Goal: Task Accomplishment & Management: Complete application form

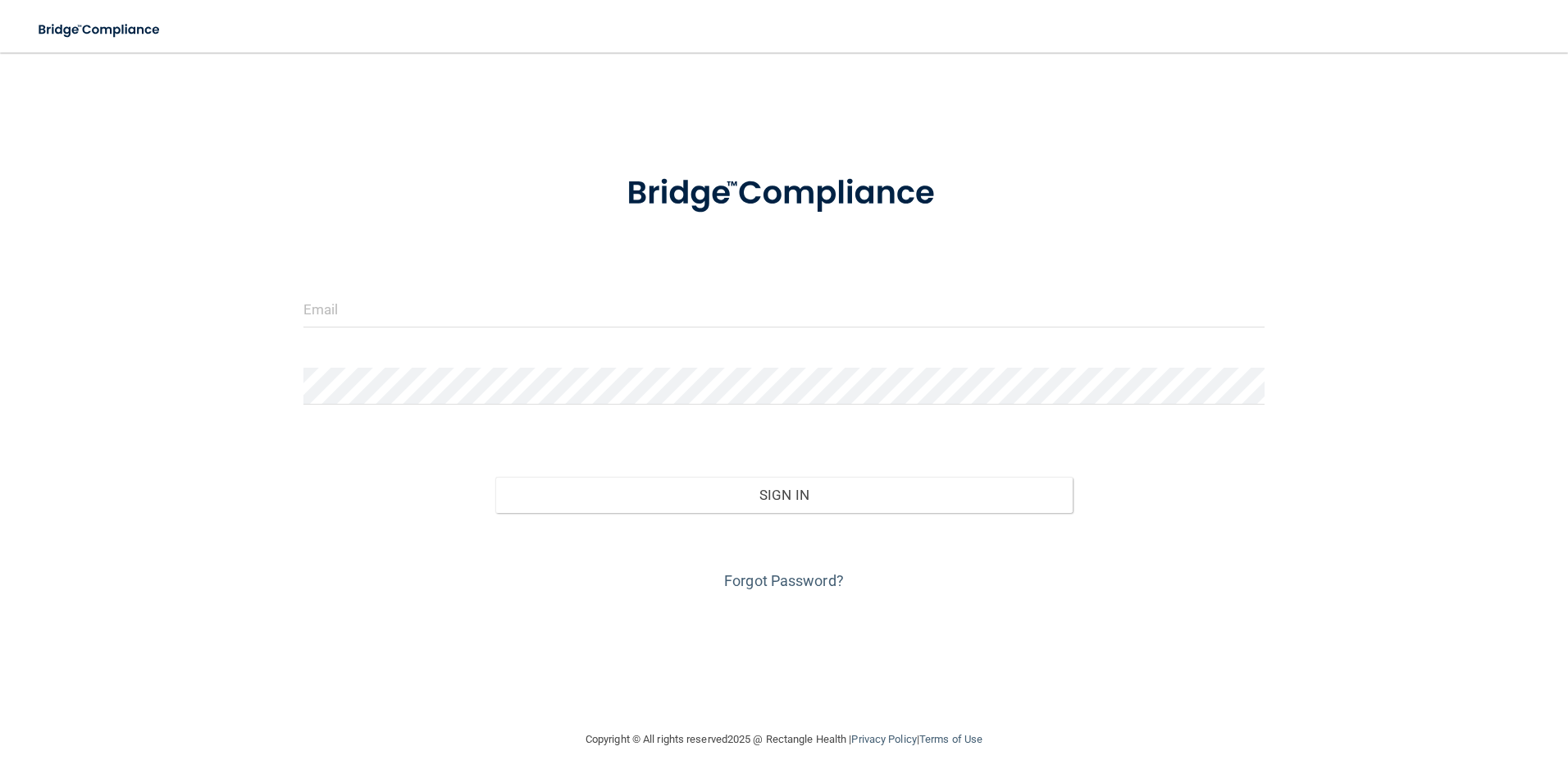
click at [197, 277] on div "Invalid email/password. You don't have permission to access that page. Sign In …" at bounding box center [784, 390] width 1502 height 644
click at [341, 316] on input "email" at bounding box center [784, 309] width 962 height 37
click at [480, 301] on input "email" at bounding box center [784, 309] width 962 height 37
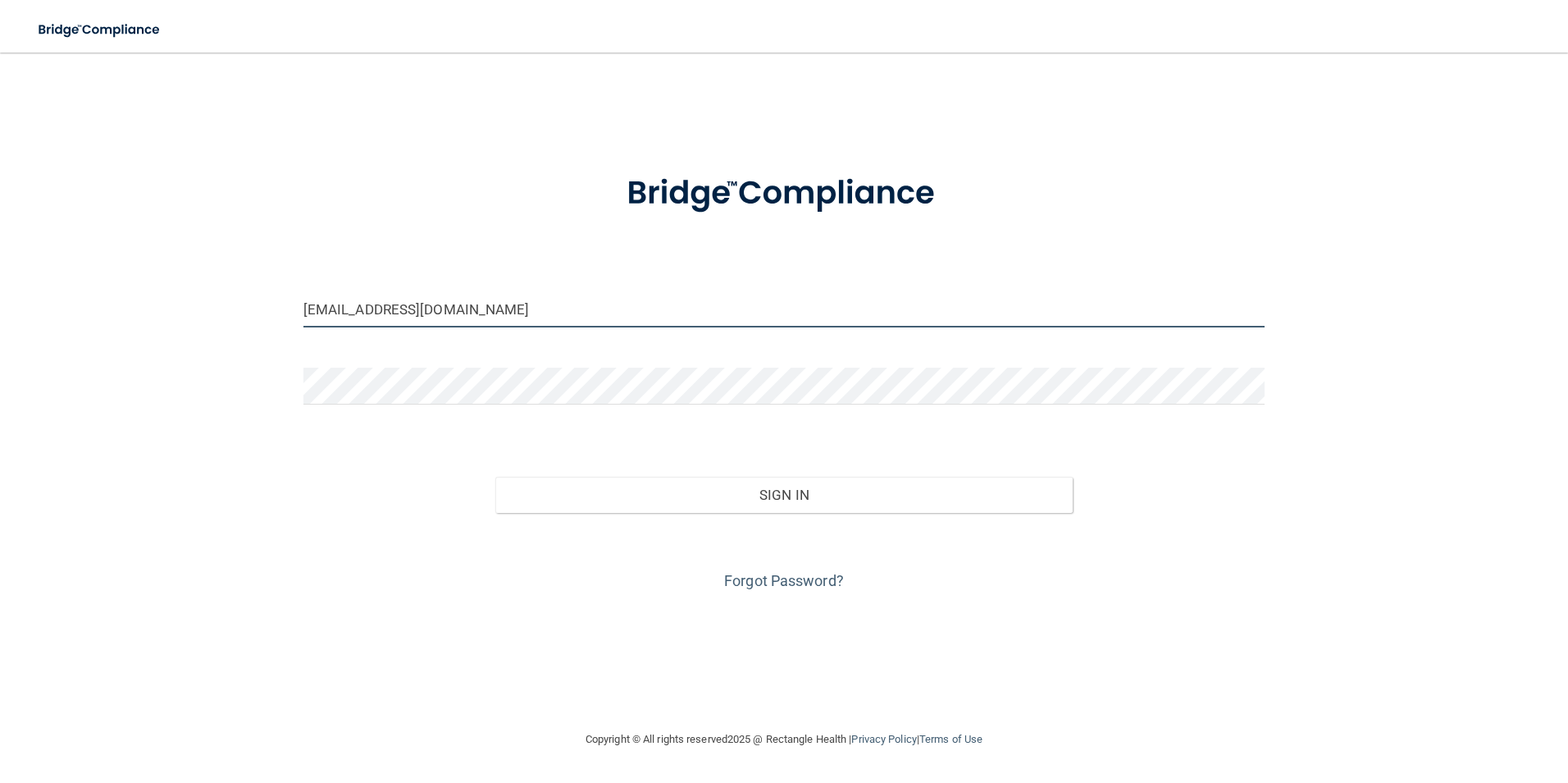
type input "[EMAIL_ADDRESS][DOMAIN_NAME]"
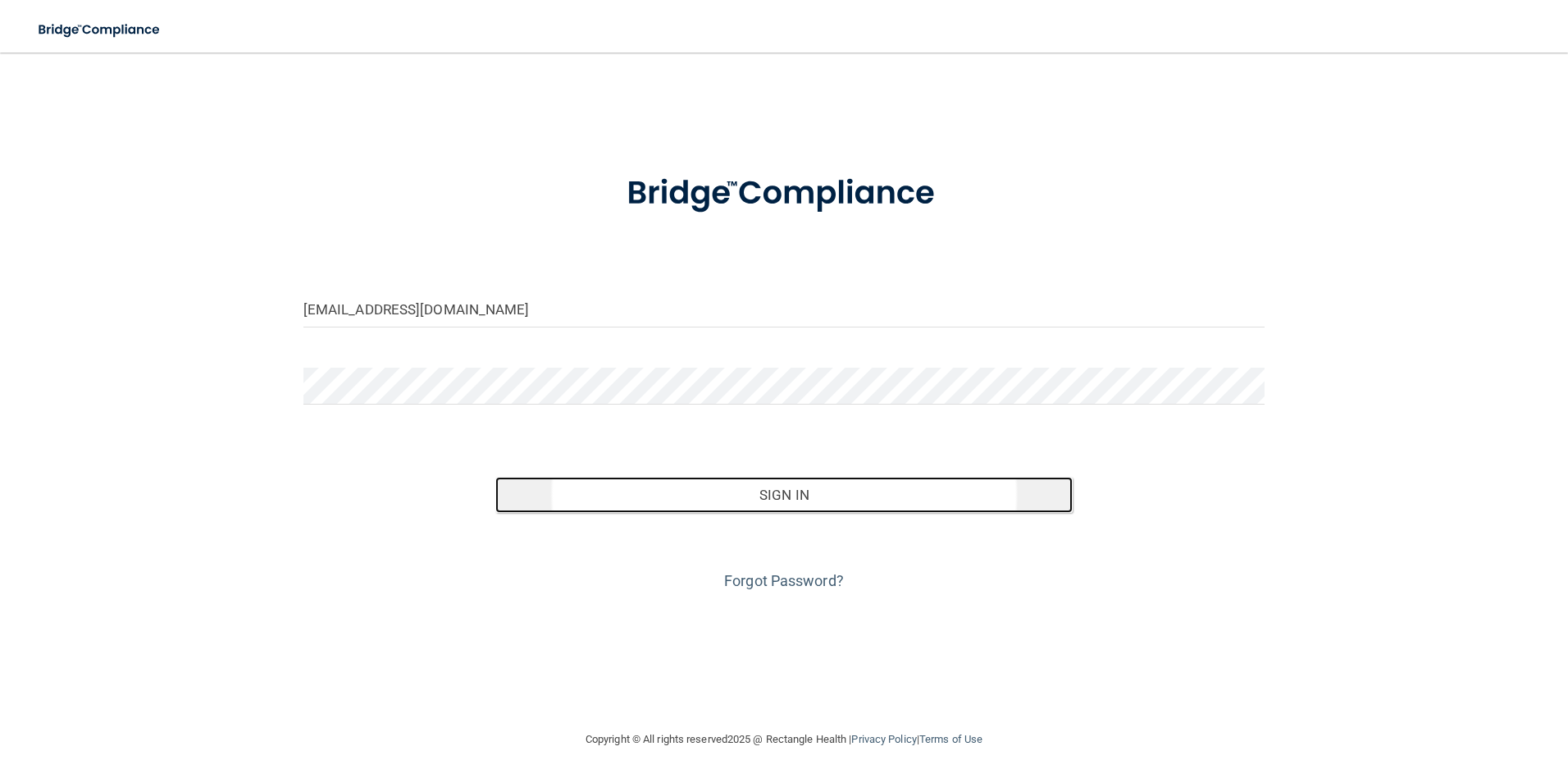
click at [776, 485] on button "Sign In" at bounding box center [784, 494] width 578 height 36
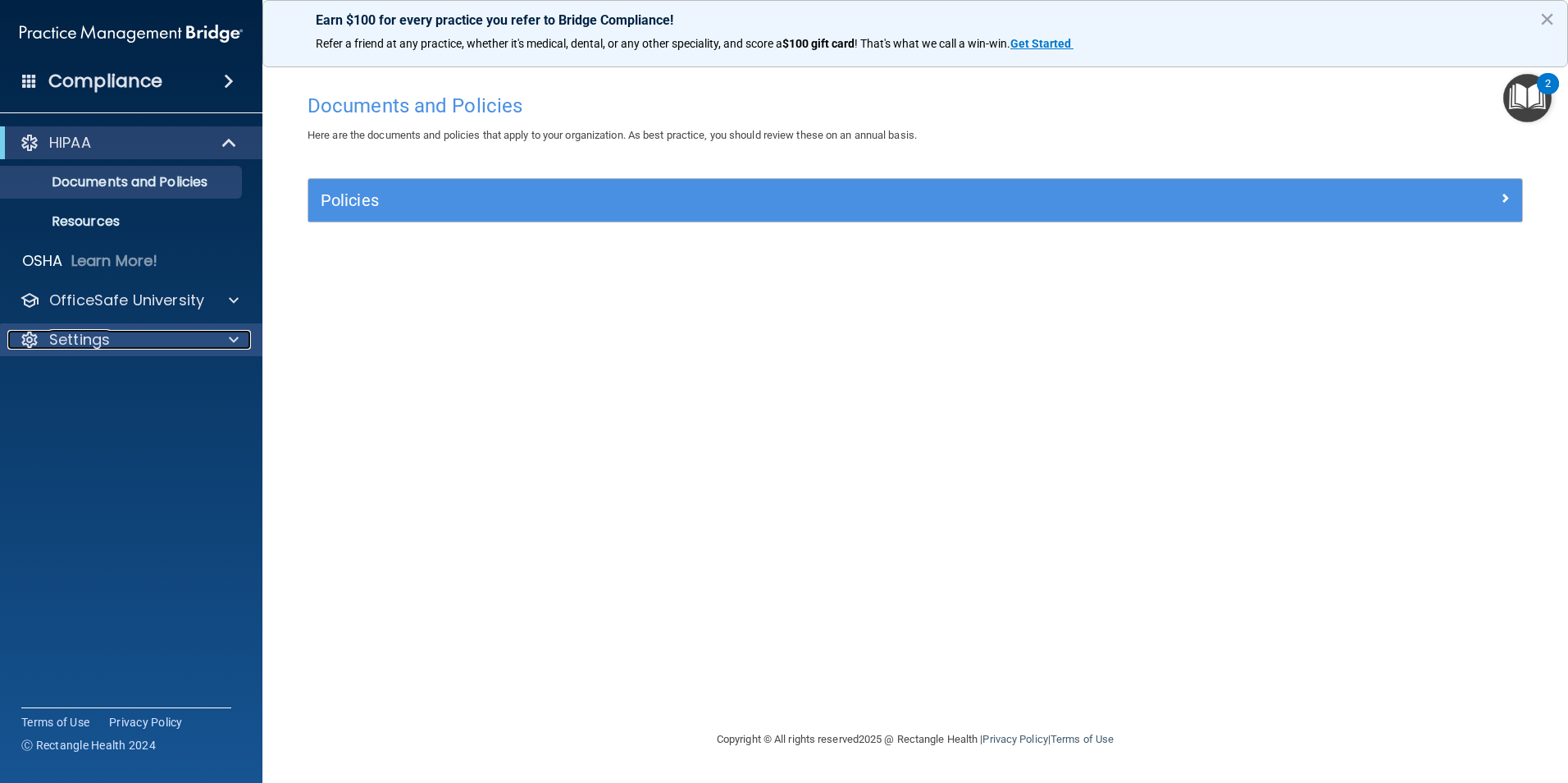
click at [235, 345] on span at bounding box center [233, 339] width 10 height 19
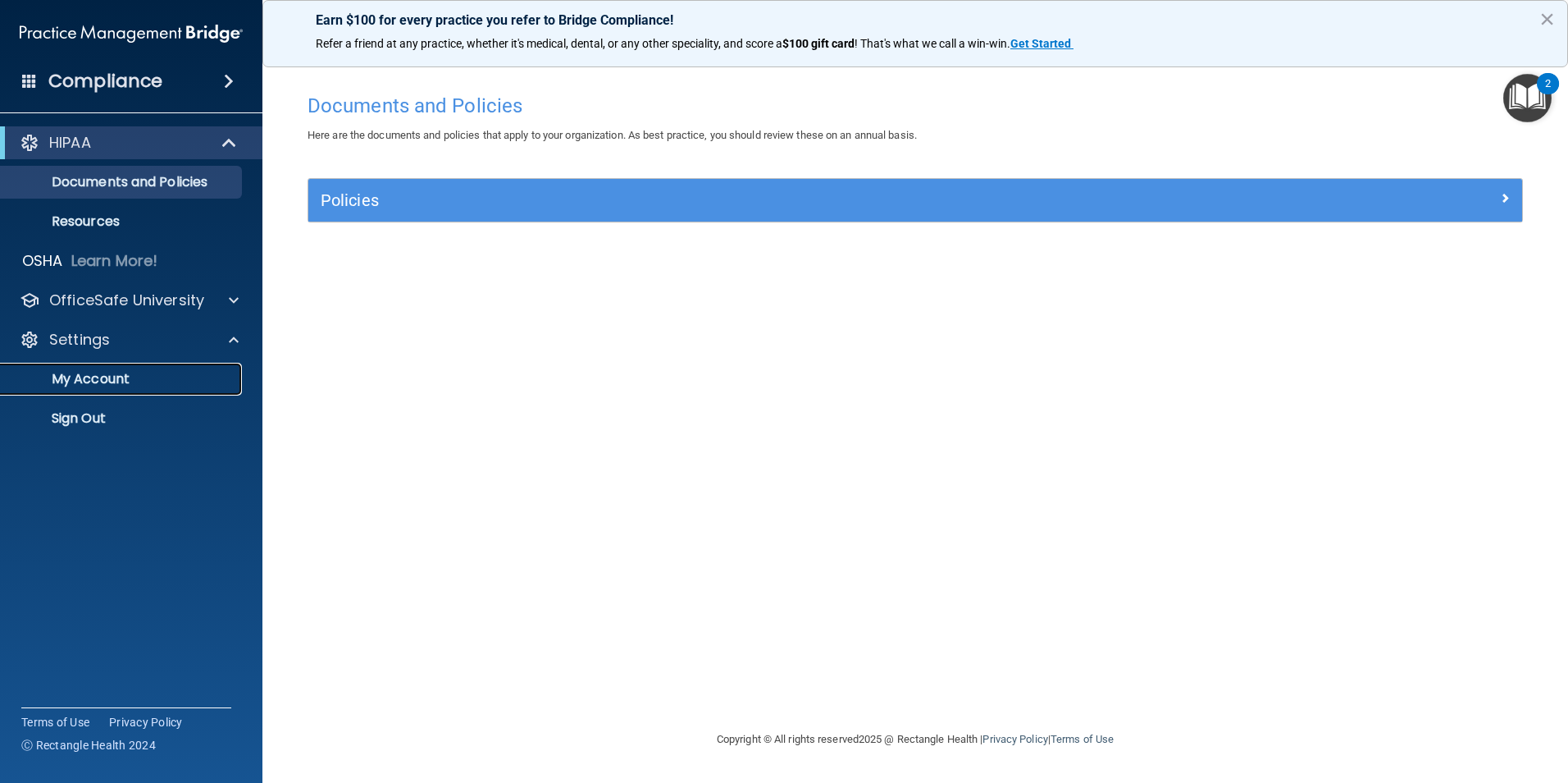
click at [130, 374] on p "My Account" at bounding box center [123, 379] width 224 height 16
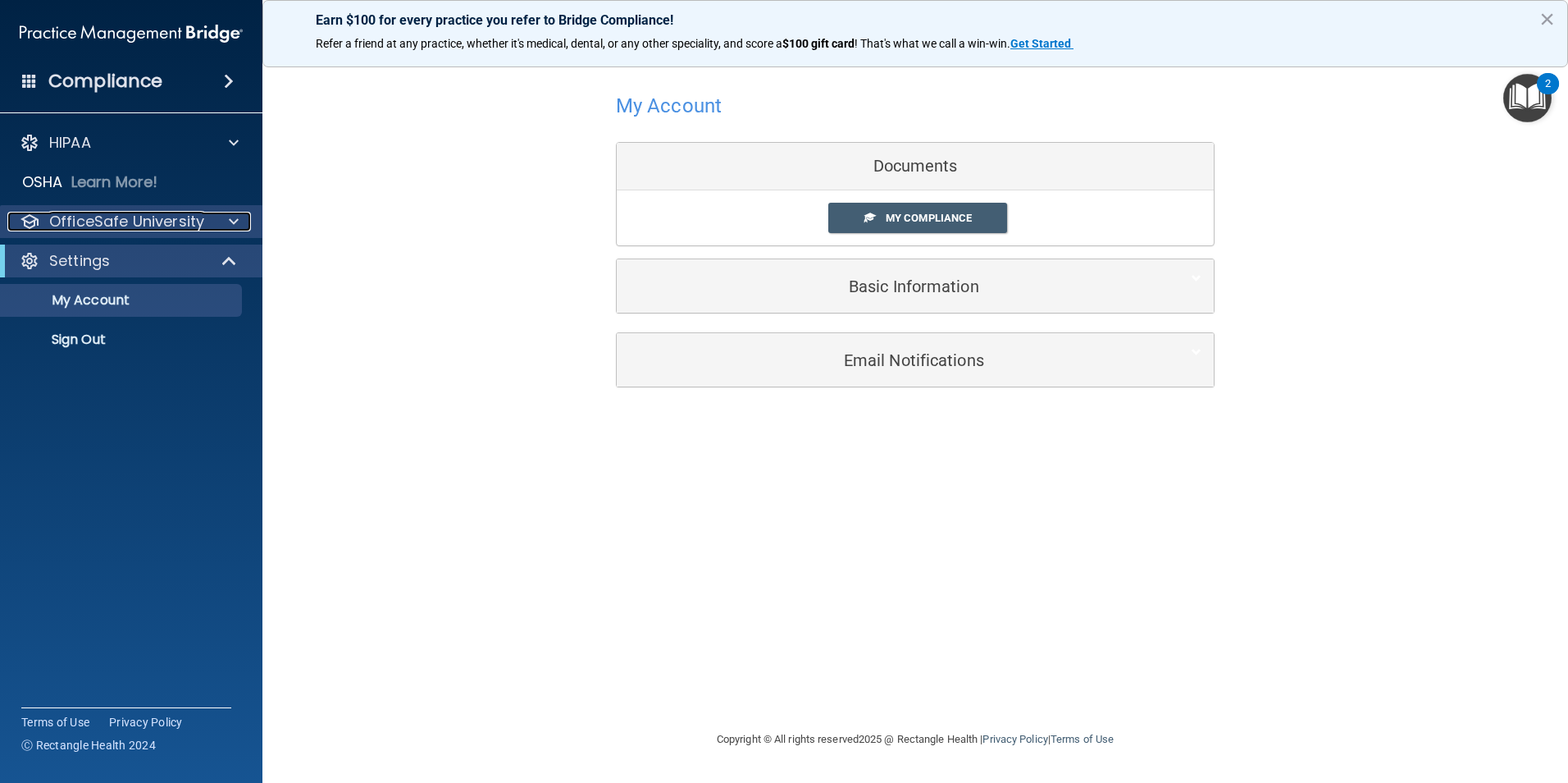
click at [232, 216] on span at bounding box center [233, 221] width 10 height 19
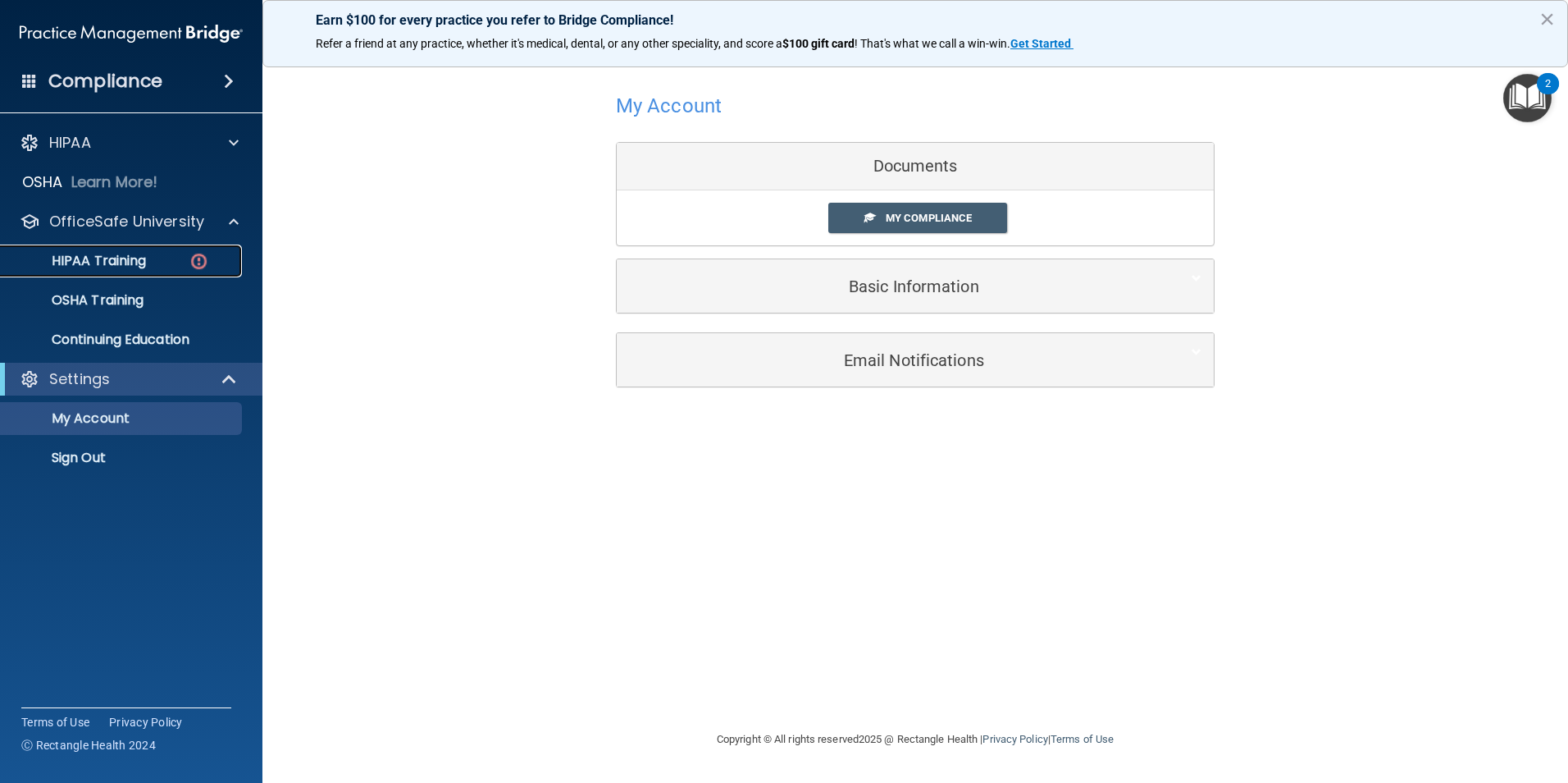
click at [92, 259] on p "HIPAA Training" at bounding box center [79, 261] width 135 height 16
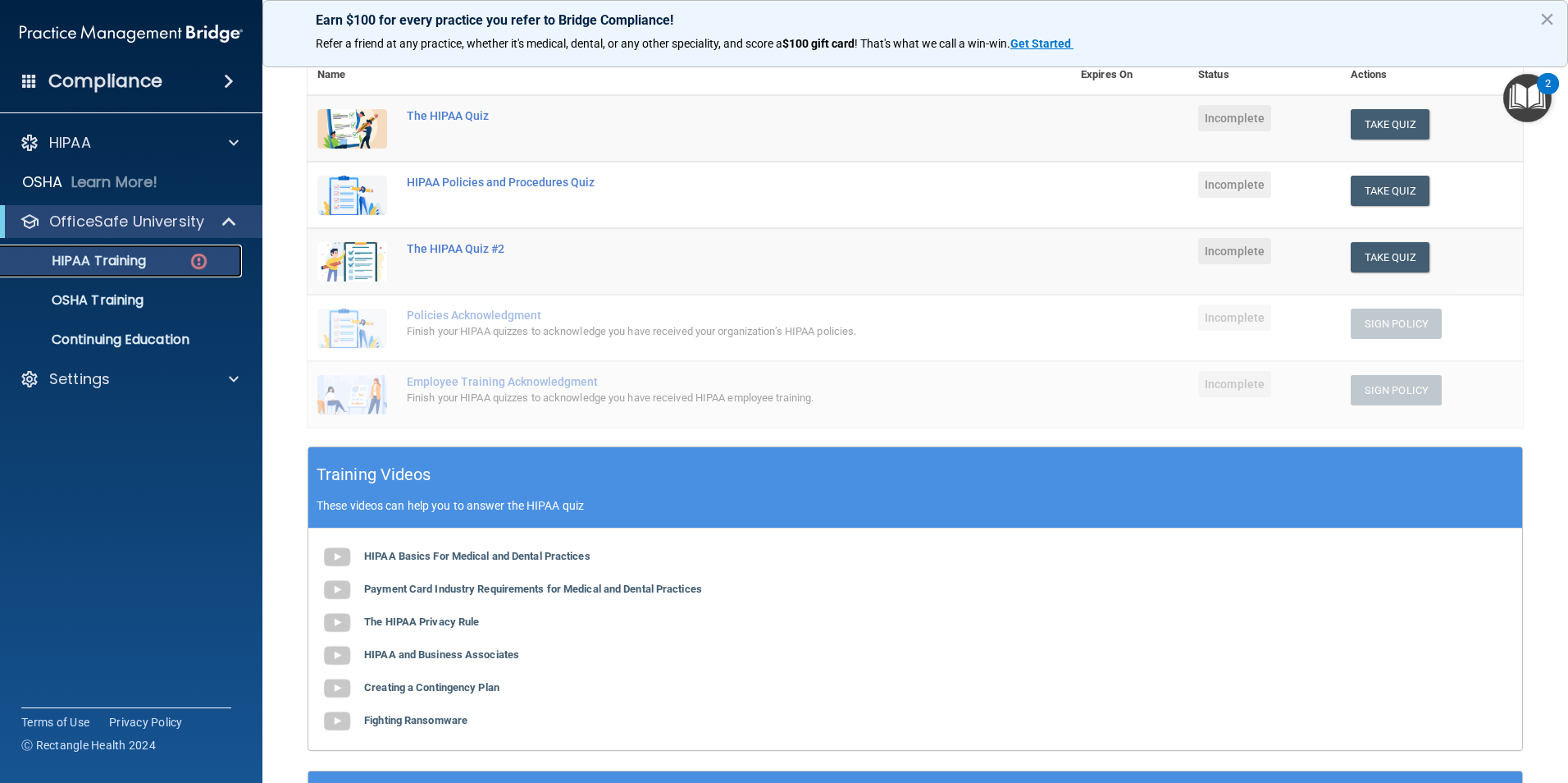
scroll to position [164, 0]
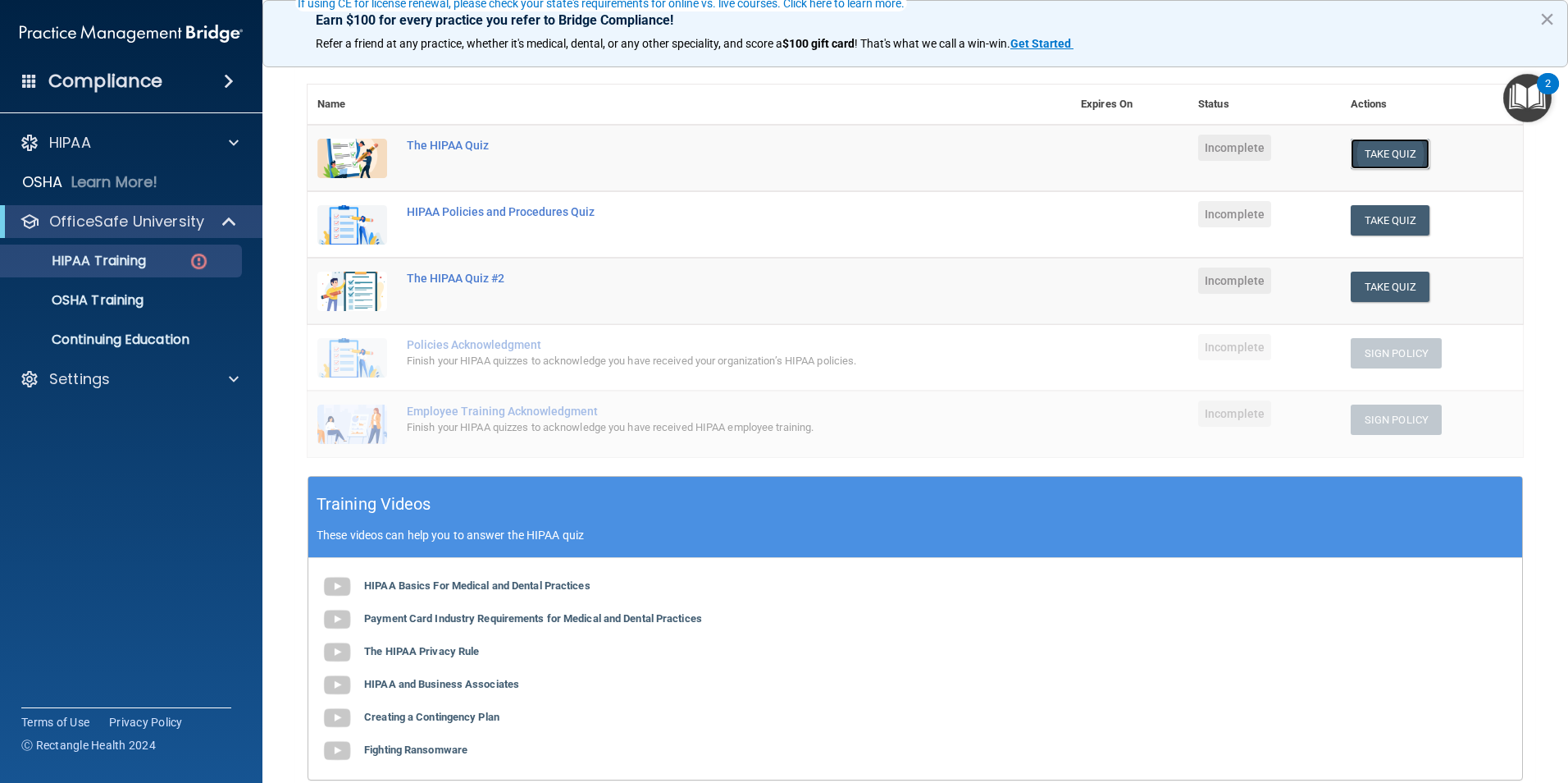
click at [1358, 154] on button "Take Quiz" at bounding box center [1390, 153] width 79 height 30
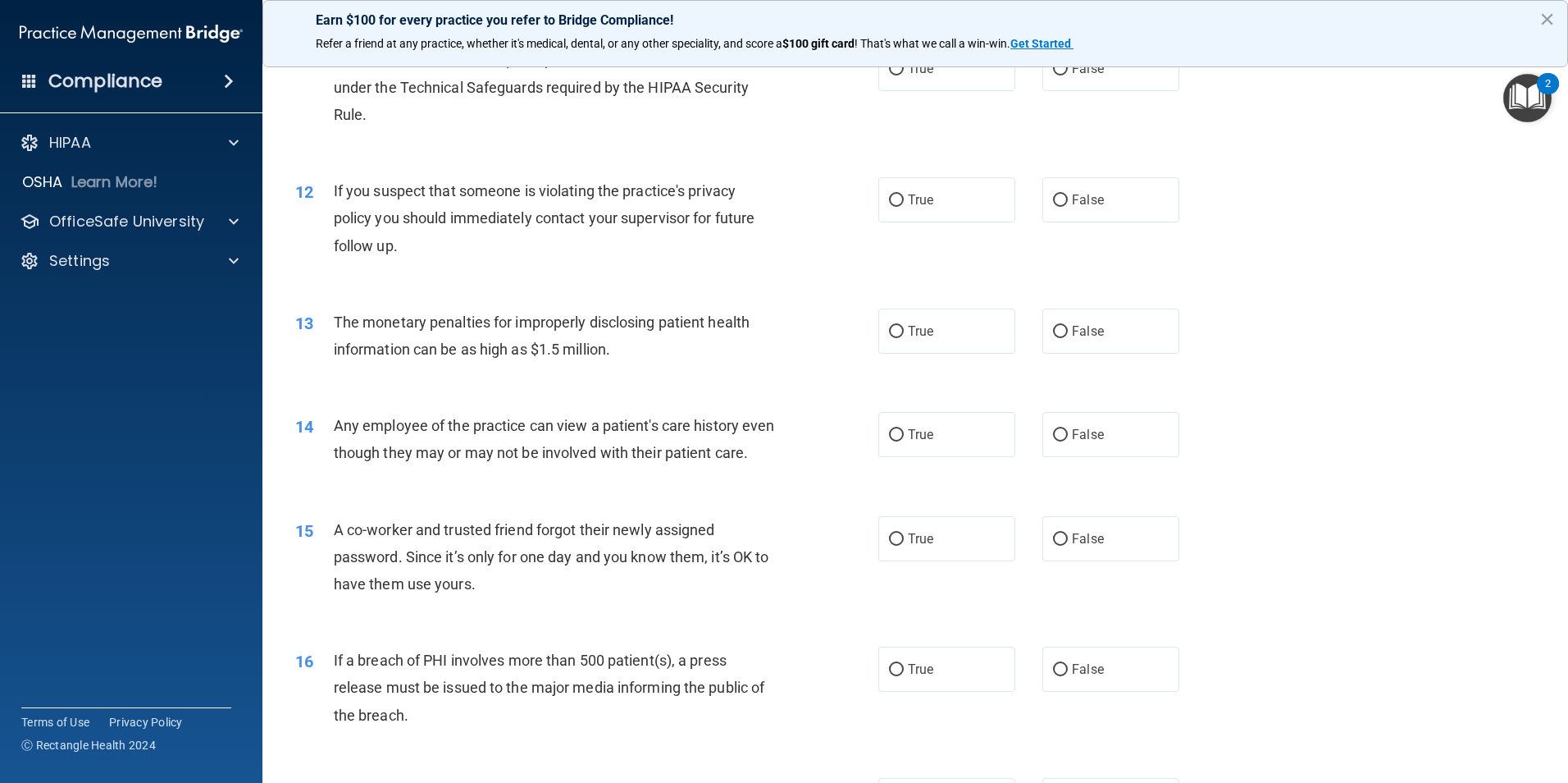
scroll to position [1148, 0]
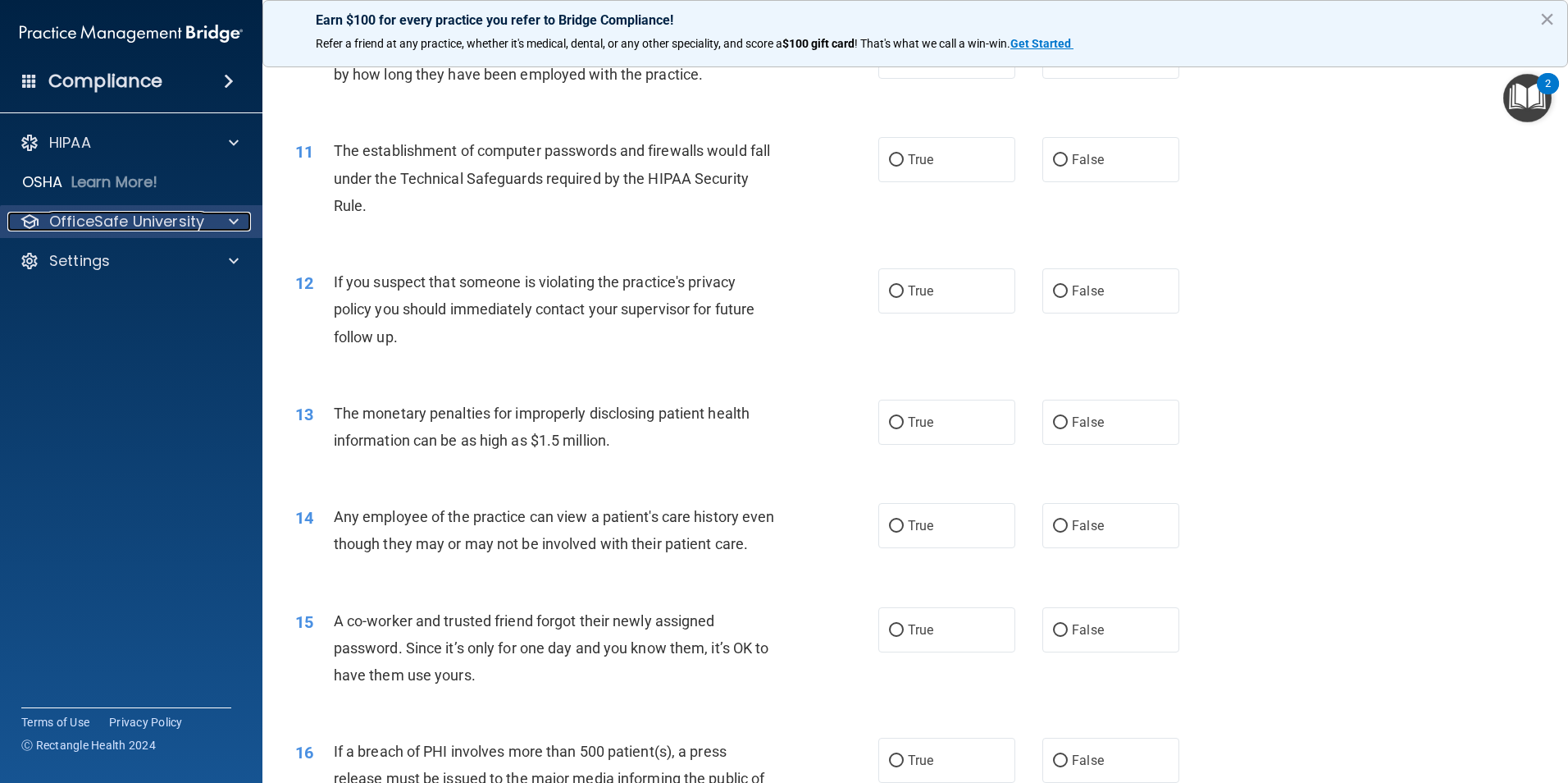
click at [142, 221] on p "OfficeSafe University" at bounding box center [126, 221] width 155 height 19
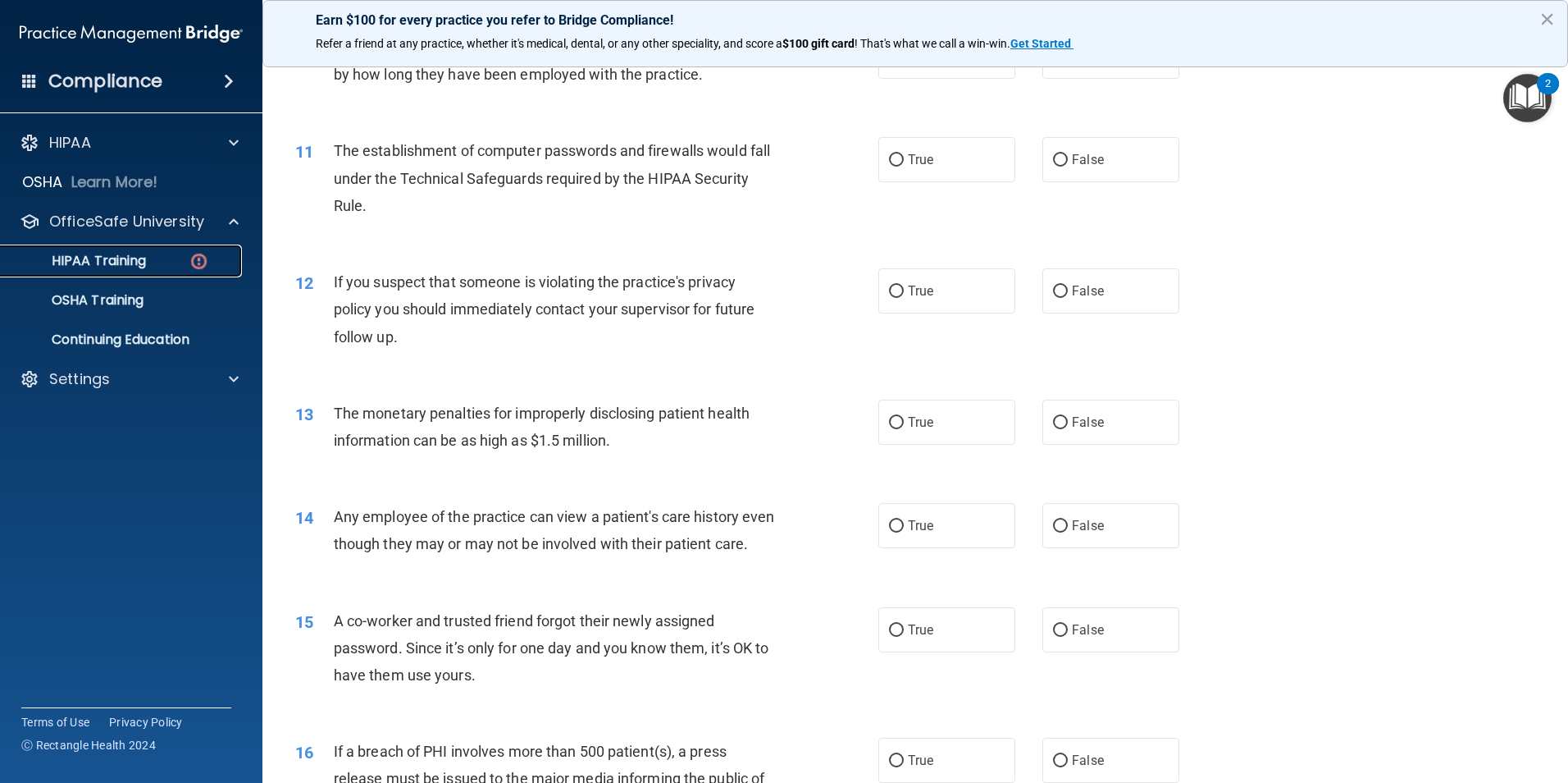
click at [137, 256] on p "HIPAA Training" at bounding box center [79, 261] width 135 height 16
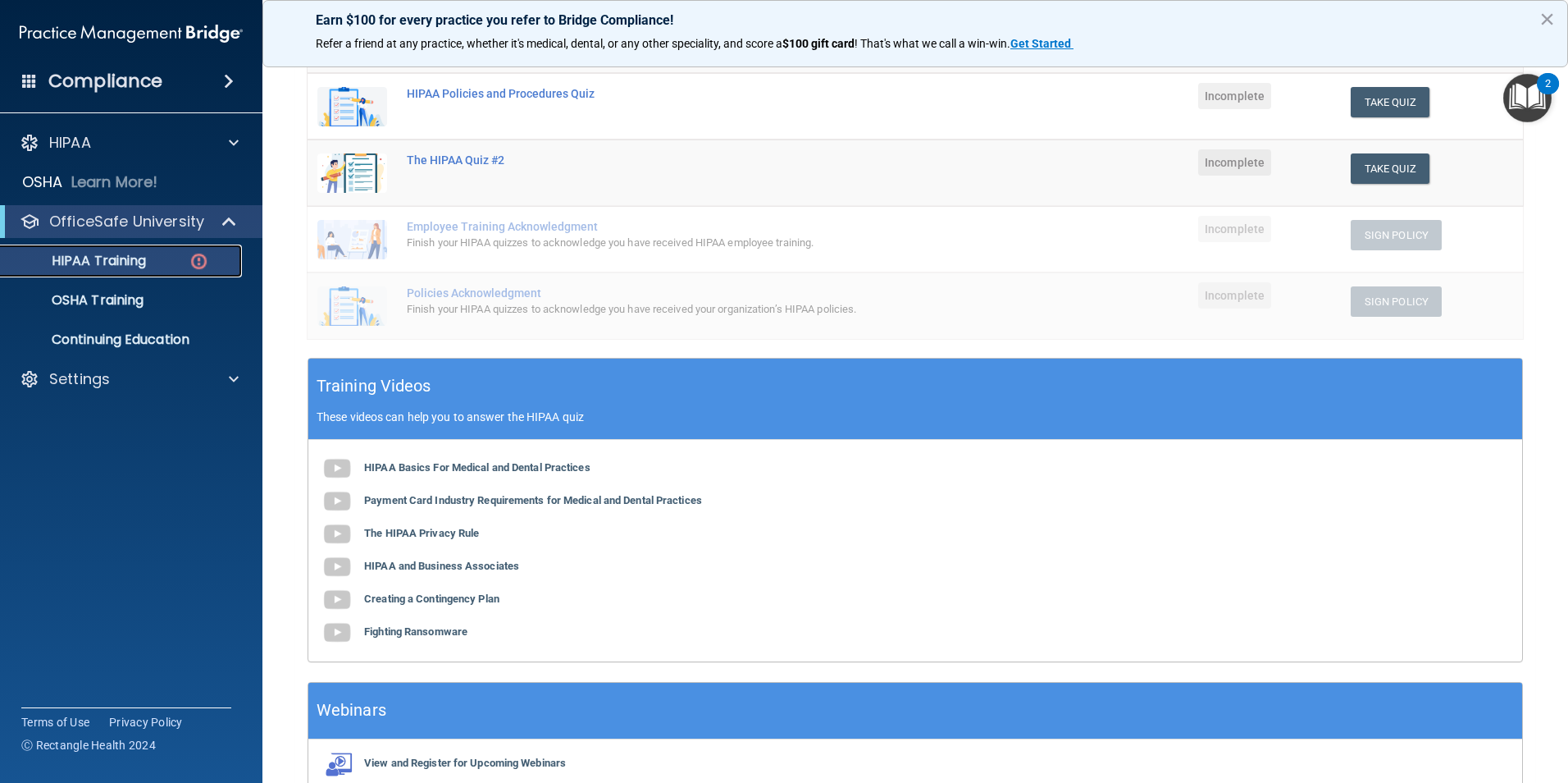
scroll to position [285, 0]
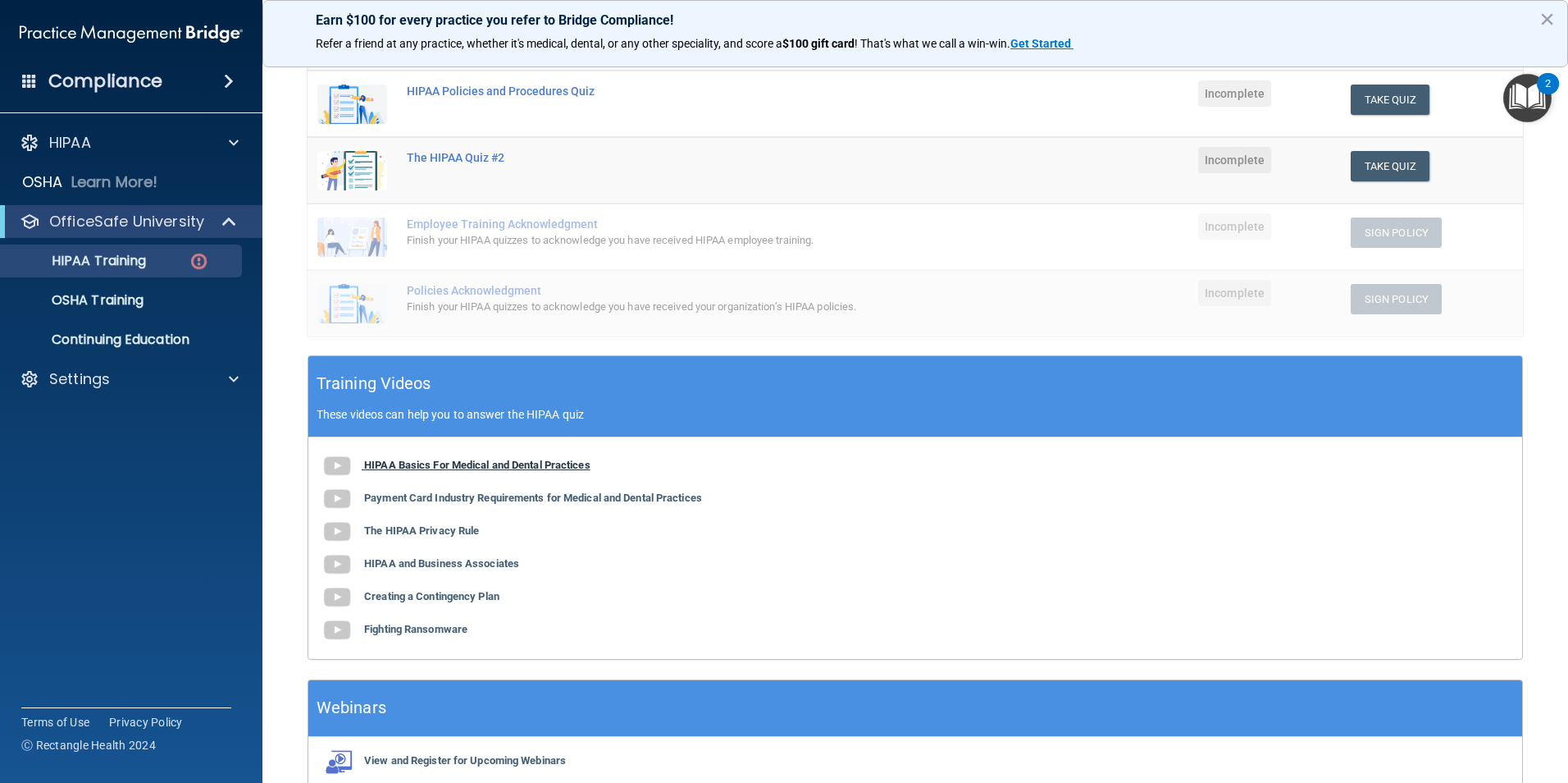
click at [470, 463] on b "HIPAA Basics For Medical and Dental Practices" at bounding box center [477, 464] width 226 height 12
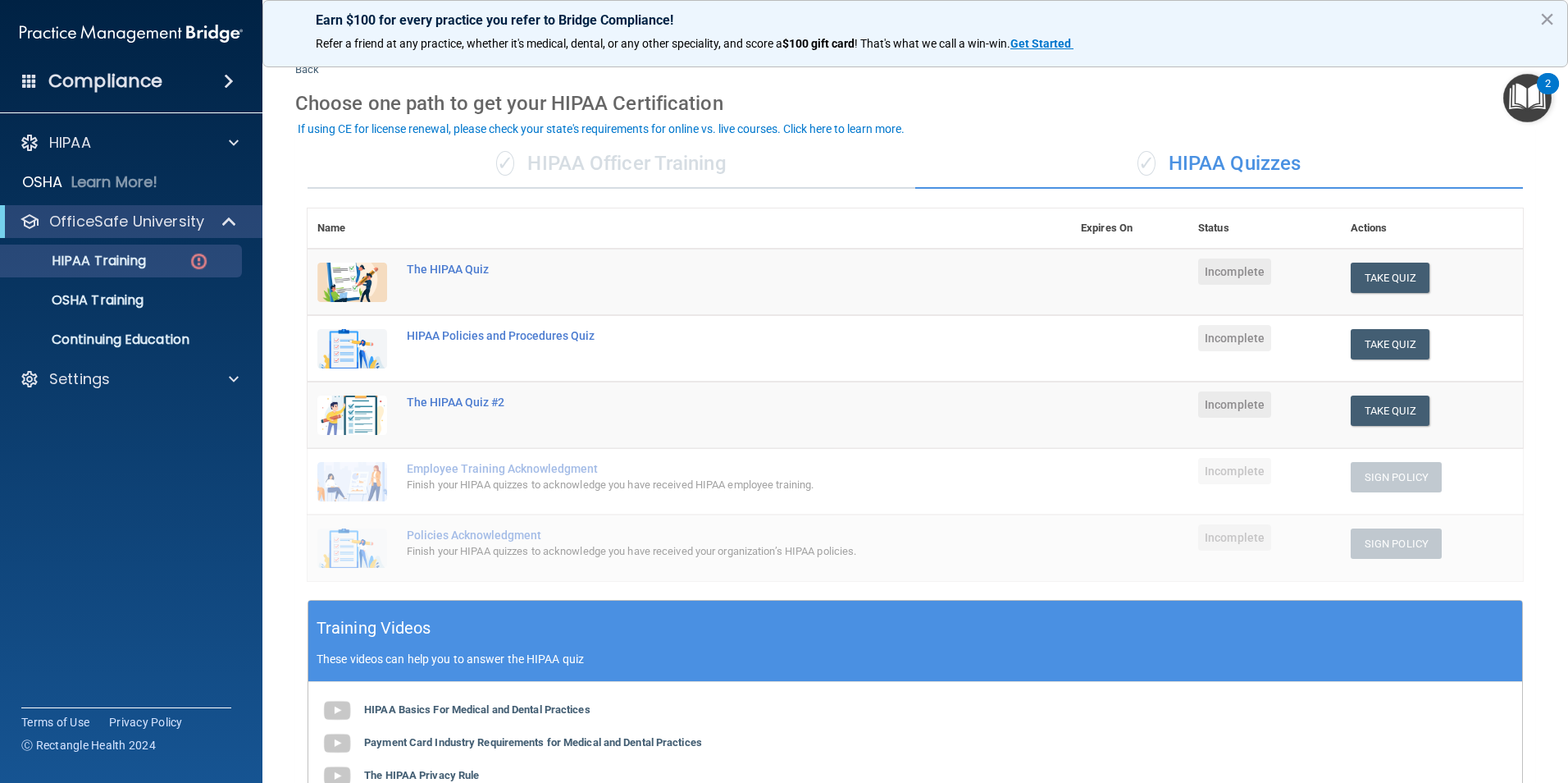
scroll to position [38, 0]
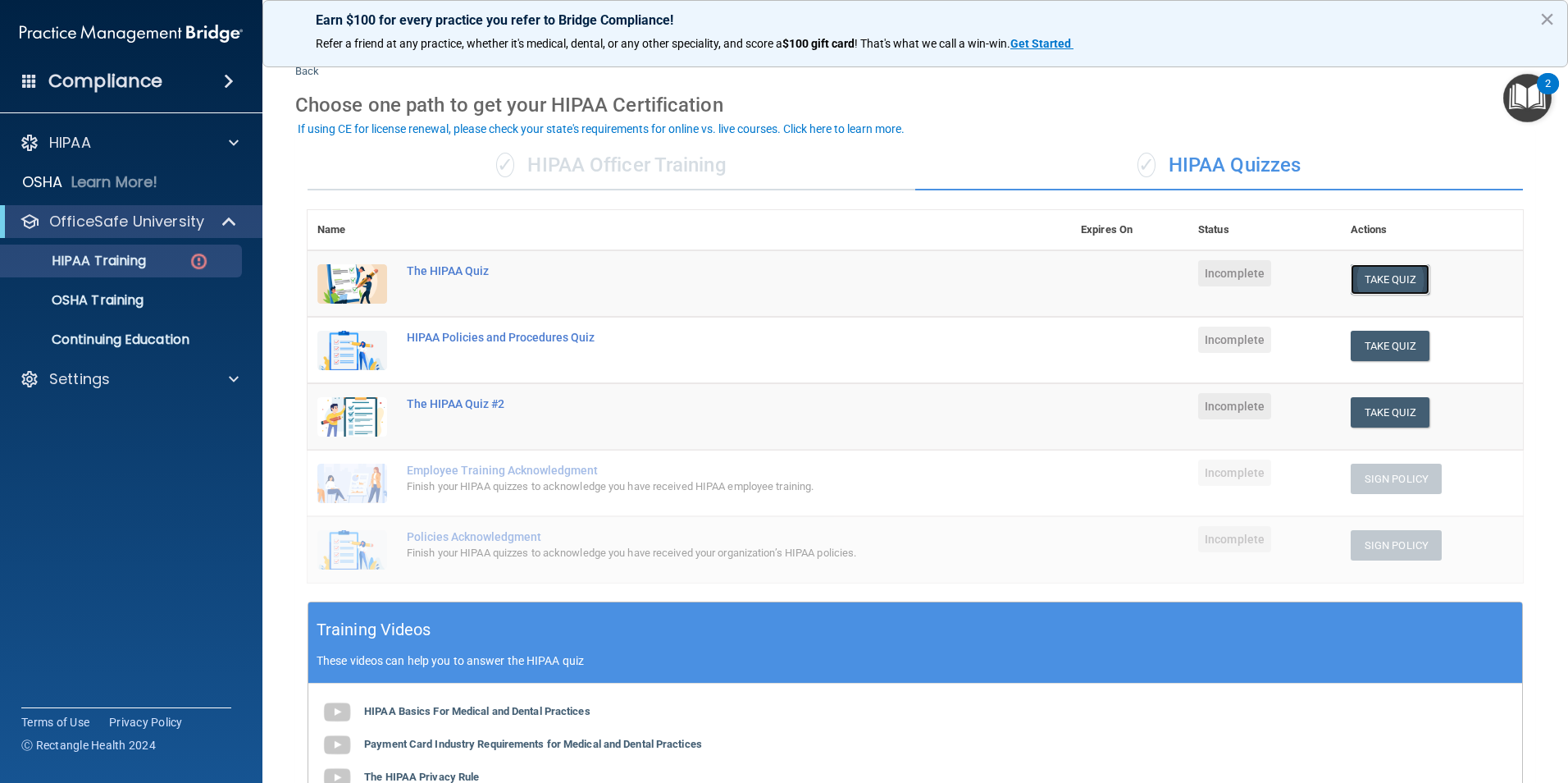
click at [1357, 277] on button "Take Quiz" at bounding box center [1390, 278] width 79 height 30
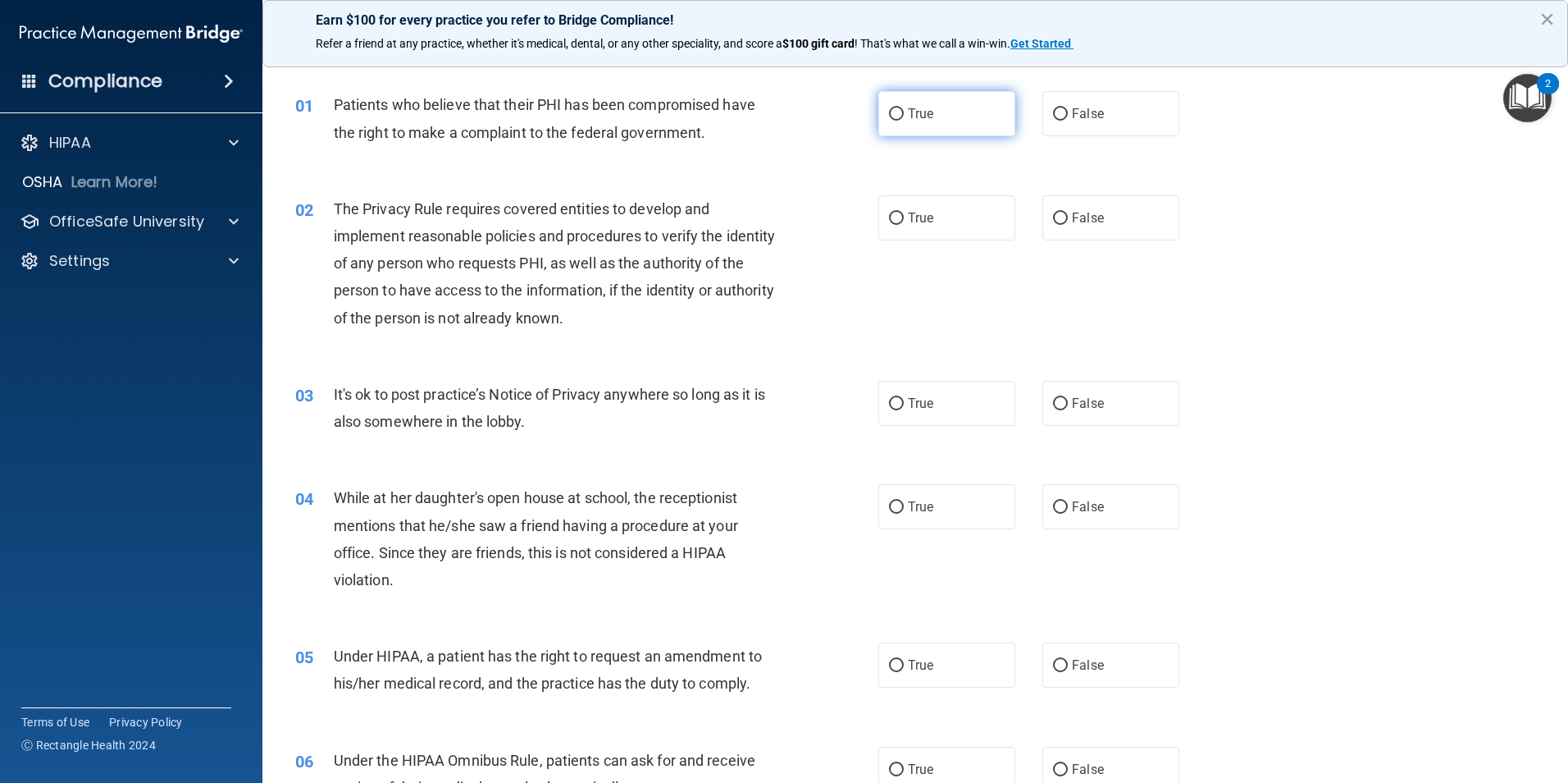
click at [889, 111] on input "True" at bounding box center [896, 114] width 15 height 12
radio input "true"
click at [881, 208] on label "True" at bounding box center [946, 217] width 137 height 45
click at [889, 212] on input "True" at bounding box center [896, 218] width 15 height 12
radio input "true"
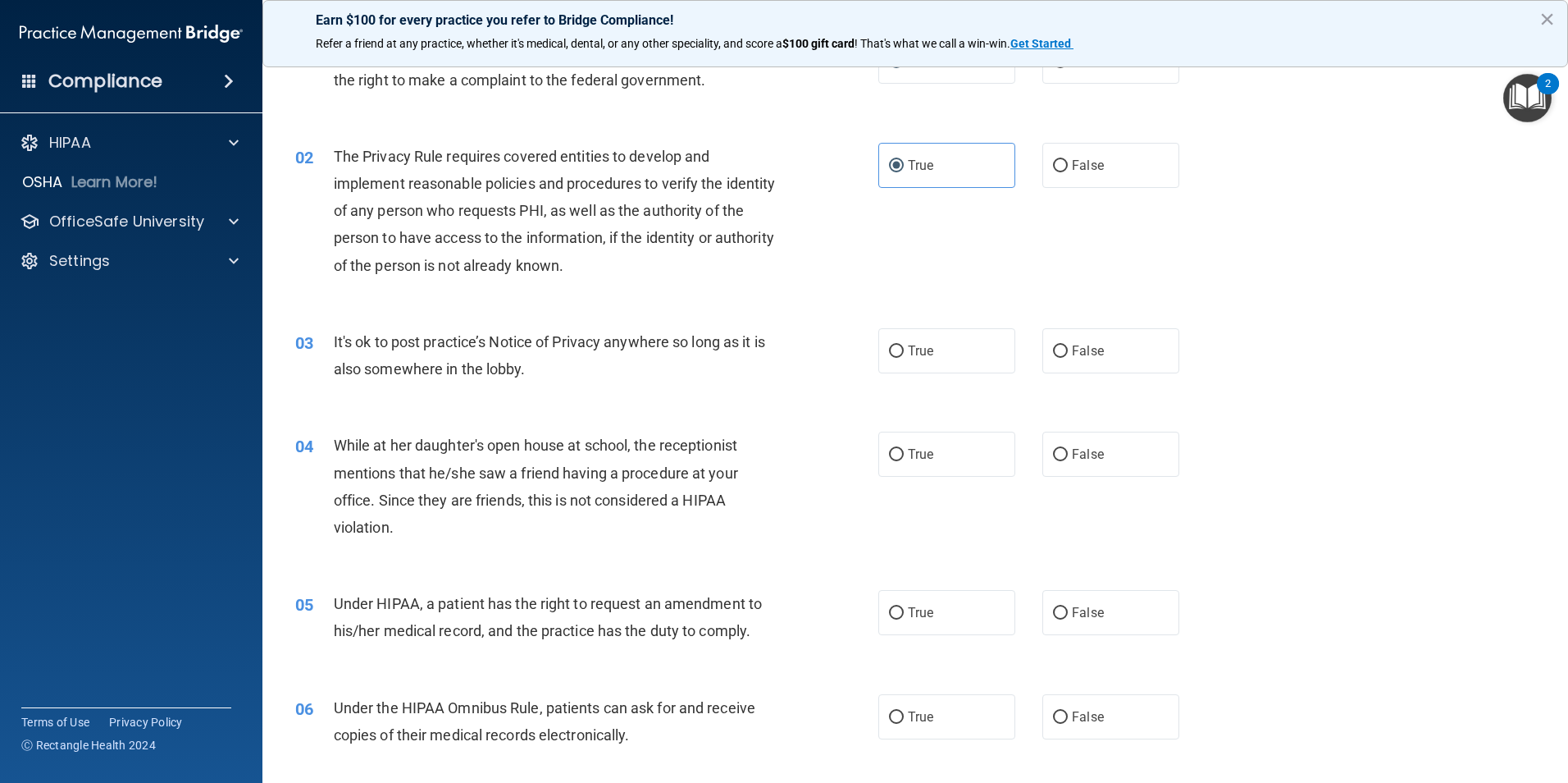
scroll to position [121, 0]
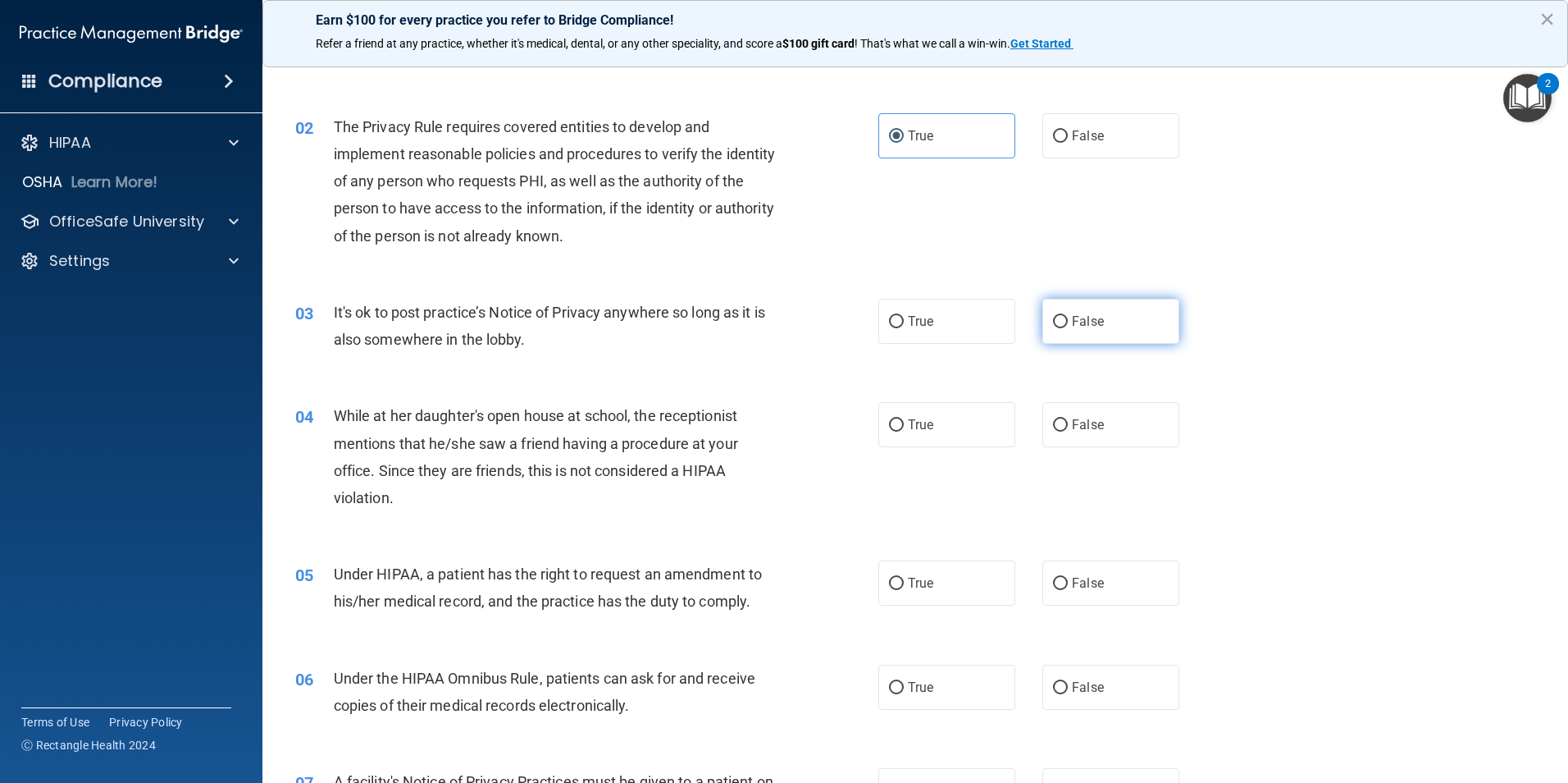
click at [1057, 319] on input "False" at bounding box center [1060, 321] width 15 height 12
radio input "true"
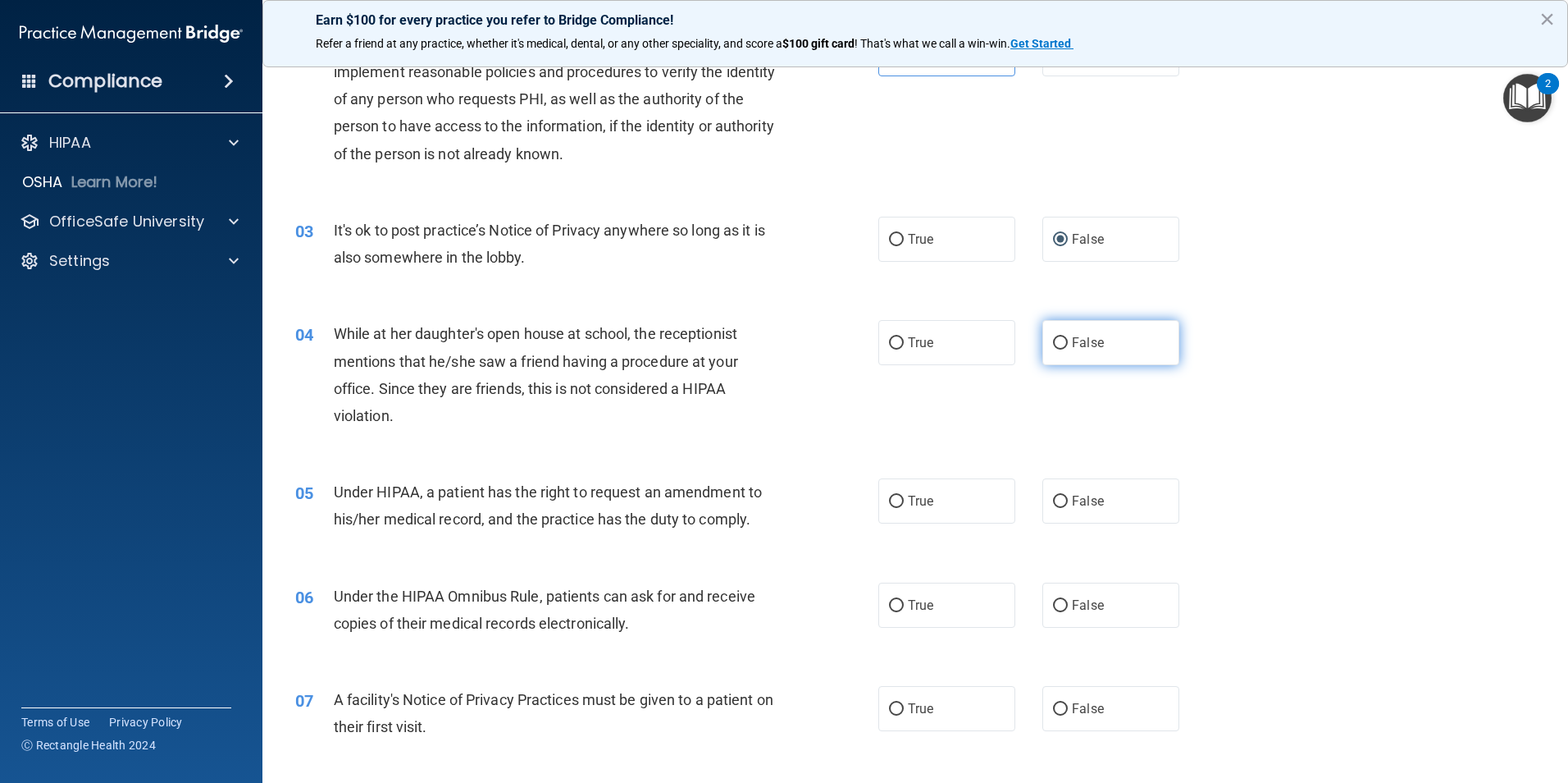
click at [1057, 341] on input "False" at bounding box center [1060, 343] width 15 height 12
radio input "true"
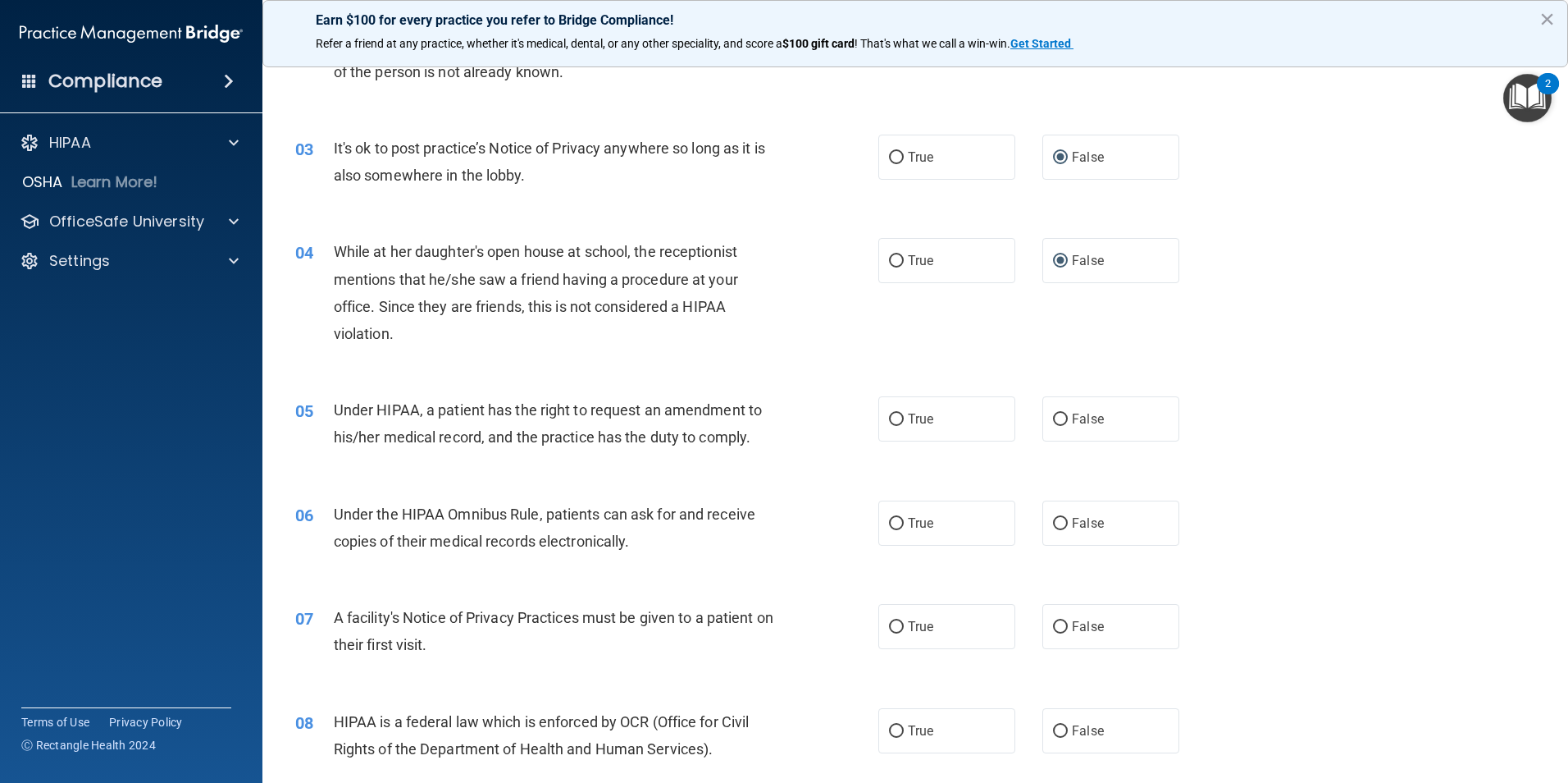
scroll to position [366, 0]
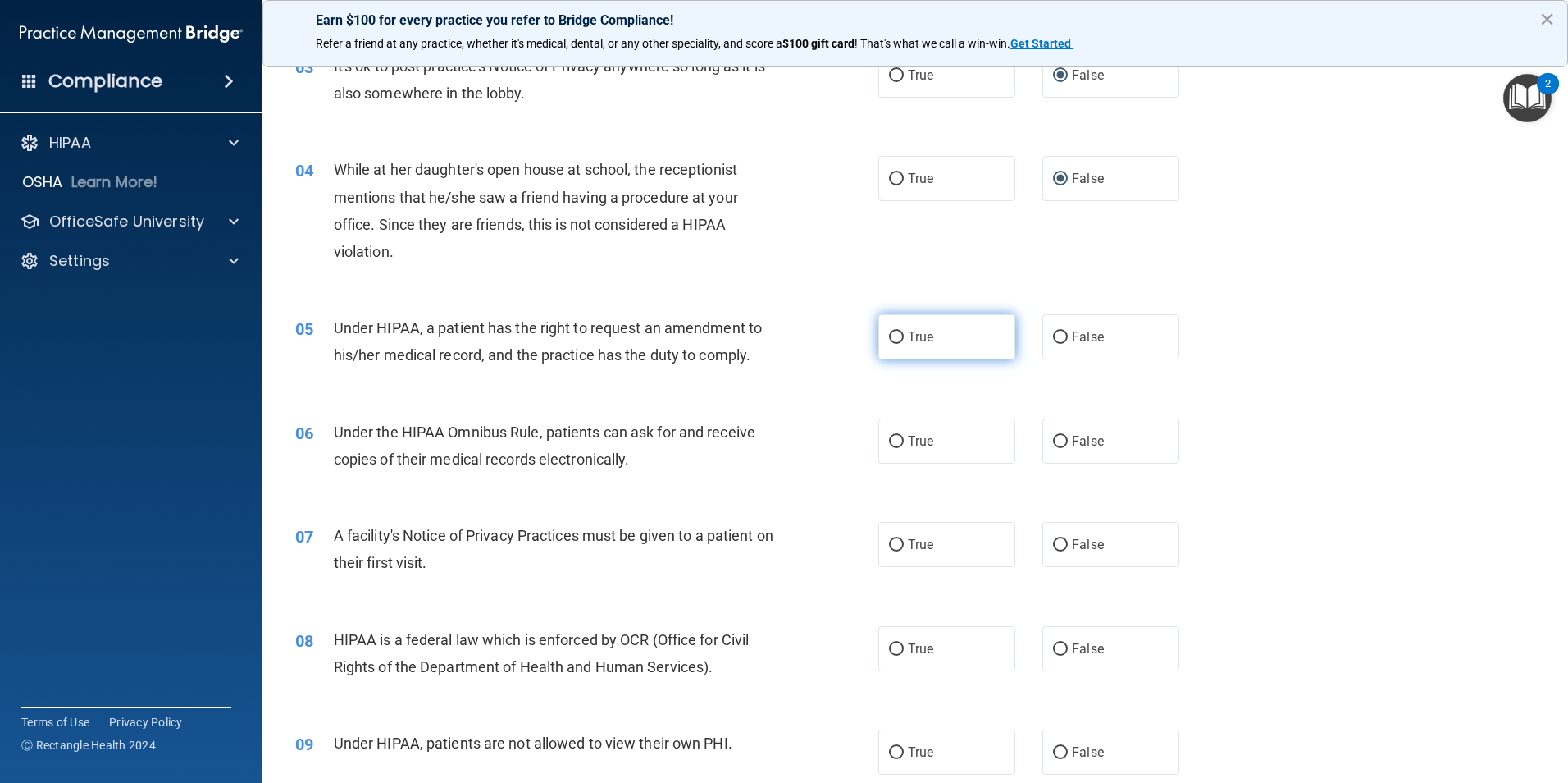
click at [889, 332] on input "True" at bounding box center [896, 337] width 15 height 12
radio input "true"
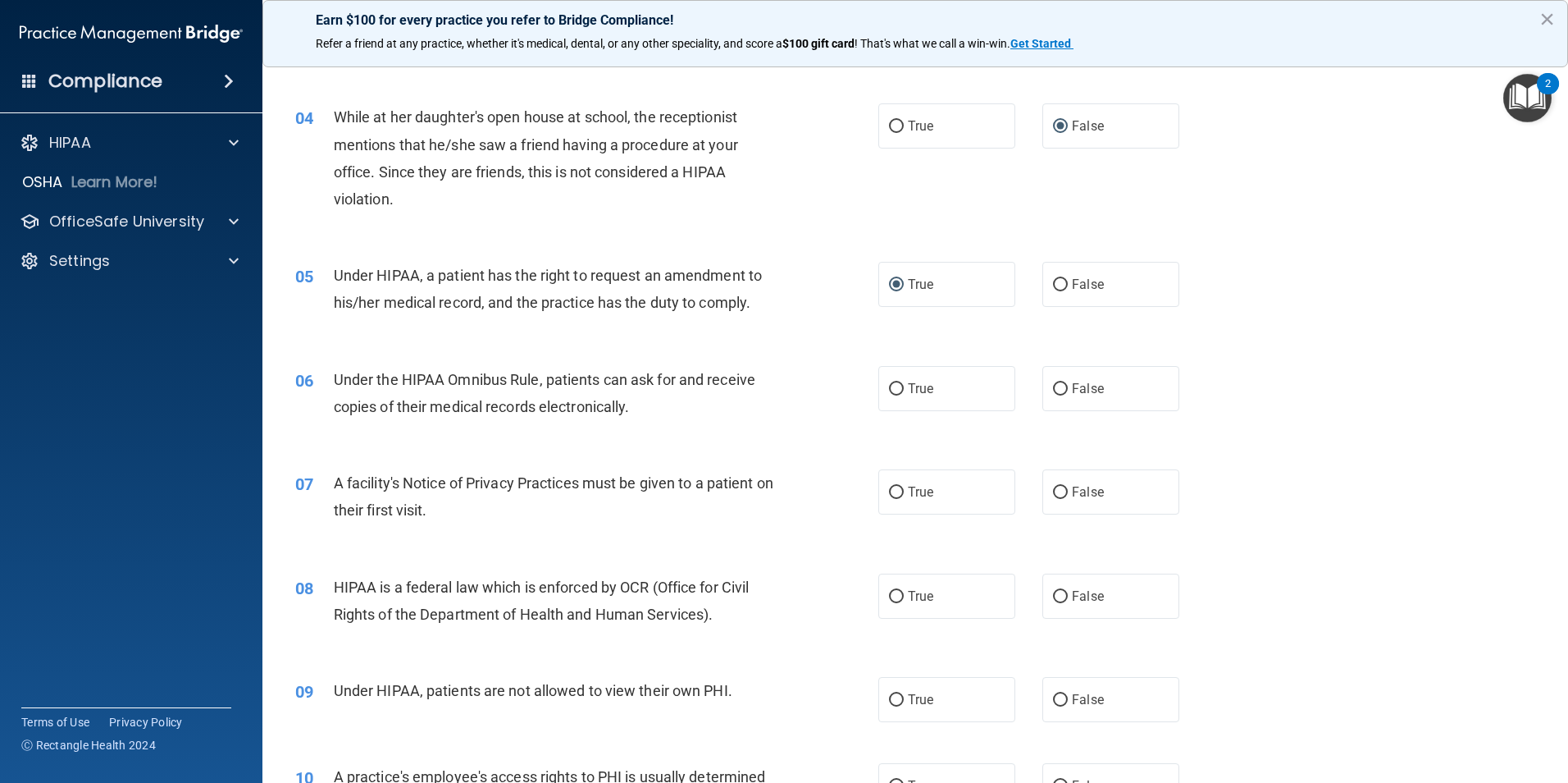
scroll to position [449, 0]
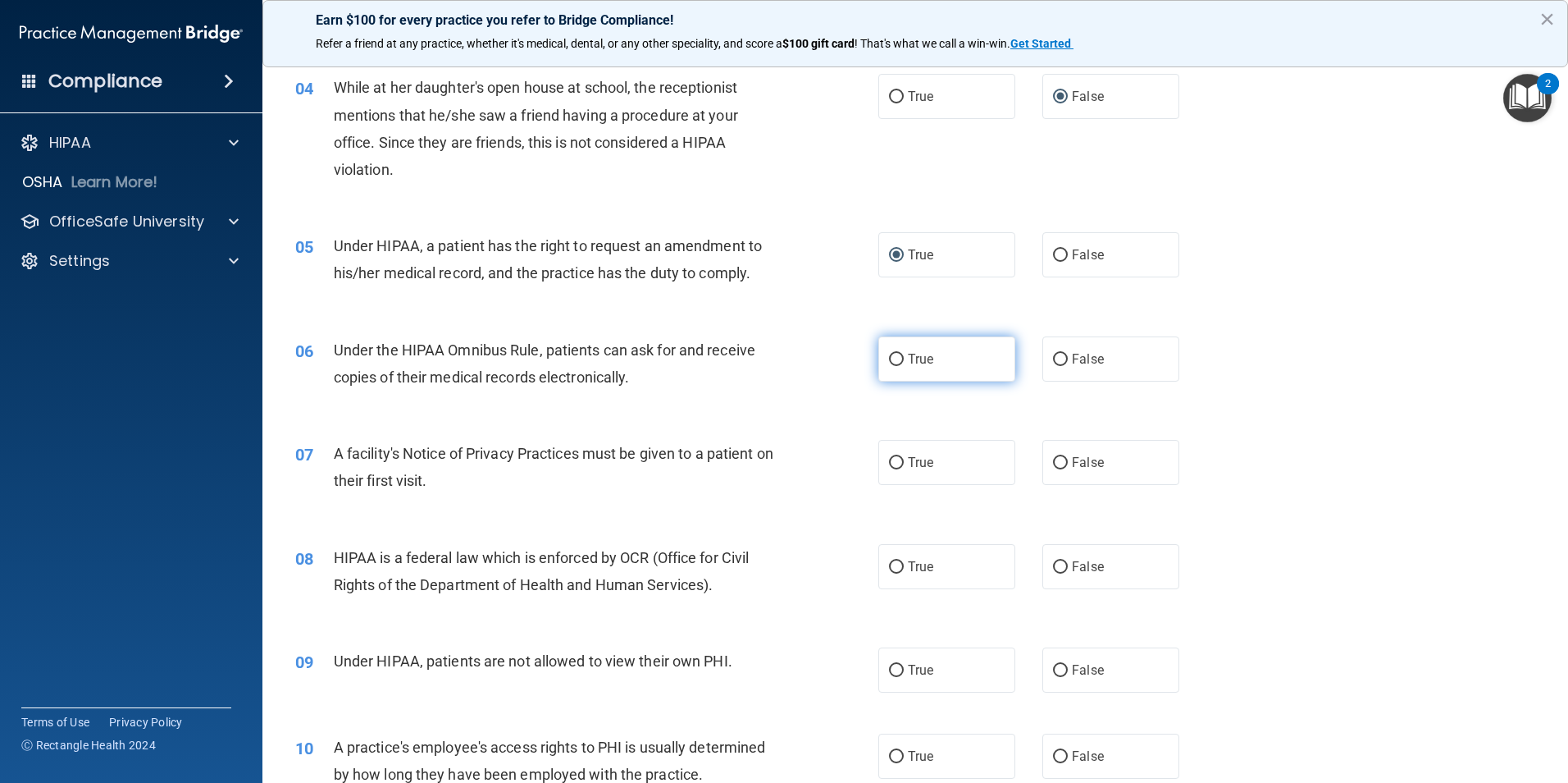
click at [889, 358] on input "True" at bounding box center [896, 359] width 15 height 12
radio input "true"
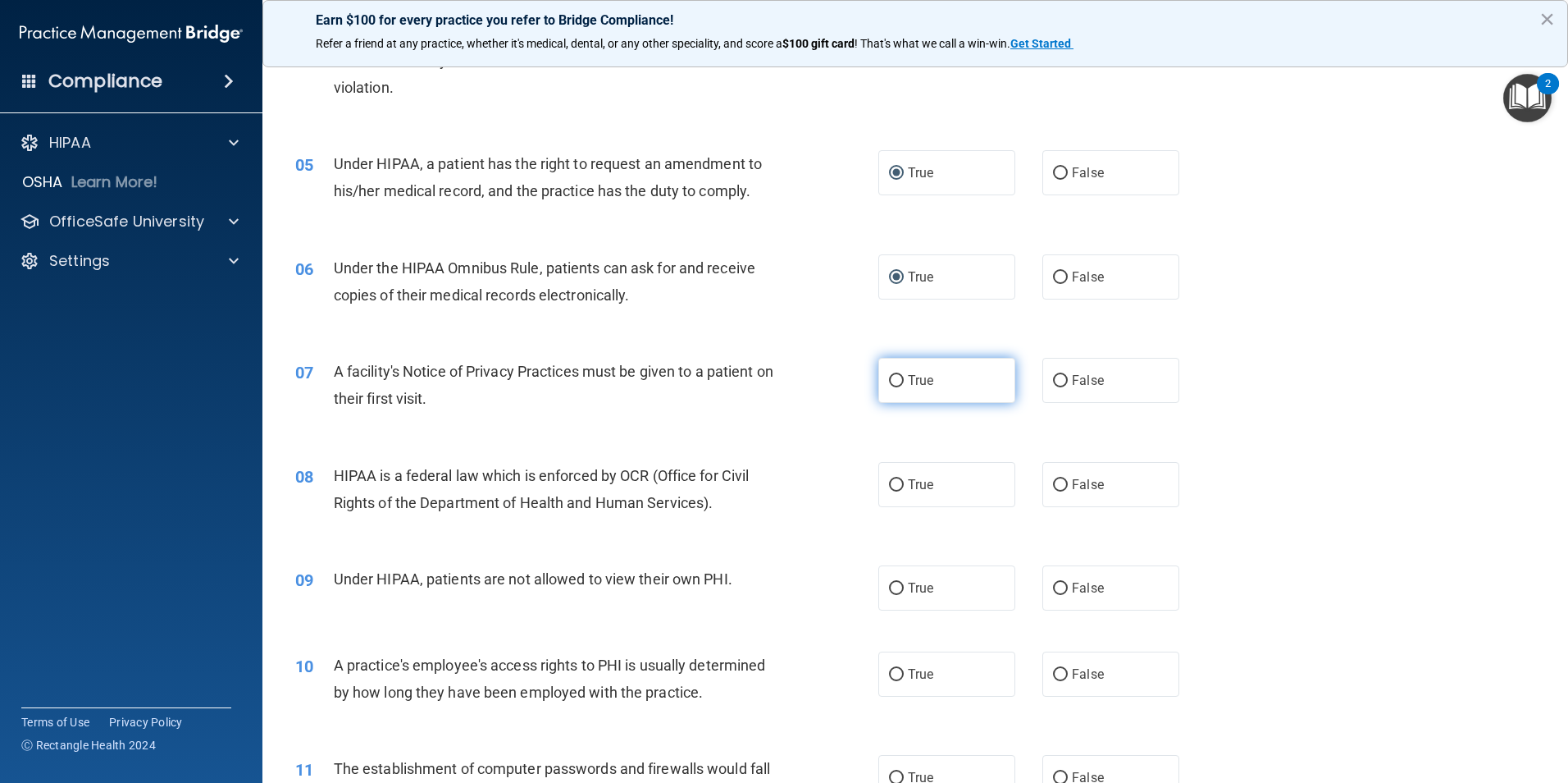
click at [889, 377] on input "True" at bounding box center [896, 380] width 15 height 12
radio input "true"
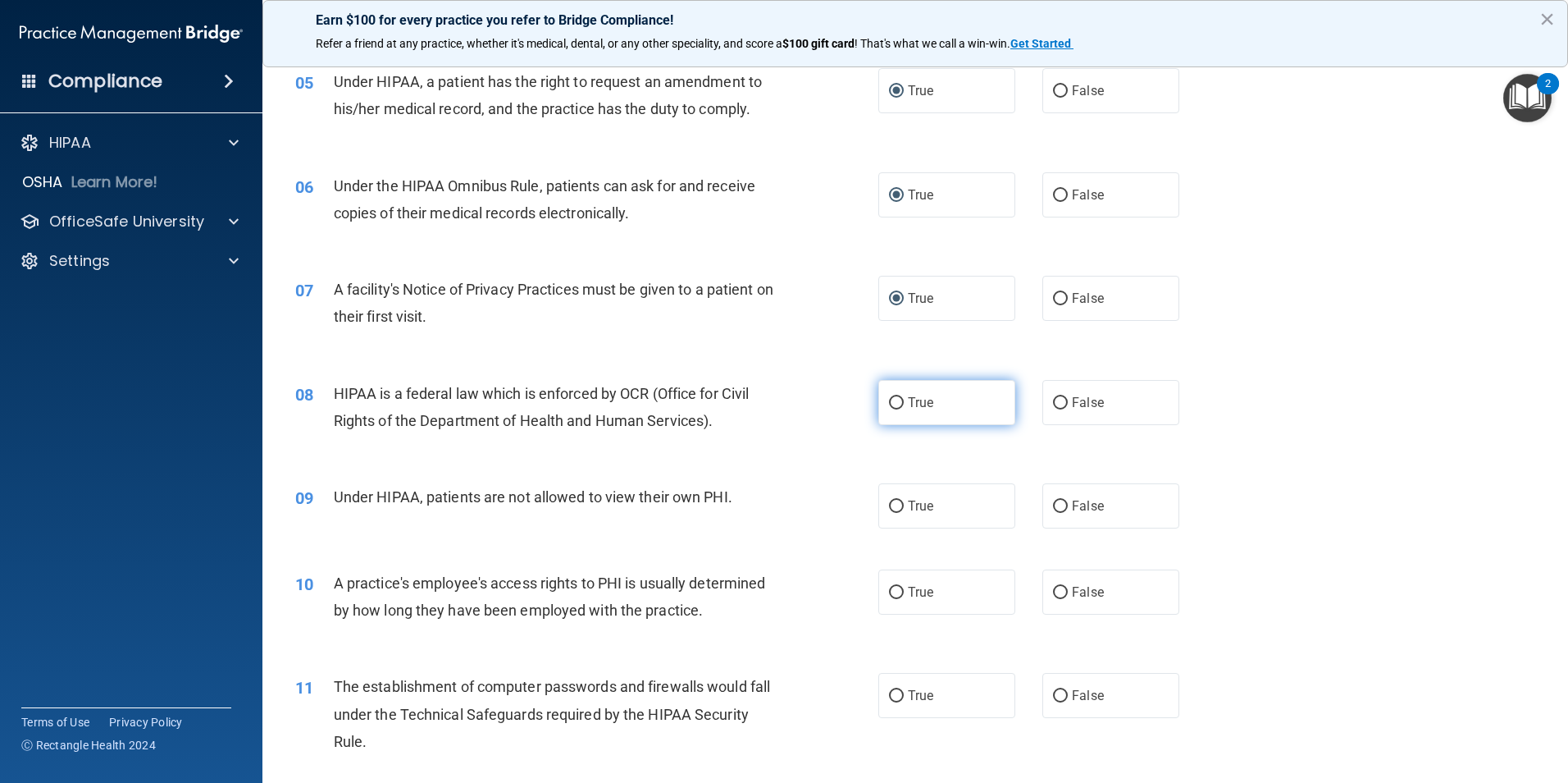
click at [889, 398] on input "True" at bounding box center [896, 403] width 15 height 12
radio input "true"
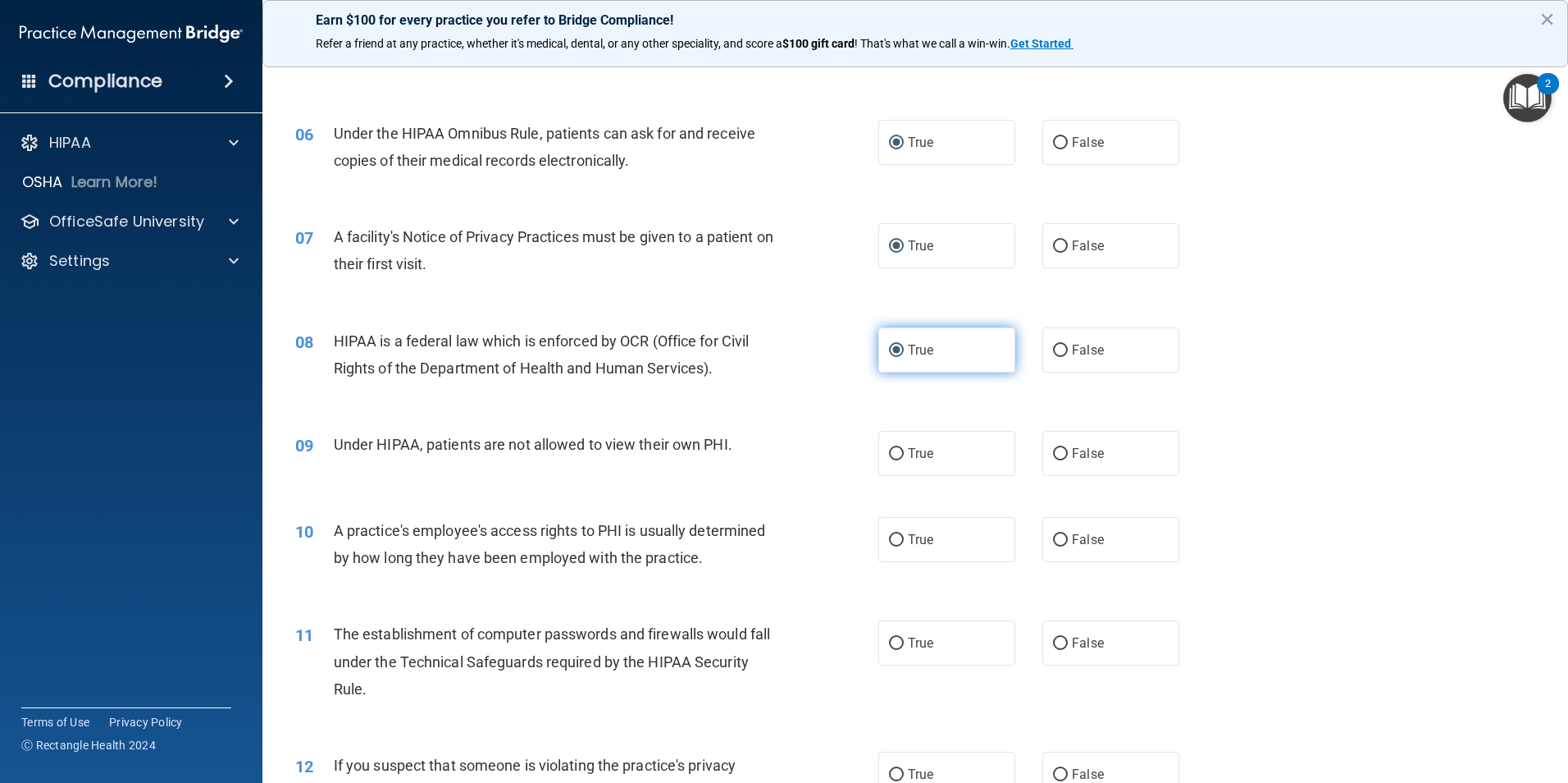
scroll to position [695, 0]
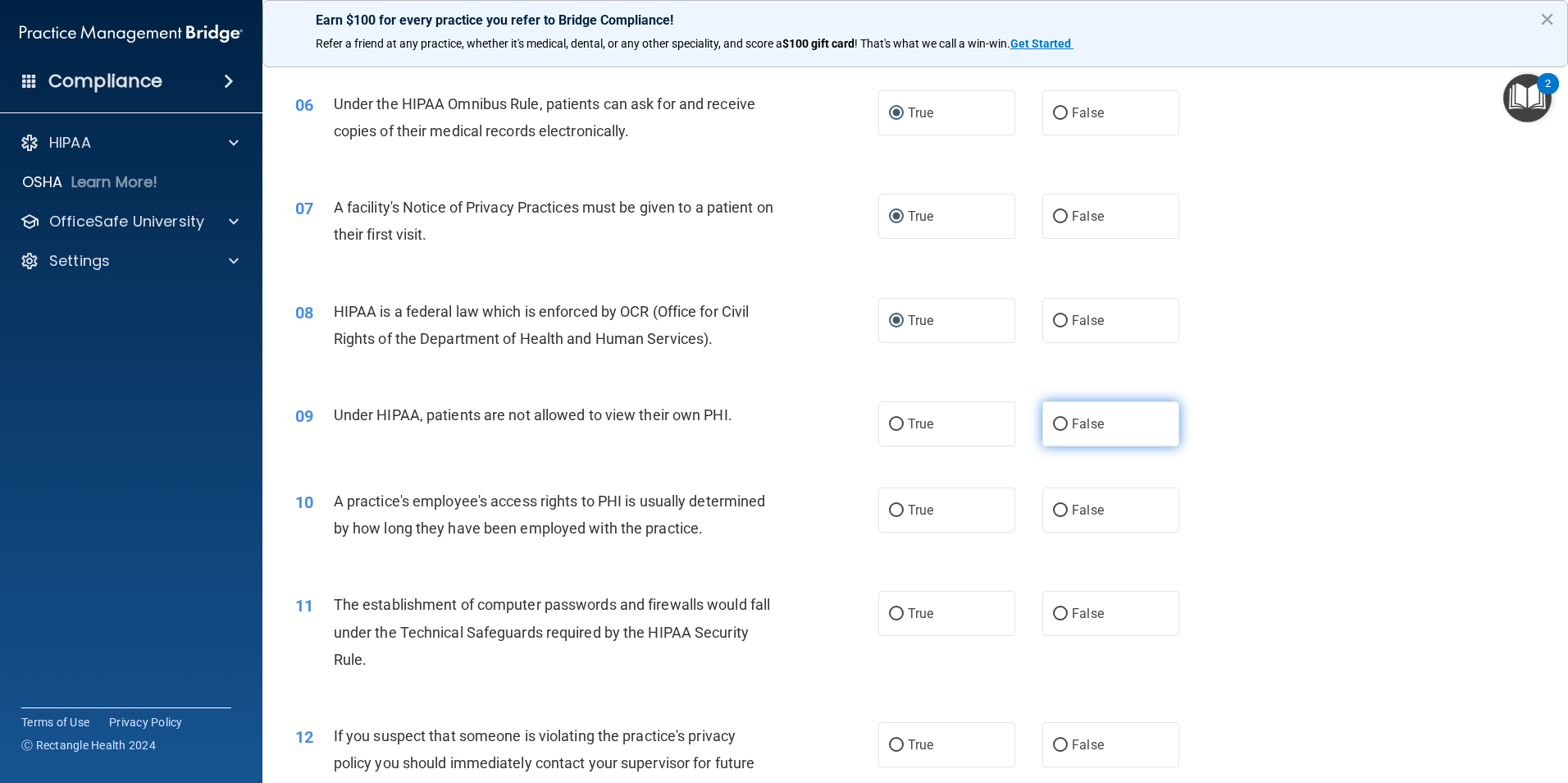
click at [1053, 421] on input "False" at bounding box center [1060, 424] width 15 height 12
radio input "true"
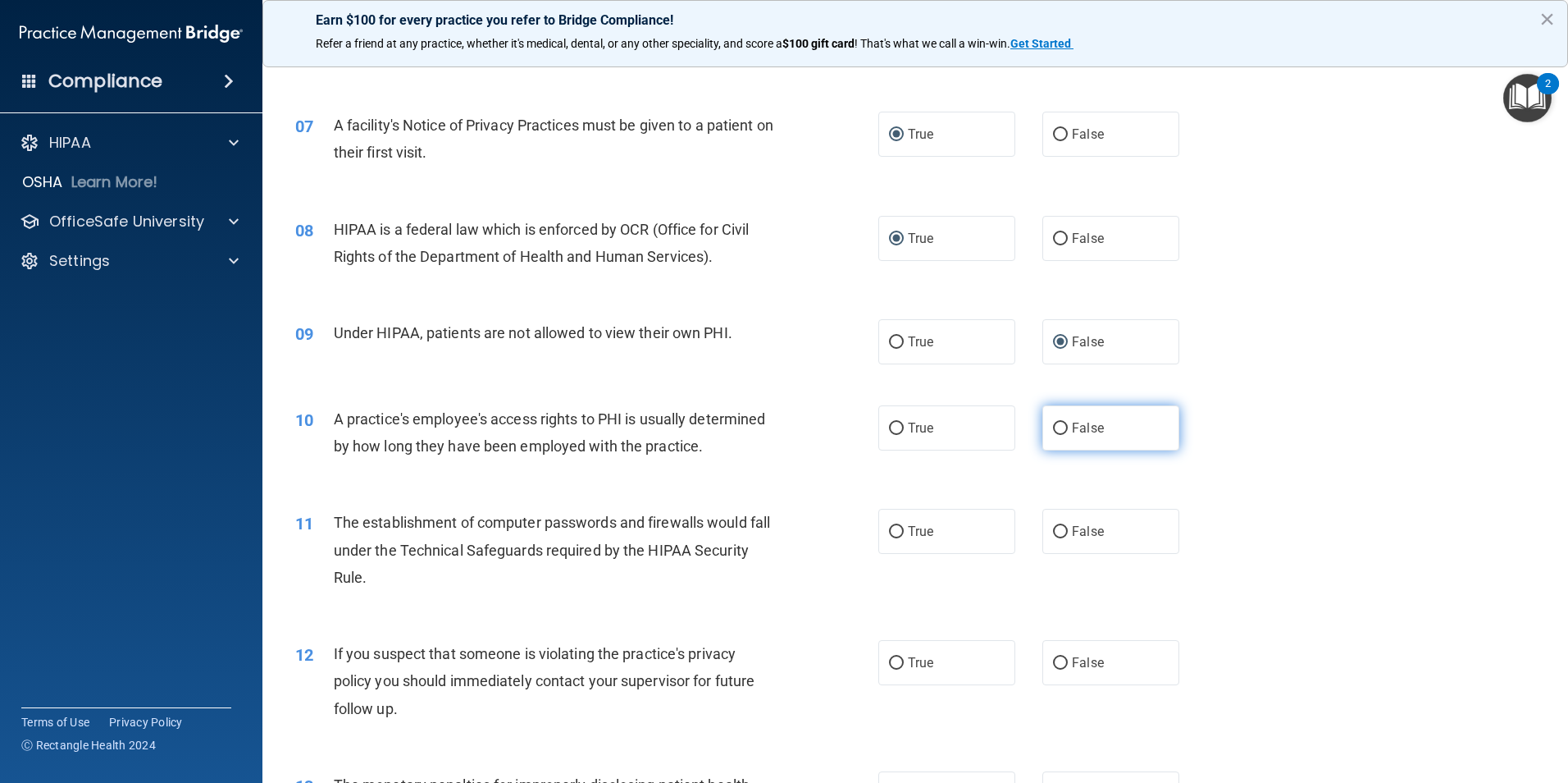
click at [1053, 427] on input "False" at bounding box center [1060, 428] width 15 height 12
radio input "true"
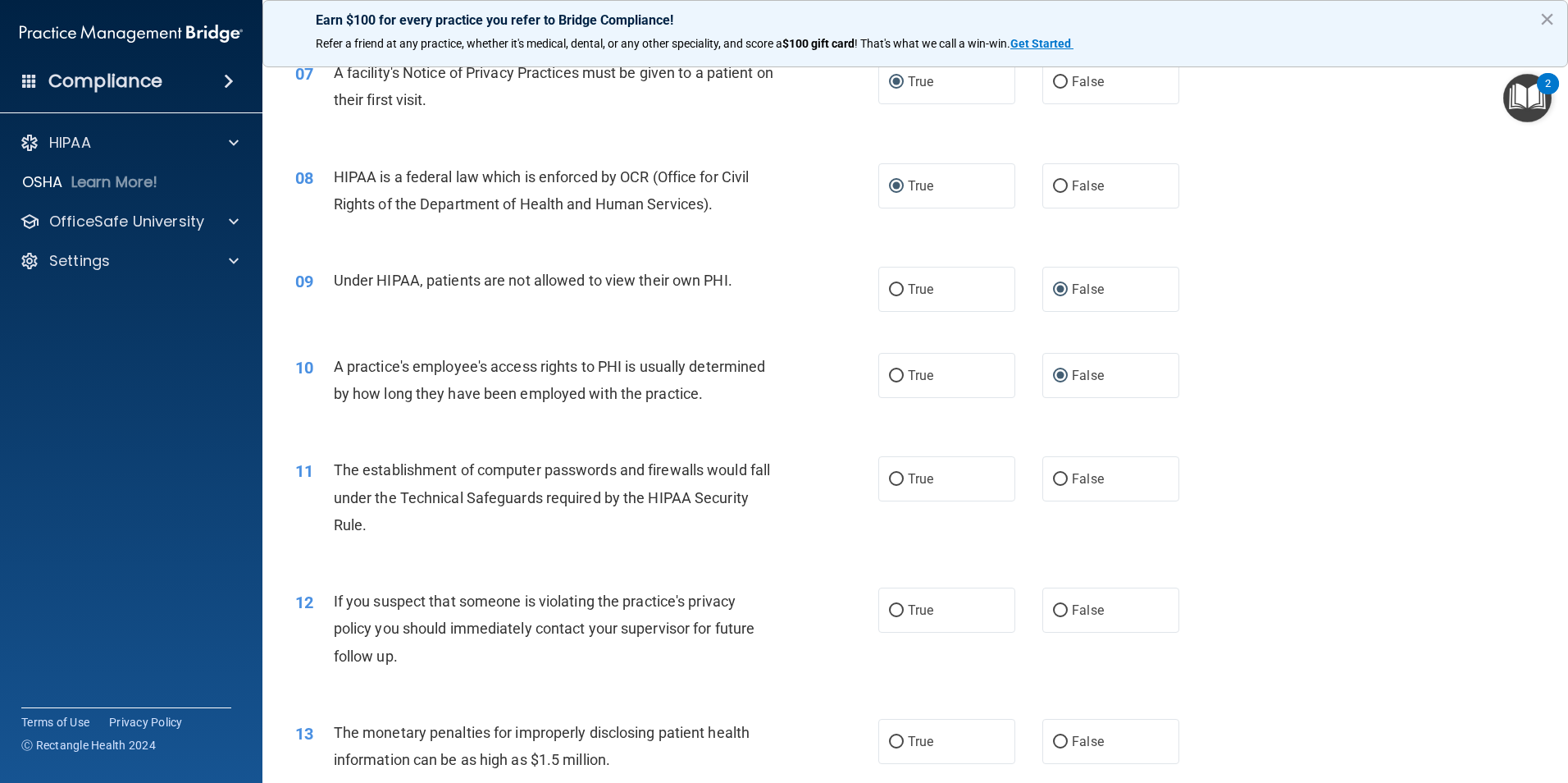
scroll to position [859, 0]
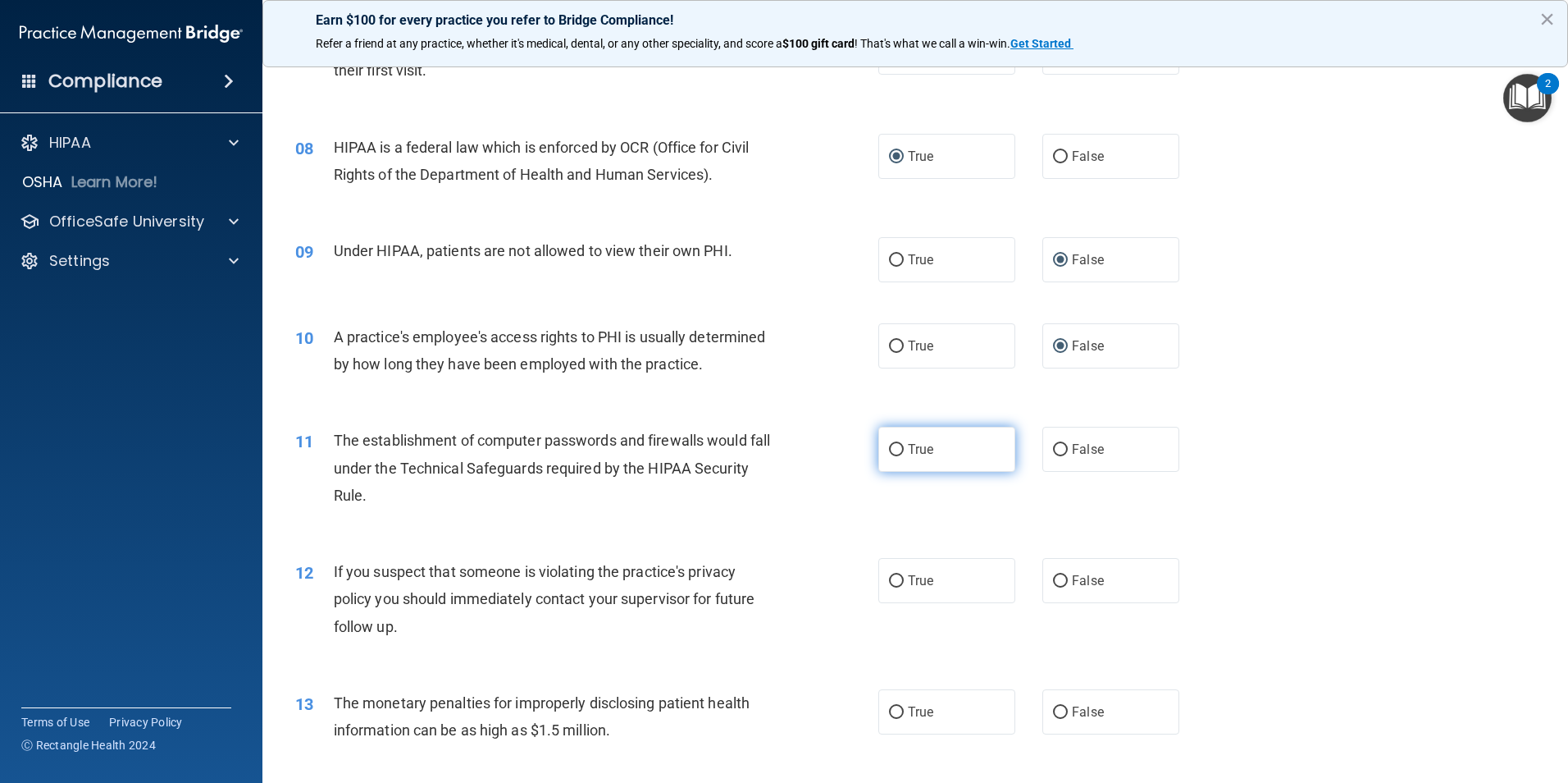
click at [889, 447] on input "True" at bounding box center [896, 450] width 15 height 12
radio input "true"
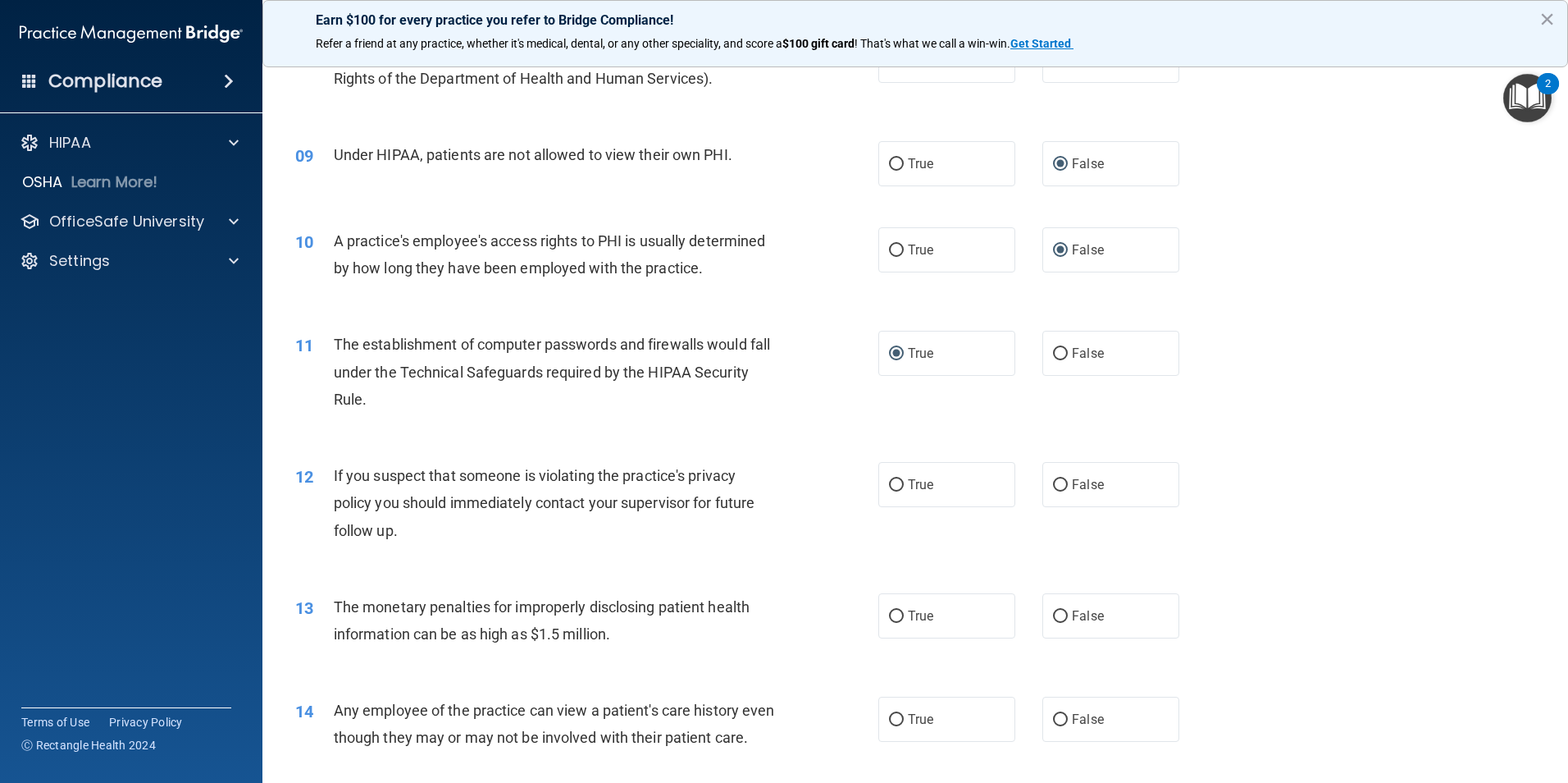
scroll to position [1023, 0]
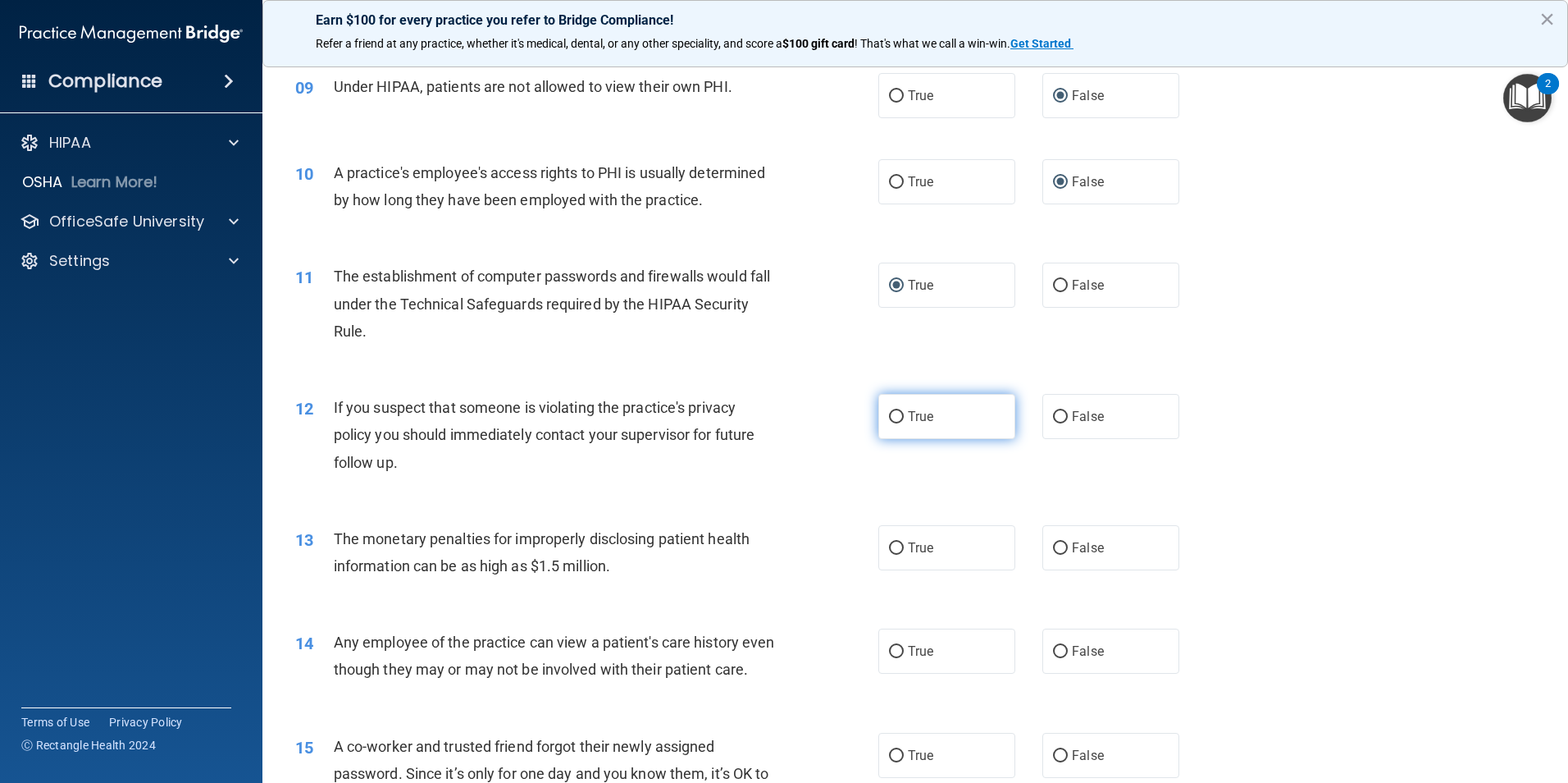
click at [889, 413] on input "True" at bounding box center [896, 417] width 15 height 12
radio input "true"
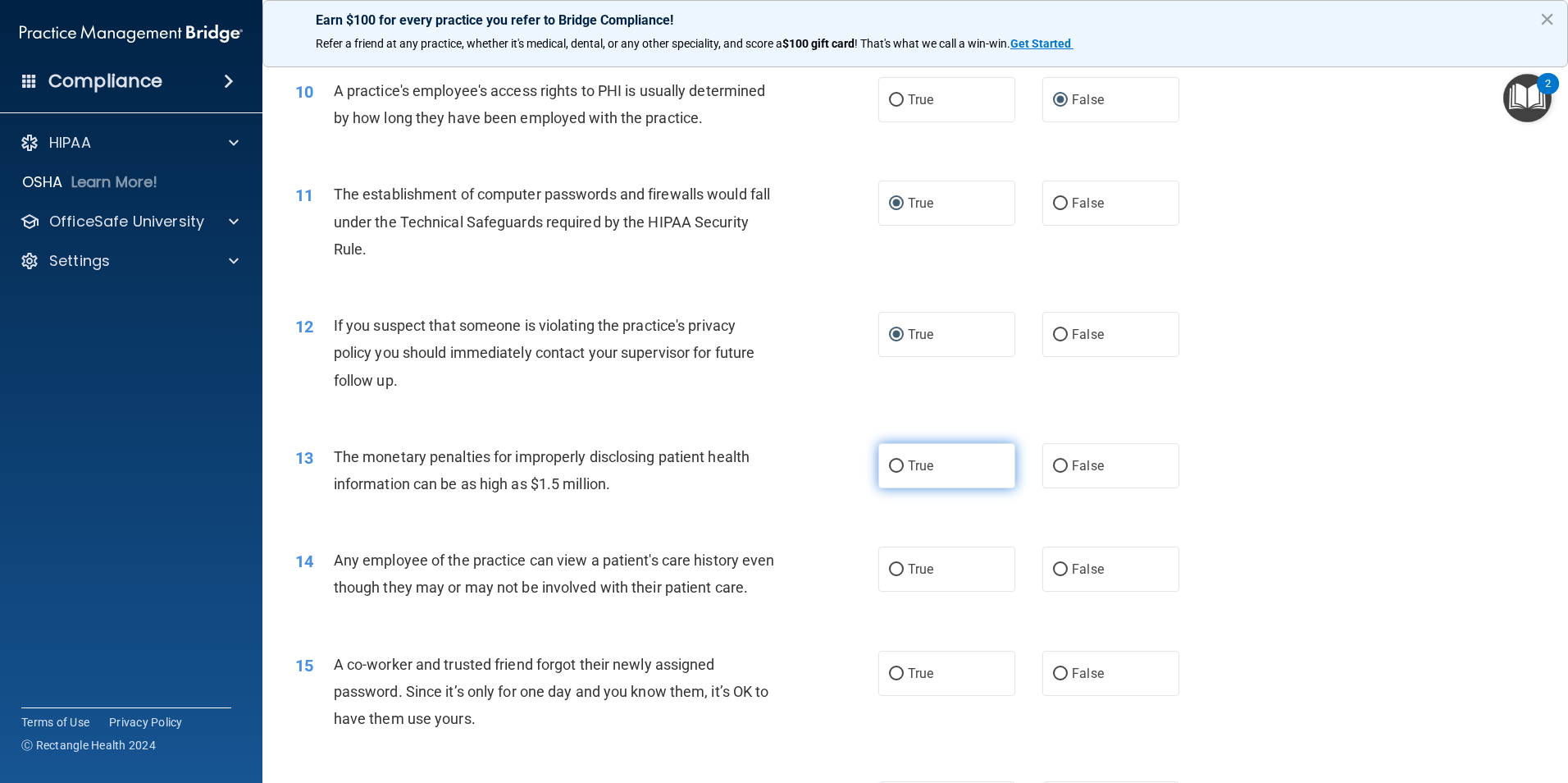
click at [889, 465] on input "True" at bounding box center [896, 466] width 15 height 12
radio input "true"
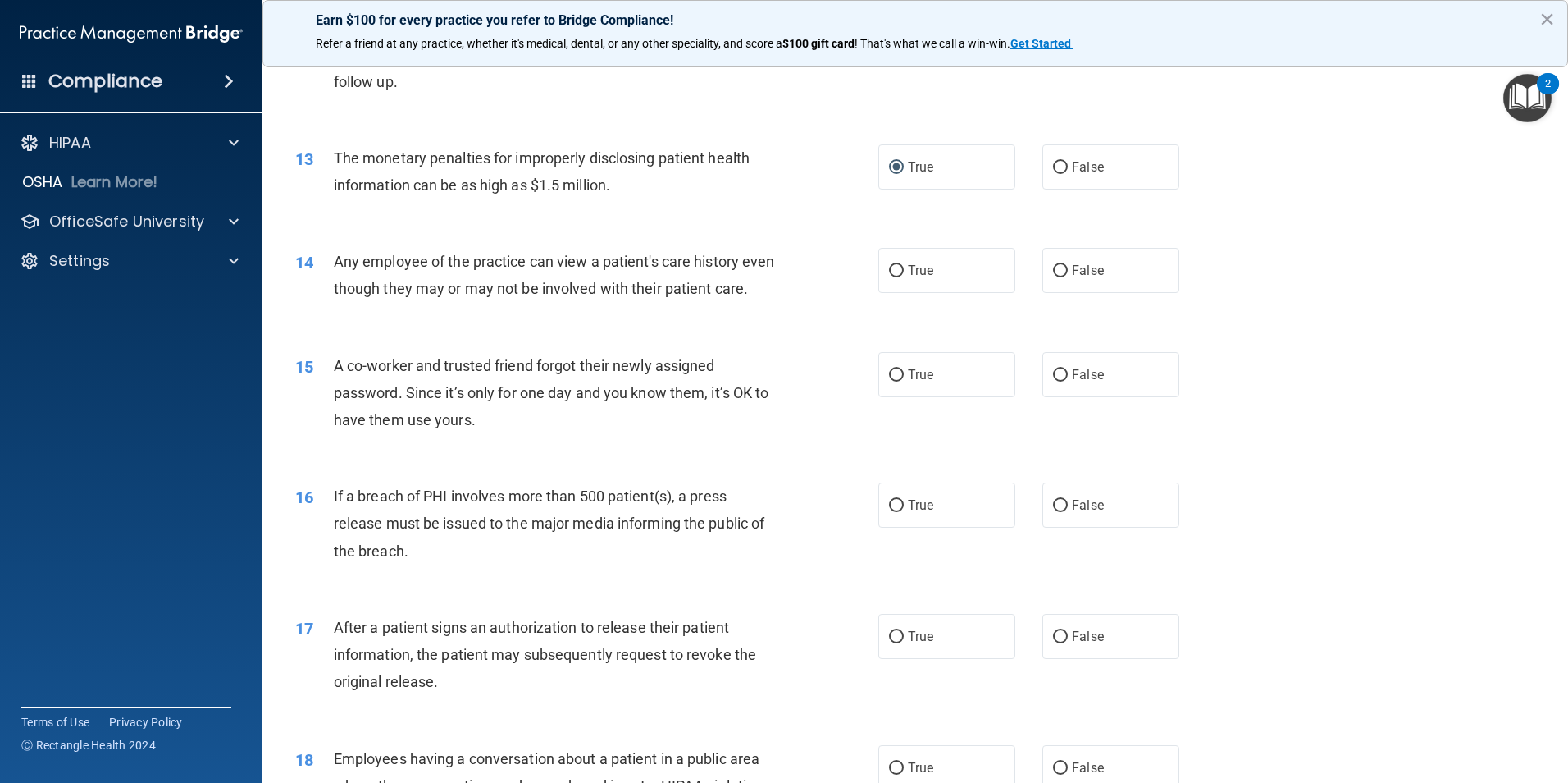
scroll to position [1433, 0]
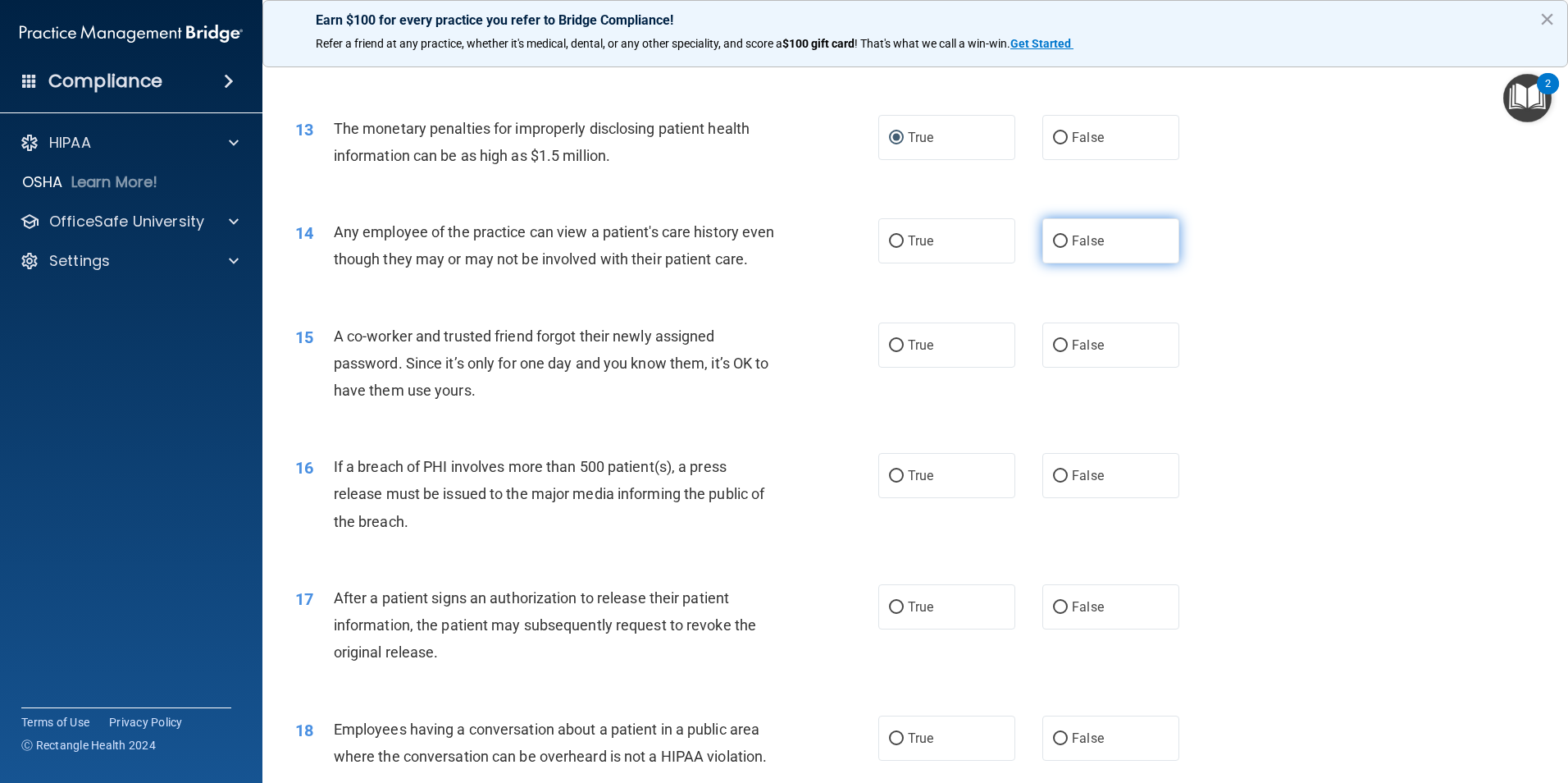
click at [1053, 240] on input "False" at bounding box center [1060, 241] width 15 height 12
radio input "true"
click at [1057, 352] on input "False" at bounding box center [1060, 345] width 15 height 12
radio input "true"
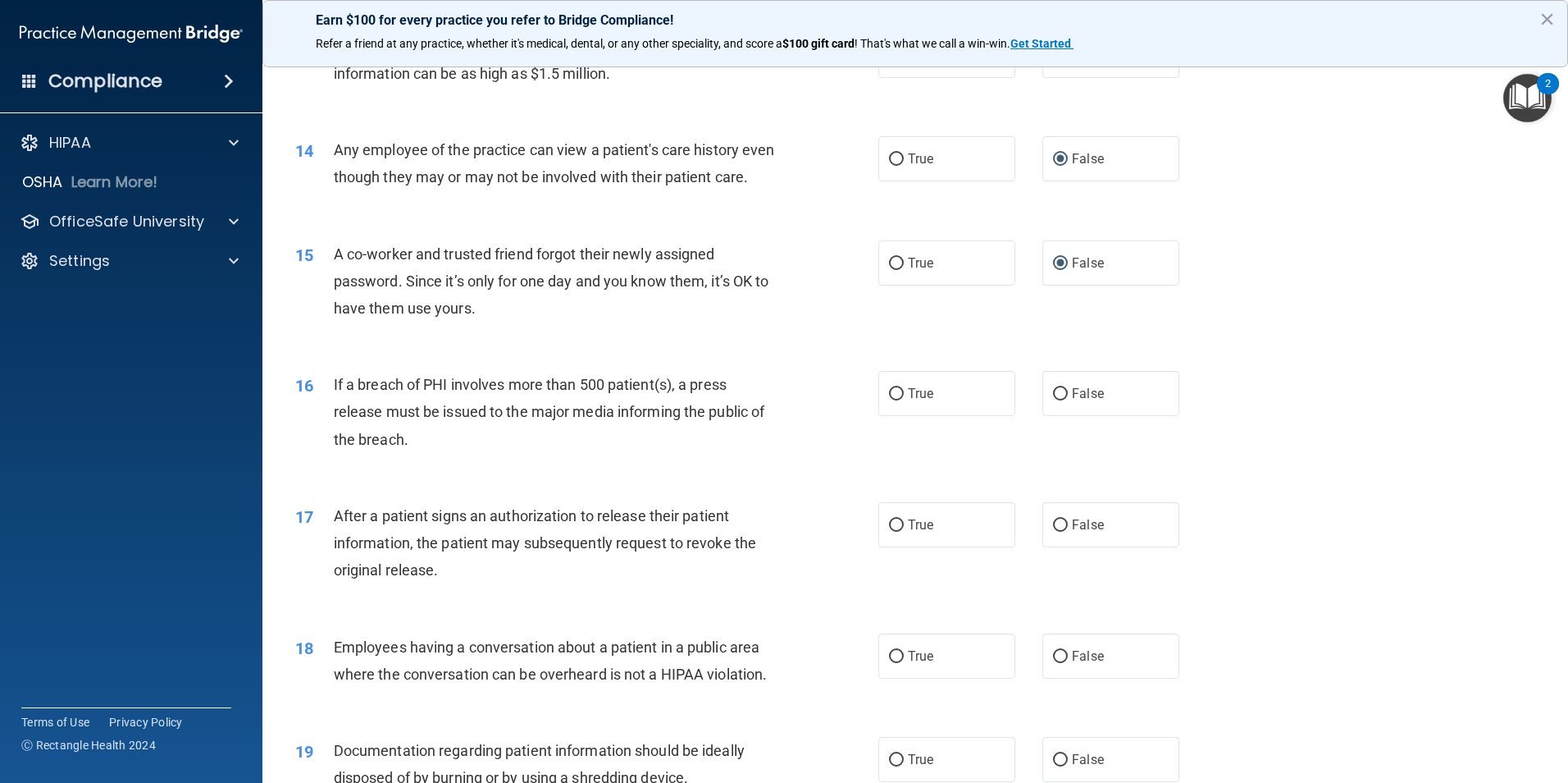
scroll to position [1597, 0]
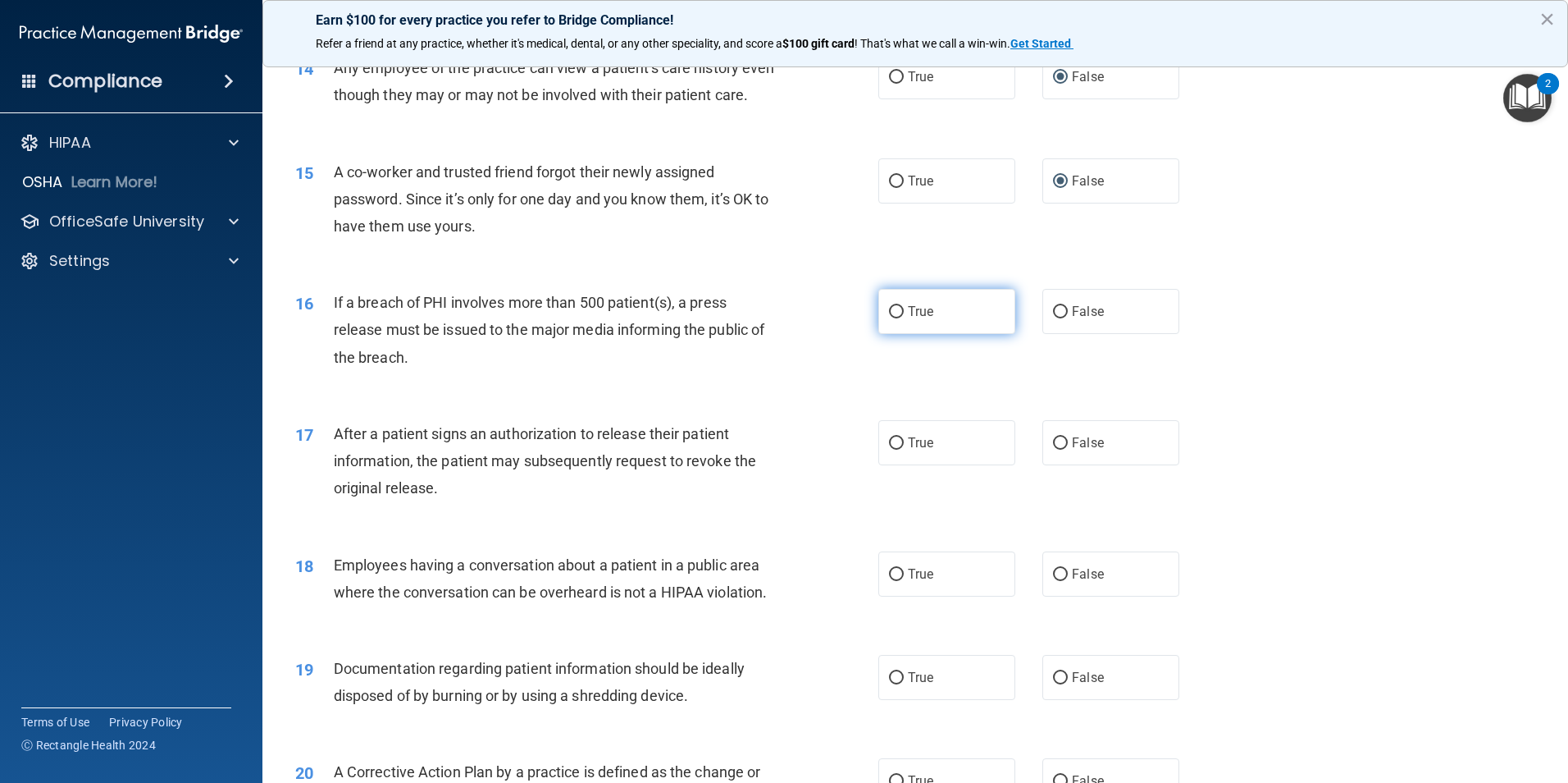
click at [889, 319] on input "True" at bounding box center [896, 311] width 15 height 12
radio input "true"
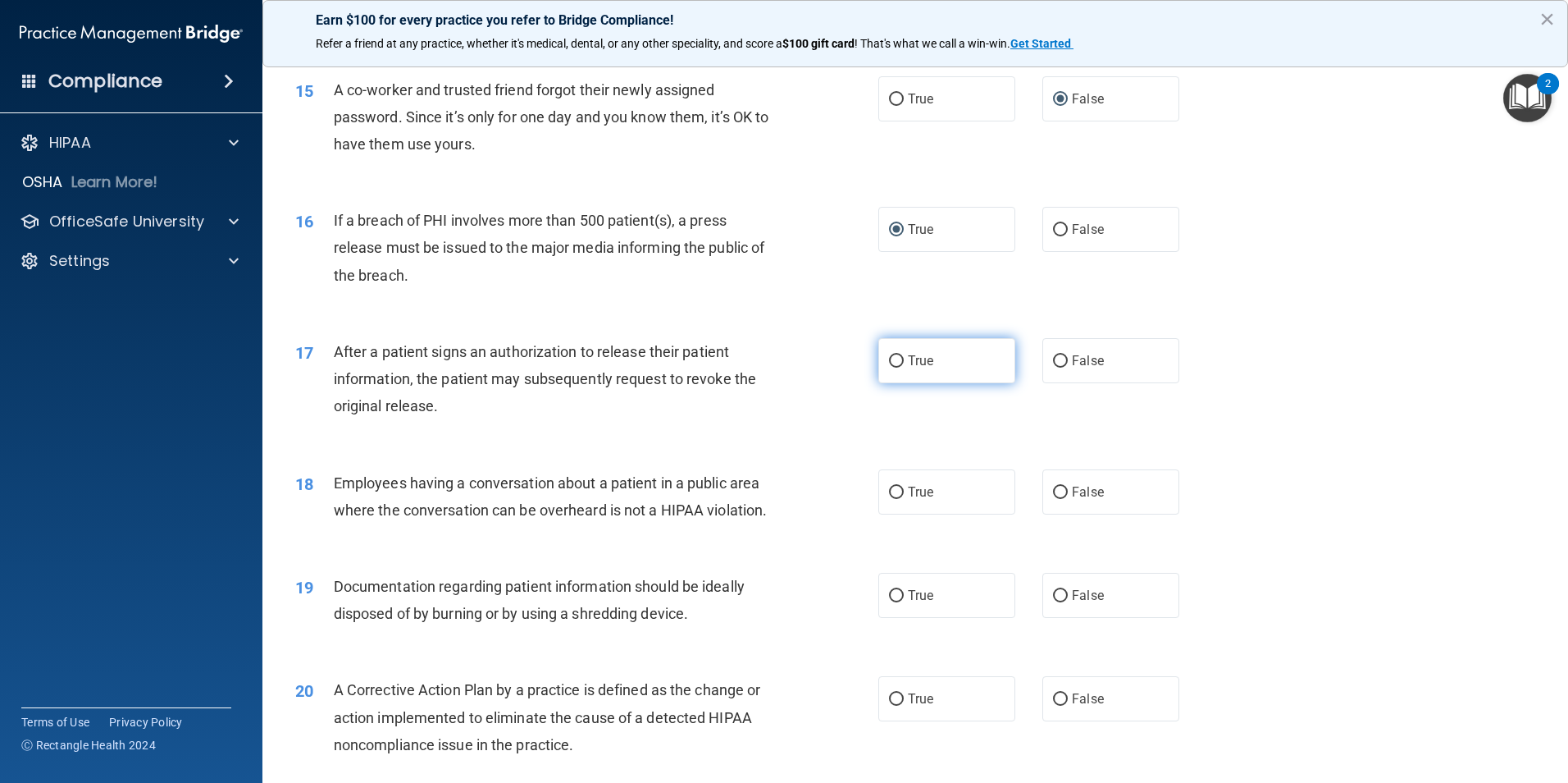
click at [889, 367] on input "True" at bounding box center [896, 361] width 15 height 12
radio input "true"
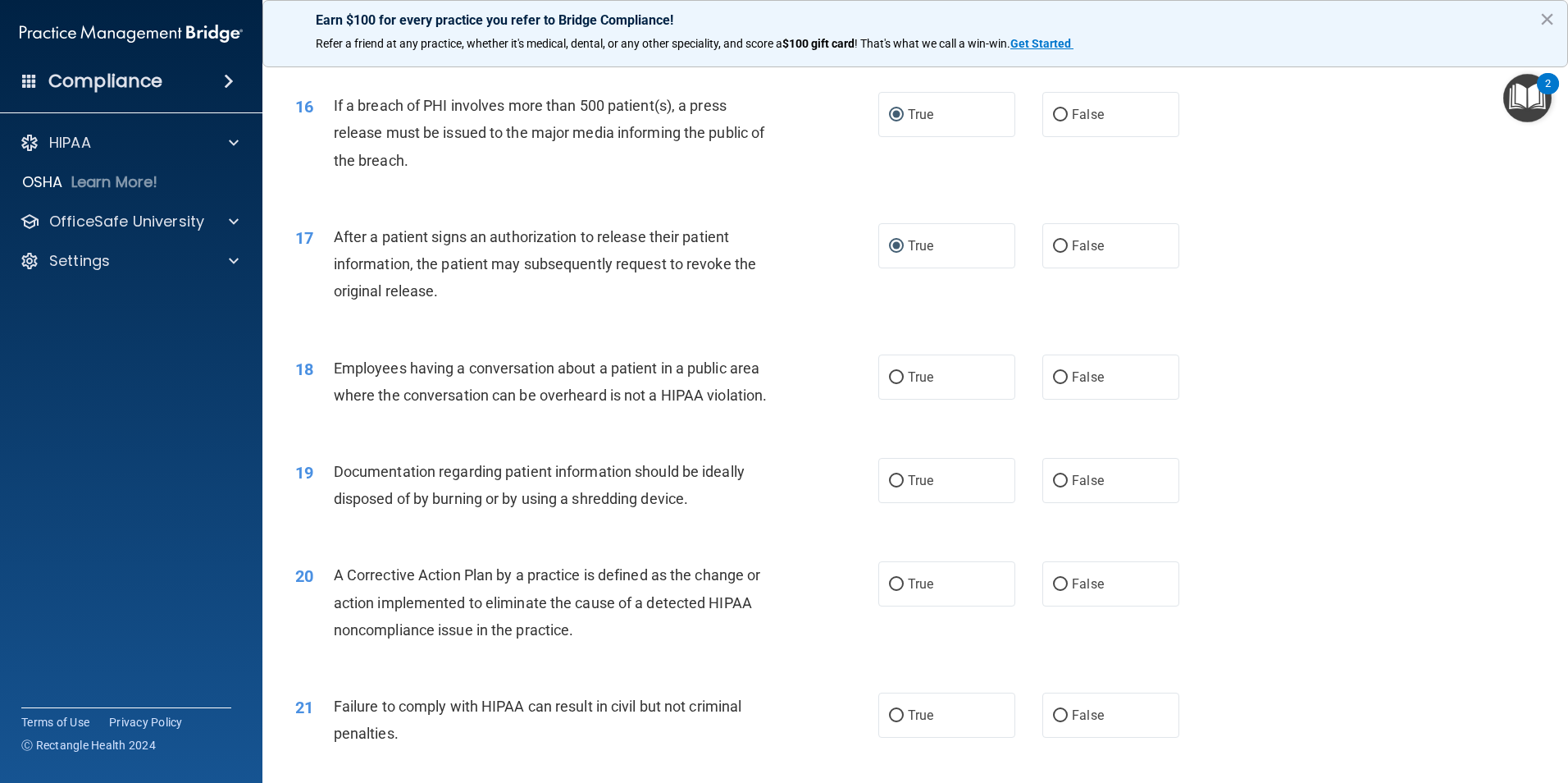
scroll to position [1843, 0]
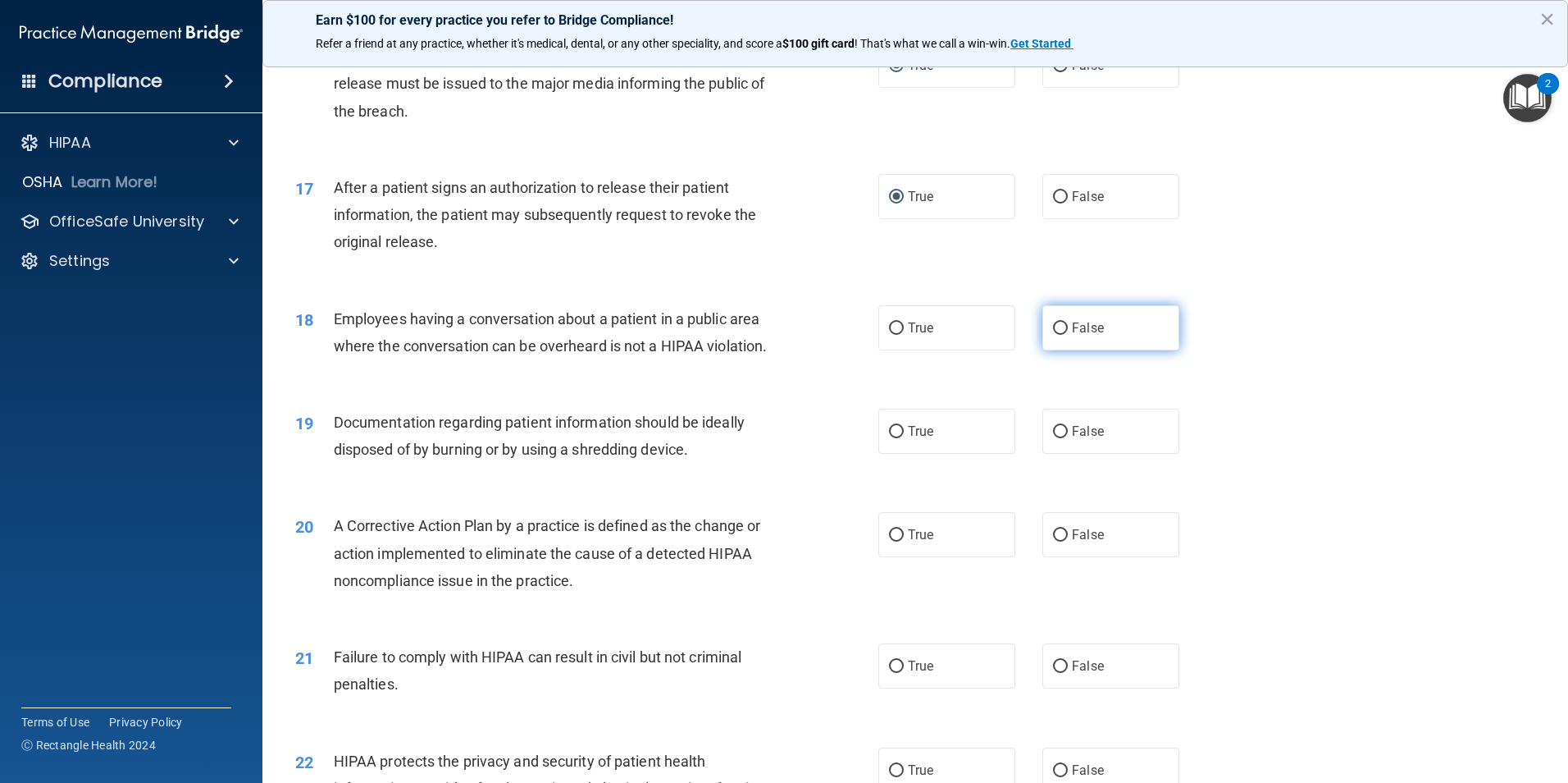
click at [1053, 334] on input "False" at bounding box center [1060, 328] width 15 height 12
radio input "true"
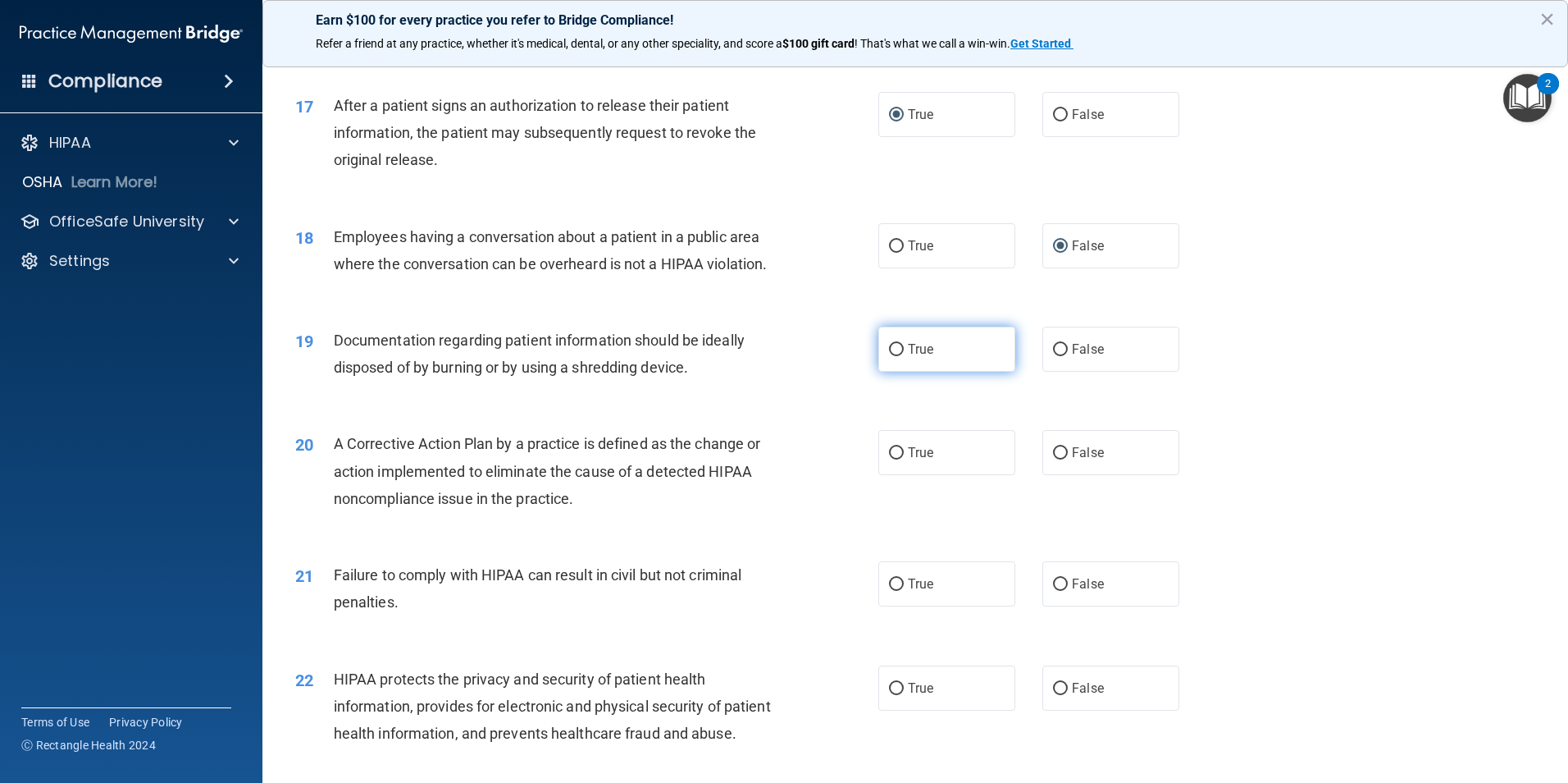
click at [889, 356] on input "True" at bounding box center [896, 349] width 15 height 12
radio input "true"
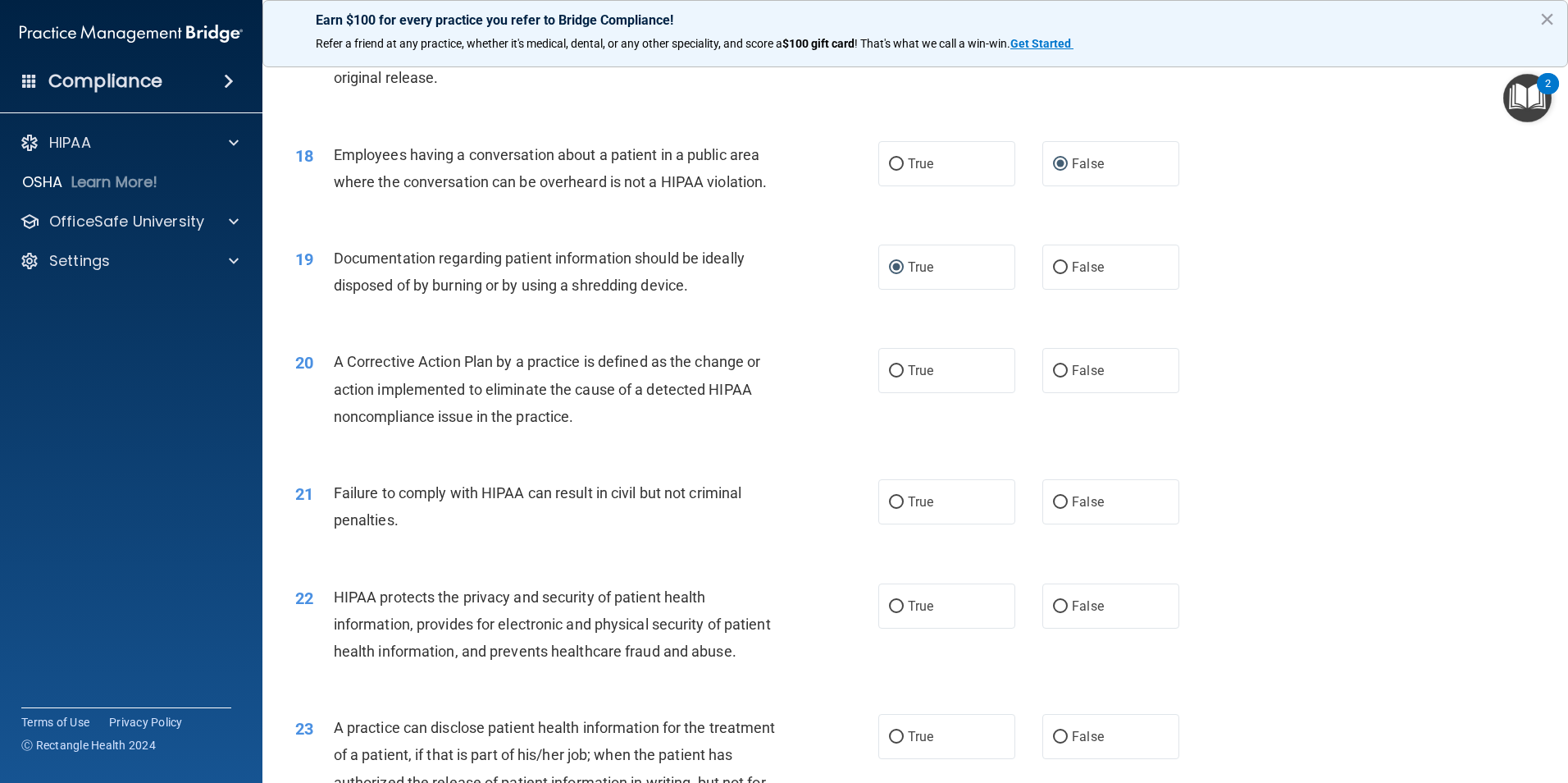
scroll to position [2089, 0]
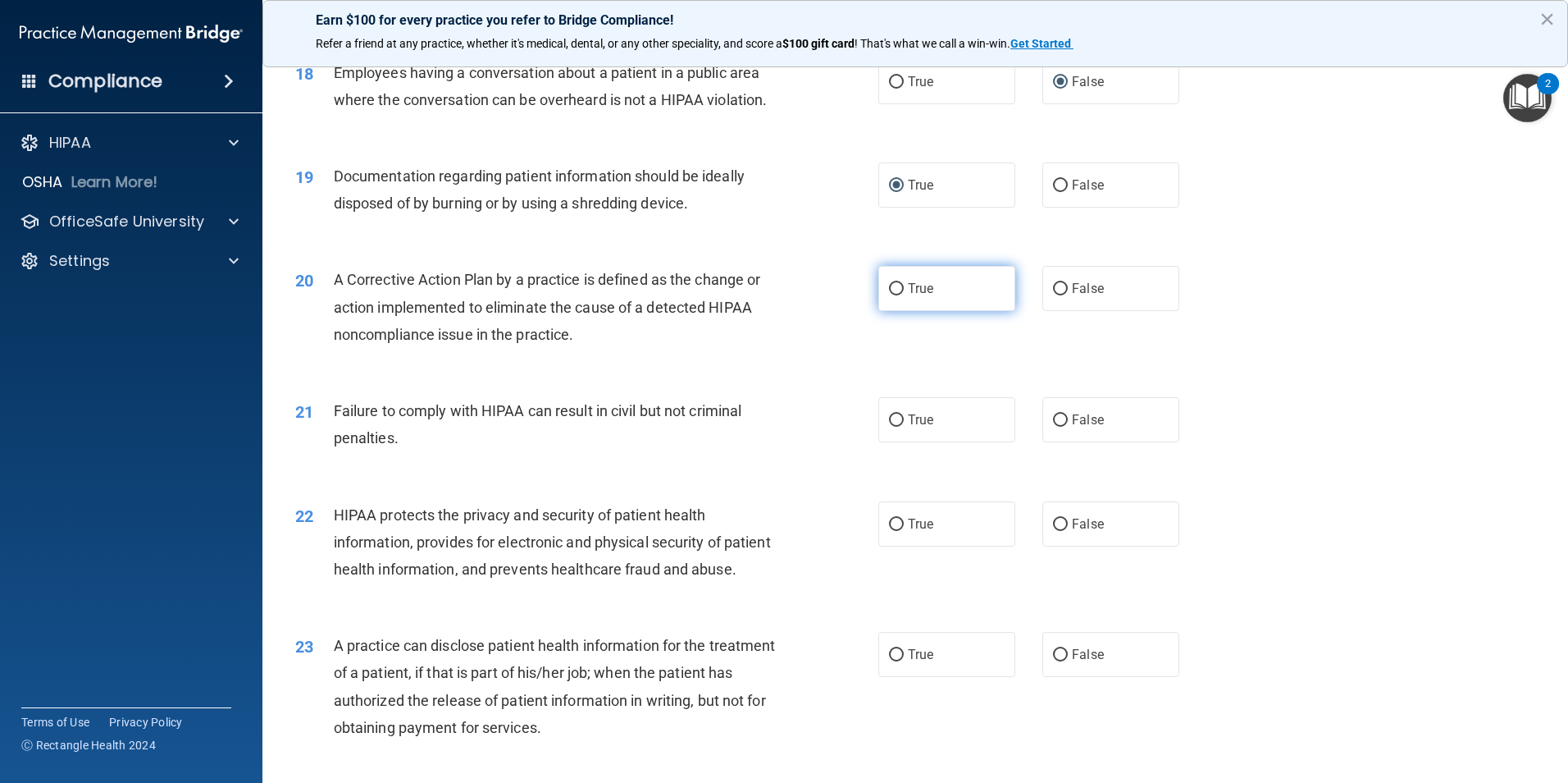
drag, startPoint x: 882, startPoint y: 308, endPoint x: 877, endPoint y: 324, distance: 16.8
click at [882, 309] on label "True" at bounding box center [946, 288] width 137 height 45
click at [889, 295] on input "True" at bounding box center [896, 288] width 15 height 12
radio input "true"
click at [1054, 427] on input "False" at bounding box center [1060, 419] width 15 height 12
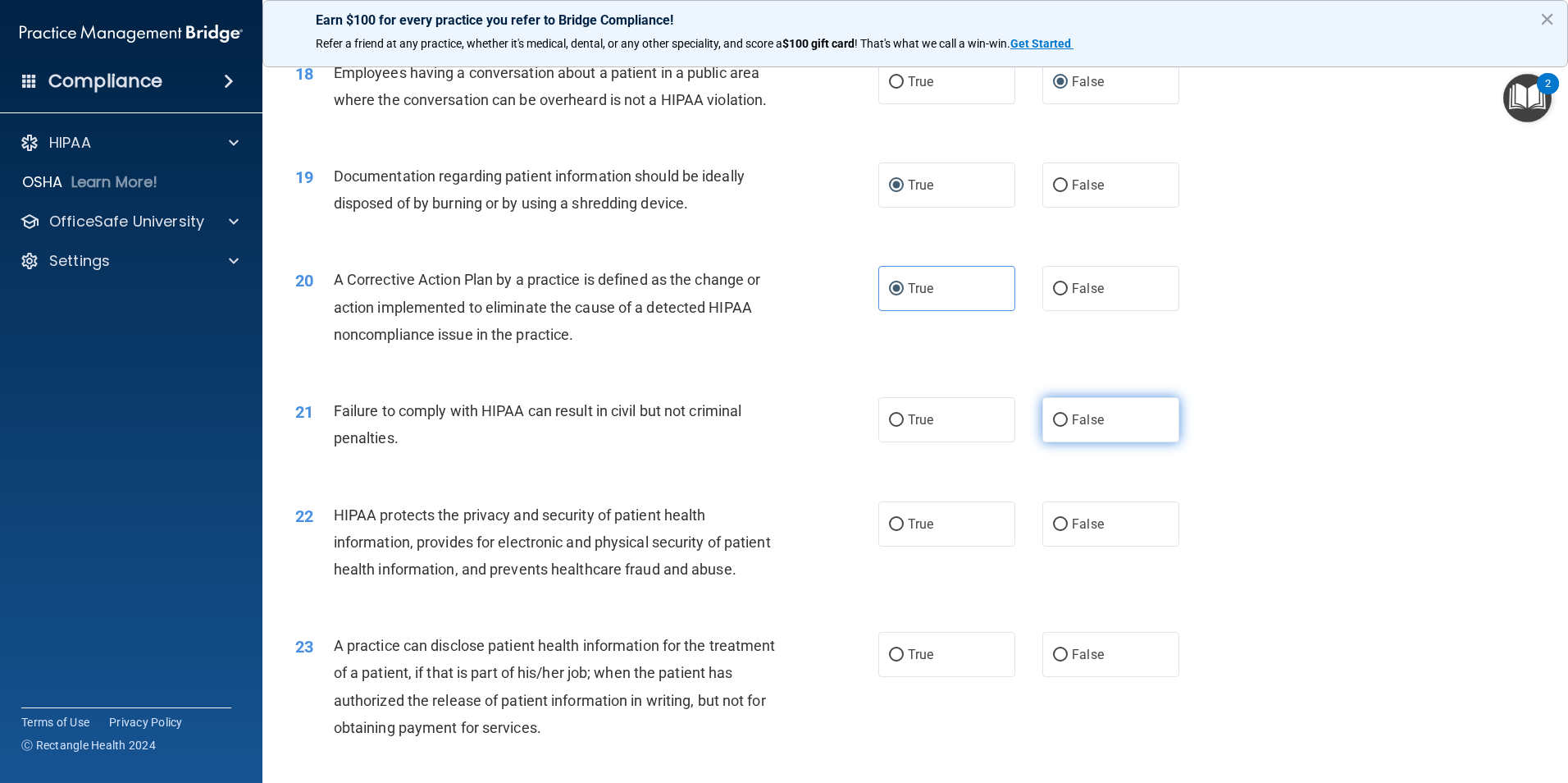
radio input "true"
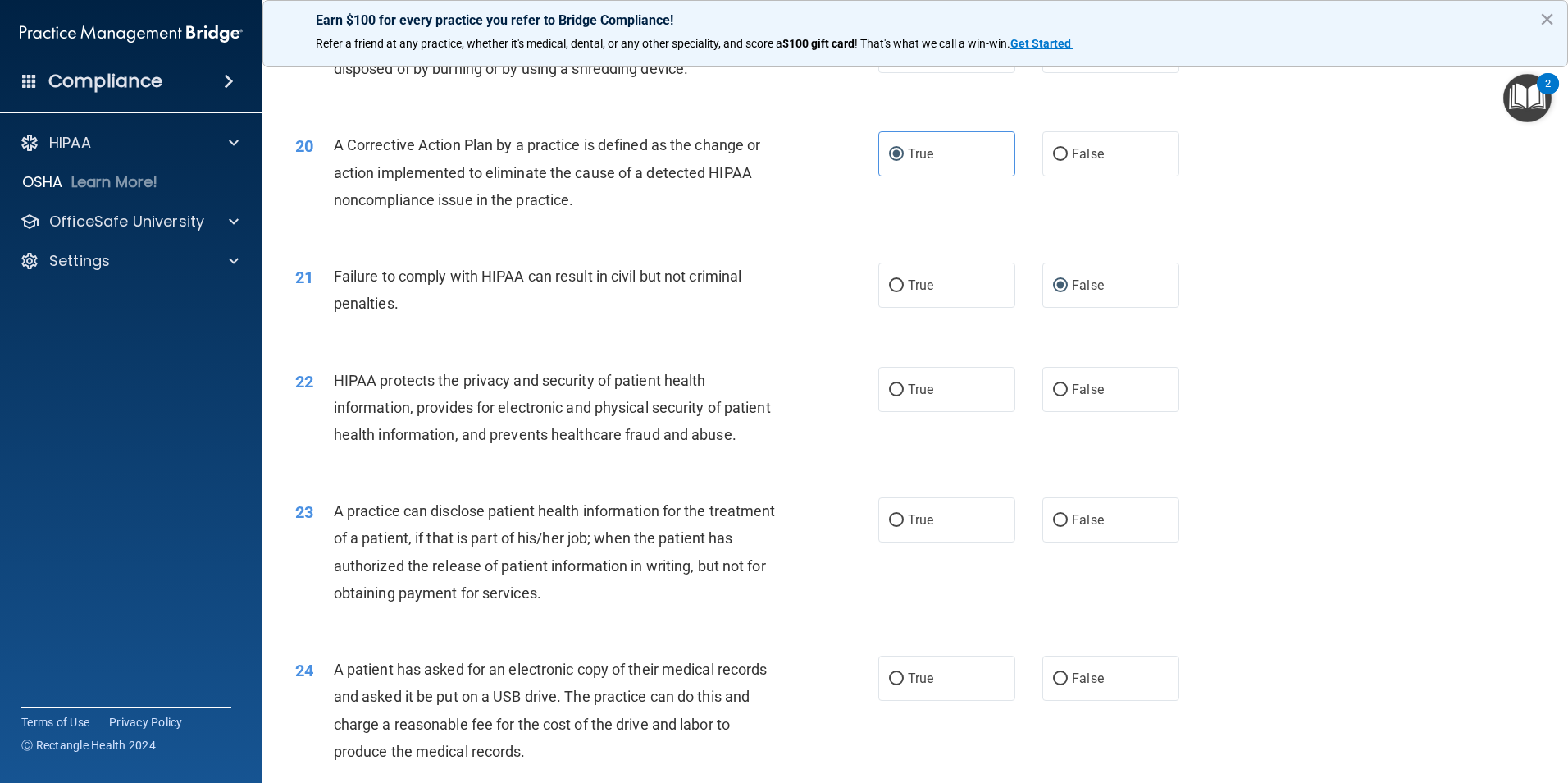
scroll to position [2254, 0]
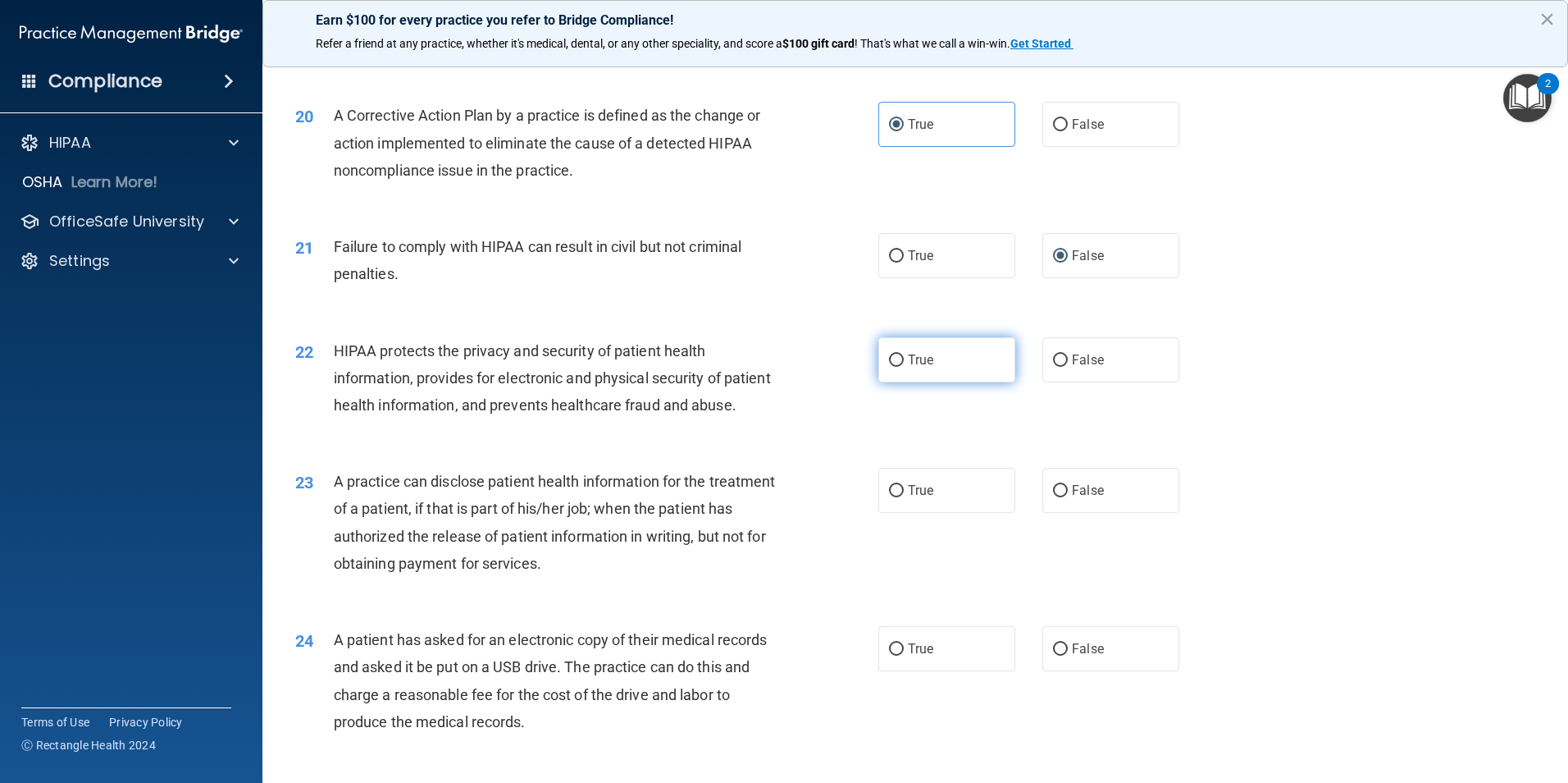
click at [889, 366] on input "True" at bounding box center [896, 360] width 15 height 12
radio input "true"
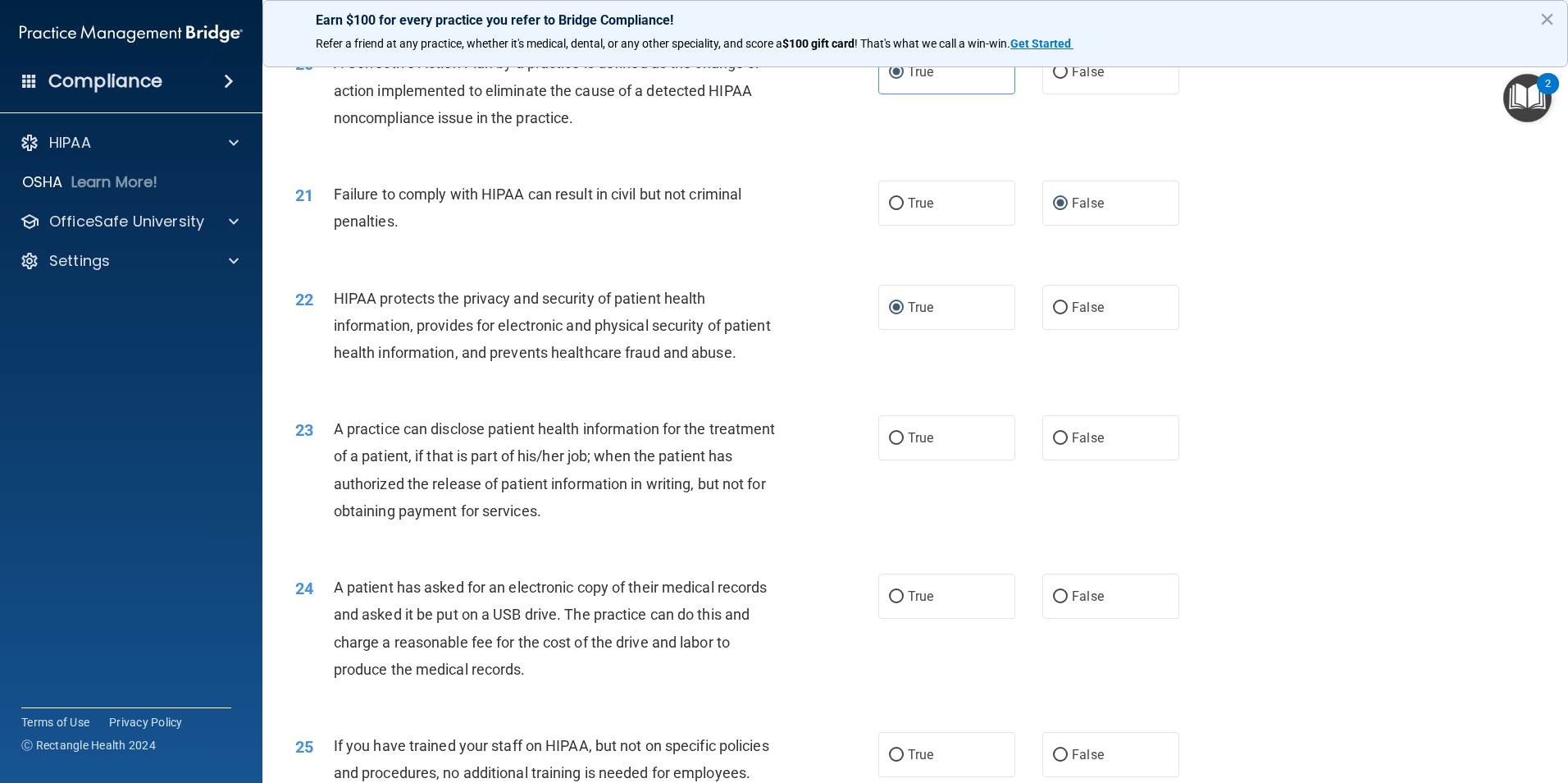
scroll to position [2335, 0]
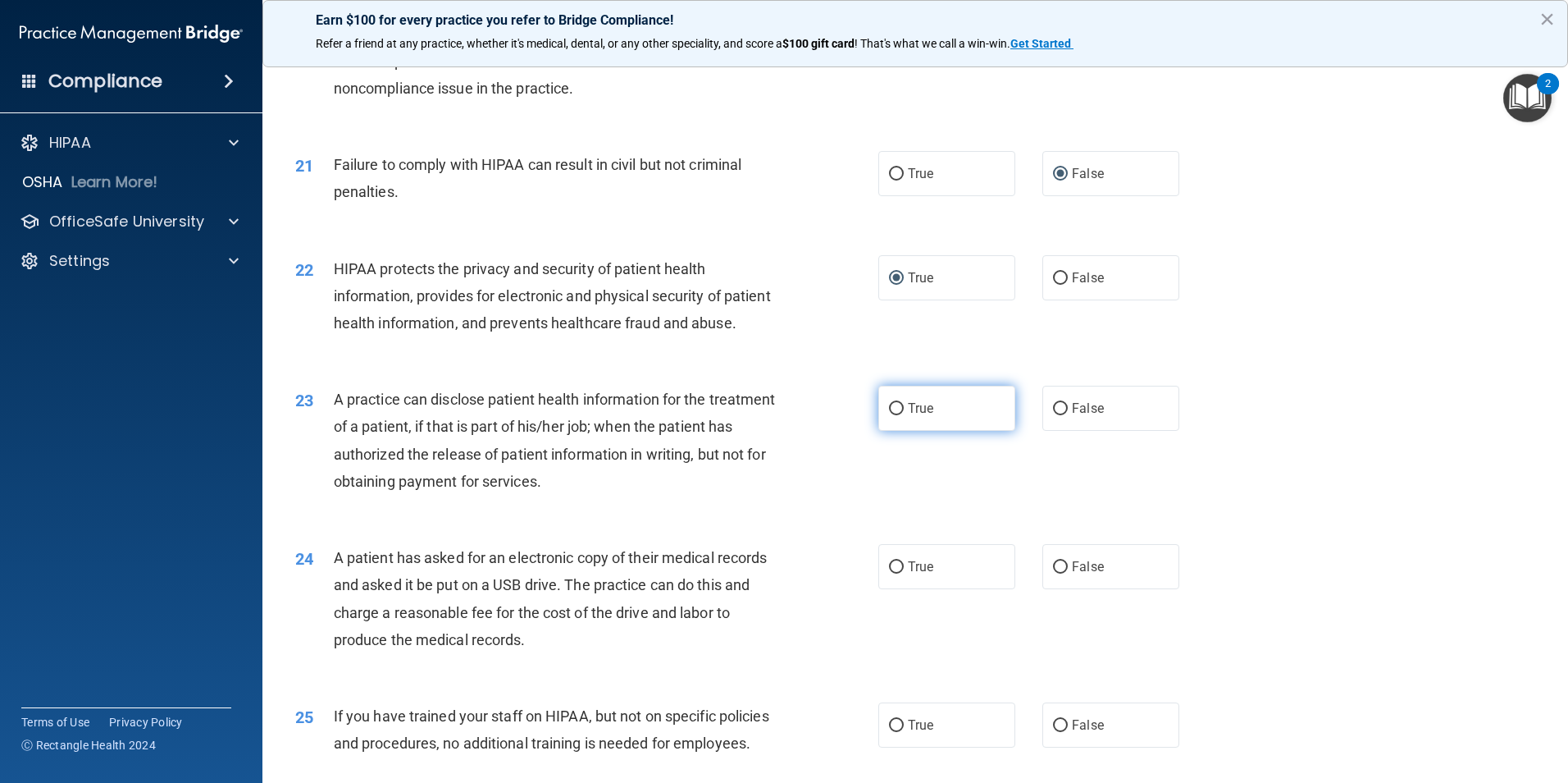
click at [889, 415] on input "True" at bounding box center [896, 408] width 15 height 12
radio input "true"
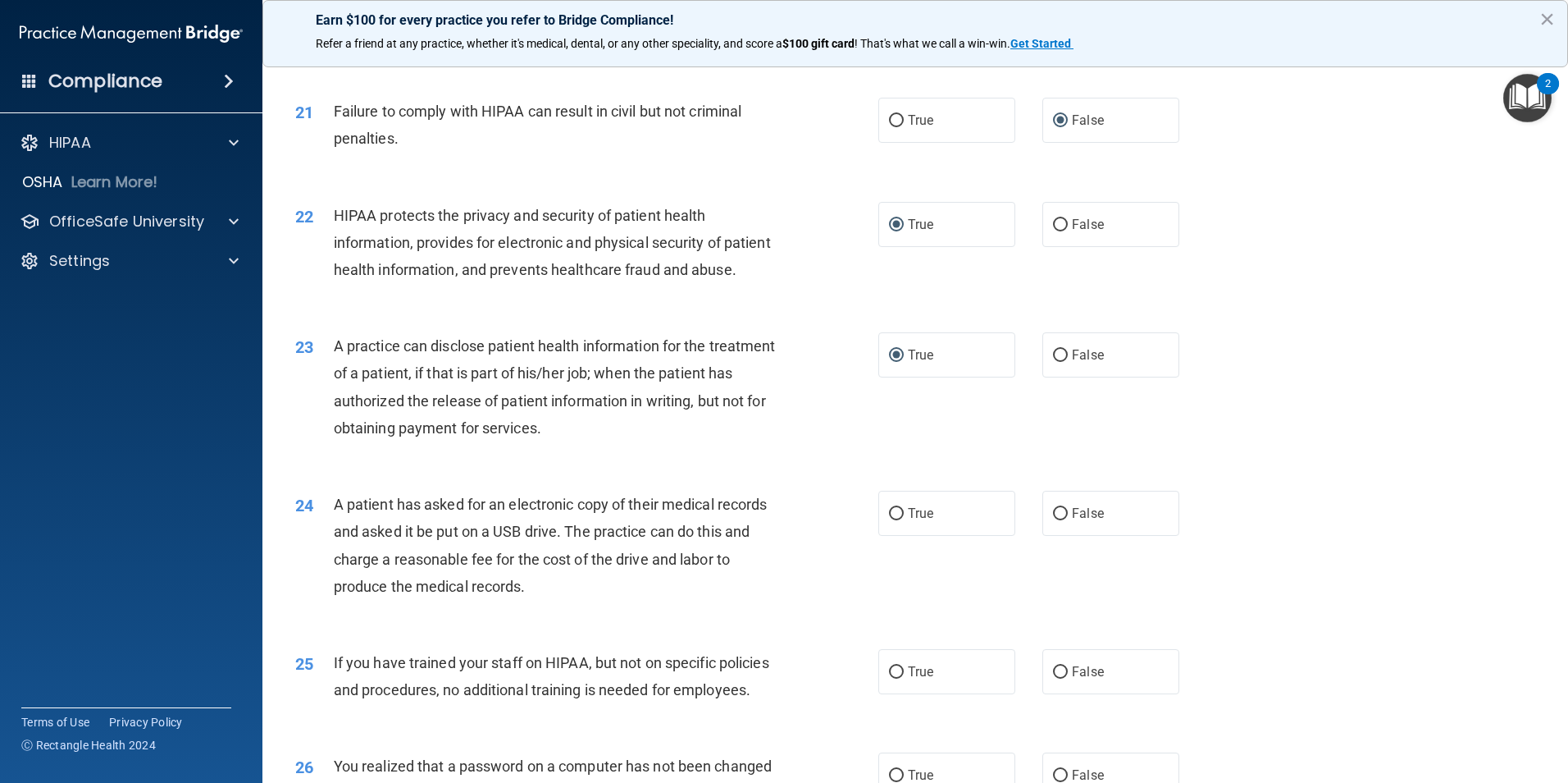
scroll to position [2499, 0]
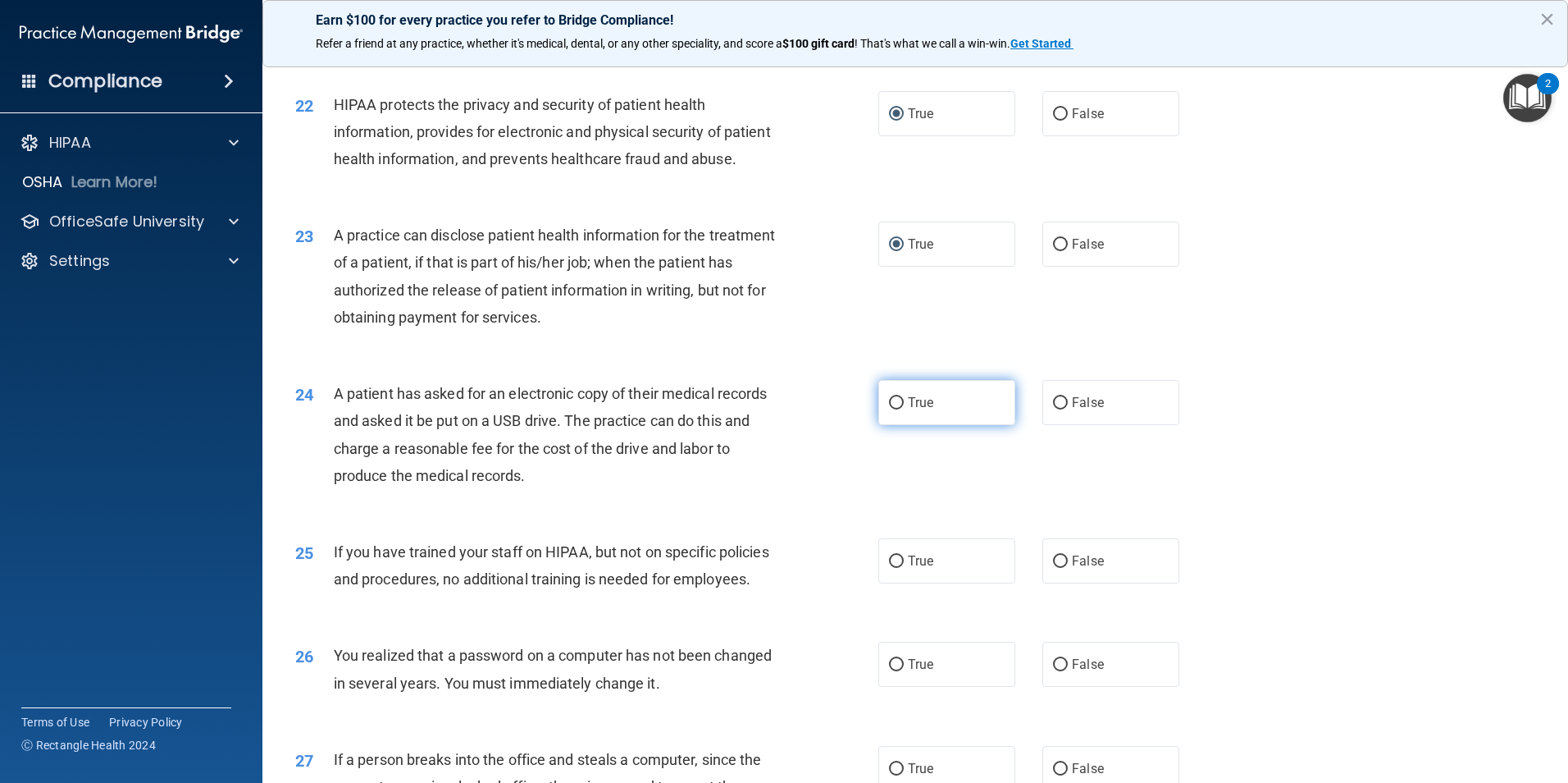
click at [889, 409] on input "True" at bounding box center [896, 403] width 15 height 12
radio input "true"
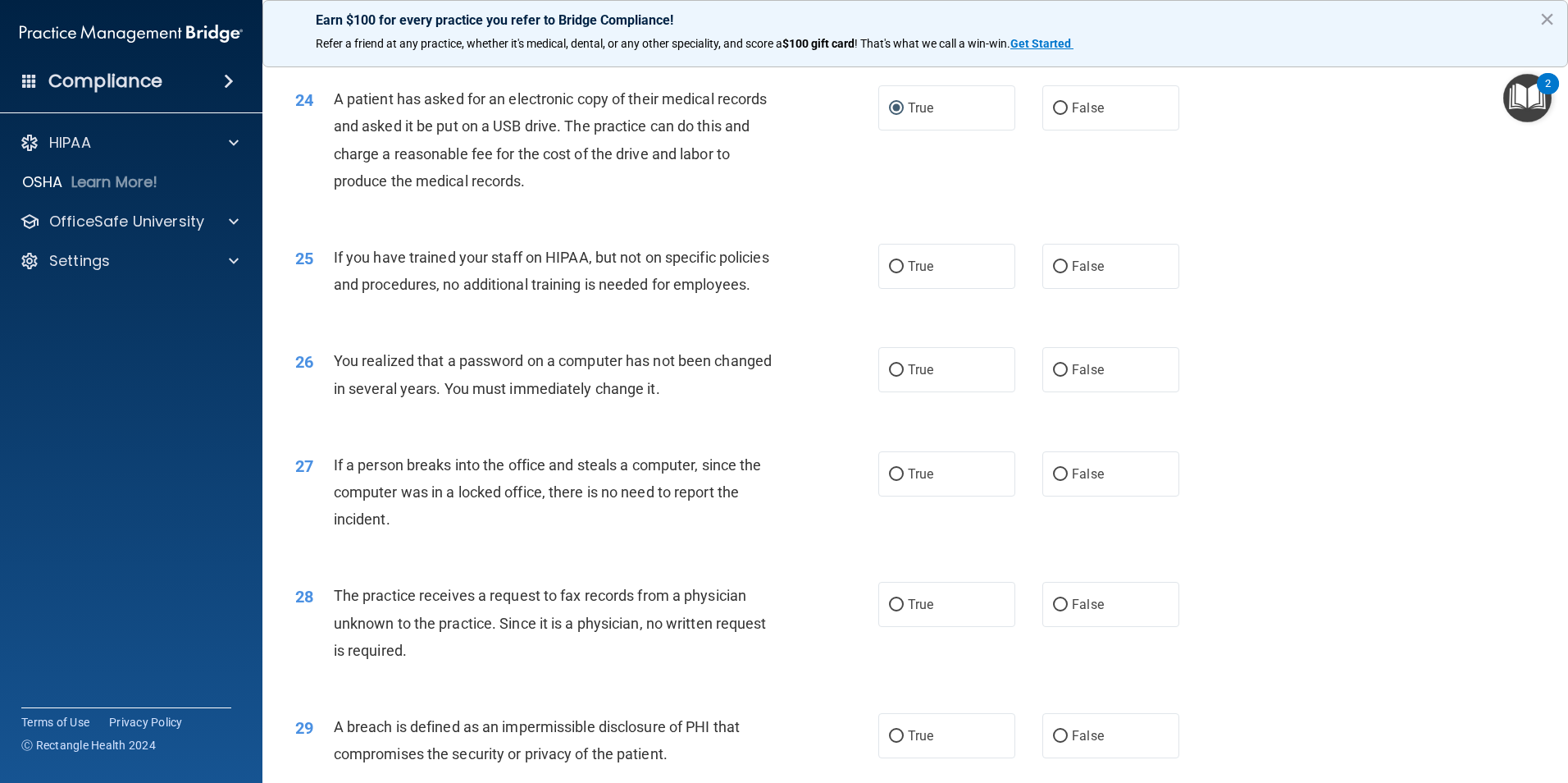
scroll to position [2828, 0]
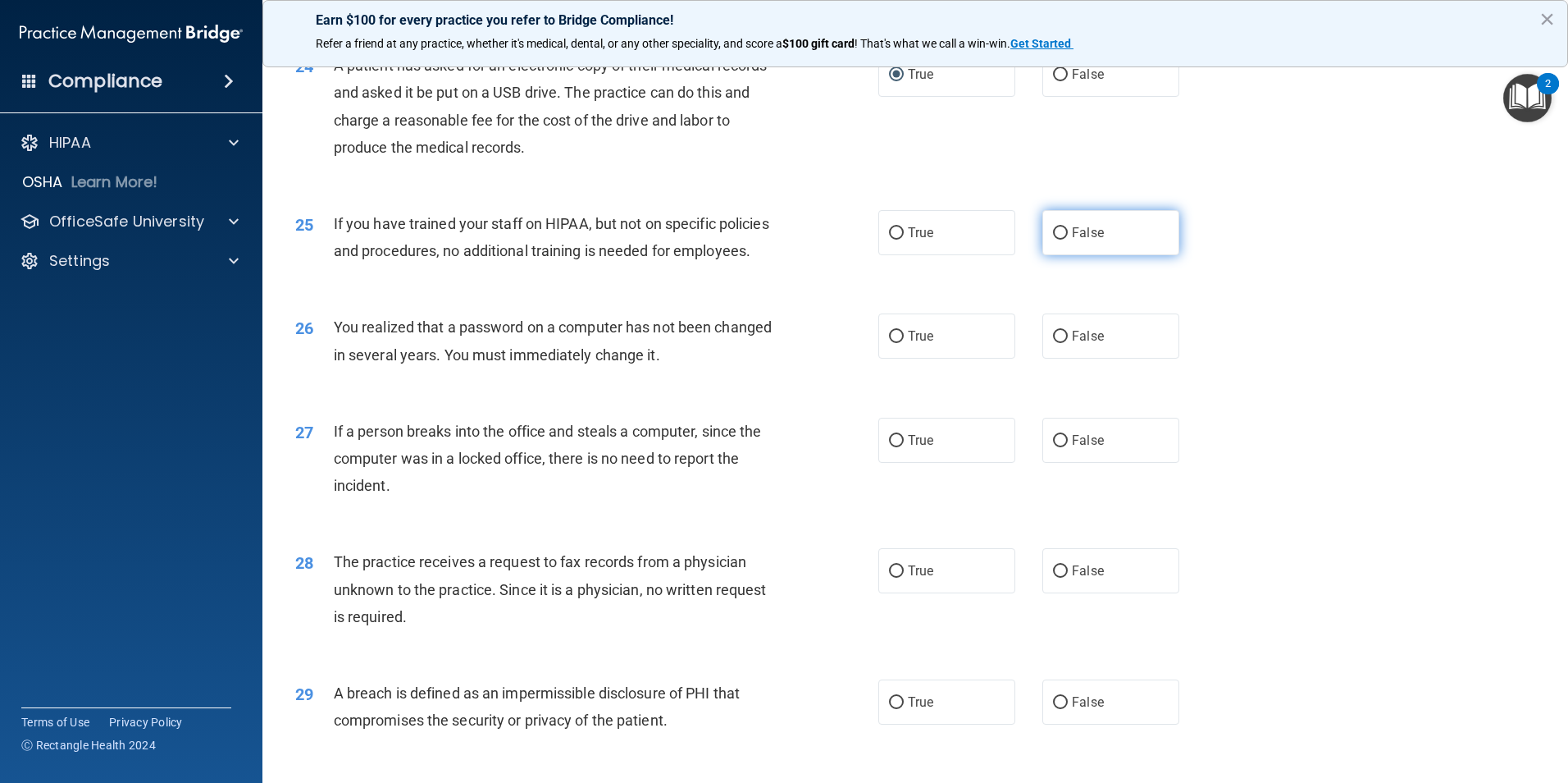
click at [1053, 256] on label "False" at bounding box center [1110, 232] width 137 height 45
click at [889, 343] on input "True" at bounding box center [896, 336] width 15 height 12
radio input "true"
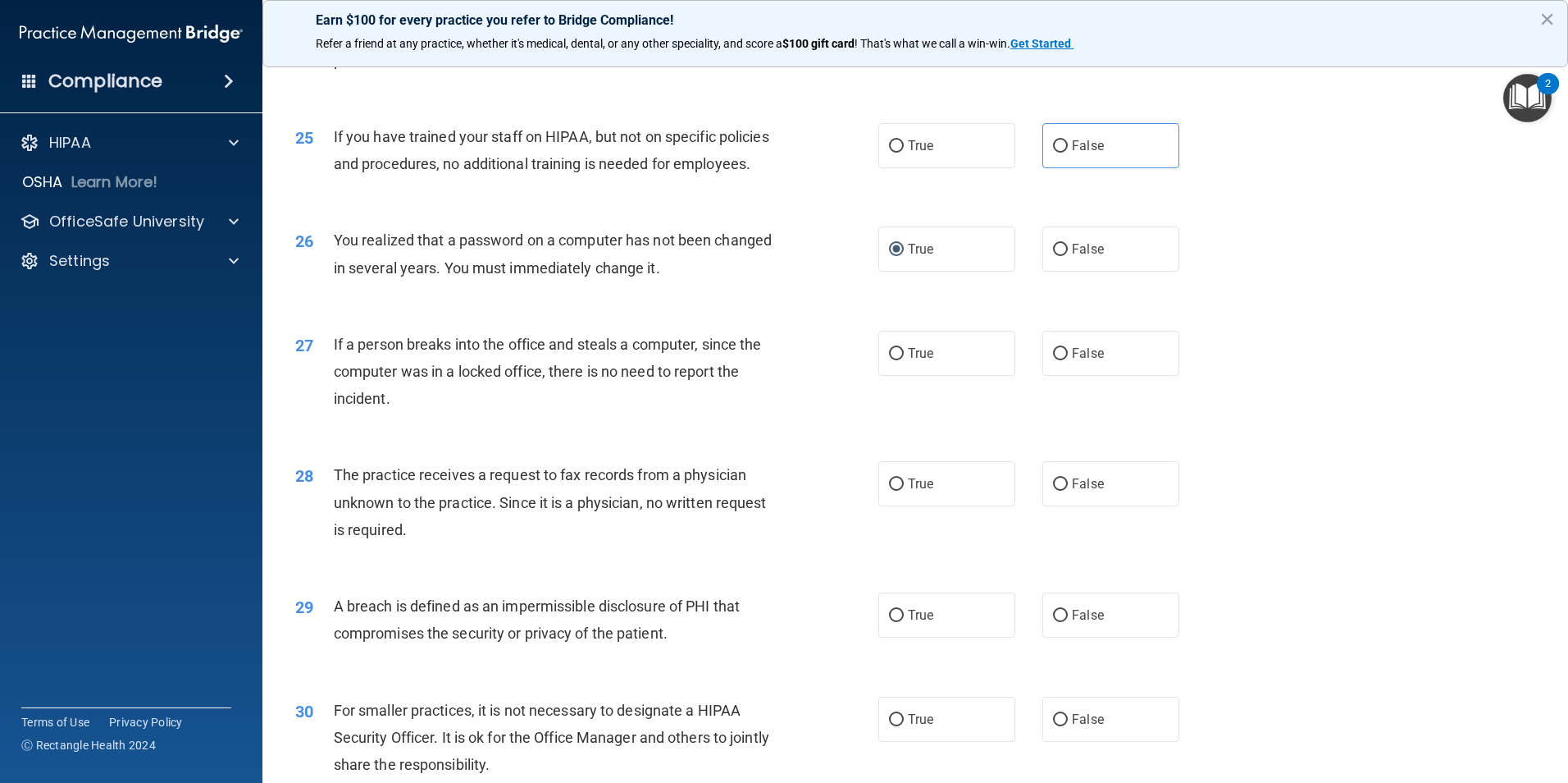
scroll to position [2992, 0]
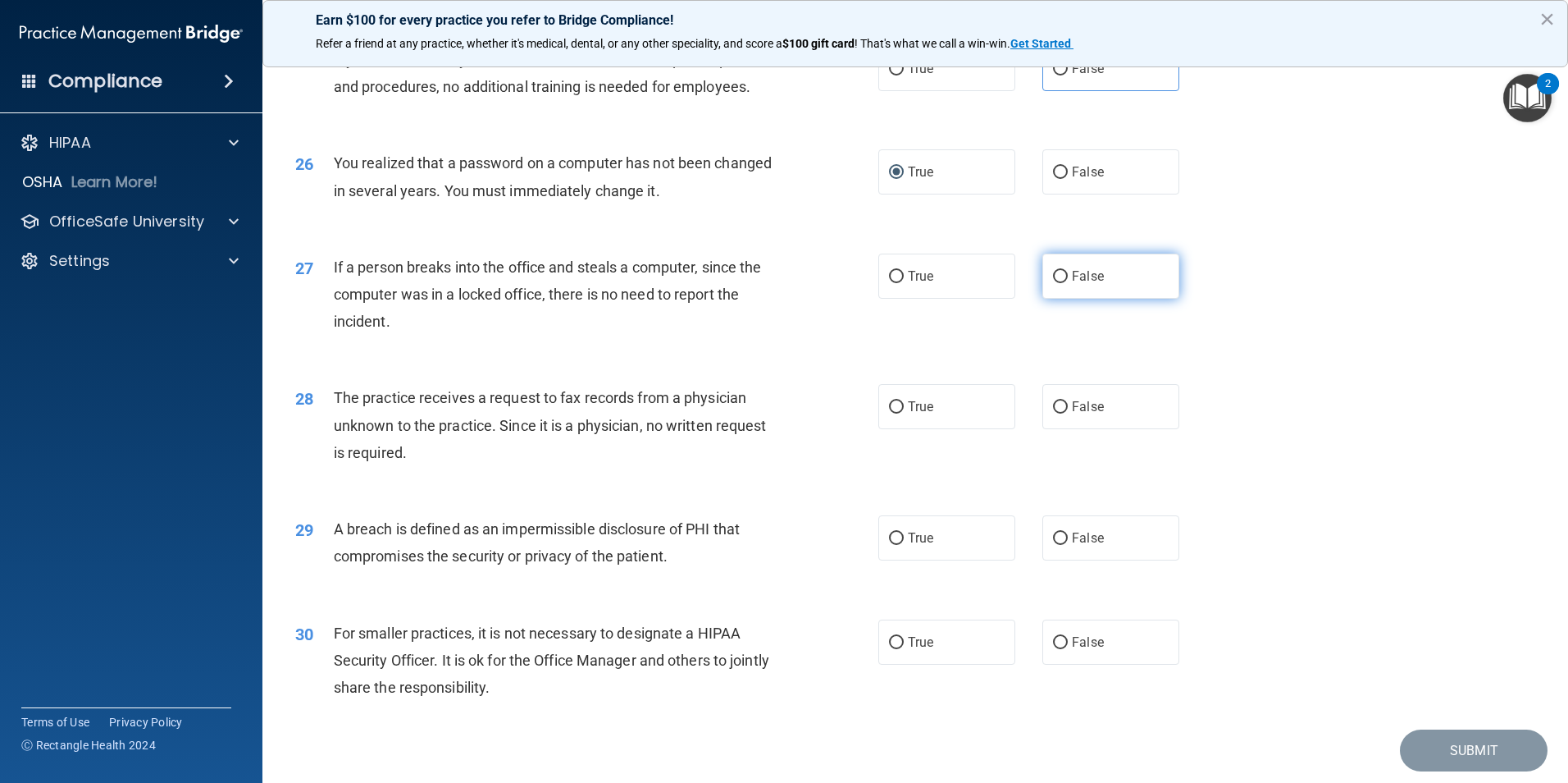
click at [1053, 283] on input "False" at bounding box center [1060, 277] width 15 height 12
radio input "true"
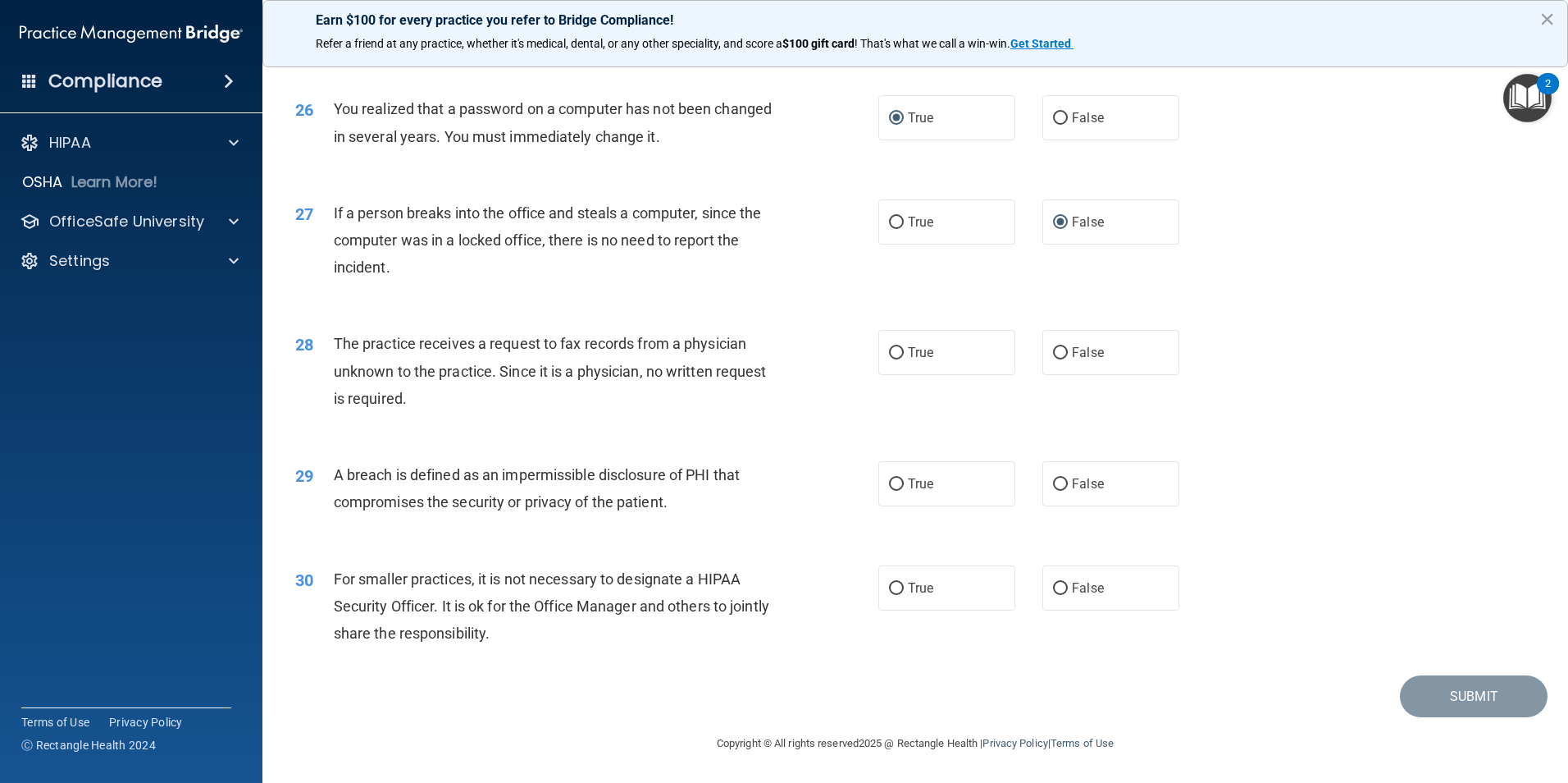
scroll to position [3127, 0]
drag, startPoint x: 1052, startPoint y: 349, endPoint x: 1002, endPoint y: 406, distance: 75.8
click at [1054, 350] on input "False" at bounding box center [1060, 353] width 15 height 12
radio input "true"
click at [889, 484] on input "True" at bounding box center [896, 484] width 15 height 12
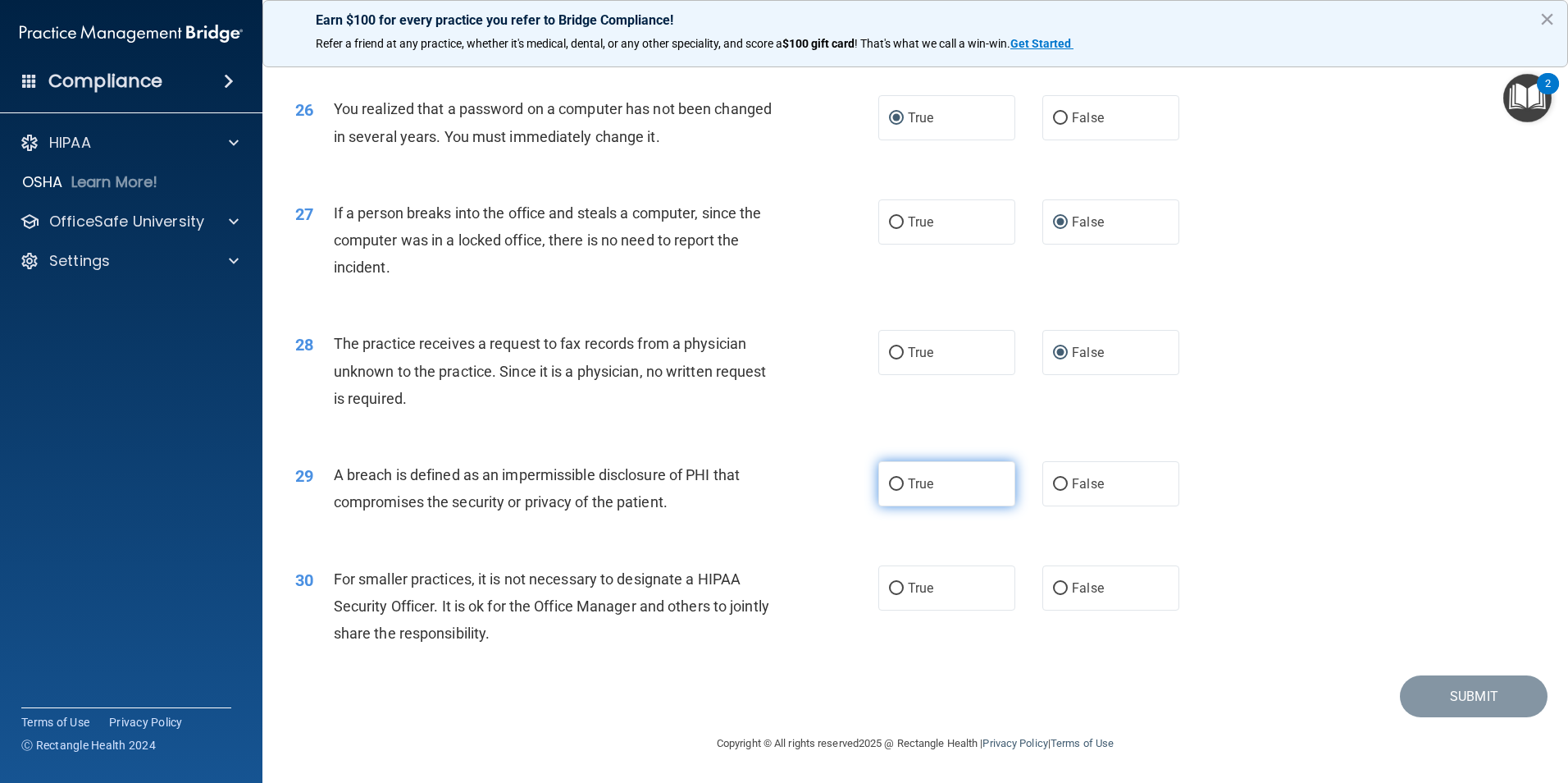
radio input "true"
click at [889, 585] on input "True" at bounding box center [896, 588] width 15 height 12
radio input "true"
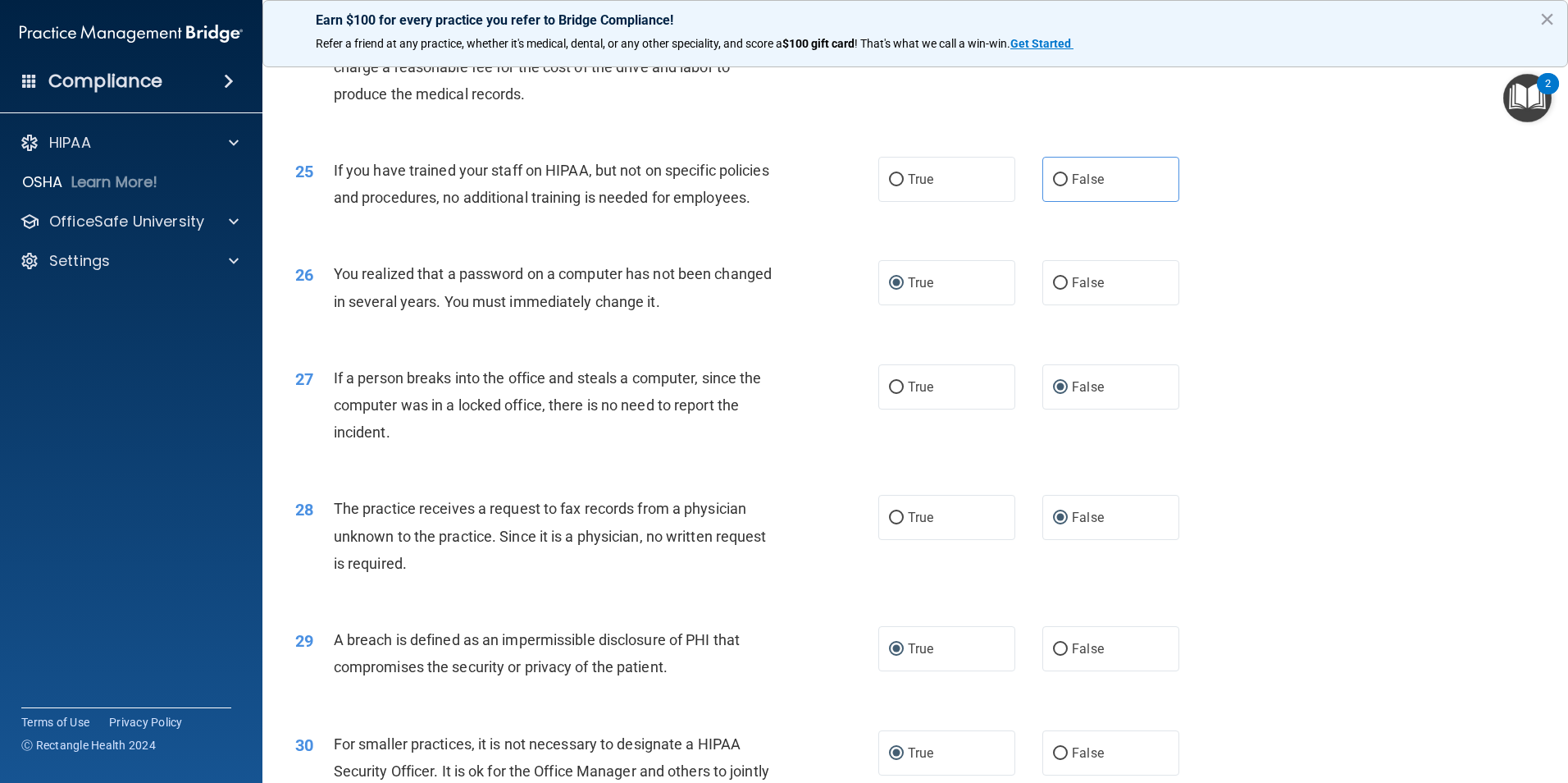
scroll to position [2799, 0]
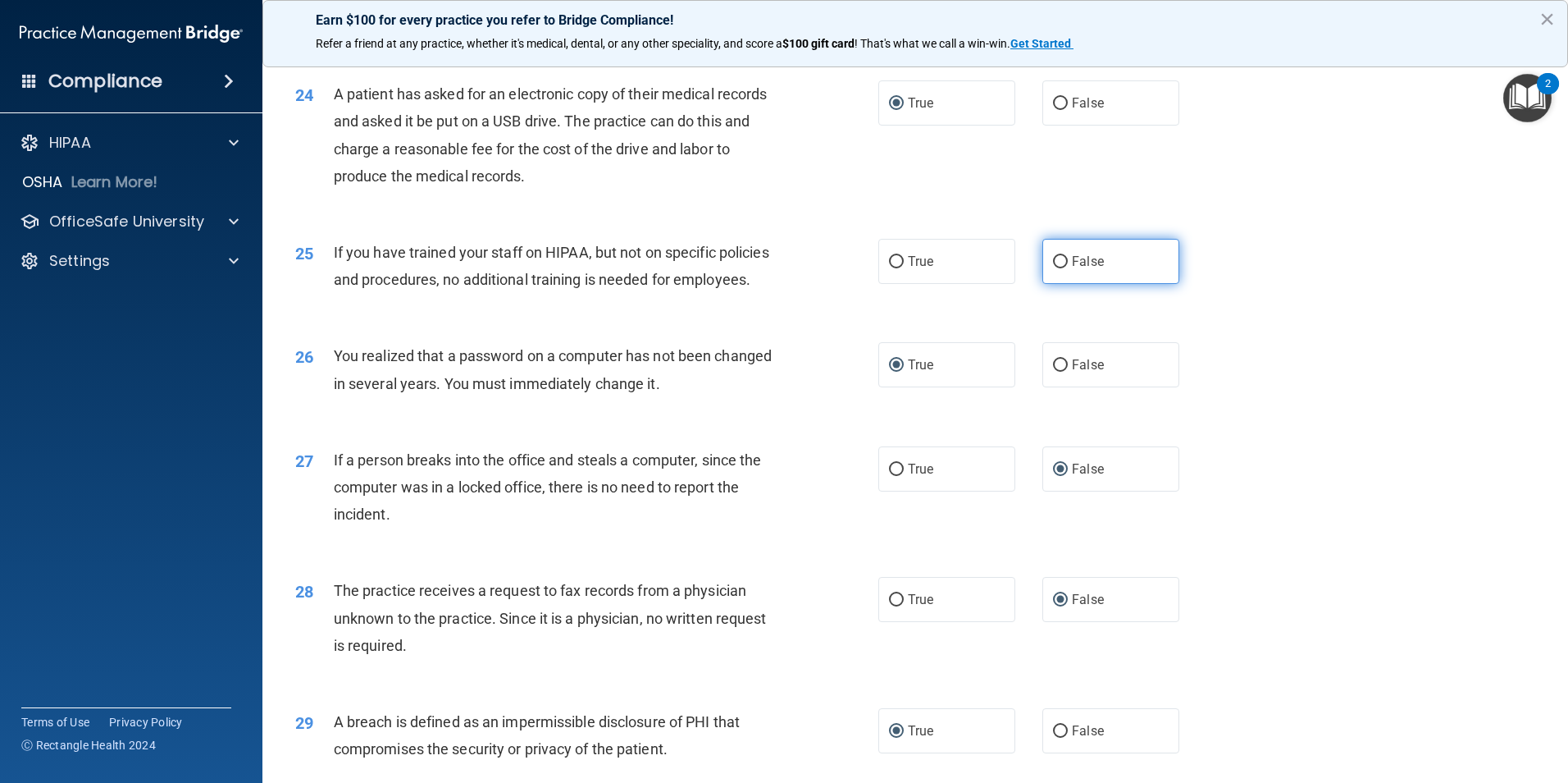
click at [1059, 268] on input "False" at bounding box center [1060, 261] width 15 height 12
radio input "true"
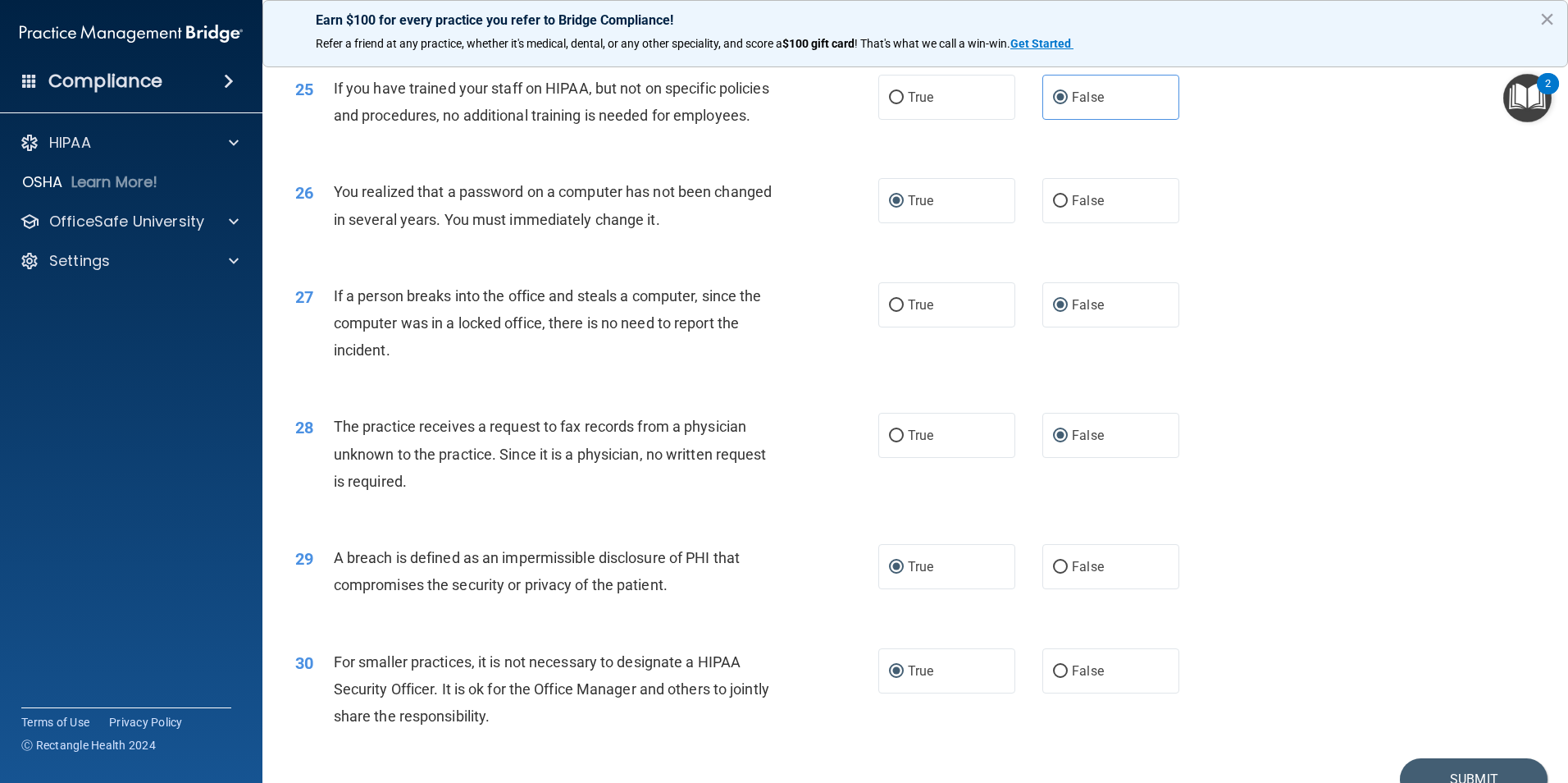
scroll to position [3127, 0]
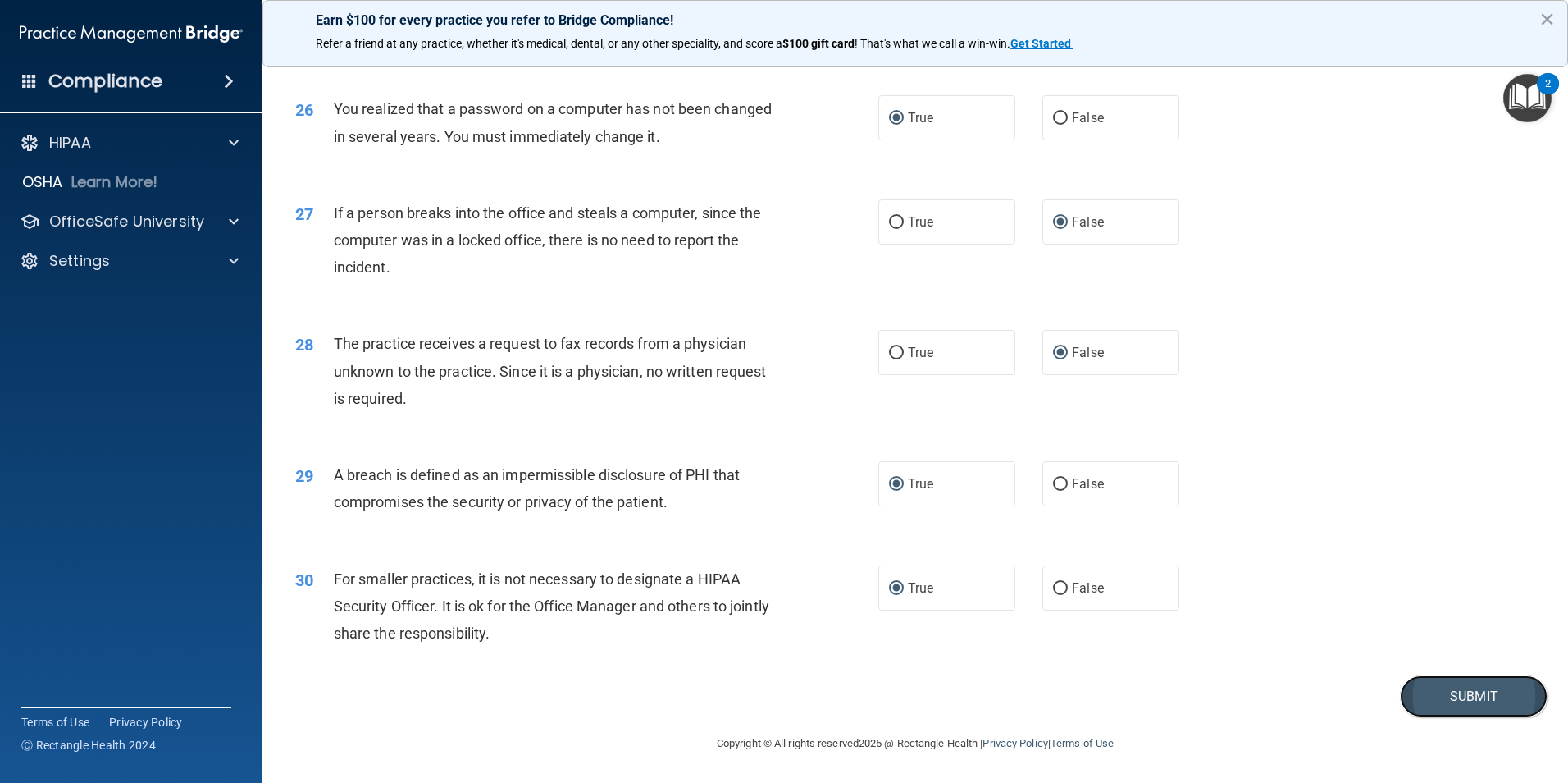
click at [1451, 704] on button "Submit" at bounding box center [1473, 696] width 147 height 42
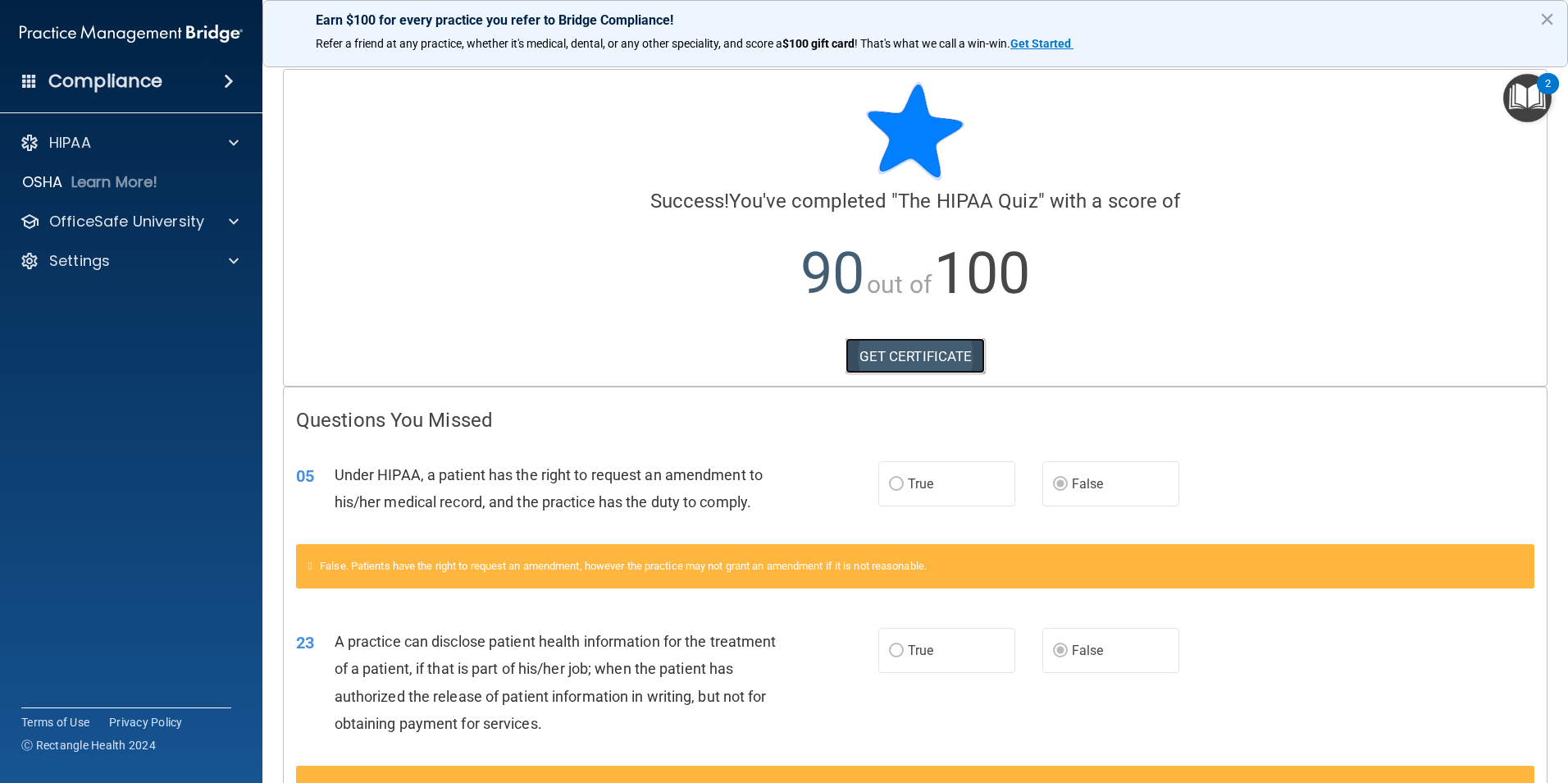
click at [881, 349] on link "GET CERTIFICATE" at bounding box center [915, 355] width 140 height 36
click at [135, 233] on div "OfficeSafe University" at bounding box center [132, 222] width 264 height 33
click at [132, 210] on div "OfficeSafe University" at bounding box center [132, 222] width 264 height 33
click at [227, 214] on div at bounding box center [231, 221] width 41 height 19
click at [167, 264] on div "HIPAA Training" at bounding box center [123, 261] width 224 height 16
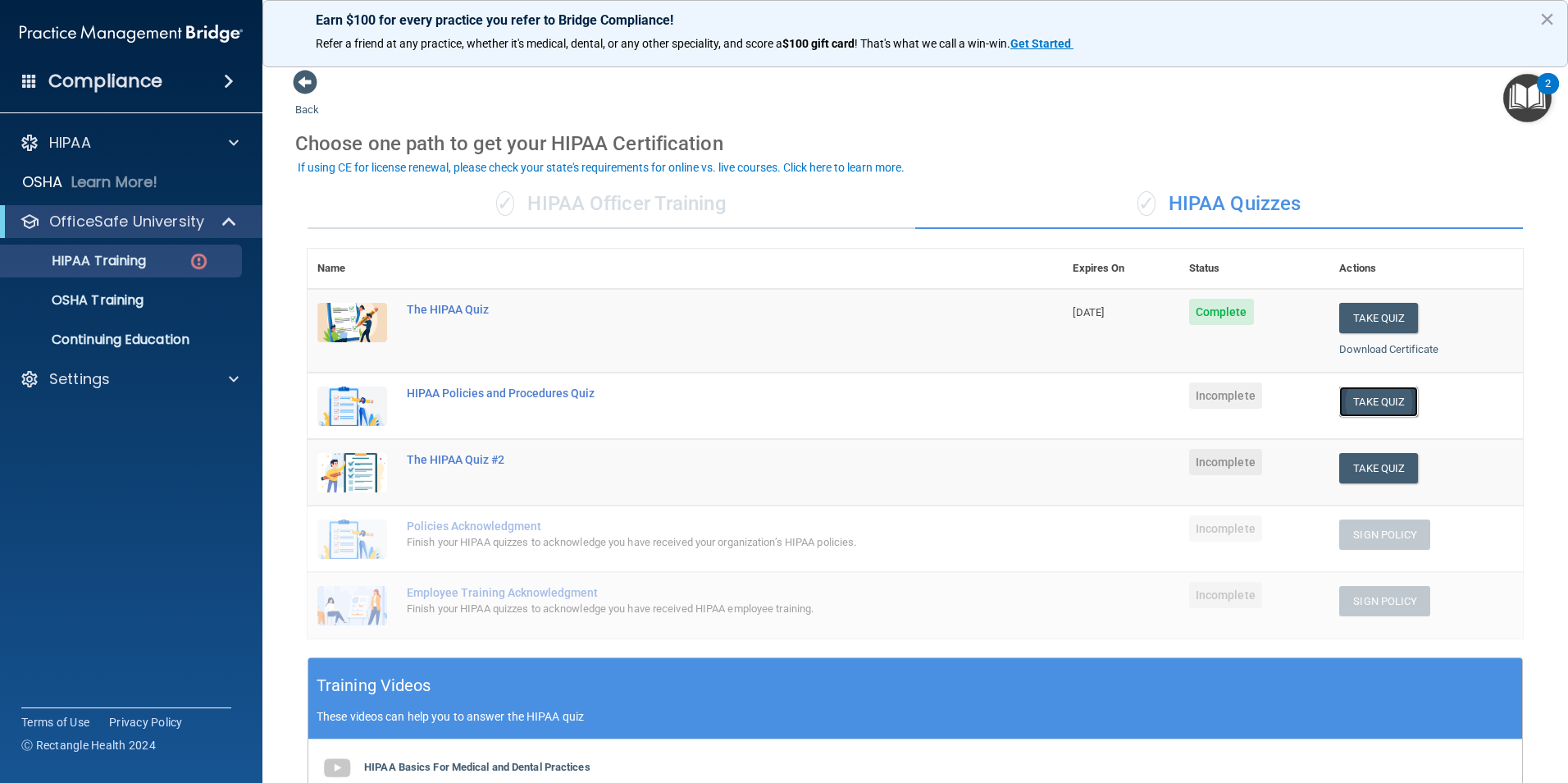
click at [1374, 406] on button "Take Quiz" at bounding box center [1379, 401] width 79 height 30
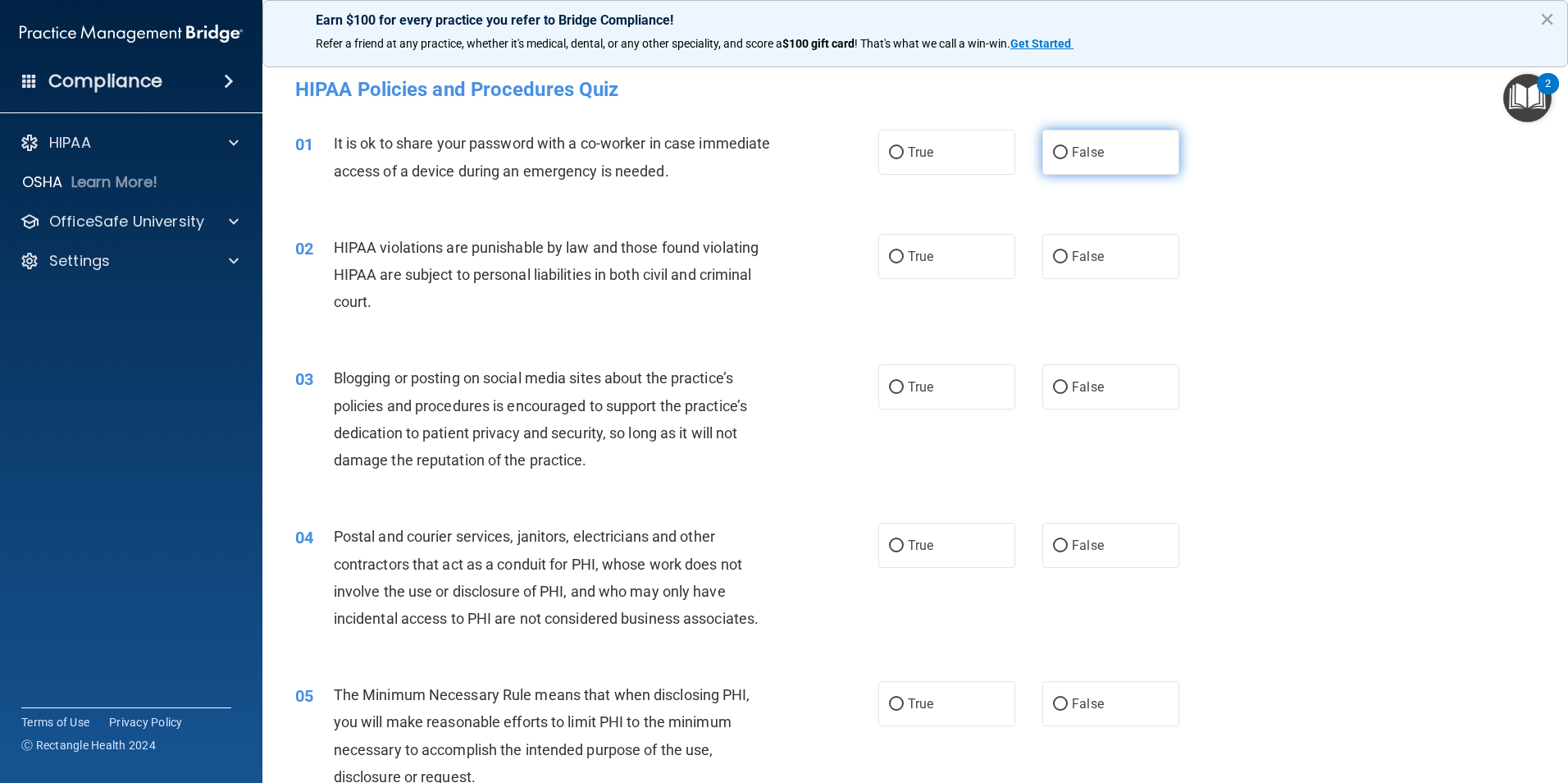
click at [1053, 155] on input "False" at bounding box center [1060, 152] width 15 height 12
radio input "true"
click at [889, 256] on input "True" at bounding box center [896, 256] width 15 height 12
radio input "true"
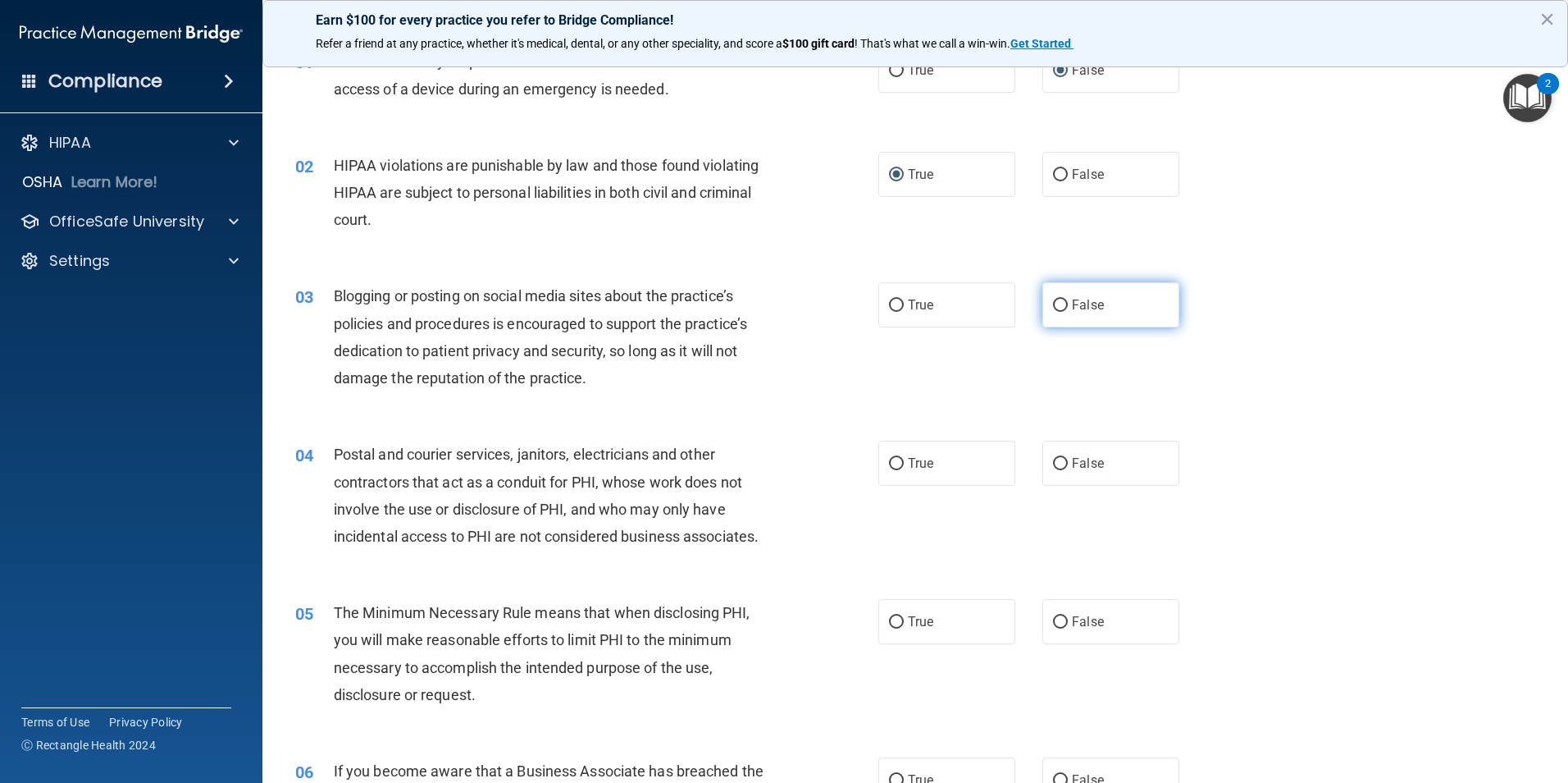
click at [1053, 304] on input "False" at bounding box center [1060, 305] width 15 height 12
radio input "true"
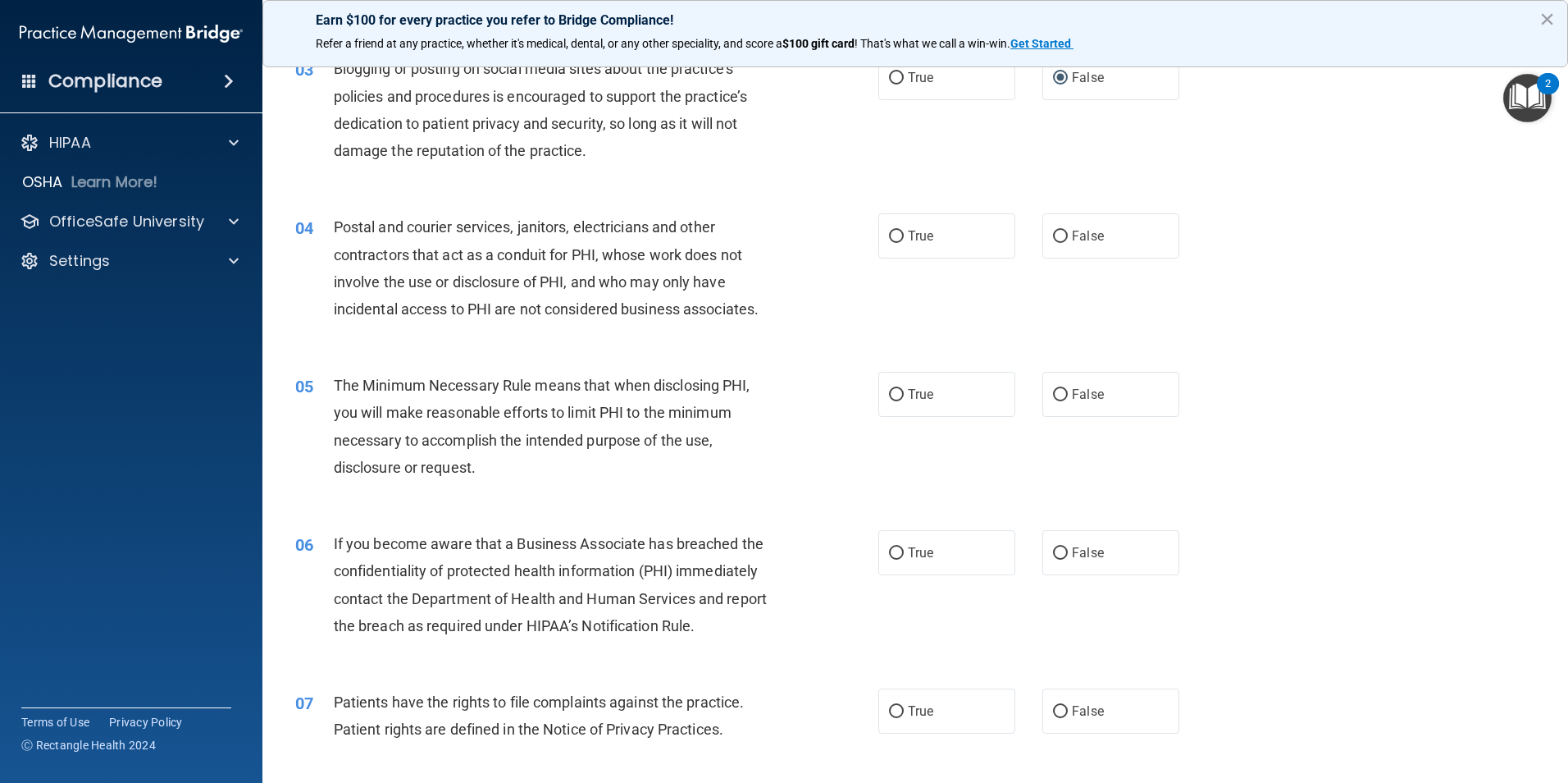
scroll to position [328, 0]
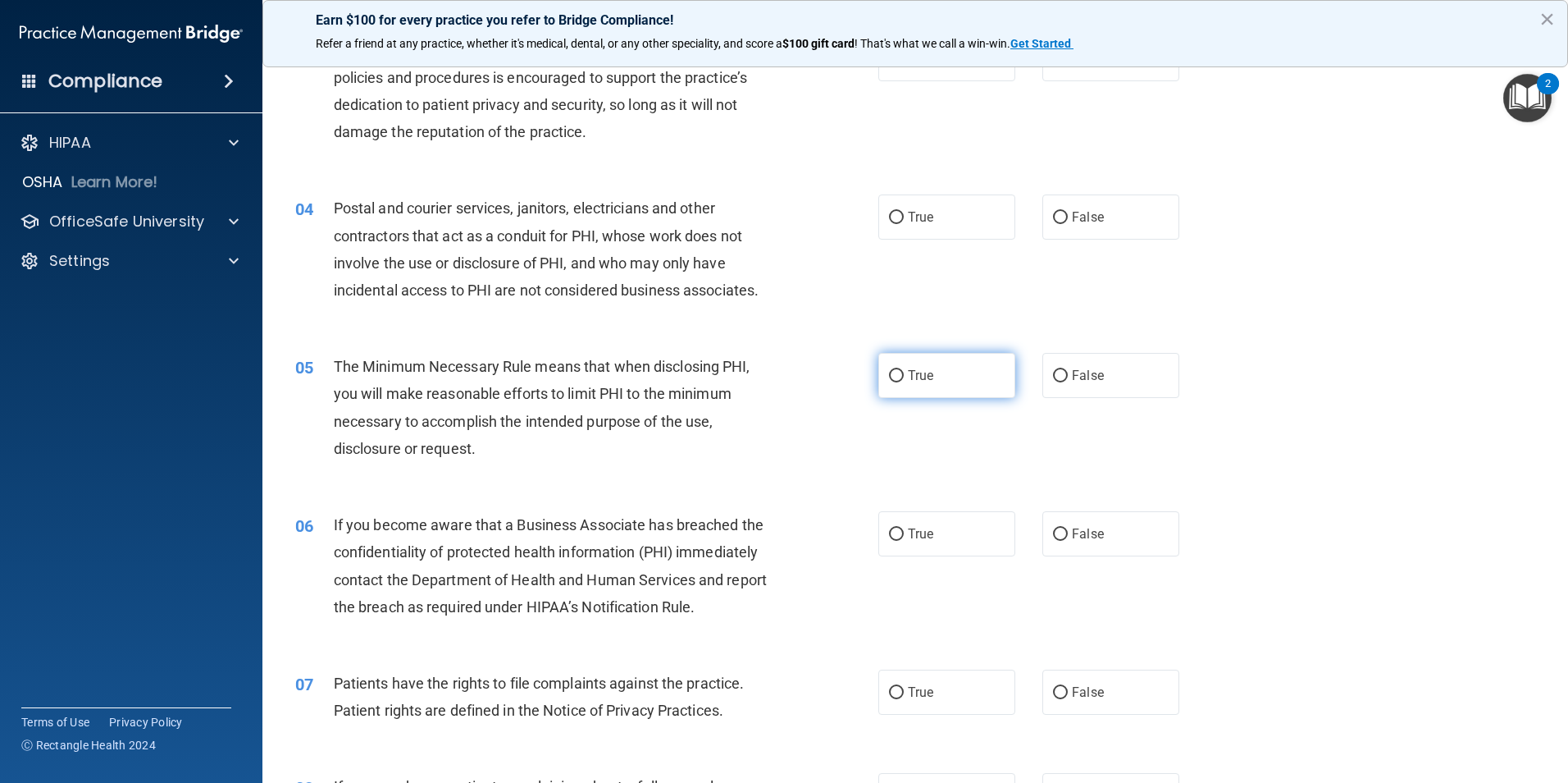
click at [889, 375] on input "True" at bounding box center [896, 375] width 15 height 12
radio input "true"
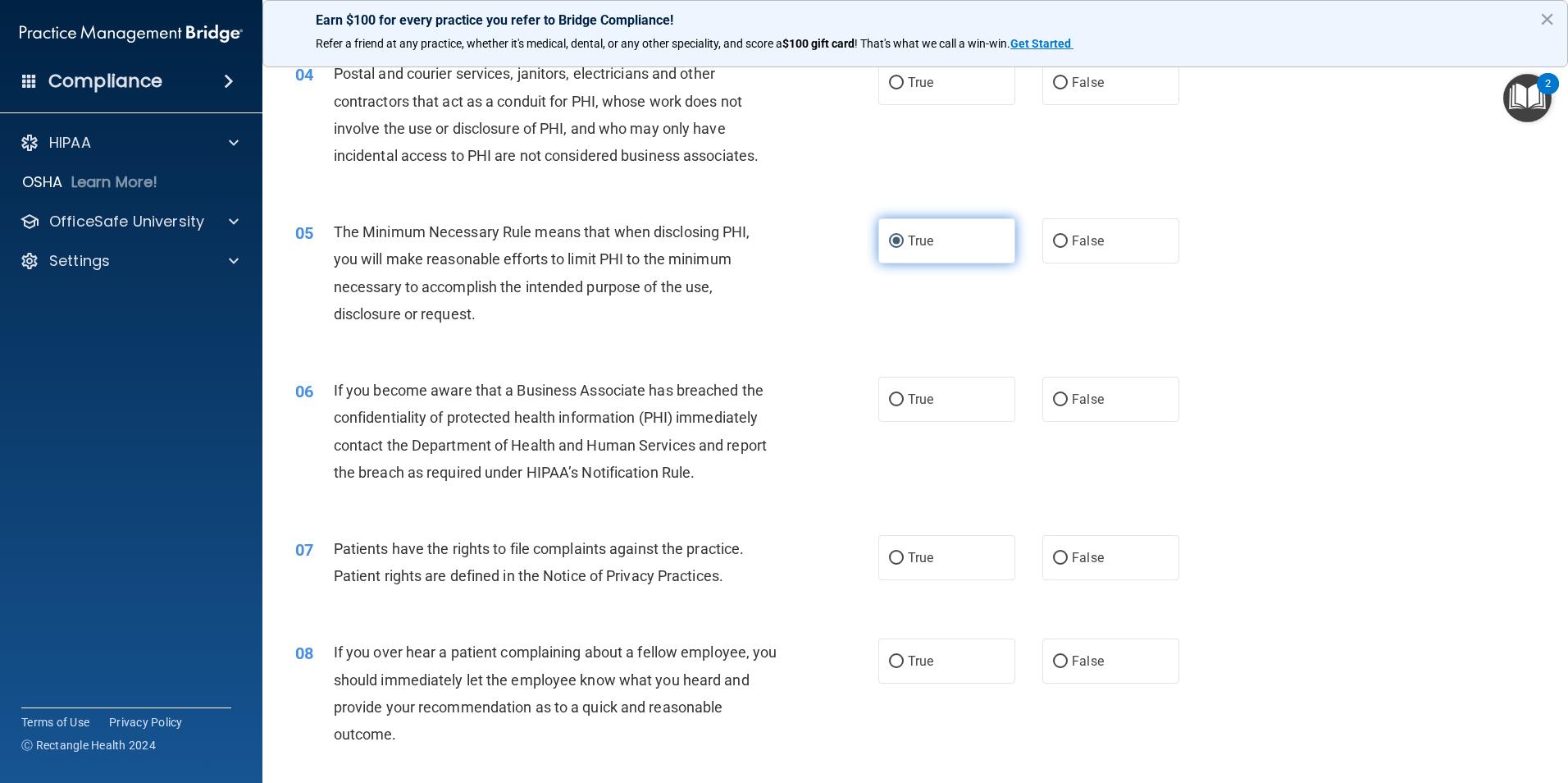
scroll to position [492, 0]
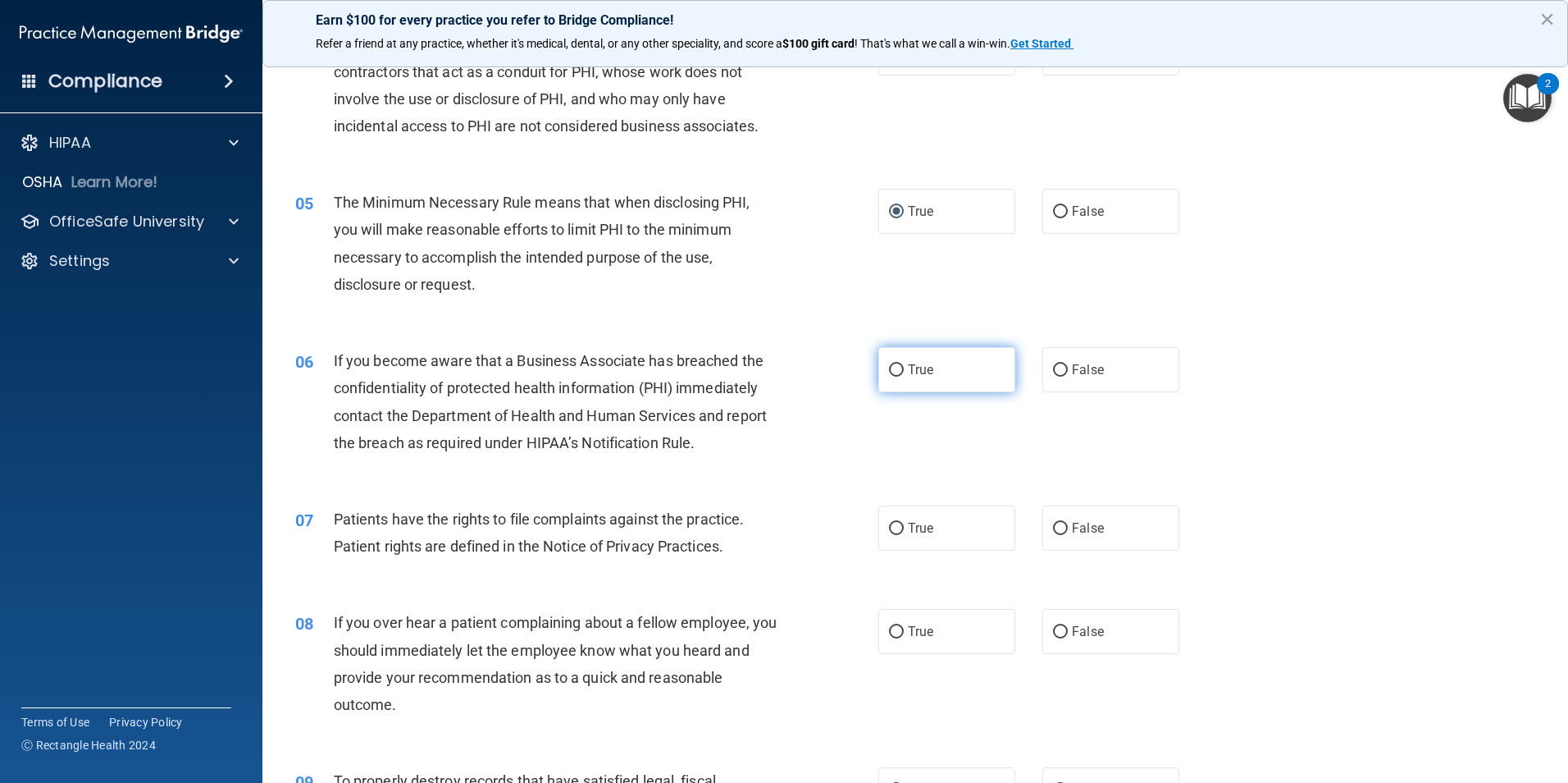
click at [889, 366] on input "True" at bounding box center [896, 370] width 15 height 12
radio input "true"
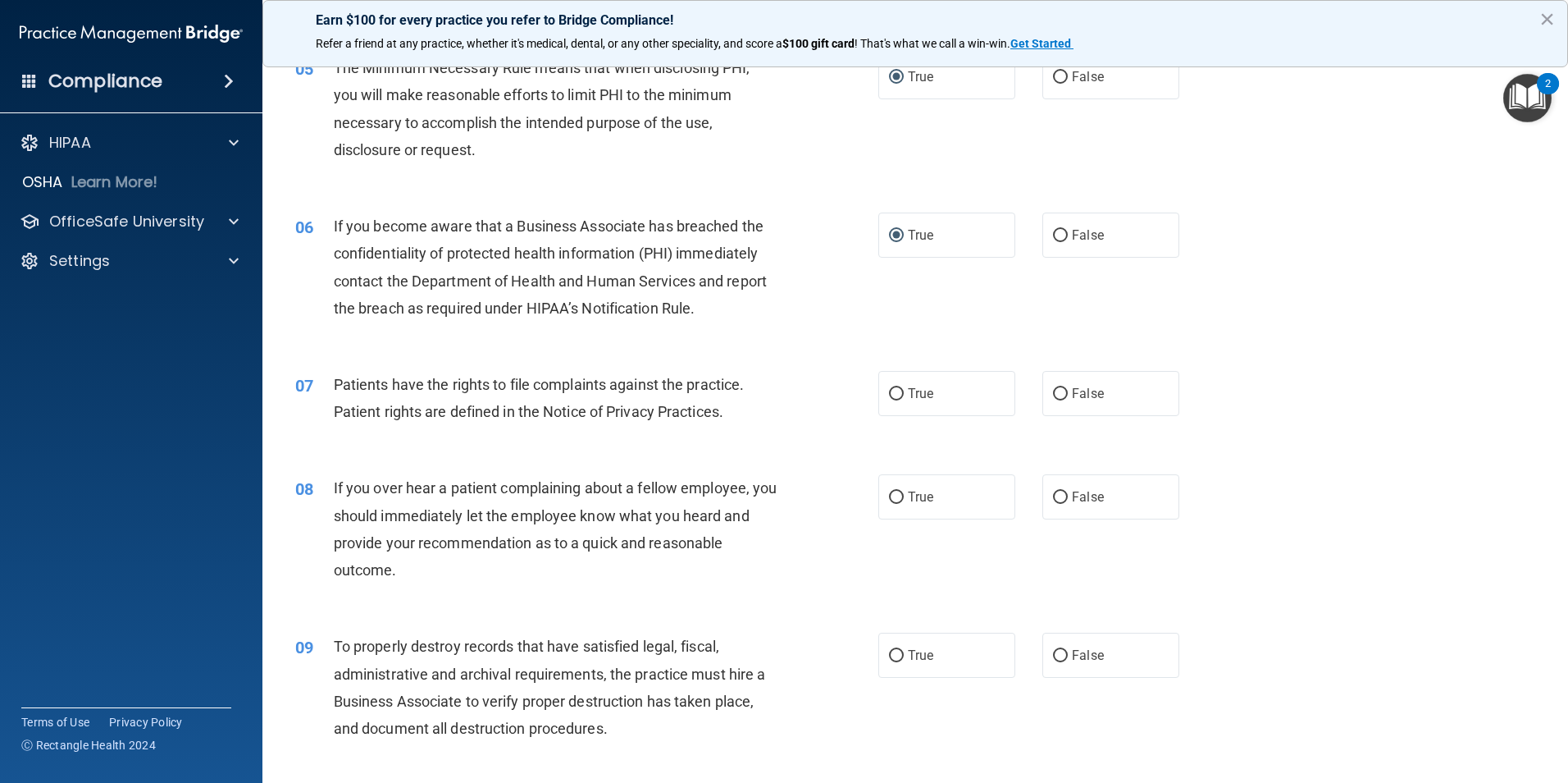
scroll to position [657, 0]
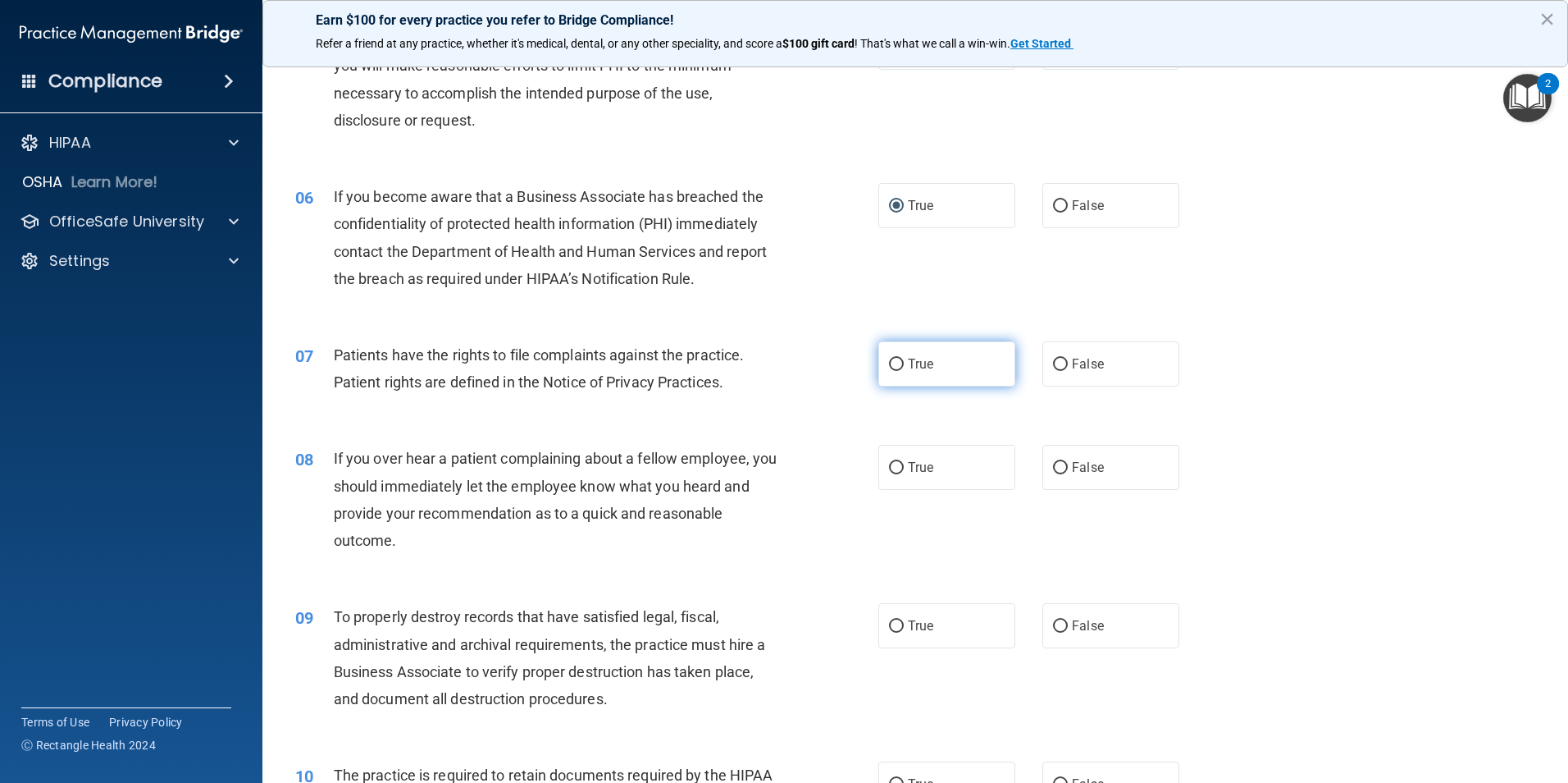
click at [889, 361] on input "True" at bounding box center [896, 364] width 15 height 12
radio input "true"
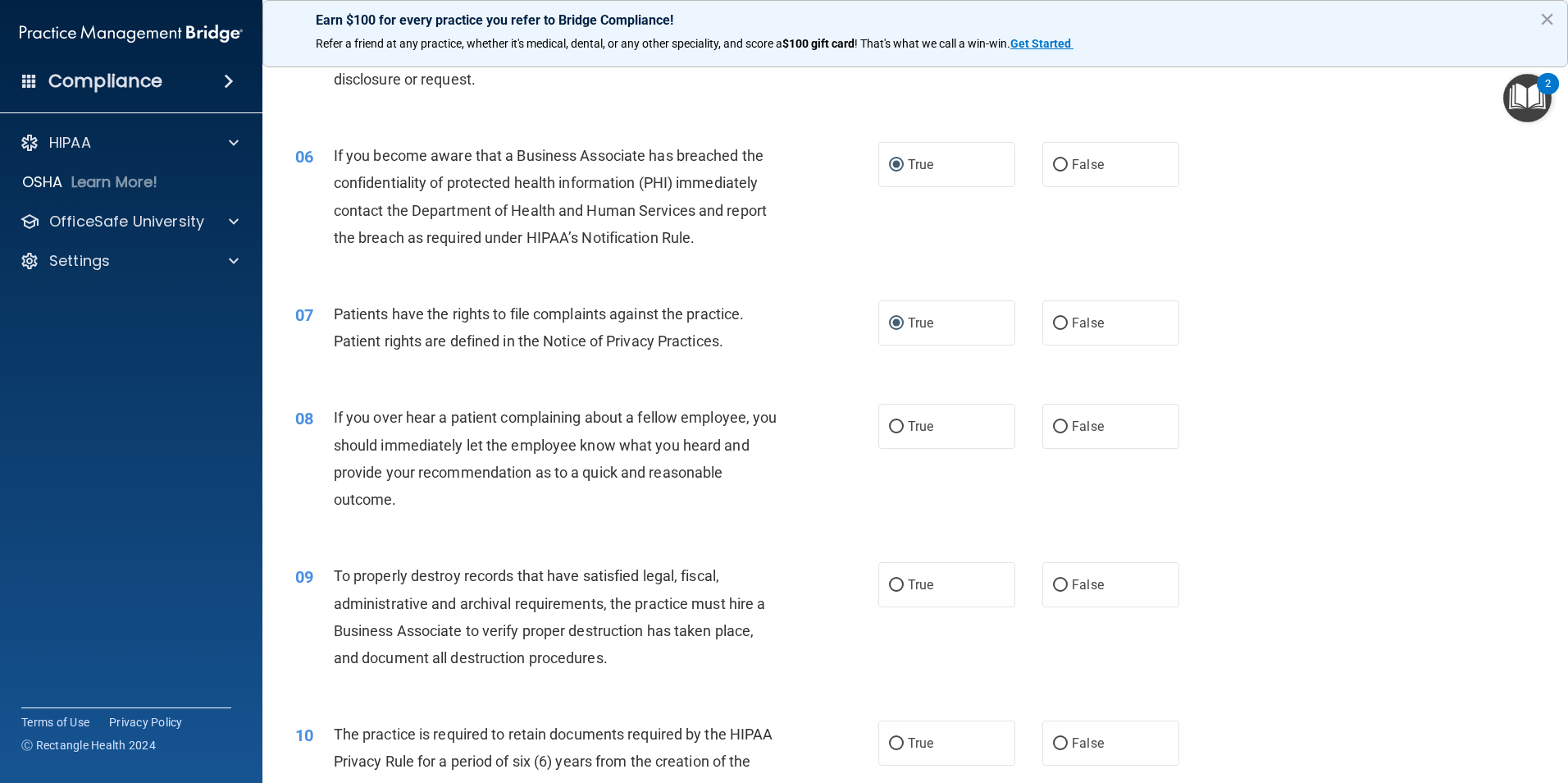
scroll to position [738, 0]
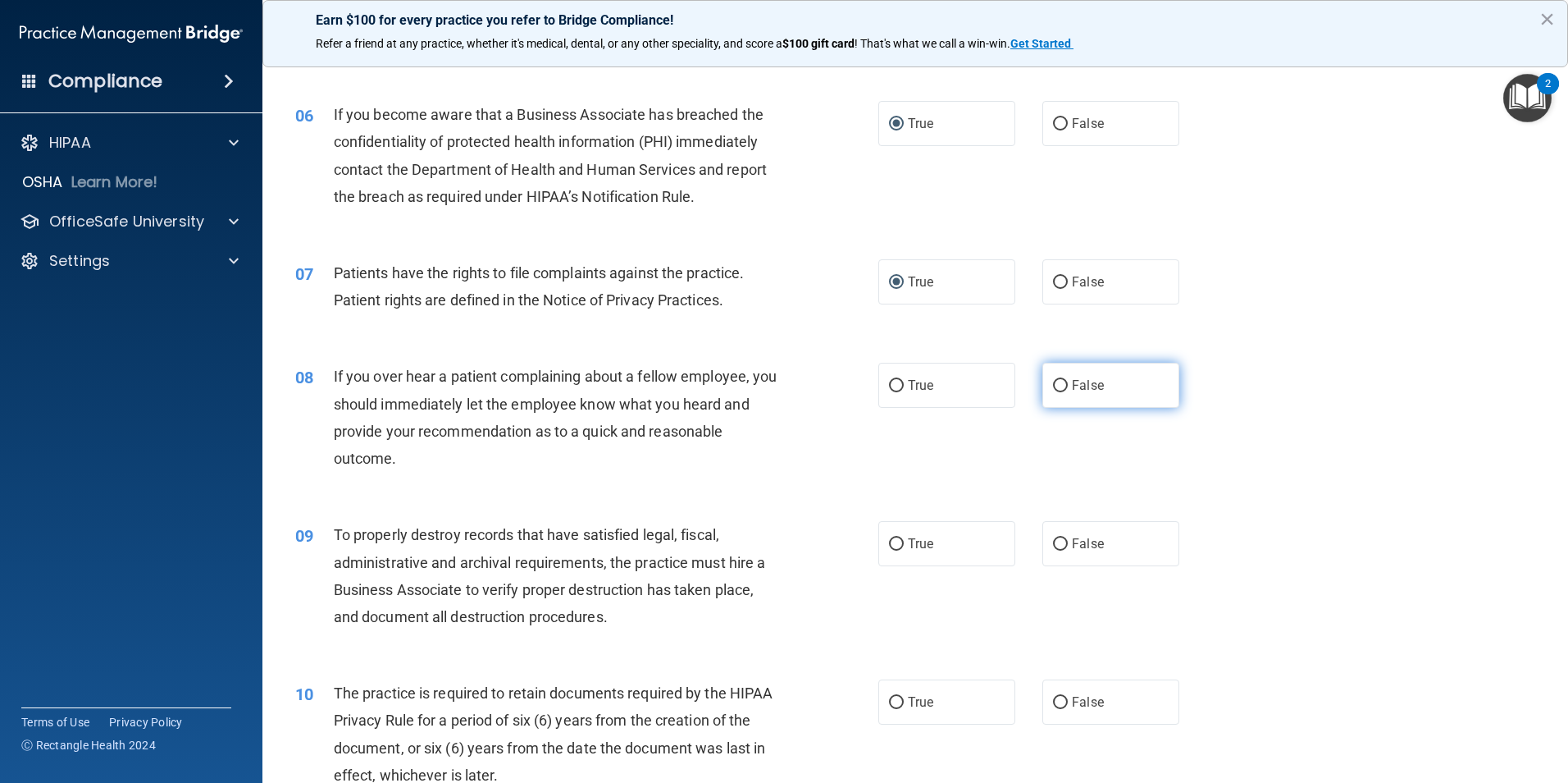
click at [1053, 380] on input "False" at bounding box center [1060, 386] width 15 height 12
radio input "true"
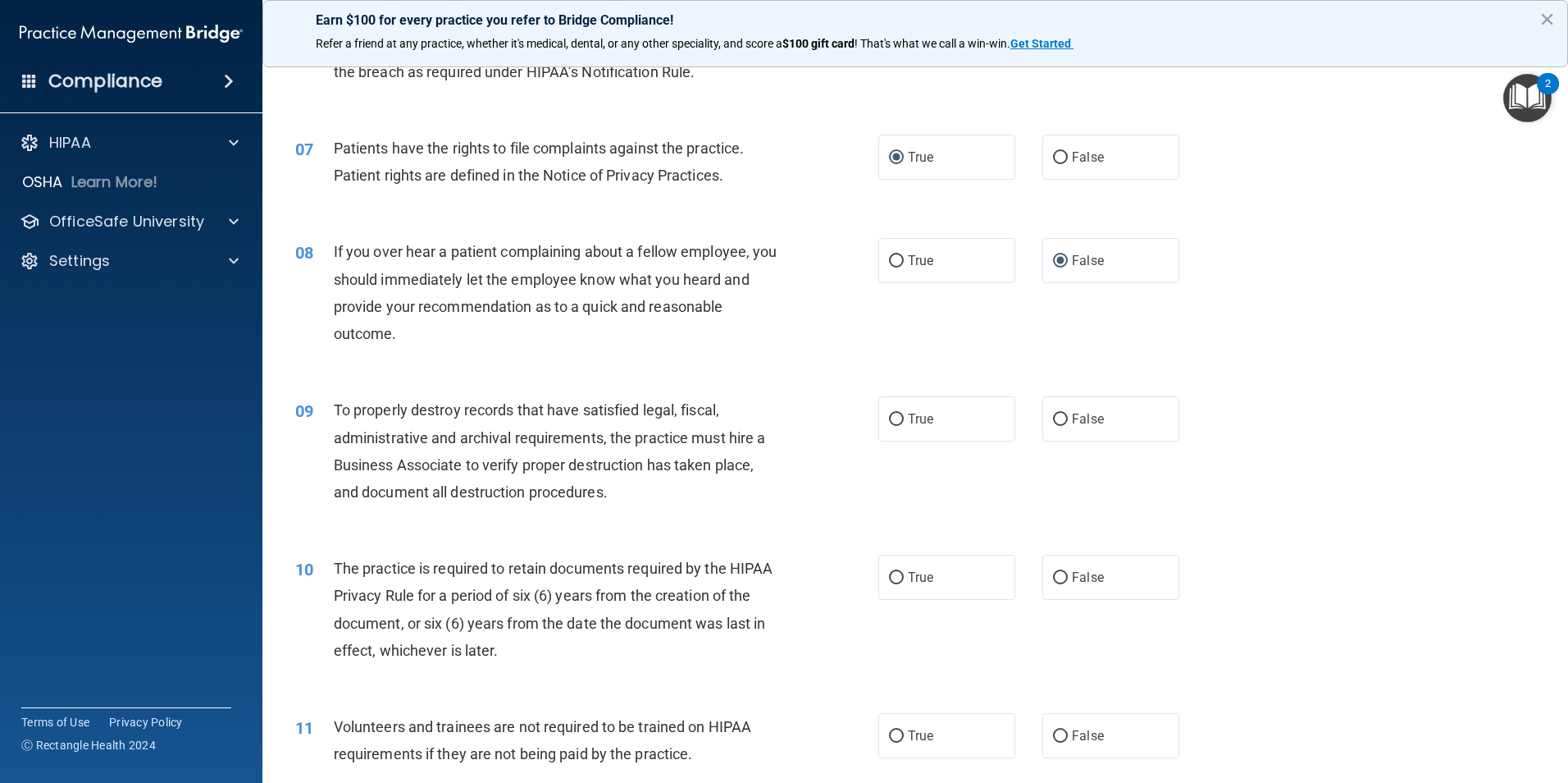
scroll to position [902, 0]
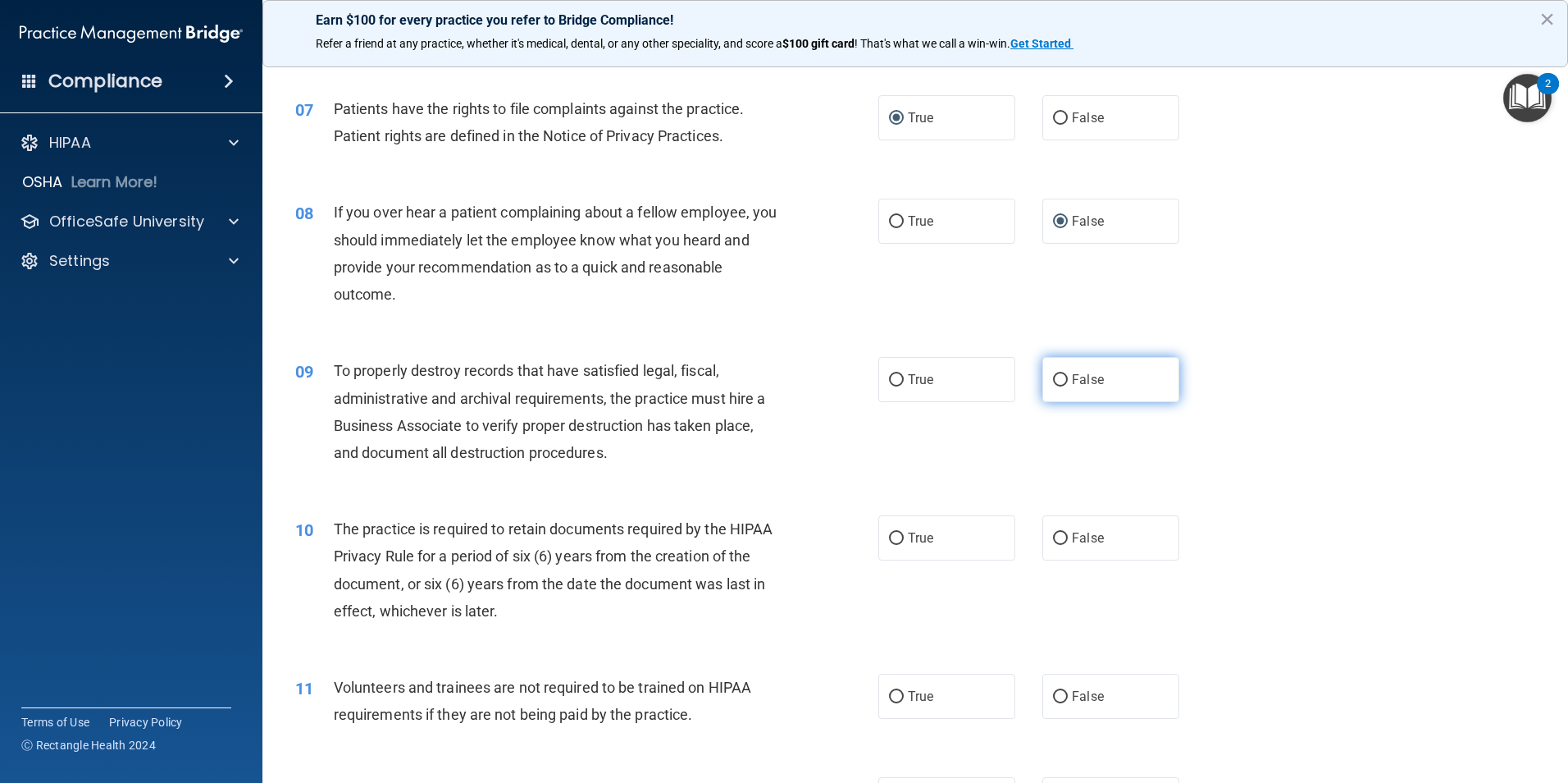
click at [1053, 375] on input "False" at bounding box center [1060, 379] width 15 height 12
radio input "true"
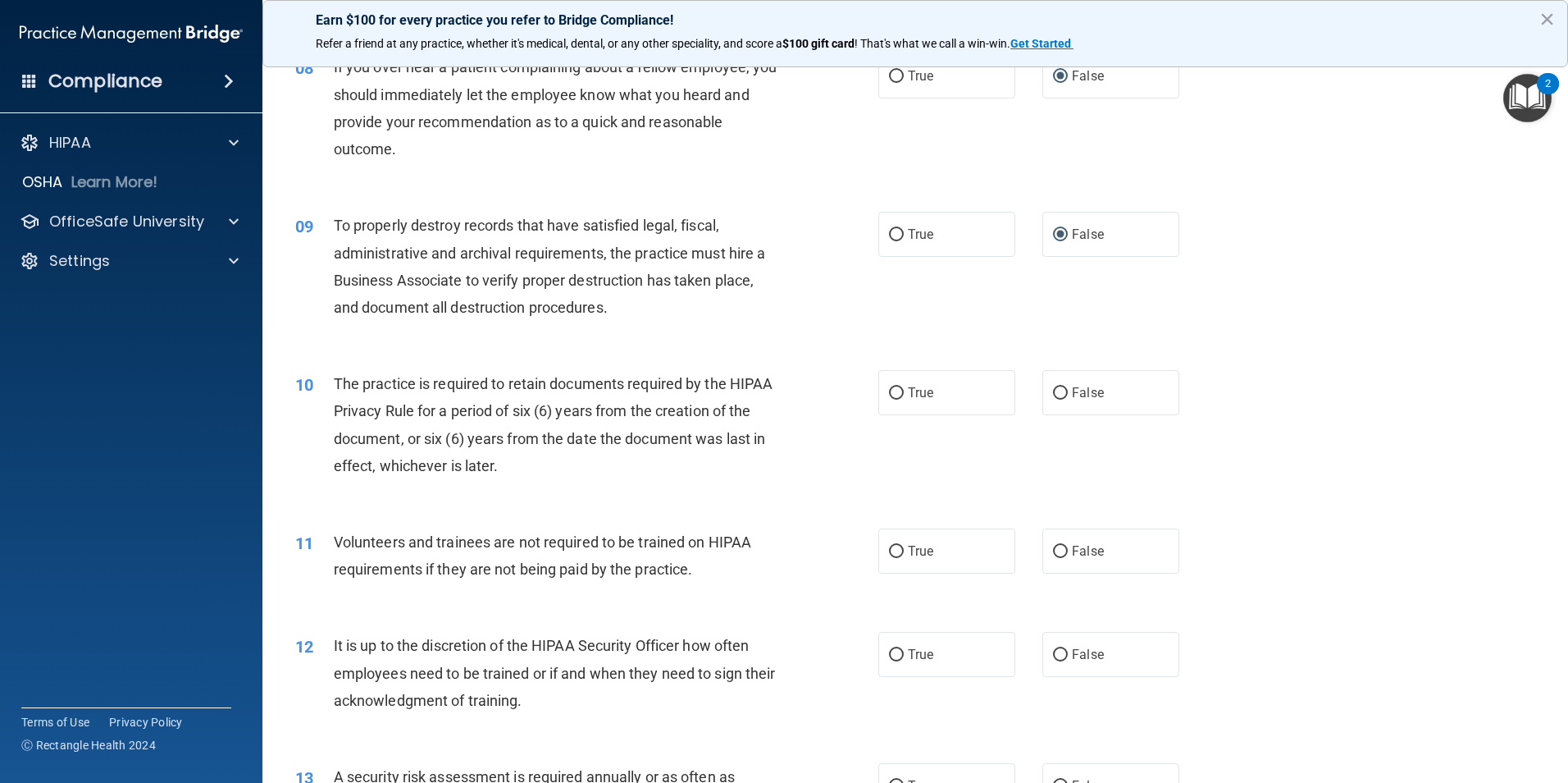
scroll to position [1066, 0]
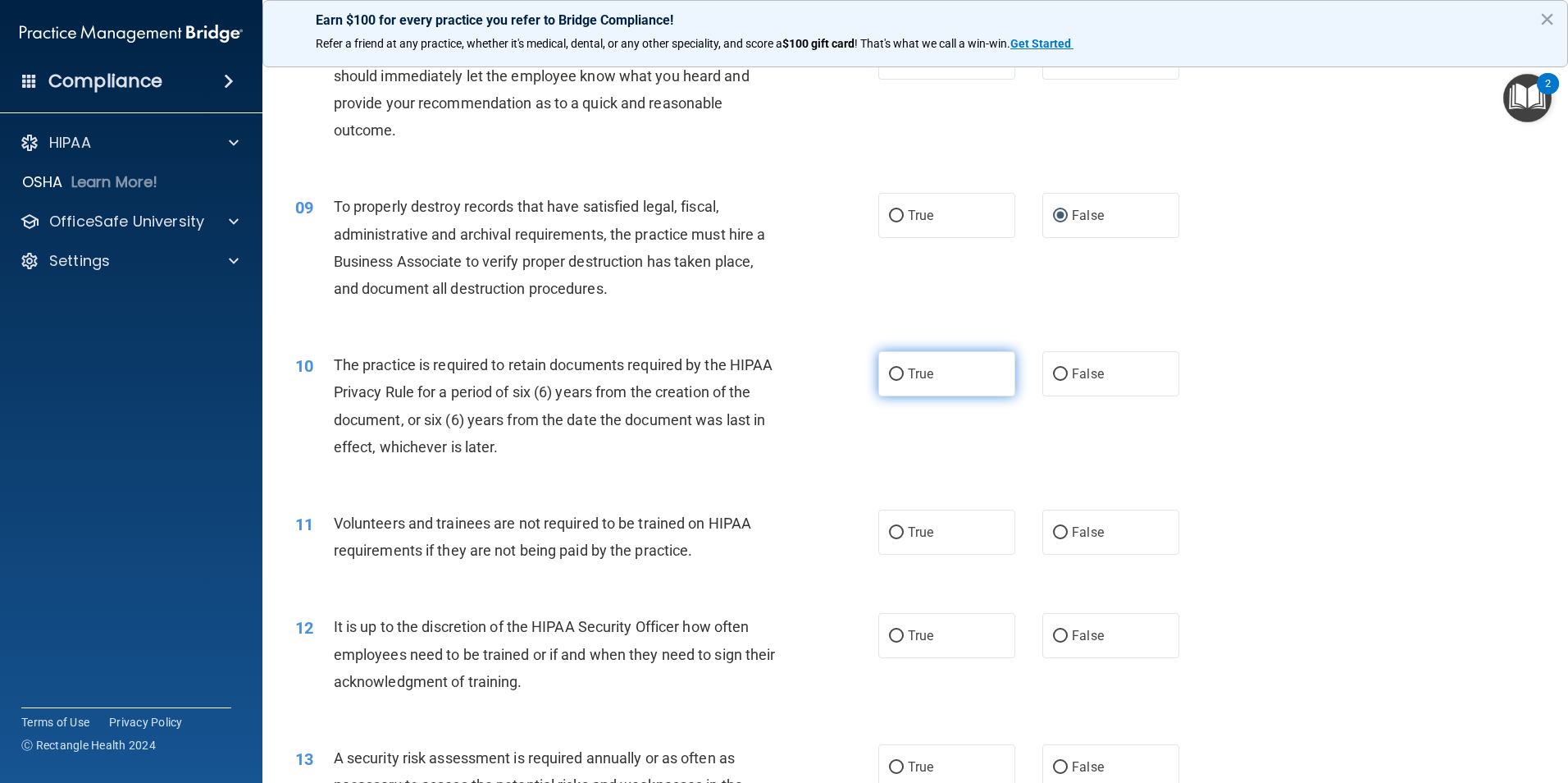
click at [889, 369] on input "True" at bounding box center [896, 374] width 15 height 12
radio input "true"
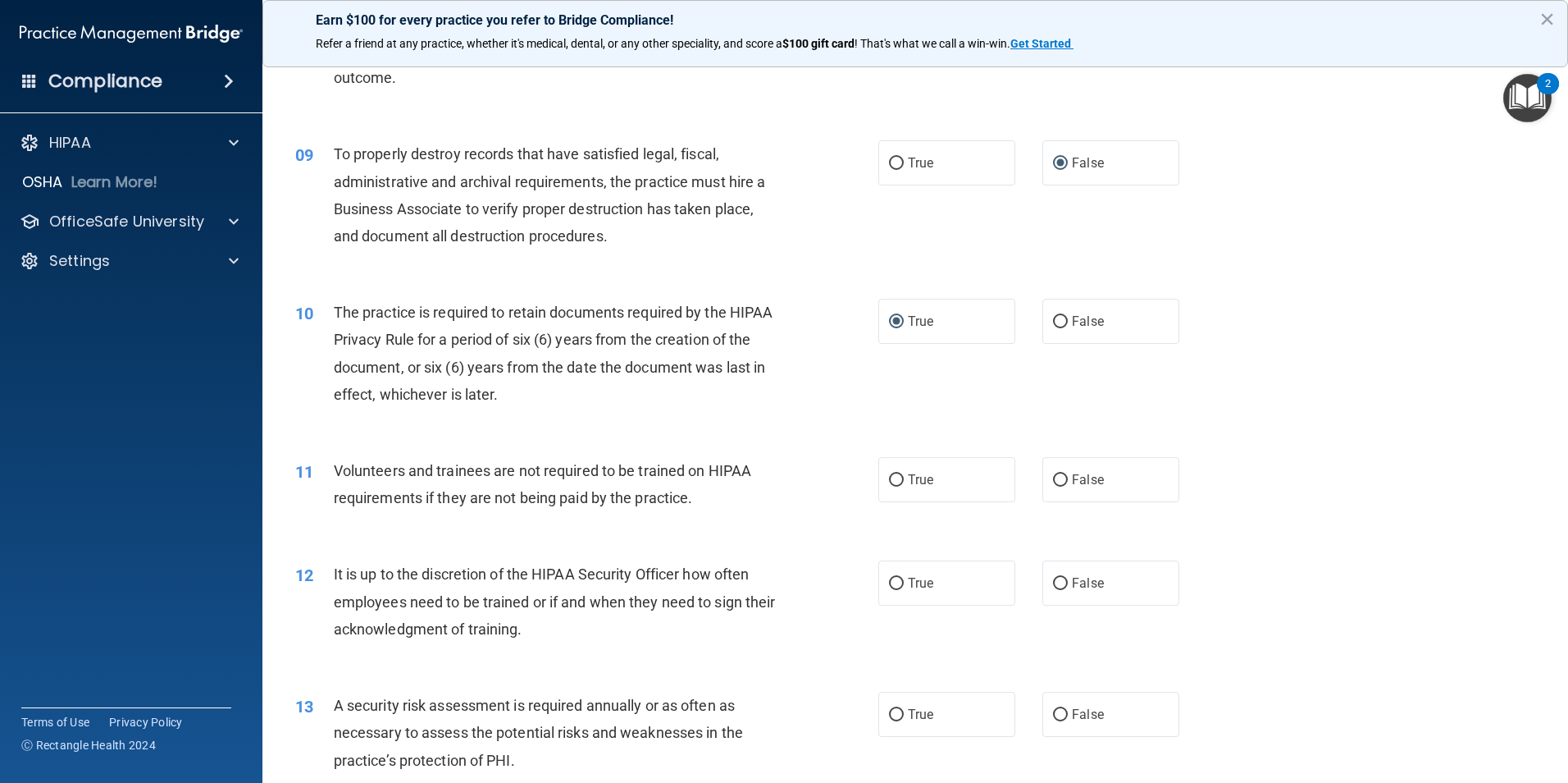
scroll to position [1148, 0]
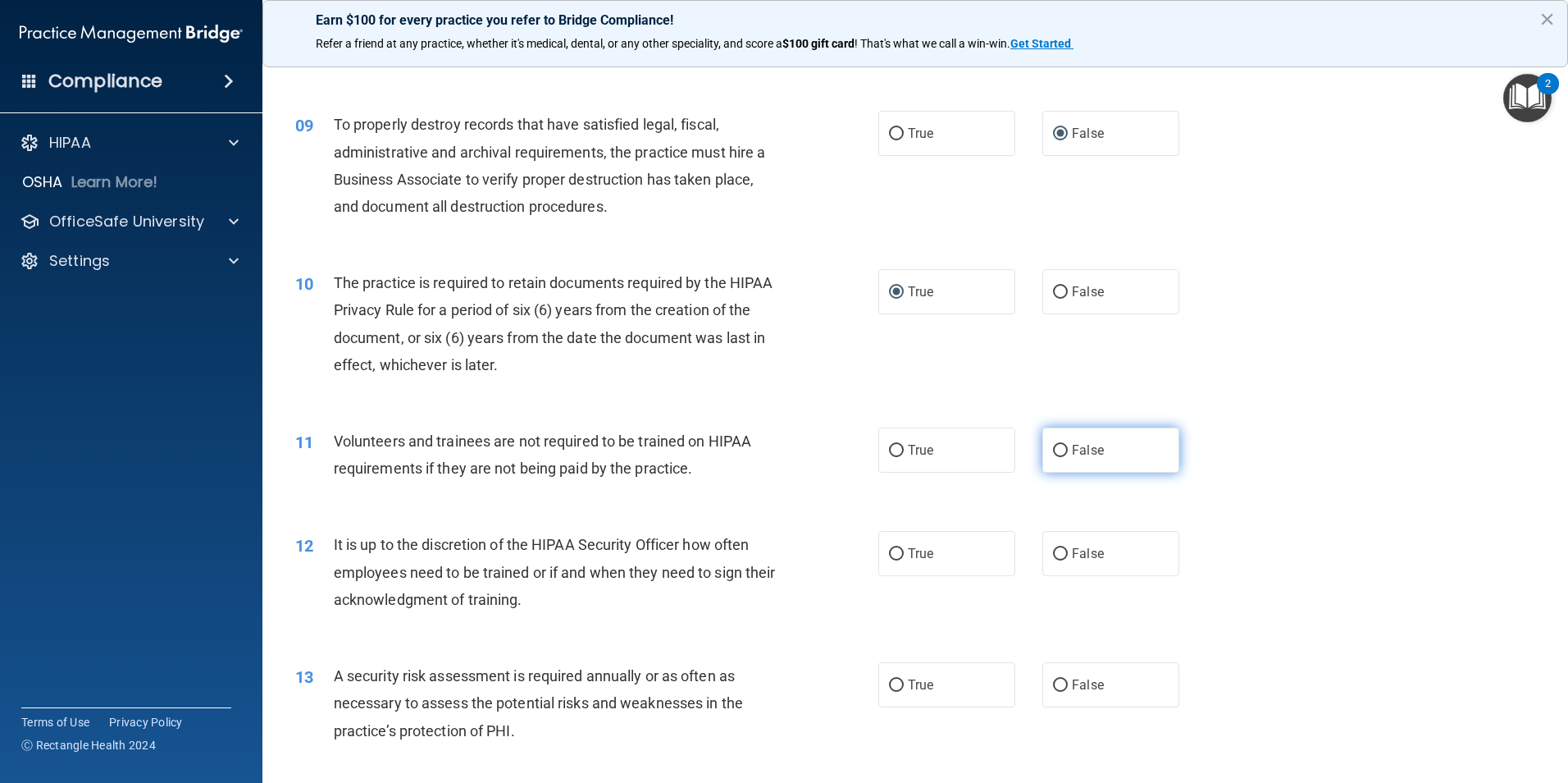
click at [1054, 451] on input "False" at bounding box center [1060, 450] width 15 height 12
radio input "true"
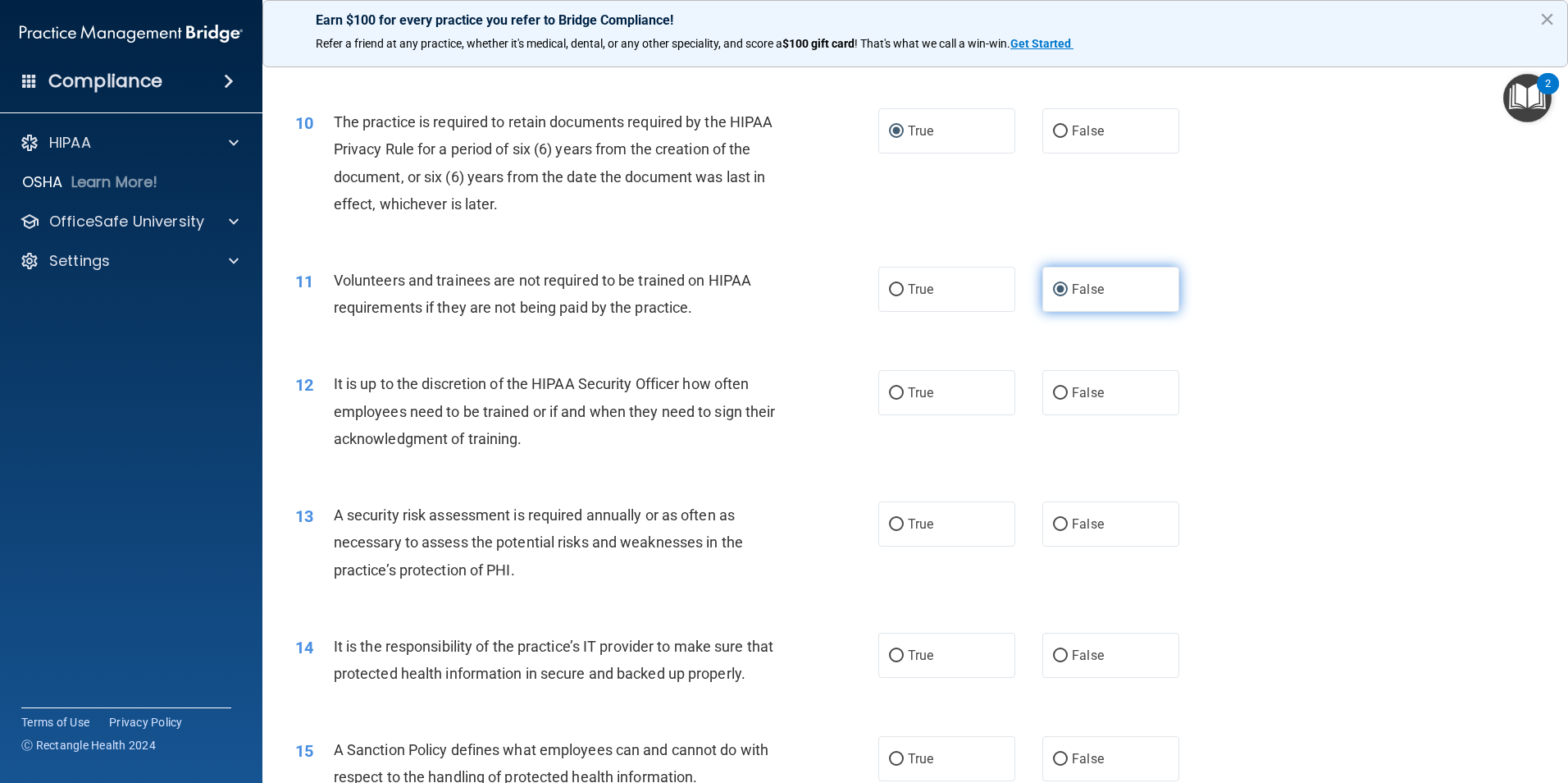
scroll to position [1312, 0]
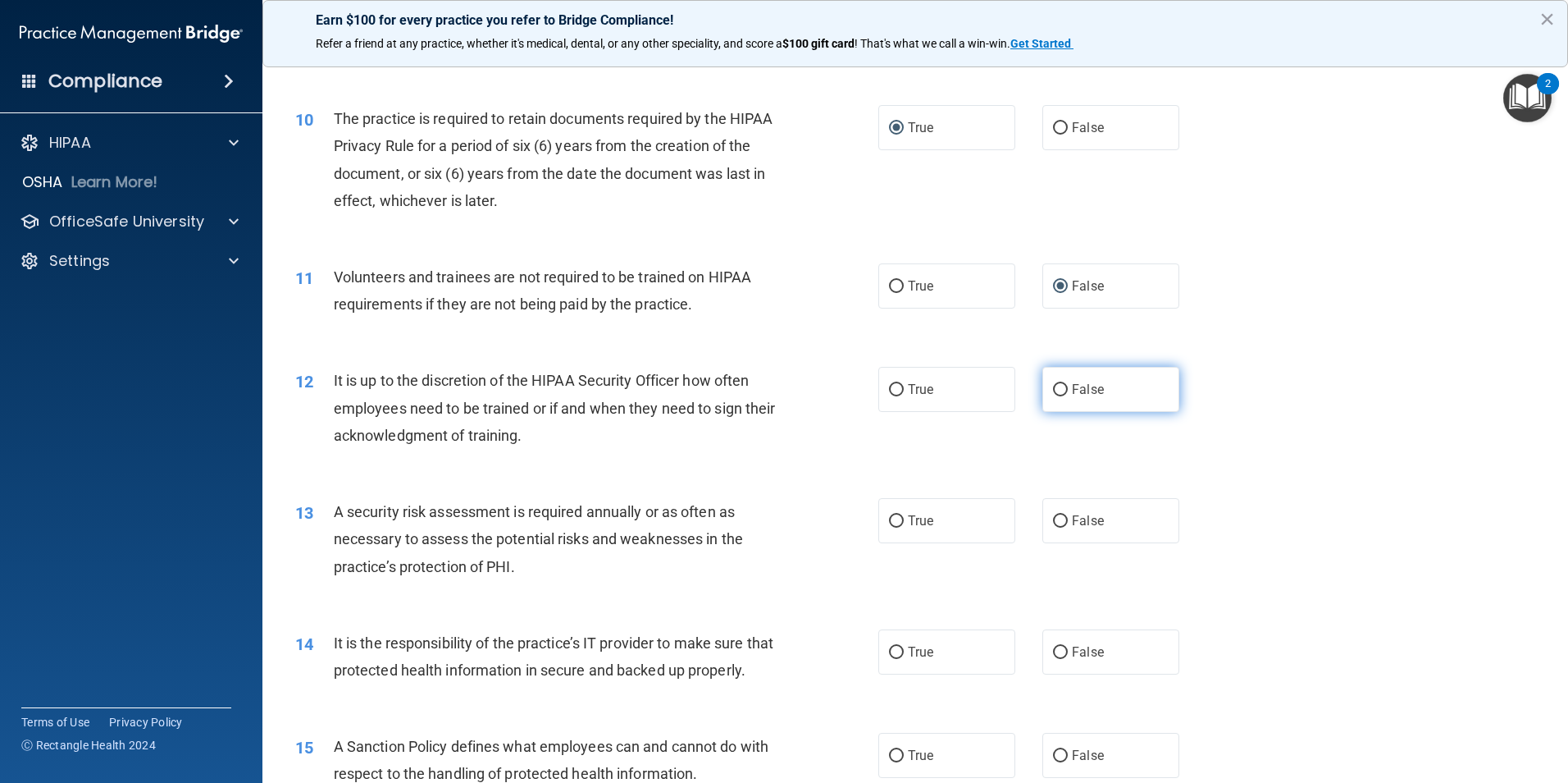
click at [1053, 386] on input "False" at bounding box center [1060, 389] width 15 height 12
radio input "true"
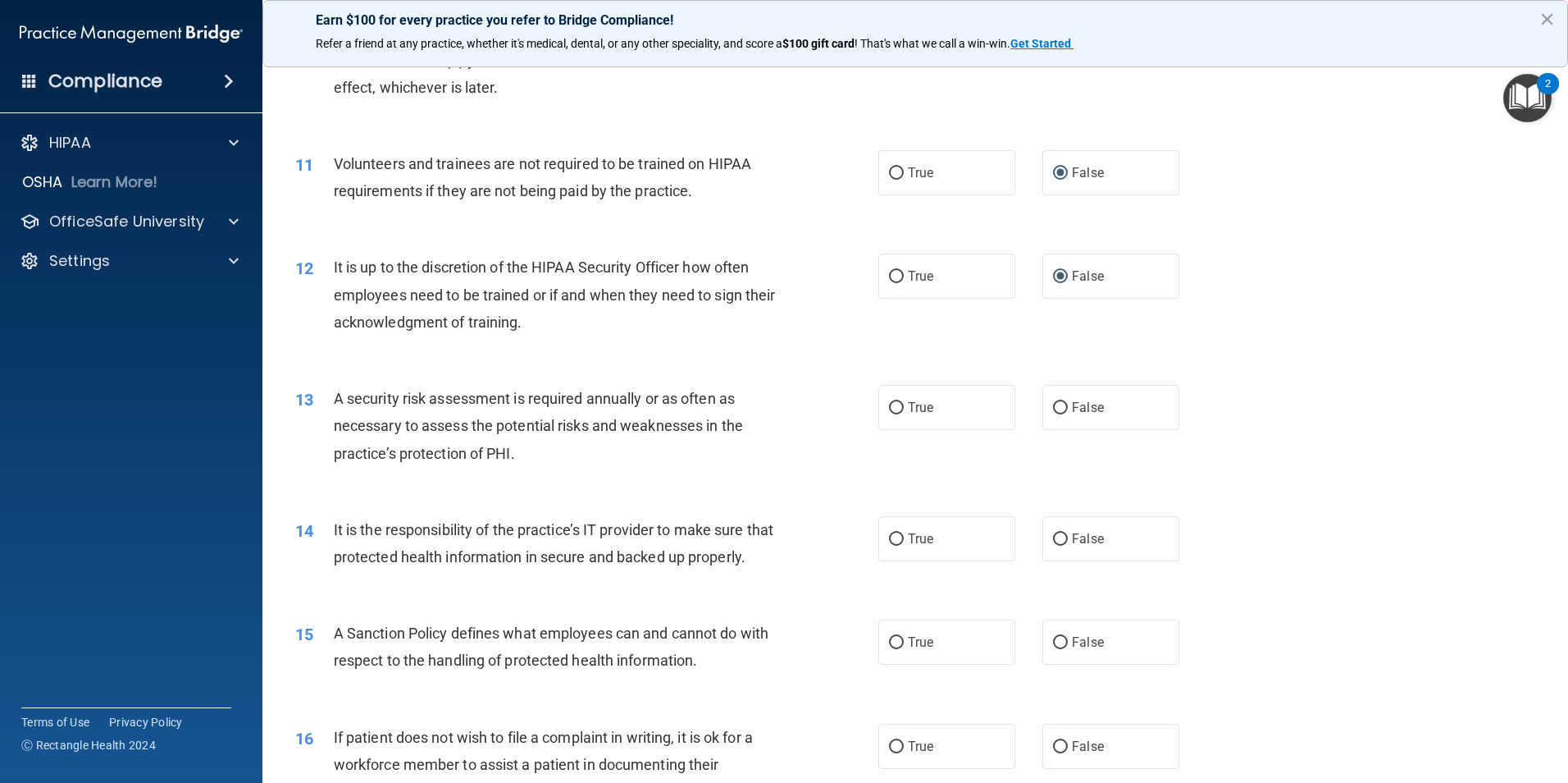
scroll to position [1476, 0]
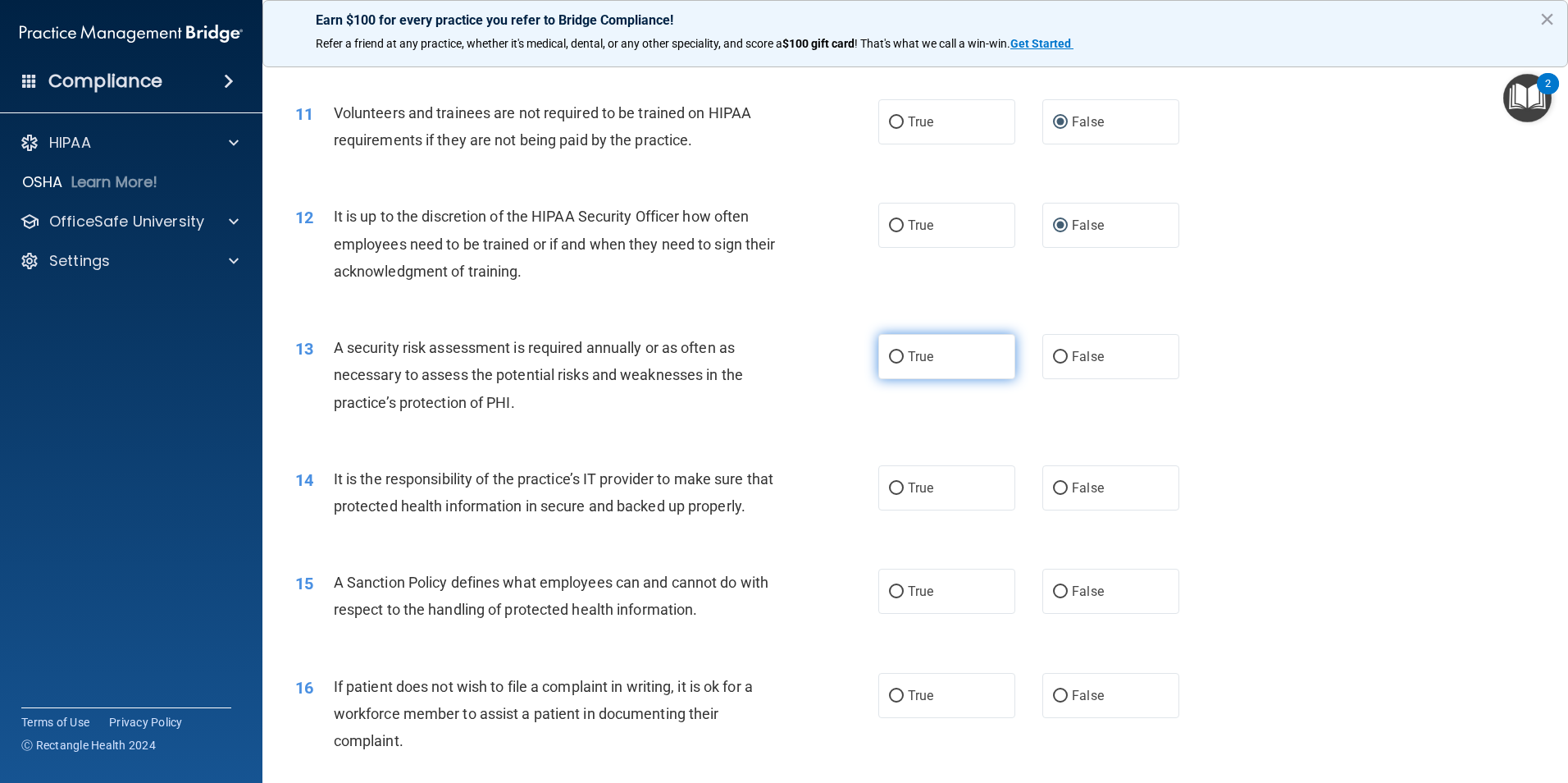
click at [889, 355] on input "True" at bounding box center [896, 356] width 15 height 12
radio input "true"
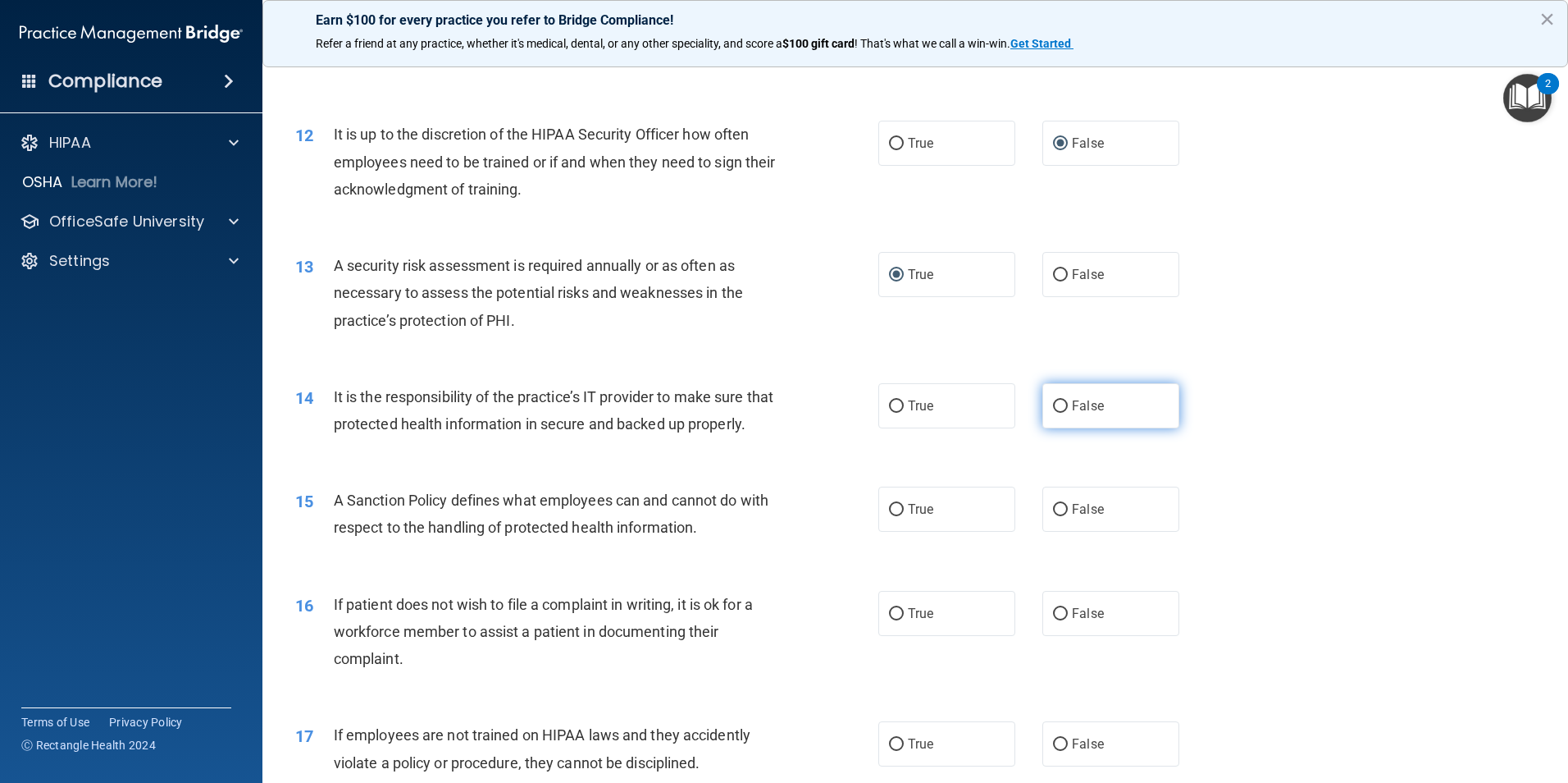
click at [1054, 402] on input "False" at bounding box center [1060, 406] width 15 height 12
radio input "true"
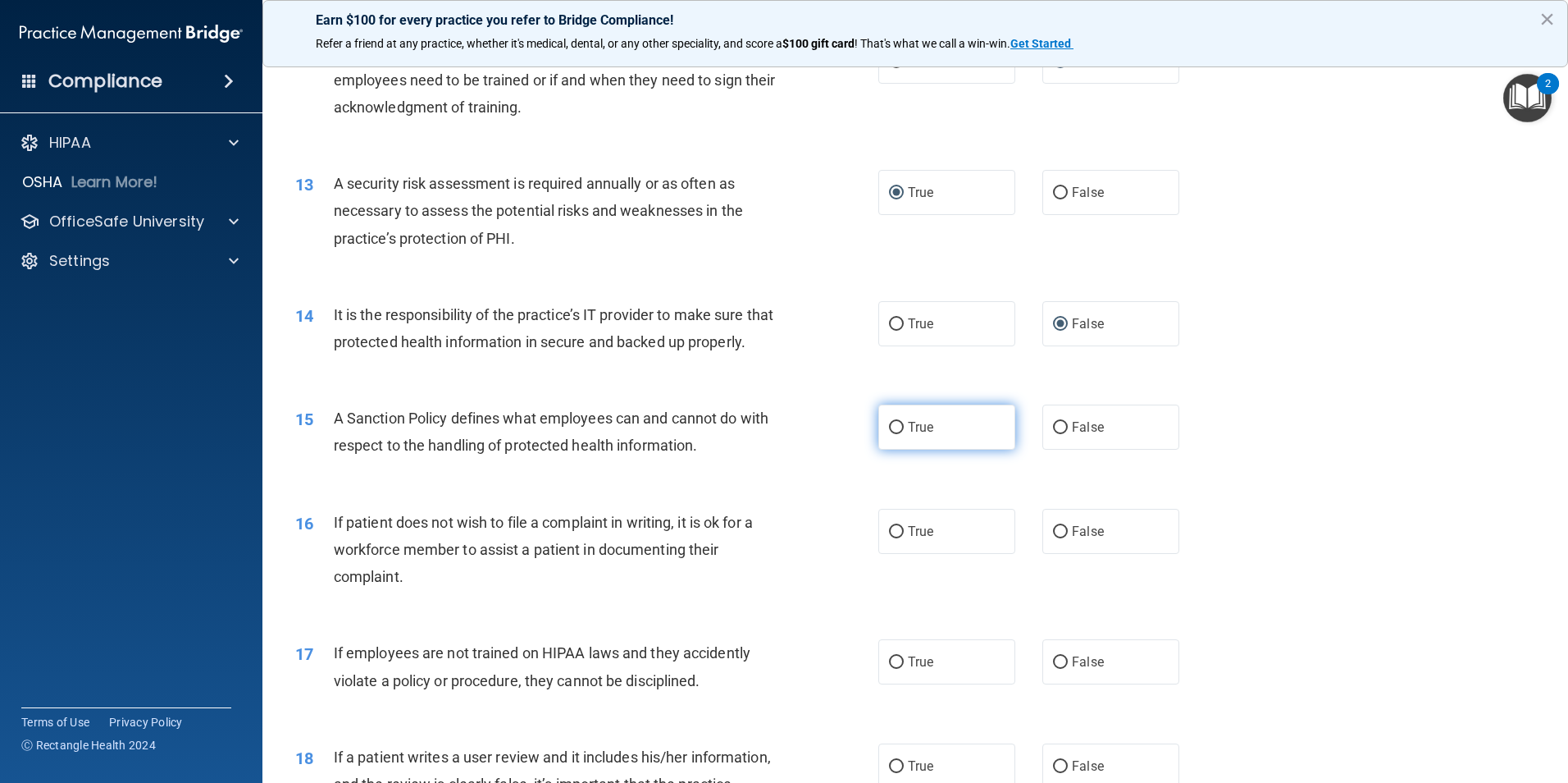
click at [889, 434] on input "True" at bounding box center [896, 427] width 15 height 12
radio input "true"
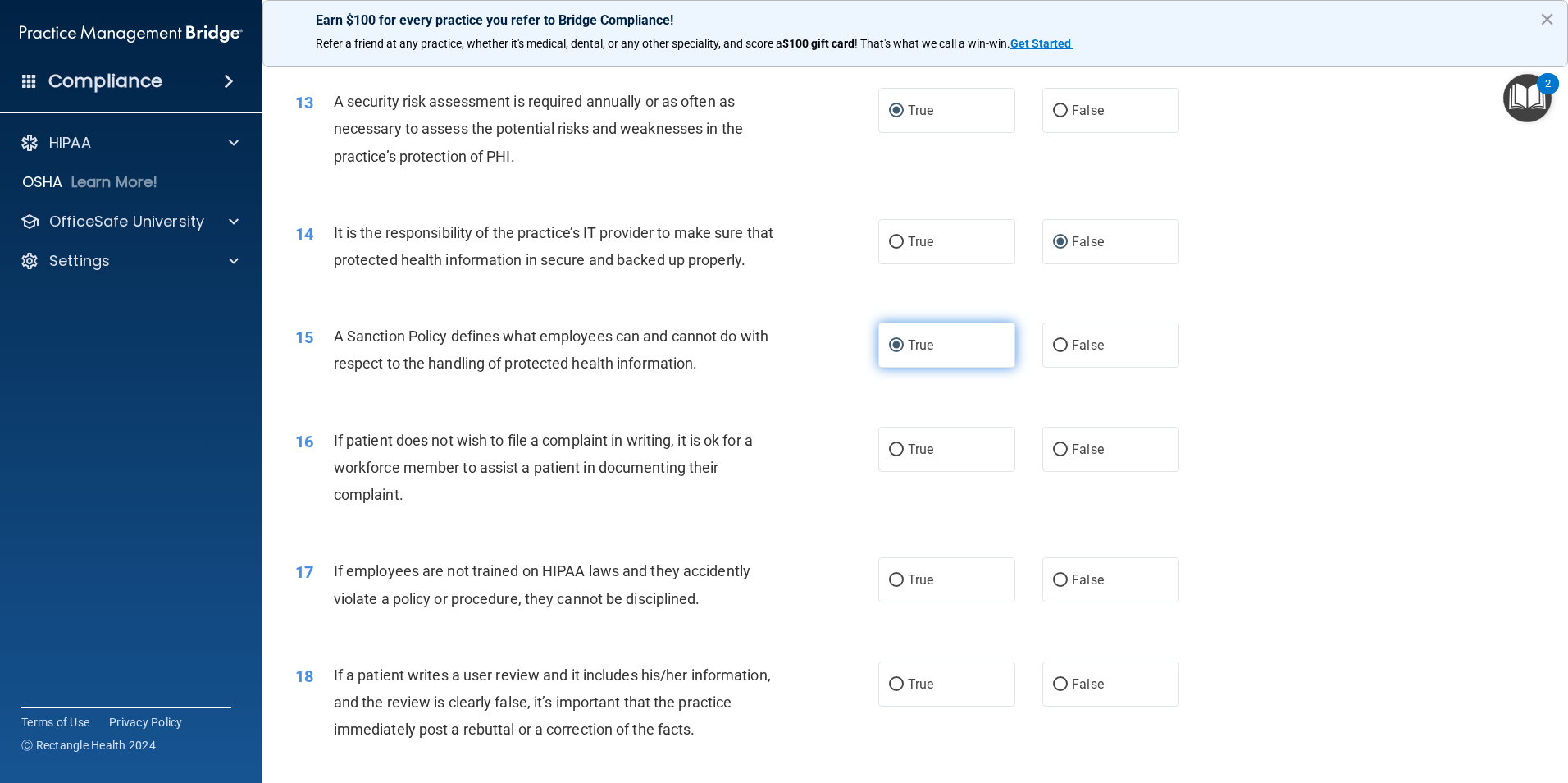
scroll to position [1805, 0]
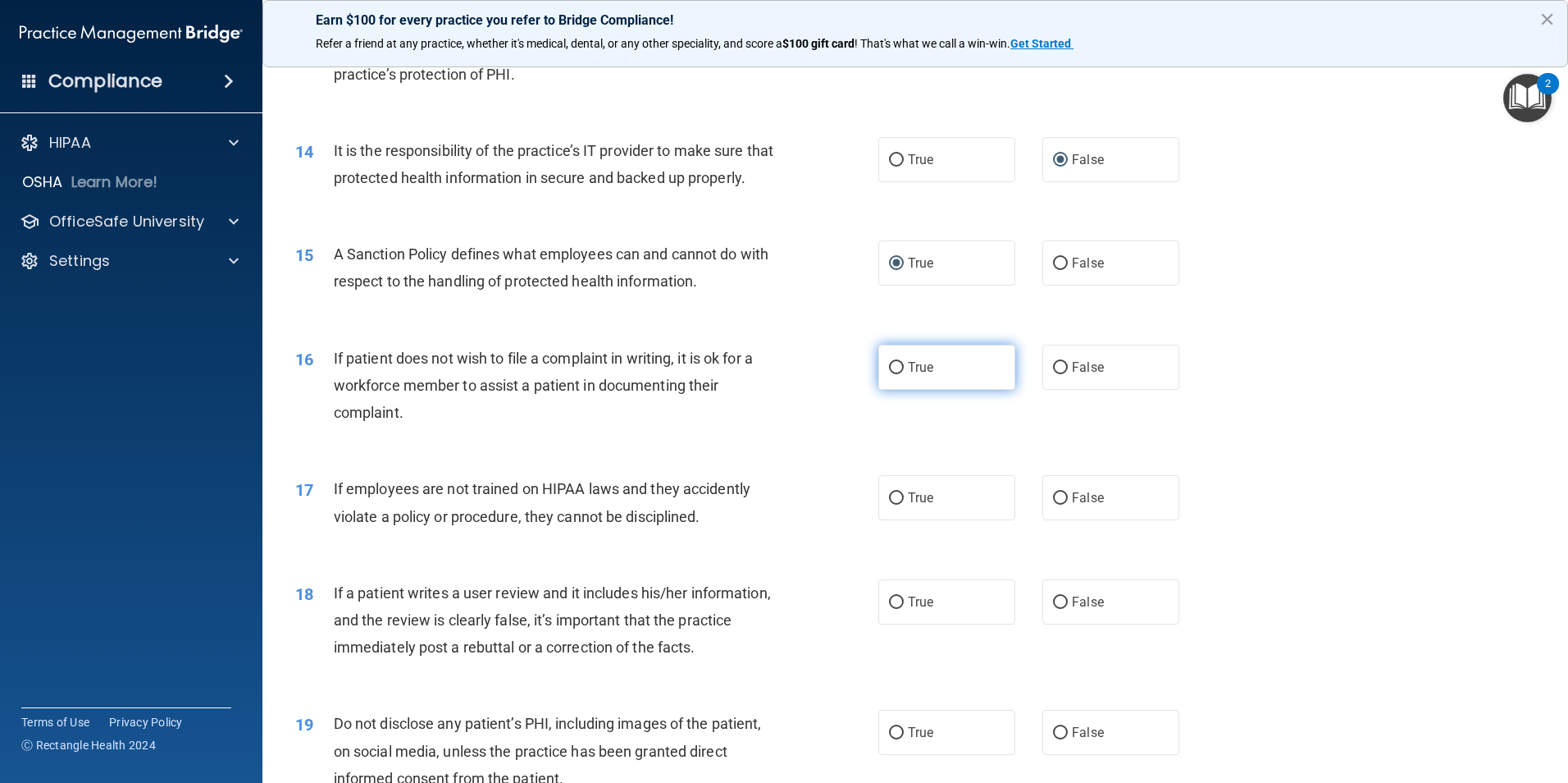
click at [885, 386] on label "True" at bounding box center [946, 366] width 137 height 45
click at [889, 374] on input "True" at bounding box center [896, 367] width 15 height 12
radio input "true"
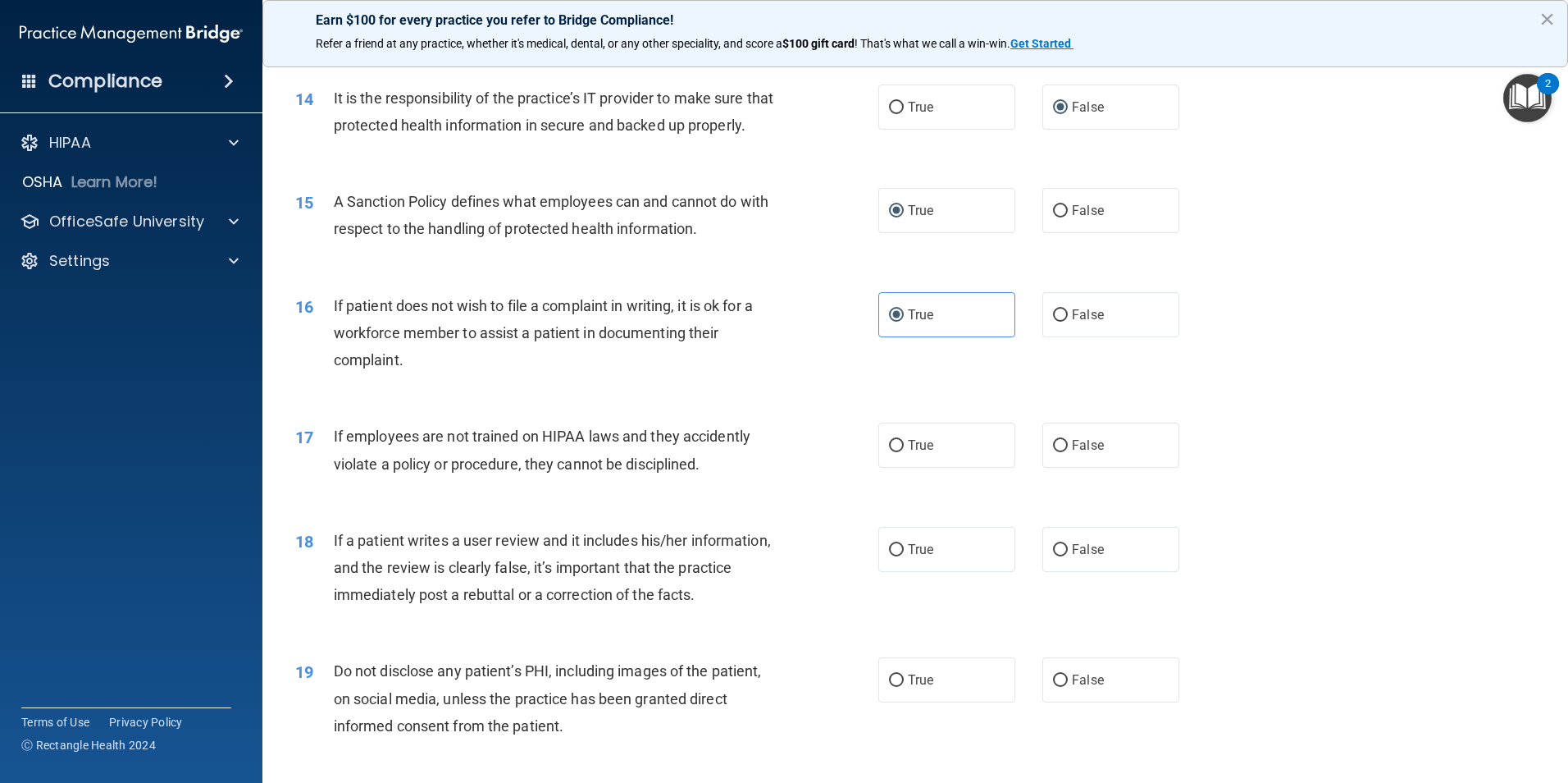
scroll to position [1969, 0]
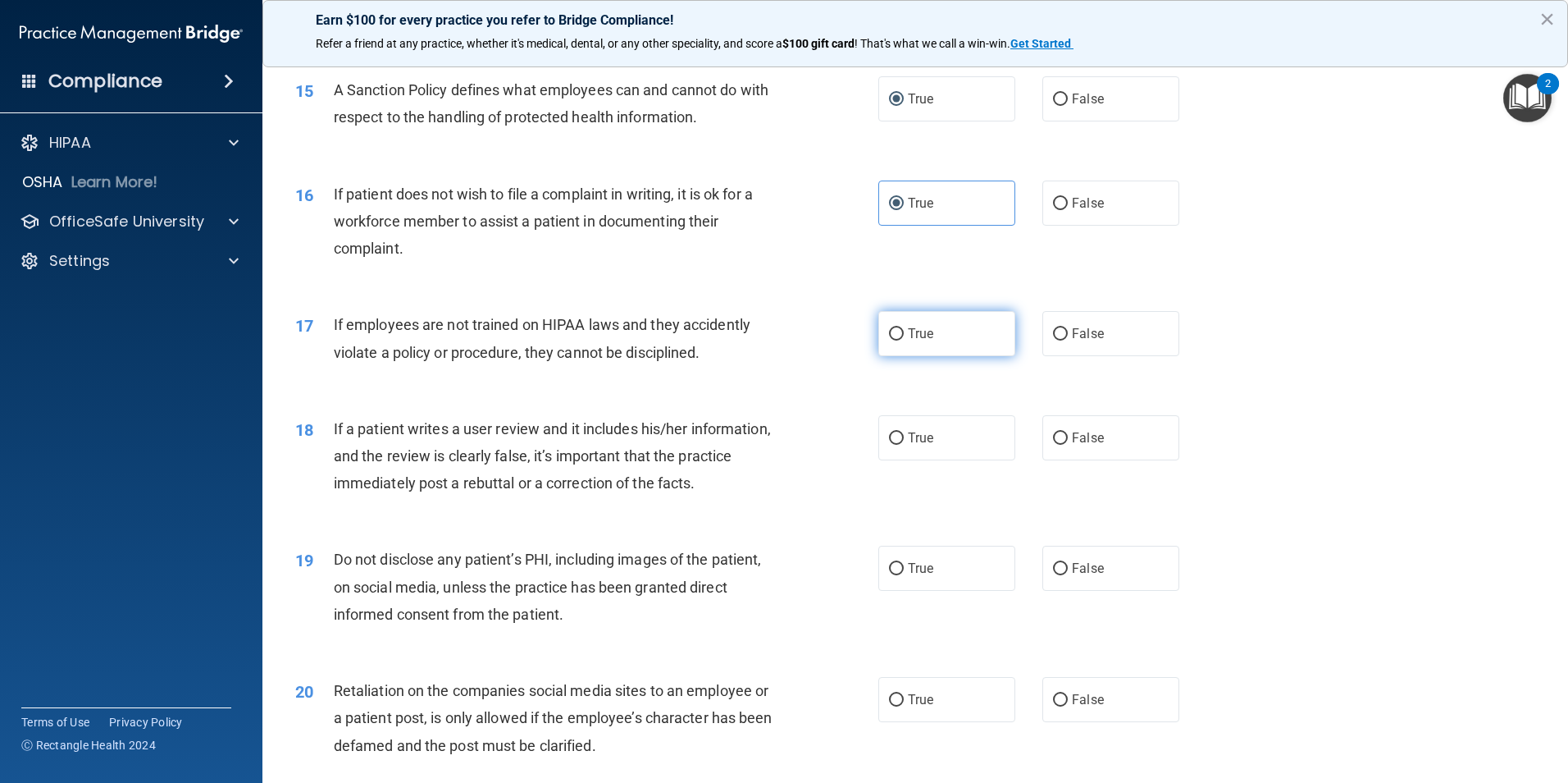
click at [891, 341] on input "True" at bounding box center [896, 333] width 15 height 12
radio input "true"
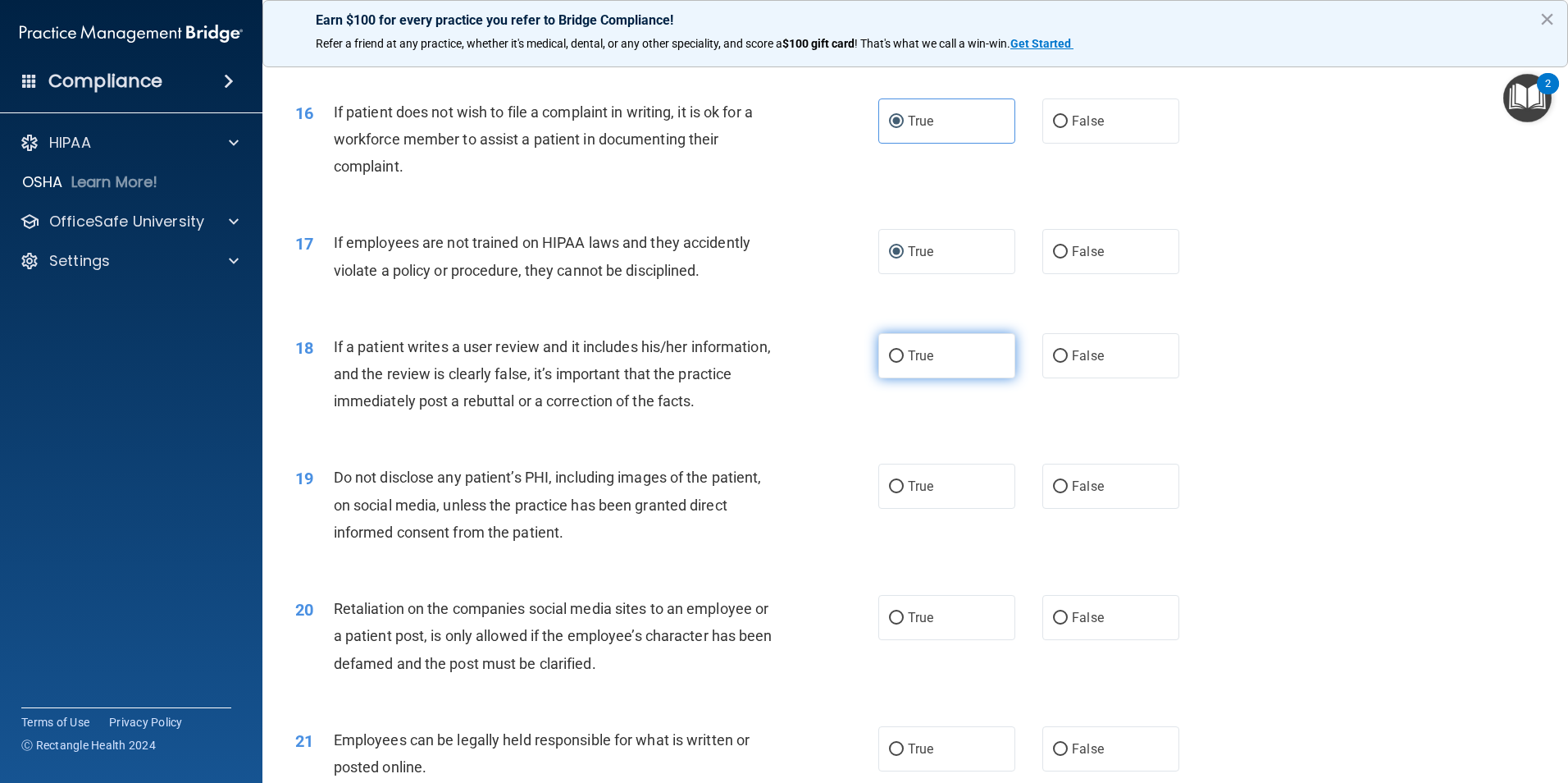
click at [889, 363] on input "True" at bounding box center [896, 355] width 15 height 12
radio input "true"
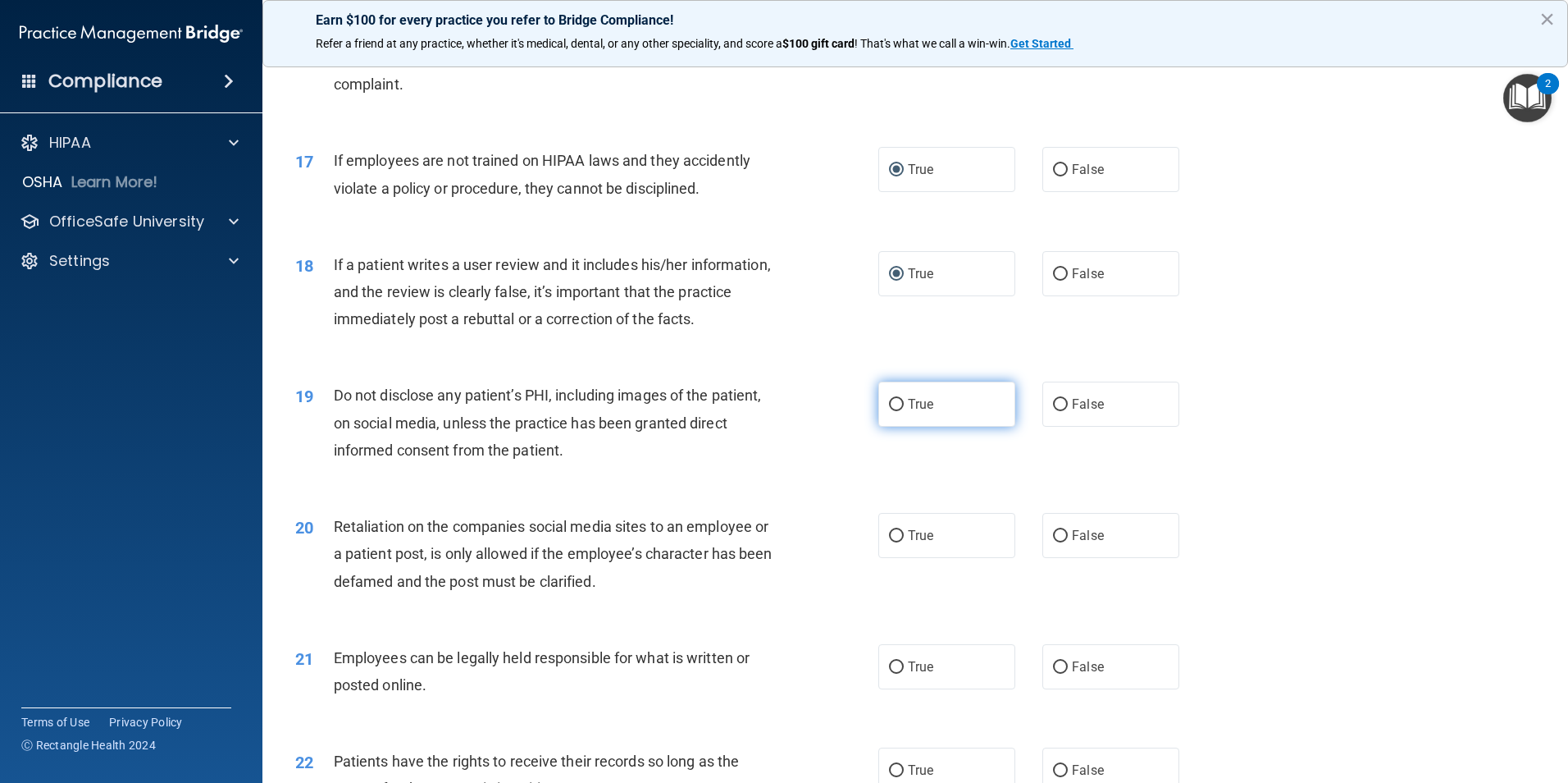
scroll to position [2215, 0]
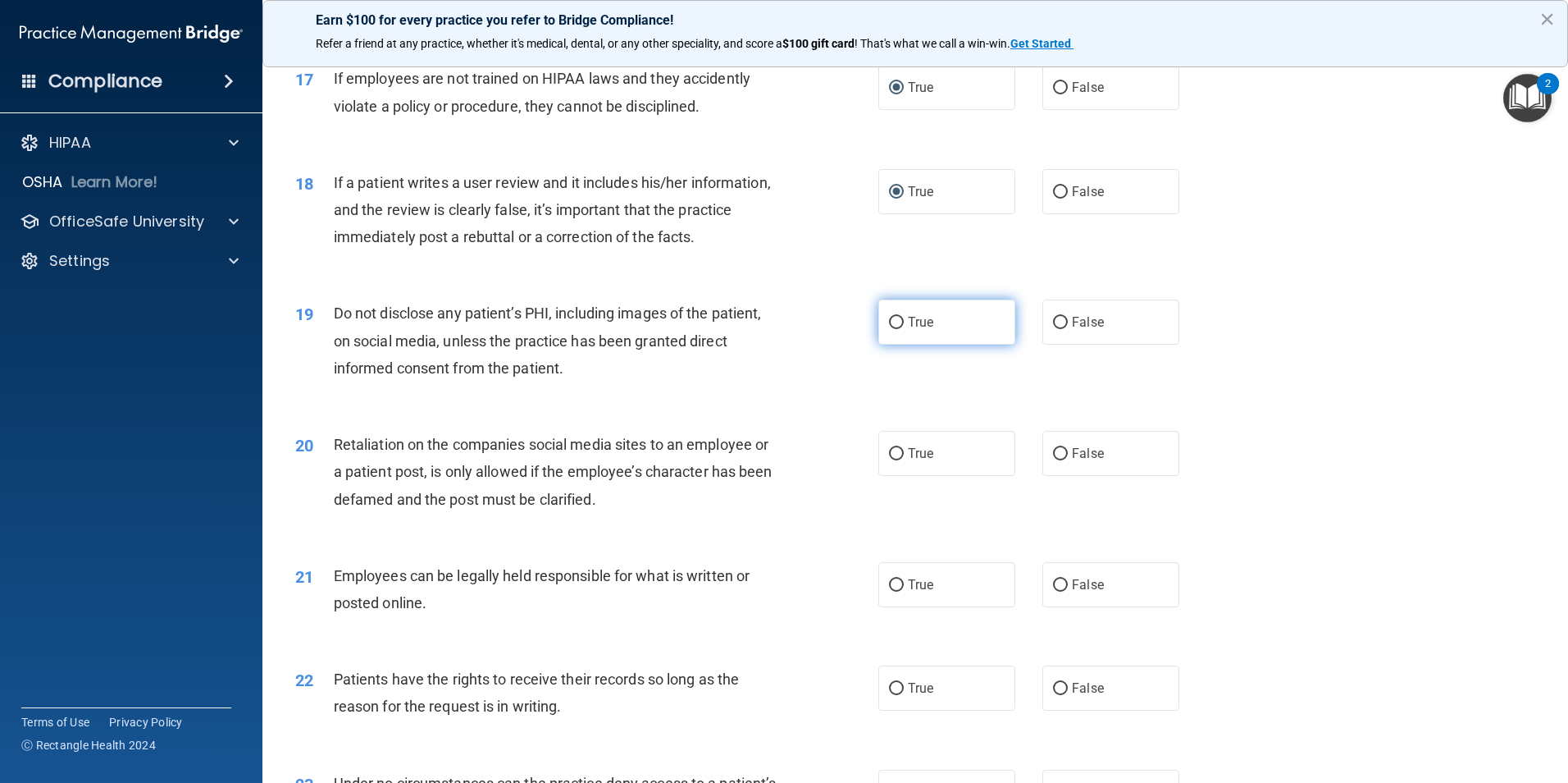
click at [892, 329] on input "True" at bounding box center [896, 322] width 15 height 12
radio input "true"
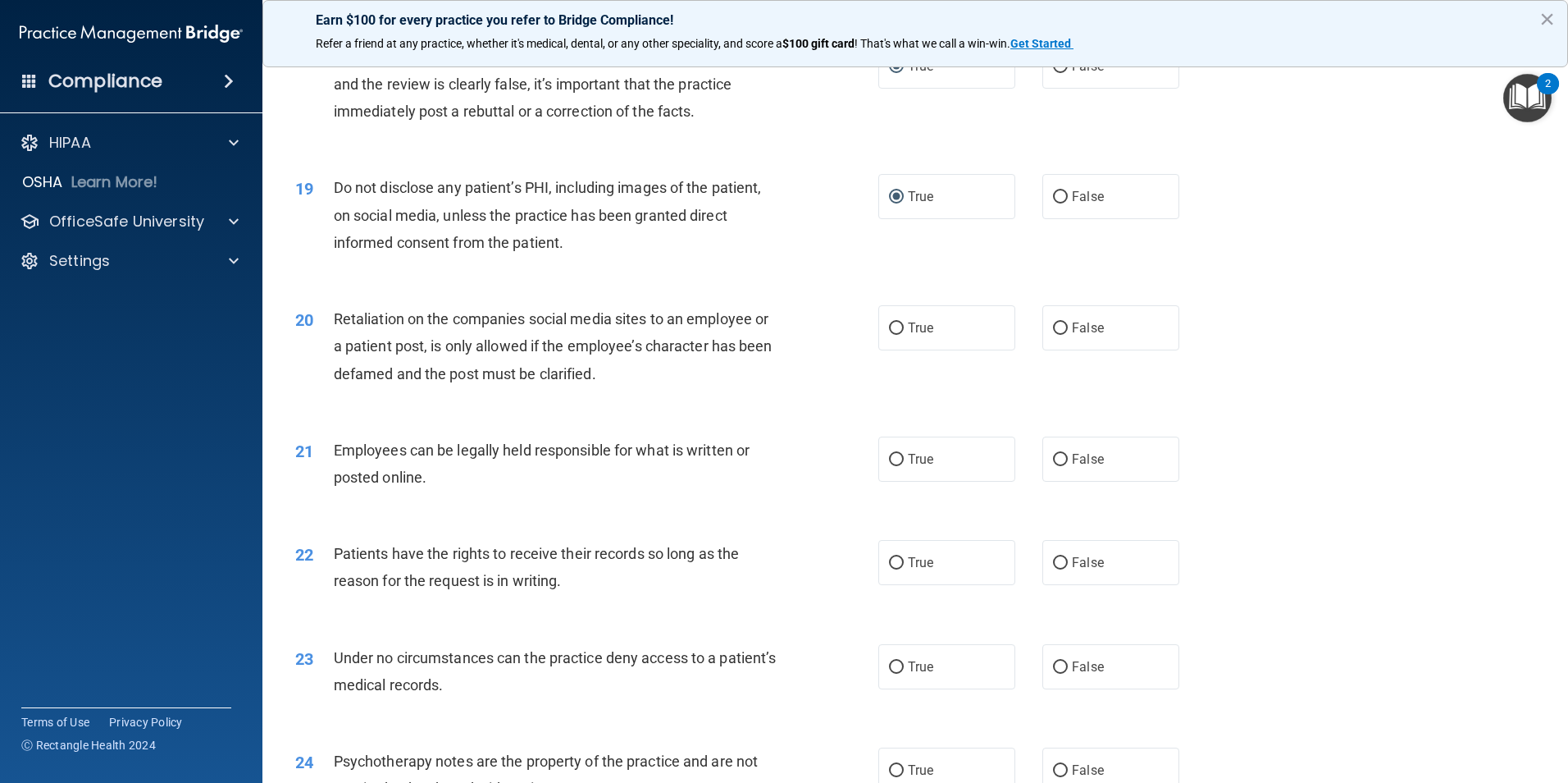
scroll to position [2379, 0]
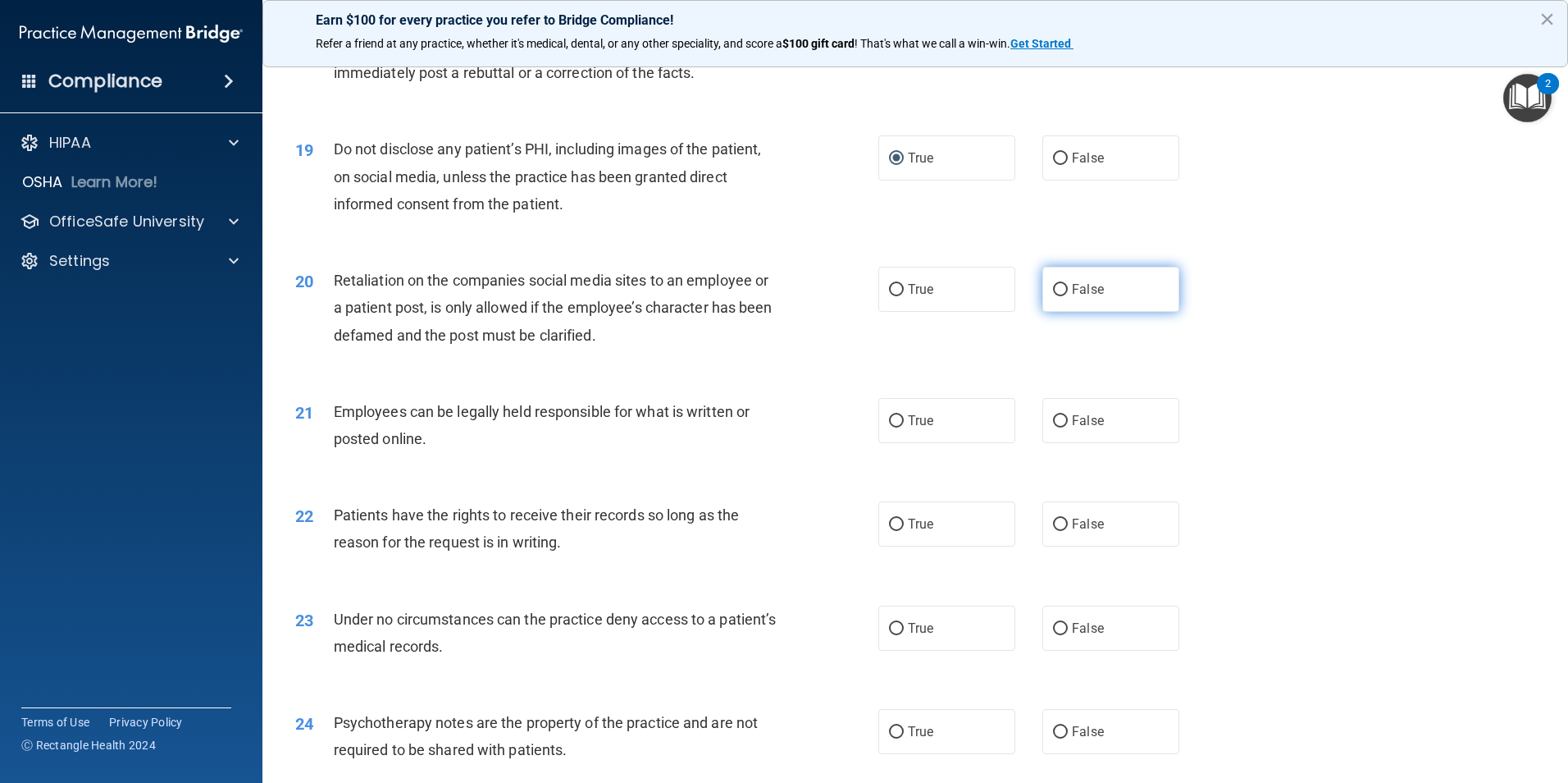
click at [1053, 296] on input "False" at bounding box center [1060, 289] width 15 height 12
radio input "true"
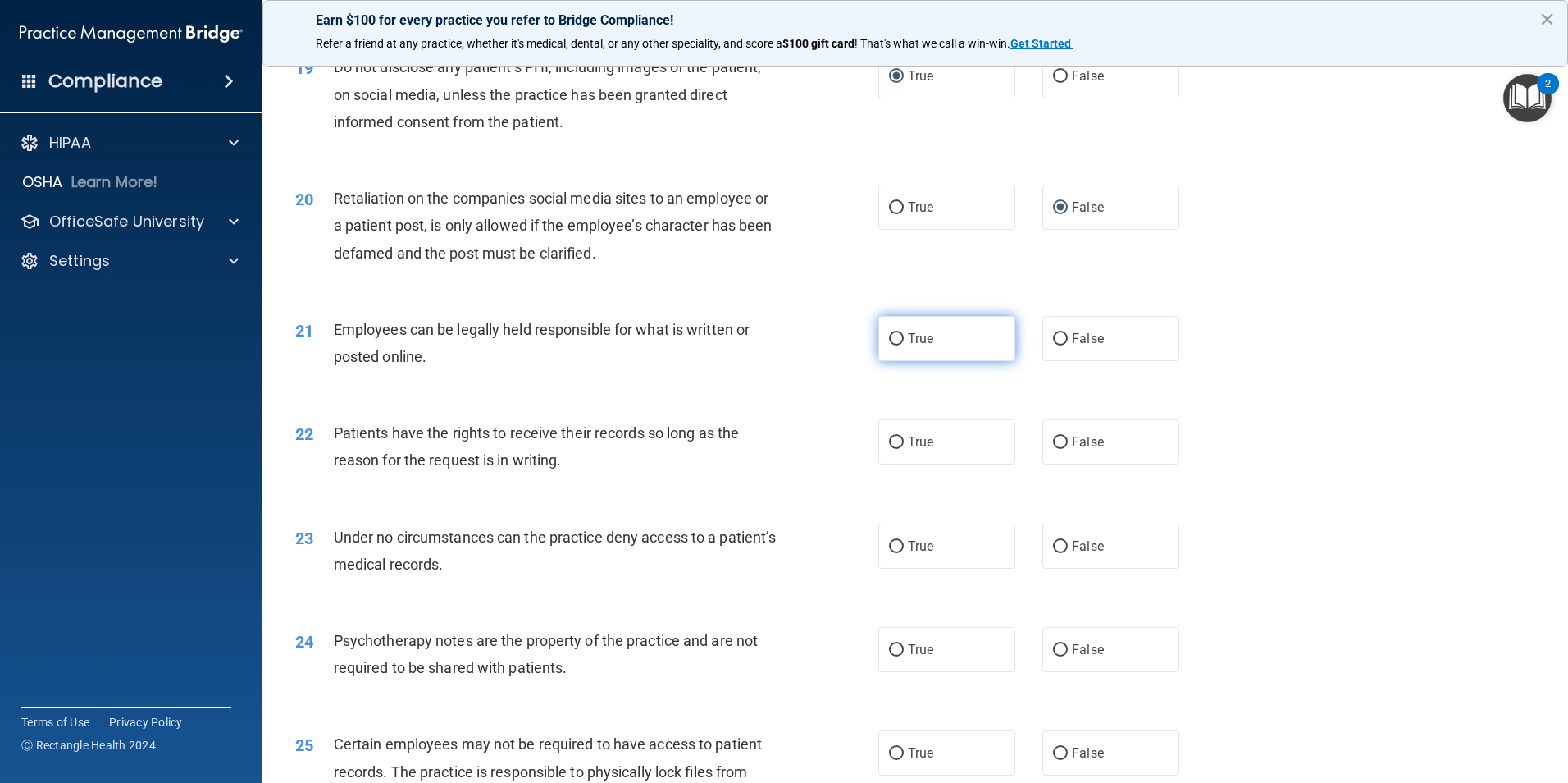
click at [889, 345] on input "True" at bounding box center [896, 339] width 15 height 12
radio input "true"
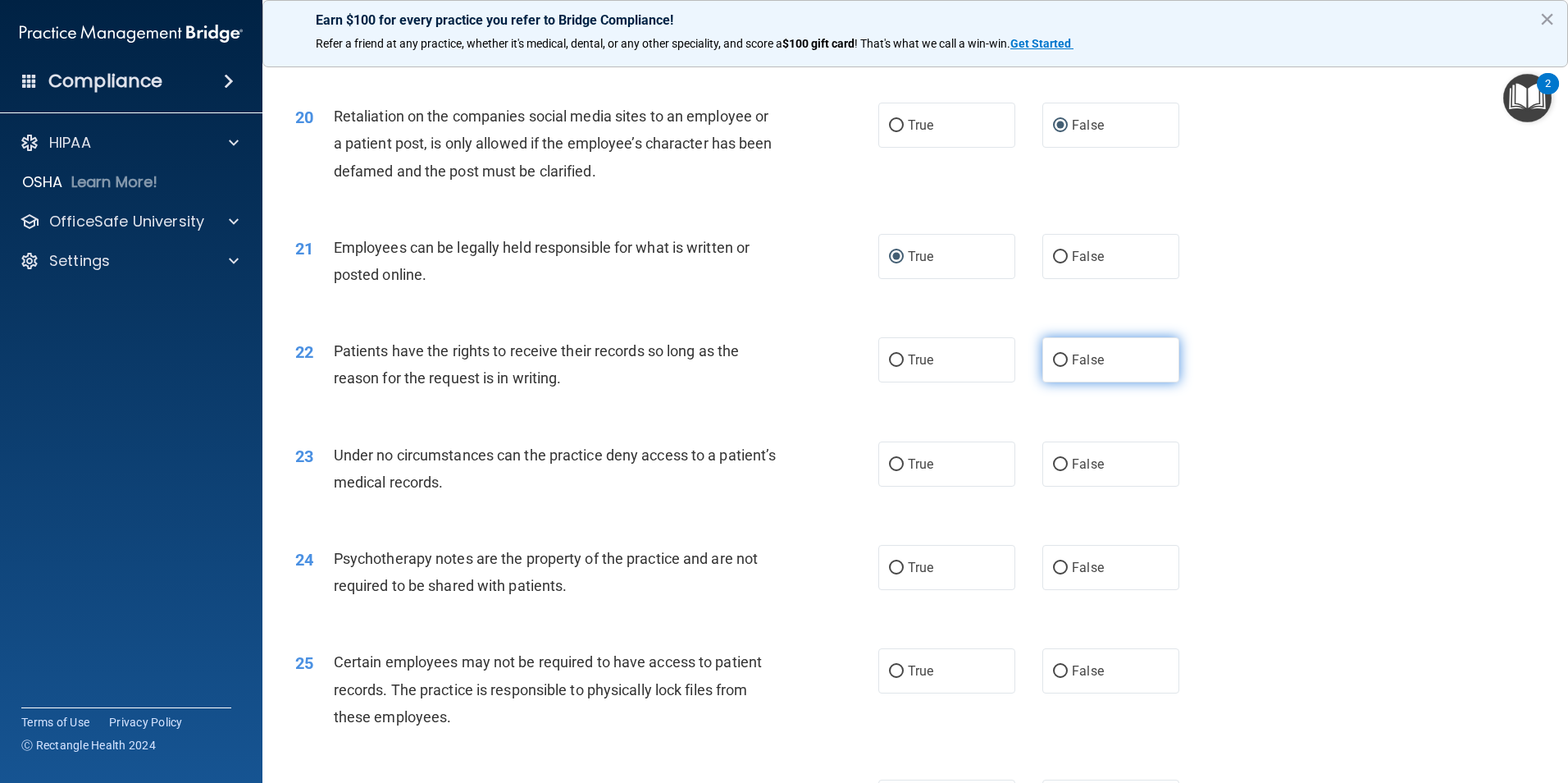
click at [1044, 382] on label "False" at bounding box center [1110, 359] width 137 height 45
click at [1053, 366] on input "False" at bounding box center [1060, 360] width 15 height 12
radio input "true"
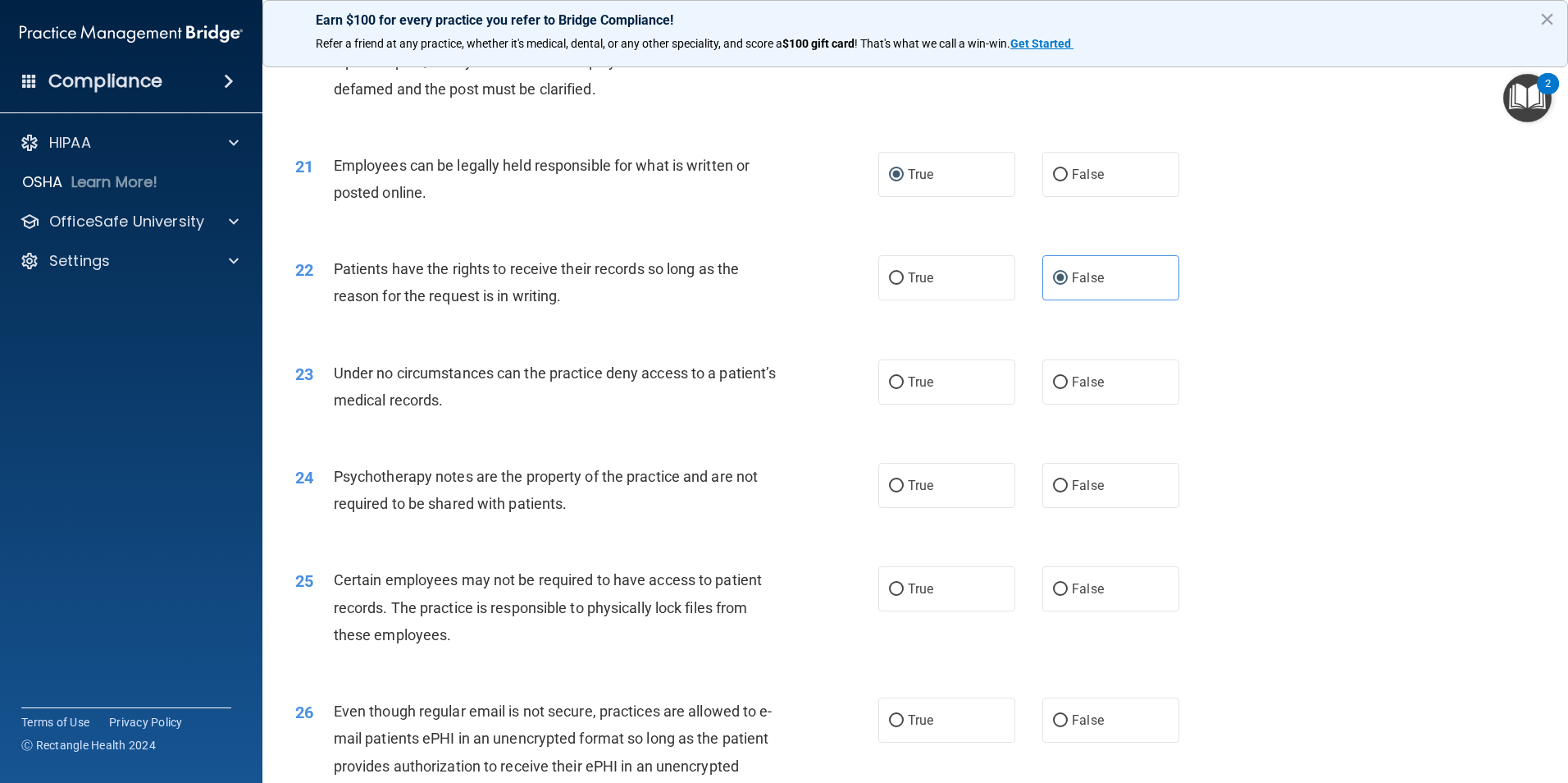
scroll to position [2707, 0]
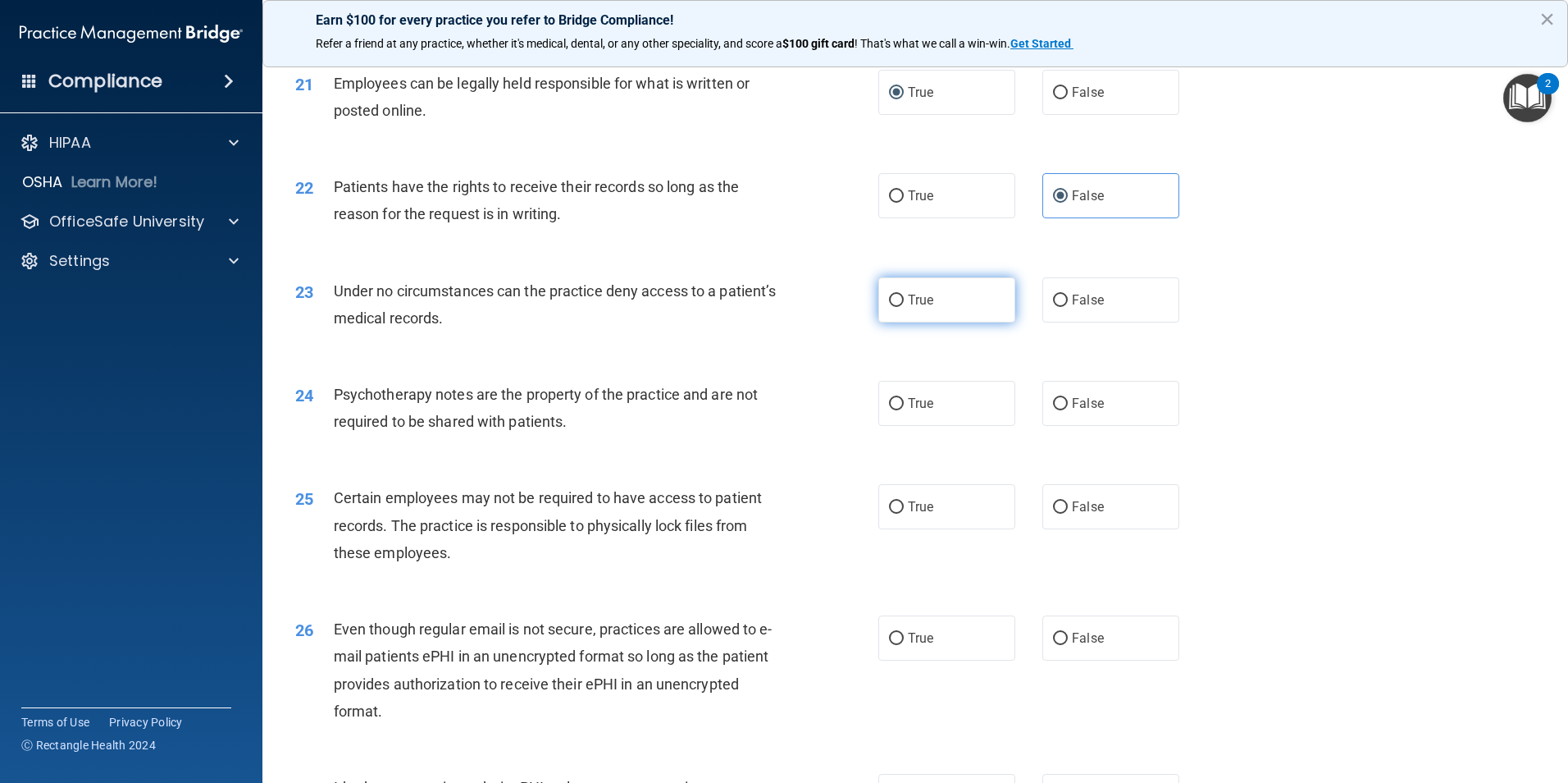
click at [891, 307] on input "True" at bounding box center [896, 300] width 15 height 12
radio input "true"
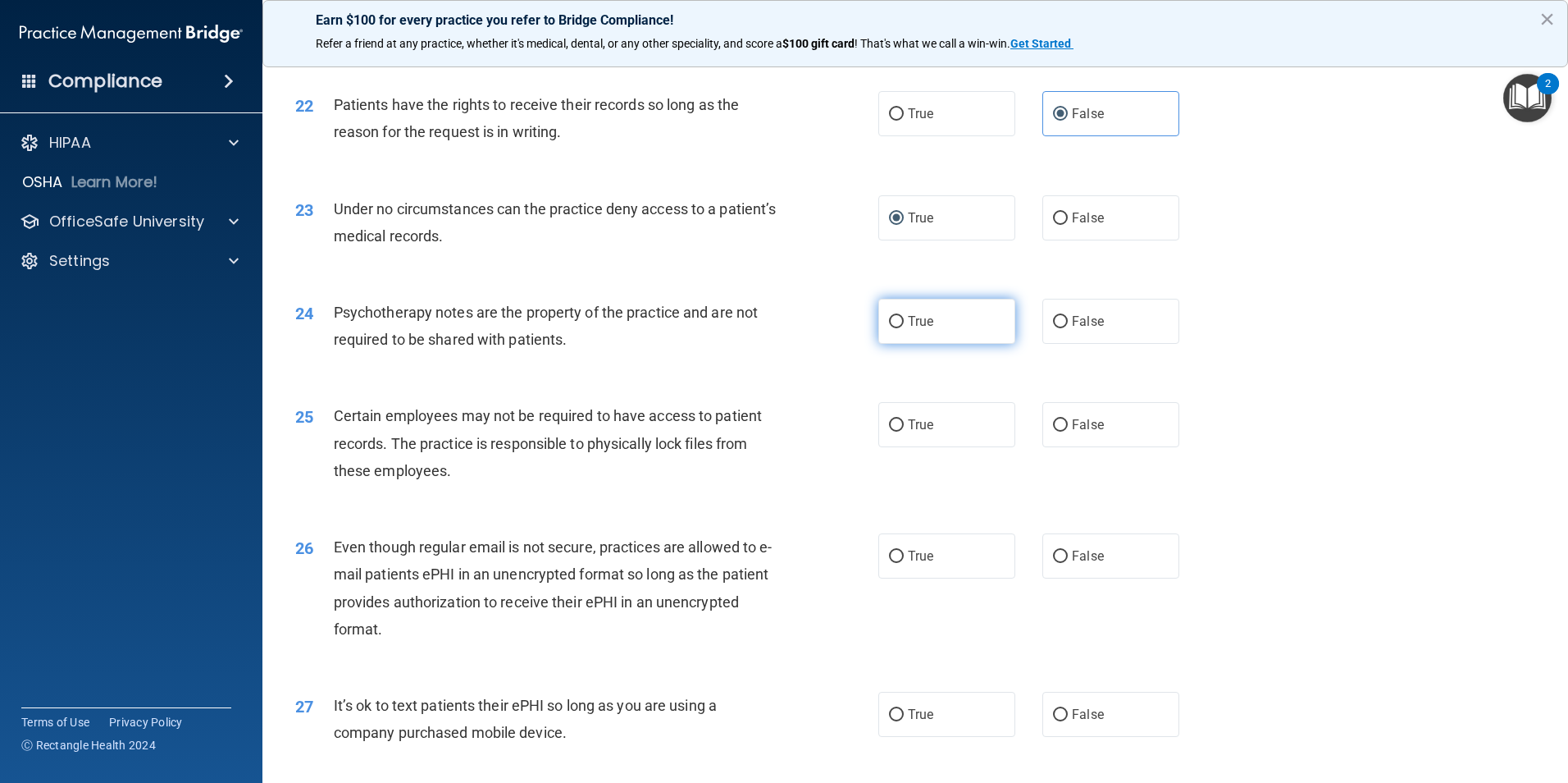
click at [889, 328] on input "True" at bounding box center [896, 321] width 15 height 12
radio input "true"
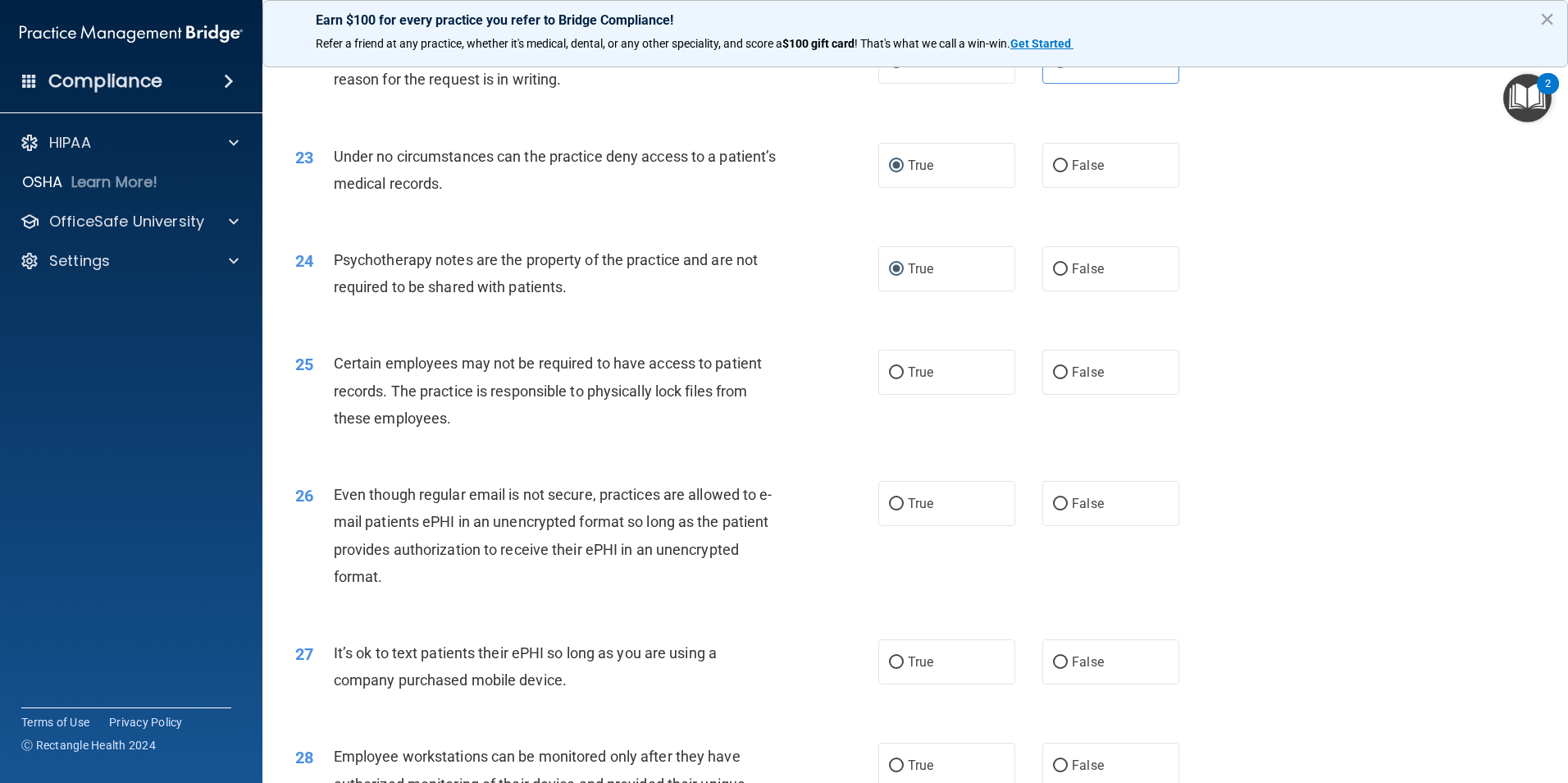
scroll to position [2871, 0]
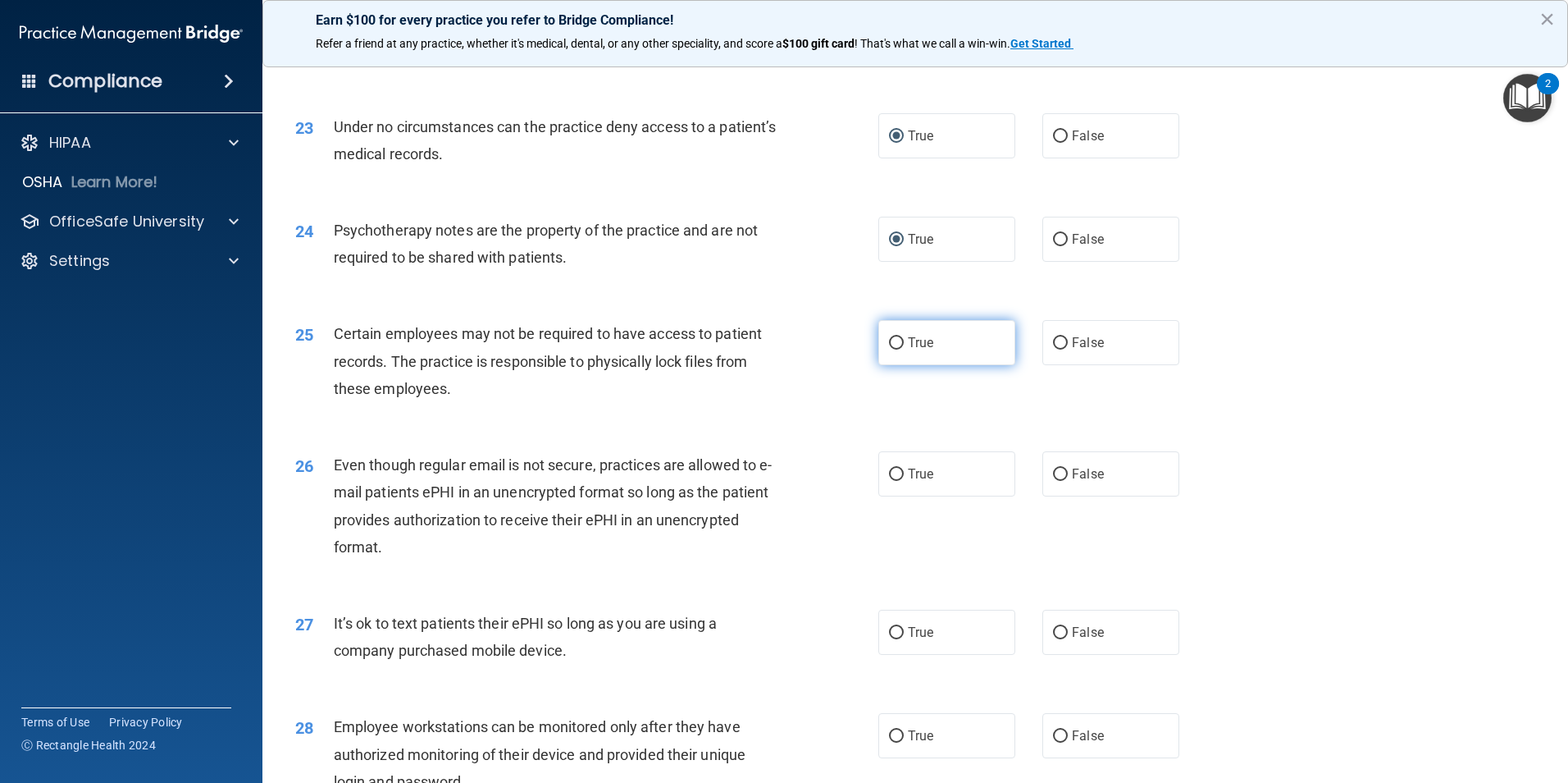
click at [889, 350] on input "True" at bounding box center [896, 343] width 15 height 12
radio input "true"
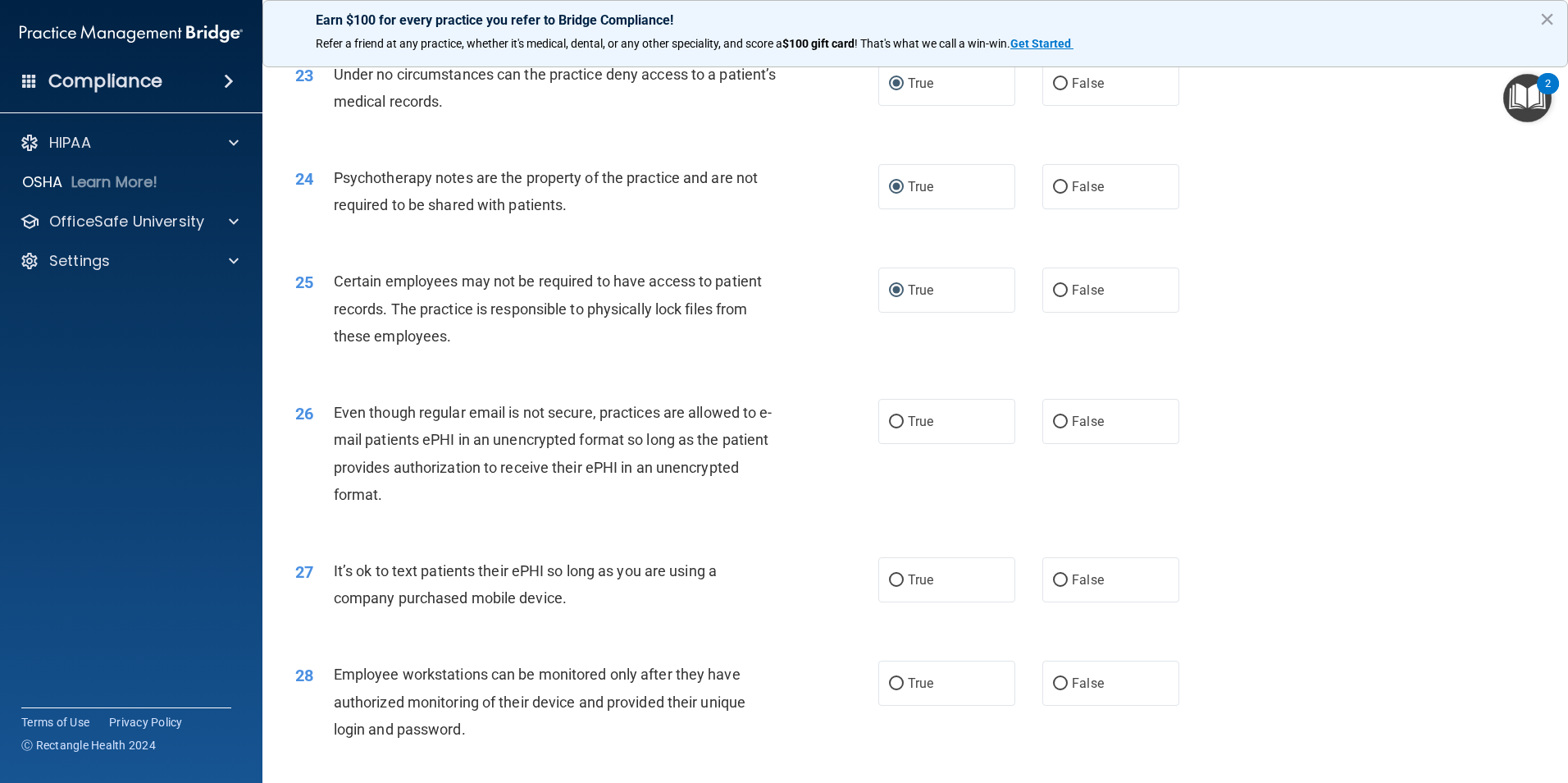
scroll to position [2953, 0]
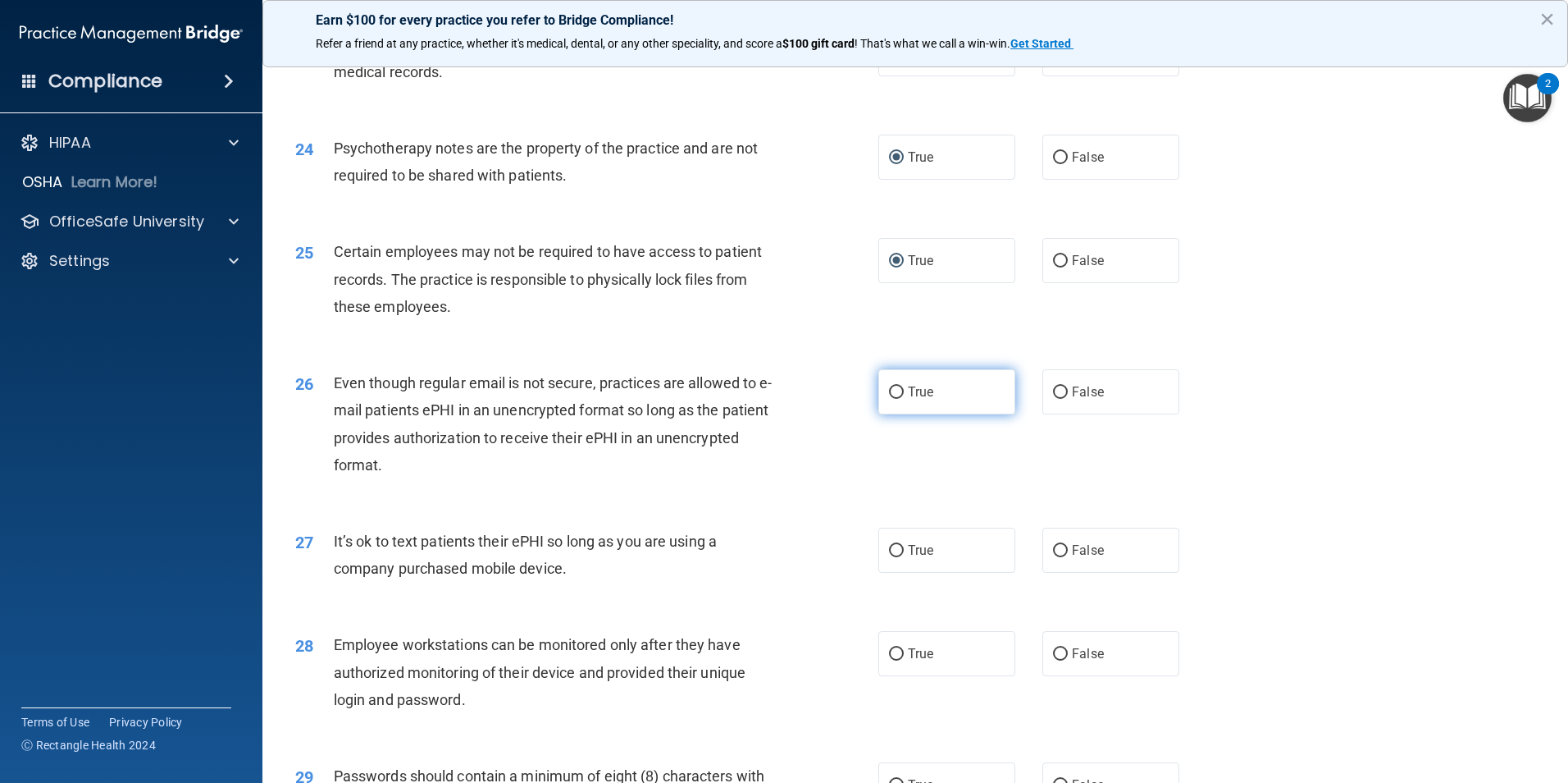
click at [892, 398] on input "True" at bounding box center [896, 392] width 15 height 12
radio input "true"
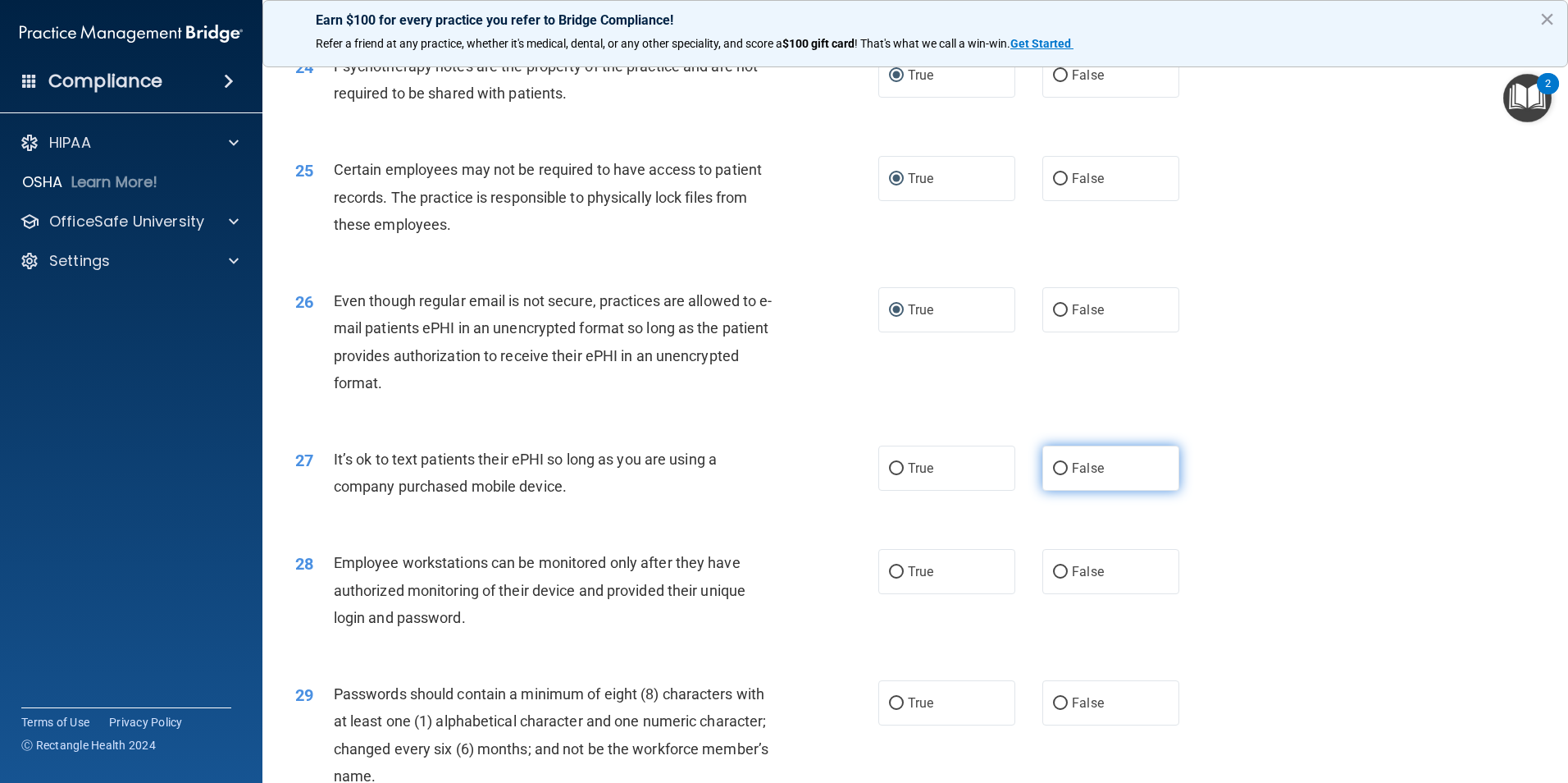
click at [1053, 475] on input "False" at bounding box center [1060, 468] width 15 height 12
radio input "true"
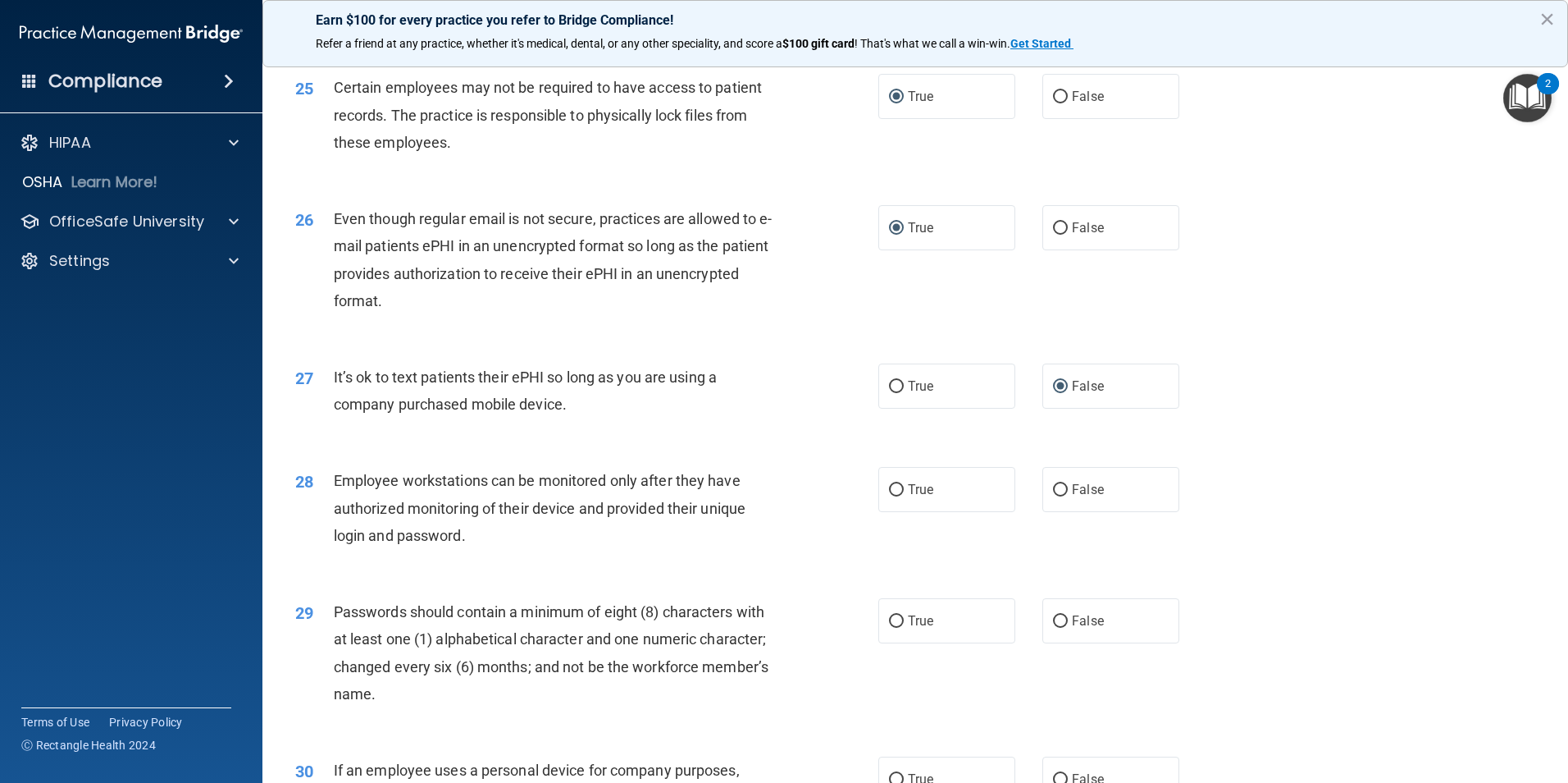
scroll to position [3199, 0]
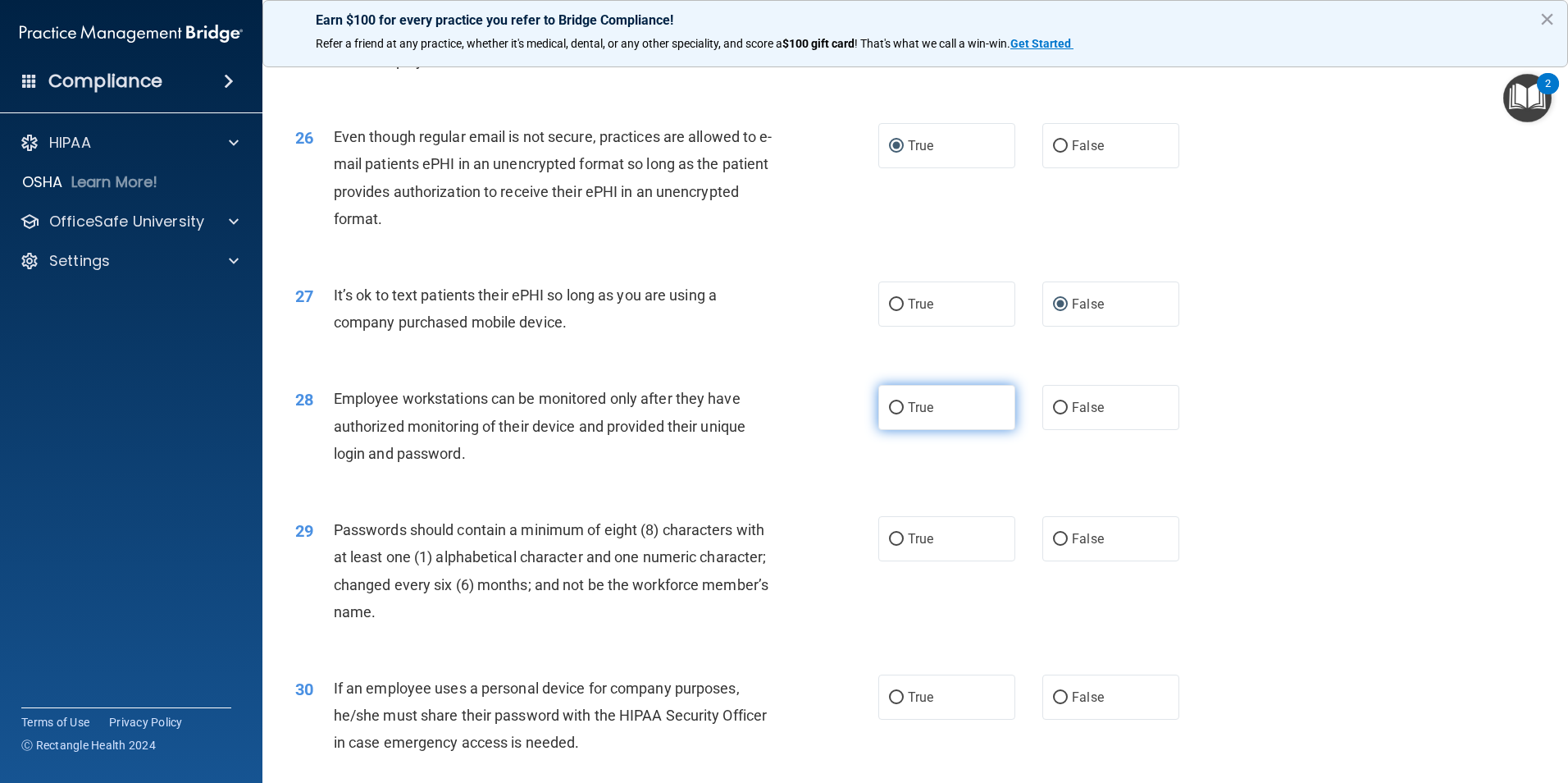
click at [884, 429] on label "True" at bounding box center [946, 407] width 137 height 45
click at [889, 414] on input "True" at bounding box center [896, 408] width 15 height 12
radio input "true"
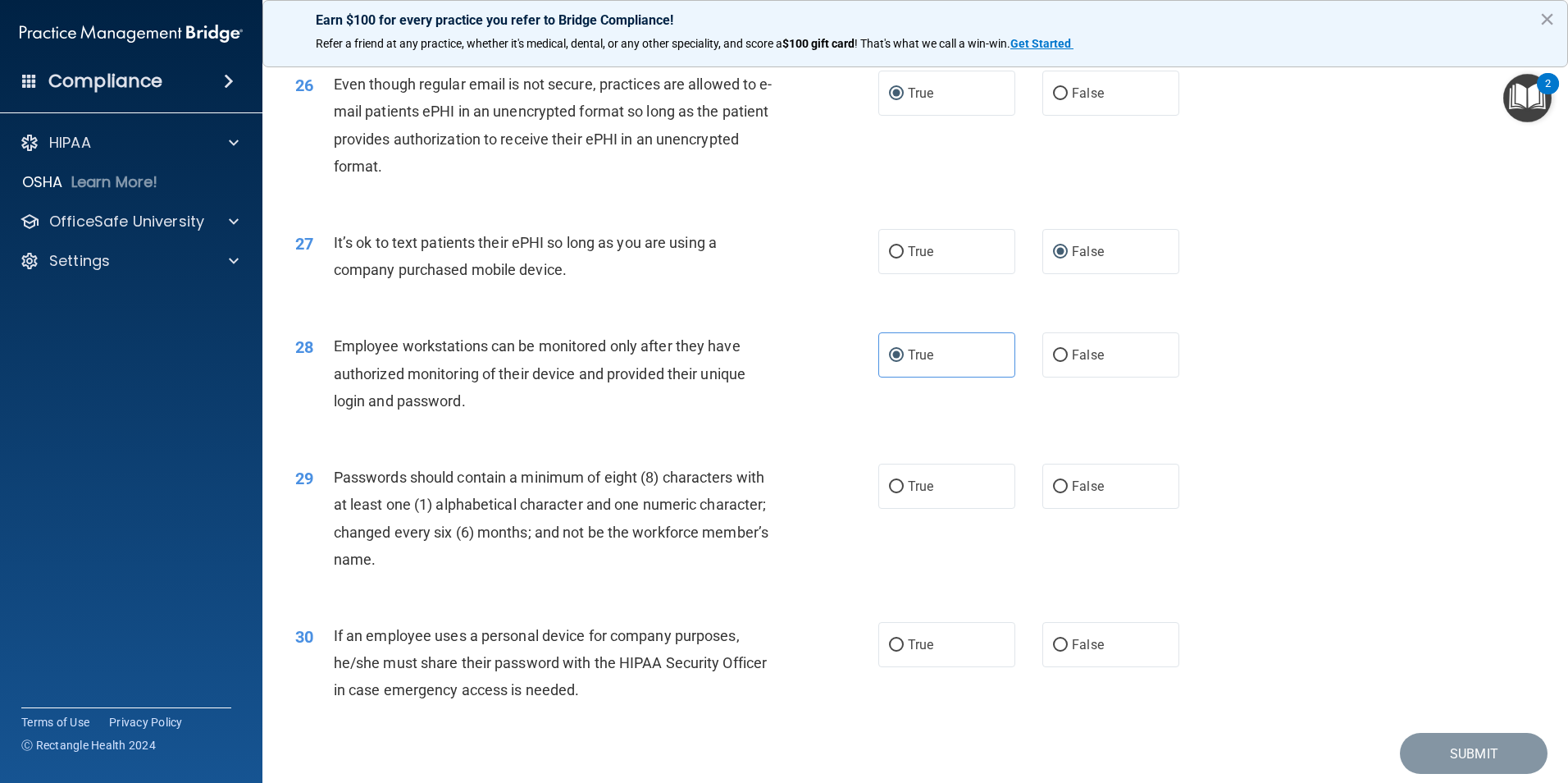
scroll to position [3281, 0]
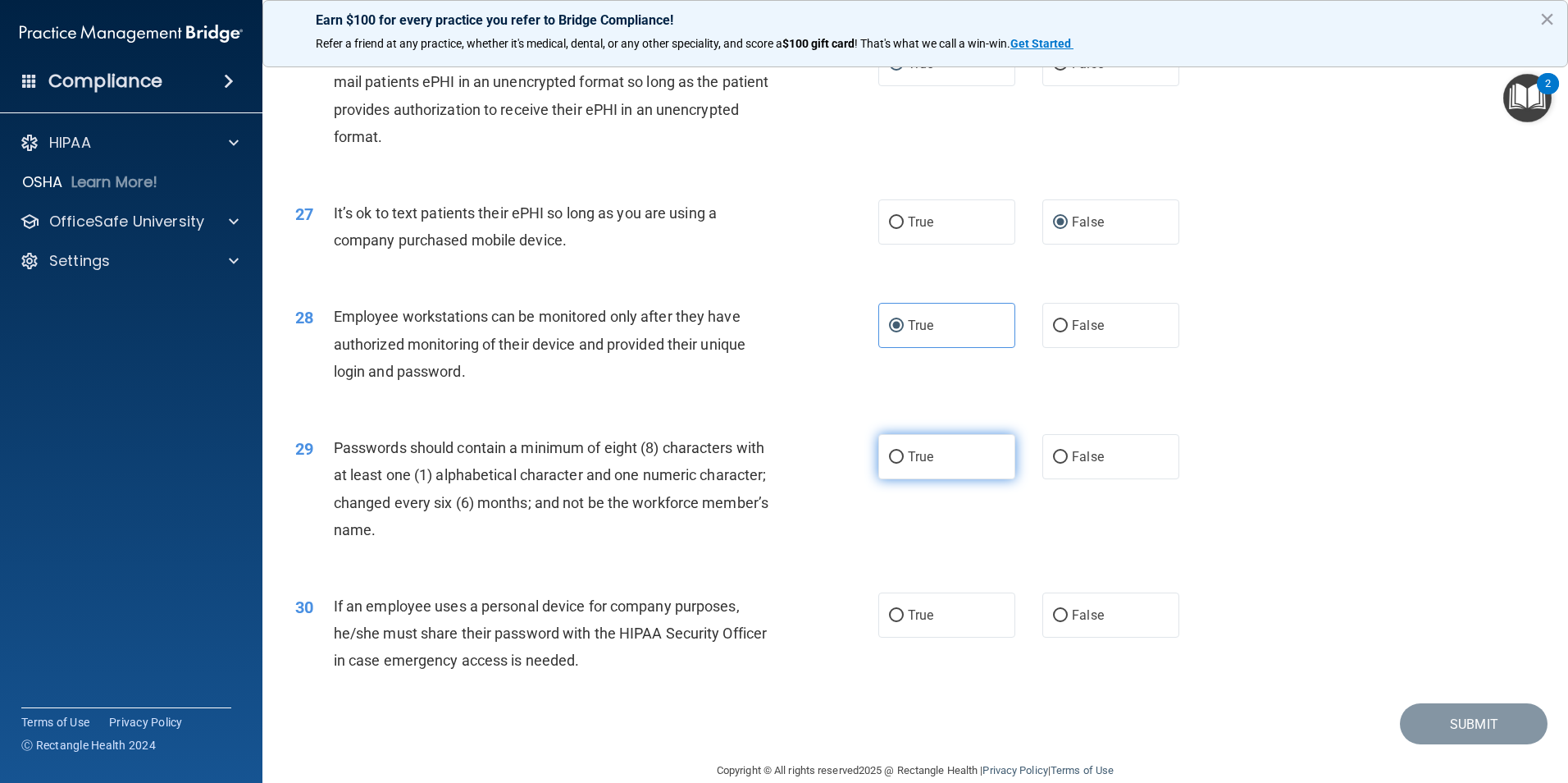
click at [889, 463] on input "True" at bounding box center [896, 457] width 15 height 12
radio input "true"
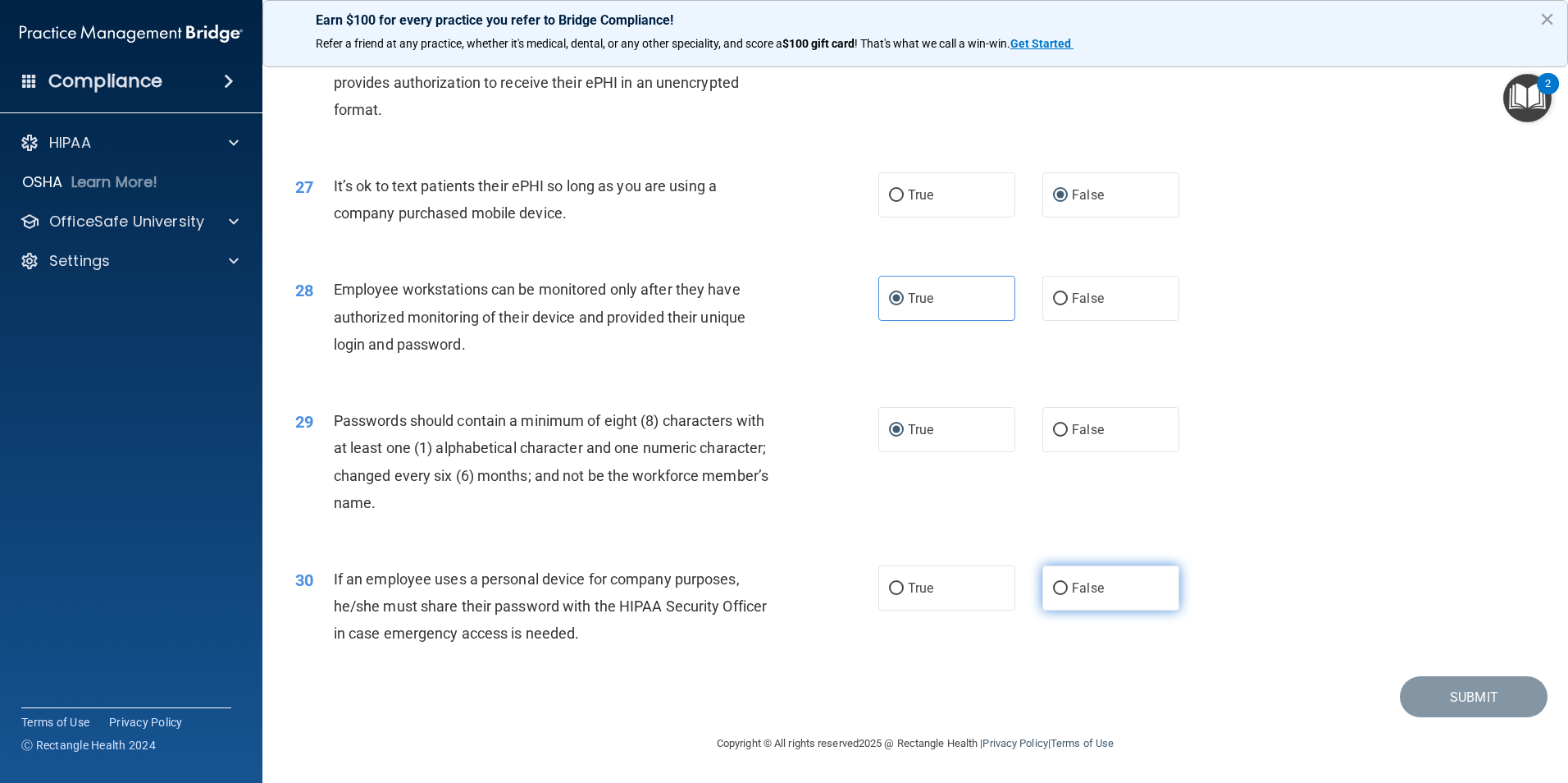
click at [1053, 584] on input "False" at bounding box center [1060, 588] width 15 height 12
radio input "true"
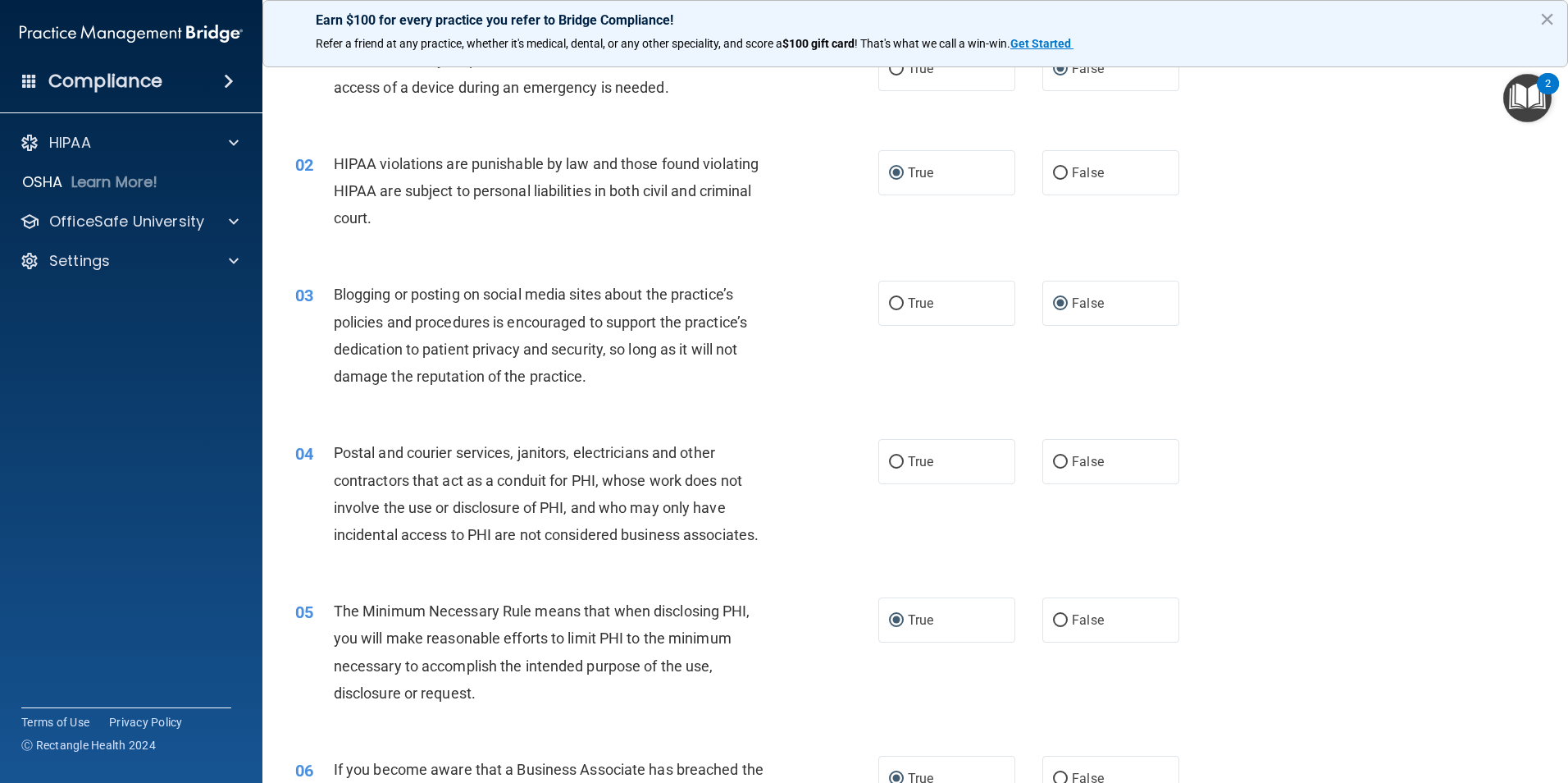
scroll to position [54, 0]
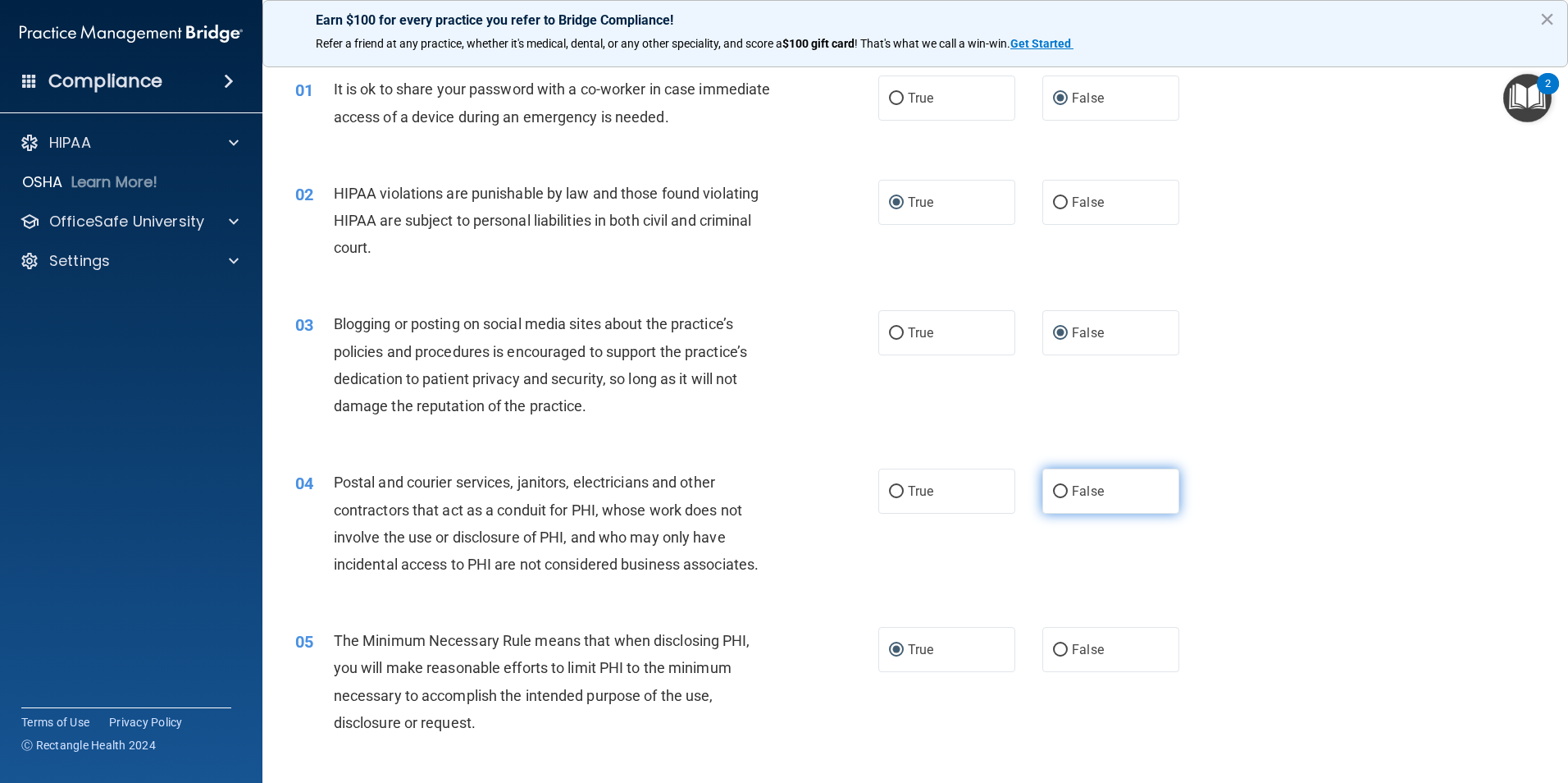
drag, startPoint x: 1054, startPoint y: 492, endPoint x: 1065, endPoint y: 493, distance: 11.0
click at [1054, 492] on input "False" at bounding box center [1060, 491] width 15 height 12
radio input "true"
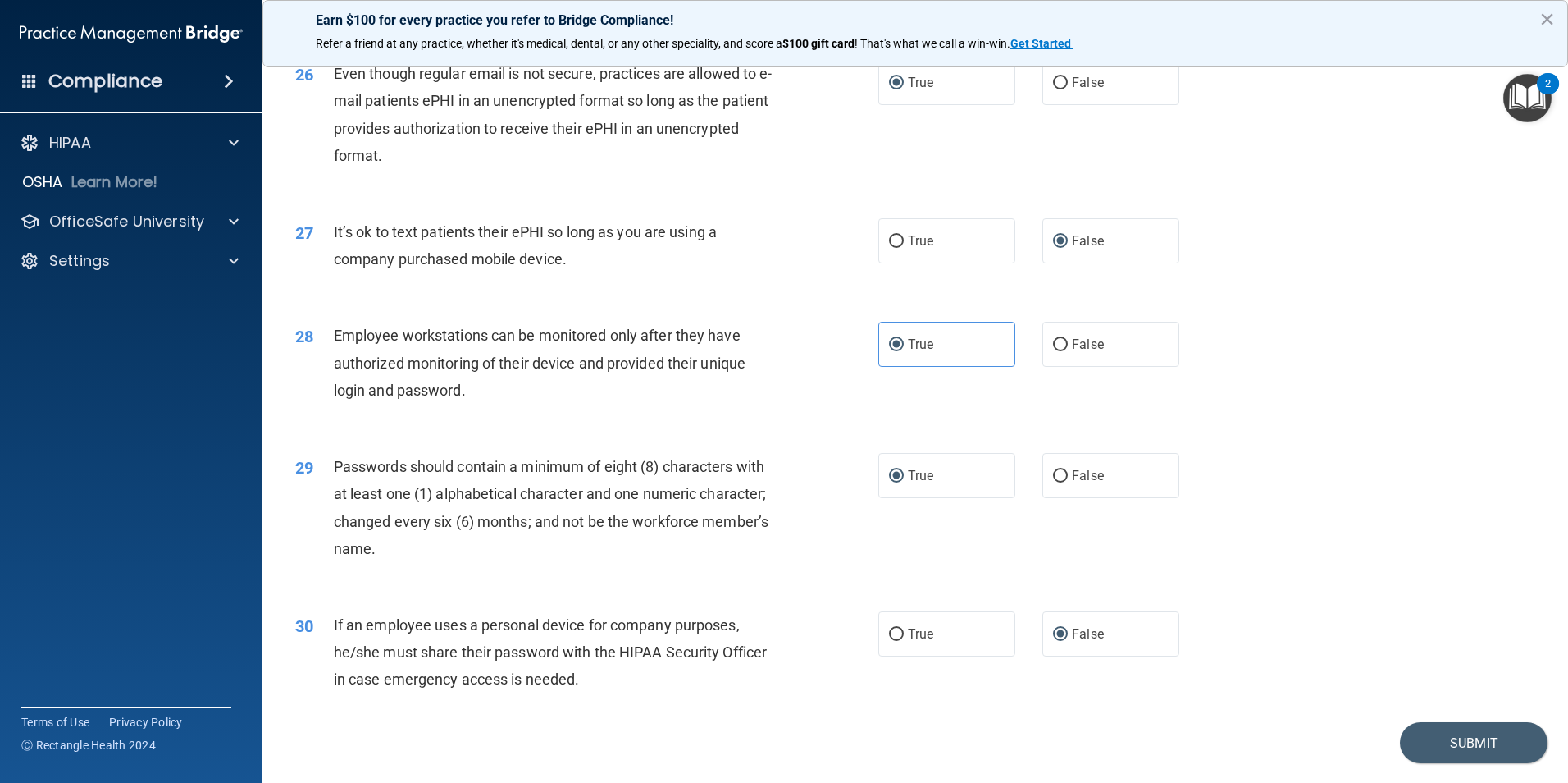
scroll to position [3335, 0]
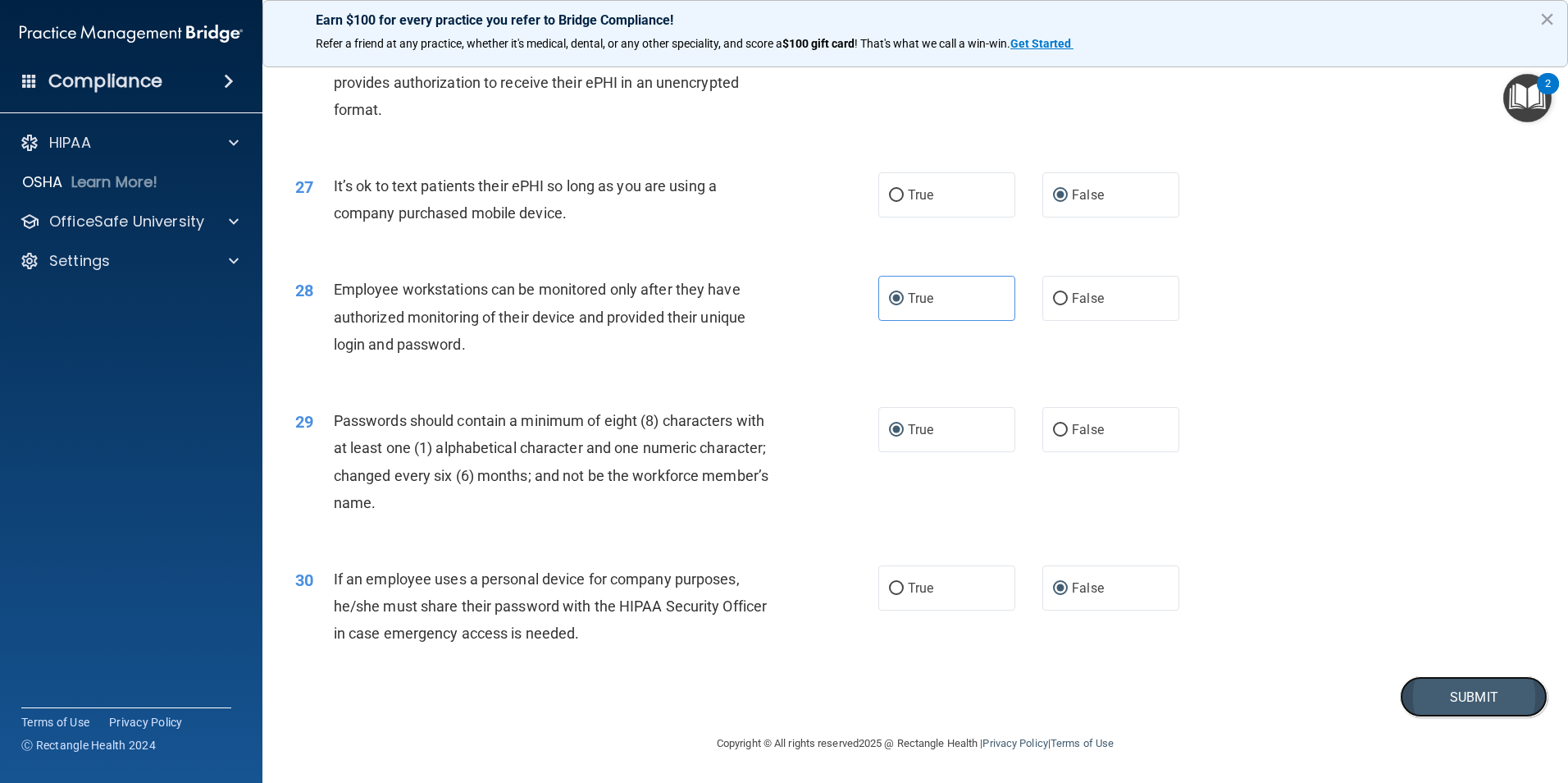
click at [1449, 708] on button "Submit" at bounding box center [1473, 697] width 147 height 42
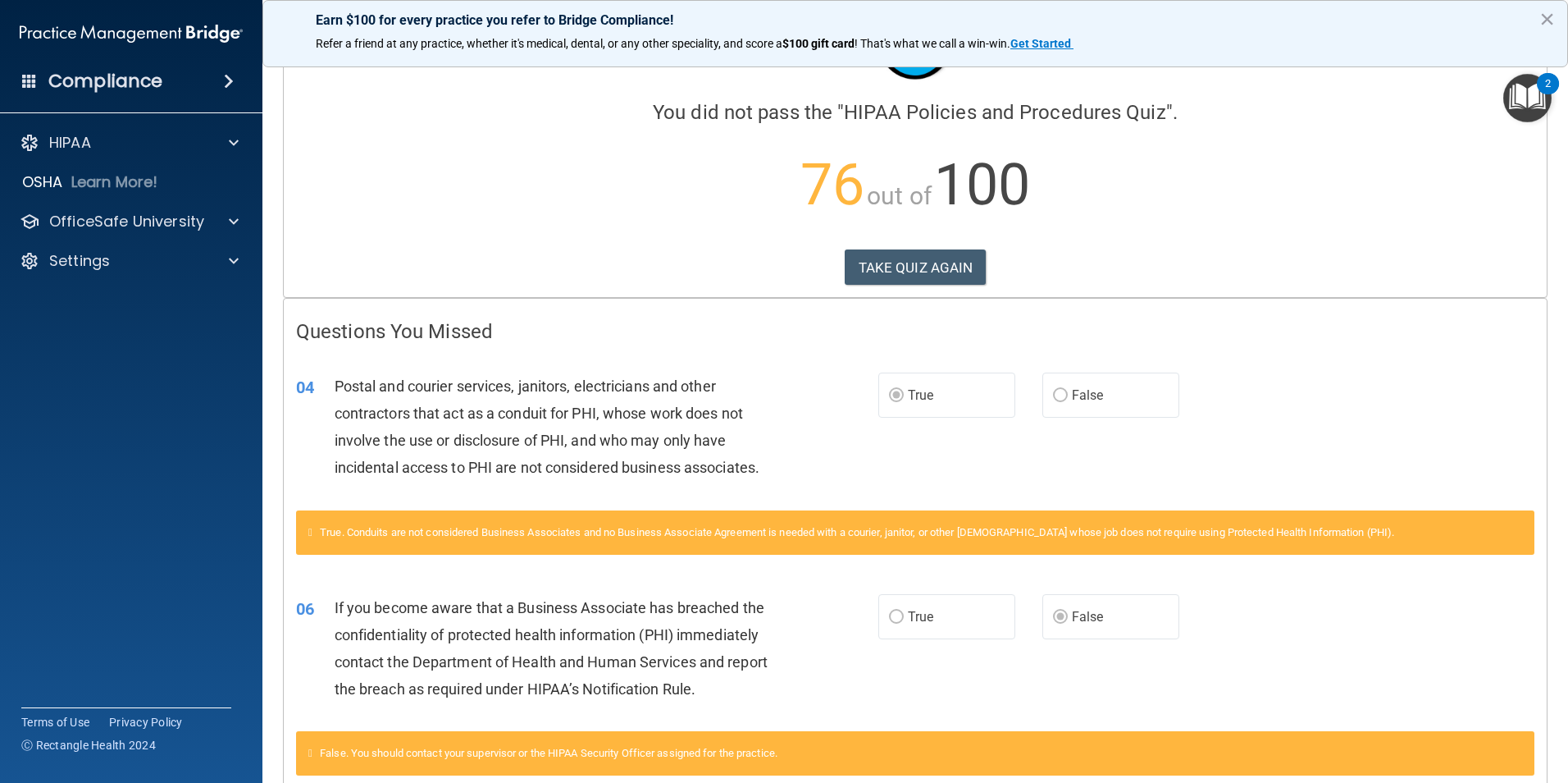
scroll to position [82, 0]
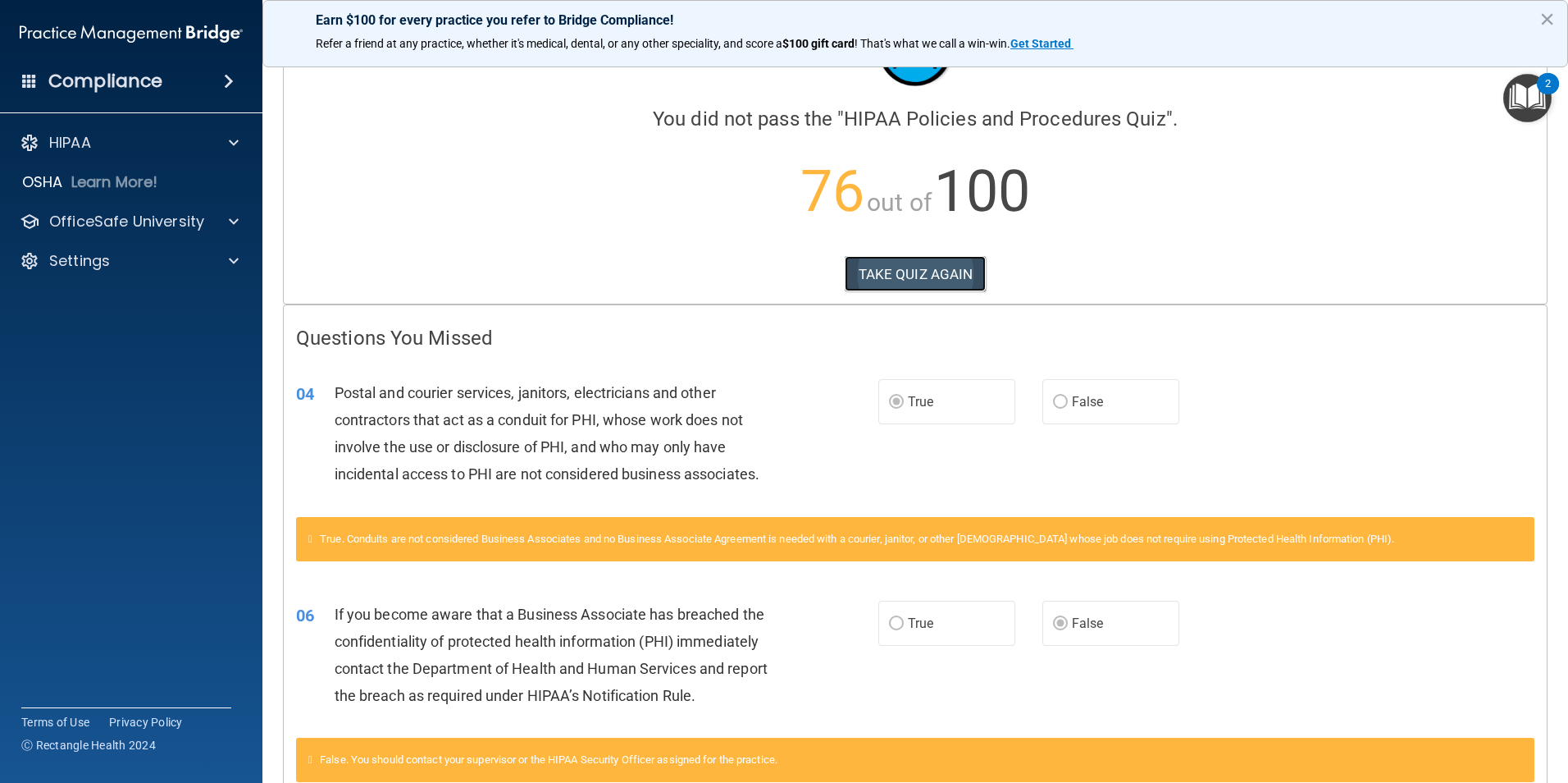
click at [921, 270] on button "TAKE QUIZ AGAIN" at bounding box center [915, 273] width 142 height 36
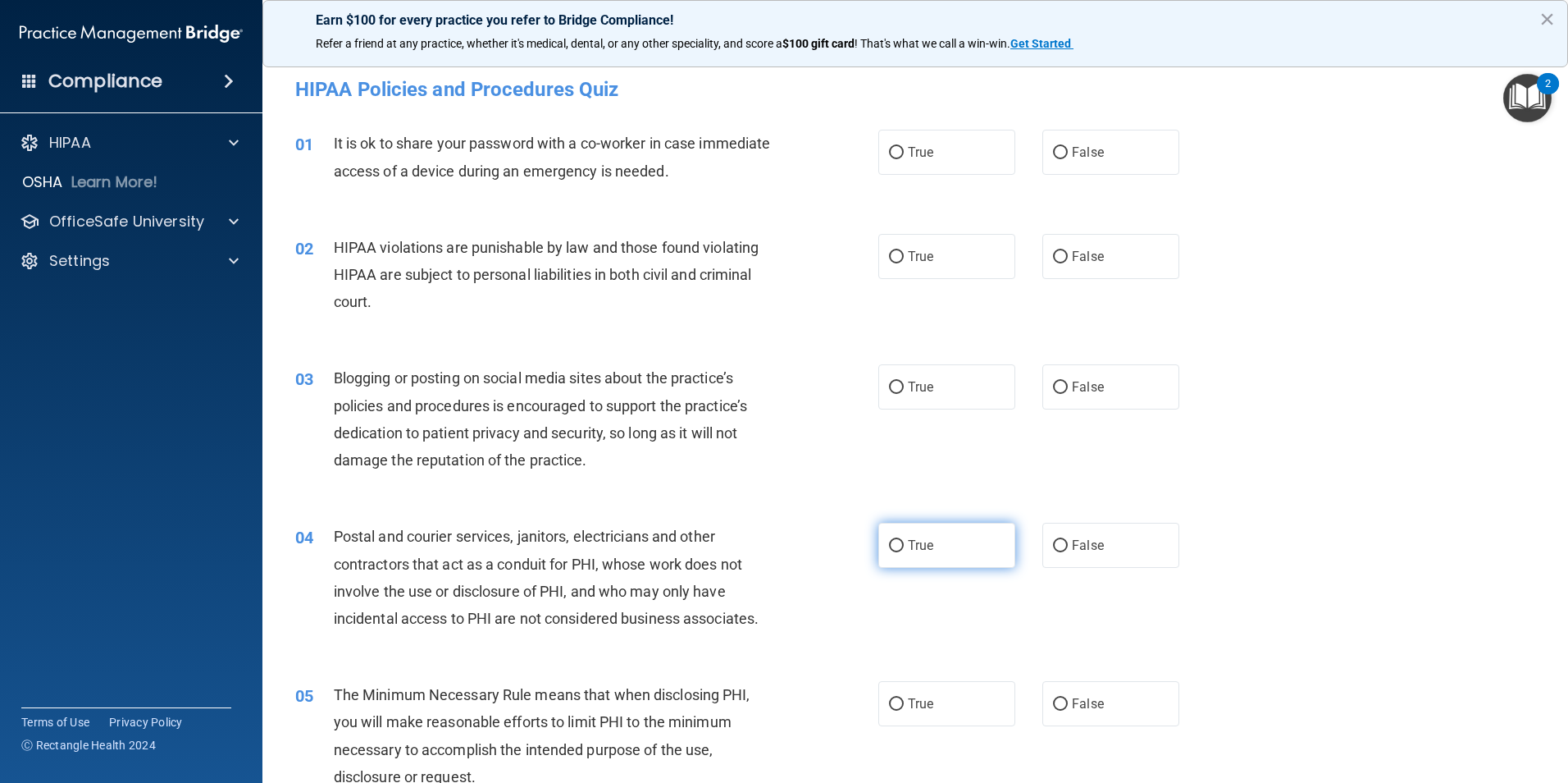
click at [894, 545] on input "True" at bounding box center [896, 545] width 15 height 12
radio input "true"
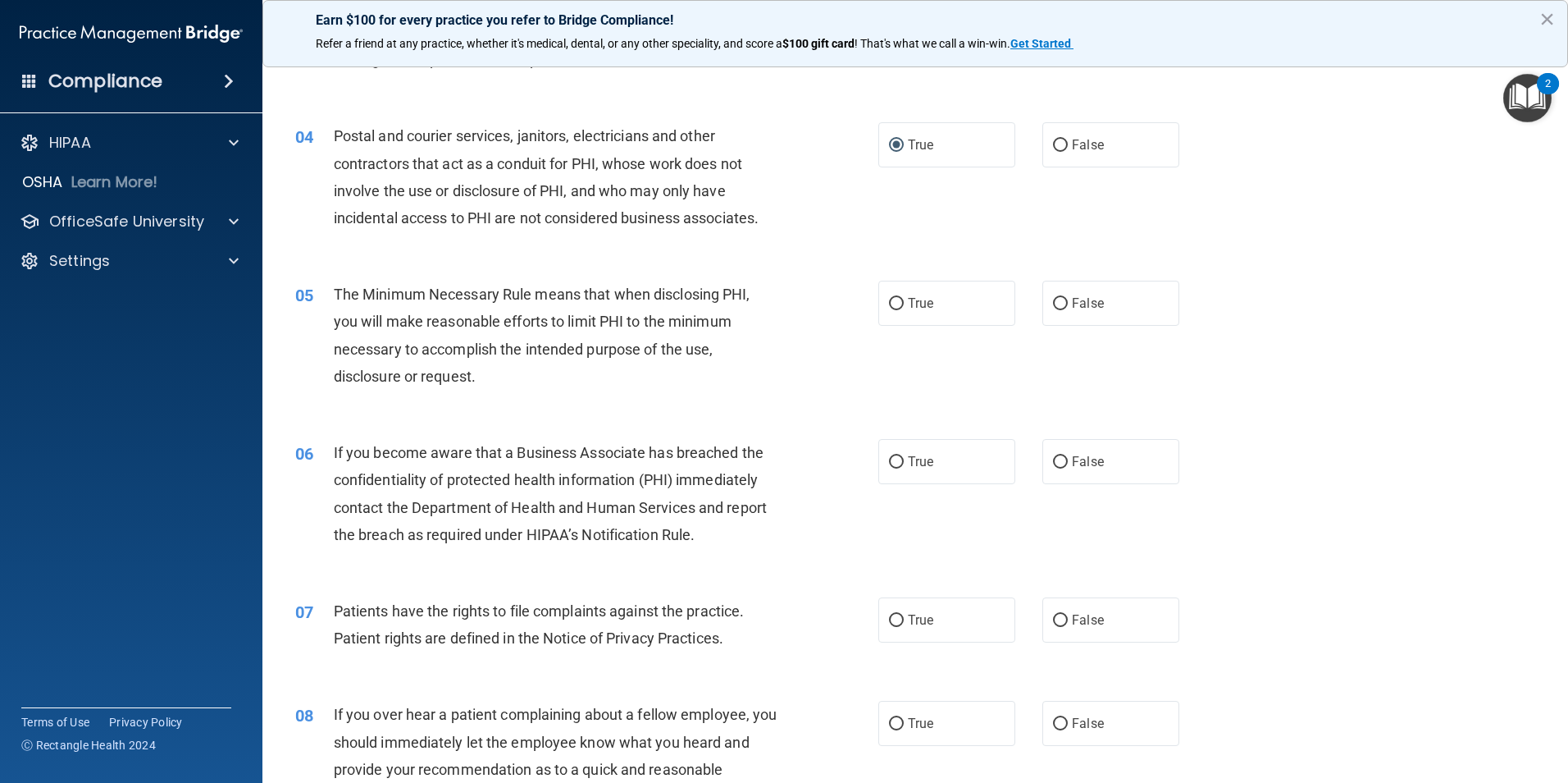
scroll to position [410, 0]
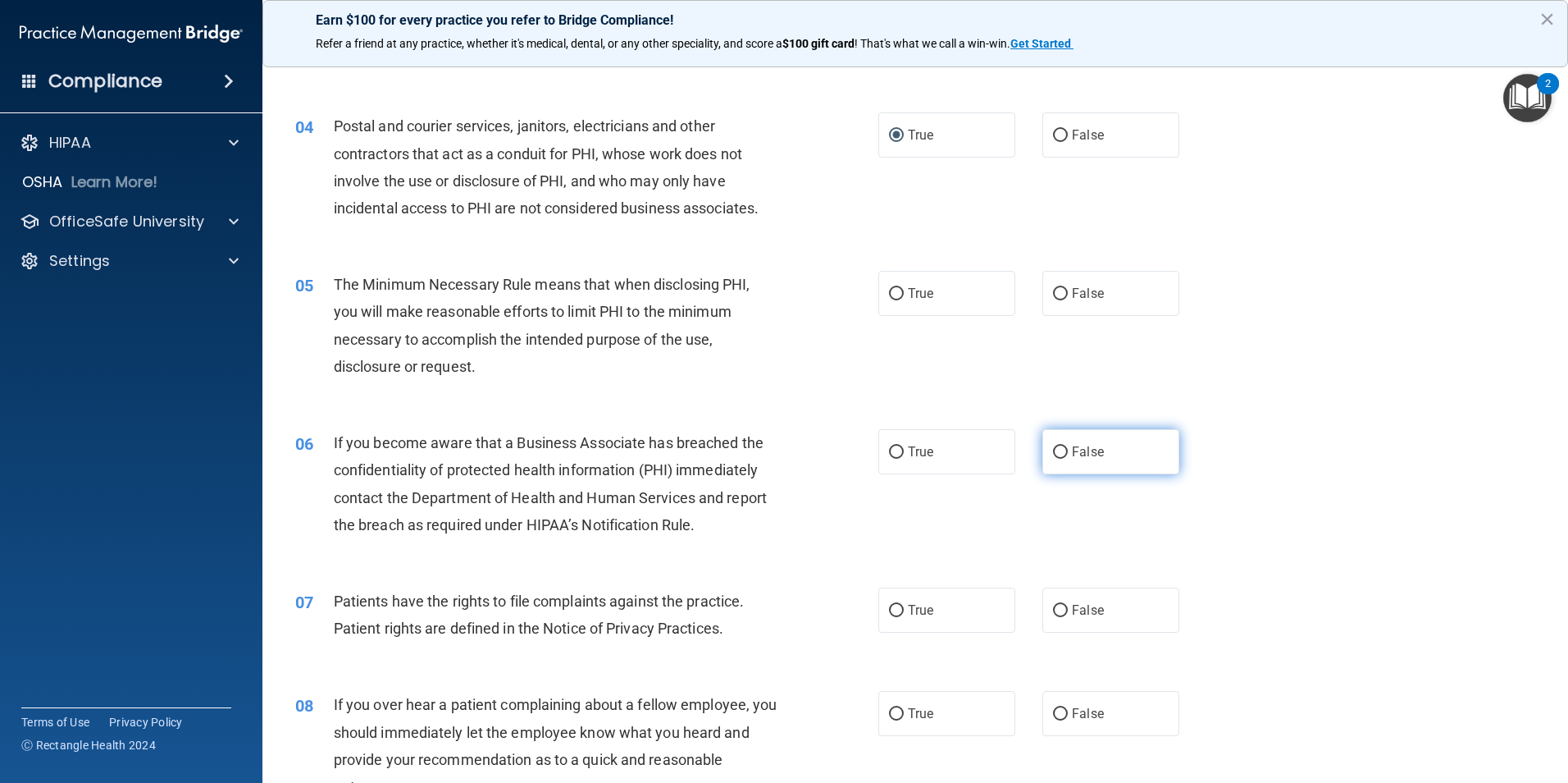
drag, startPoint x: 1056, startPoint y: 450, endPoint x: 1025, endPoint y: 480, distance: 43.1
click at [1056, 451] on input "False" at bounding box center [1060, 451] width 15 height 12
radio input "true"
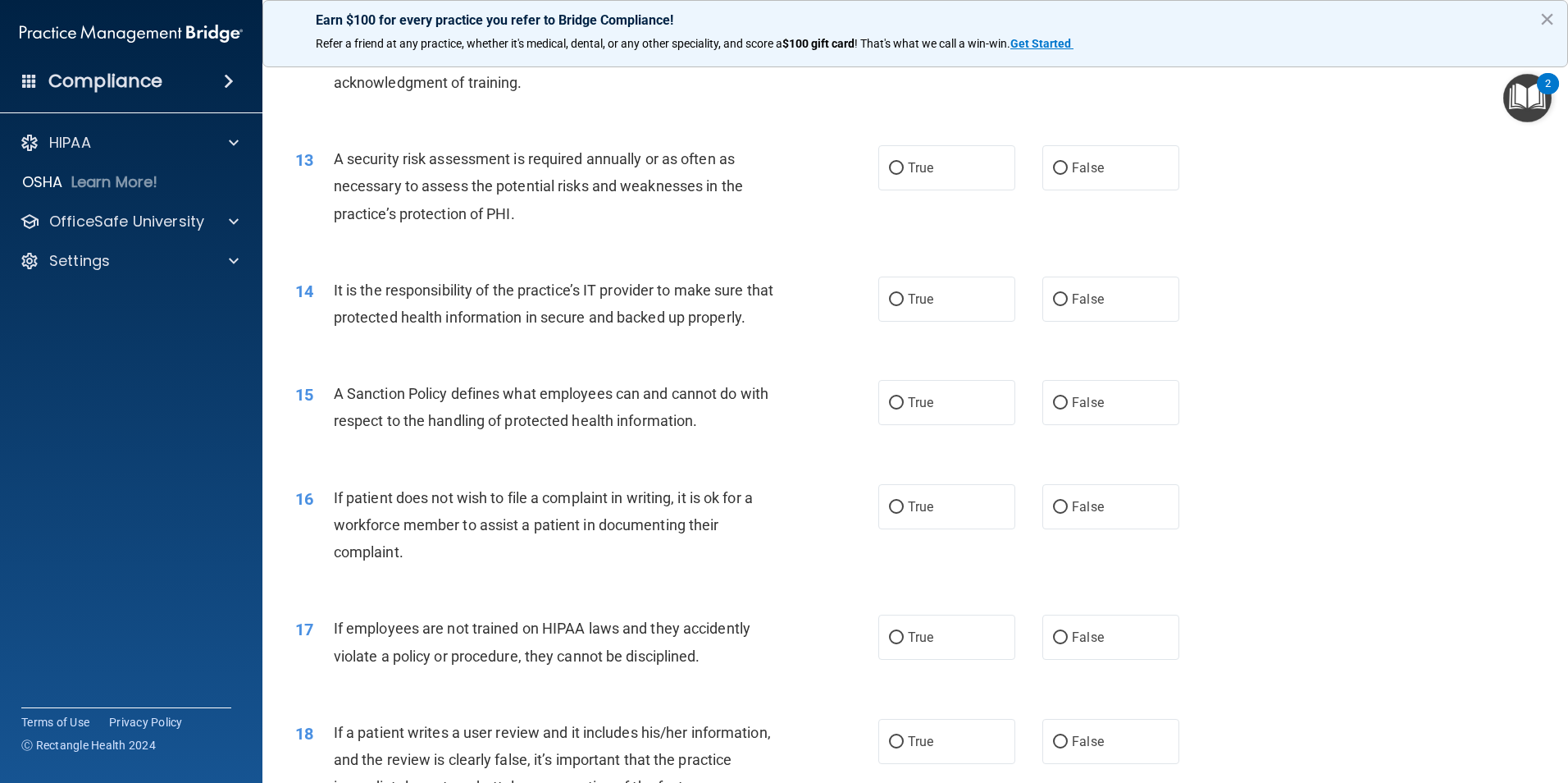
scroll to position [1723, 0]
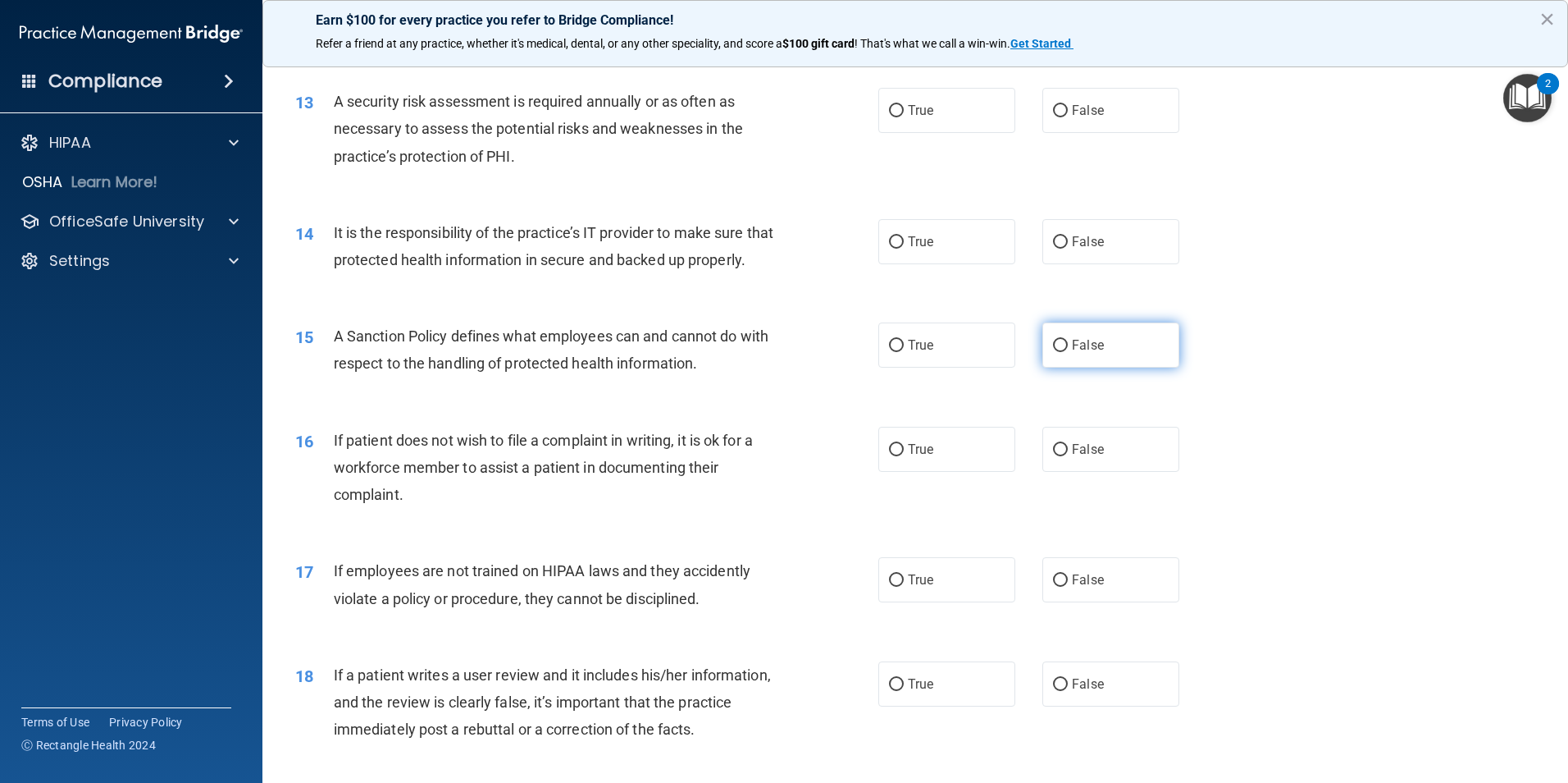
click at [1053, 352] on input "False" at bounding box center [1060, 345] width 15 height 12
radio input "true"
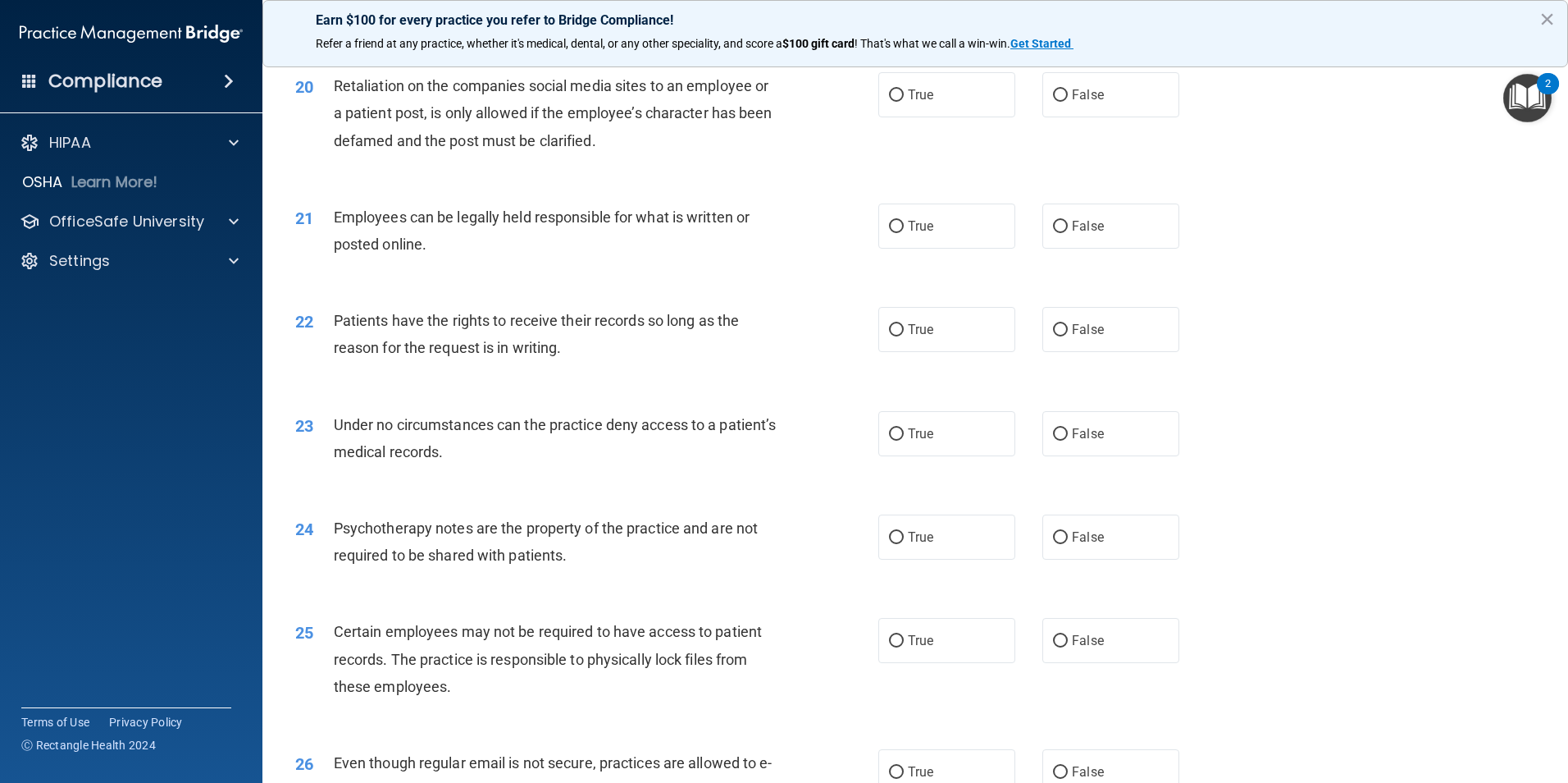
scroll to position [2625, 0]
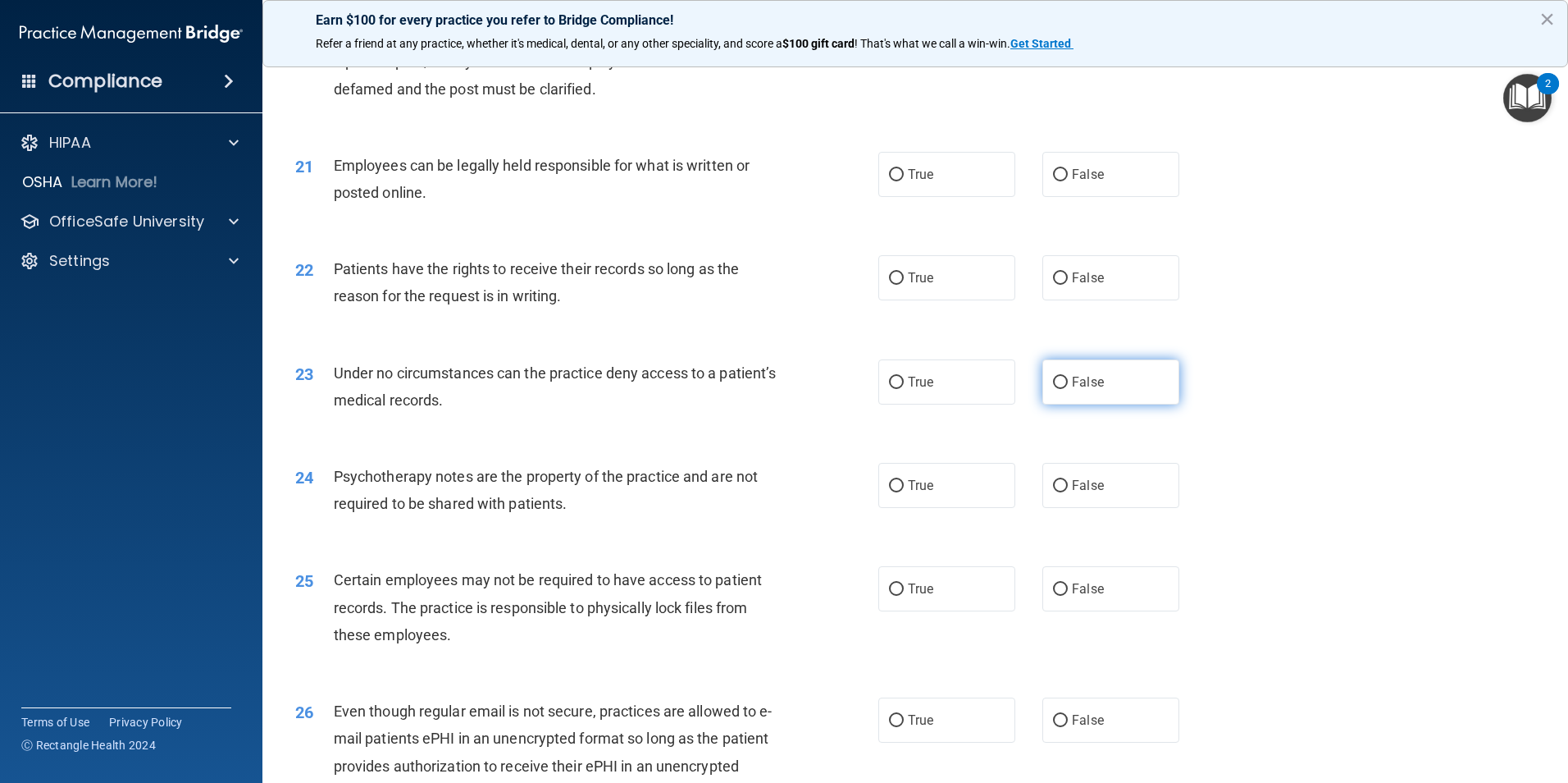
click at [1061, 403] on label "False" at bounding box center [1110, 381] width 137 height 45
click at [1061, 389] on input "False" at bounding box center [1060, 382] width 15 height 12
radio input "true"
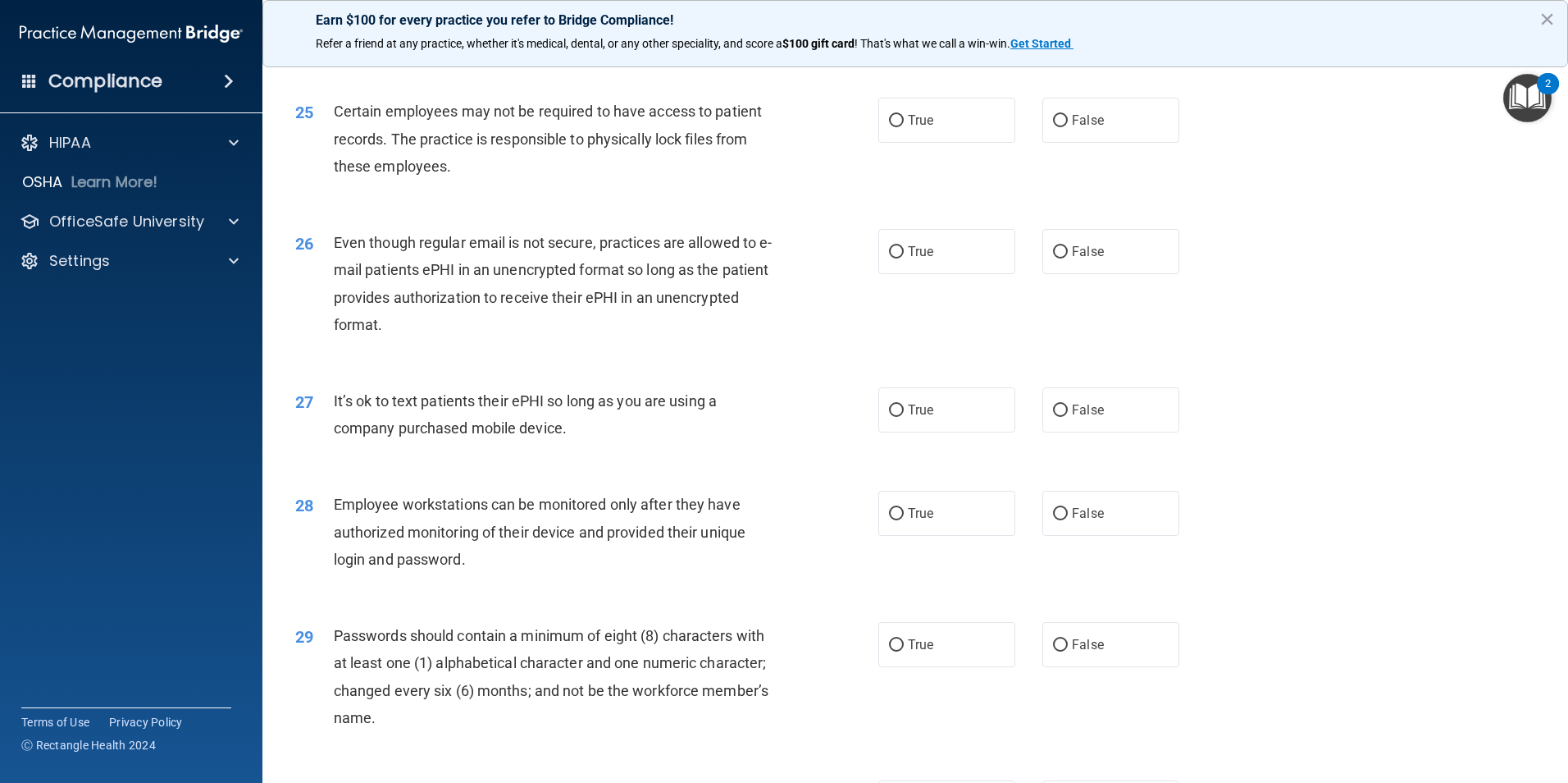
scroll to position [3117, 0]
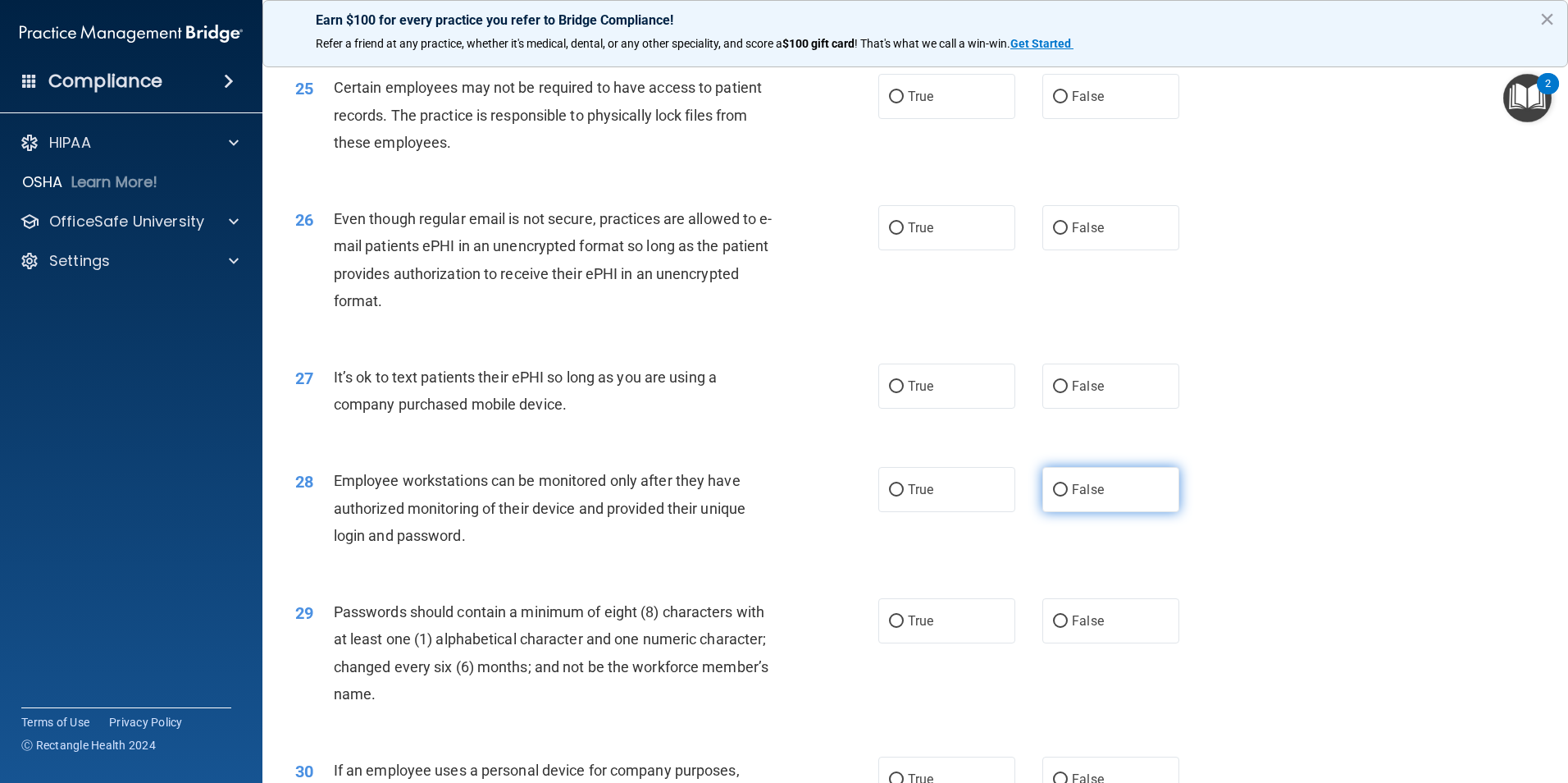
click at [1050, 512] on label "False" at bounding box center [1110, 489] width 137 height 45
click at [1053, 496] on input "False" at bounding box center [1060, 489] width 15 height 12
radio input "true"
click at [890, 627] on input "True" at bounding box center [896, 621] width 15 height 12
radio input "true"
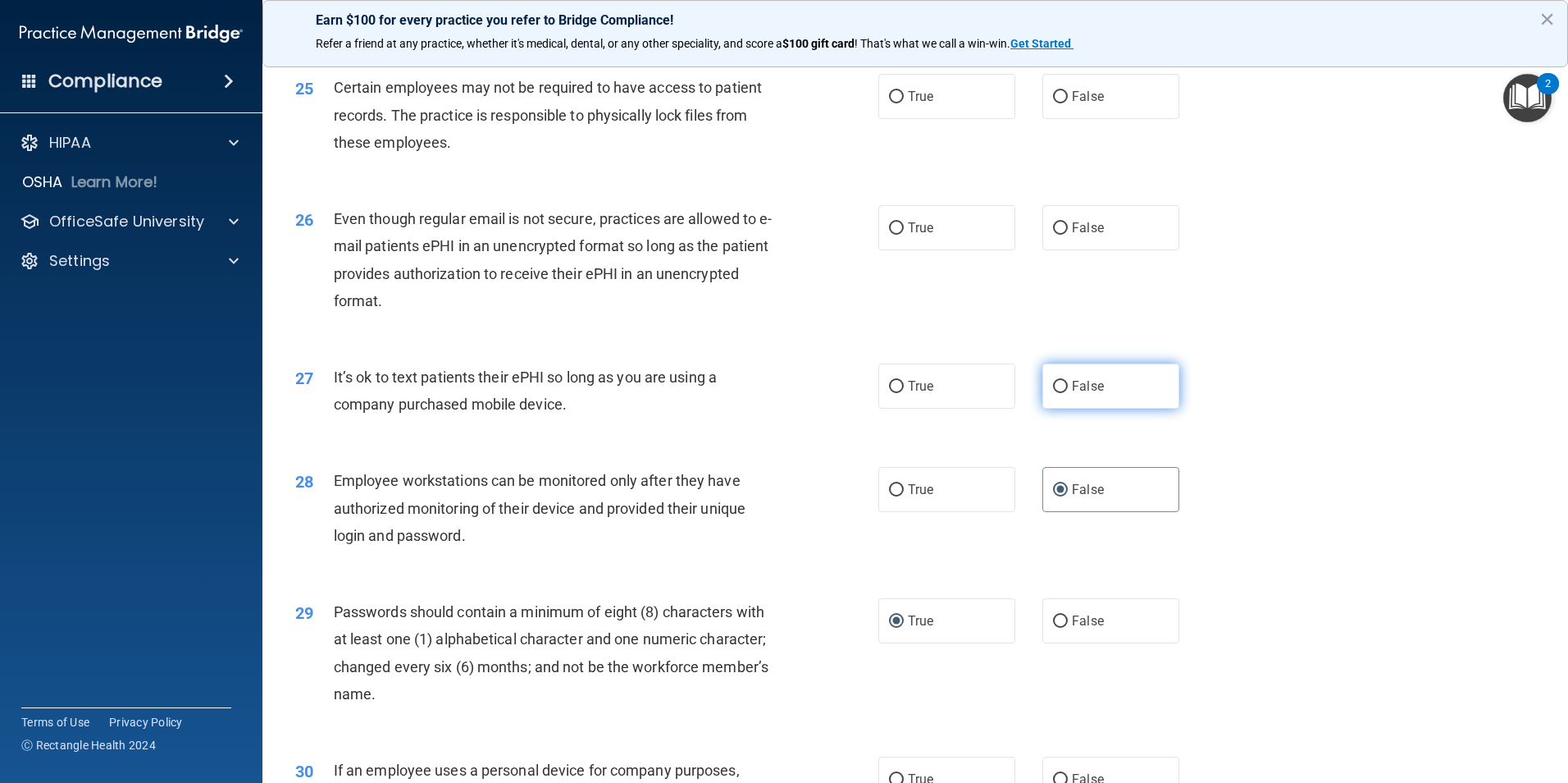
click at [1053, 393] on input "False" at bounding box center [1060, 386] width 15 height 12
radio input "true"
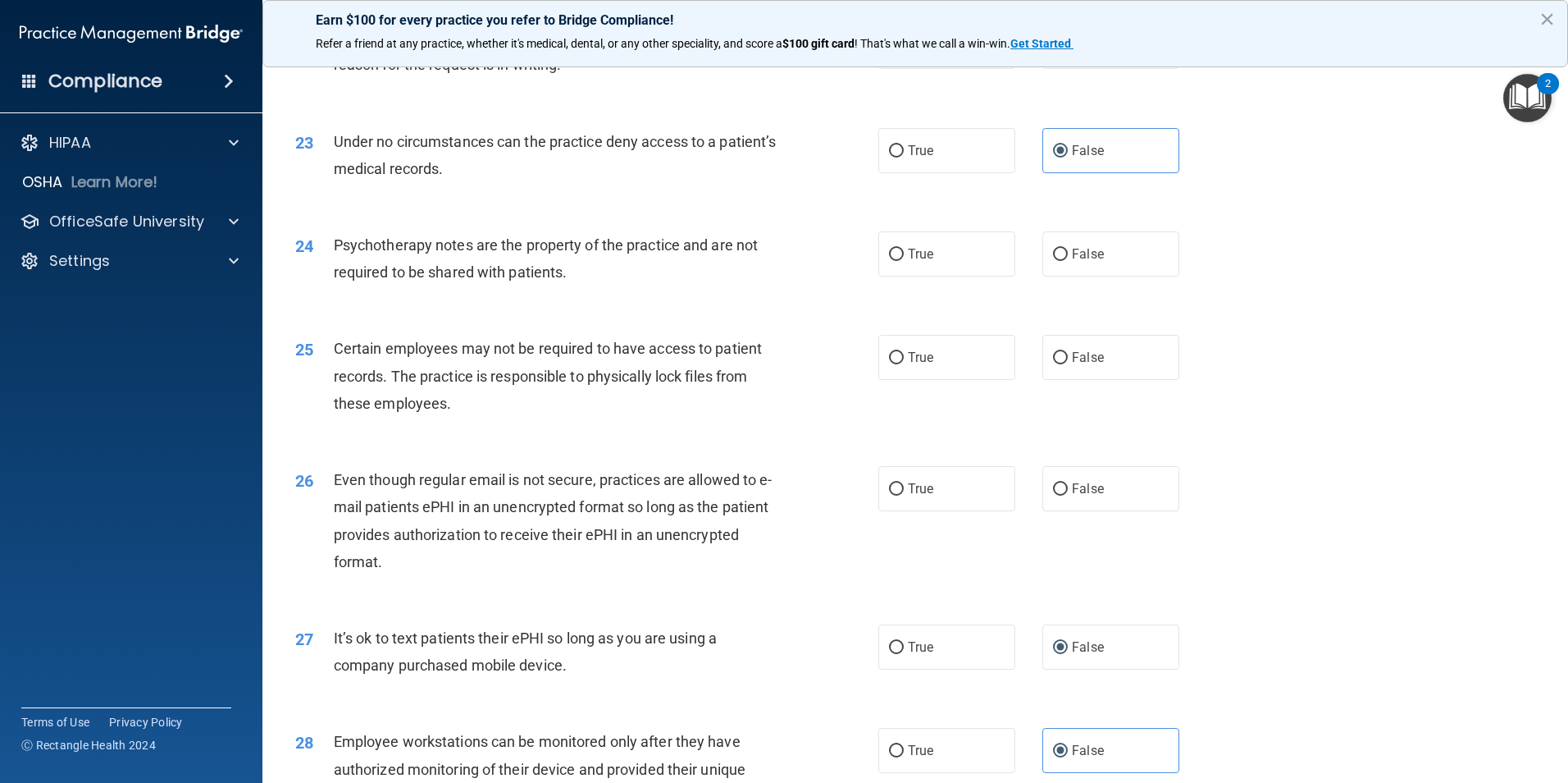
scroll to position [2789, 0]
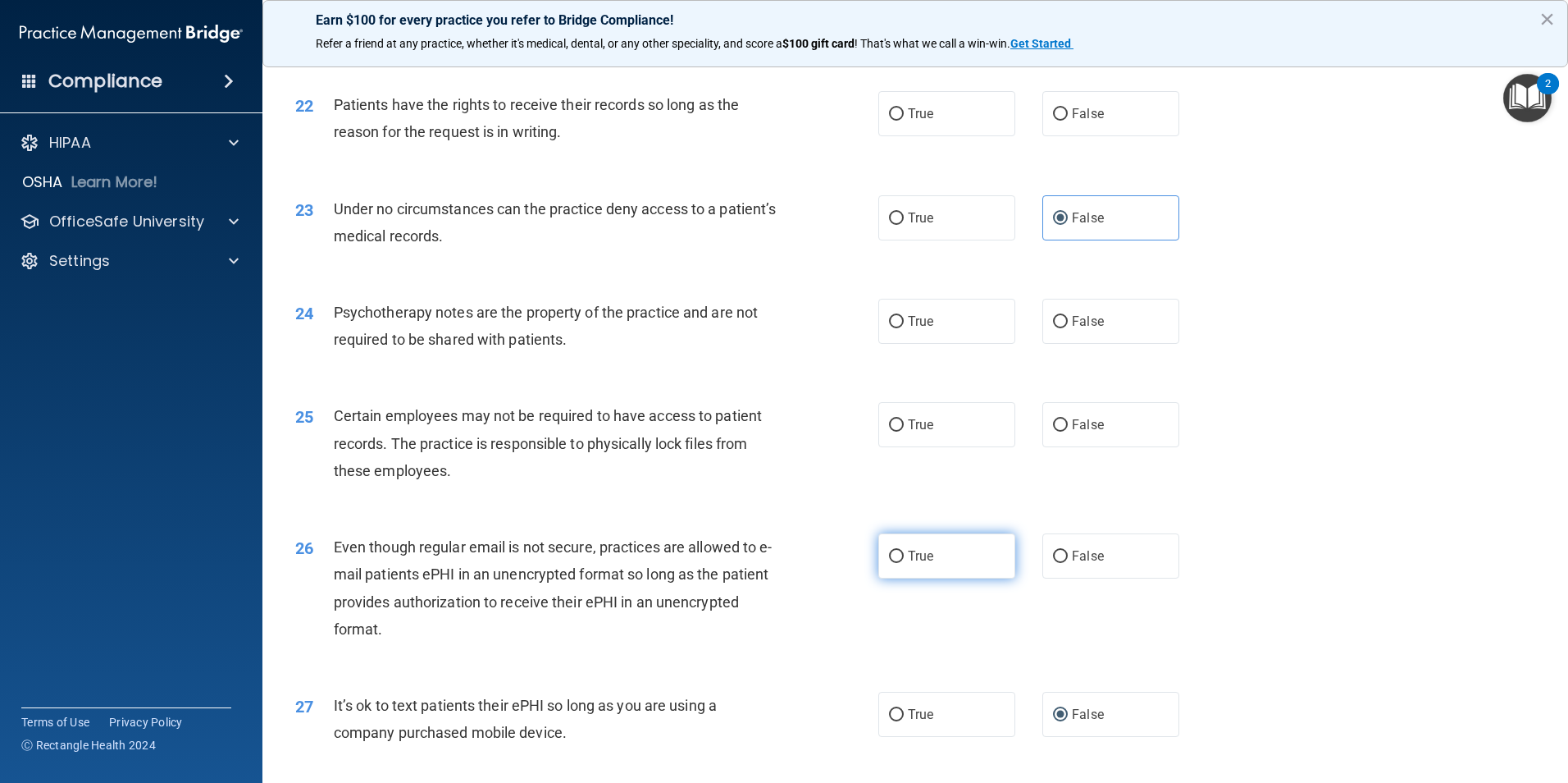
click at [890, 562] on input "True" at bounding box center [896, 556] width 15 height 12
radio input "true"
click at [1054, 431] on input "False" at bounding box center [1060, 425] width 15 height 12
radio input "true"
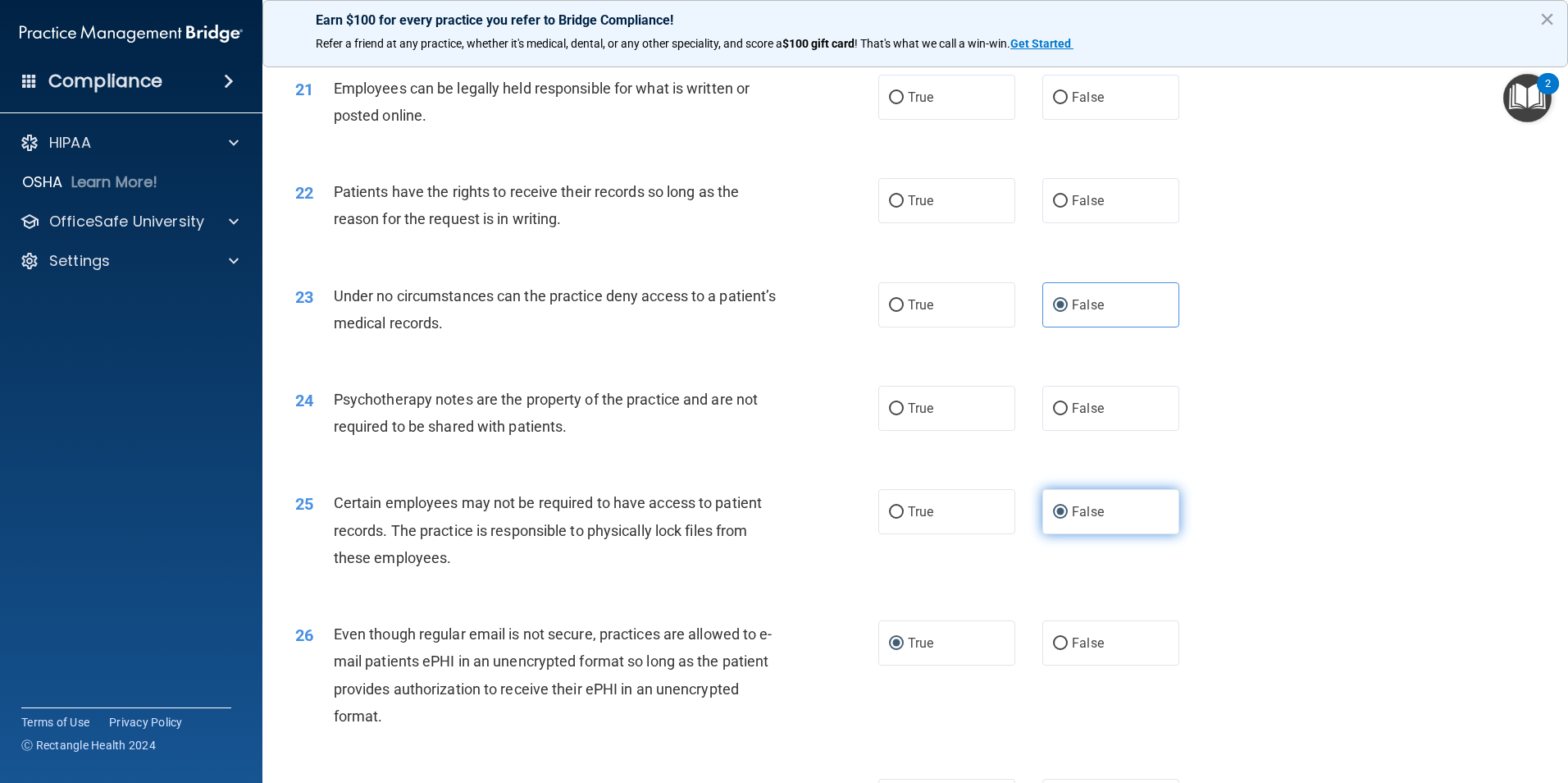
scroll to position [2625, 0]
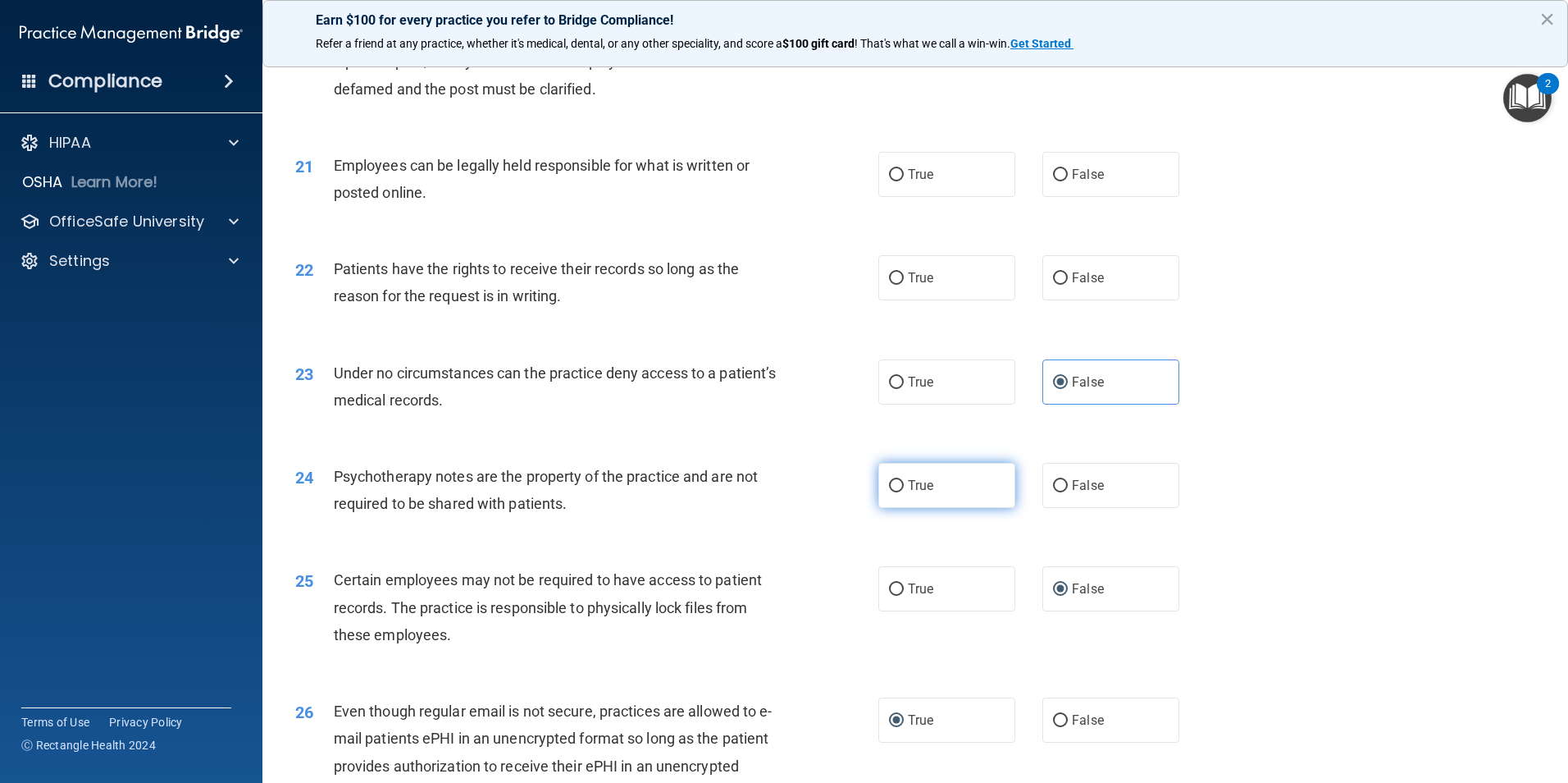
click at [890, 502] on label "True" at bounding box center [946, 484] width 137 height 45
click at [890, 492] on input "True" at bounding box center [896, 485] width 15 height 12
radio input "true"
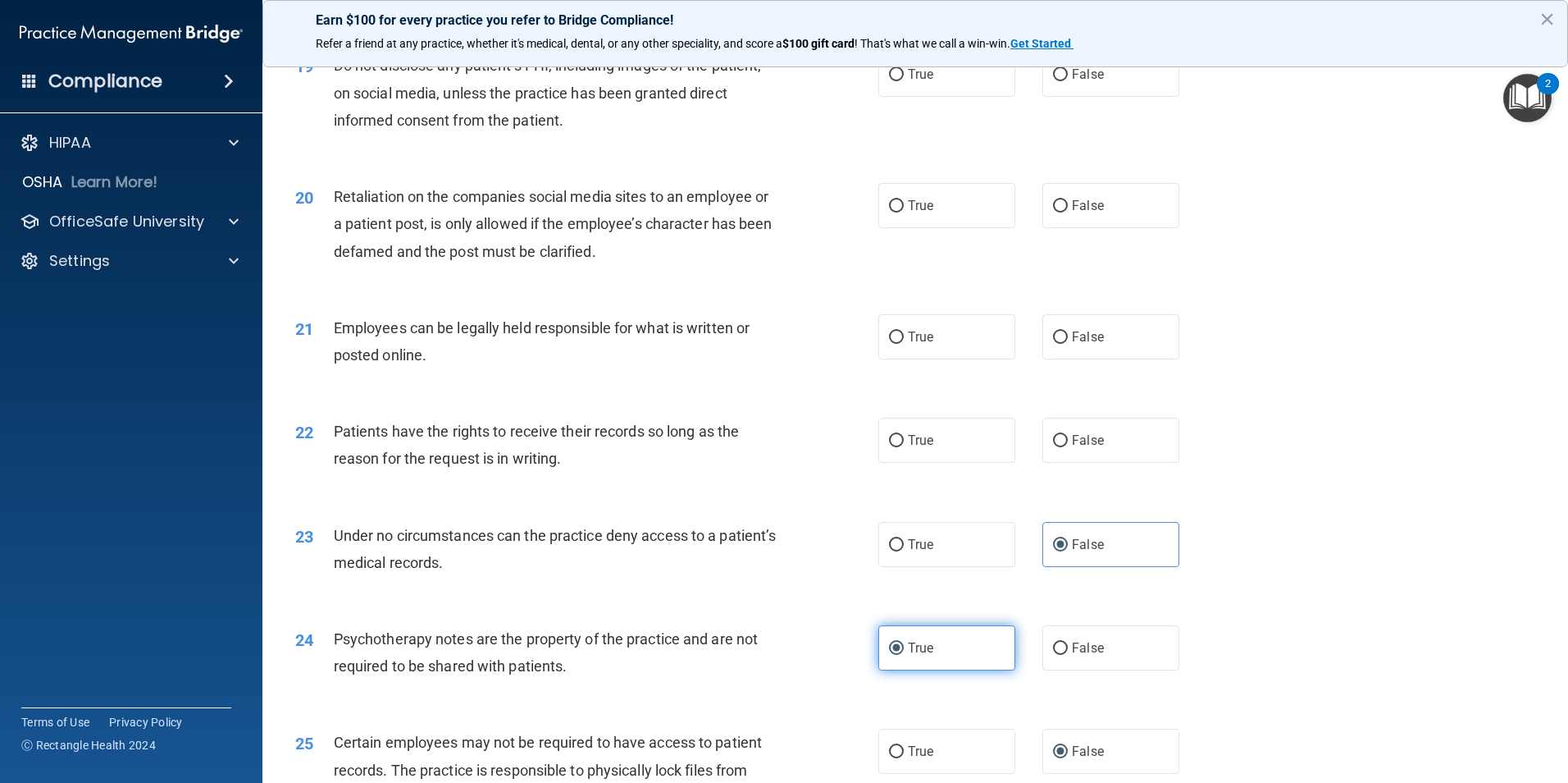
scroll to position [2461, 0]
click at [889, 449] on input "True" at bounding box center [896, 442] width 15 height 12
radio input "true"
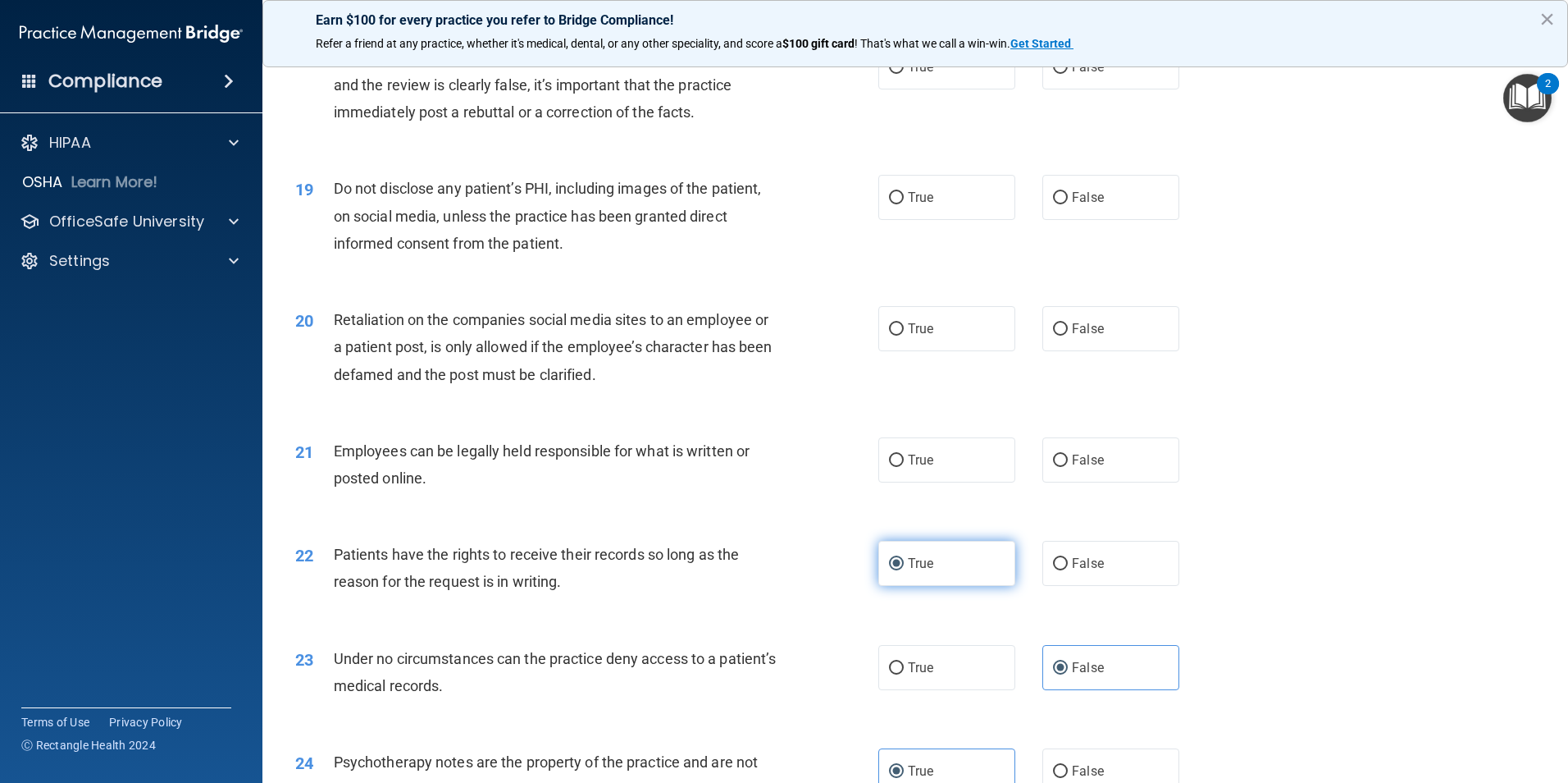
scroll to position [2297, 0]
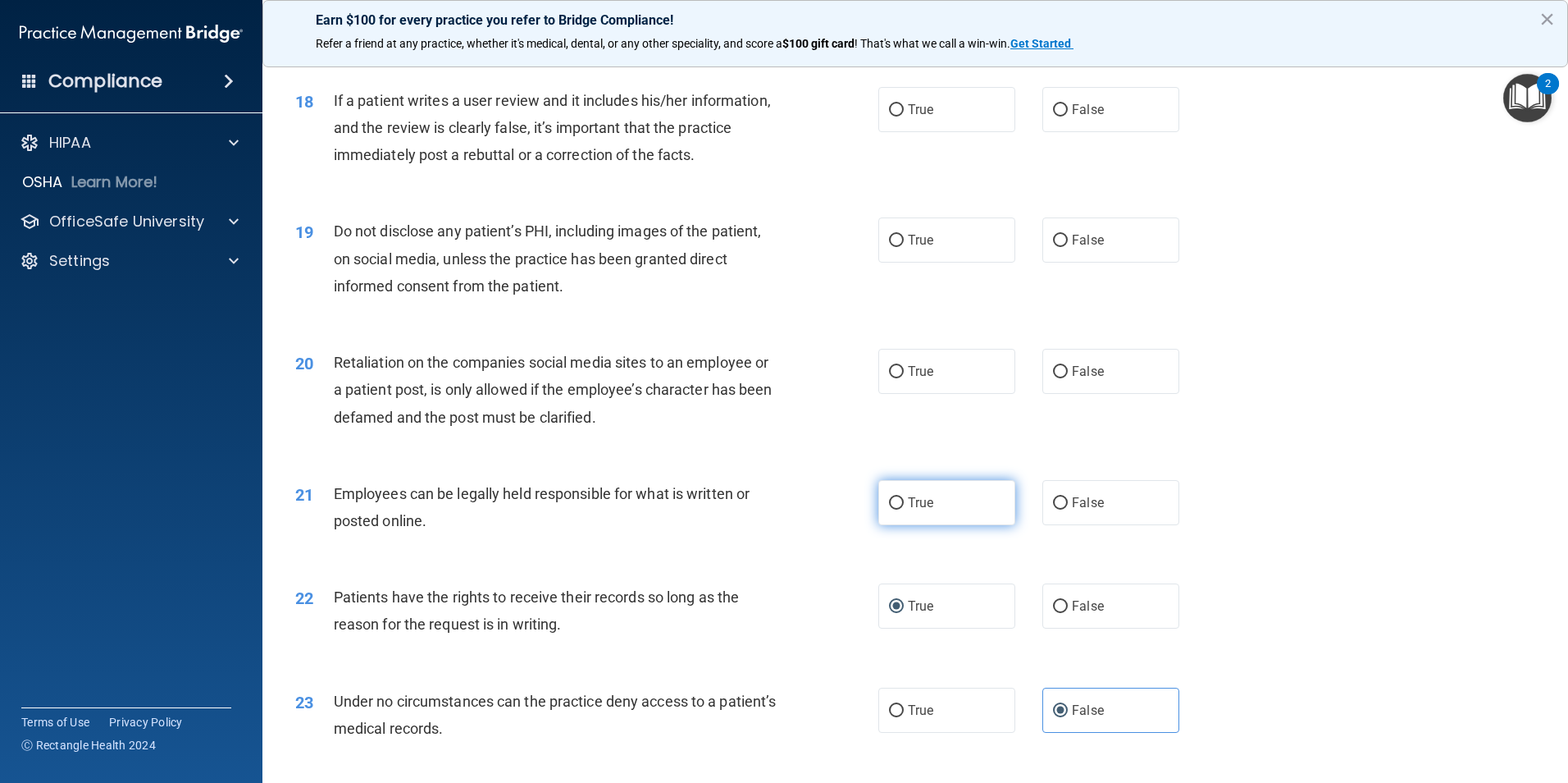
click at [889, 509] on input "True" at bounding box center [896, 503] width 15 height 12
radio input "true"
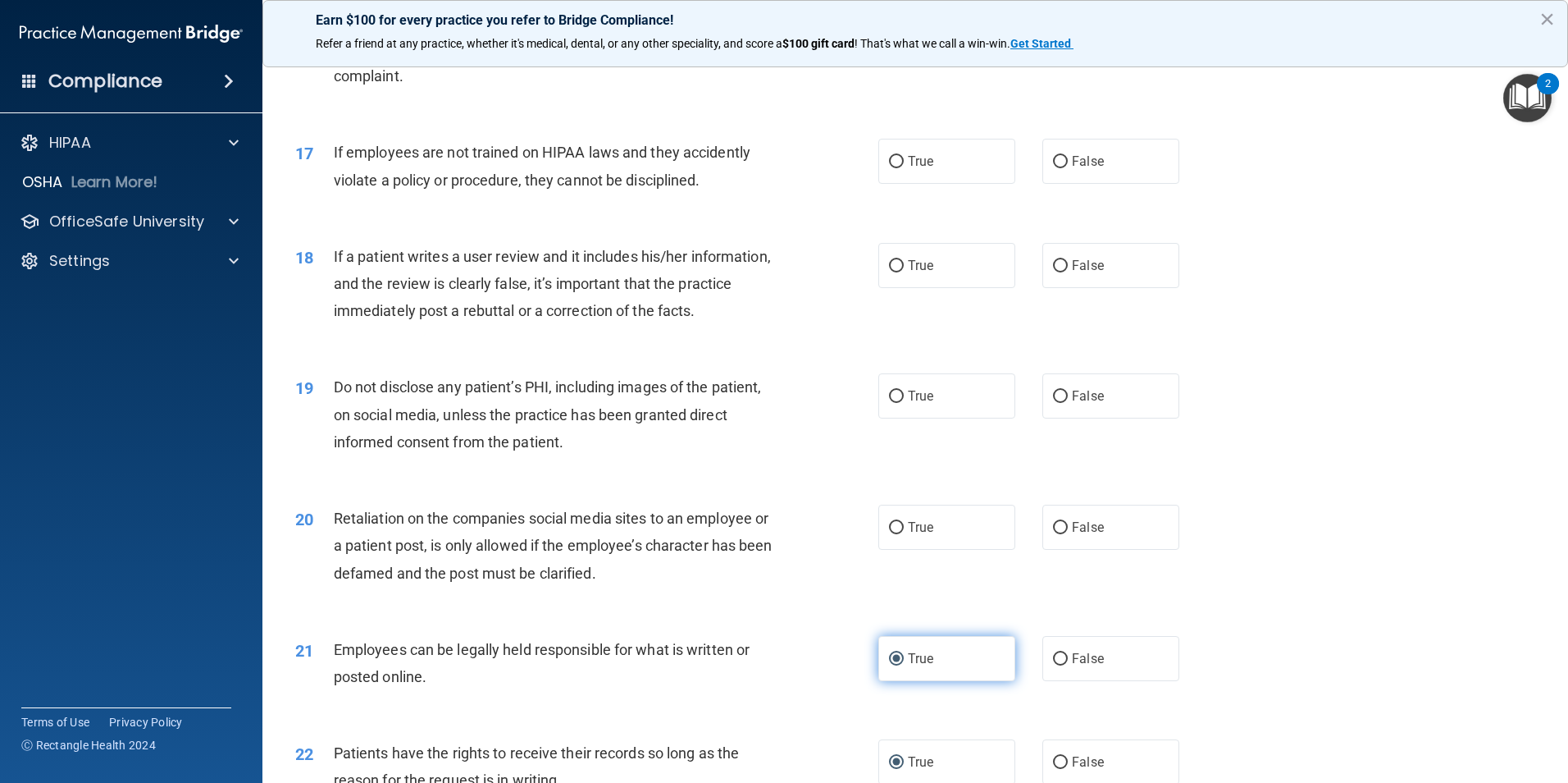
scroll to position [2133, 0]
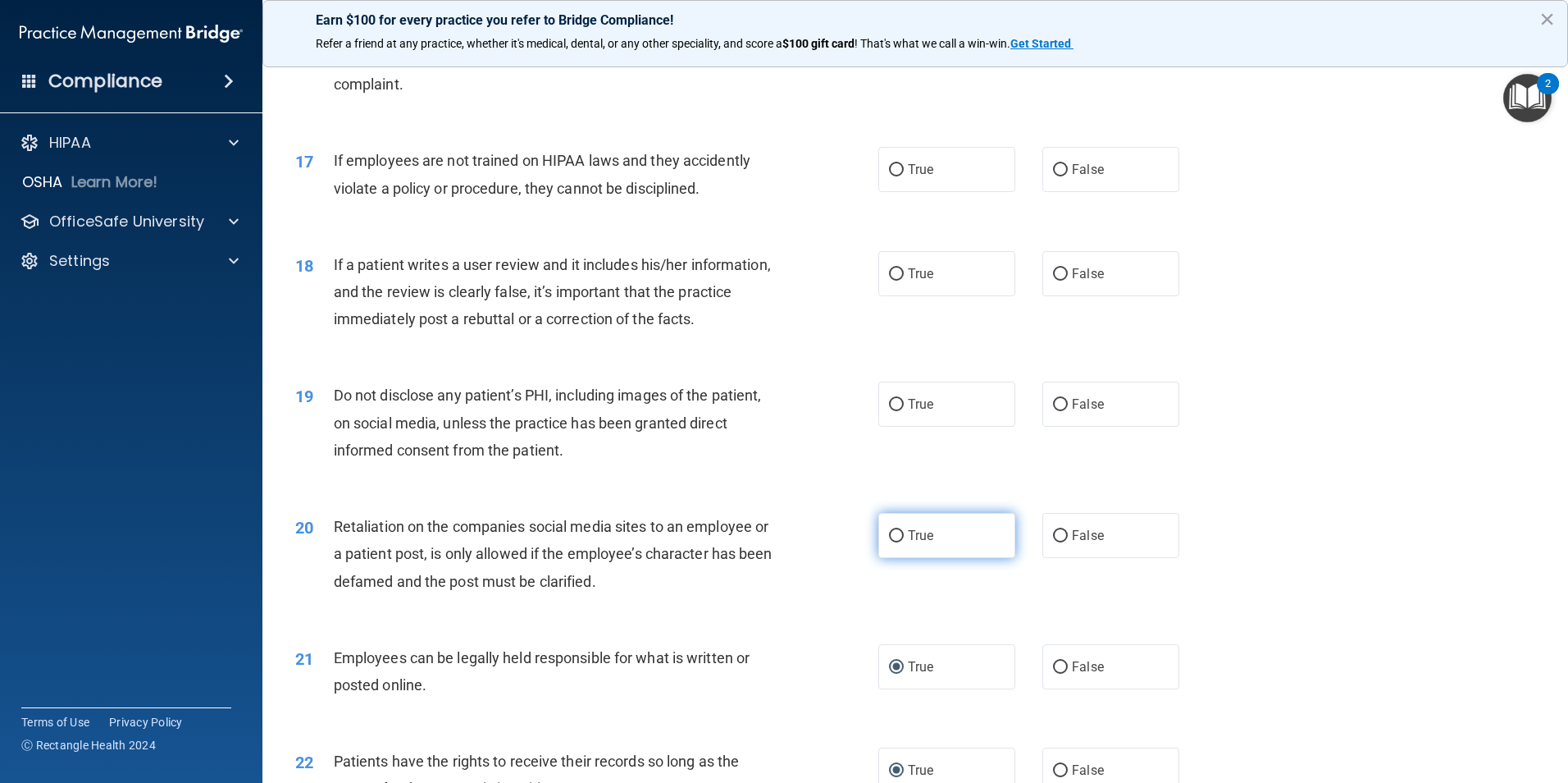
click at [889, 542] on input "True" at bounding box center [896, 536] width 15 height 12
radio input "true"
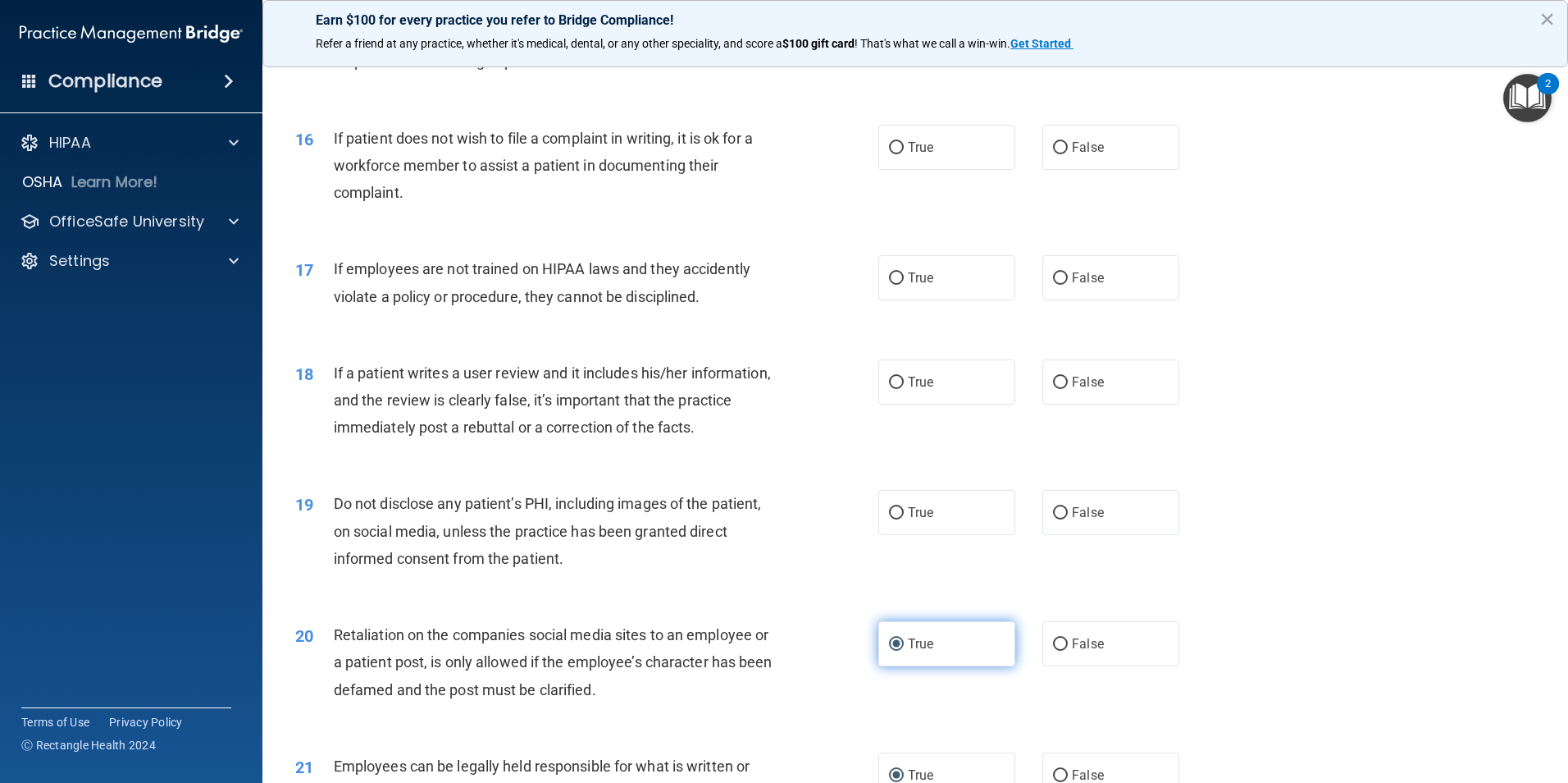
scroll to position [1969, 0]
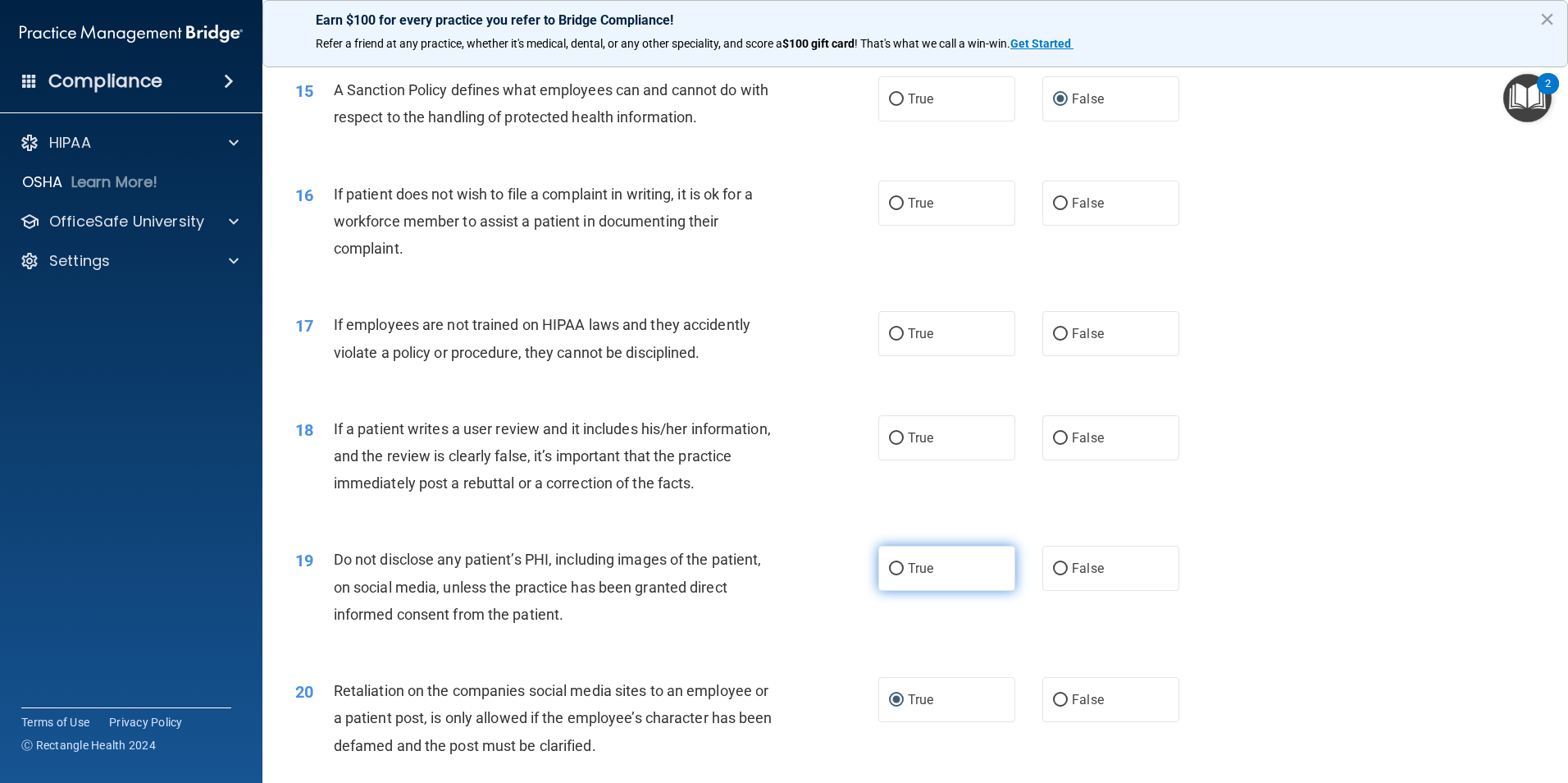
click at [889, 575] on input "True" at bounding box center [896, 568] width 15 height 12
radio input "true"
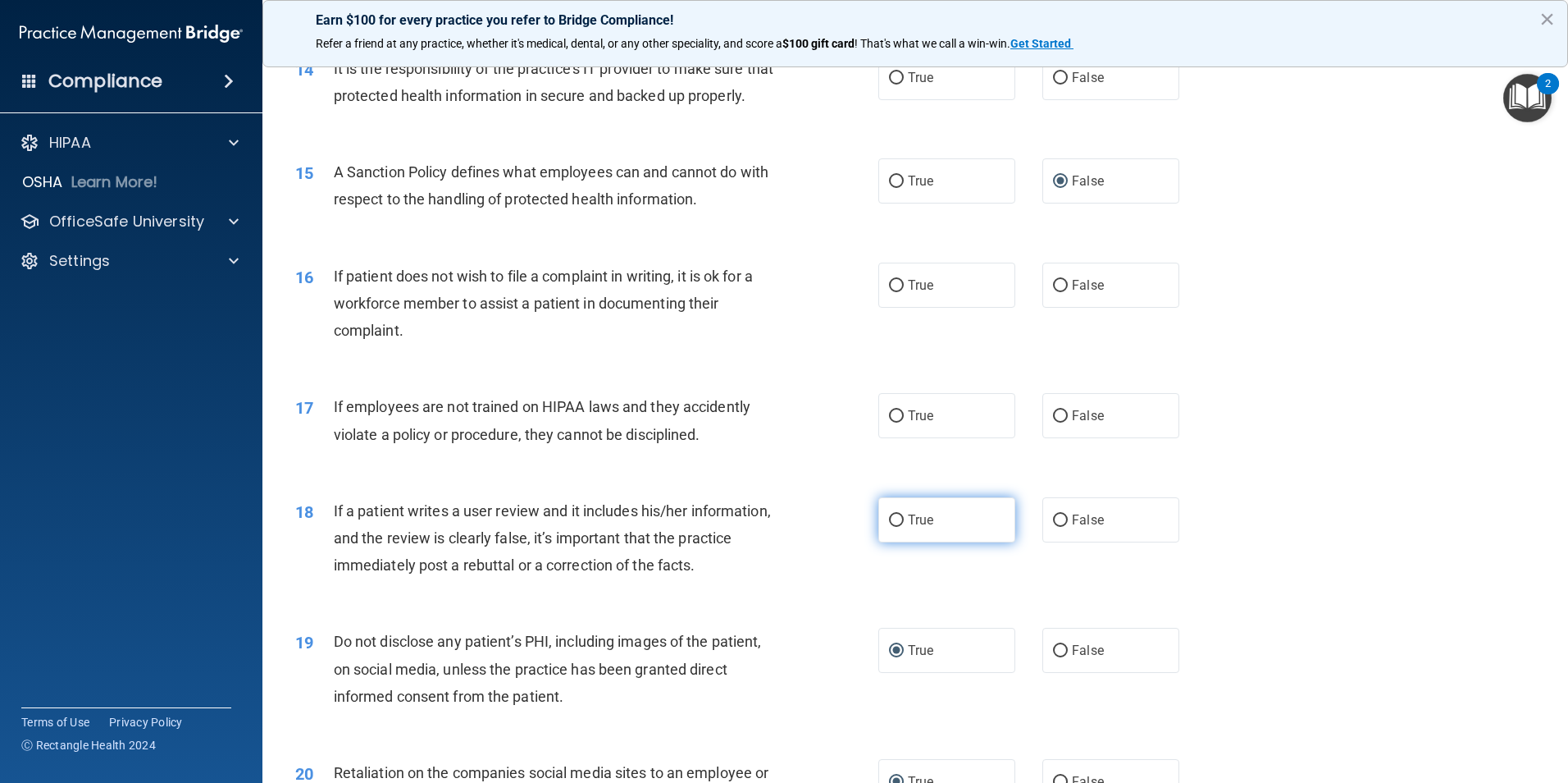
click at [892, 527] on input "True" at bounding box center [896, 520] width 15 height 12
radio input "true"
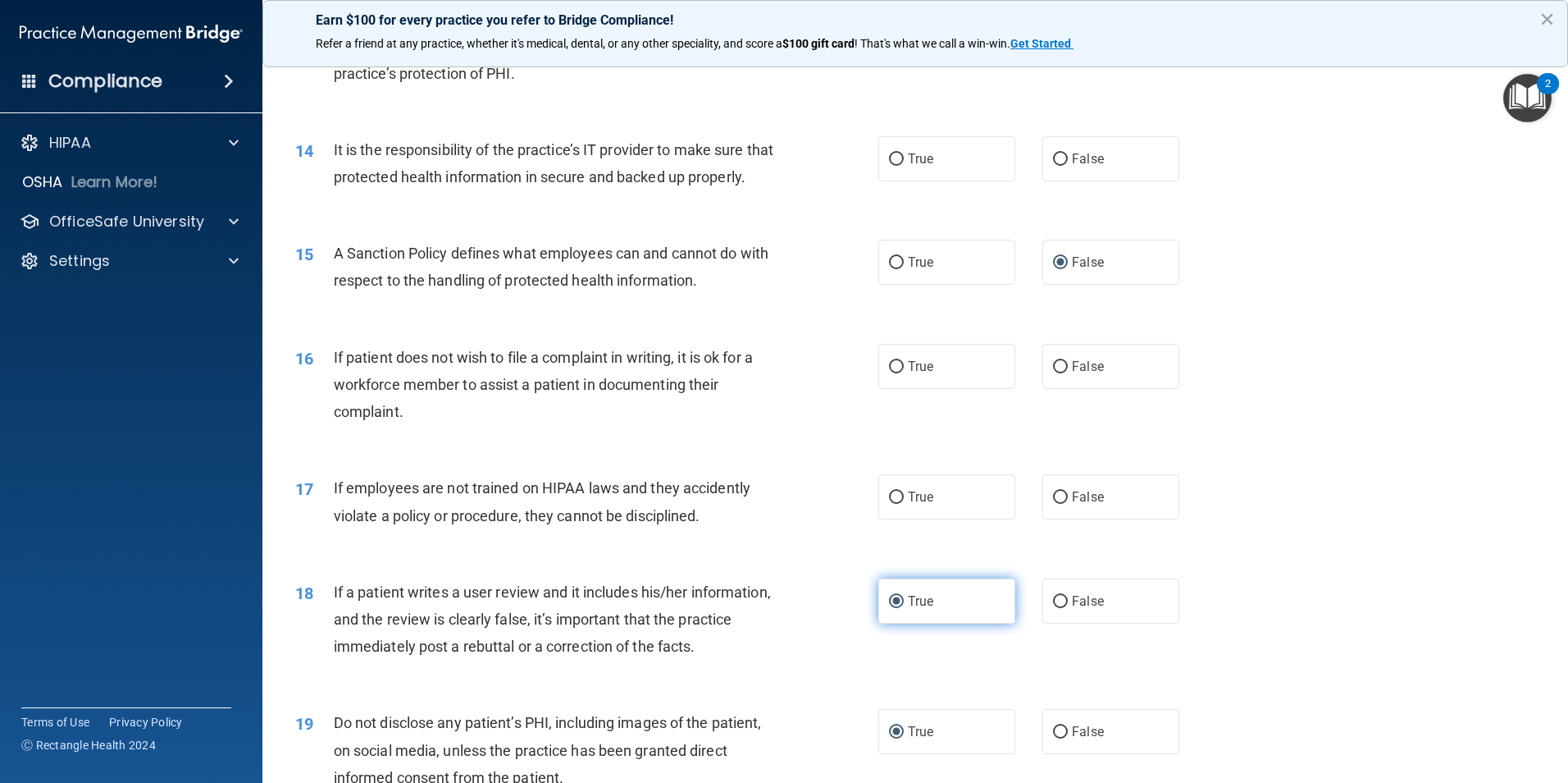
scroll to position [1805, 0]
click at [889, 505] on input "True" at bounding box center [896, 497] width 15 height 12
radio input "true"
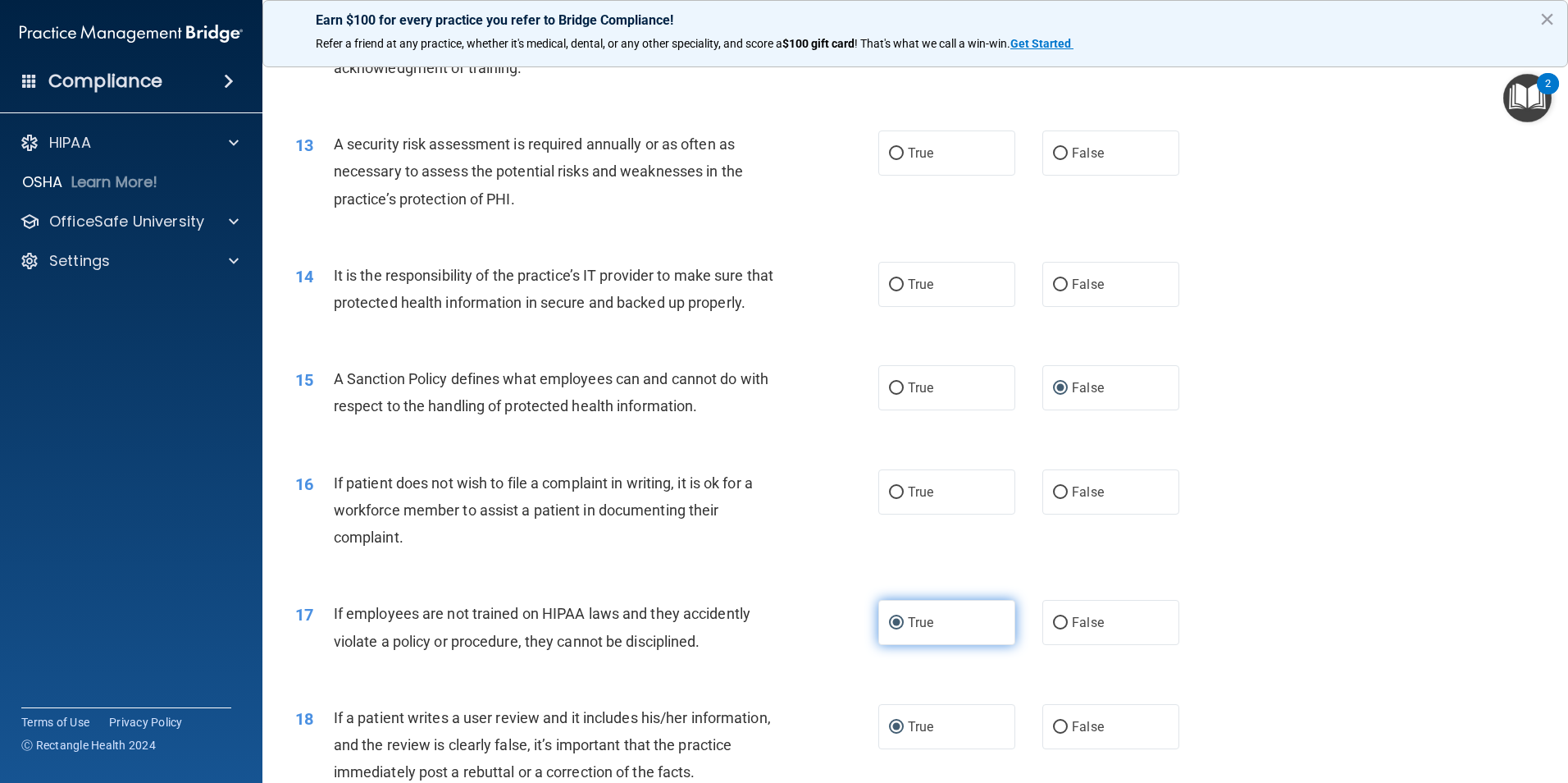
scroll to position [1640, 0]
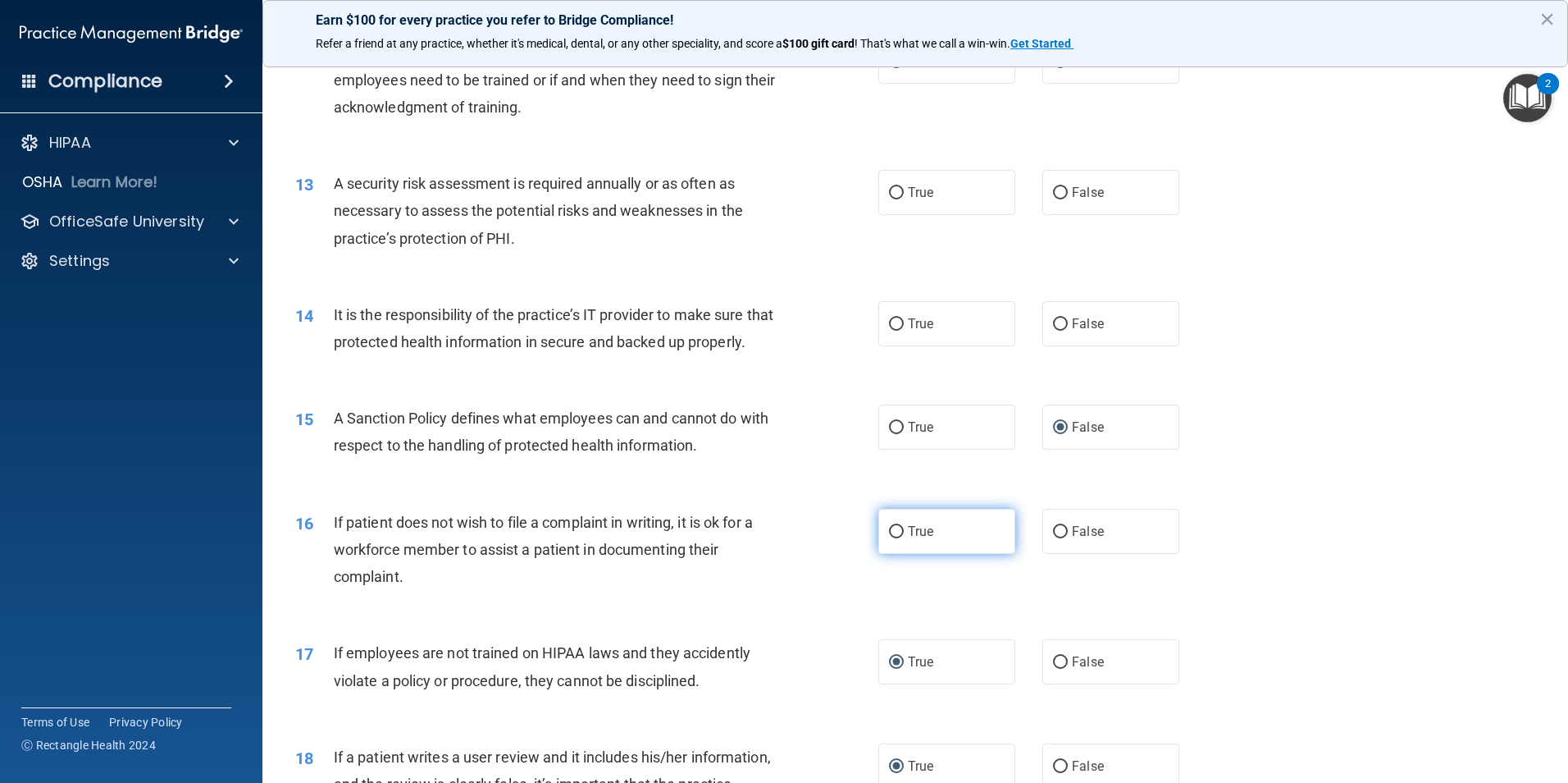
click at [892, 538] on input "True" at bounding box center [896, 531] width 15 height 12
radio input "true"
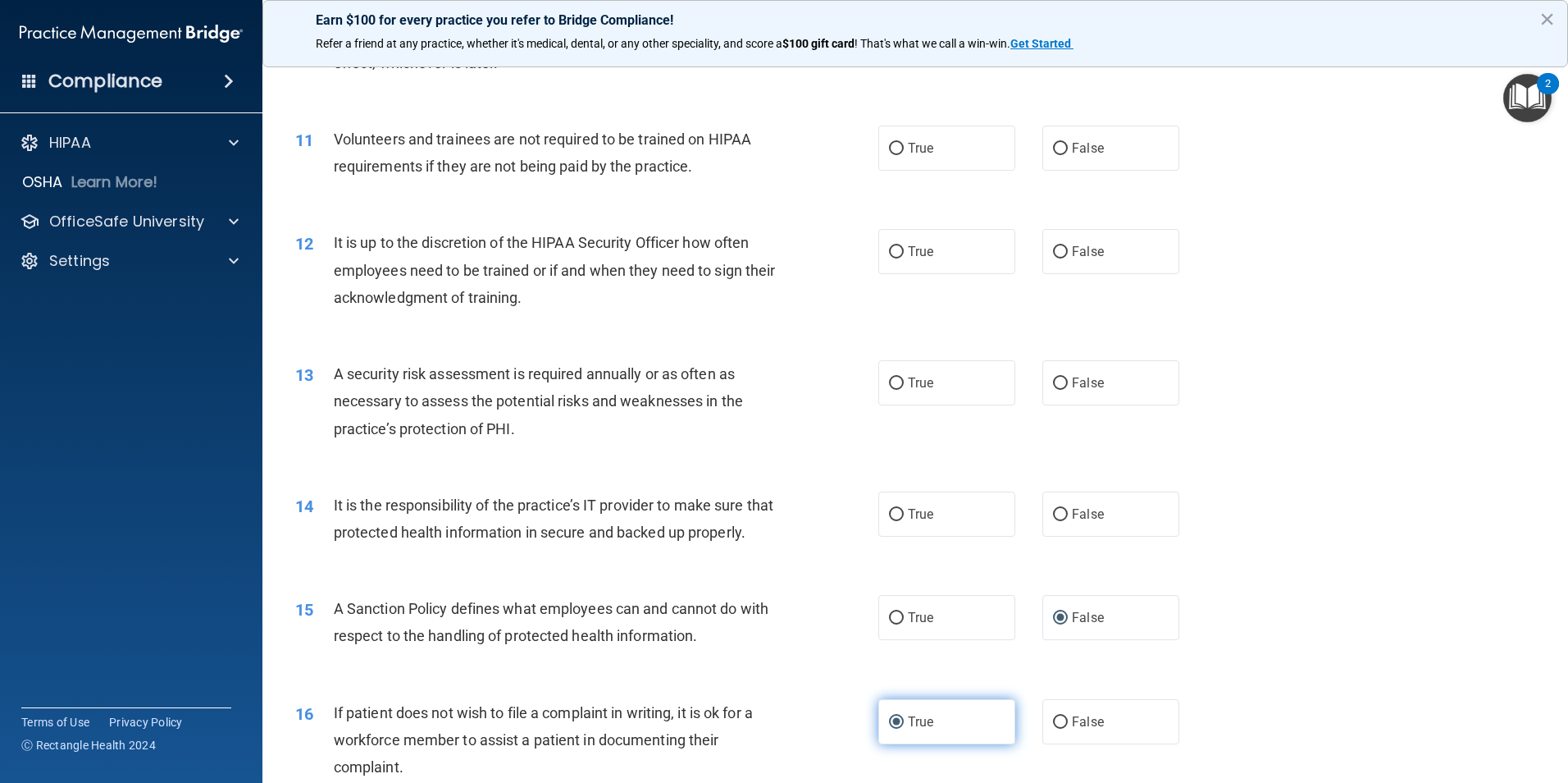
scroll to position [1395, 0]
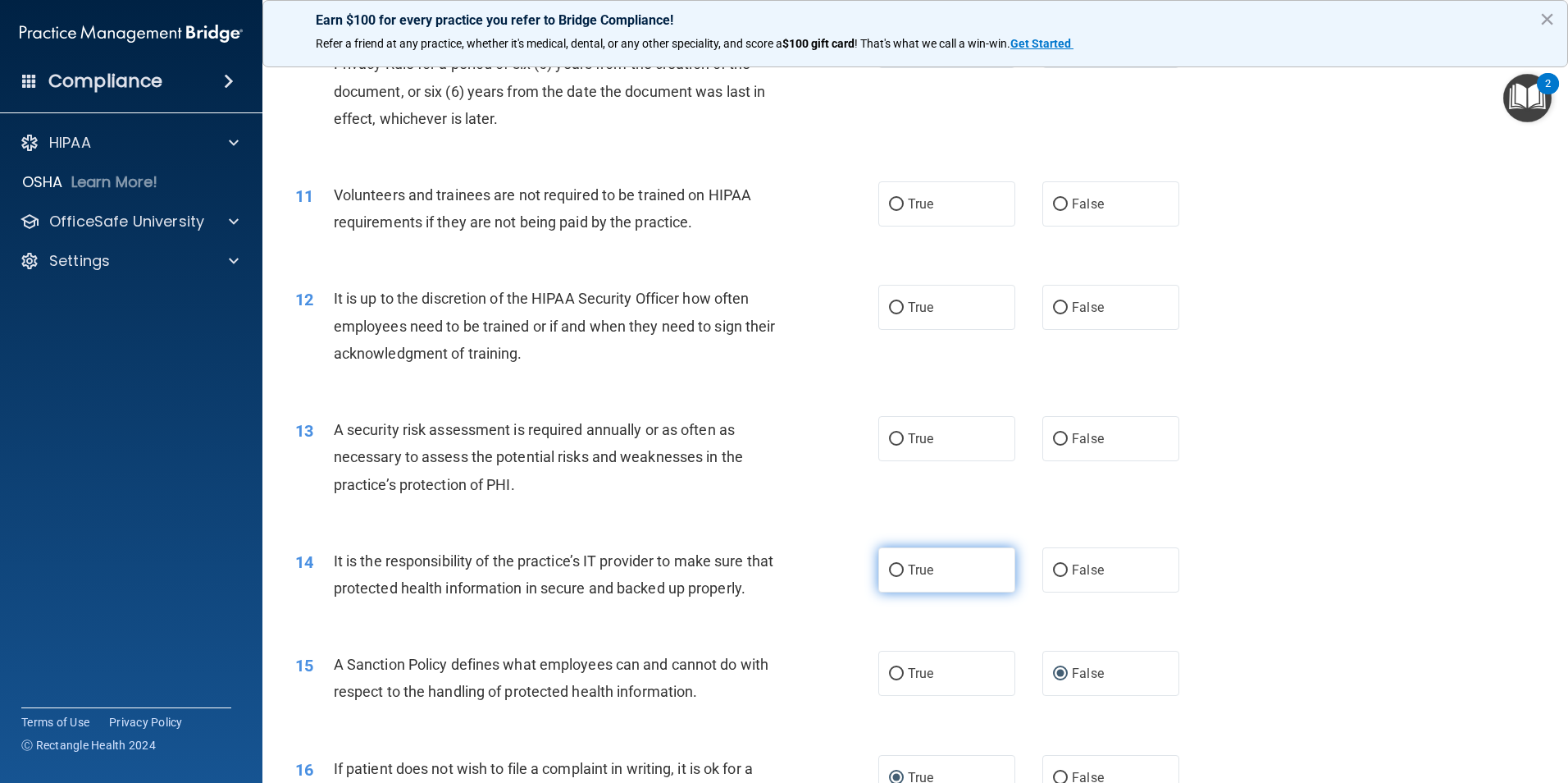
click at [889, 568] on input "True" at bounding box center [896, 570] width 15 height 12
radio input "true"
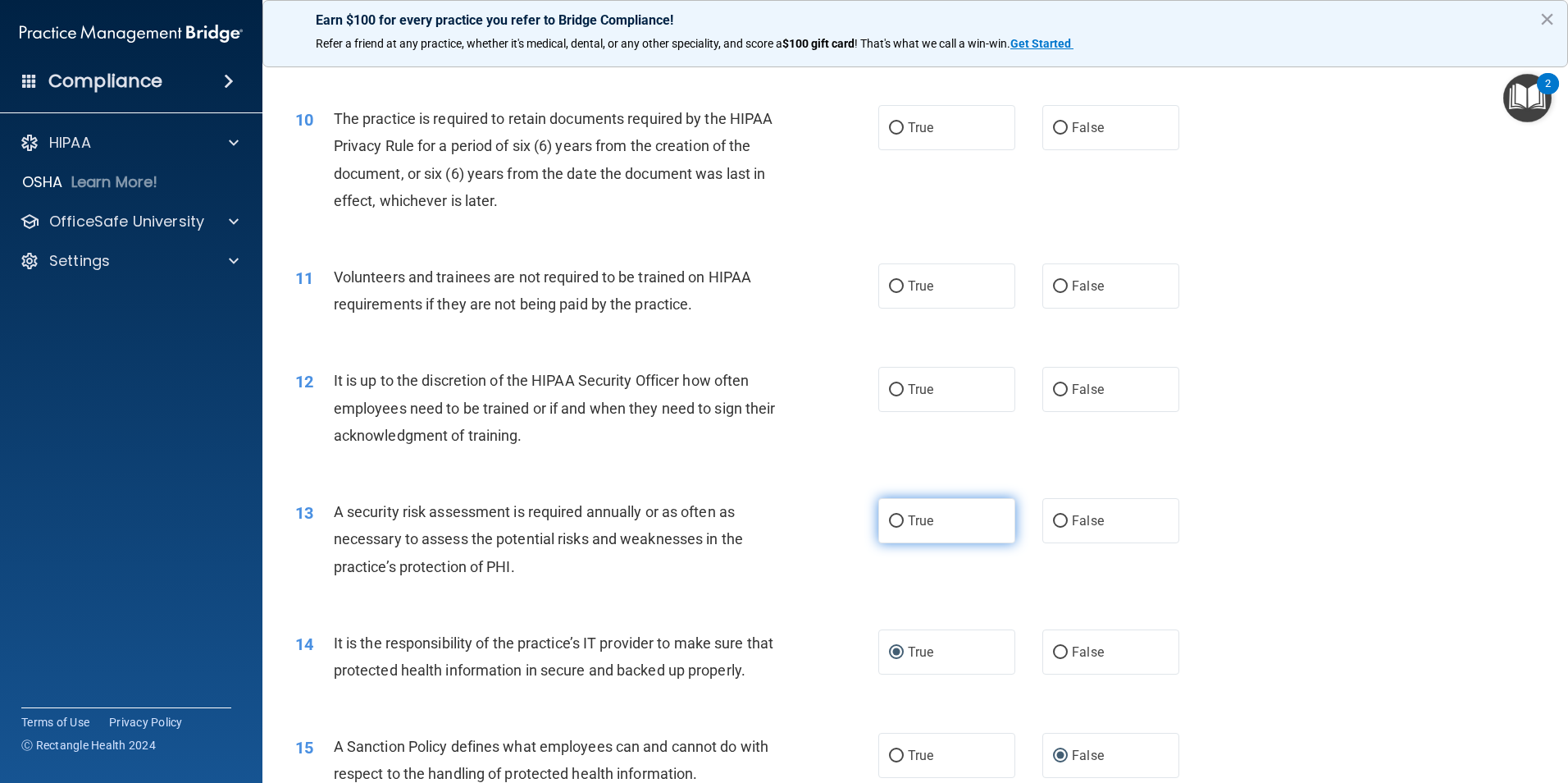
click at [890, 518] on input "True" at bounding box center [896, 521] width 15 height 12
radio input "true"
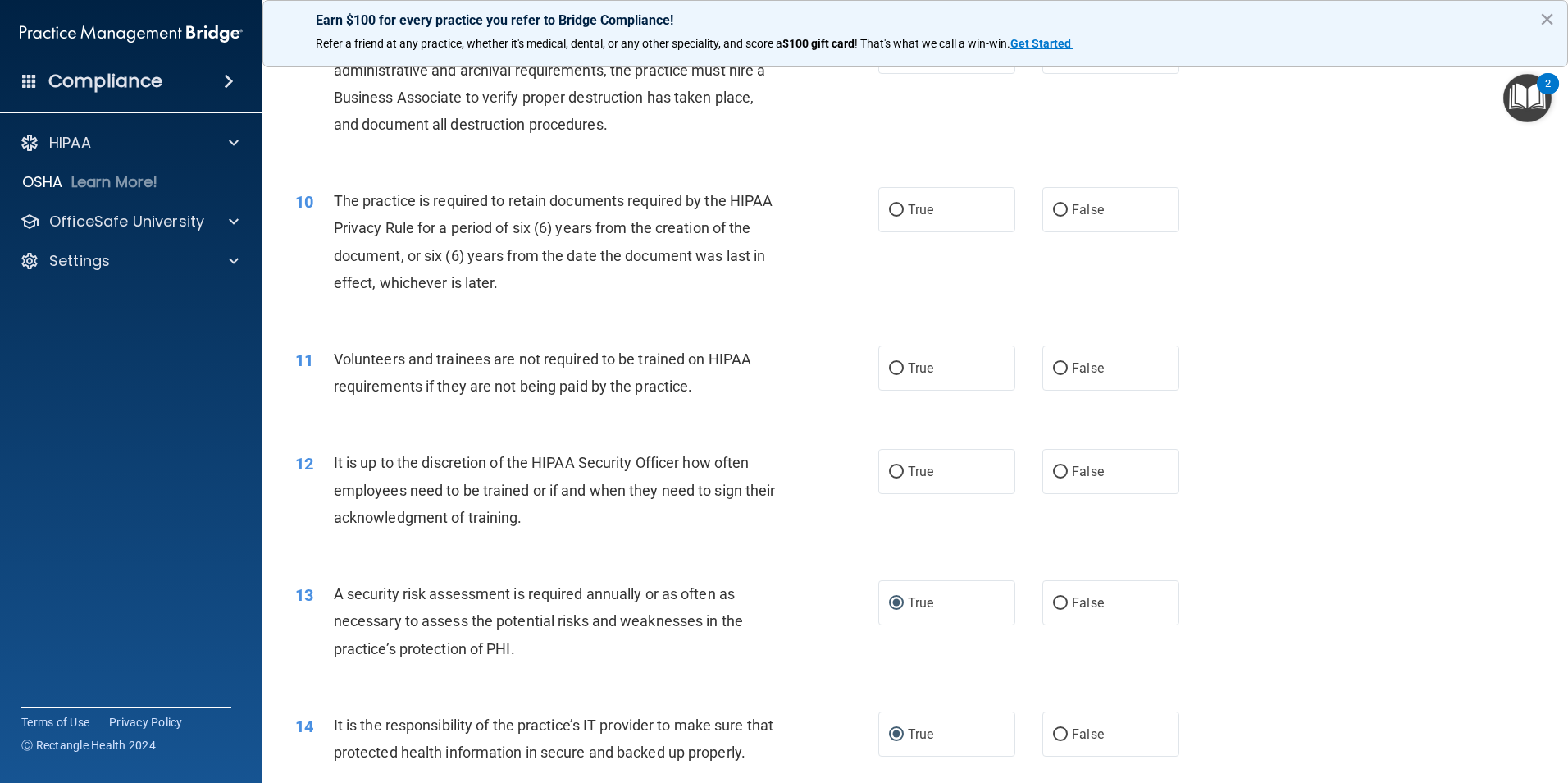
scroll to position [1148, 0]
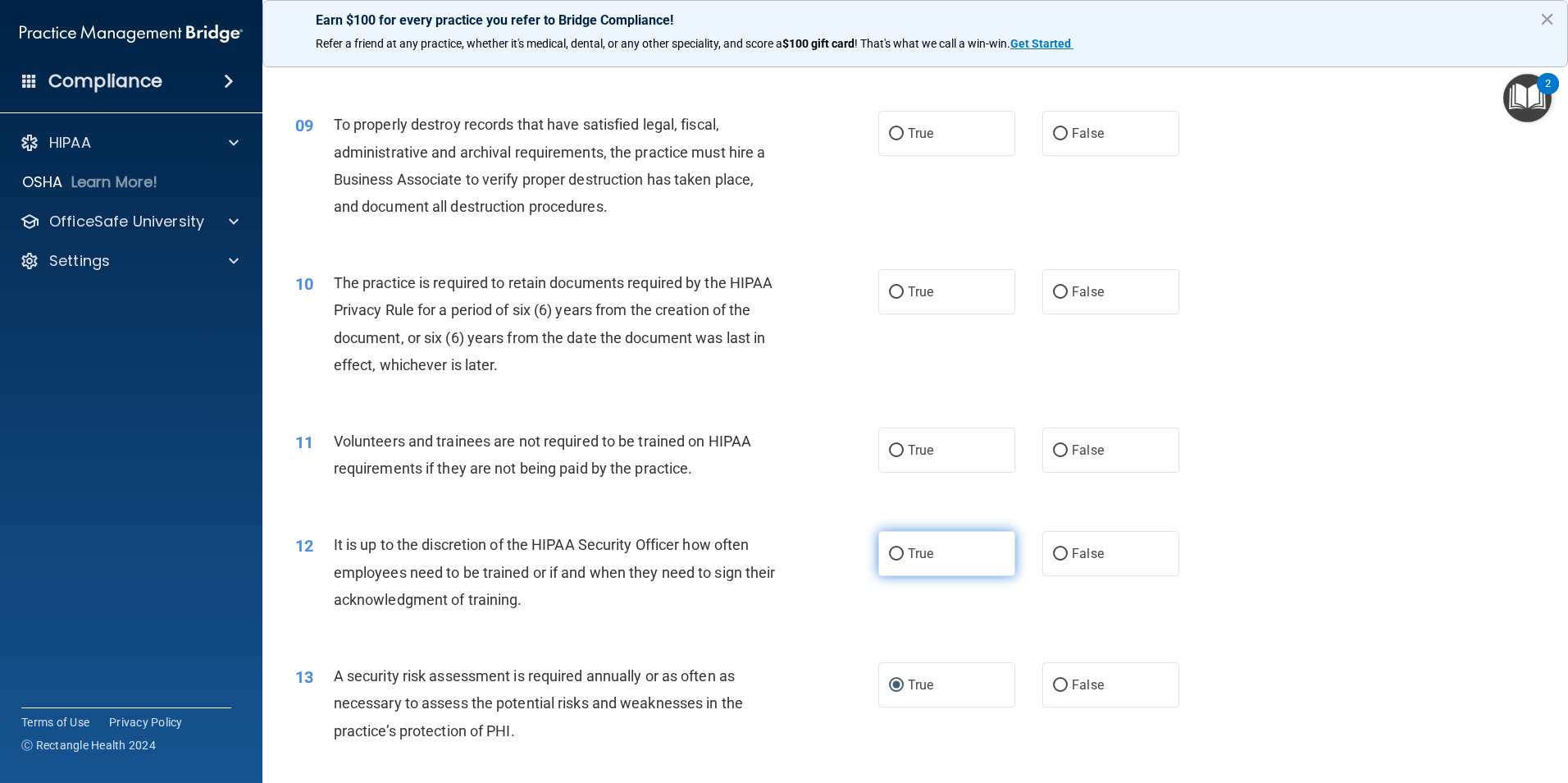
click at [892, 553] on input "True" at bounding box center [896, 553] width 15 height 12
radio input "true"
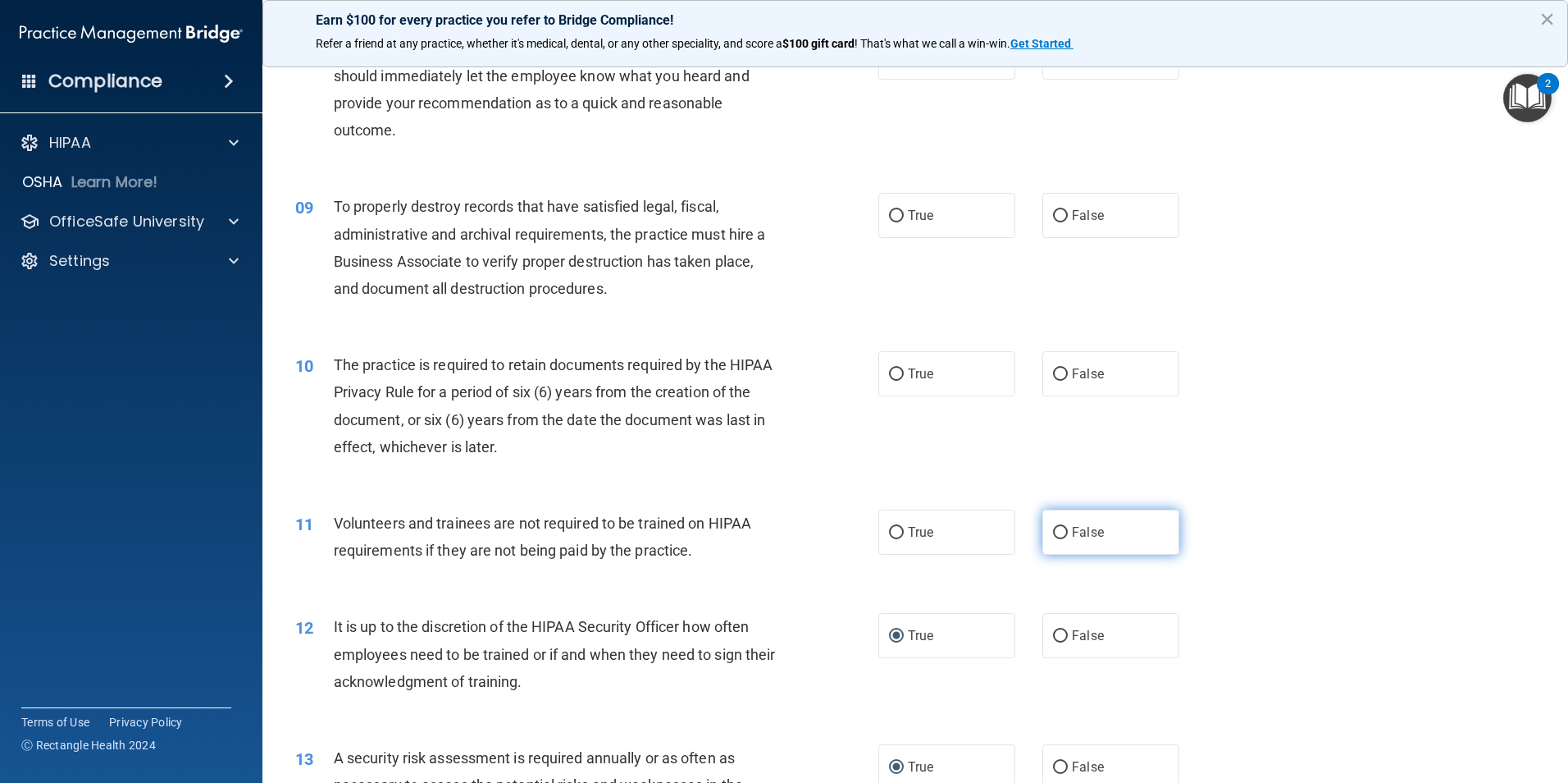
click at [1059, 528] on input "False" at bounding box center [1060, 532] width 15 height 12
radio input "true"
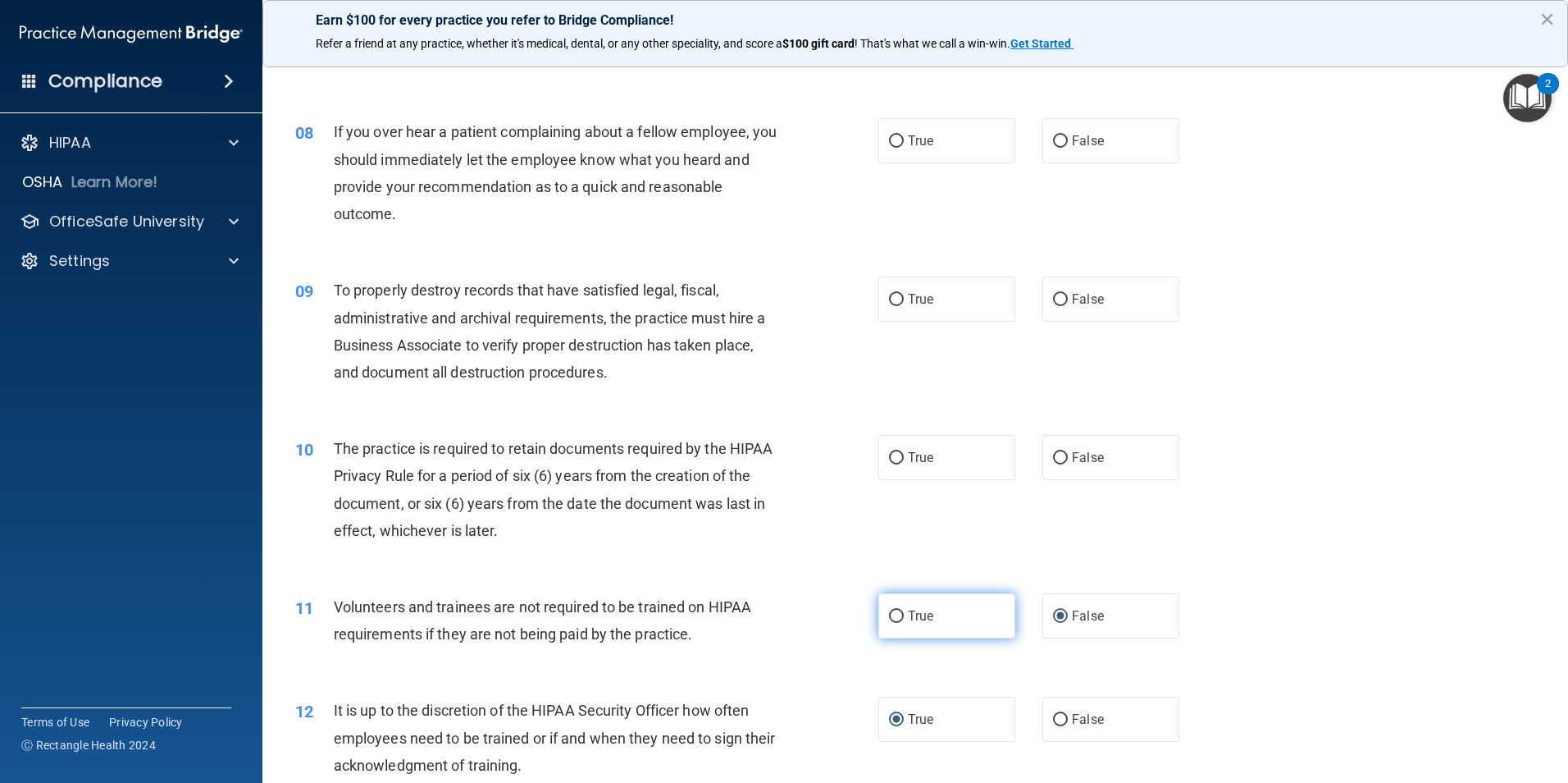
scroll to position [902, 0]
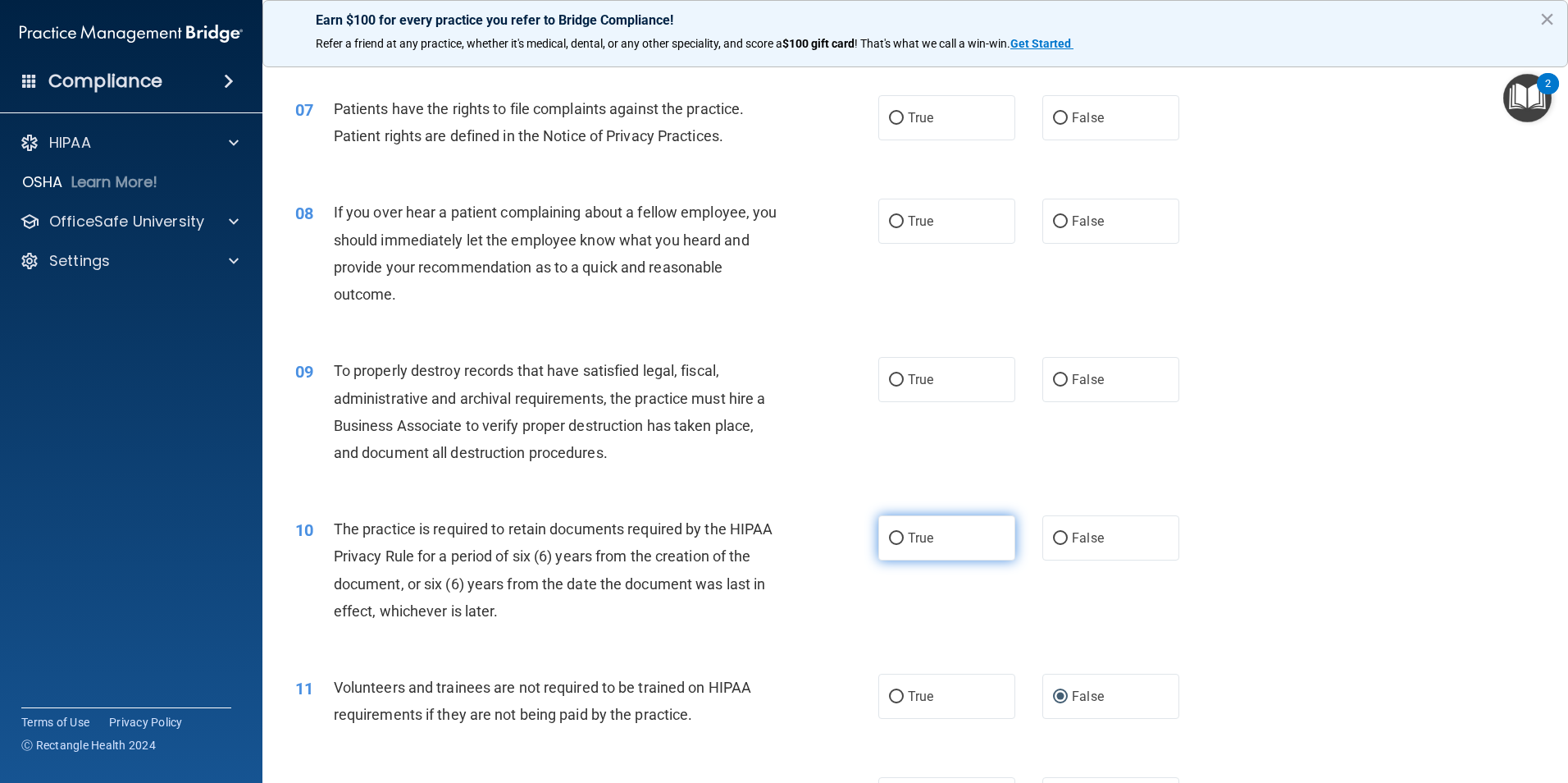
click at [889, 533] on input "True" at bounding box center [896, 538] width 15 height 12
radio input "true"
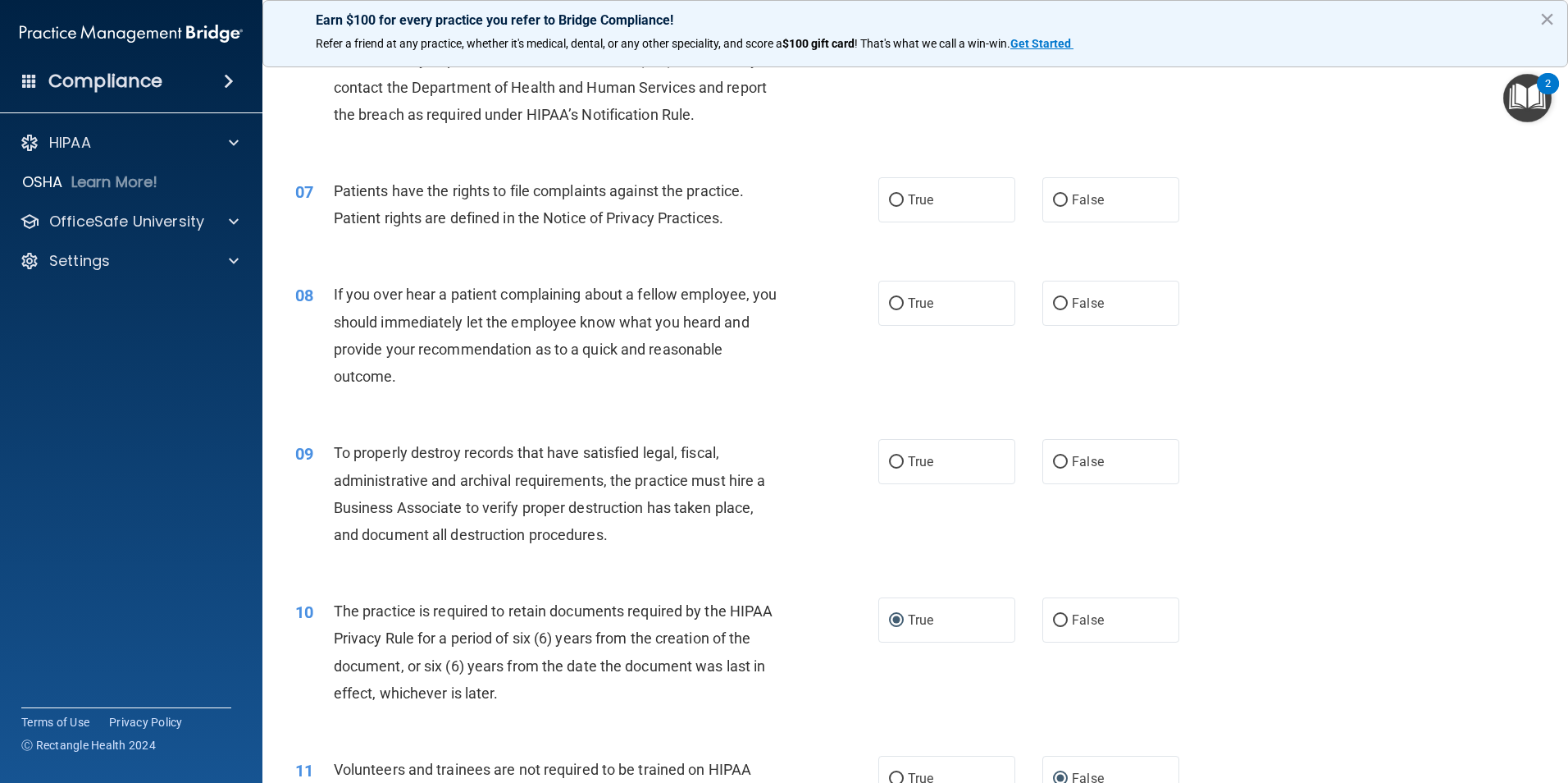
drag, startPoint x: 1050, startPoint y: 461, endPoint x: 989, endPoint y: 489, distance: 67.1
click at [1053, 461] on input "False" at bounding box center [1060, 462] width 15 height 12
radio input "true"
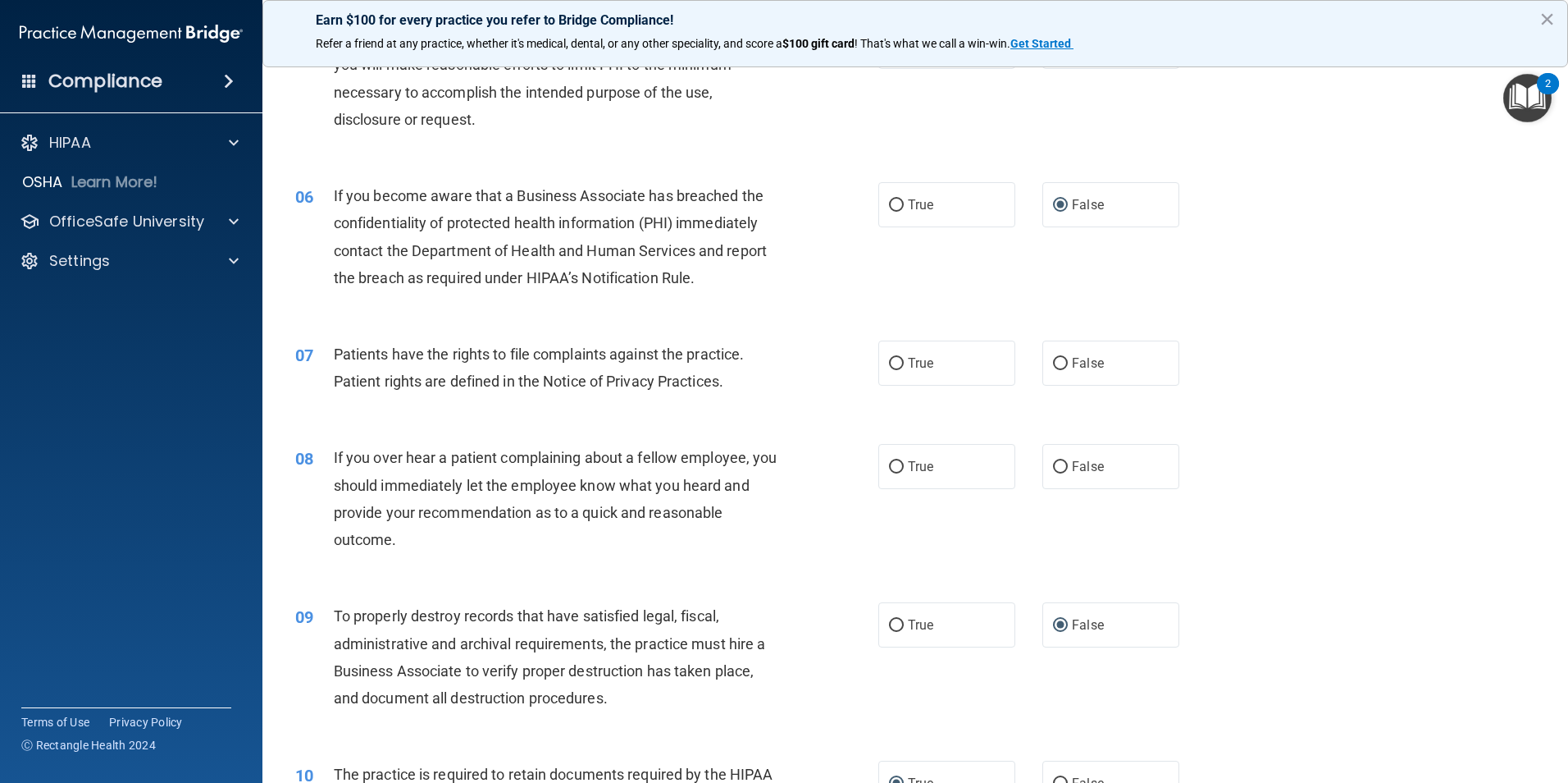
scroll to position [657, 0]
click at [1053, 464] on input "False" at bounding box center [1060, 467] width 15 height 12
radio input "true"
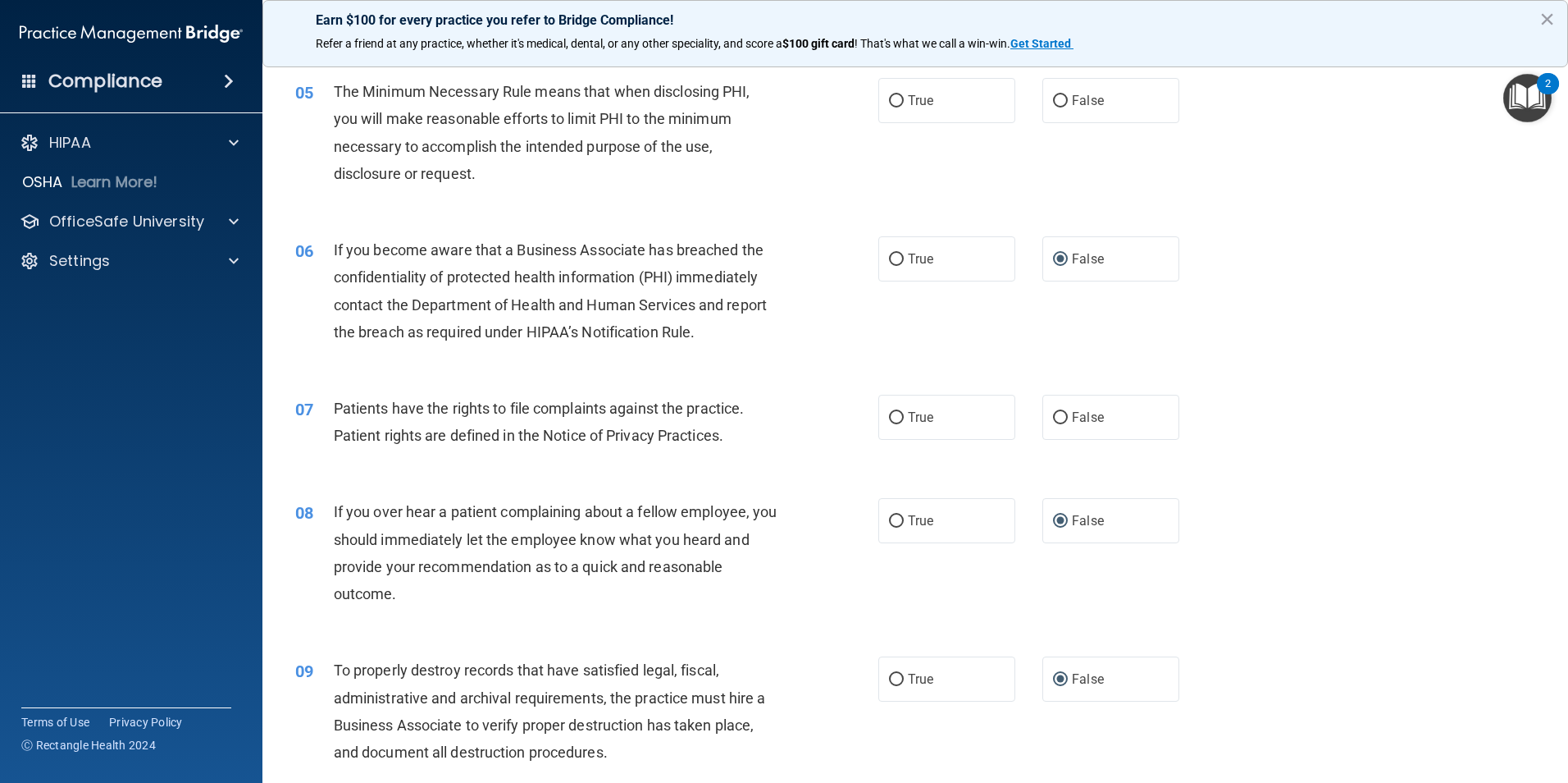
scroll to position [574, 0]
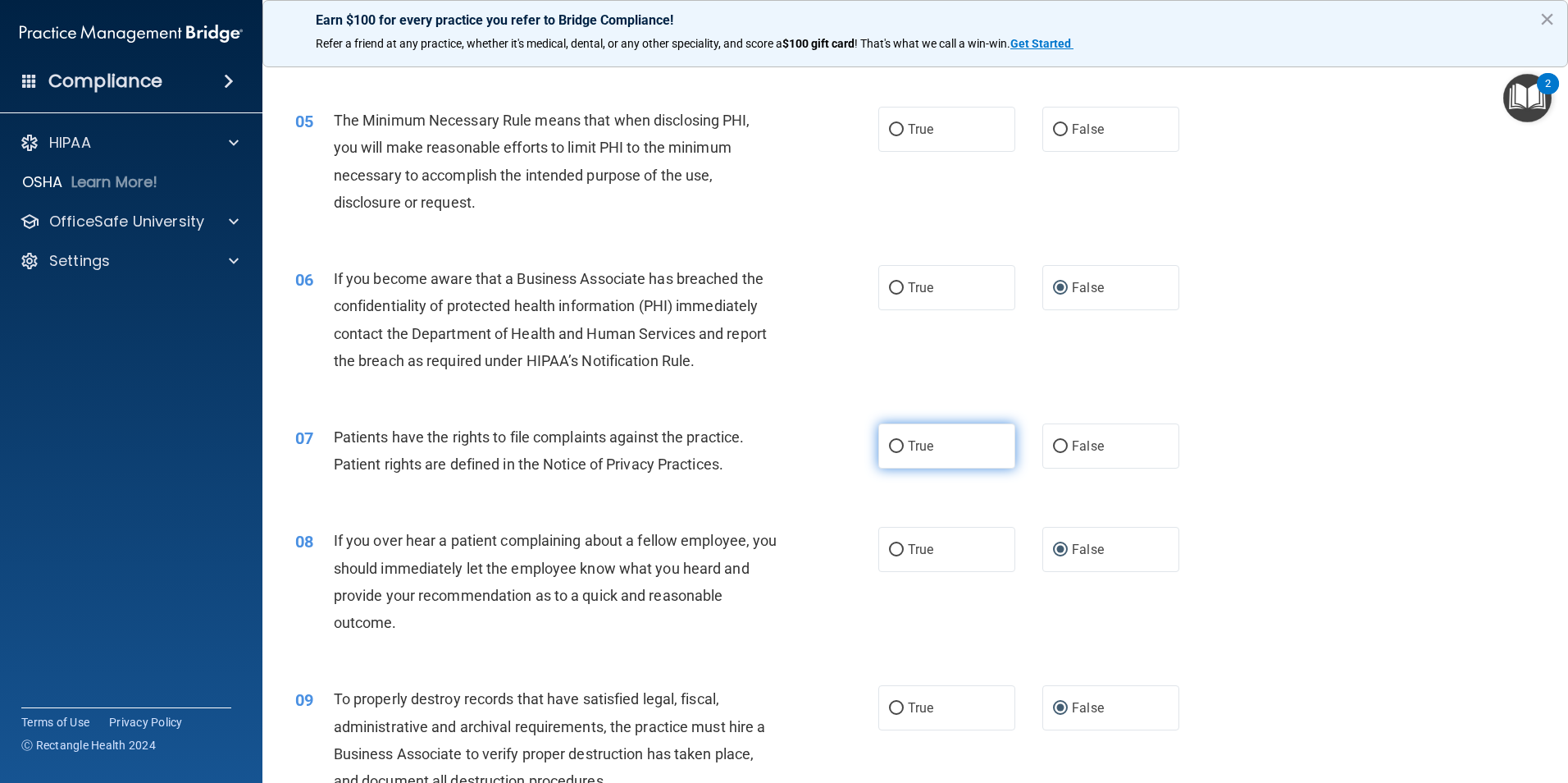
click at [888, 437] on label "True" at bounding box center [946, 445] width 137 height 45
click at [889, 440] on input "True" at bounding box center [896, 446] width 15 height 12
radio input "true"
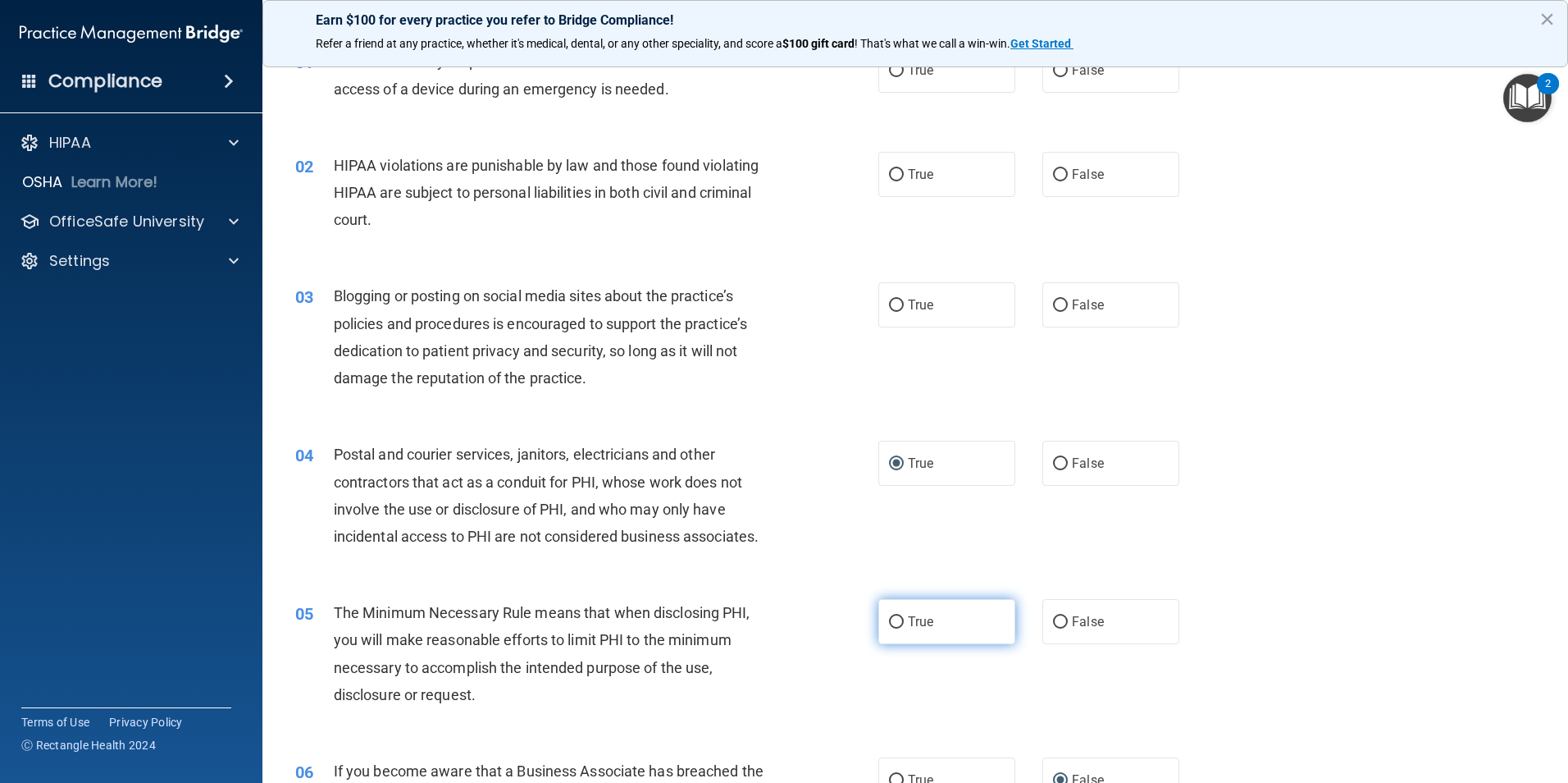
scroll to position [0, 0]
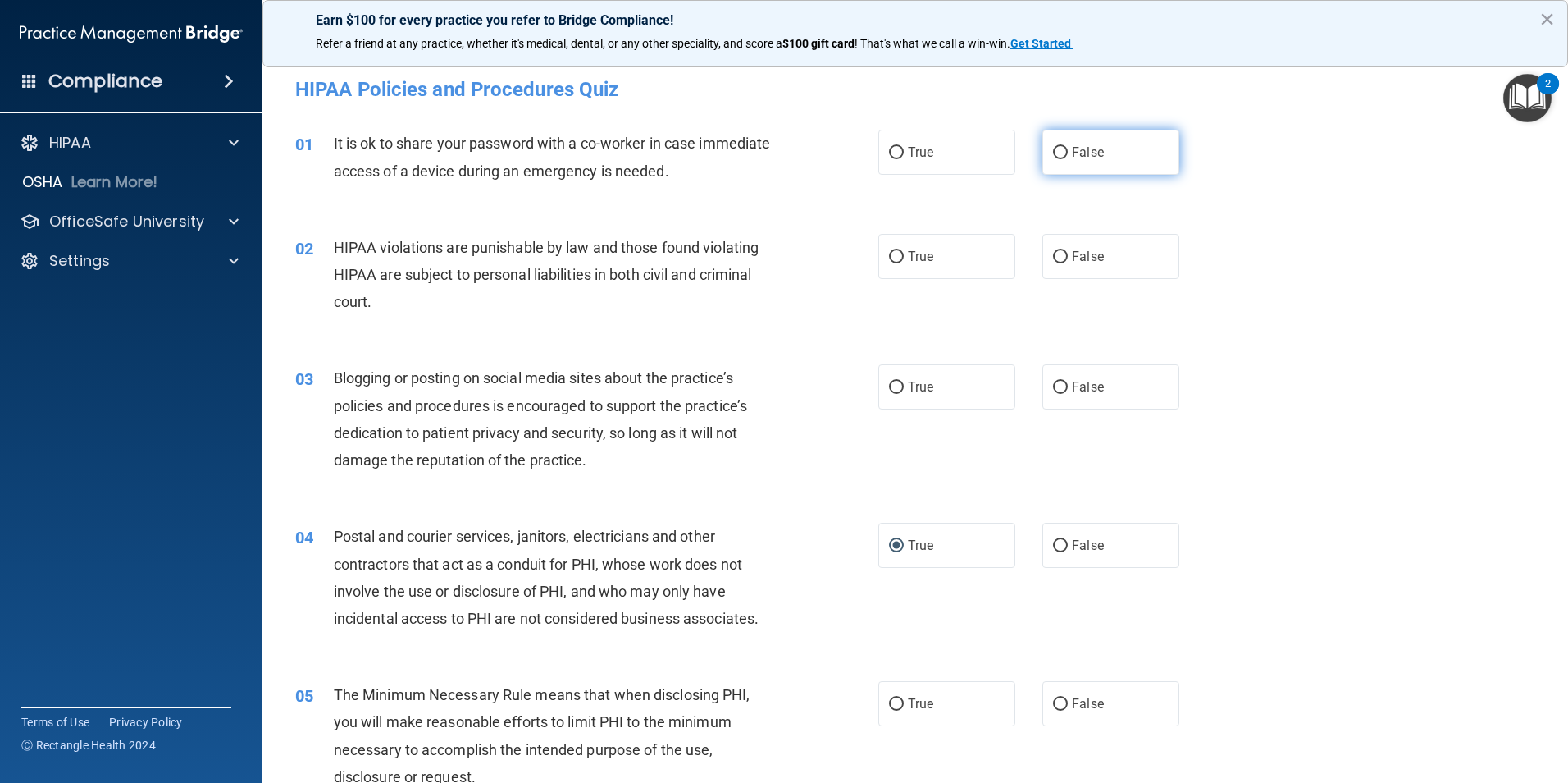
click at [1053, 149] on input "False" at bounding box center [1060, 152] width 15 height 12
radio input "true"
click at [891, 257] on input "True" at bounding box center [896, 256] width 15 height 12
radio input "true"
click at [1053, 385] on input "False" at bounding box center [1060, 387] width 15 height 12
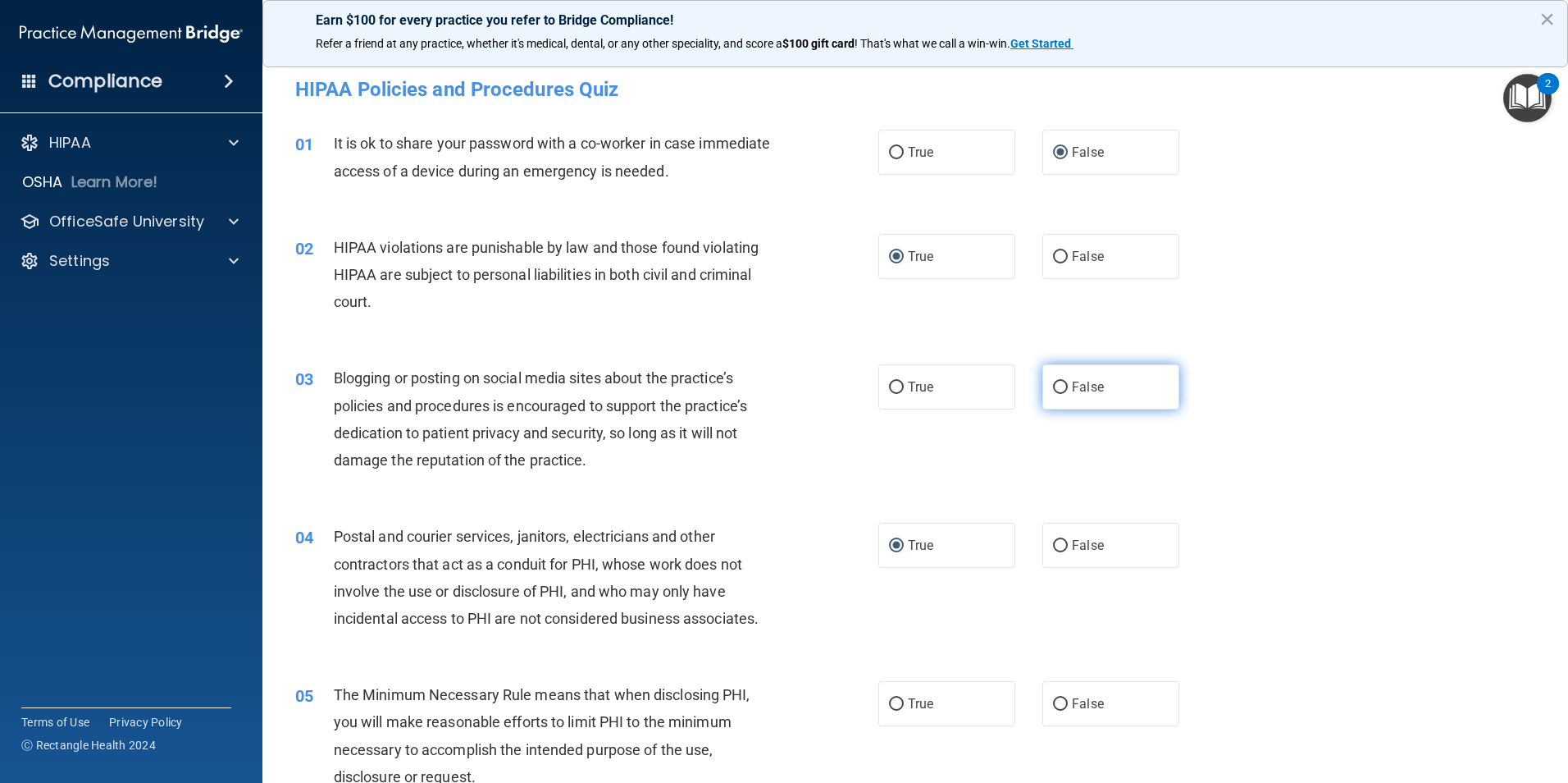
radio input "true"
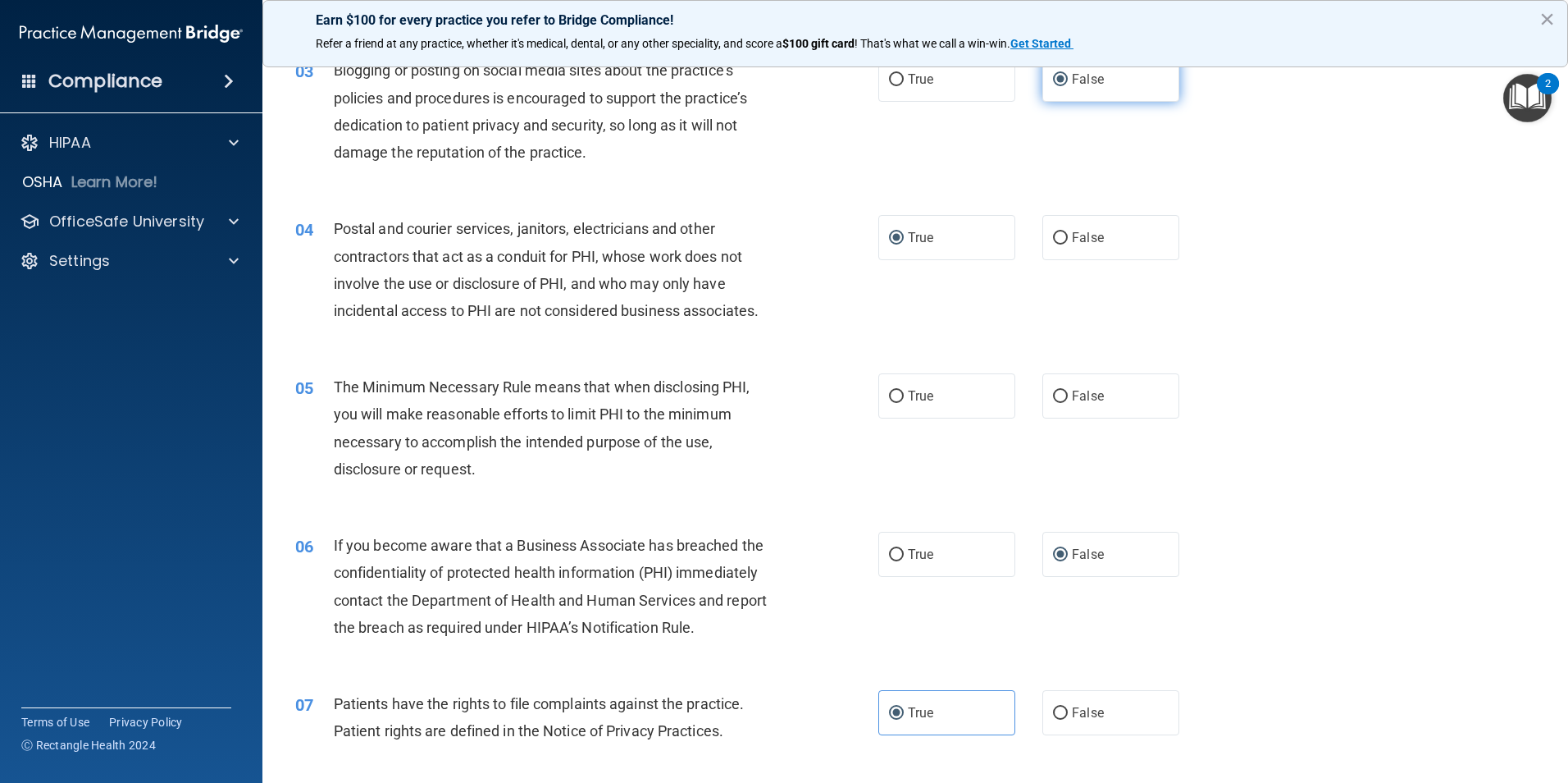
scroll to position [328, 0]
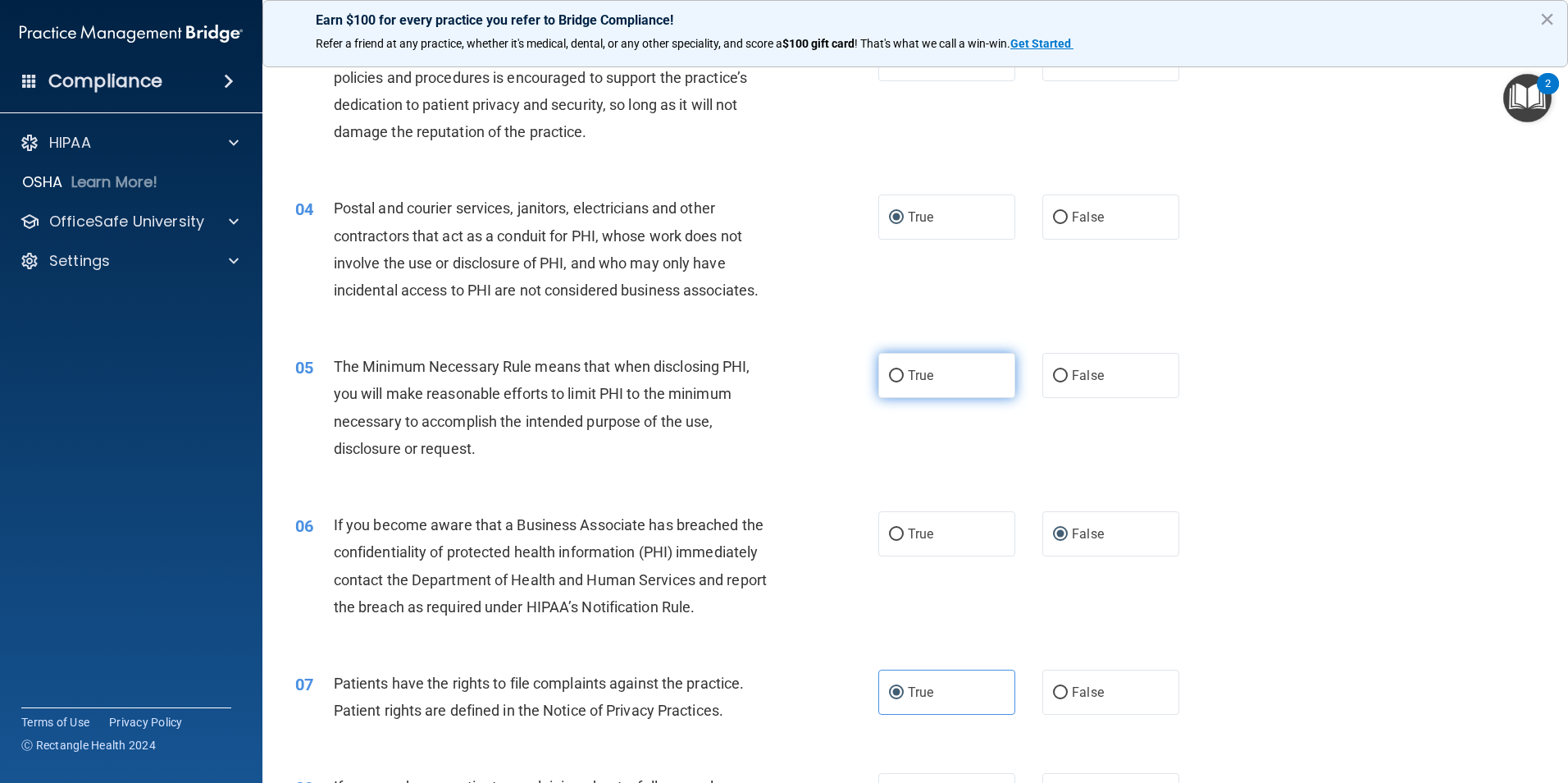
click at [890, 370] on input "True" at bounding box center [896, 375] width 15 height 12
radio input "true"
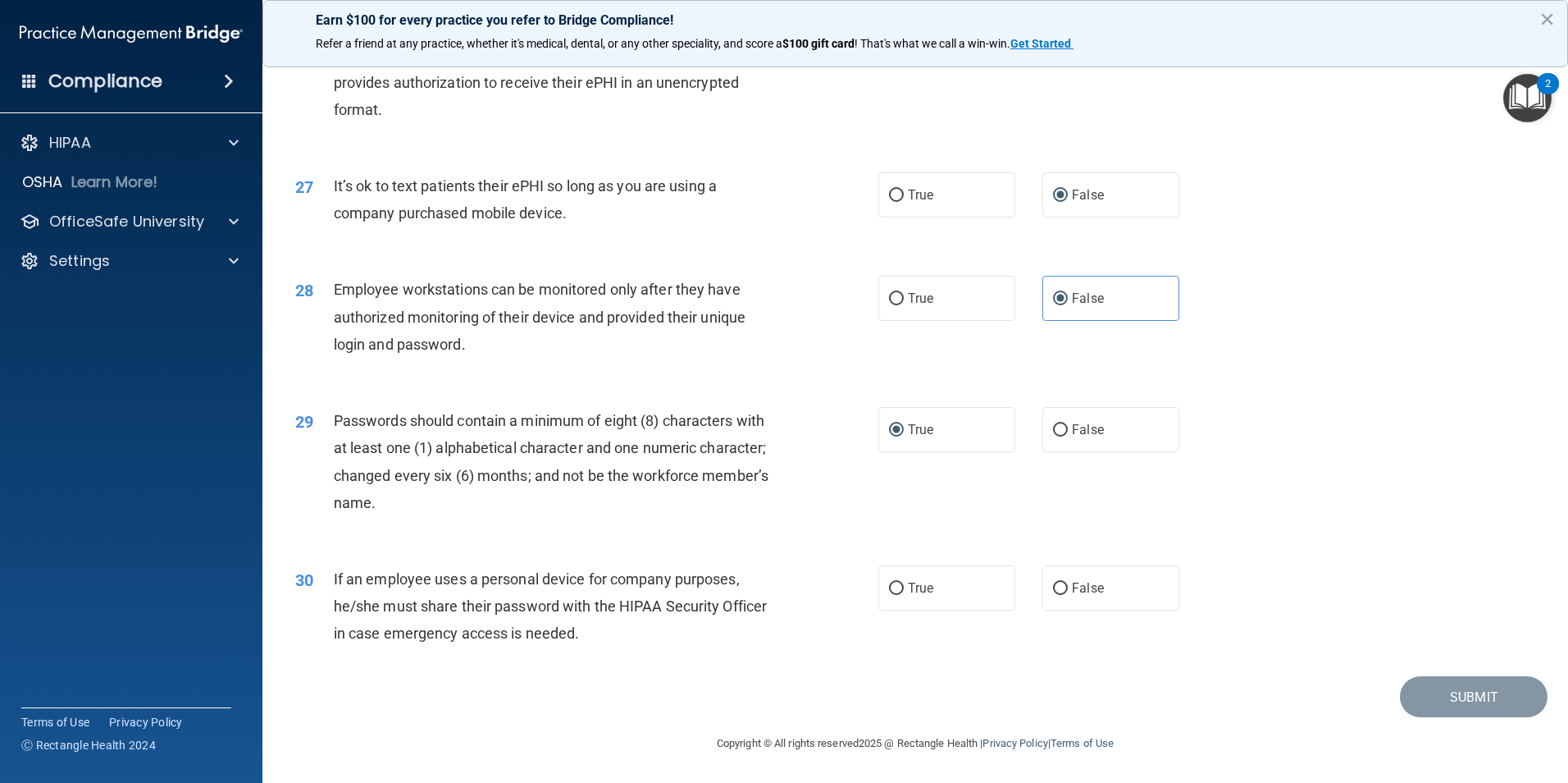
scroll to position [3335, 0]
drag, startPoint x: 1049, startPoint y: 590, endPoint x: 1151, endPoint y: 596, distance: 102.2
click at [1057, 593] on input "False" at bounding box center [1060, 588] width 15 height 12
radio input "true"
click at [1455, 689] on button "Submit" at bounding box center [1473, 697] width 147 height 42
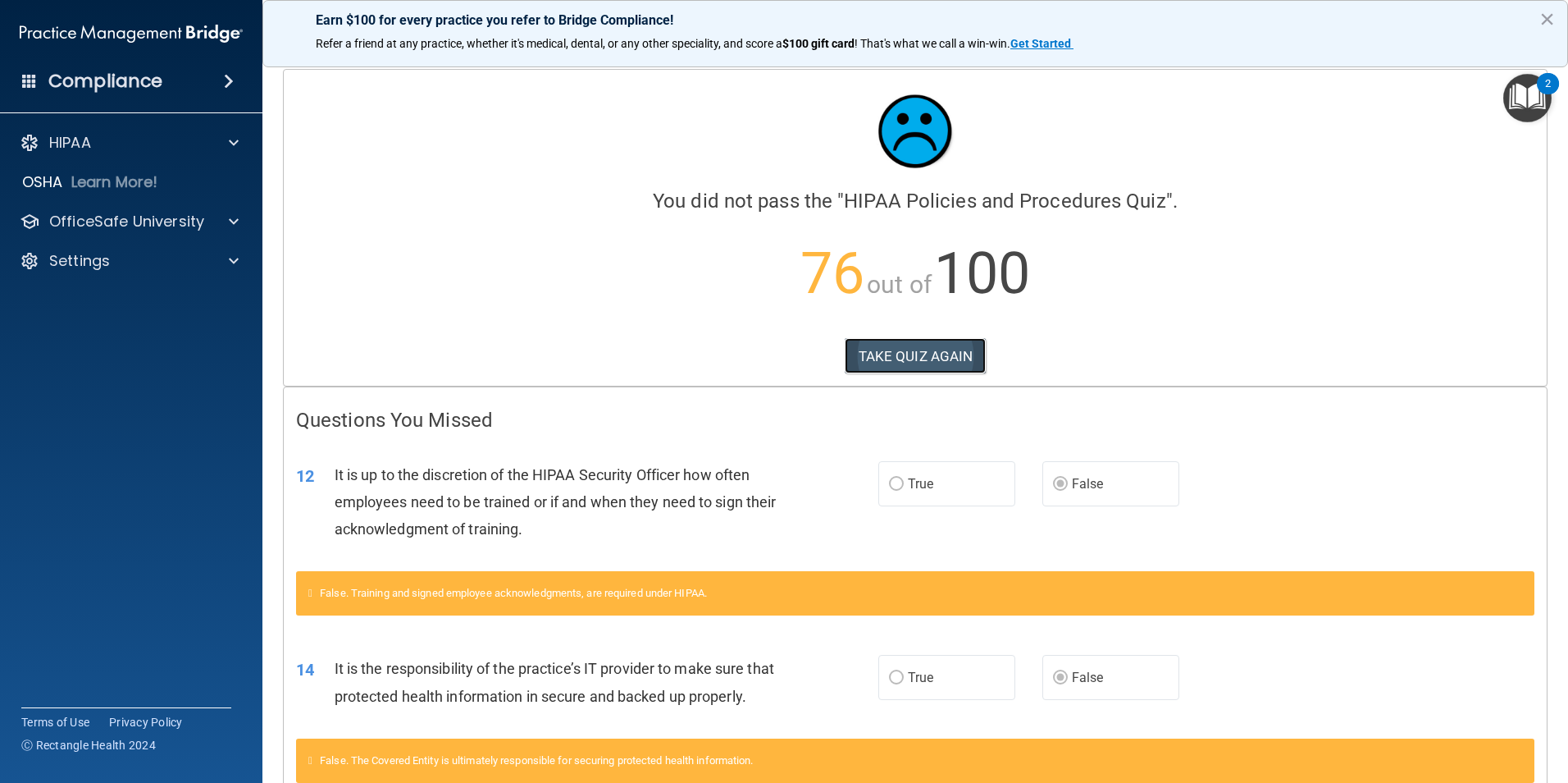
click at [939, 348] on button "TAKE QUIZ AGAIN" at bounding box center [915, 355] width 142 height 36
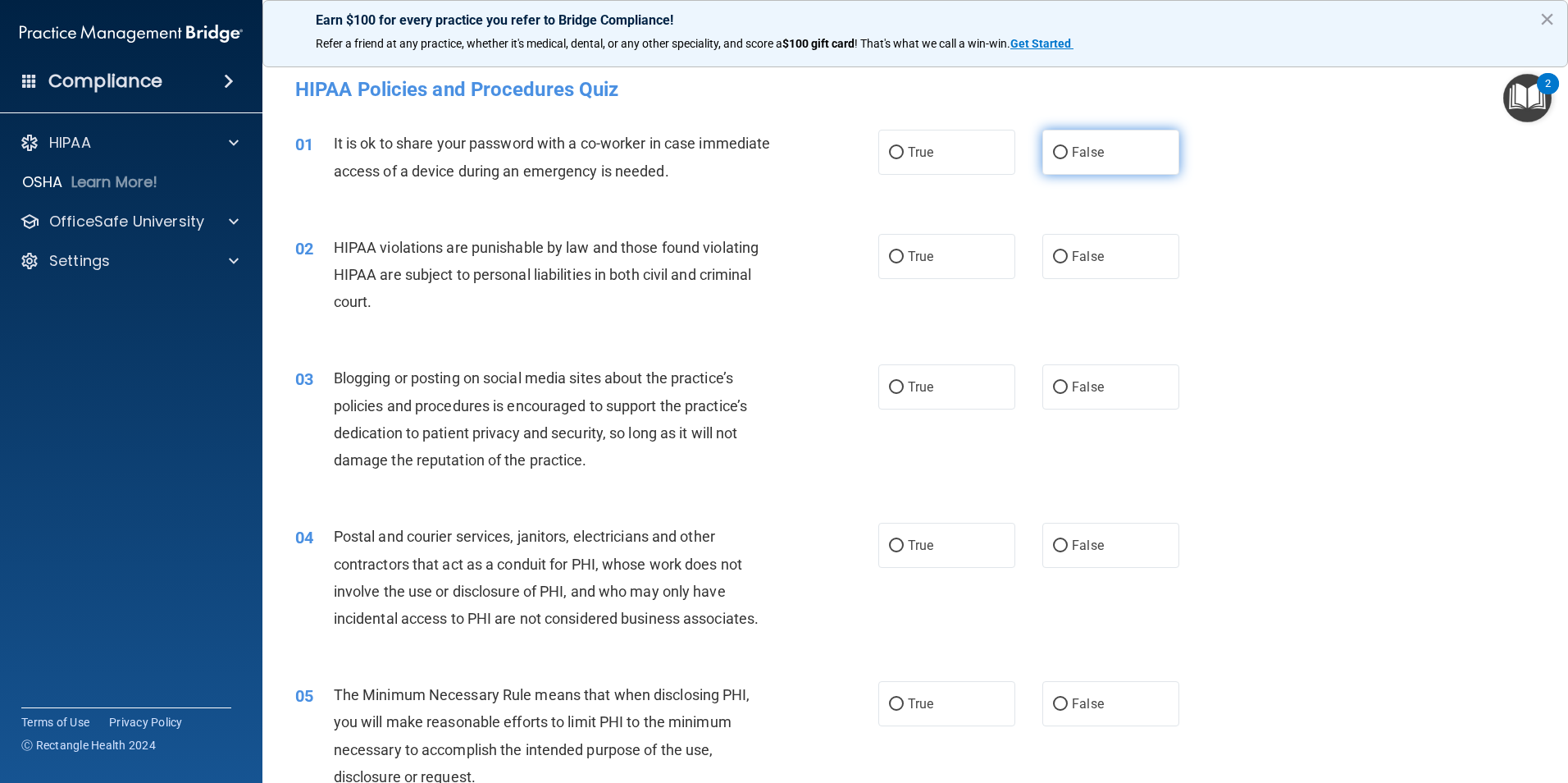
click at [1053, 147] on input "False" at bounding box center [1060, 152] width 15 height 12
radio input "true"
click at [888, 264] on label "True" at bounding box center [946, 256] width 137 height 45
click at [889, 264] on input "True" at bounding box center [896, 256] width 15 height 12
radio input "true"
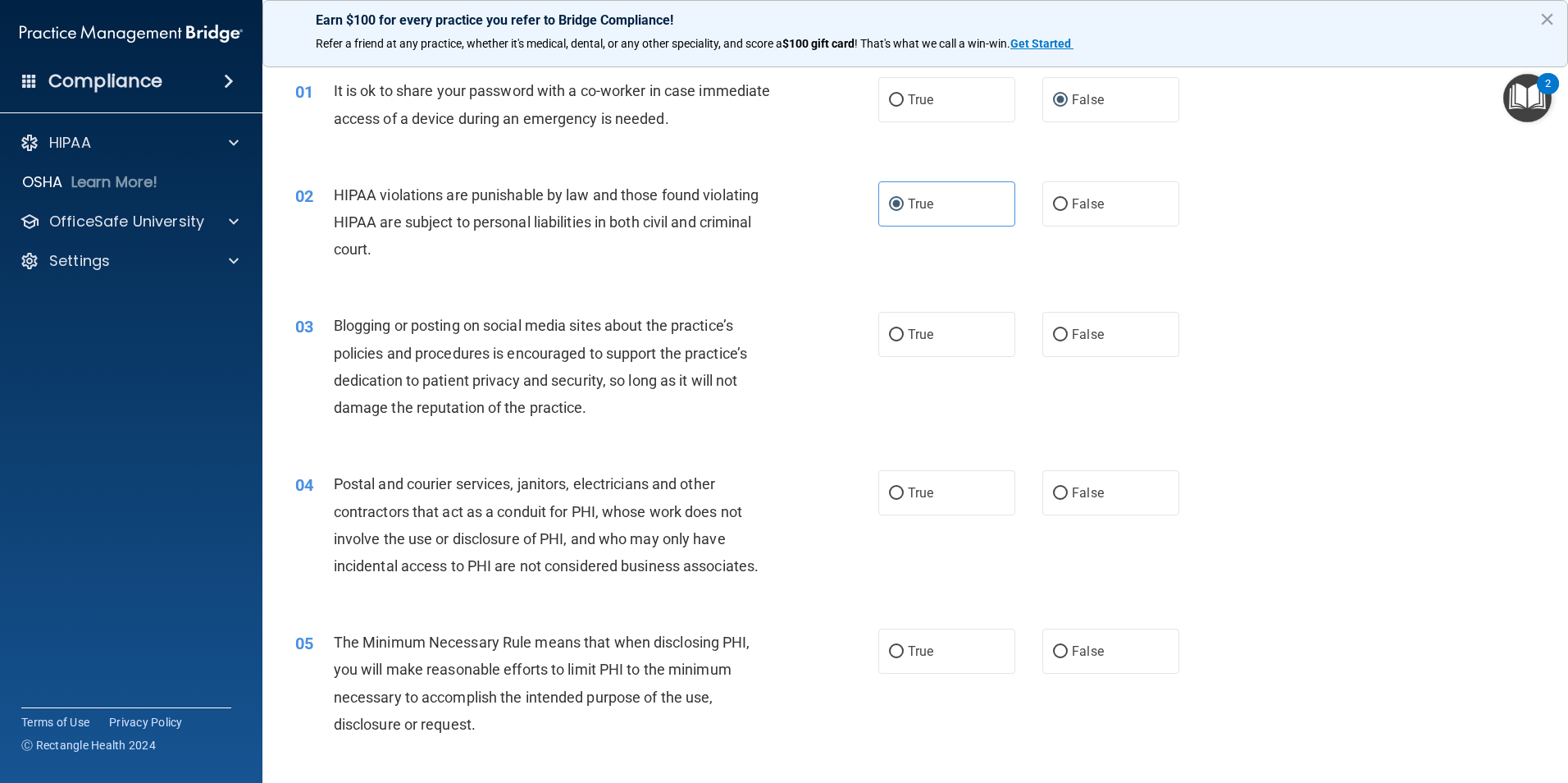
scroll to position [82, 0]
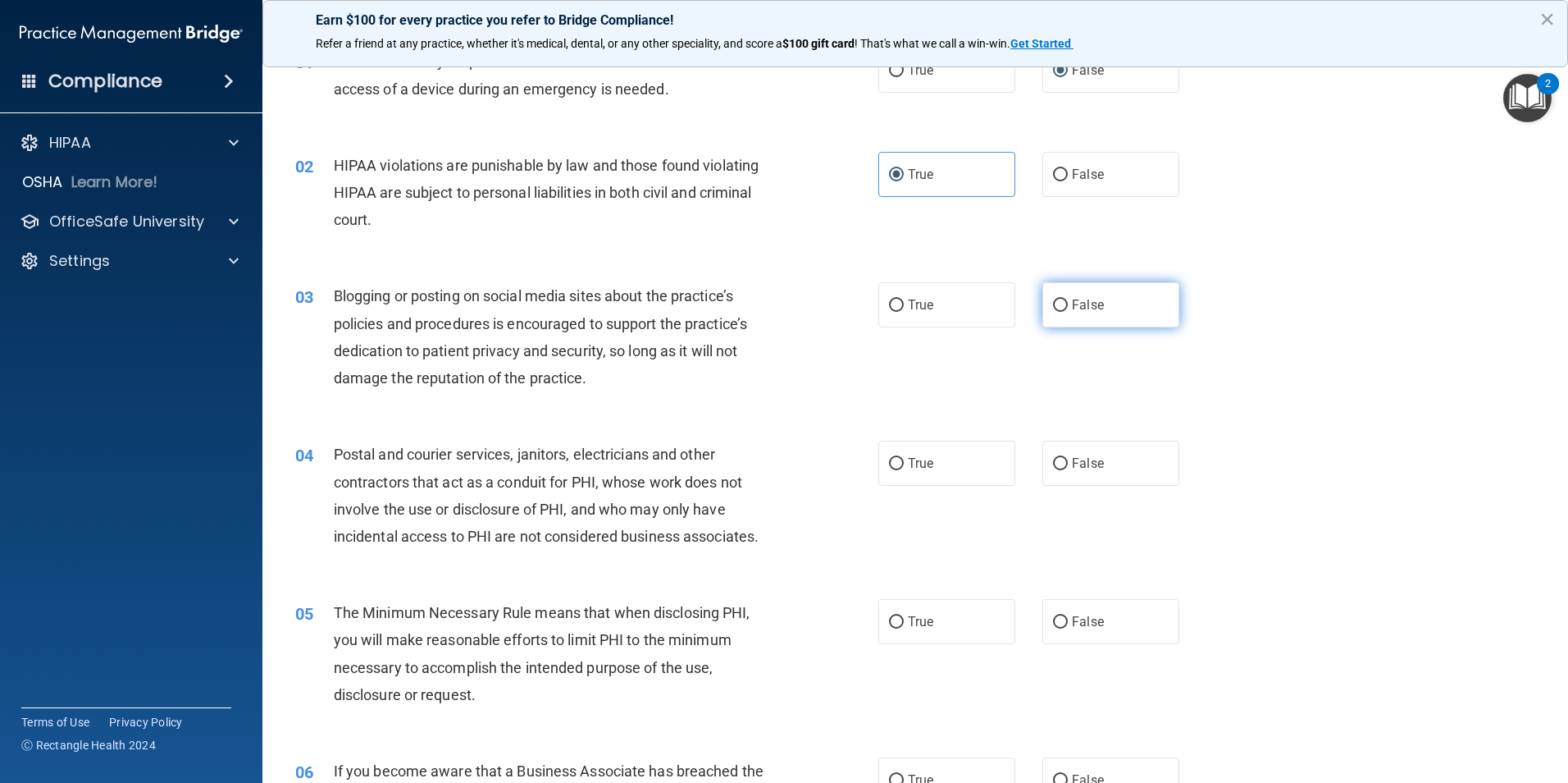
click at [1053, 301] on input "False" at bounding box center [1060, 305] width 15 height 12
radio input "true"
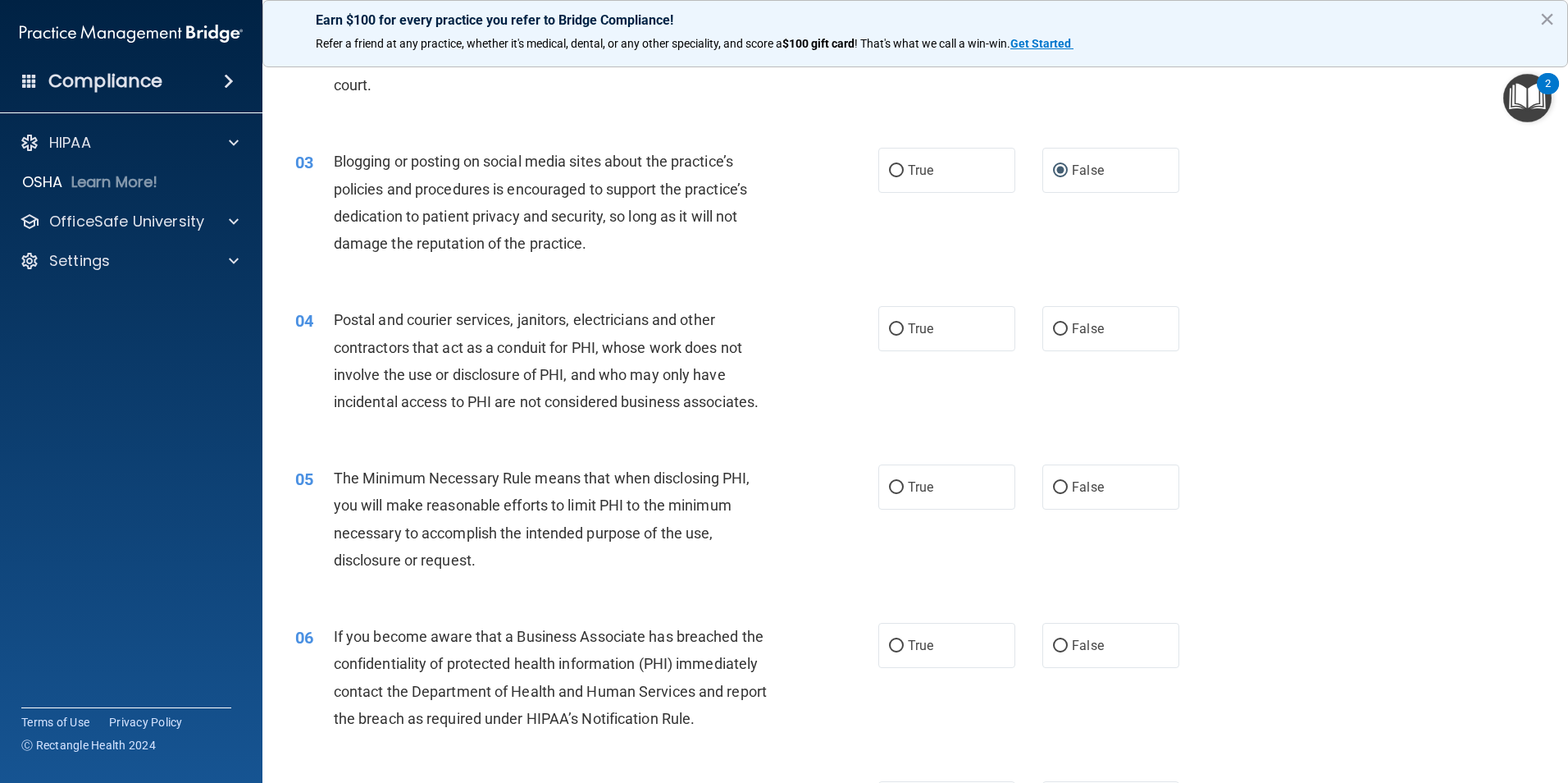
scroll to position [246, 0]
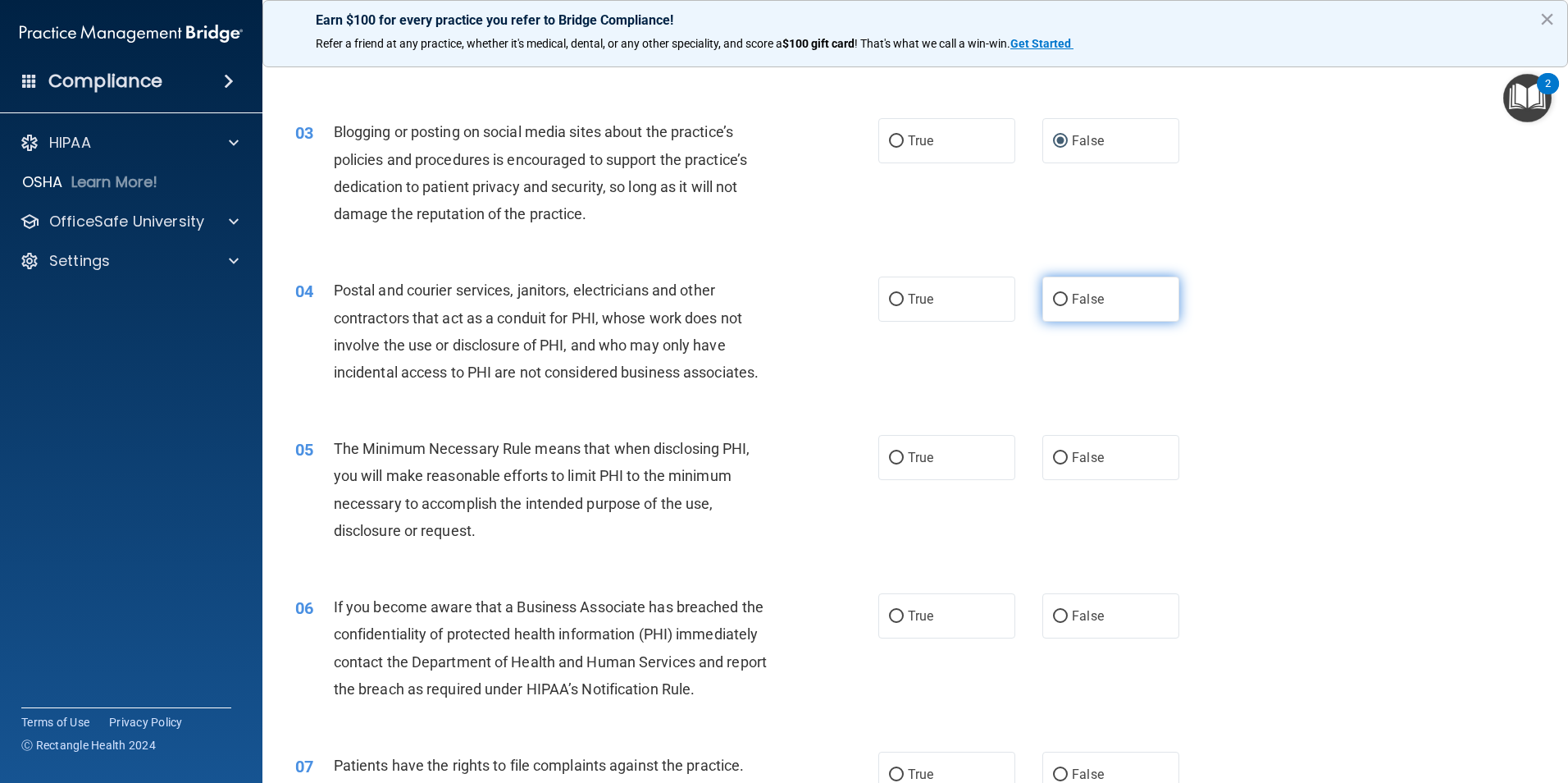
click at [1054, 299] on input "False" at bounding box center [1060, 299] width 15 height 12
radio input "true"
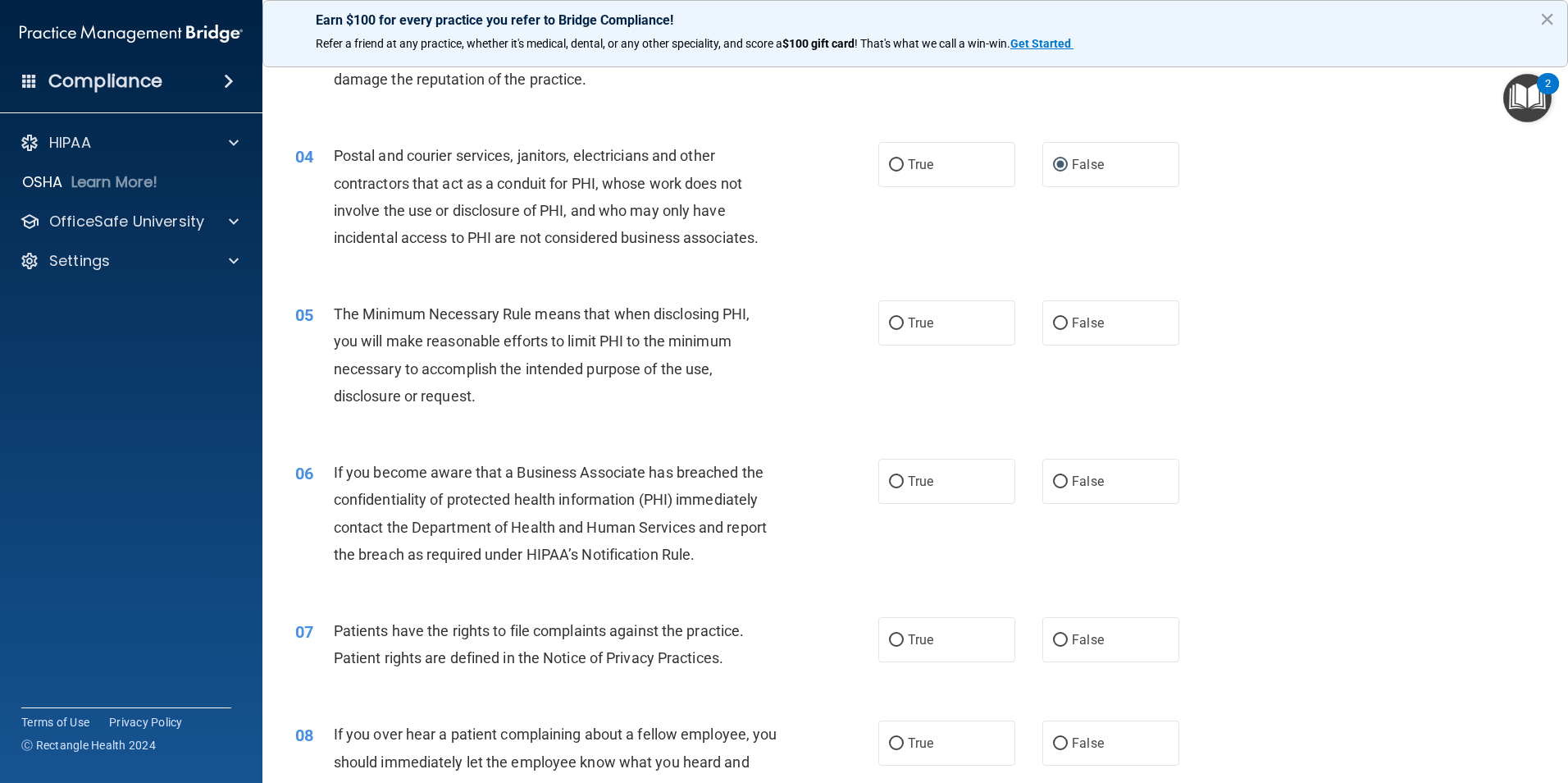
scroll to position [410, 0]
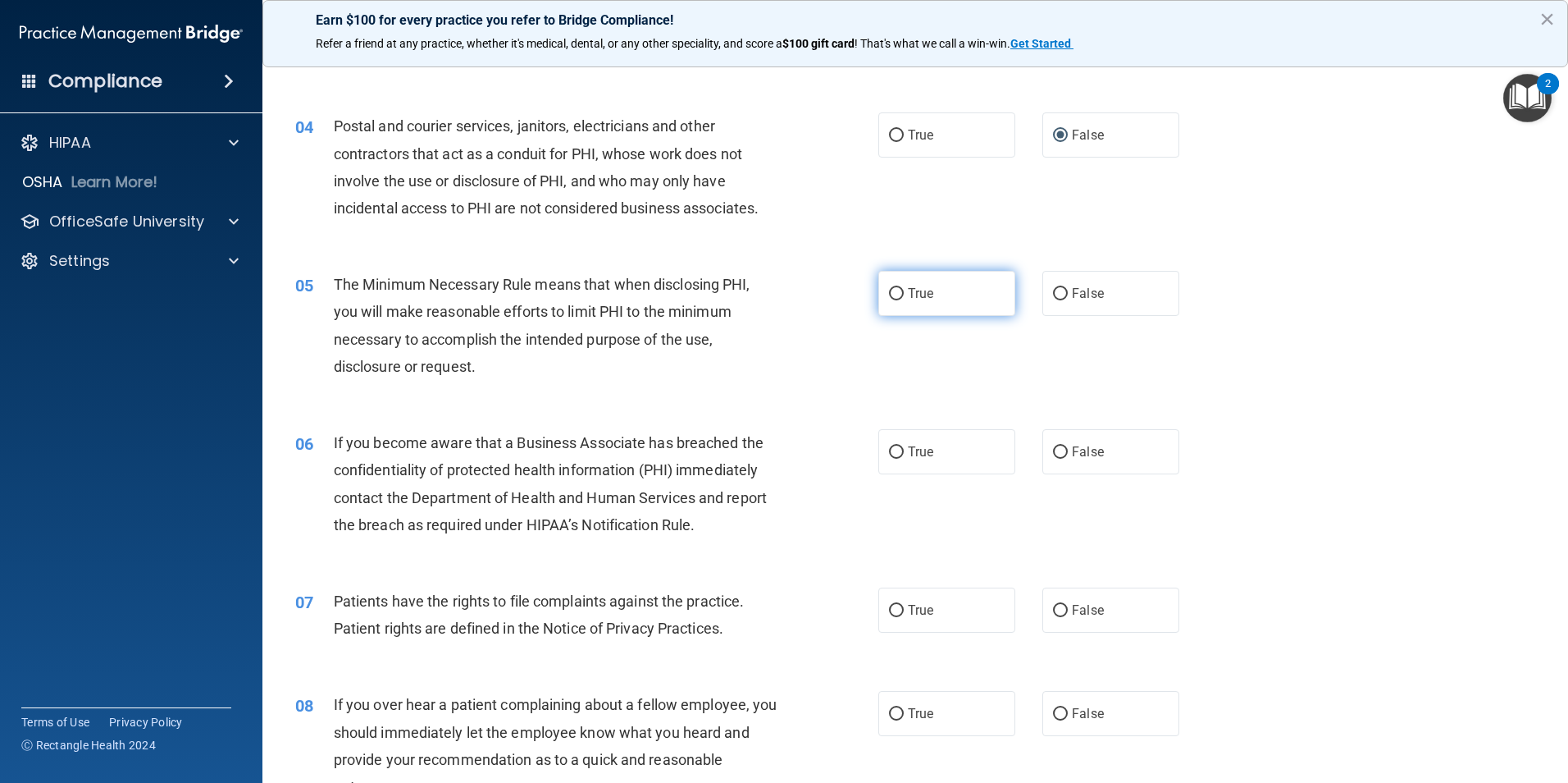
click at [889, 290] on input "True" at bounding box center [896, 293] width 15 height 12
radio input "true"
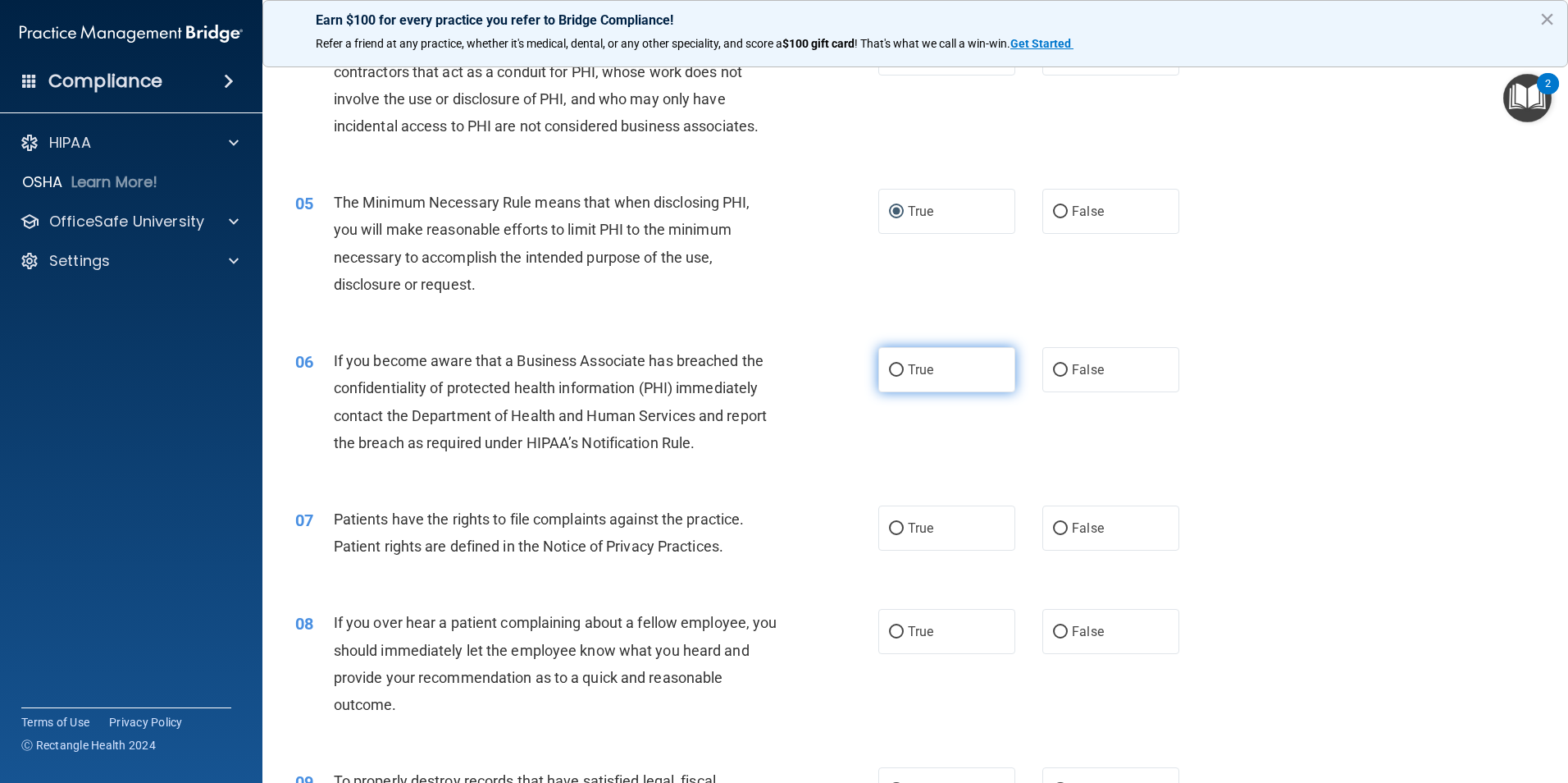
click at [891, 366] on input "True" at bounding box center [896, 370] width 15 height 12
radio input "true"
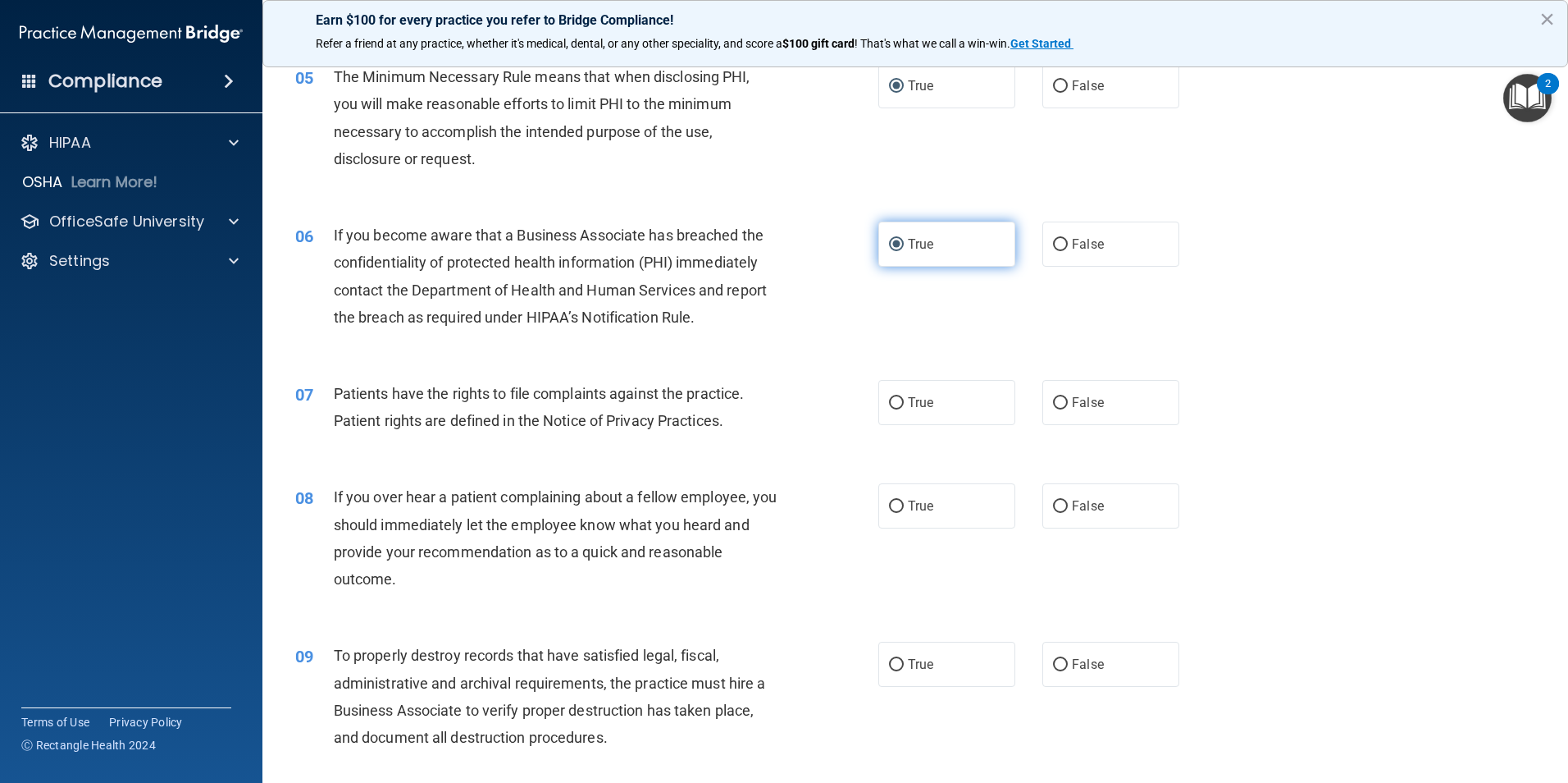
scroll to position [657, 0]
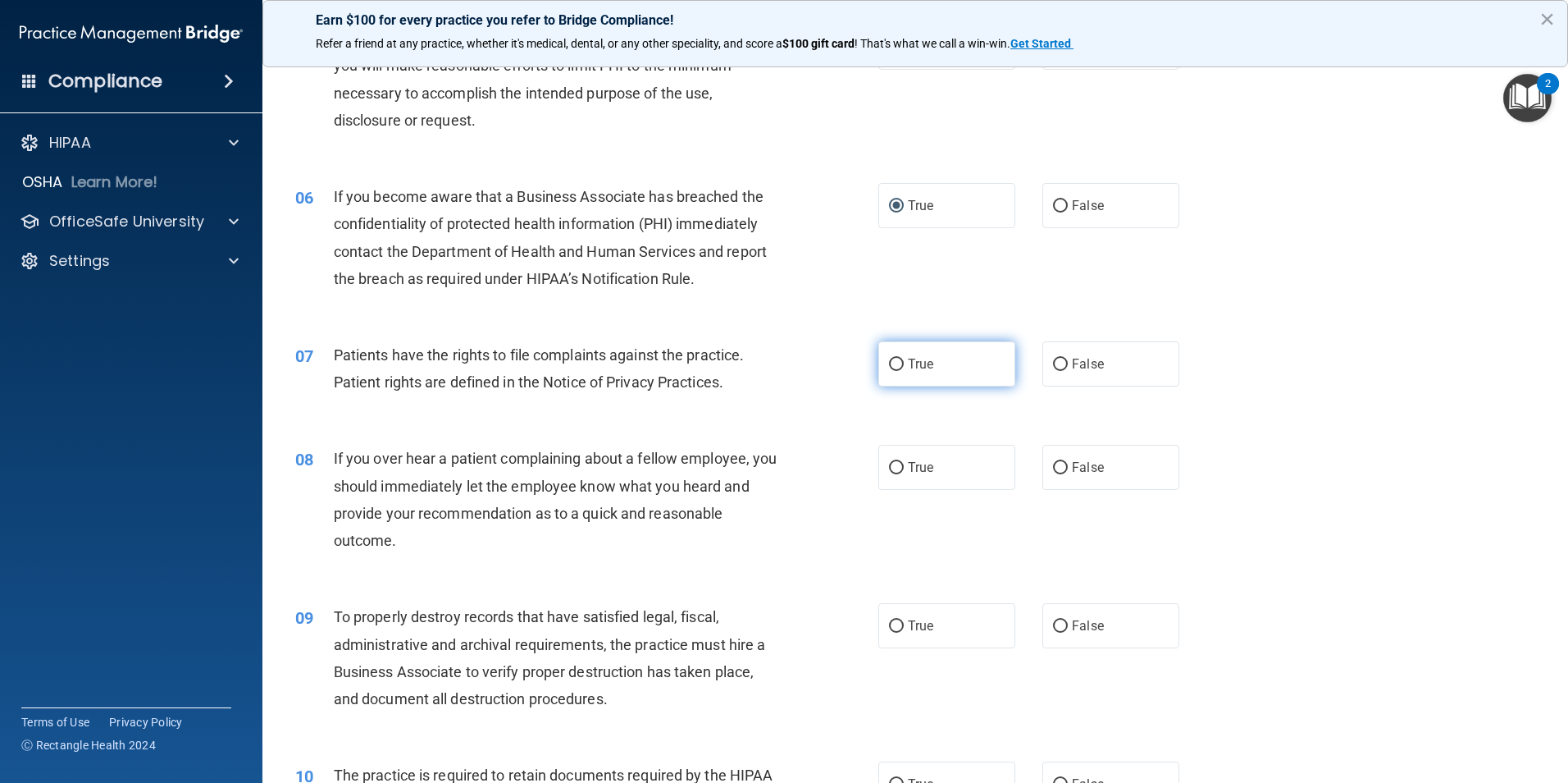
click at [889, 362] on input "True" at bounding box center [896, 364] width 15 height 12
radio input "true"
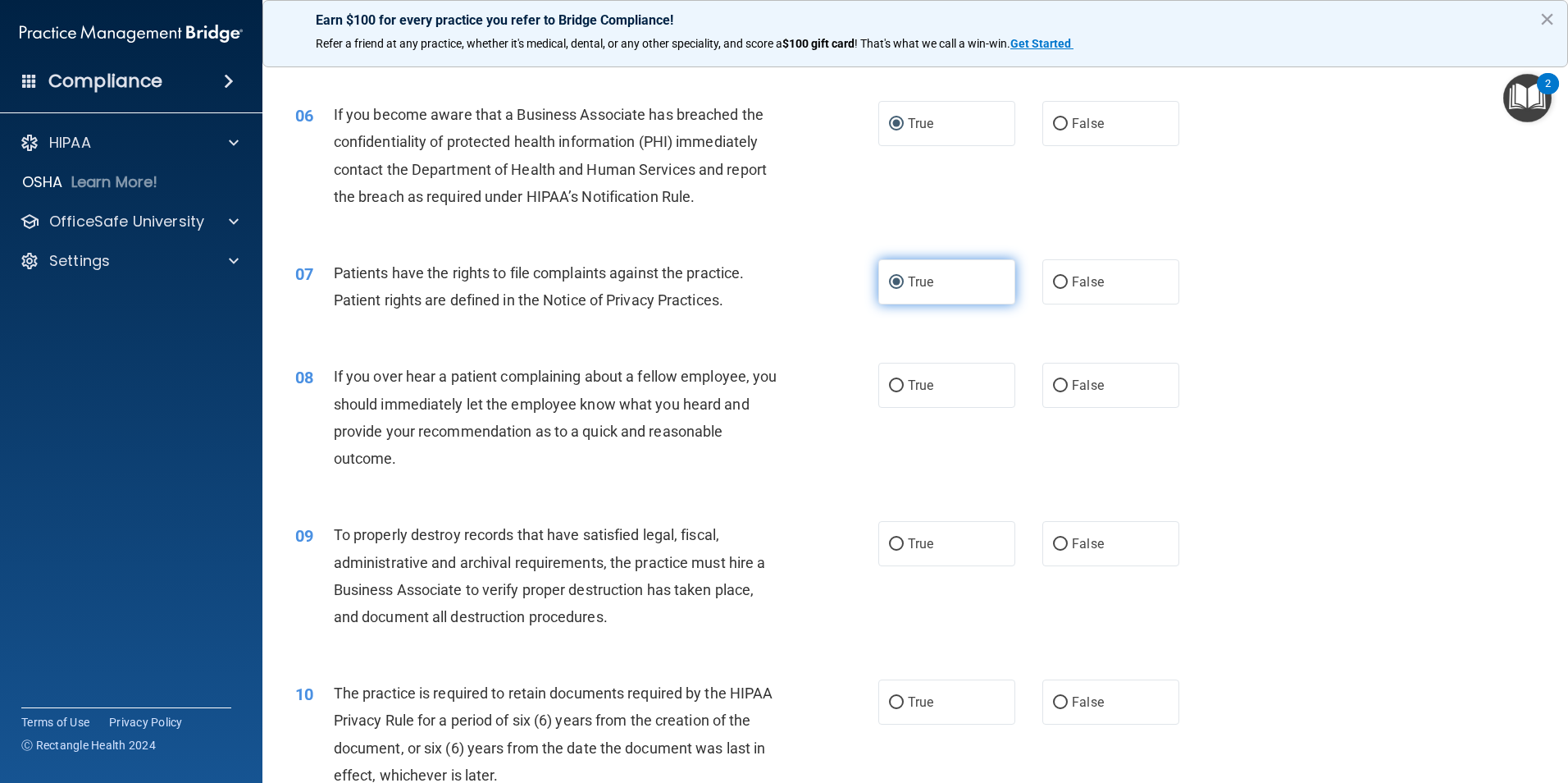
scroll to position [821, 0]
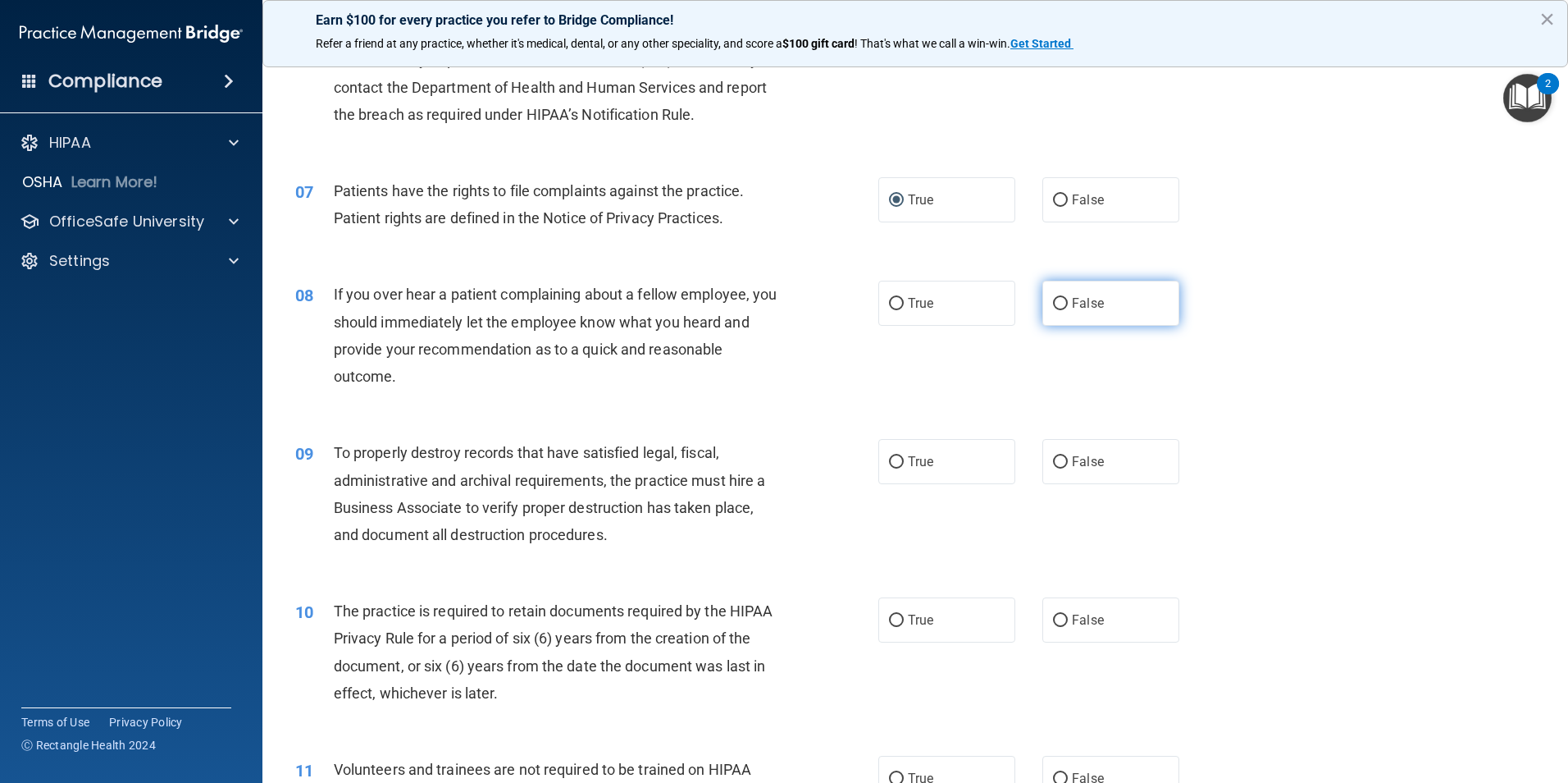
click at [1053, 298] on input "False" at bounding box center [1060, 303] width 15 height 12
radio input "true"
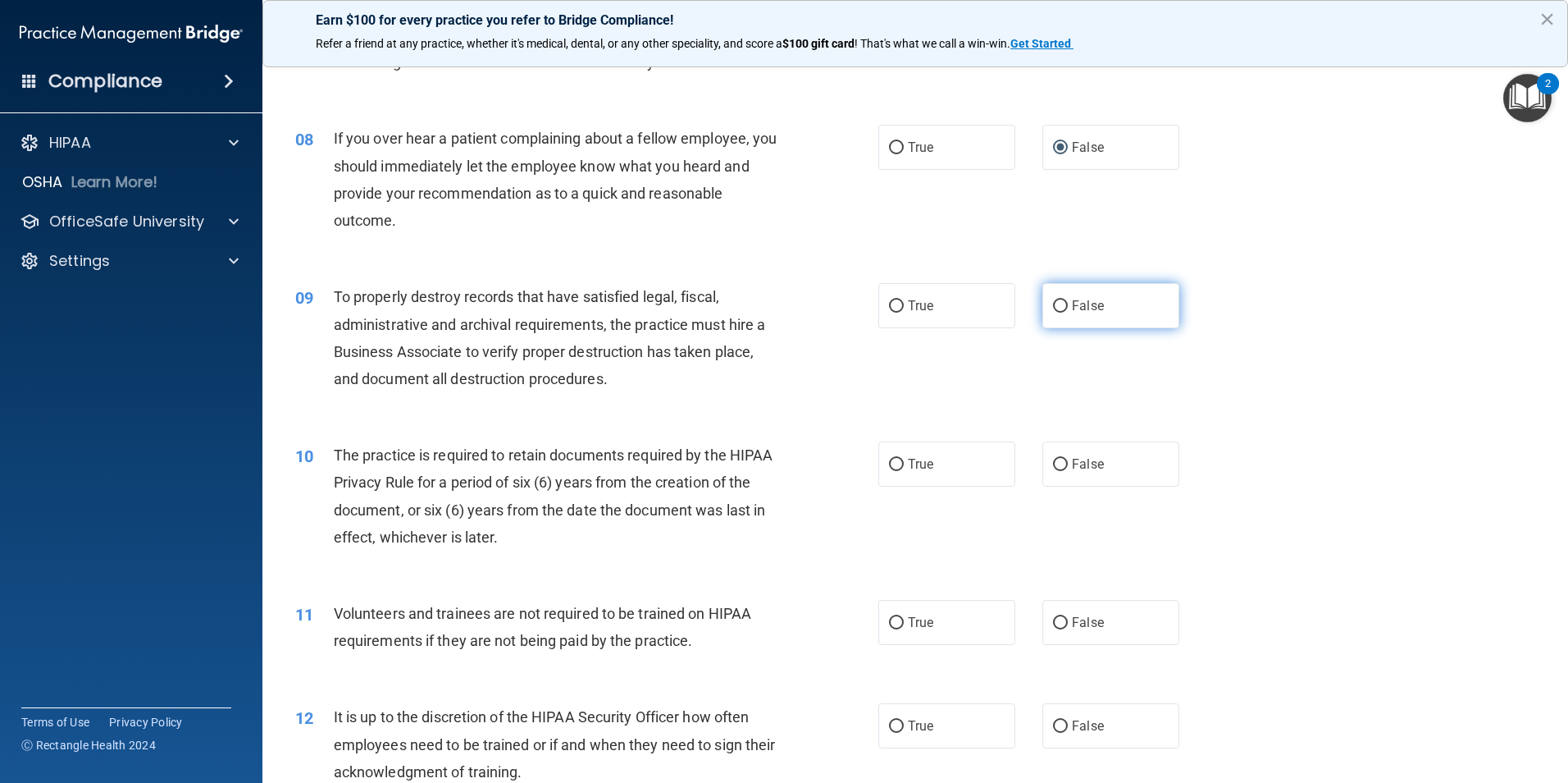
scroll to position [984, 0]
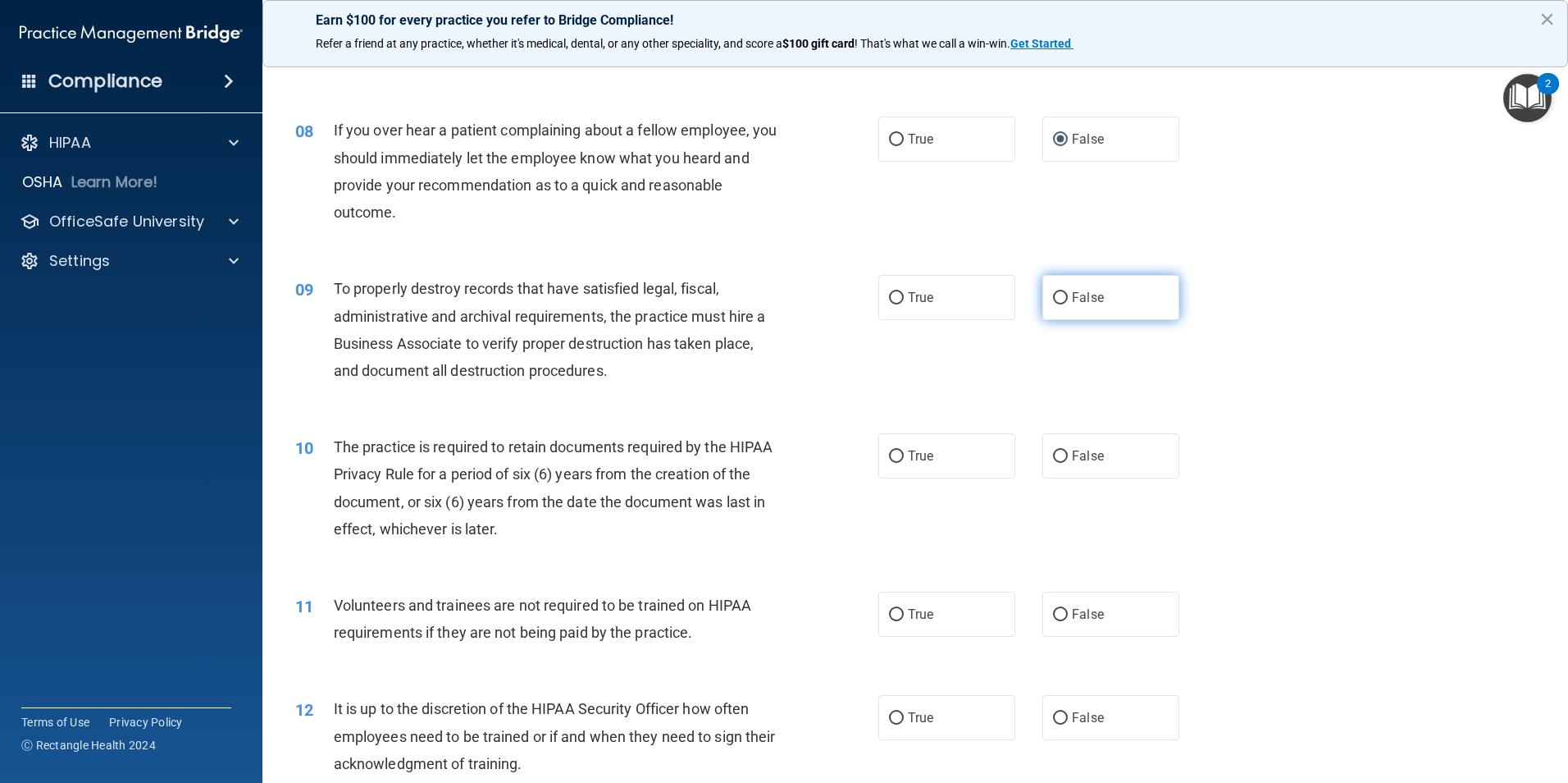
click at [1054, 294] on input "False" at bounding box center [1060, 298] width 15 height 12
radio input "true"
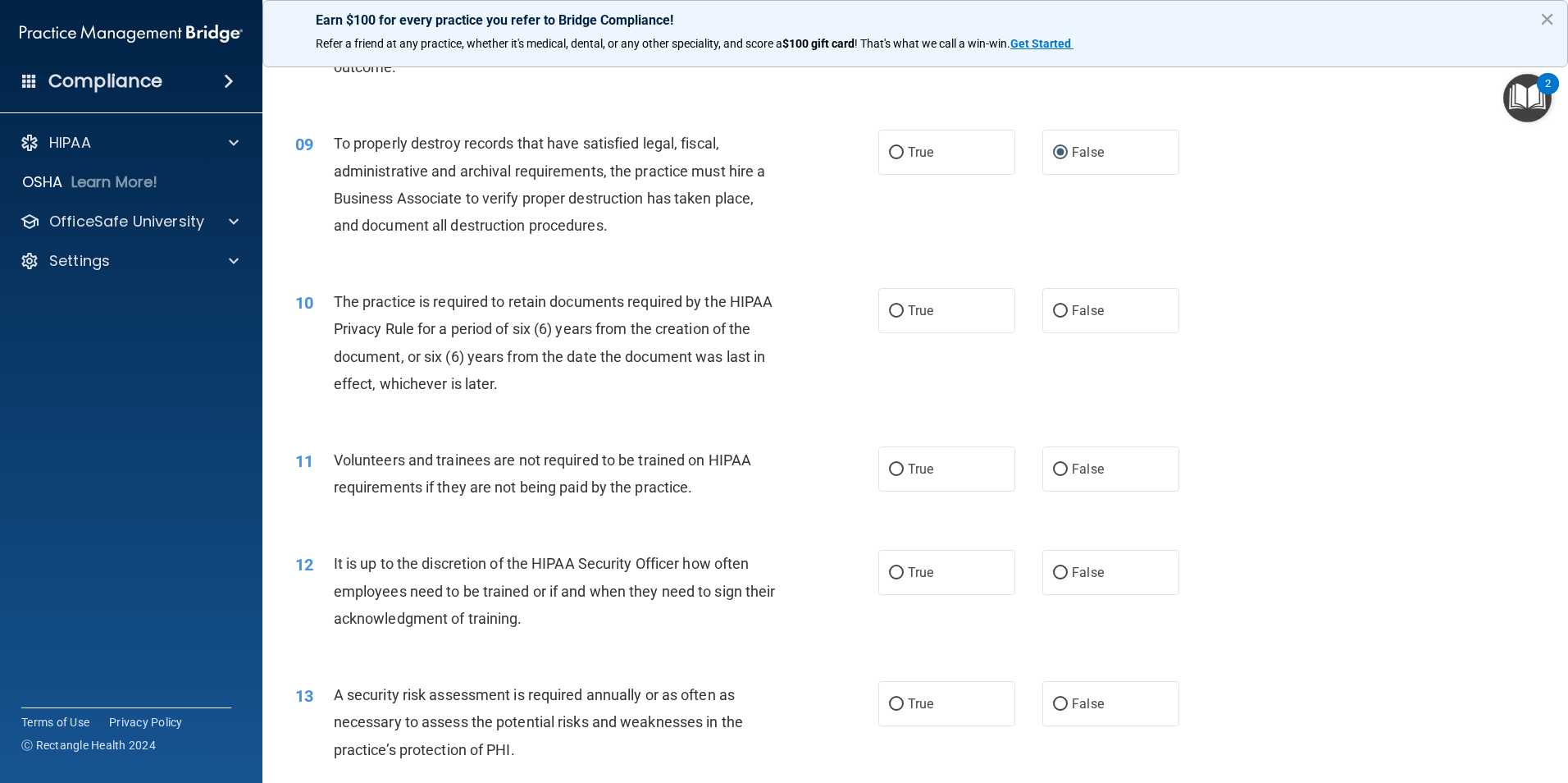
scroll to position [1148, 0]
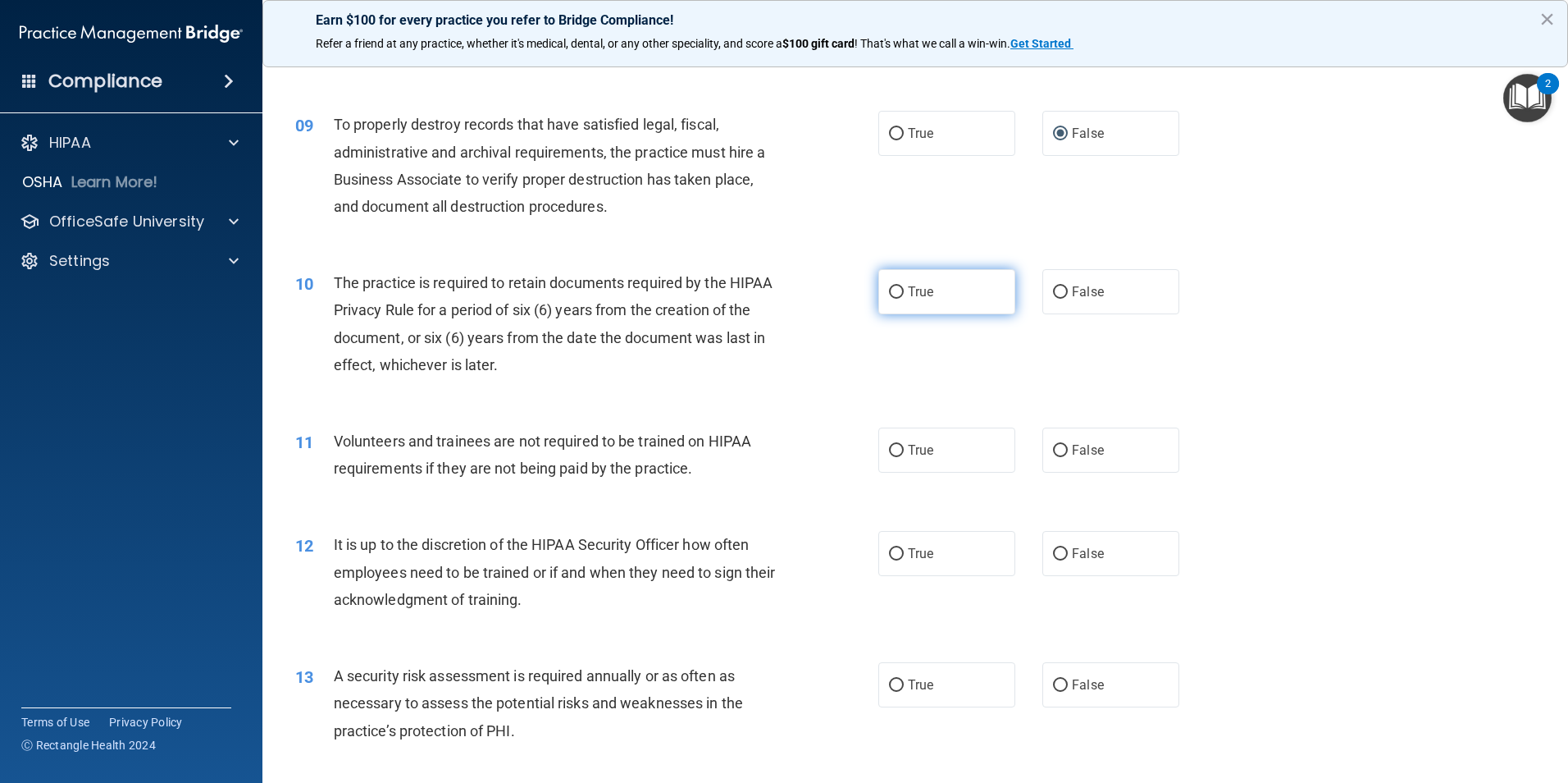
click at [889, 287] on input "True" at bounding box center [896, 292] width 15 height 12
radio input "true"
click at [1053, 446] on input "False" at bounding box center [1060, 450] width 15 height 12
radio input "true"
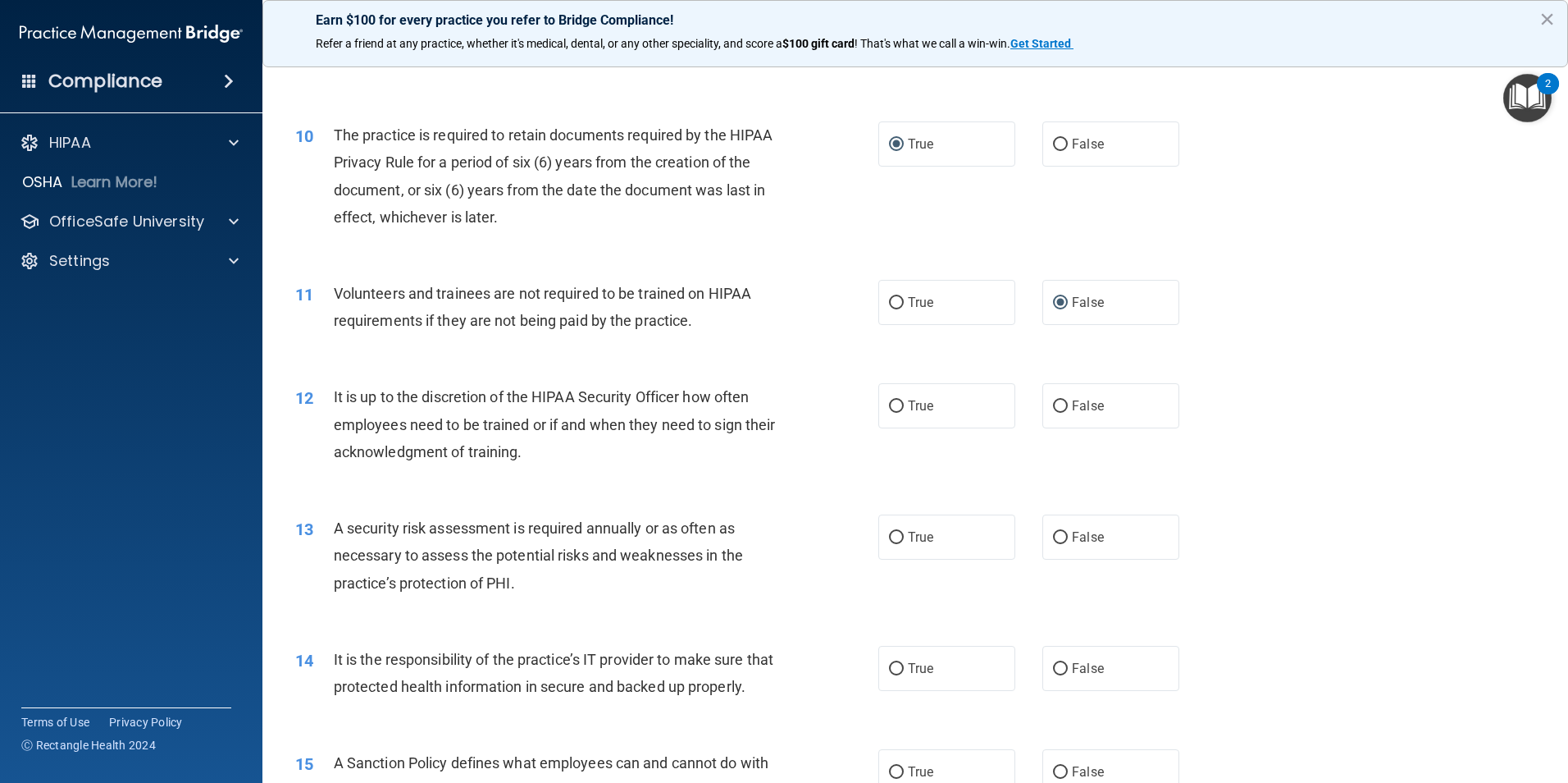
scroll to position [1312, 0]
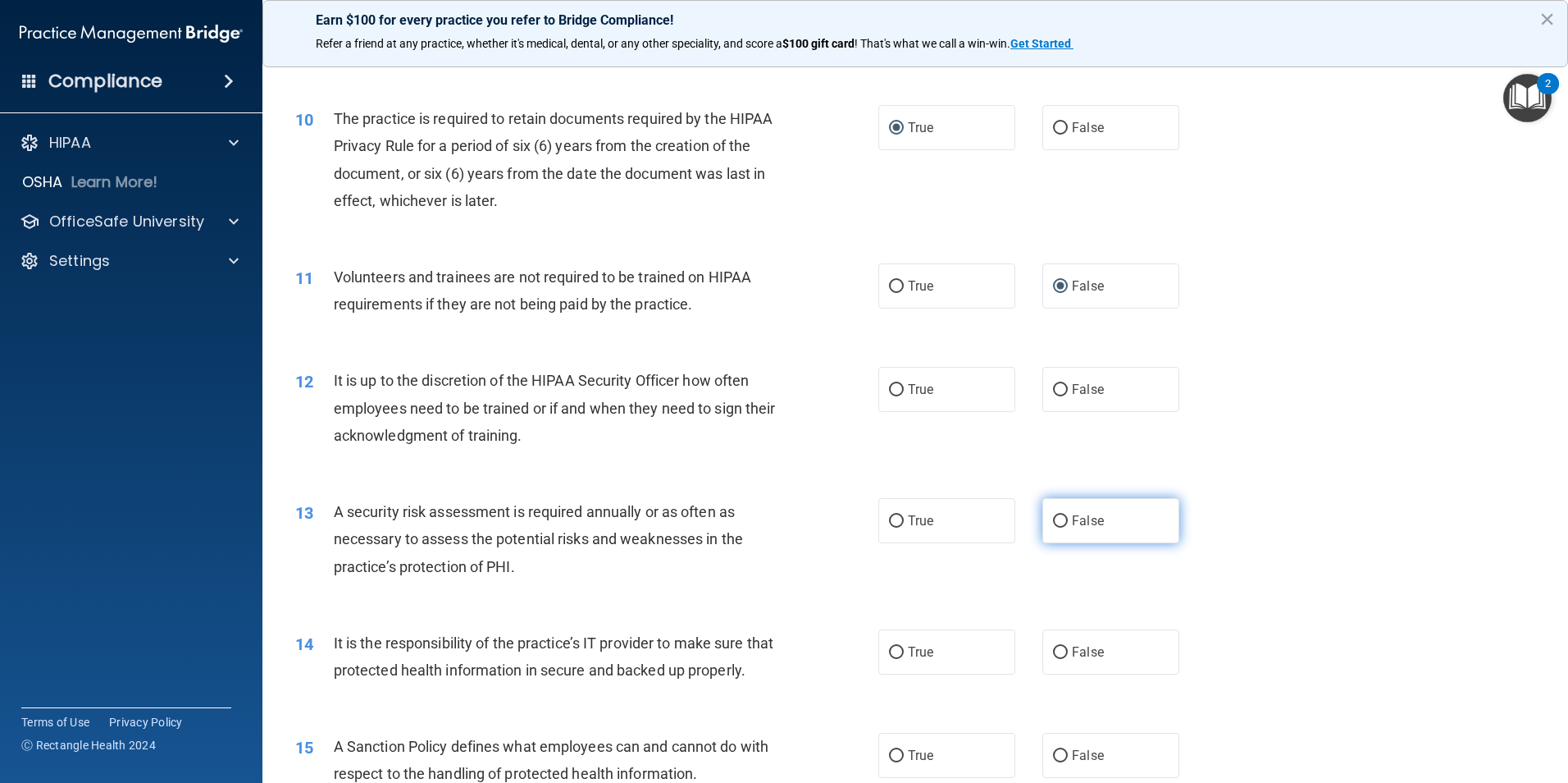
click at [1053, 522] on input "False" at bounding box center [1060, 521] width 15 height 12
radio input "true"
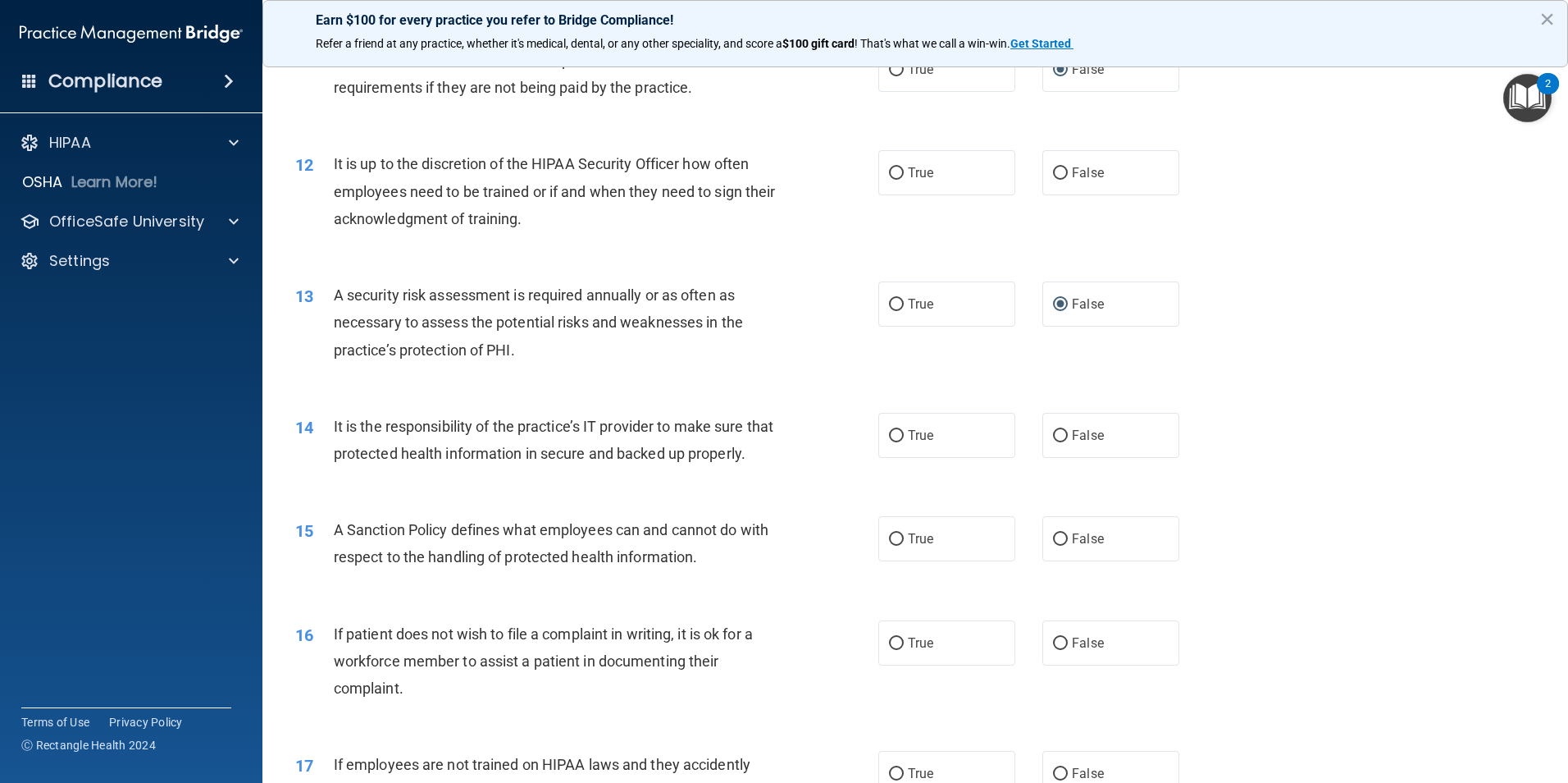
scroll to position [1559, 0]
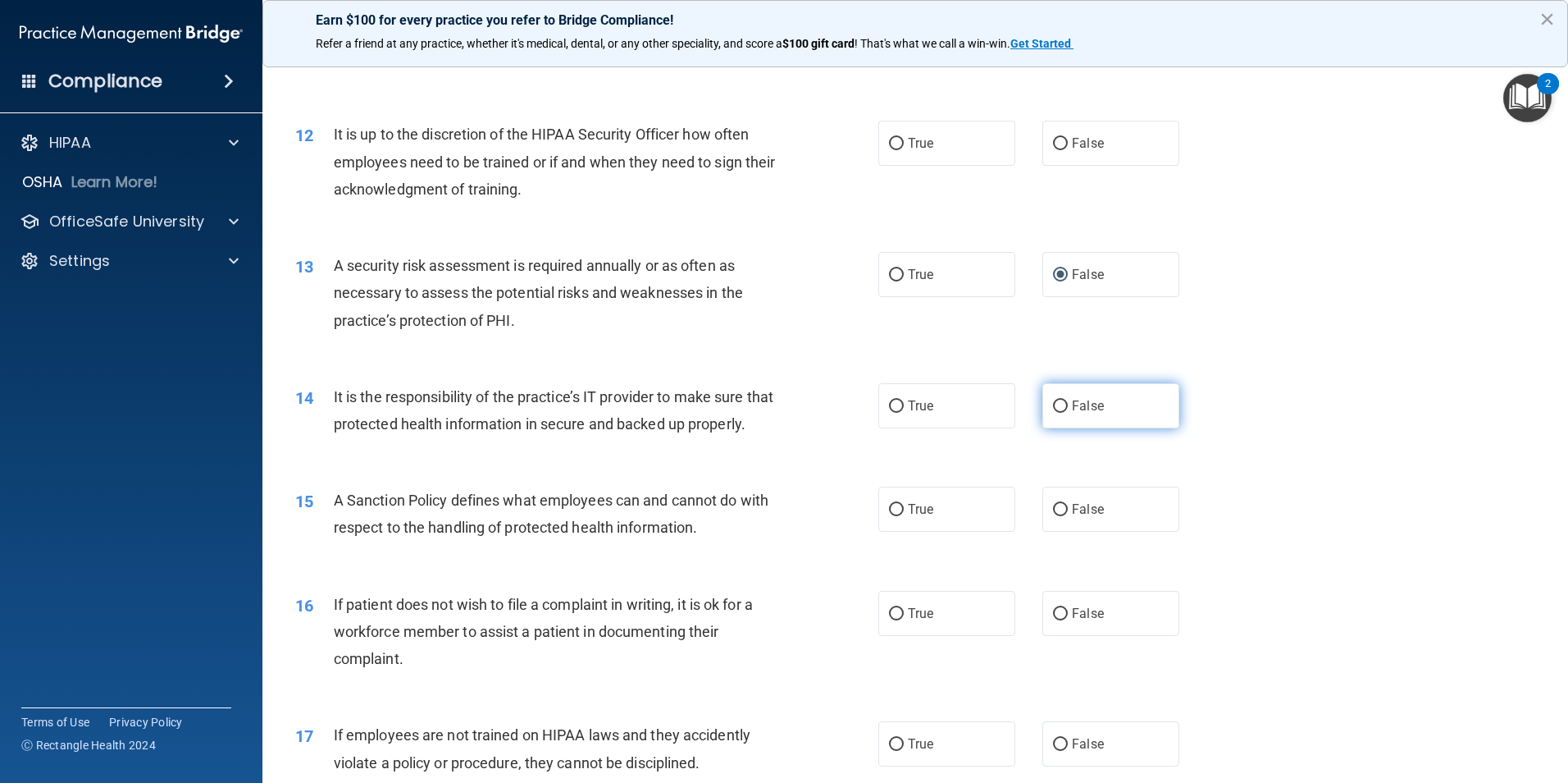
click at [1053, 404] on input "False" at bounding box center [1060, 406] width 15 height 12
radio input "true"
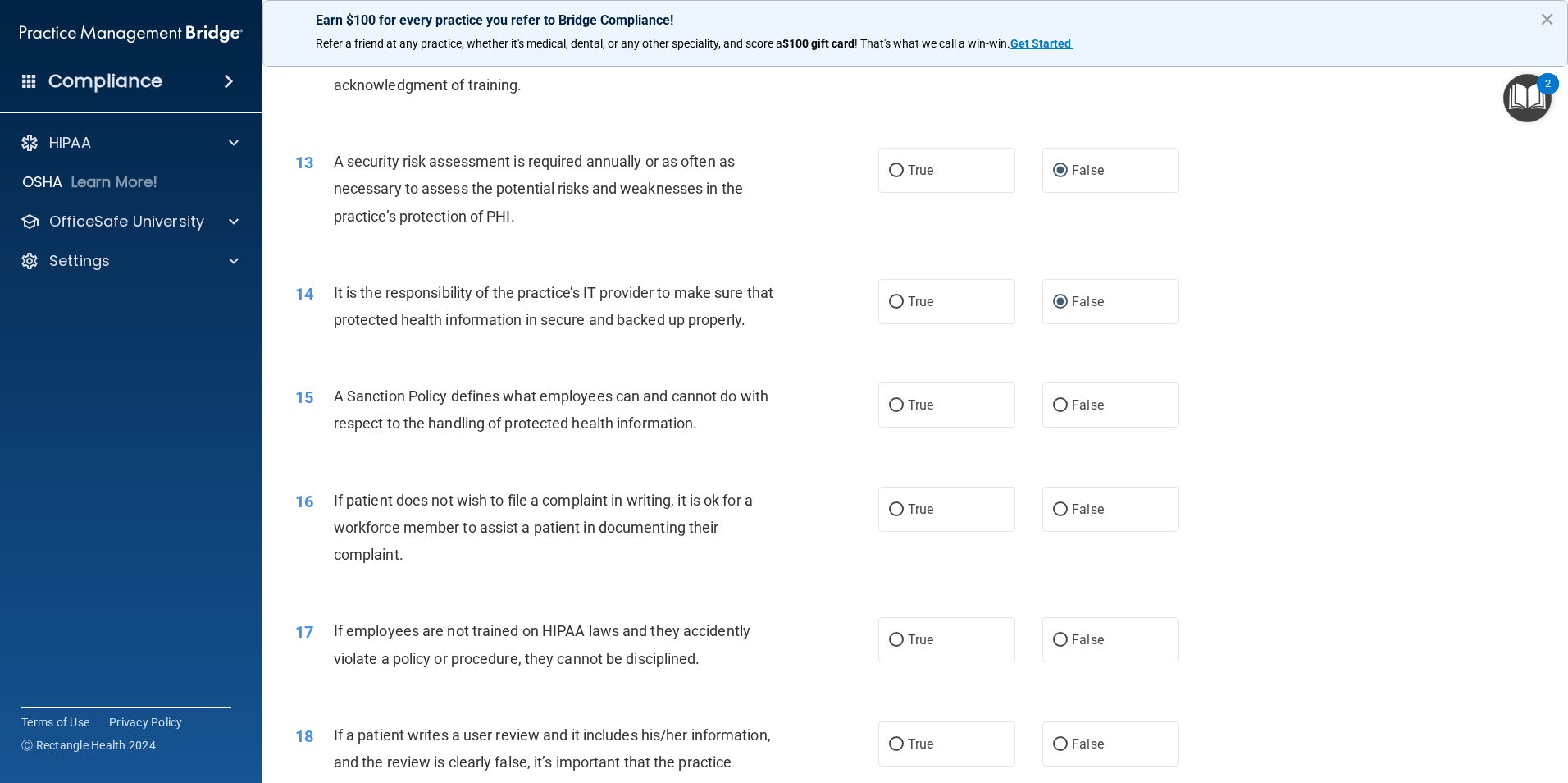
scroll to position [1723, 0]
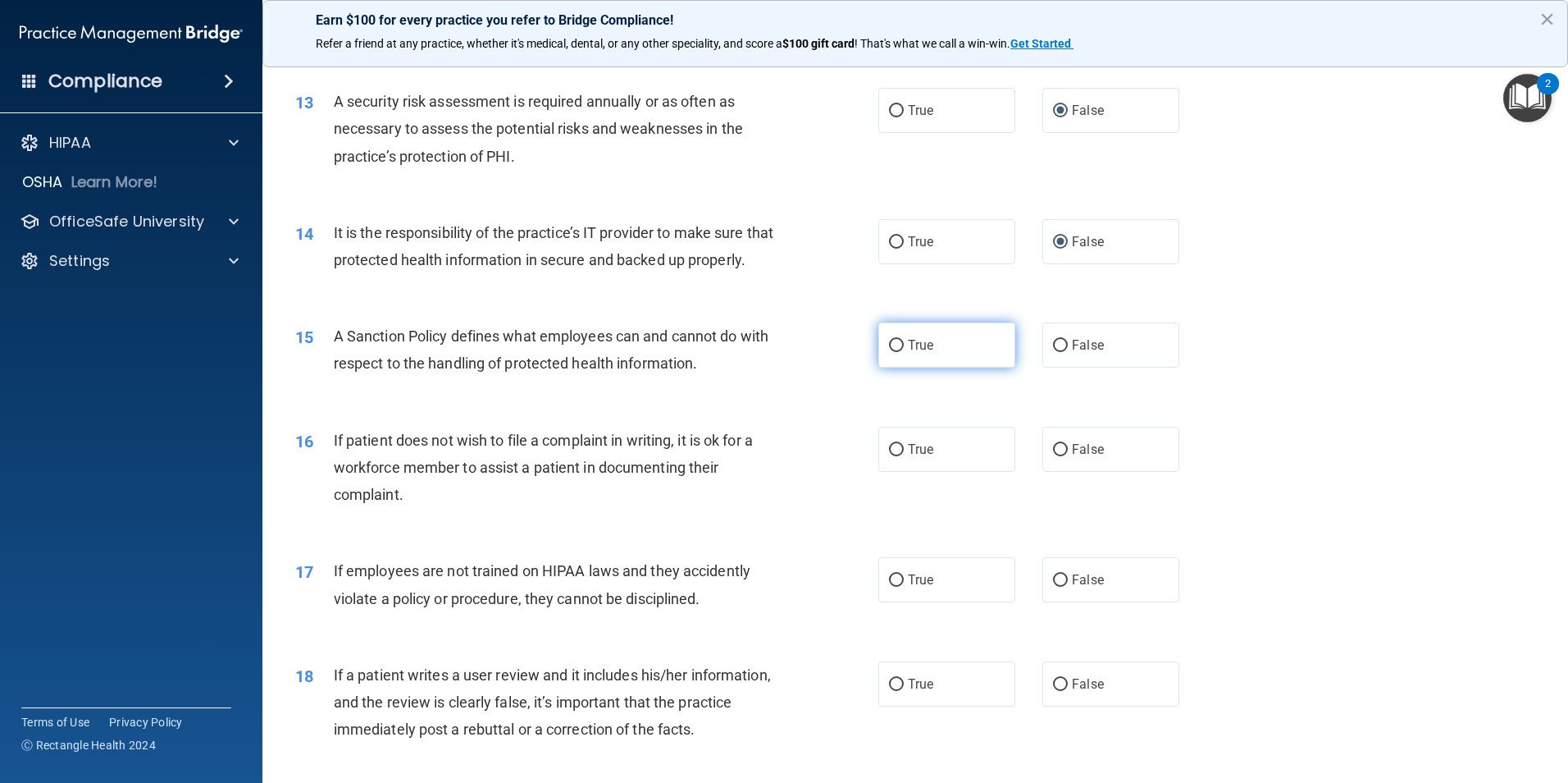
click at [888, 364] on label "True" at bounding box center [946, 344] width 137 height 45
click at [889, 352] on input "True" at bounding box center [896, 345] width 15 height 12
radio input "true"
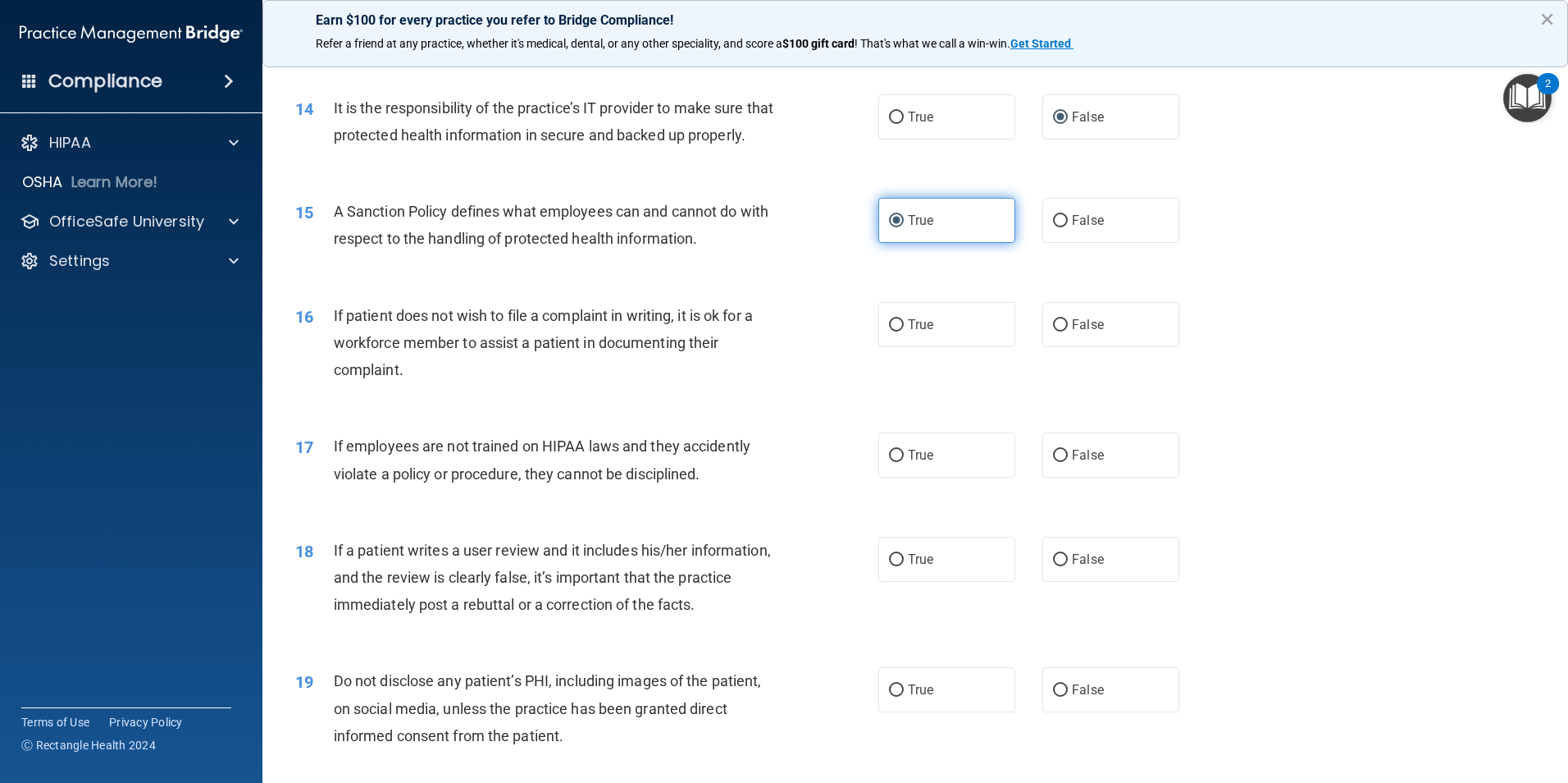
scroll to position [1887, 0]
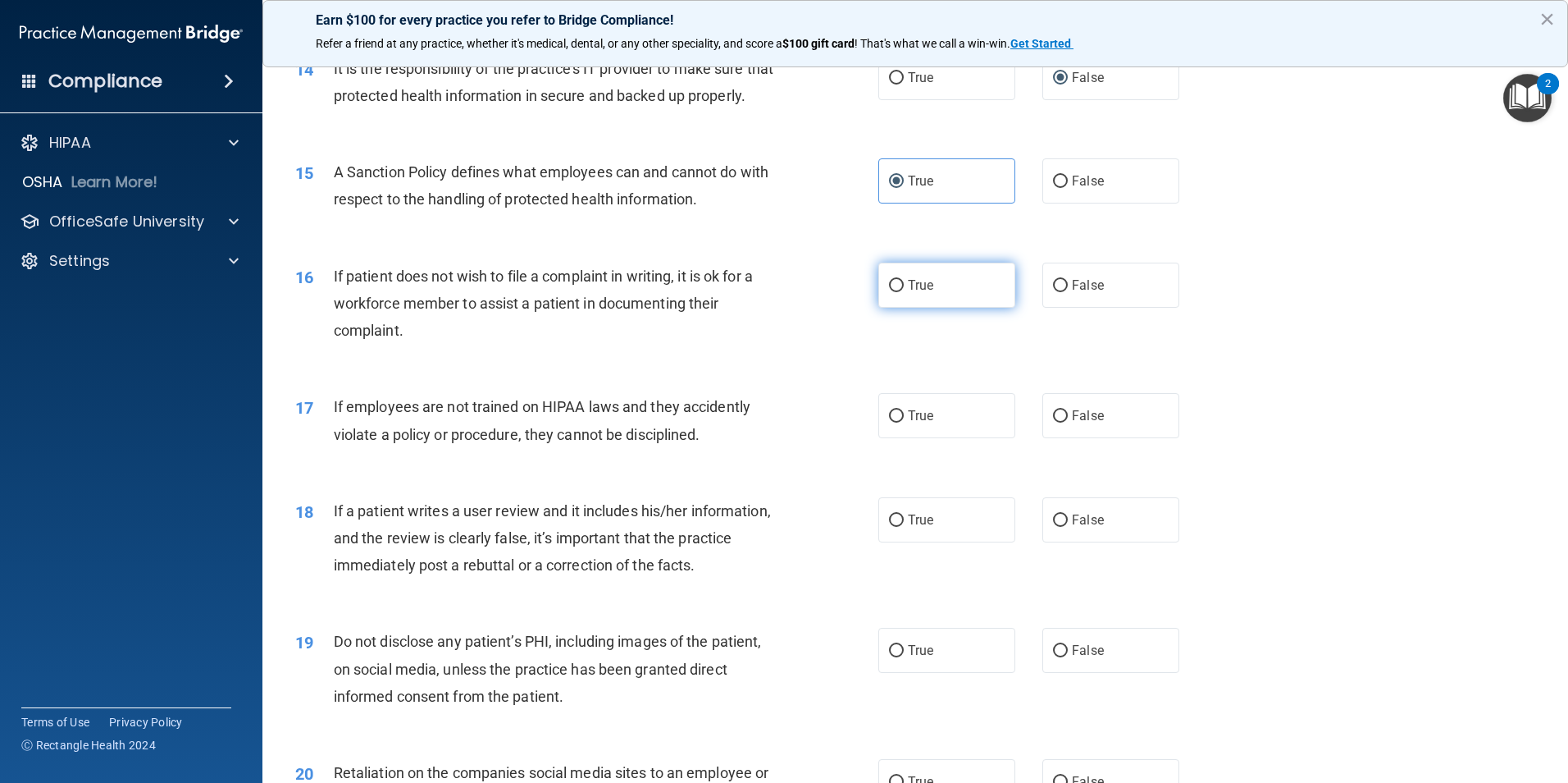
drag, startPoint x: 894, startPoint y: 306, endPoint x: 903, endPoint y: 312, distance: 10.8
click at [895, 292] on input "True" at bounding box center [896, 285] width 15 height 12
radio input "true"
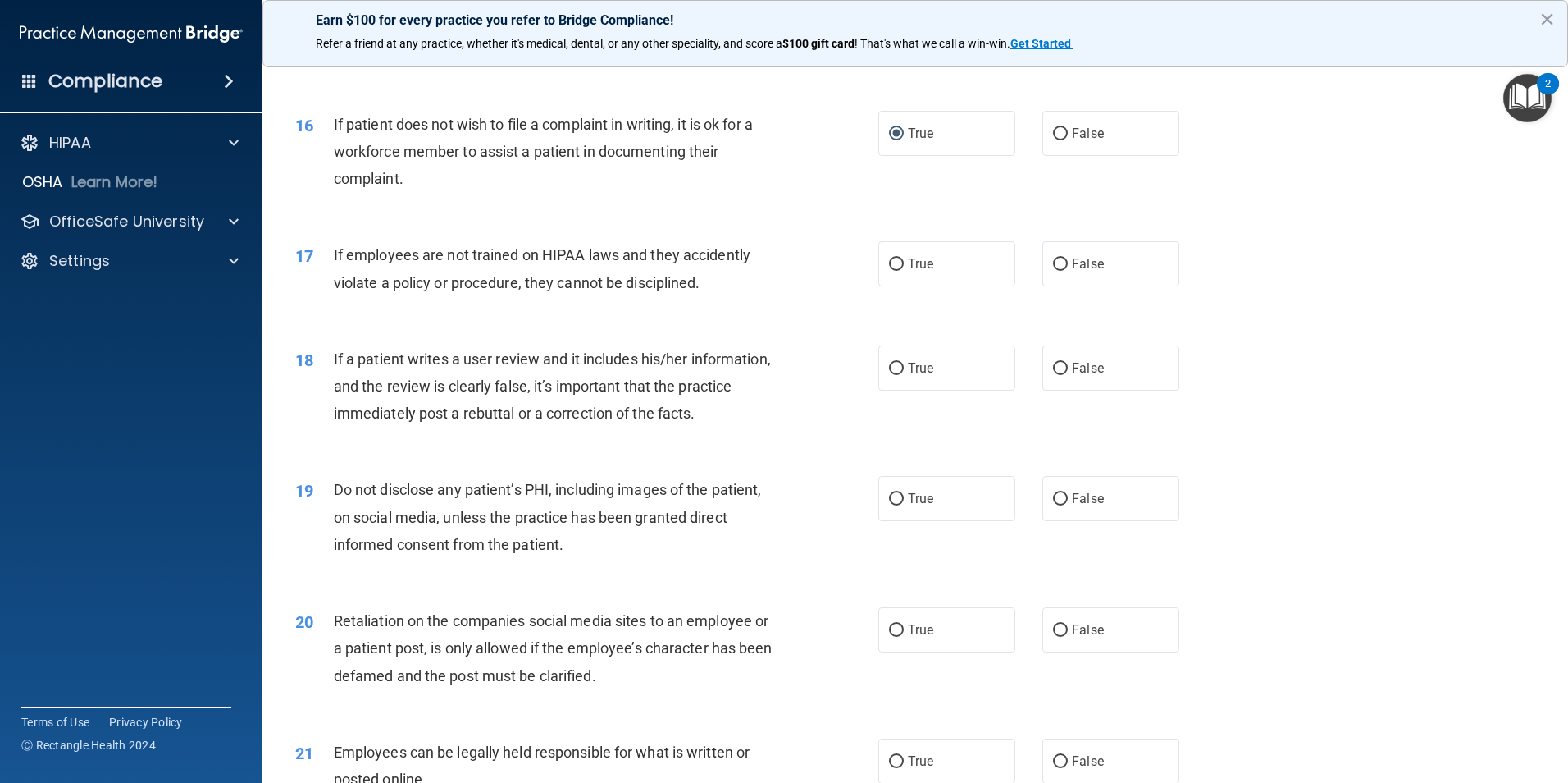
scroll to position [2050, 0]
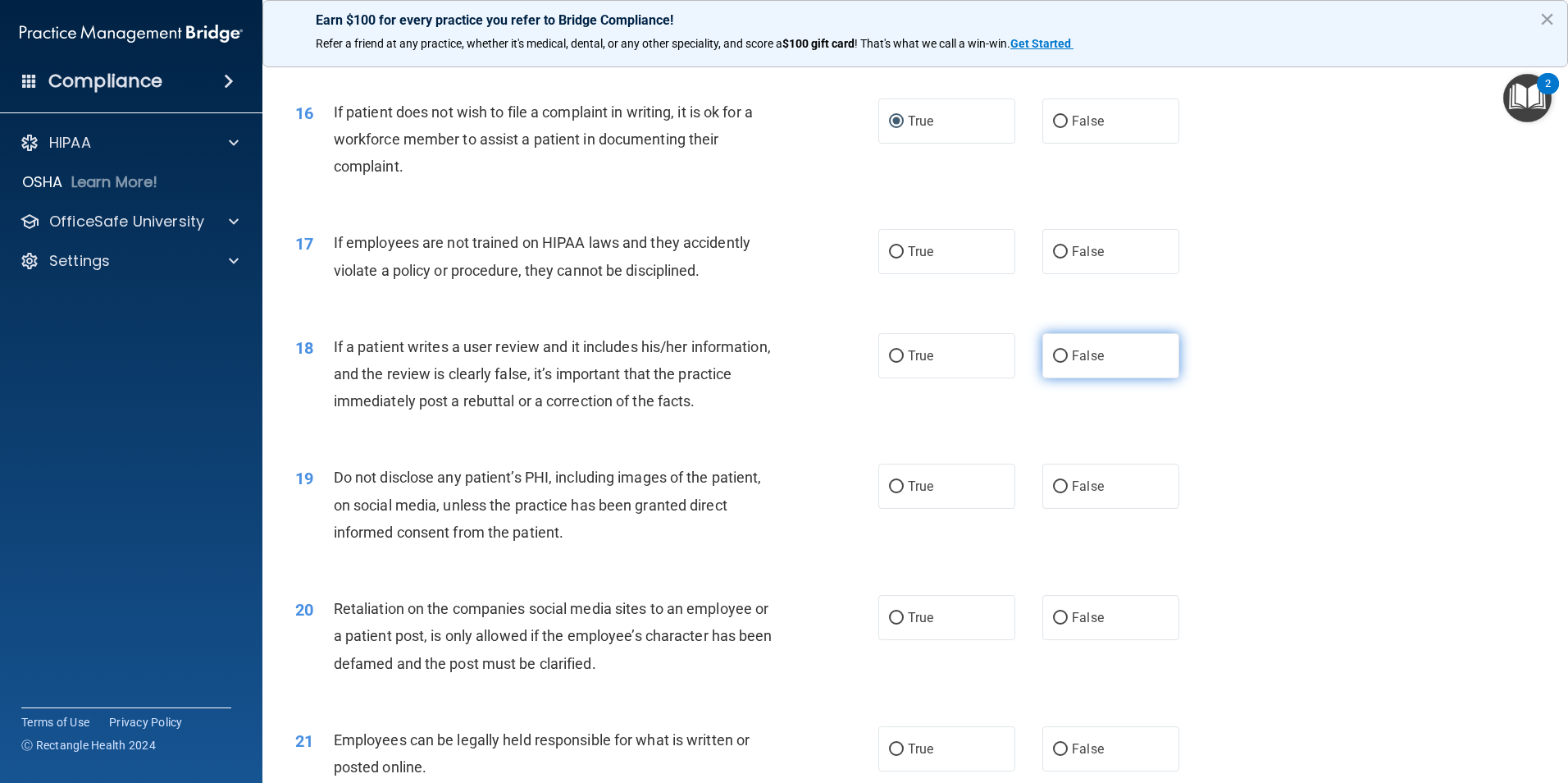
click at [1053, 363] on input "False" at bounding box center [1060, 355] width 15 height 12
radio input "true"
click at [1053, 258] on input "False" at bounding box center [1060, 252] width 15 height 12
radio input "true"
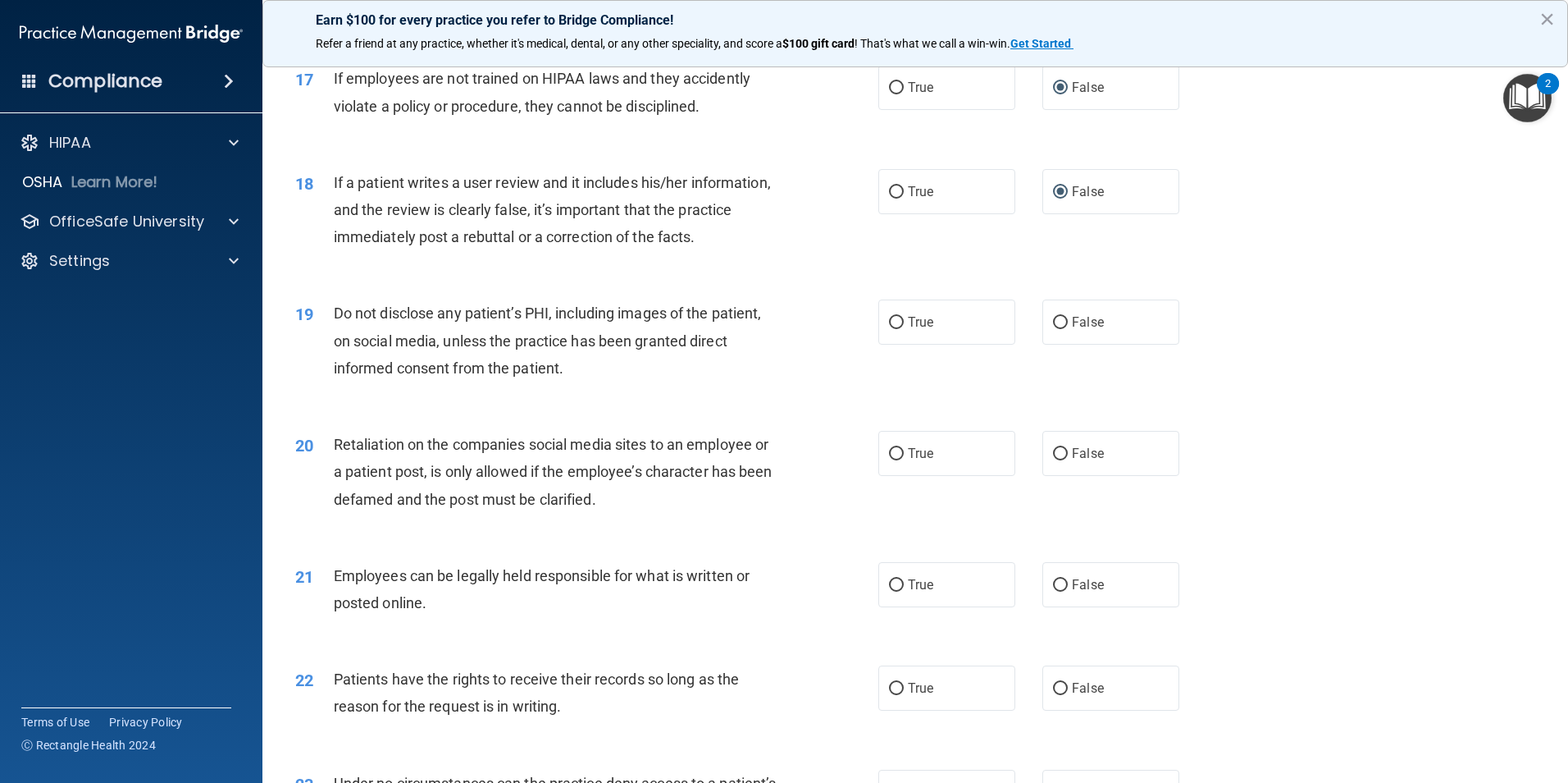
scroll to position [2297, 0]
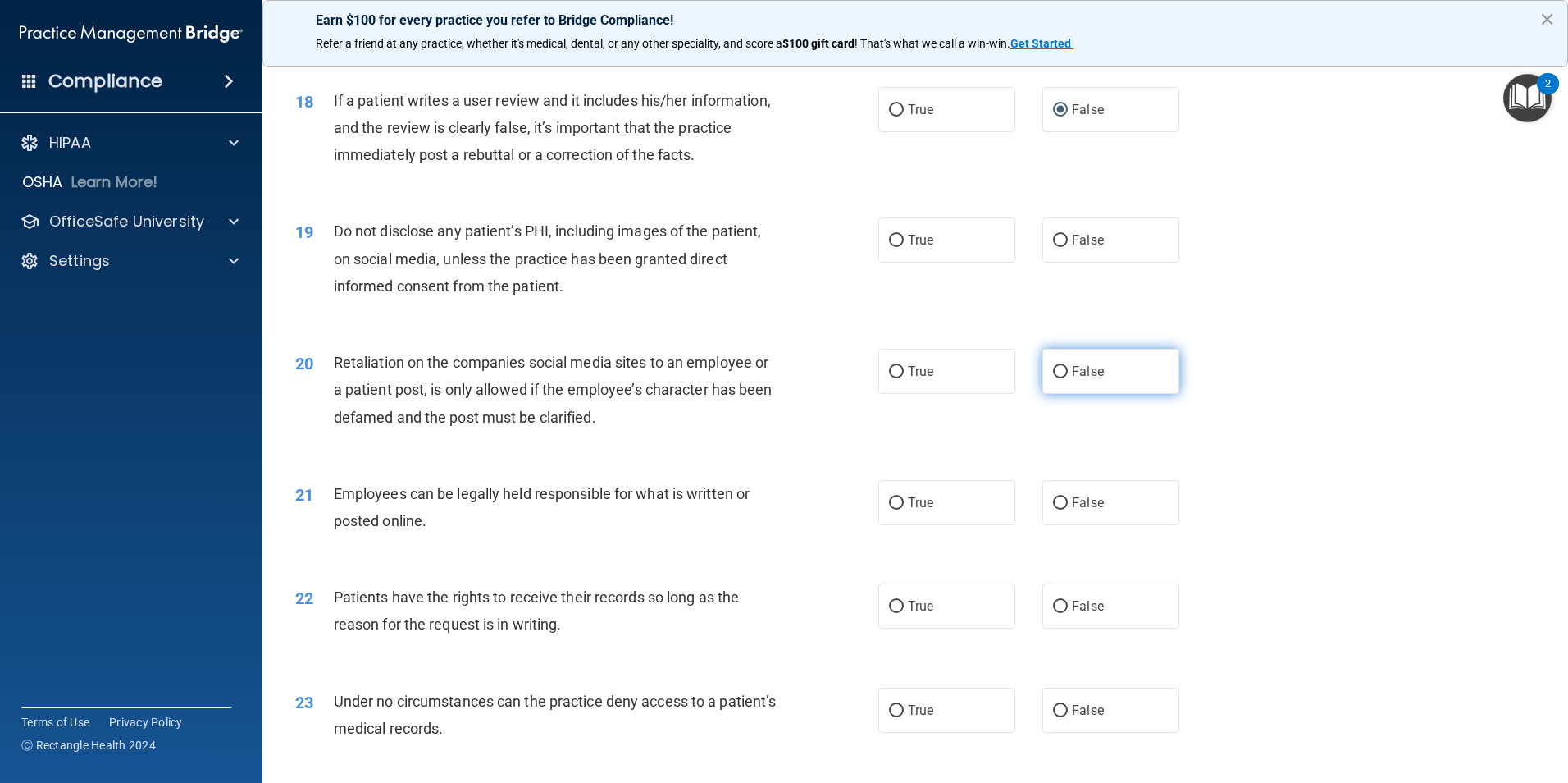
click at [1056, 378] on input "False" at bounding box center [1060, 372] width 15 height 12
radio input "true"
click at [892, 247] on input "True" at bounding box center [896, 240] width 15 height 12
radio input "true"
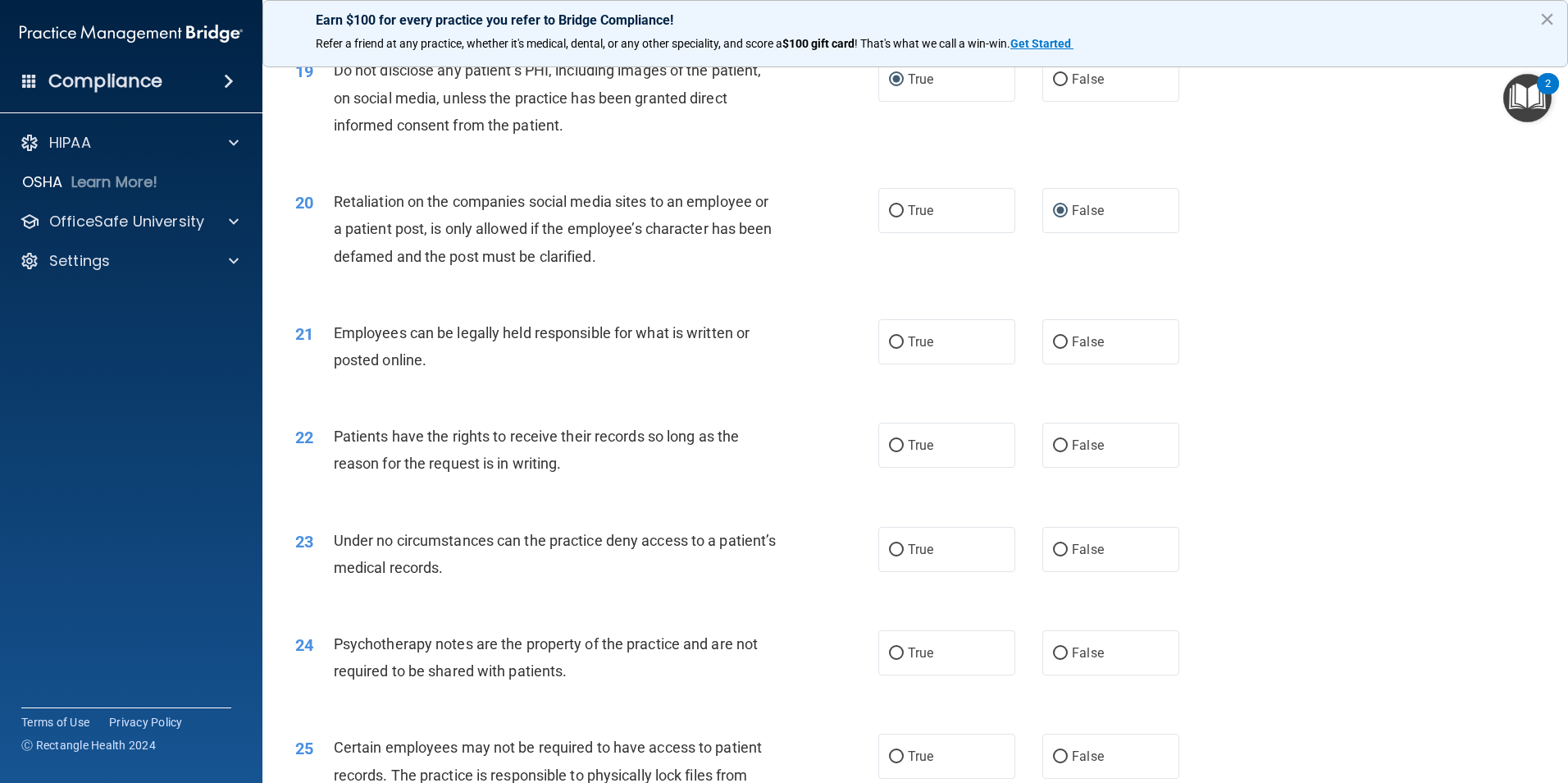
scroll to position [2461, 0]
click at [889, 345] on input "True" at bounding box center [896, 339] width 15 height 12
radio input "true"
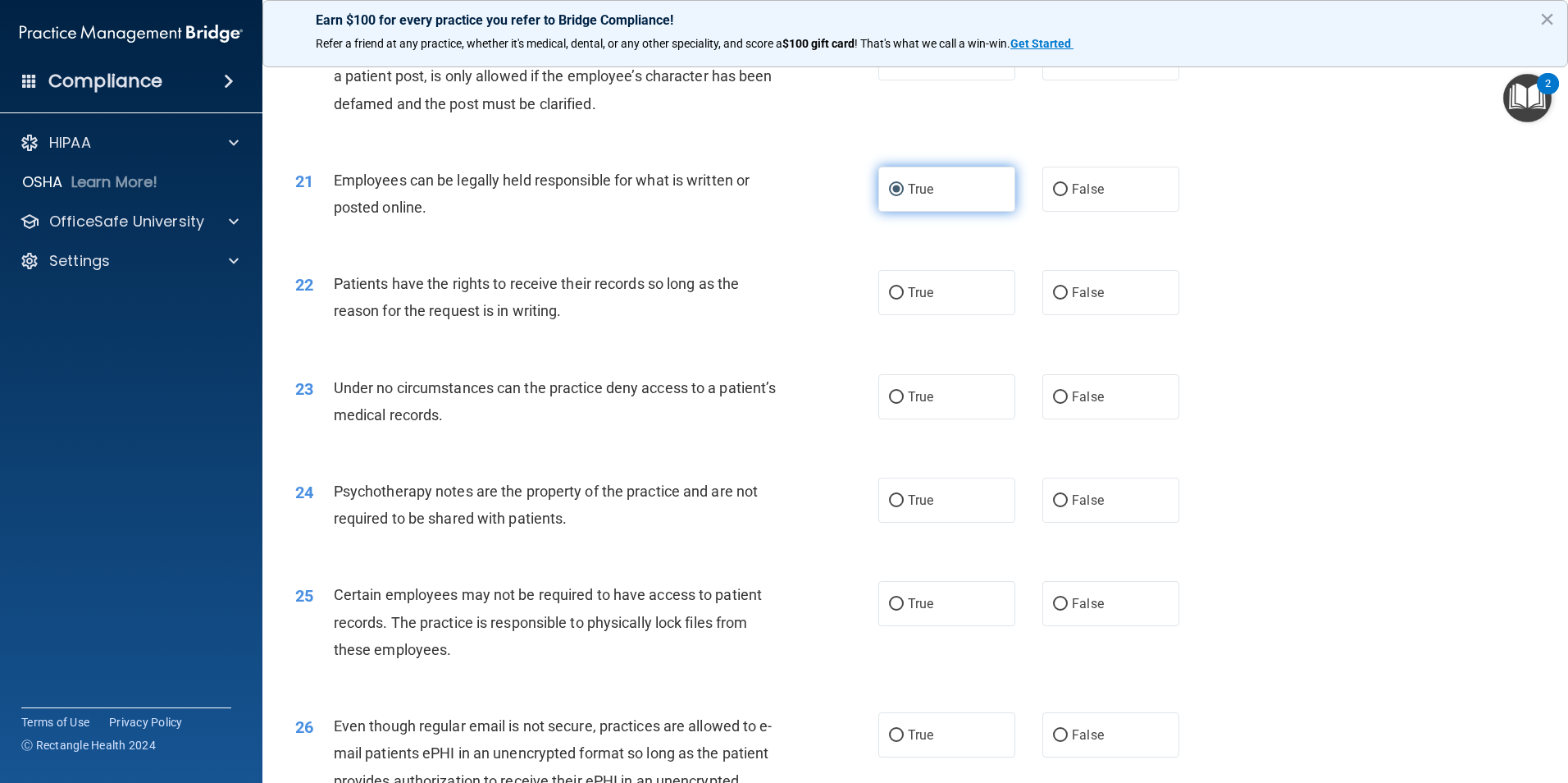
scroll to position [2625, 0]
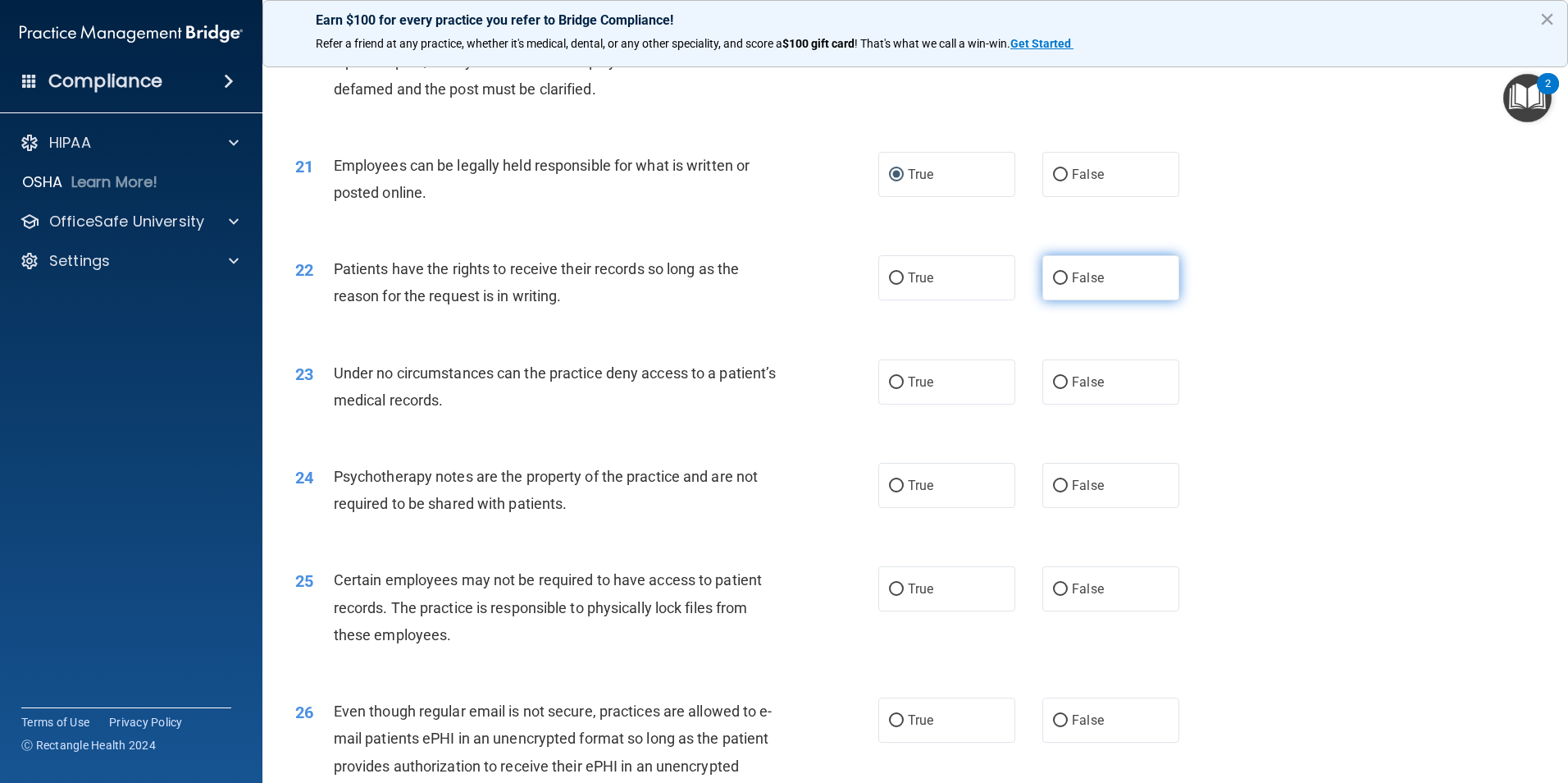
click at [1053, 285] on input "False" at bounding box center [1060, 277] width 15 height 12
radio input "true"
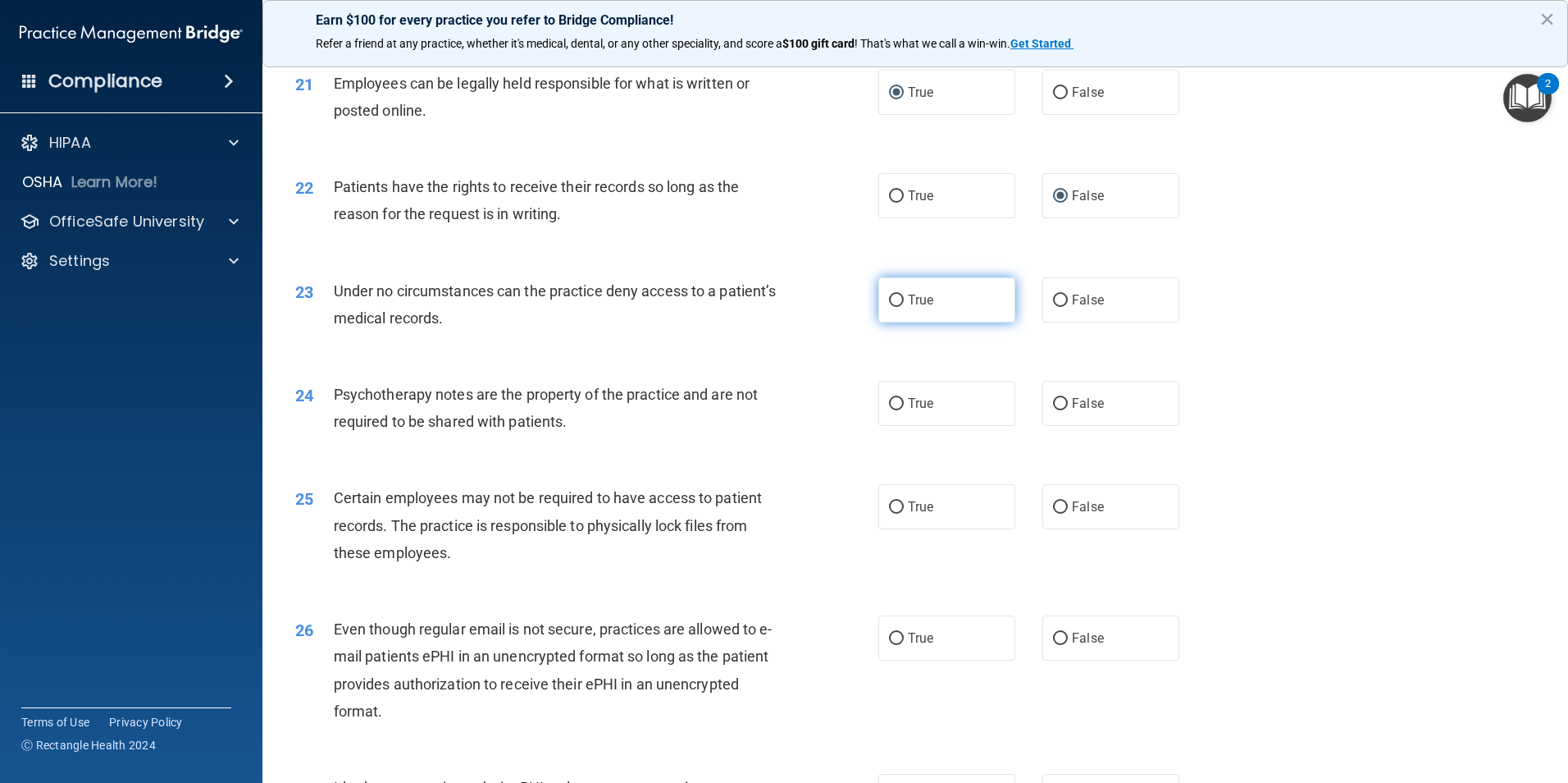
click at [891, 307] on input "True" at bounding box center [896, 300] width 15 height 12
radio input "true"
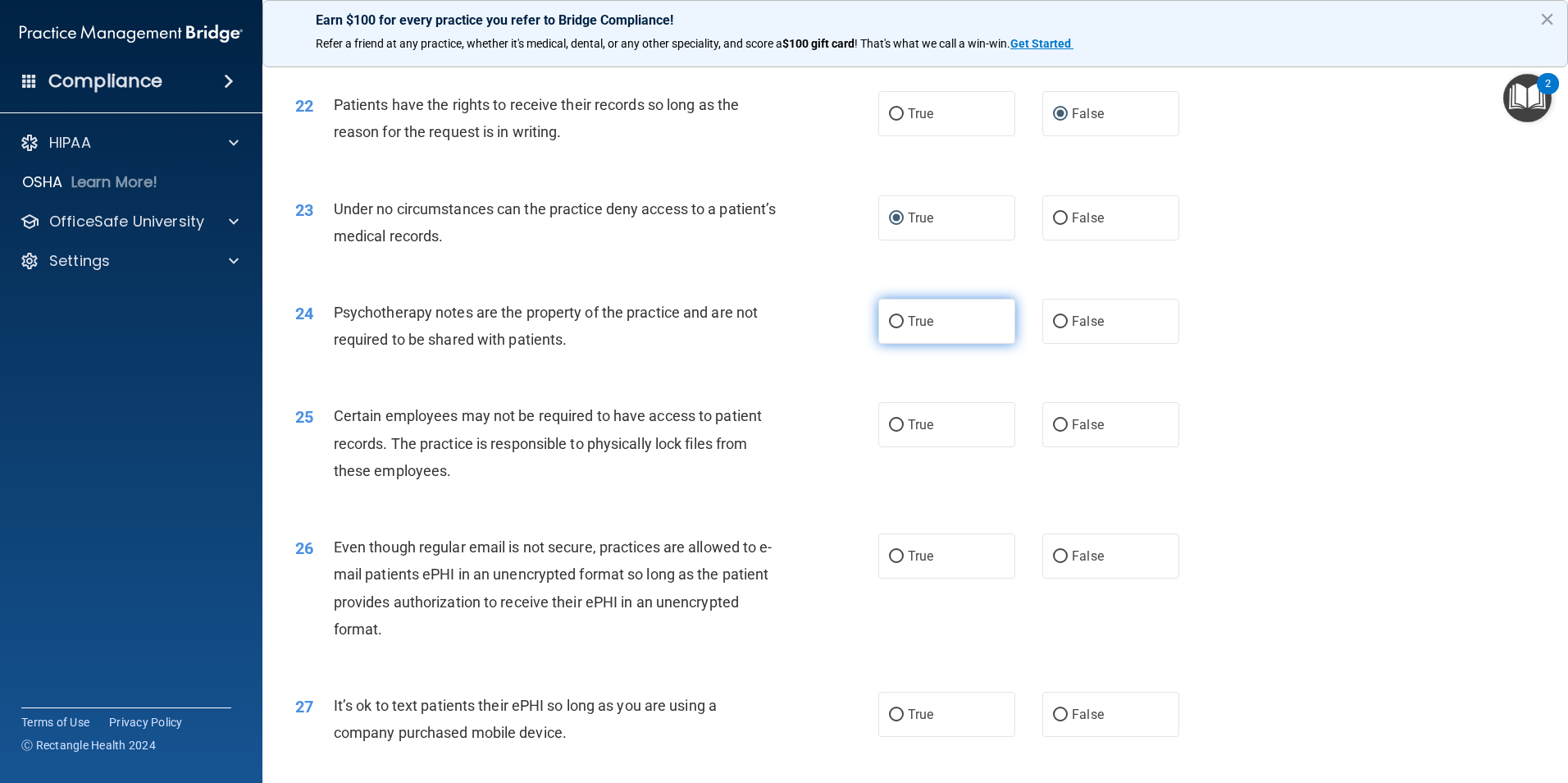
click at [891, 328] on input "True" at bounding box center [896, 321] width 15 height 12
radio input "true"
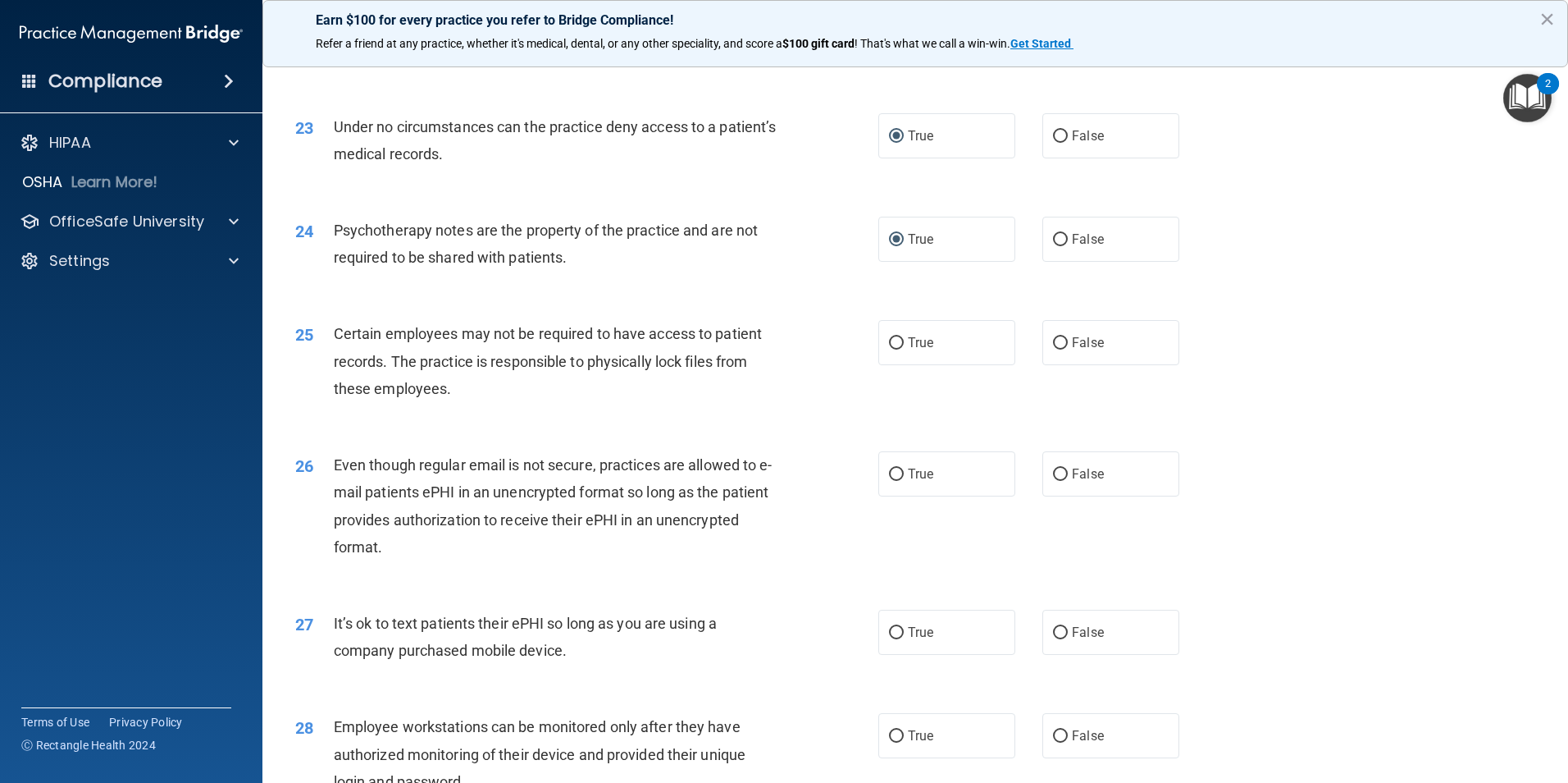
scroll to position [2953, 0]
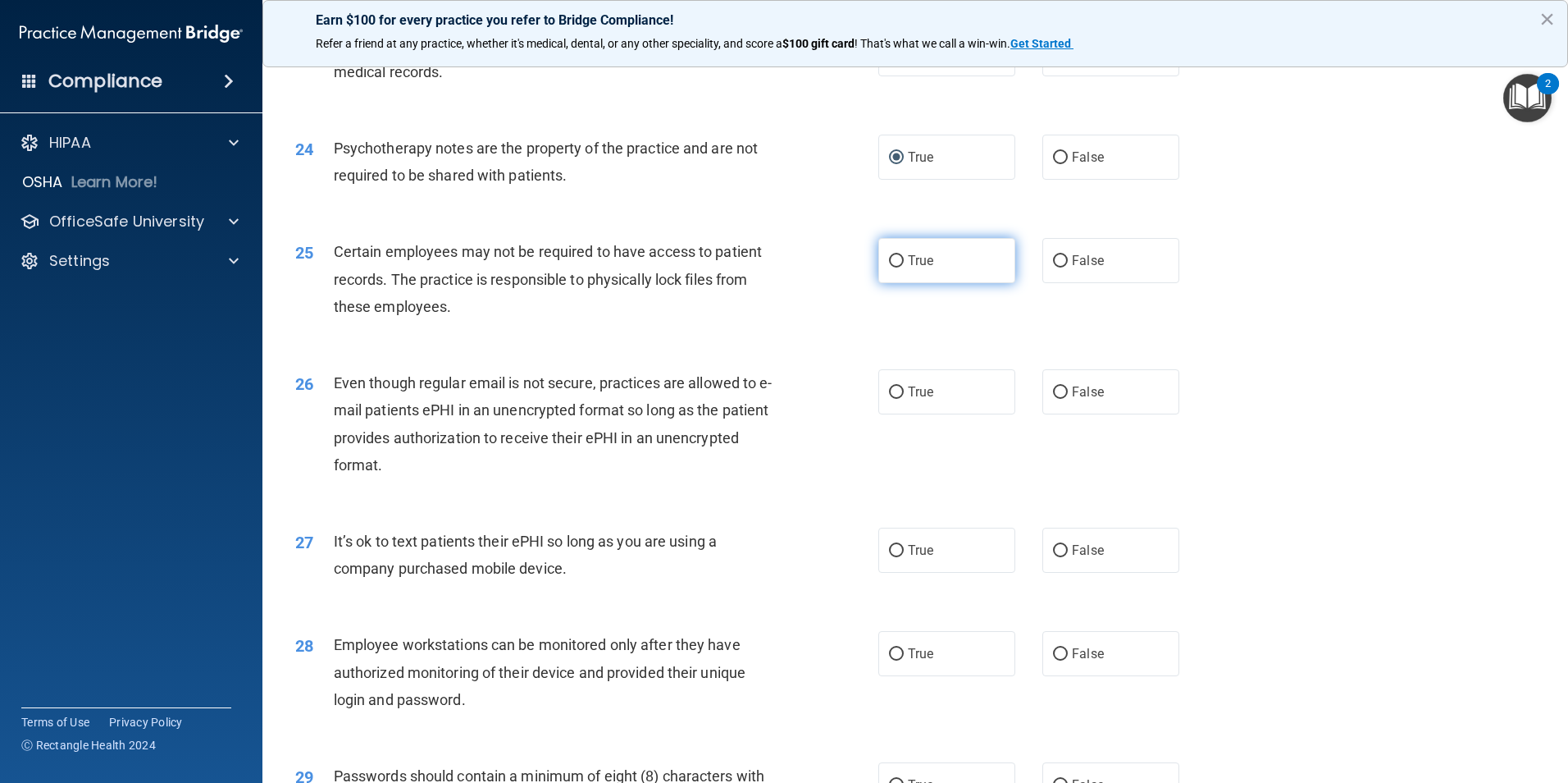
click at [889, 267] on input "True" at bounding box center [896, 261] width 15 height 12
radio input "true"
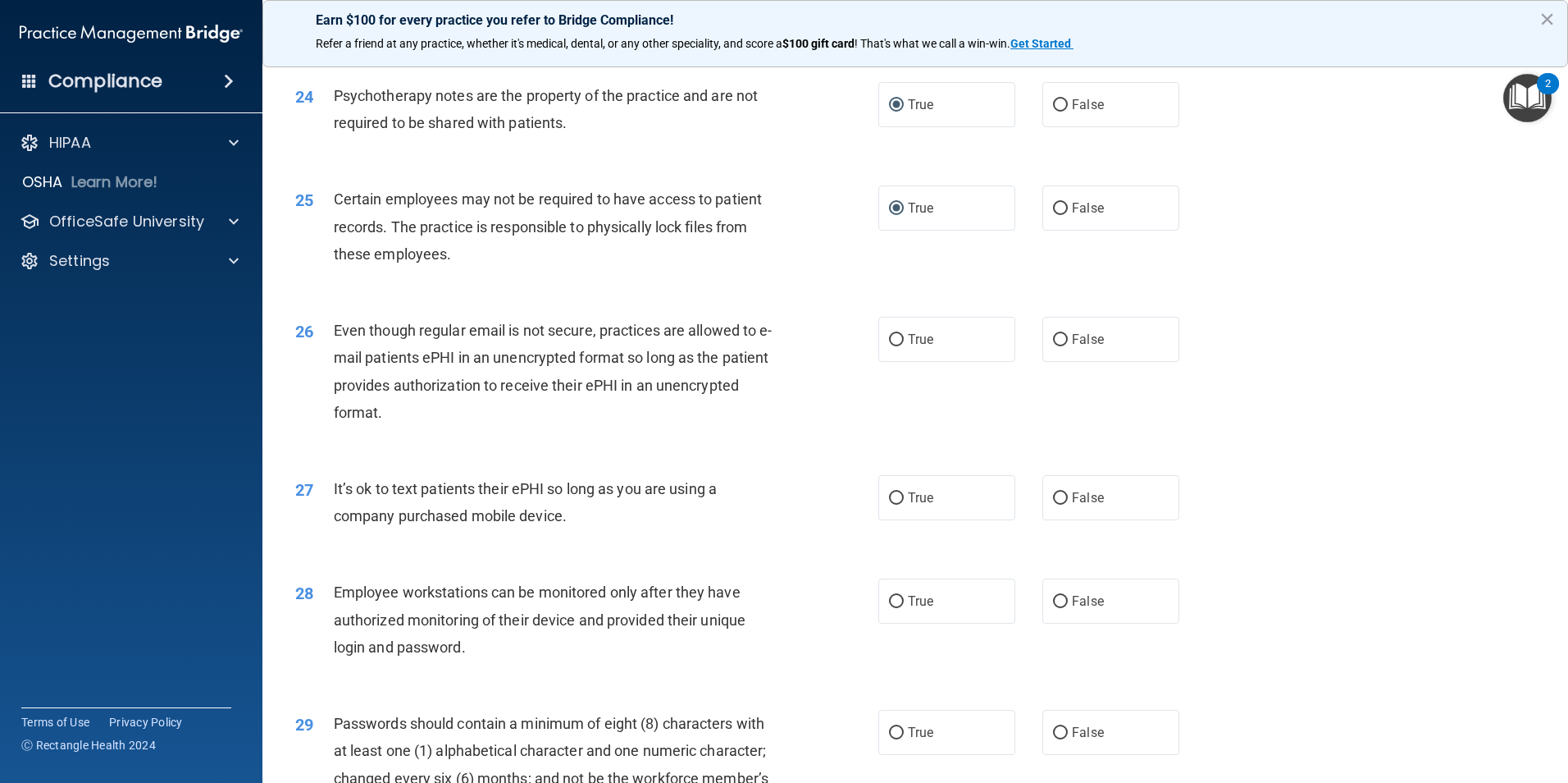
scroll to position [3035, 0]
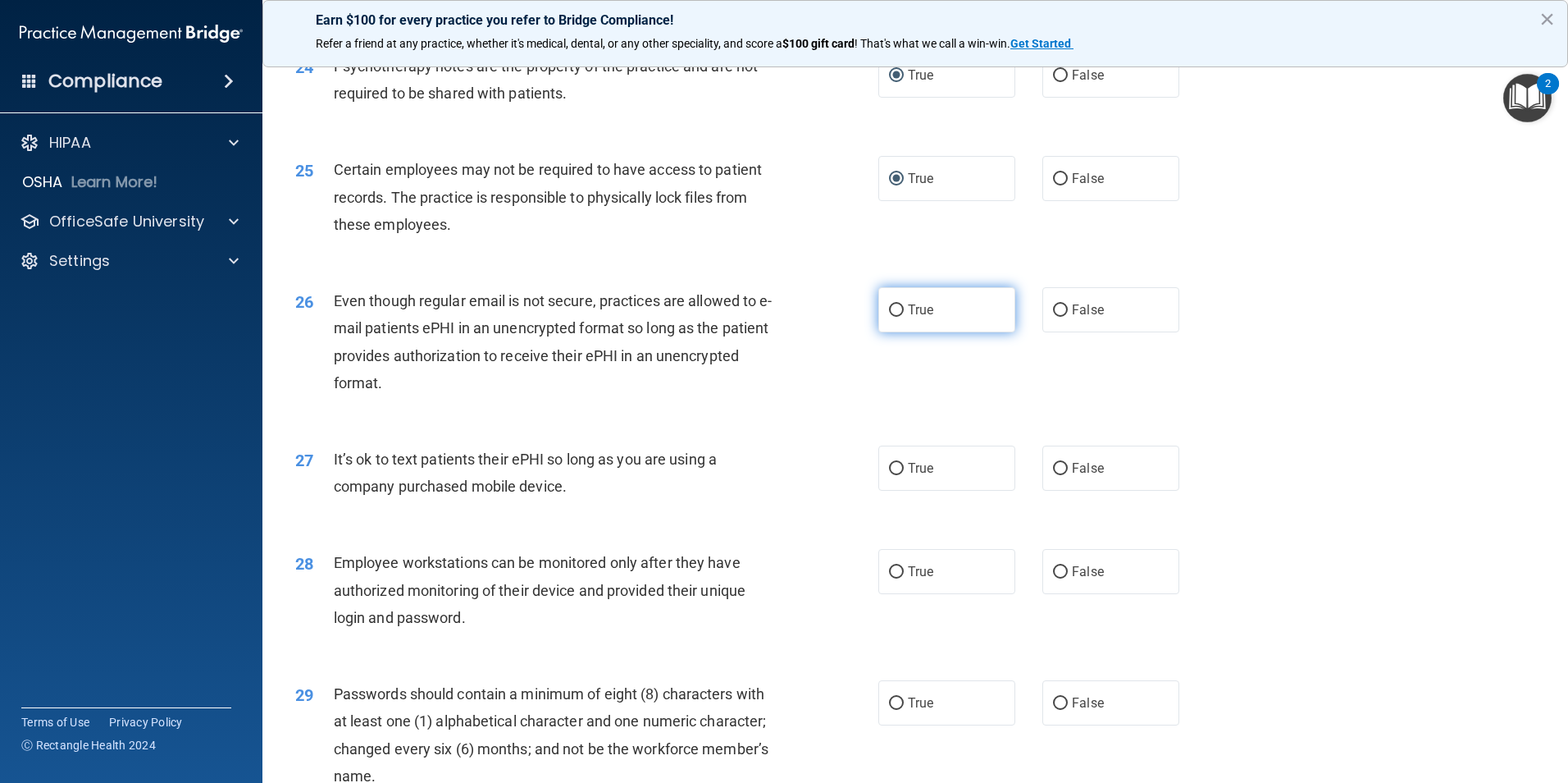
click at [883, 329] on label "True" at bounding box center [946, 310] width 137 height 45
click at [889, 317] on input "True" at bounding box center [896, 310] width 15 height 12
radio input "true"
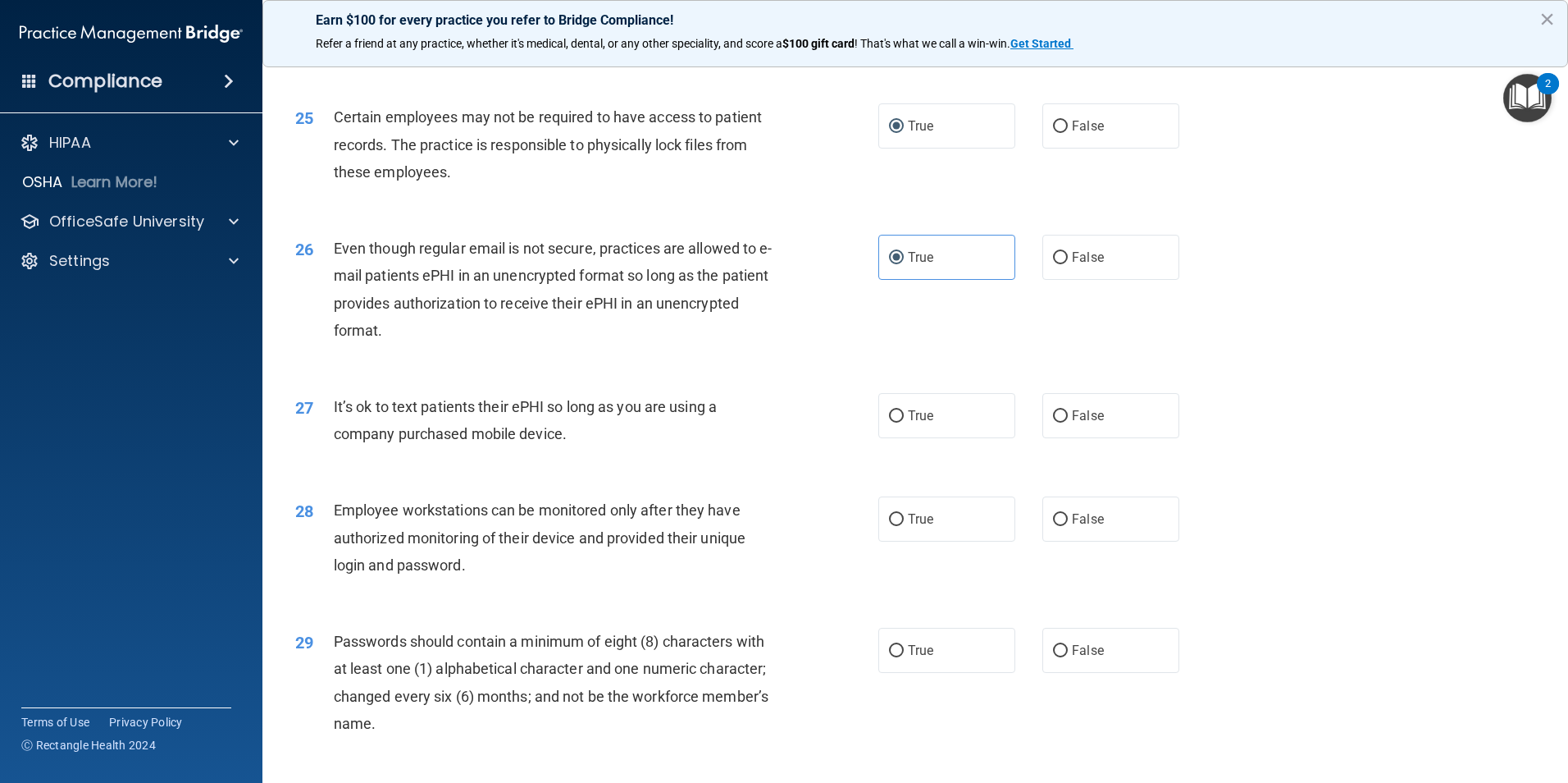
scroll to position [3117, 0]
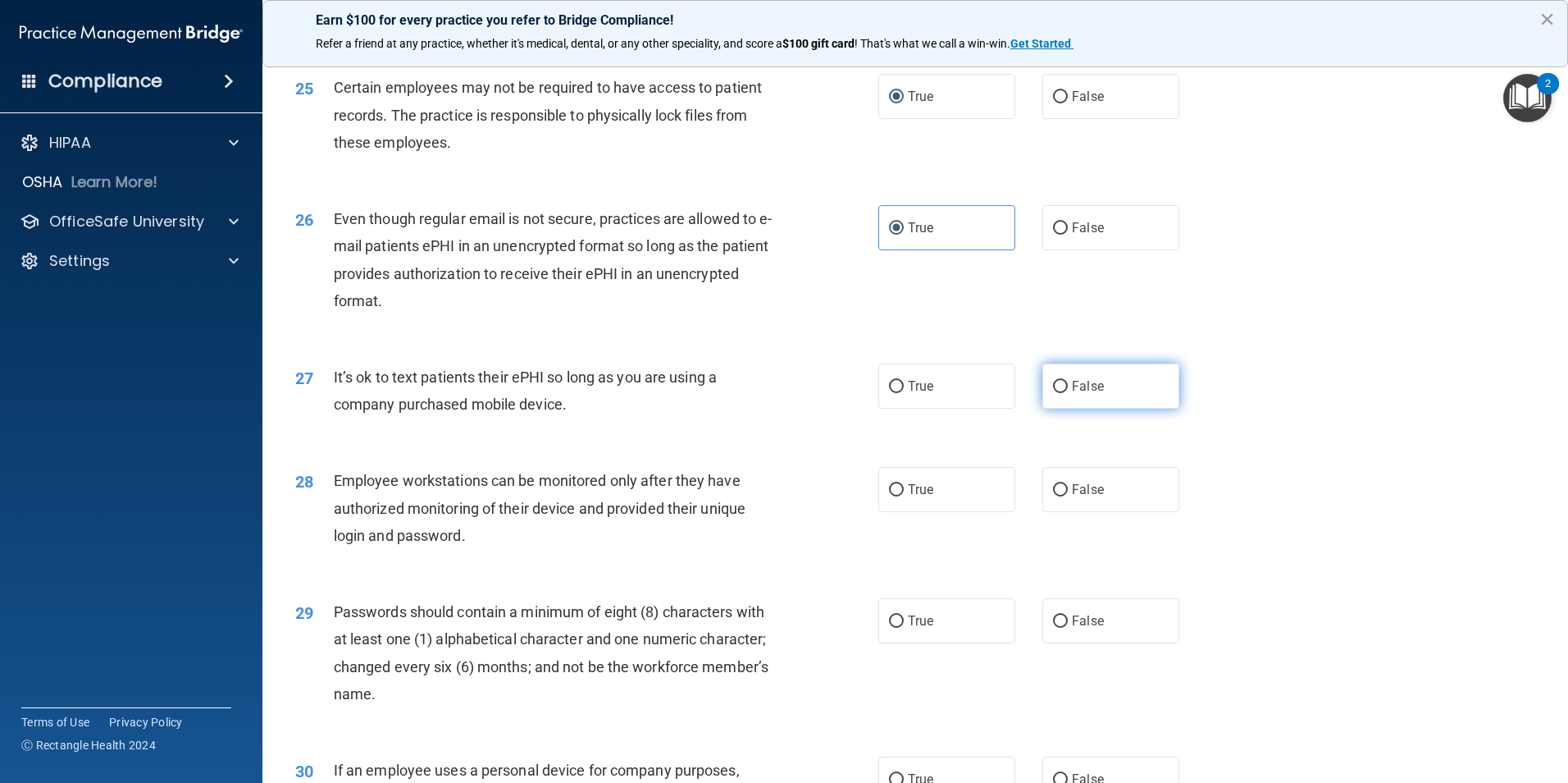
click at [1054, 393] on input "False" at bounding box center [1060, 386] width 15 height 12
radio input "true"
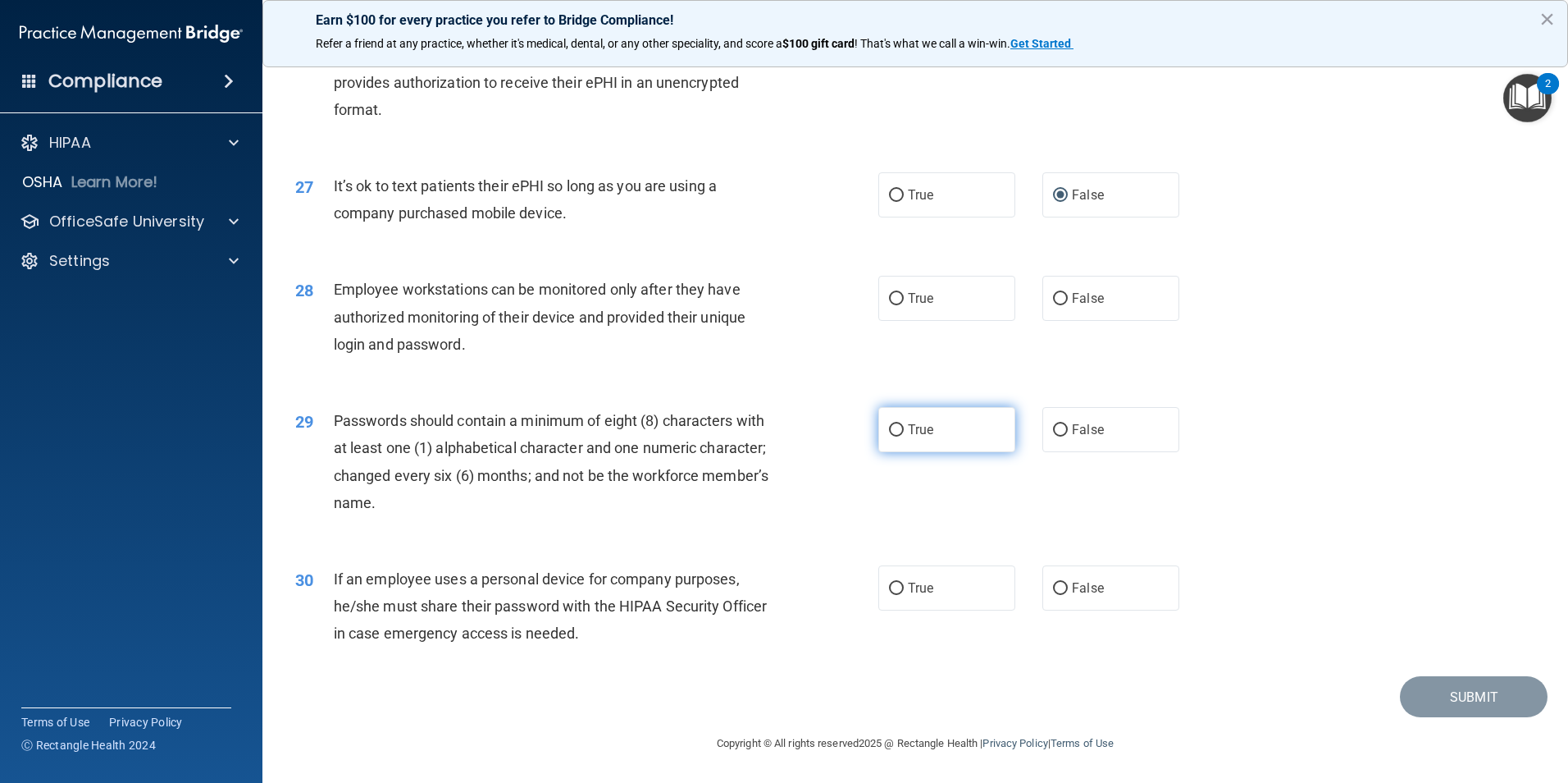
scroll to position [3335, 0]
click at [1053, 296] on input "False" at bounding box center [1060, 299] width 15 height 12
radio input "true"
click at [886, 421] on label "True" at bounding box center [946, 429] width 137 height 45
click at [889, 424] on input "True" at bounding box center [896, 430] width 15 height 12
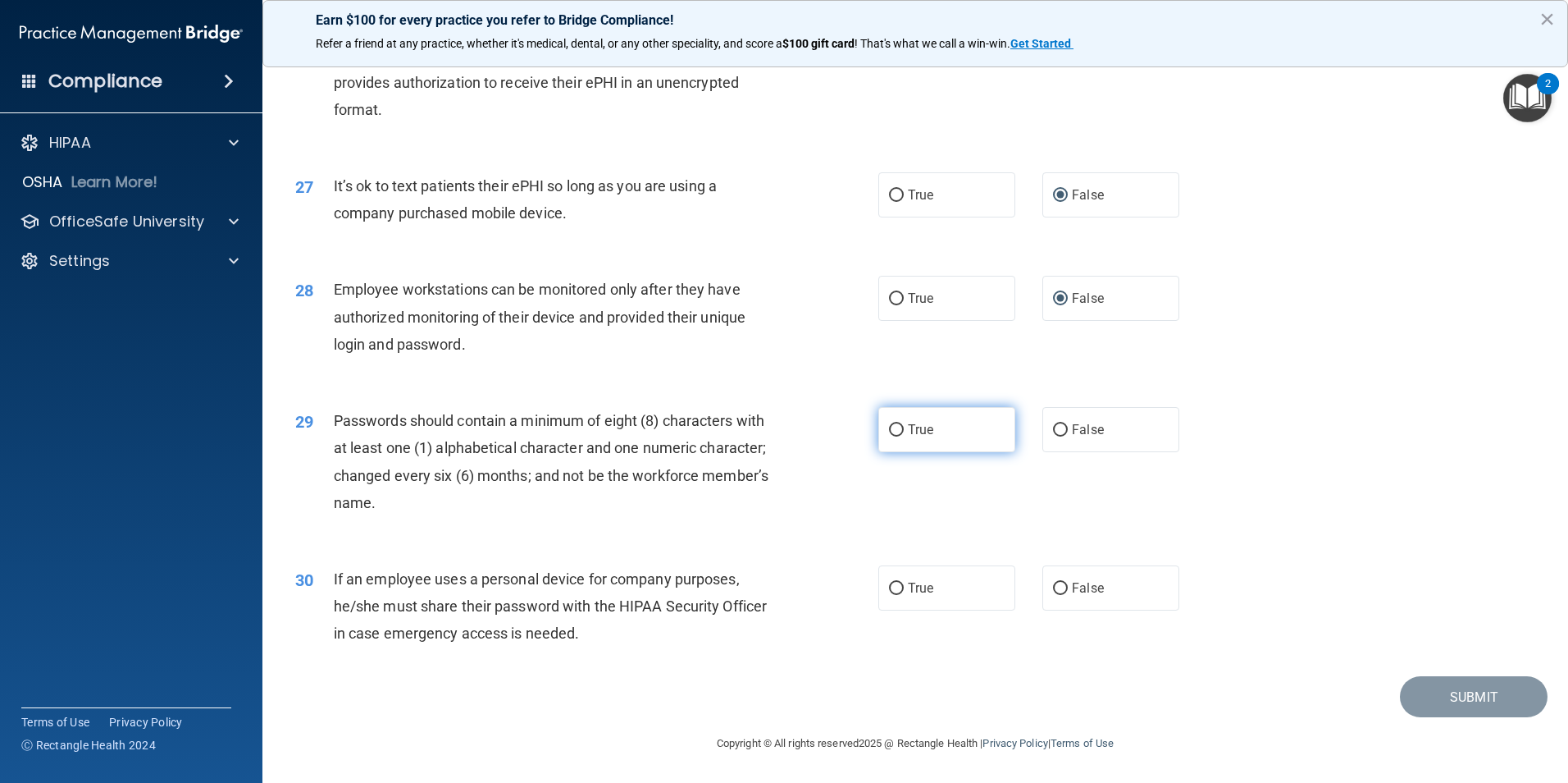
radio input "true"
click at [1053, 584] on input "False" at bounding box center [1060, 588] width 15 height 12
radio input "true"
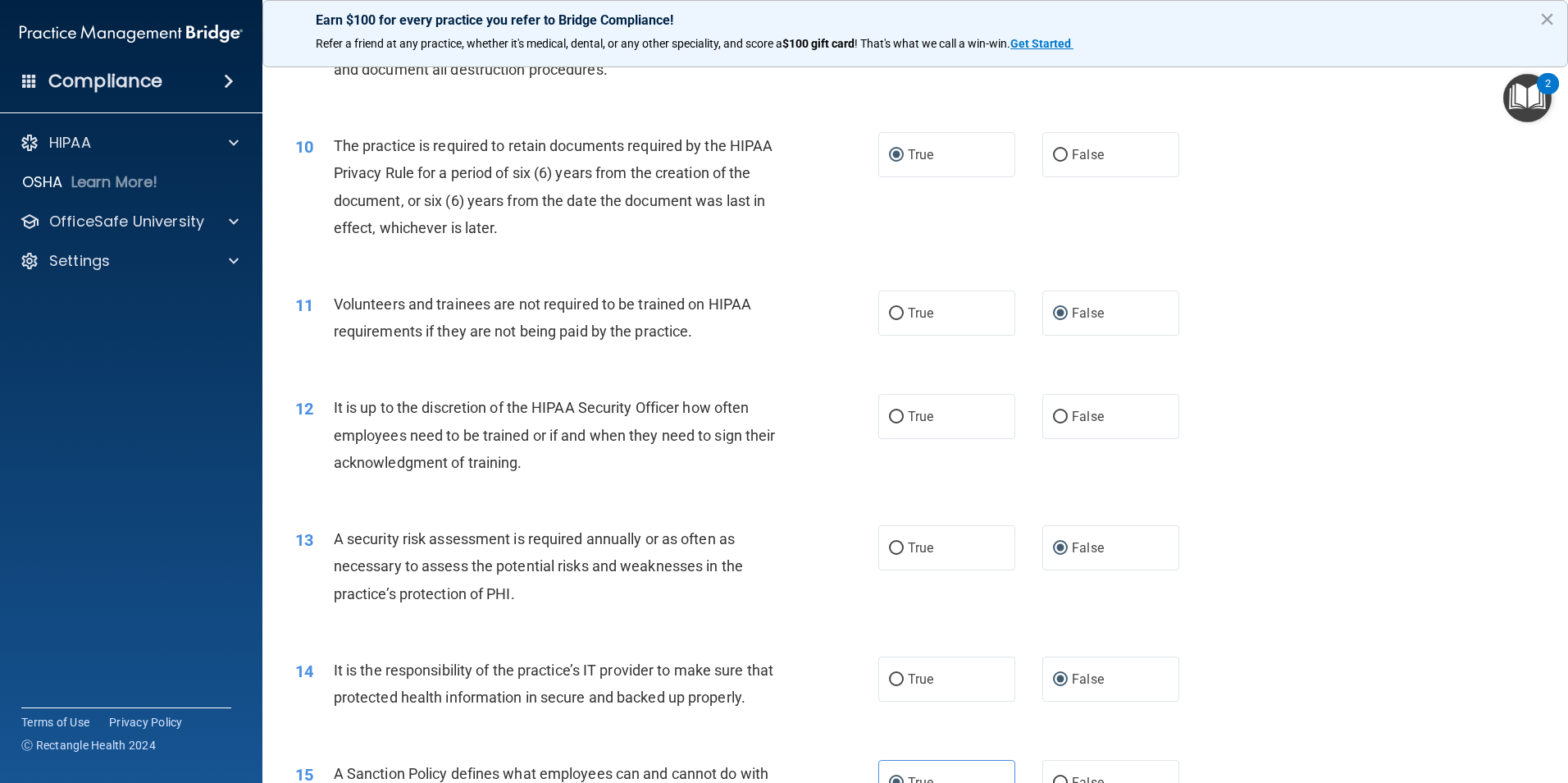
scroll to position [1285, 0]
drag, startPoint x: 887, startPoint y: 418, endPoint x: 1005, endPoint y: 440, distance: 120.0
click at [889, 418] on input "True" at bounding box center [896, 418] width 15 height 12
radio input "true"
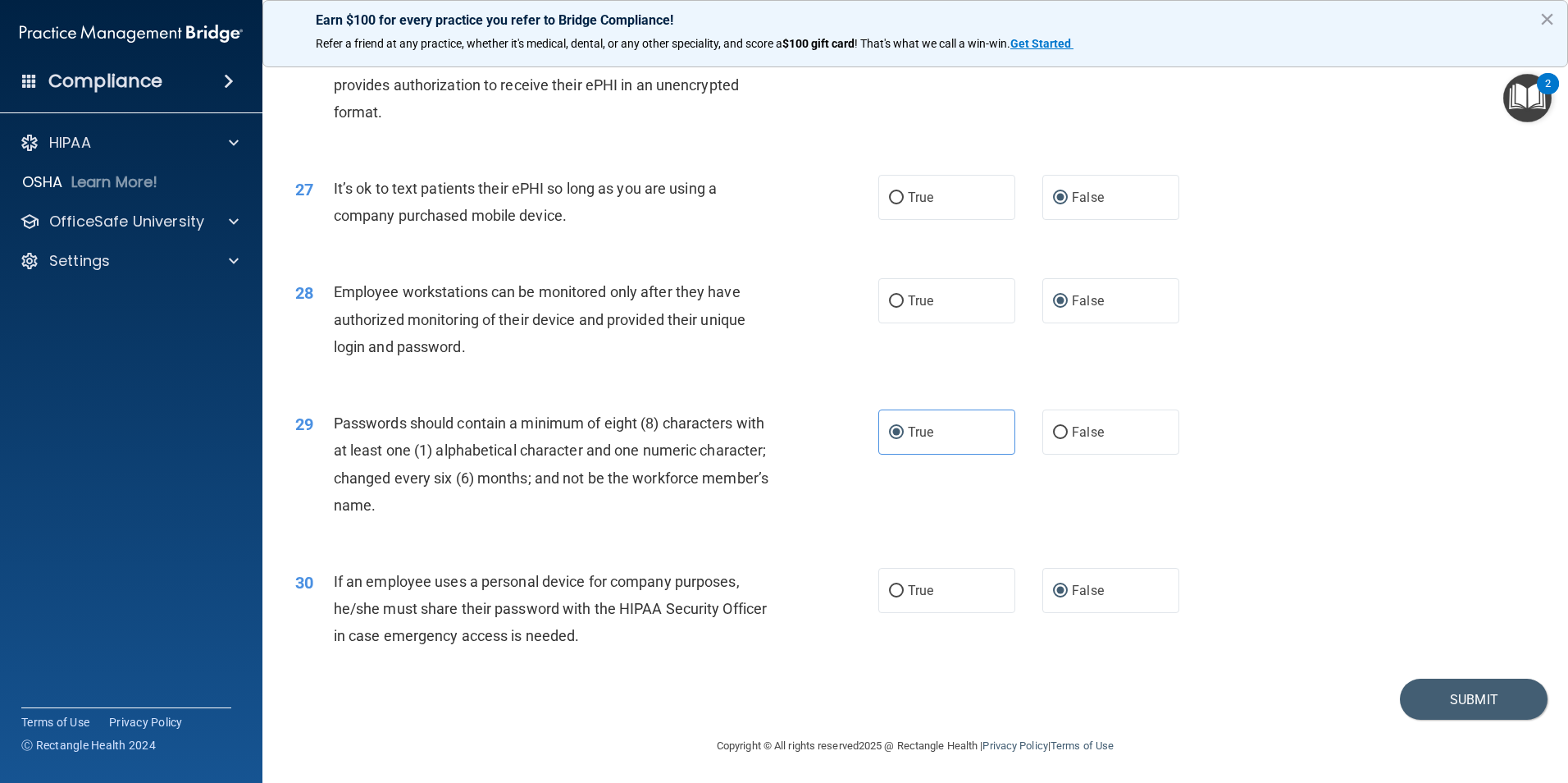
scroll to position [3335, 0]
click at [1451, 701] on button "Submit" at bounding box center [1473, 697] width 147 height 42
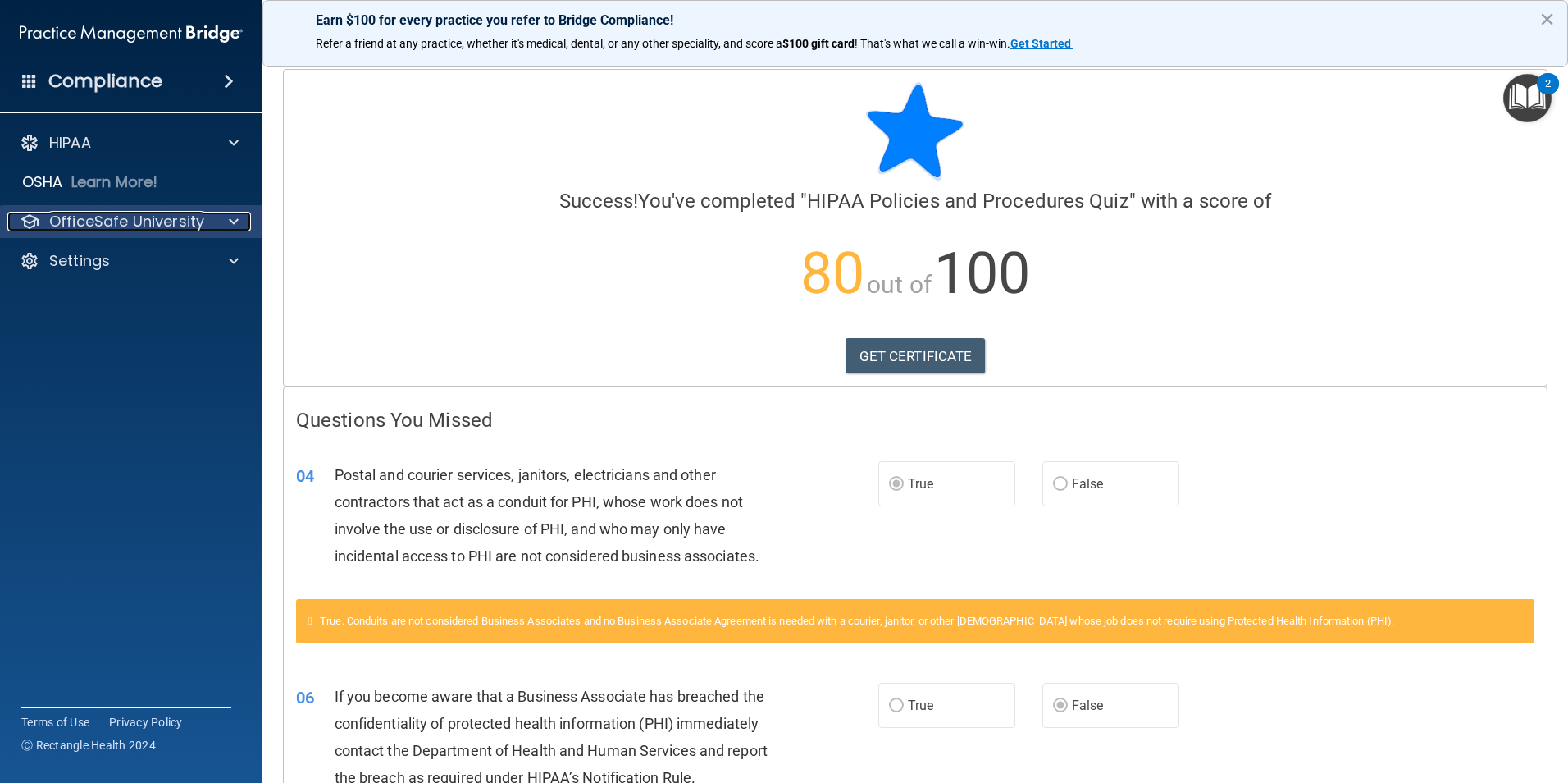
click at [134, 227] on p "OfficeSafe University" at bounding box center [126, 221] width 155 height 19
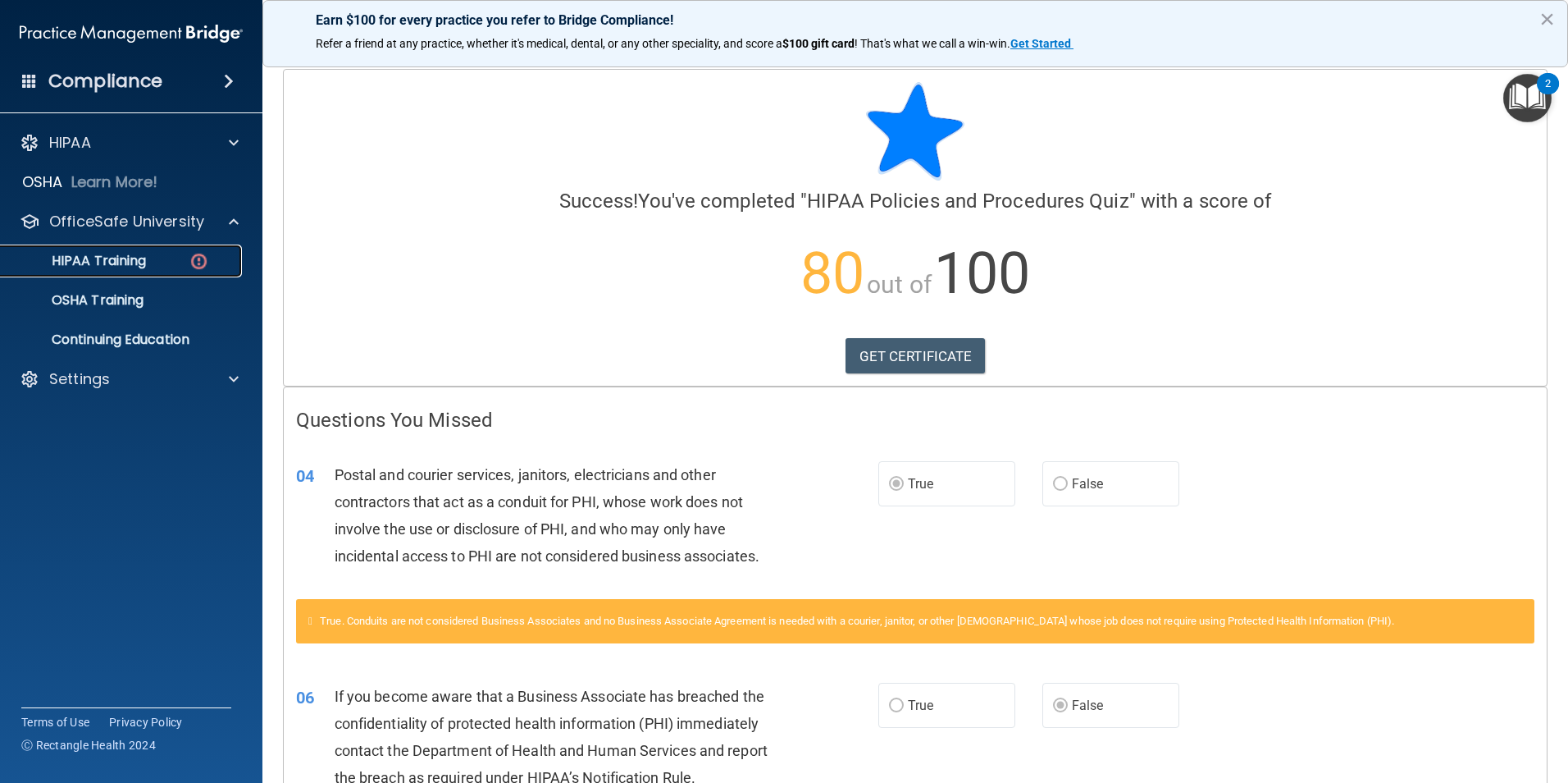
click at [119, 254] on p "HIPAA Training" at bounding box center [79, 261] width 135 height 16
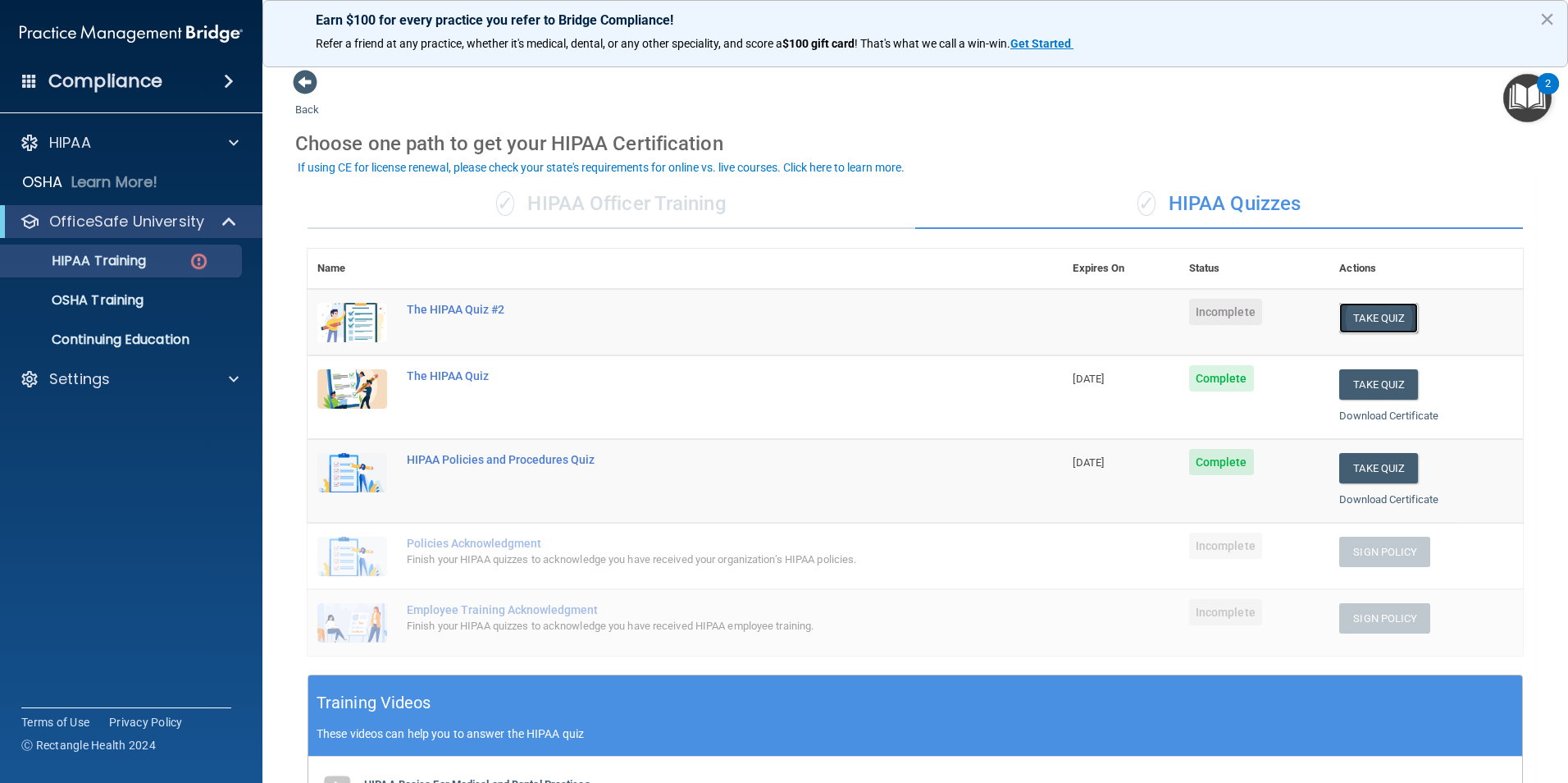
click at [1343, 313] on button "Take Quiz" at bounding box center [1379, 318] width 79 height 30
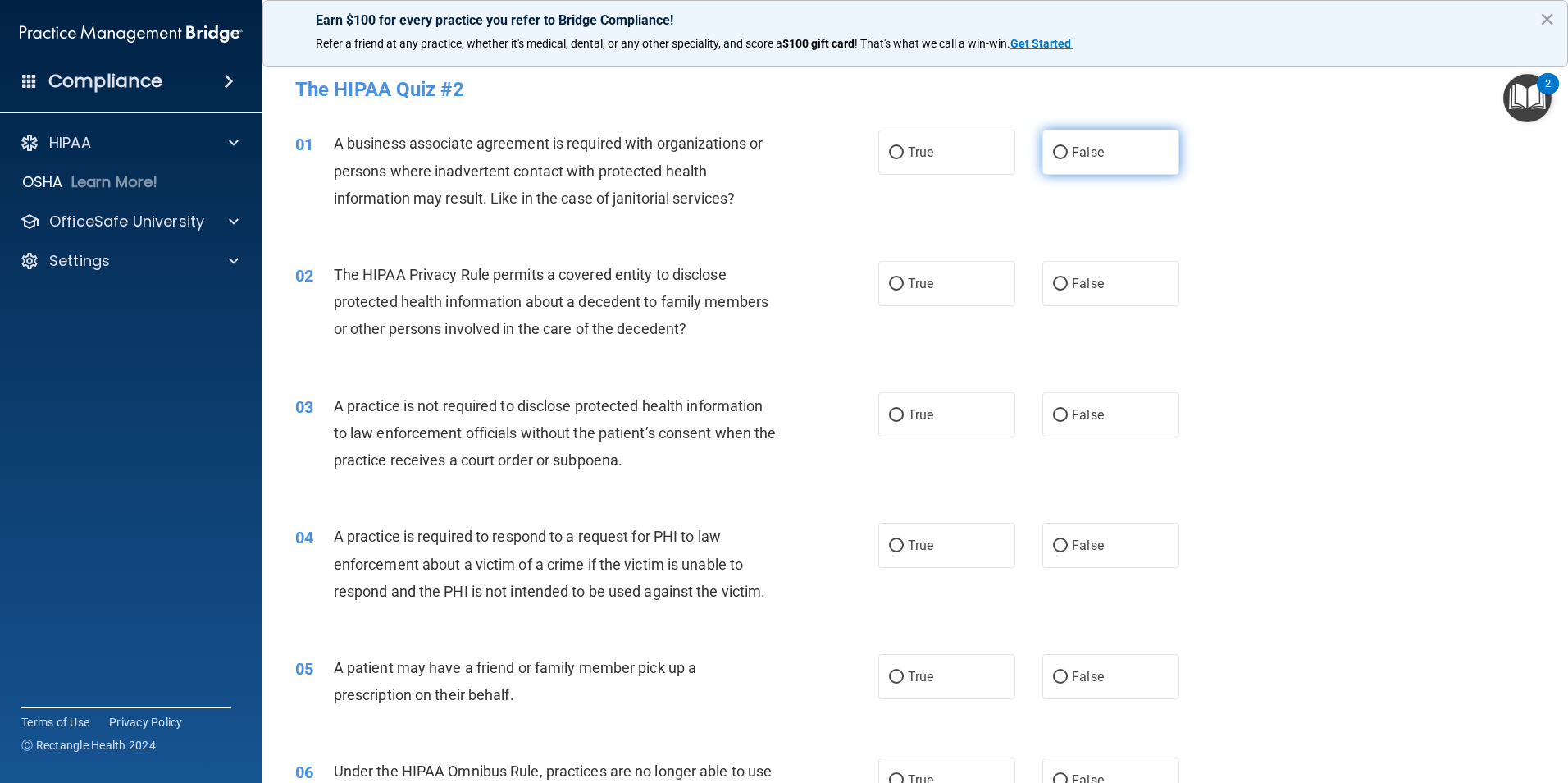
click at [1054, 145] on label "False" at bounding box center [1110, 152] width 137 height 45
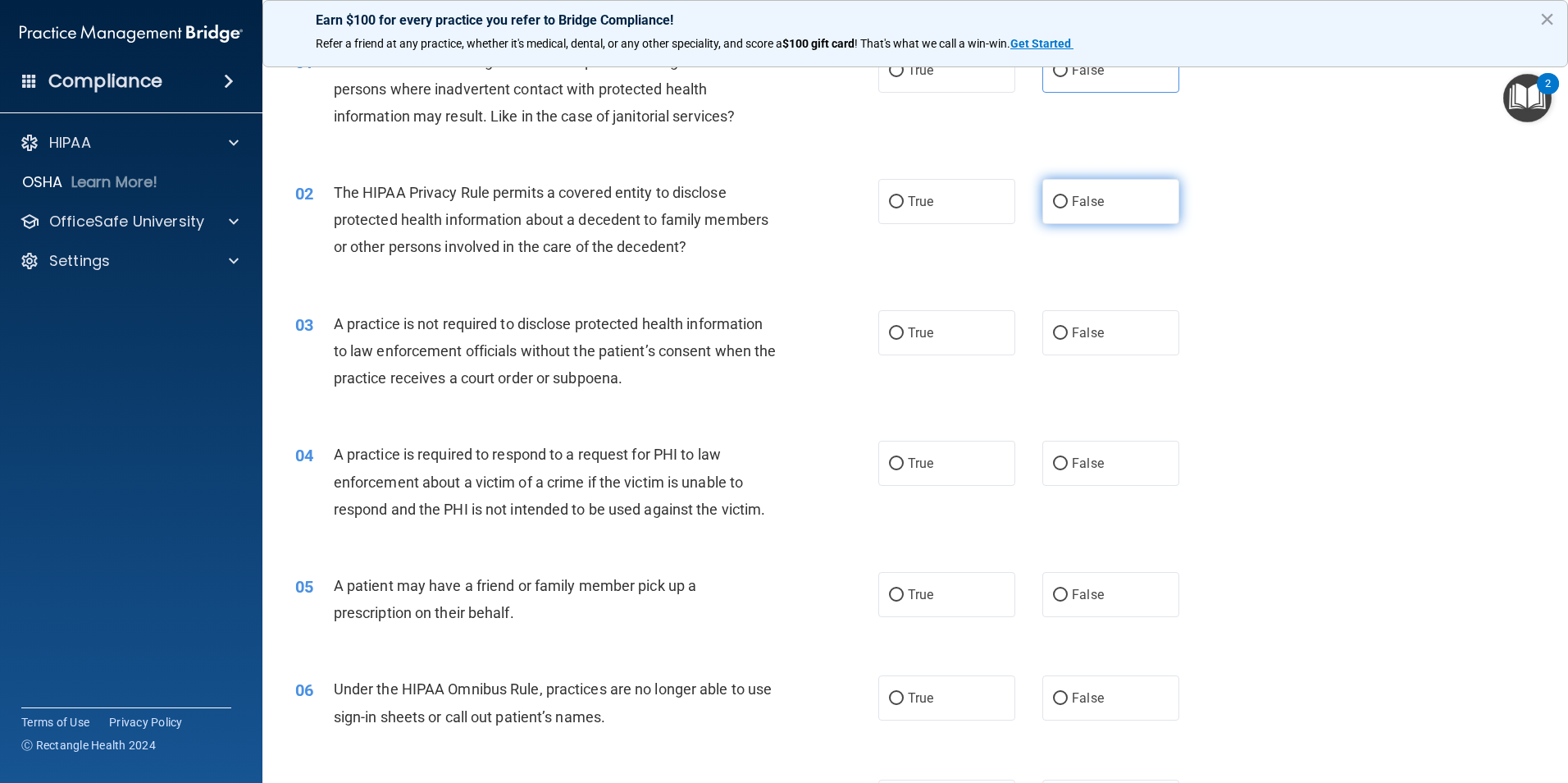
click at [1045, 192] on label "False" at bounding box center [1110, 201] width 137 height 45
click at [1053, 196] on input "False" at bounding box center [1060, 201] width 15 height 12
radio input "true"
click at [889, 329] on input "True" at bounding box center [896, 332] width 15 height 12
radio input "true"
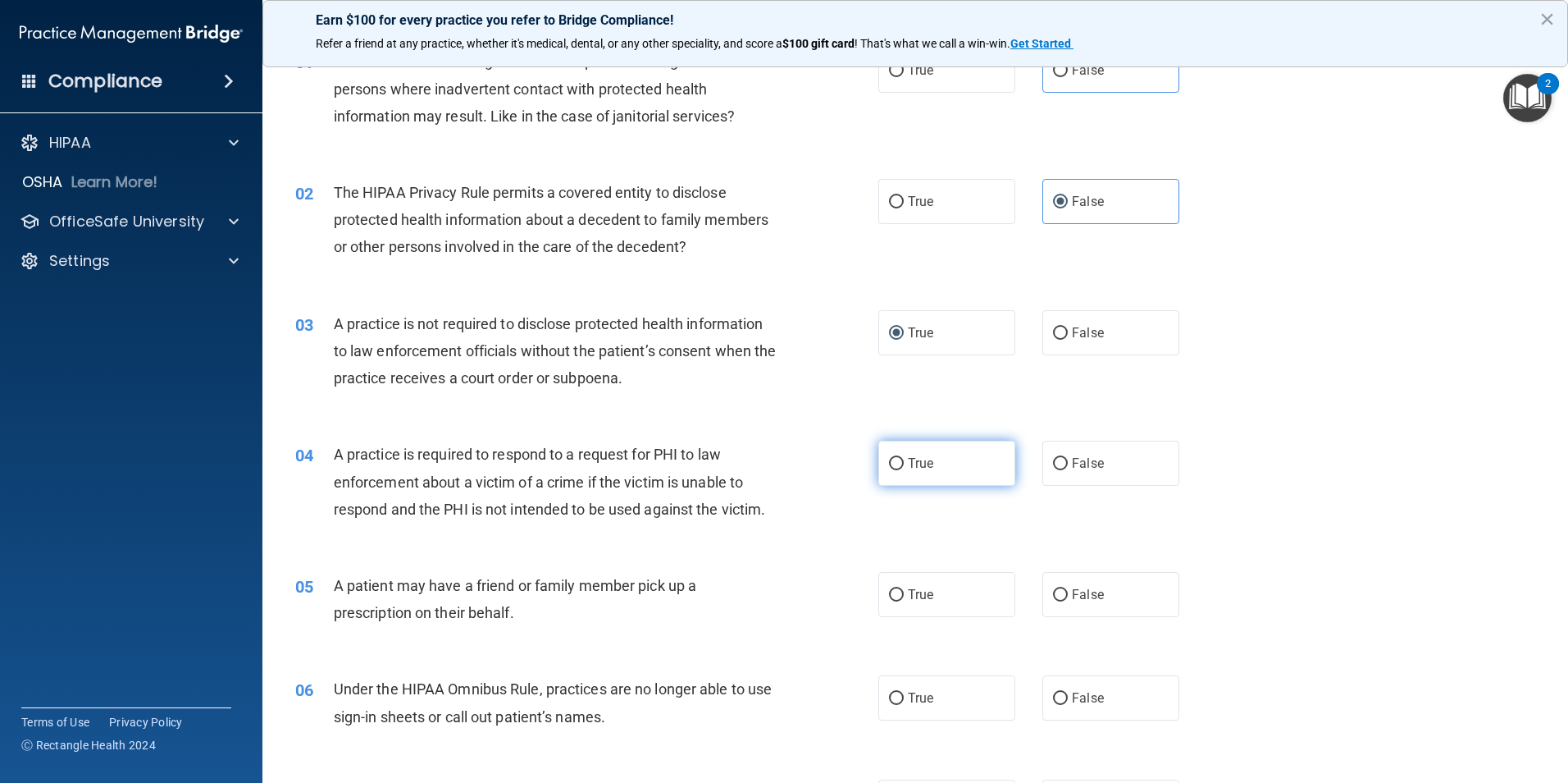
scroll to position [164, 0]
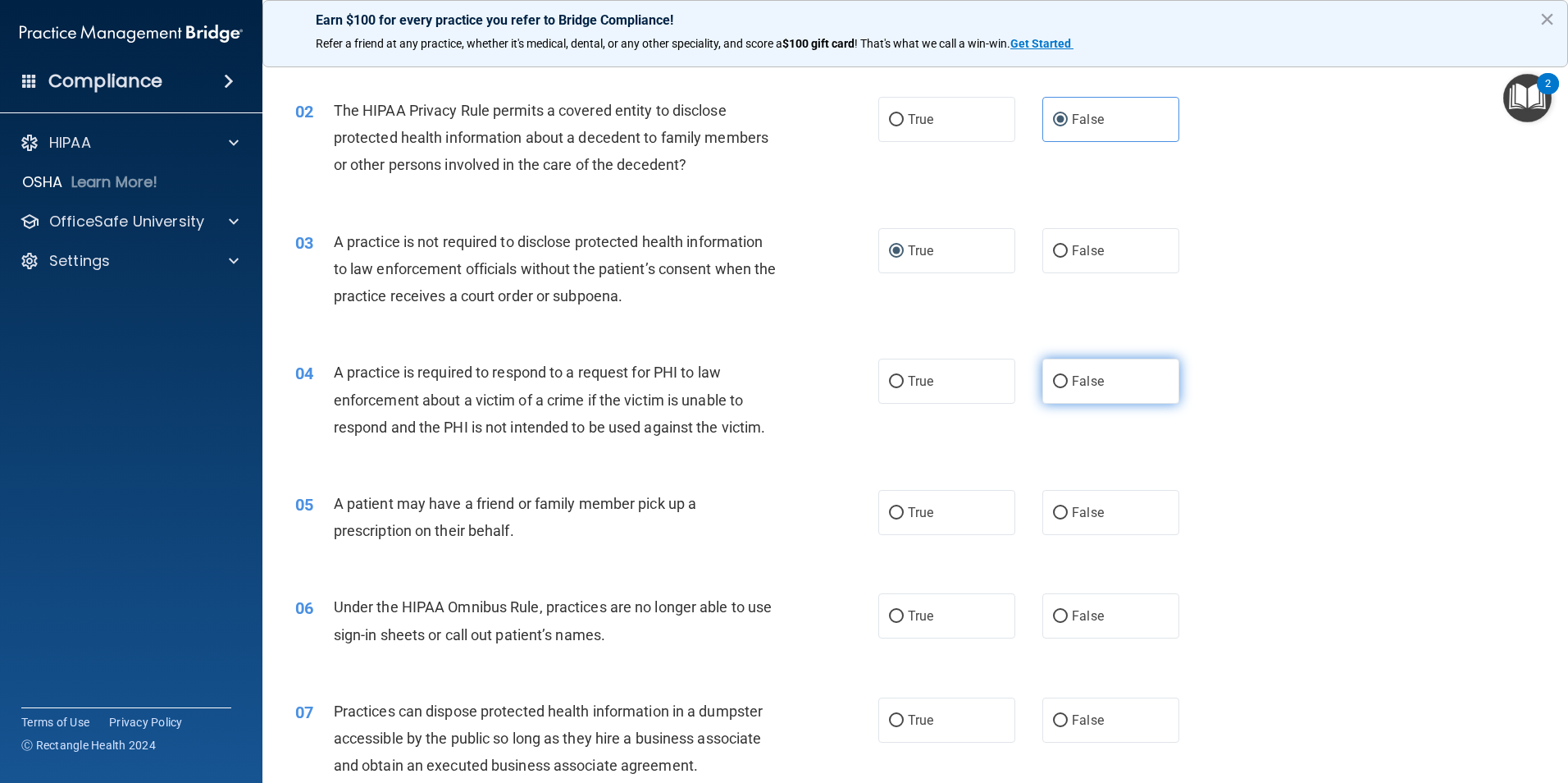
click at [1054, 382] on input "False" at bounding box center [1060, 381] width 15 height 12
radio input "true"
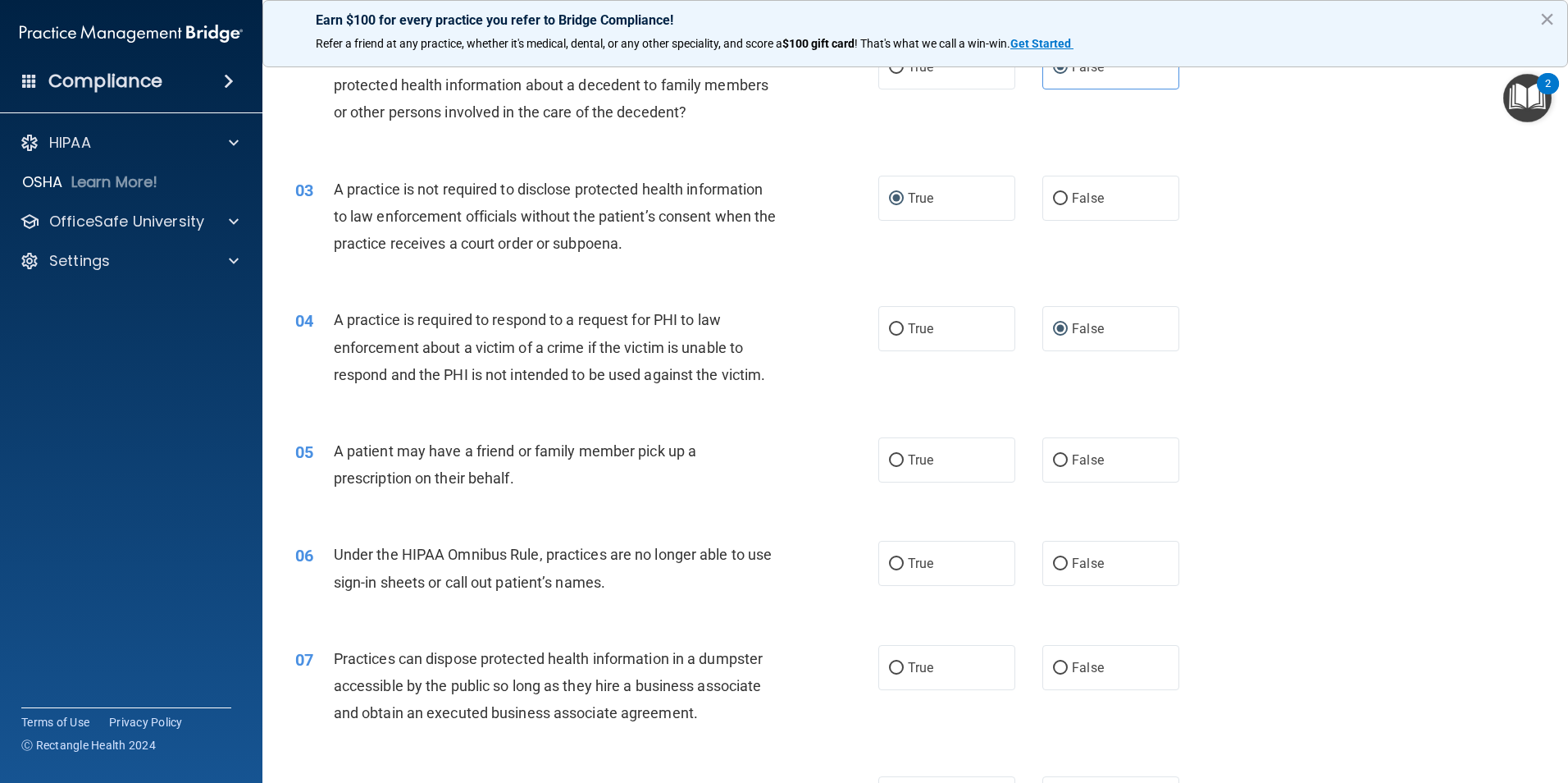
scroll to position [246, 0]
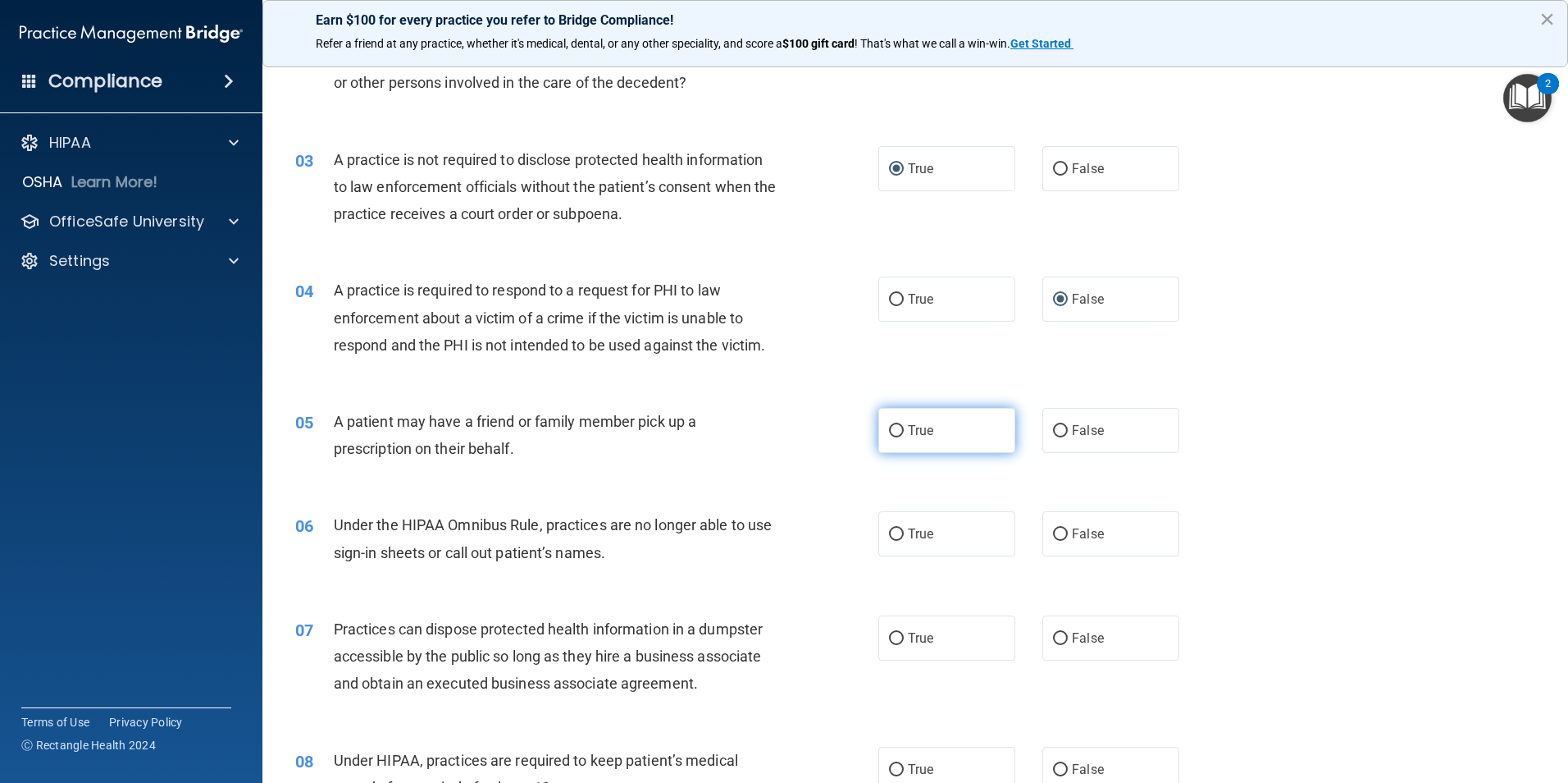
click at [889, 428] on input "True" at bounding box center [896, 430] width 15 height 12
radio input "true"
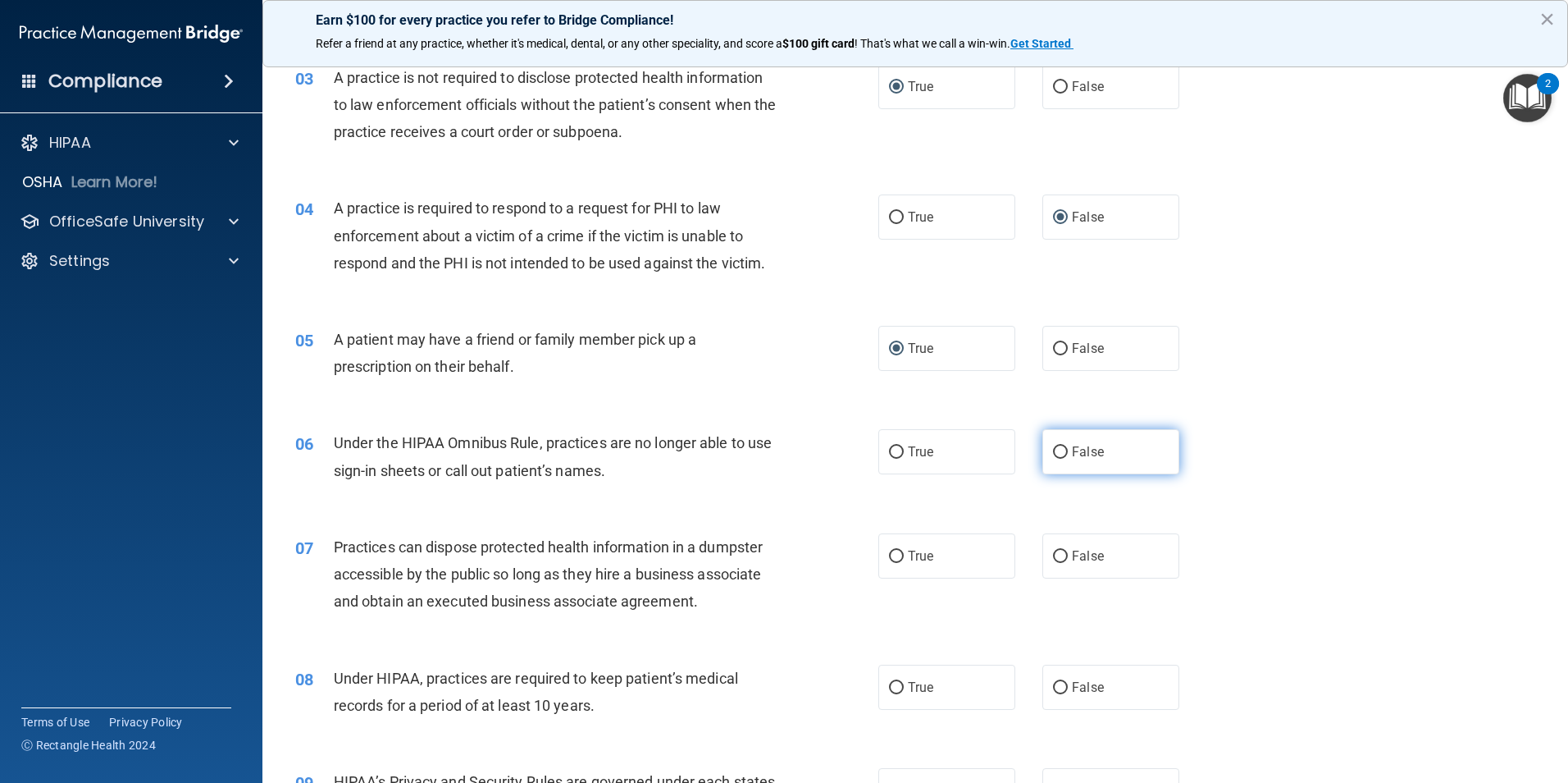
click at [1053, 446] on input "False" at bounding box center [1060, 451] width 15 height 12
radio input "true"
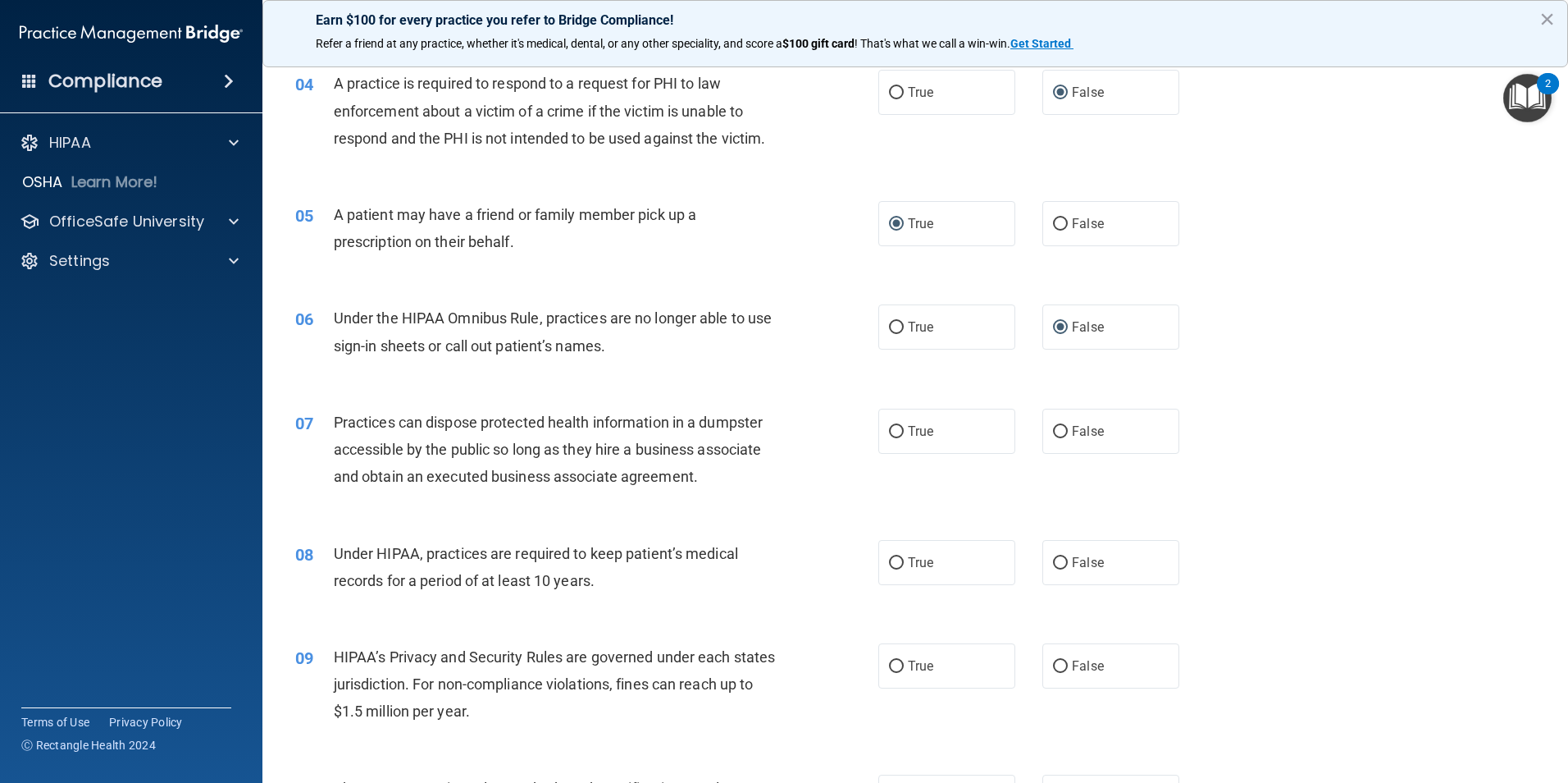
scroll to position [492, 0]
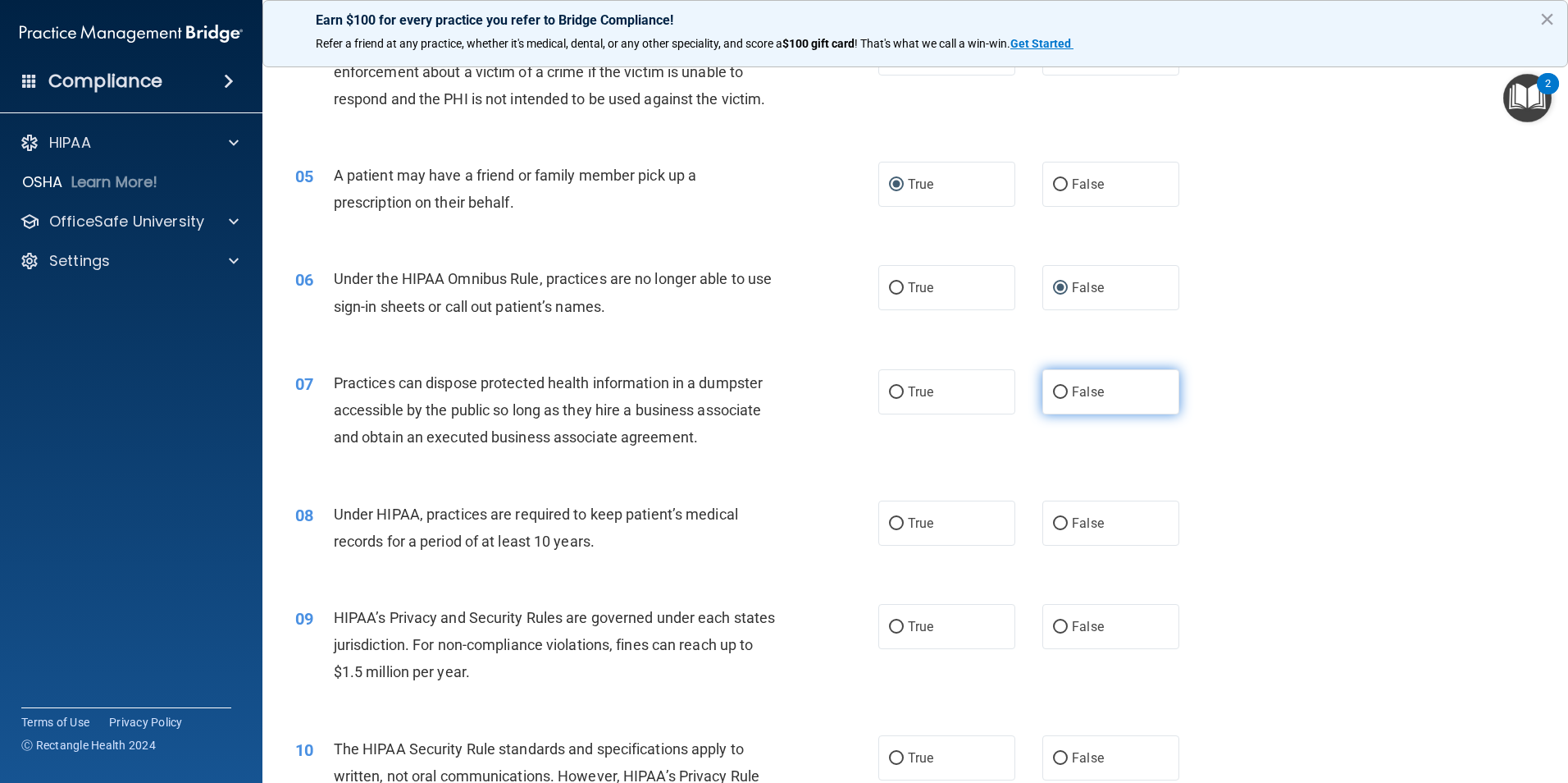
click at [1054, 388] on input "False" at bounding box center [1060, 392] width 15 height 12
radio input "true"
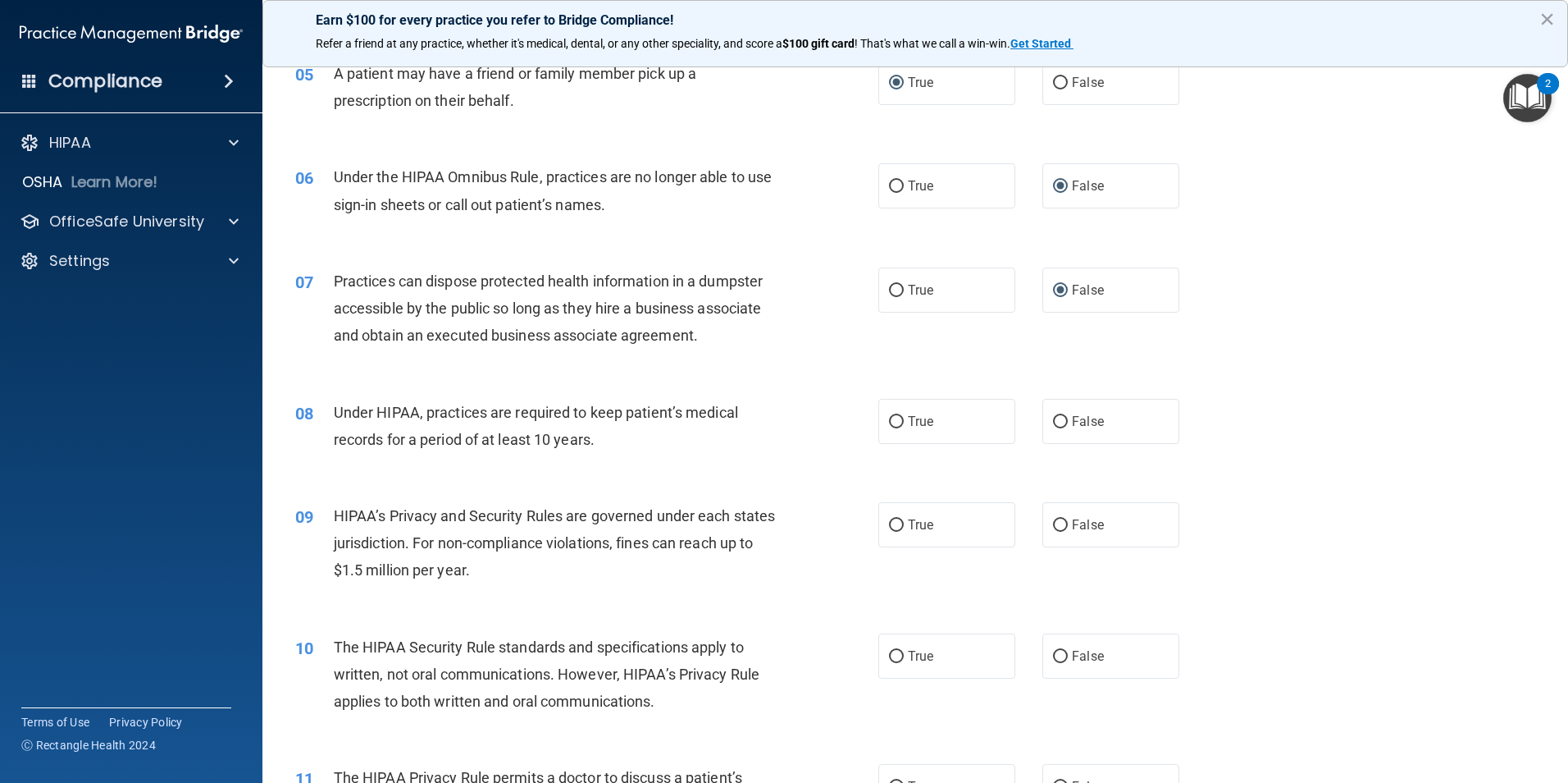
scroll to position [657, 0]
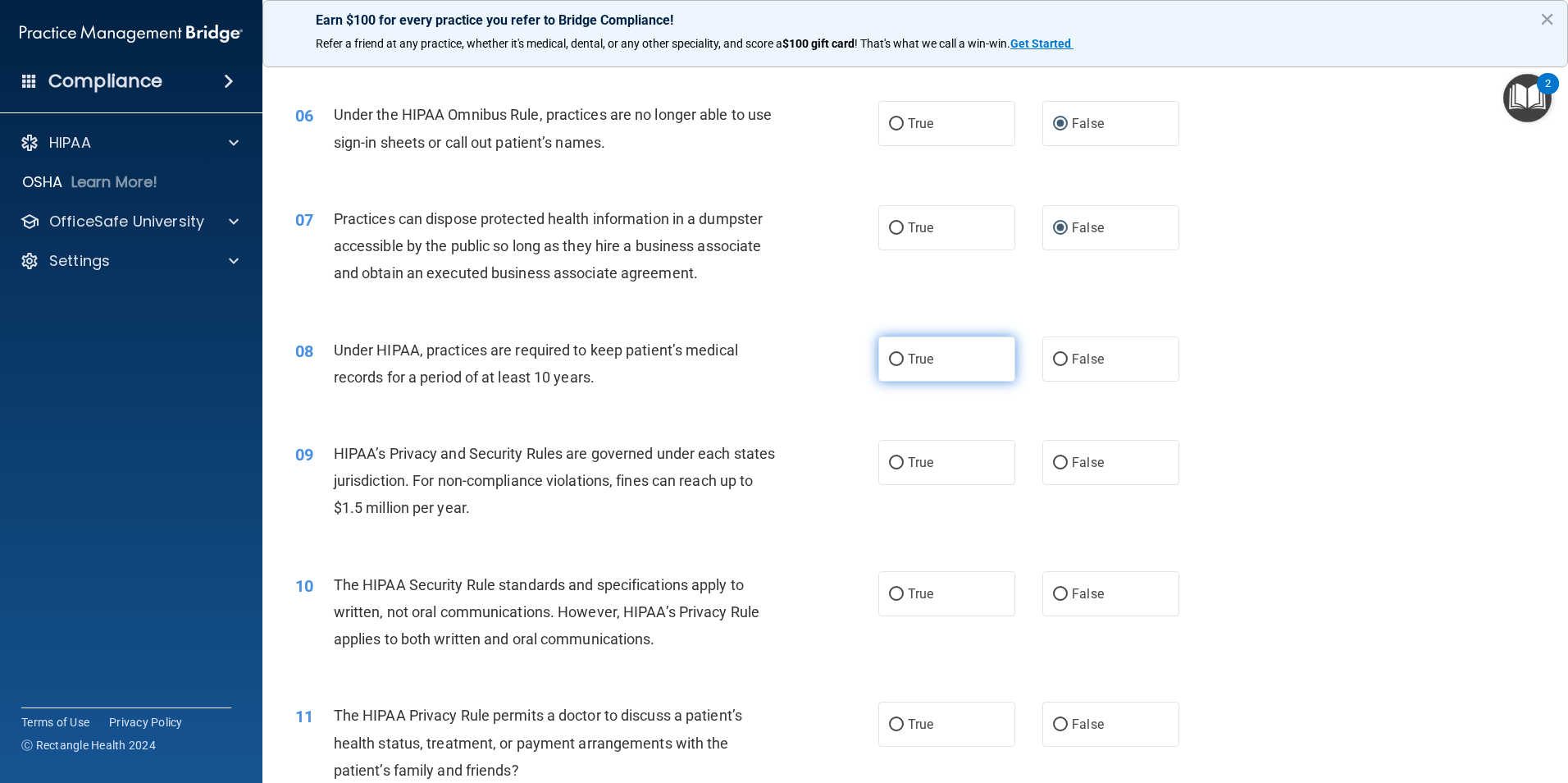
click at [891, 360] on input "True" at bounding box center [896, 359] width 15 height 12
radio input "true"
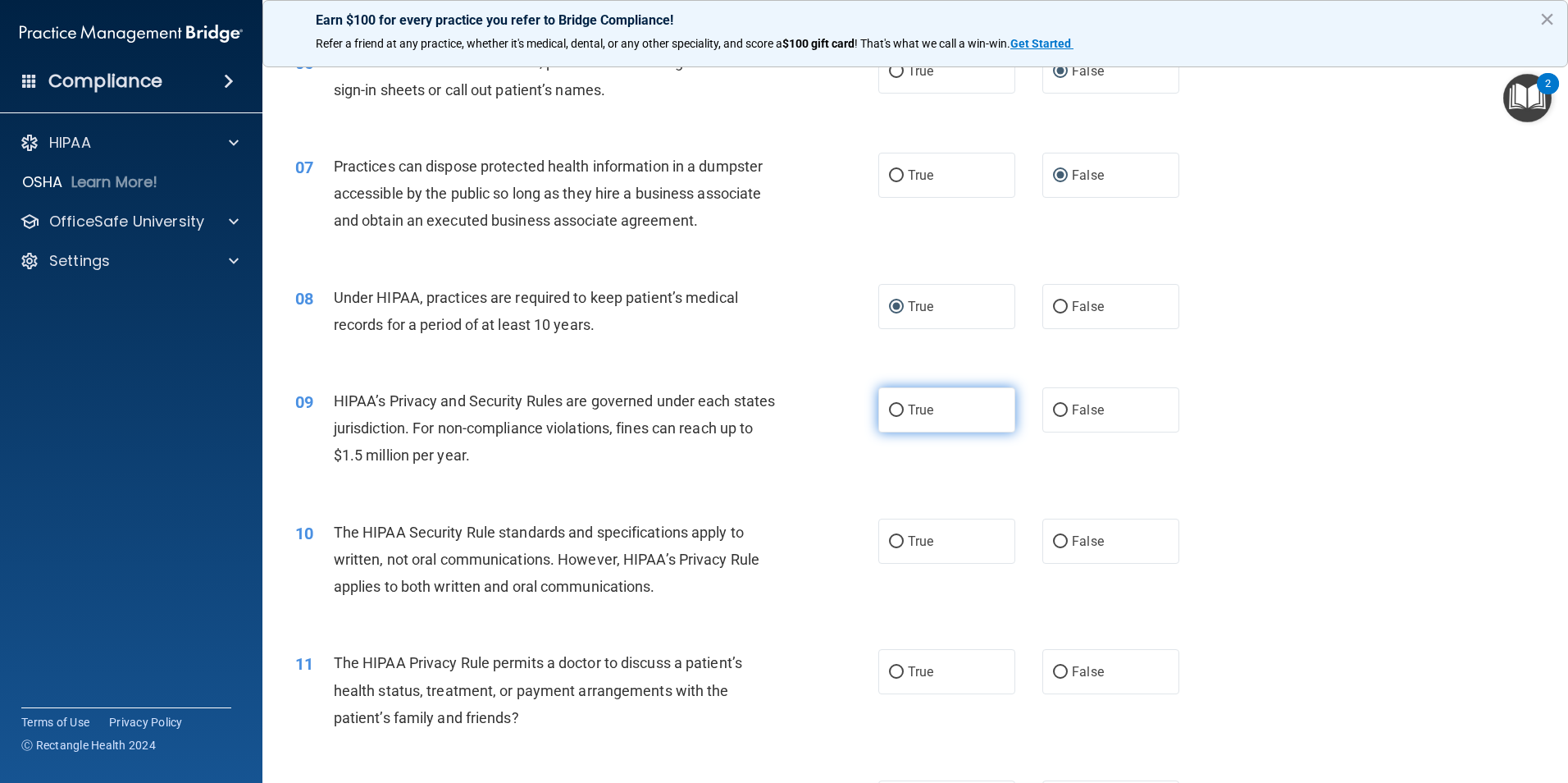
scroll to position [738, 0]
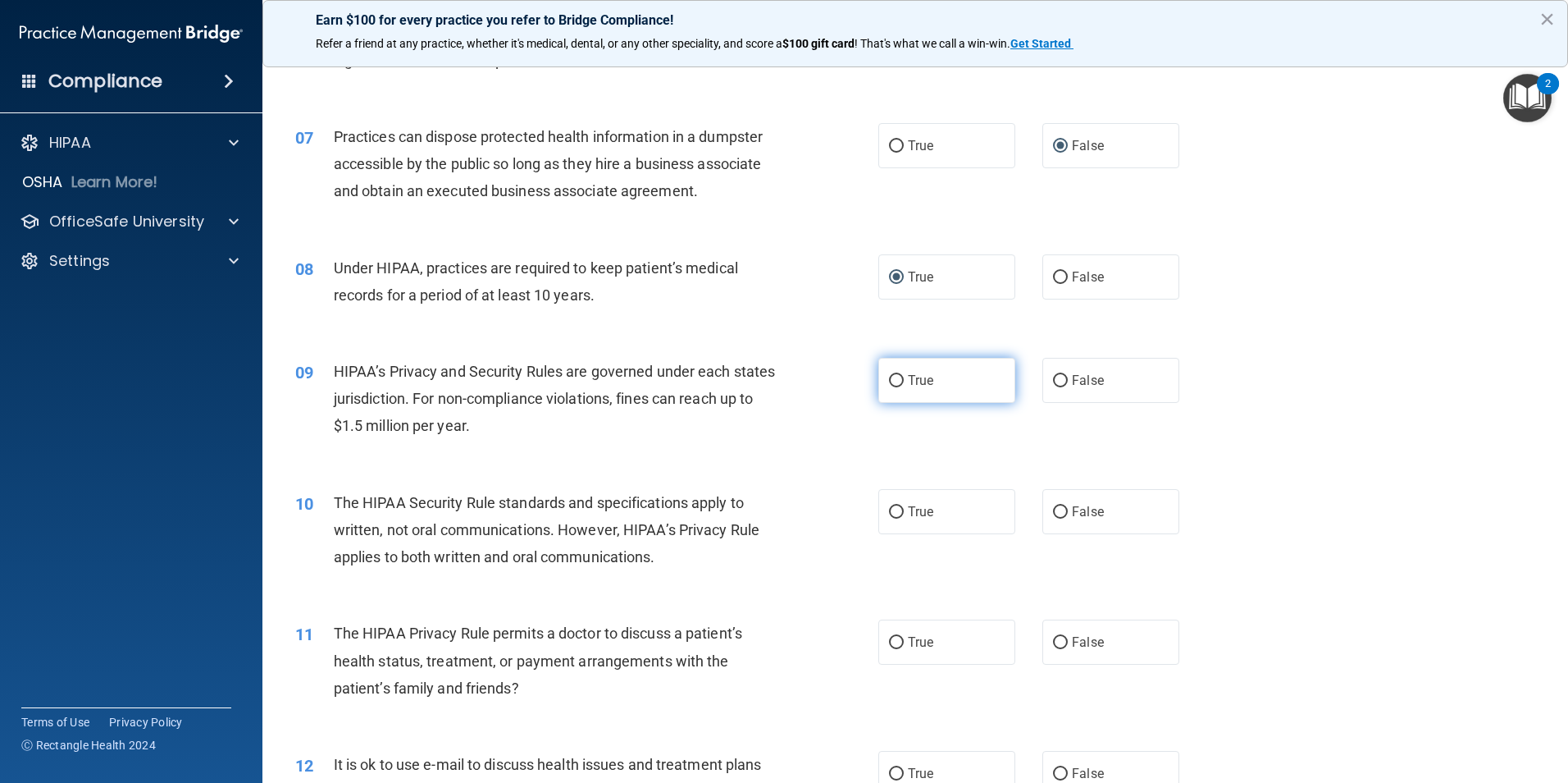
click at [889, 382] on input "True" at bounding box center [896, 380] width 15 height 12
radio input "true"
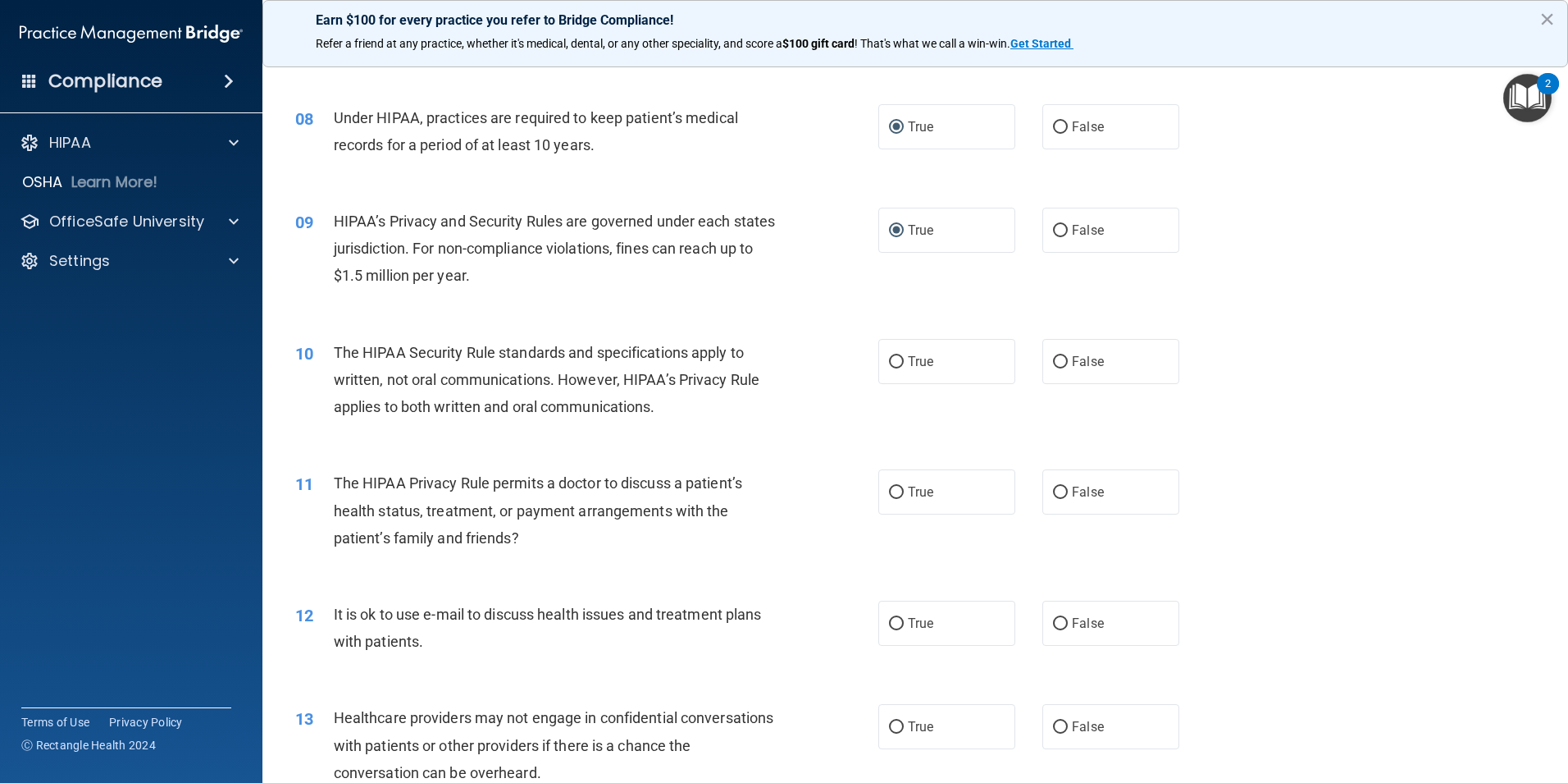
scroll to position [902, 0]
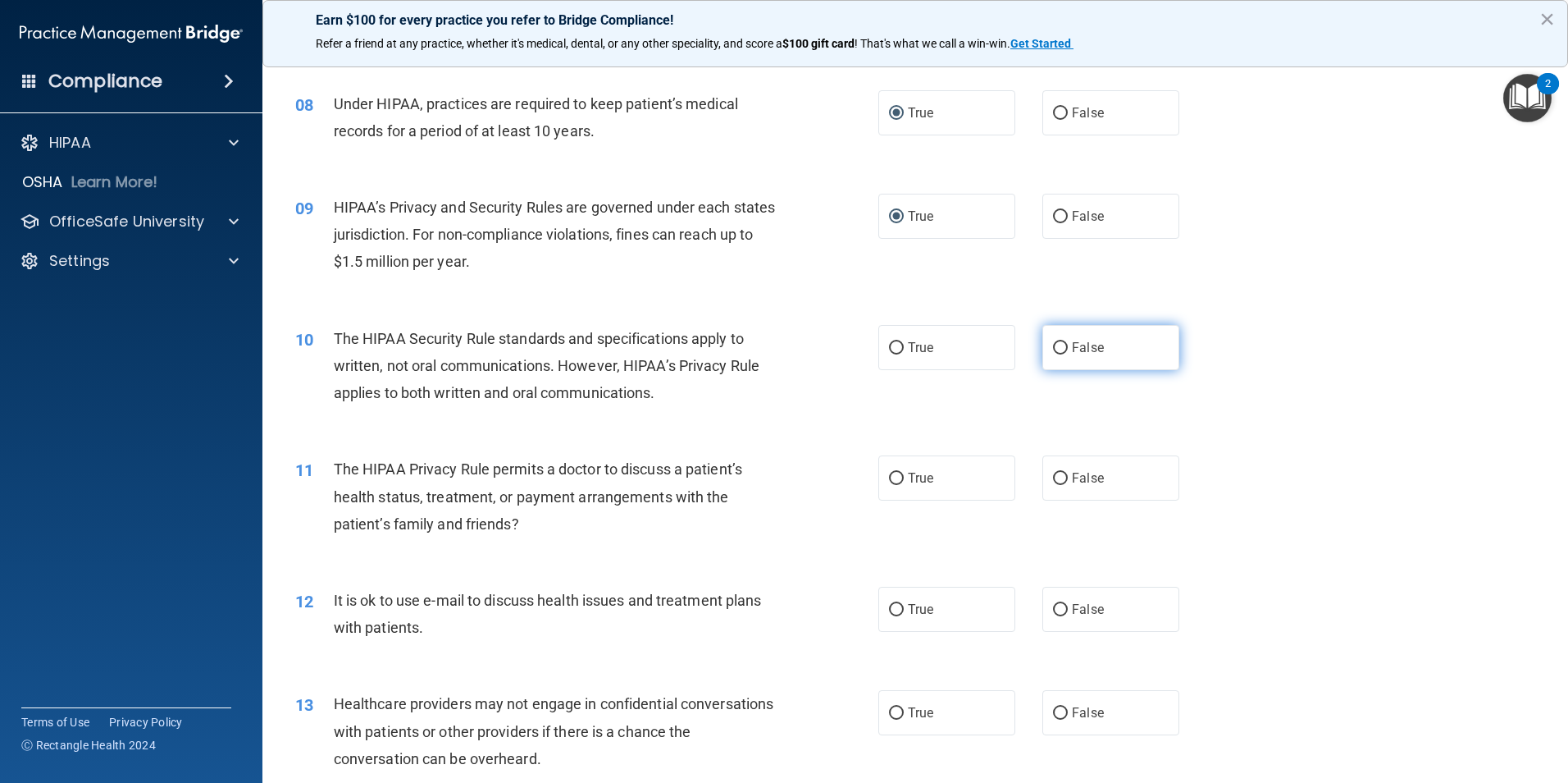
click at [1053, 351] on input "False" at bounding box center [1060, 348] width 15 height 12
radio input "true"
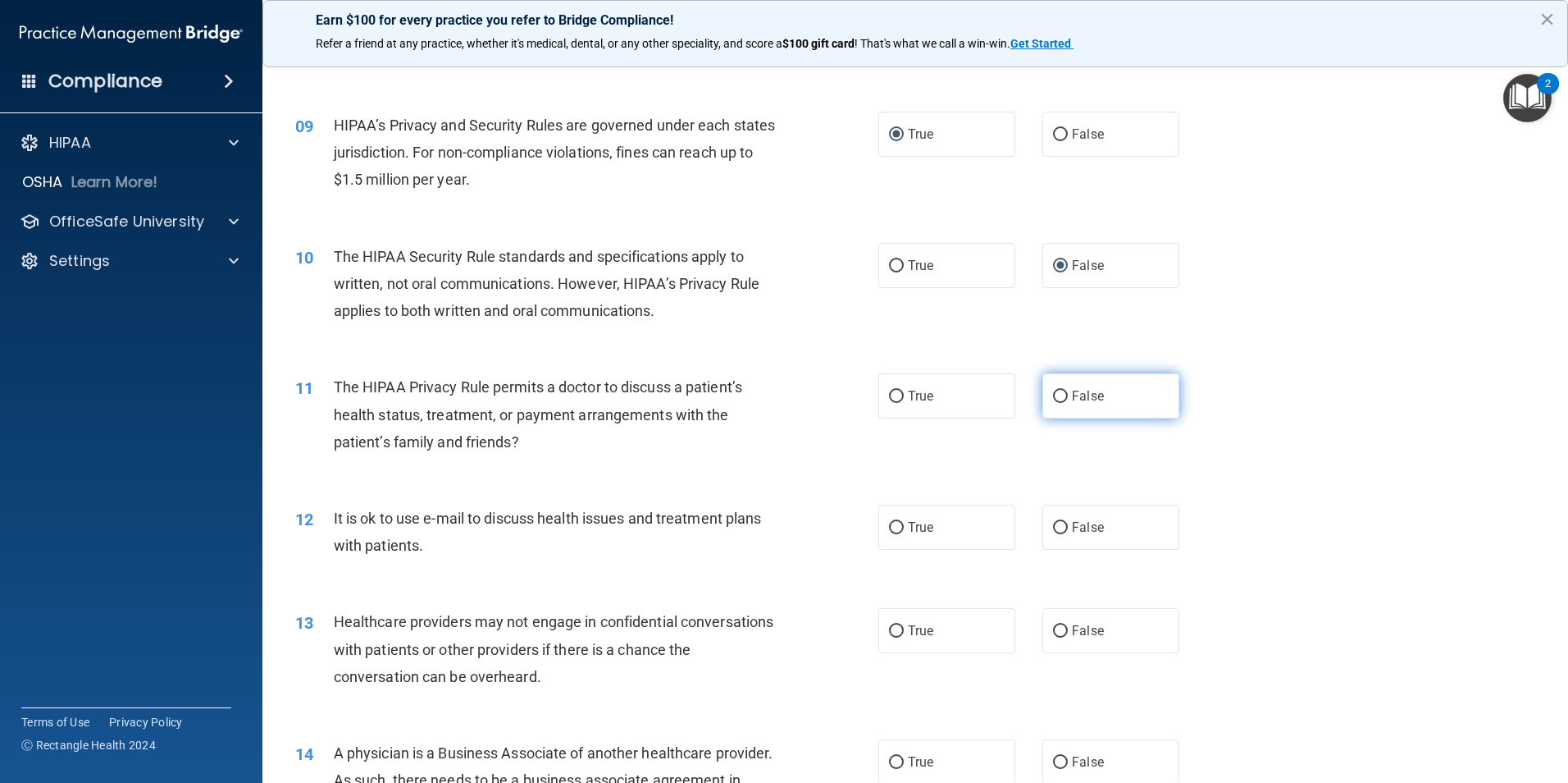
click at [1053, 390] on input "False" at bounding box center [1060, 396] width 15 height 12
radio input "true"
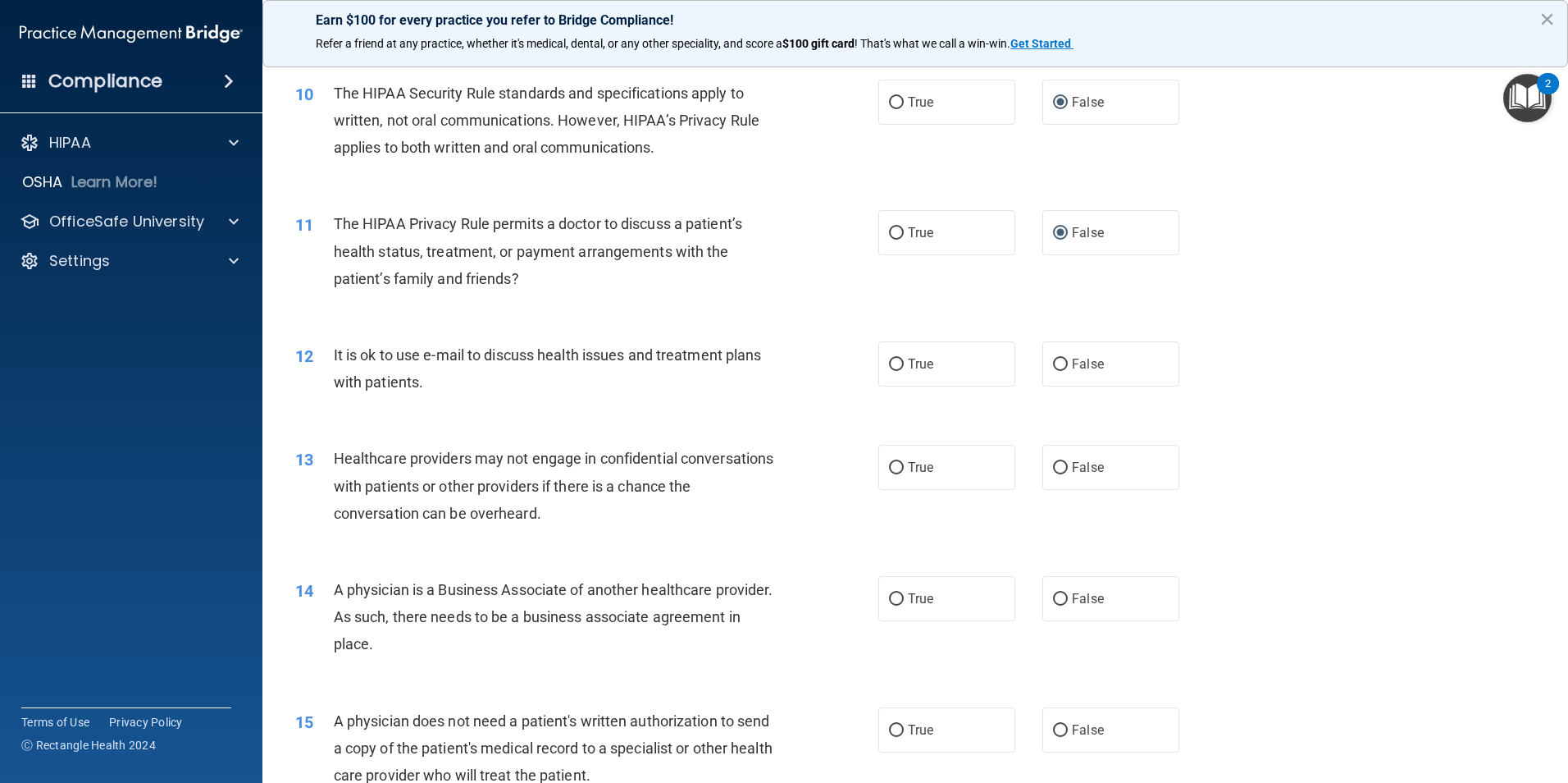
scroll to position [1148, 0]
click at [1053, 359] on input "False" at bounding box center [1060, 364] width 15 height 12
radio input "true"
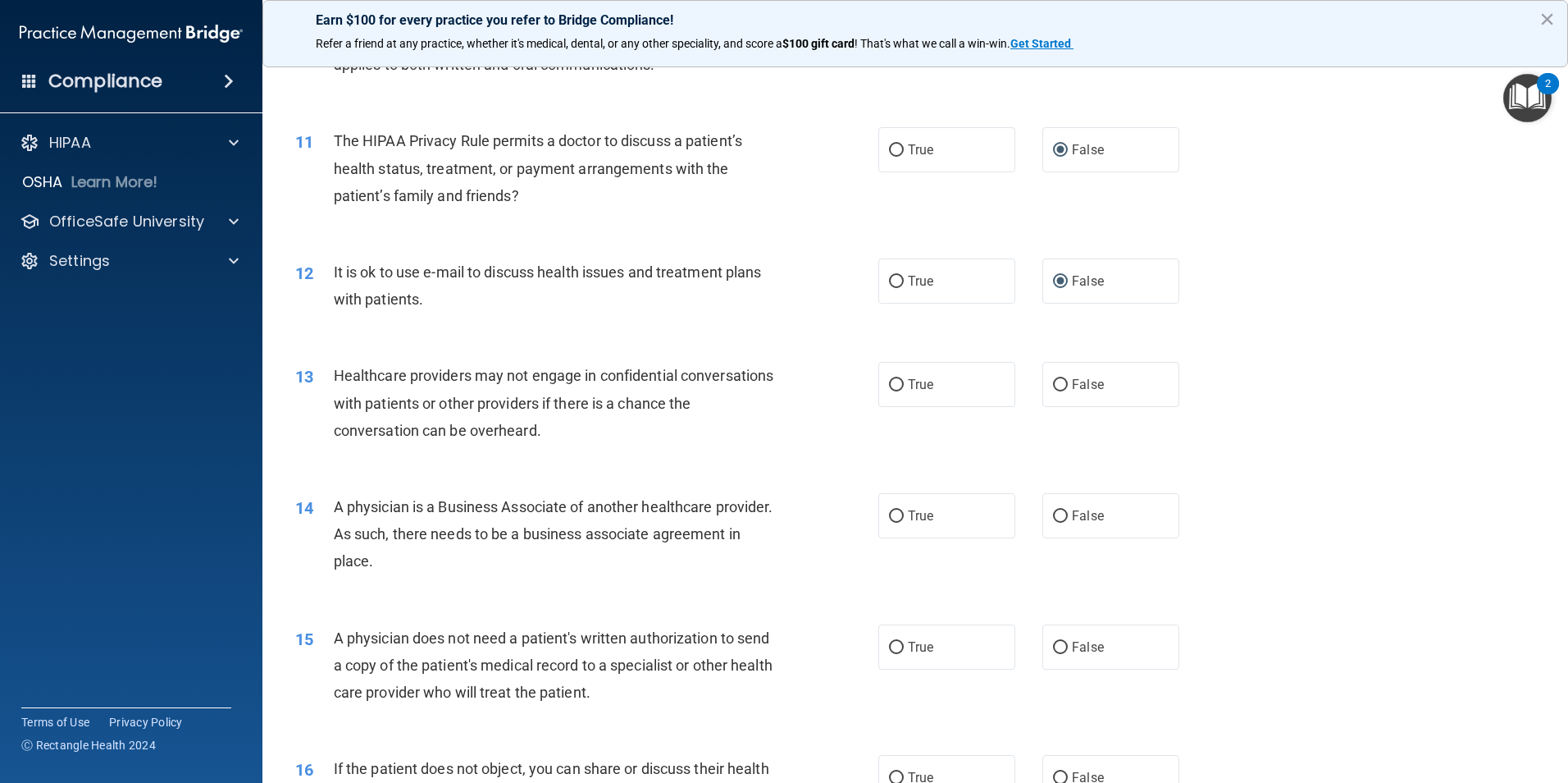
scroll to position [1312, 0]
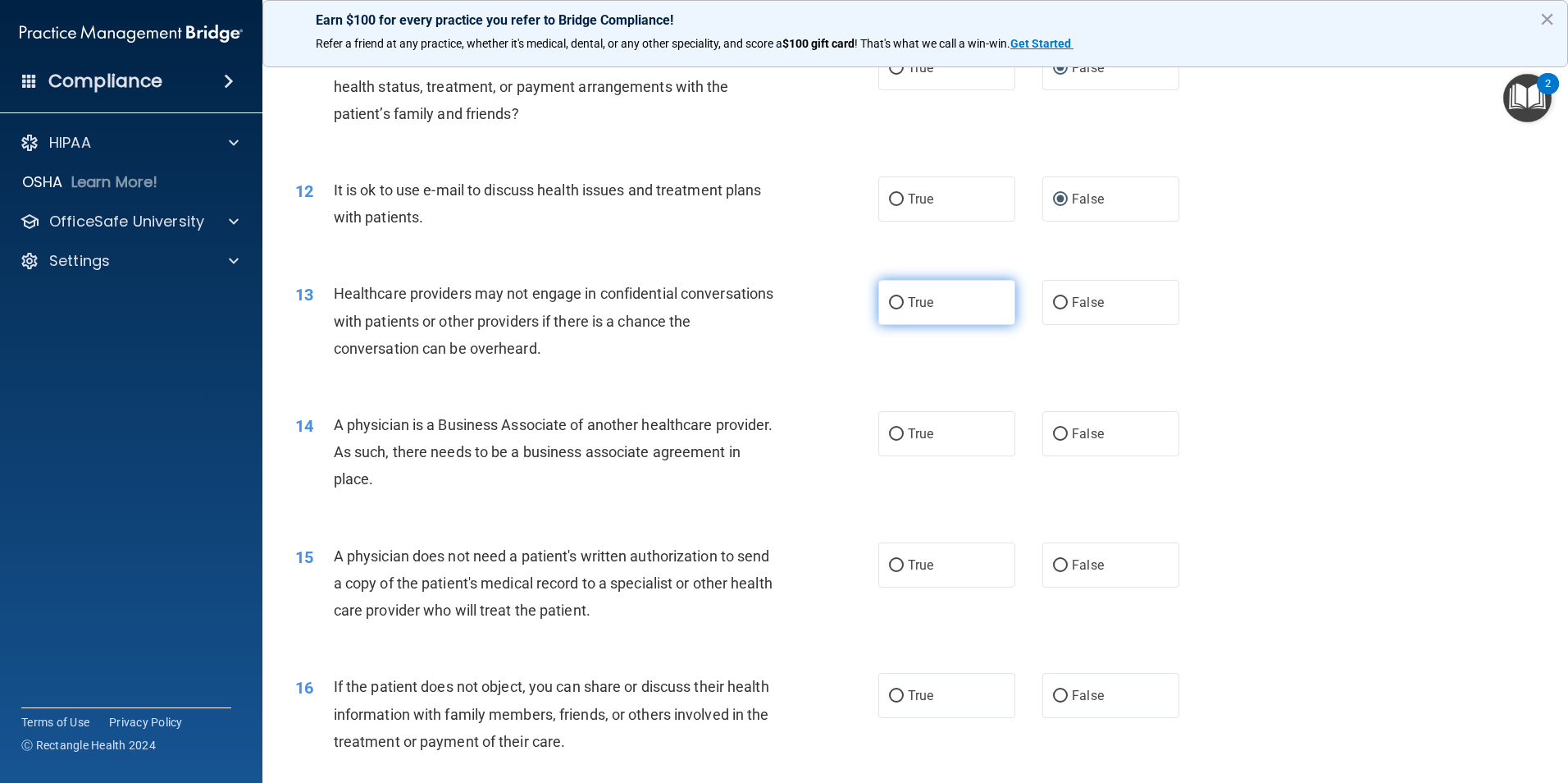
click at [889, 302] on input "True" at bounding box center [896, 302] width 15 height 12
radio input "true"
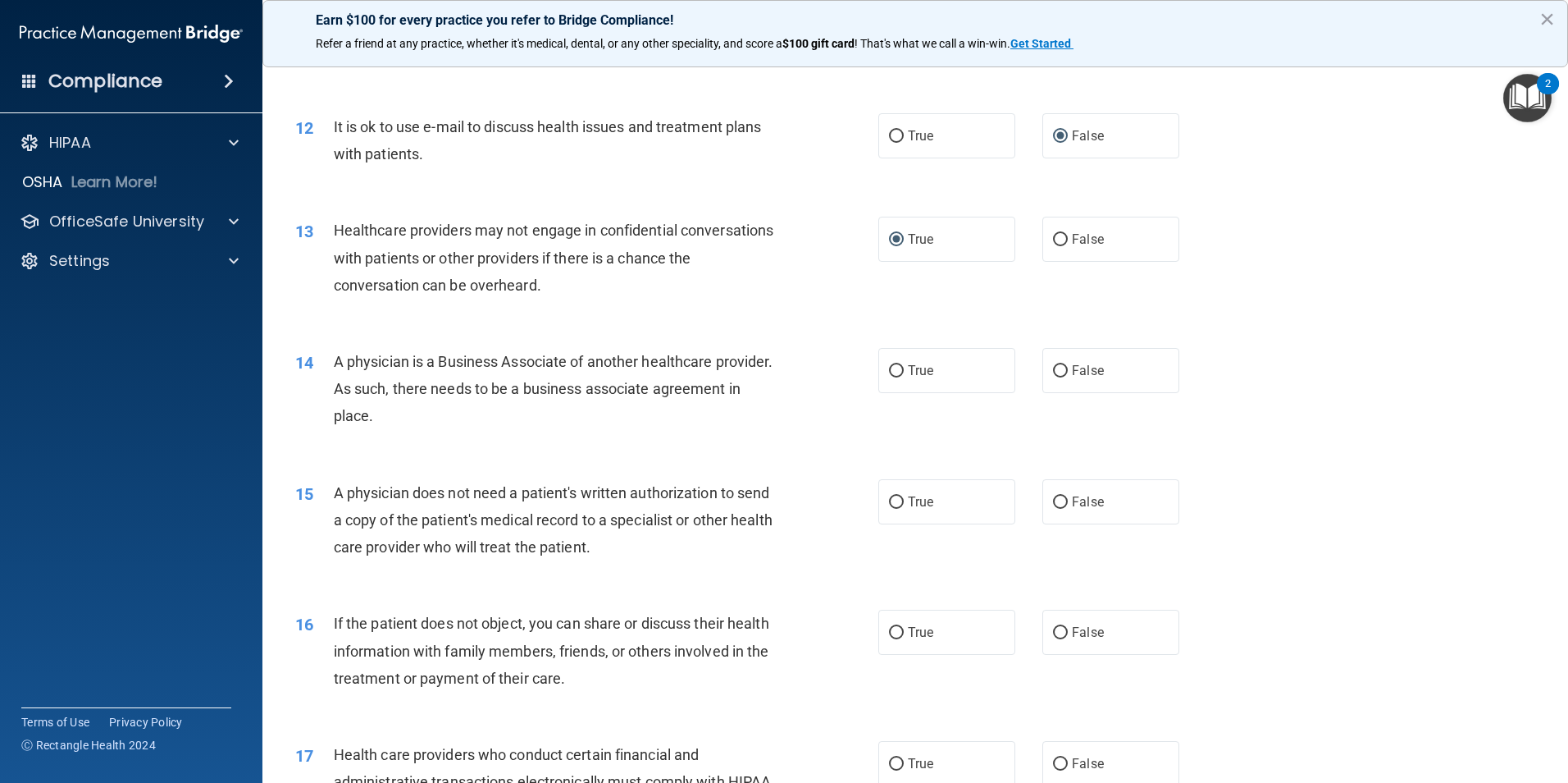
scroll to position [1395, 0]
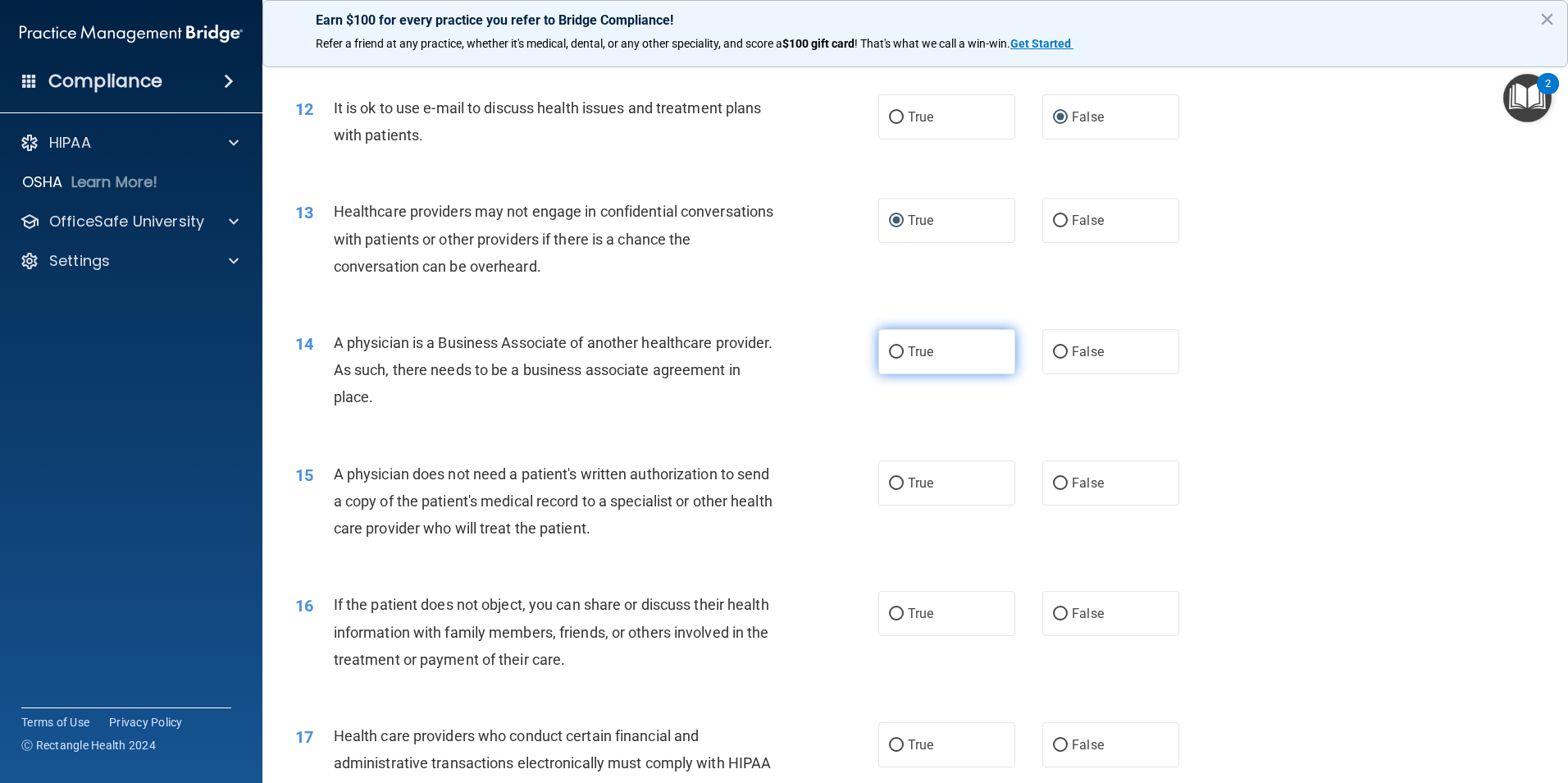
drag, startPoint x: 886, startPoint y: 348, endPoint x: 886, endPoint y: 361, distance: 13.0
click at [889, 350] on input "True" at bounding box center [896, 352] width 15 height 12
radio input "true"
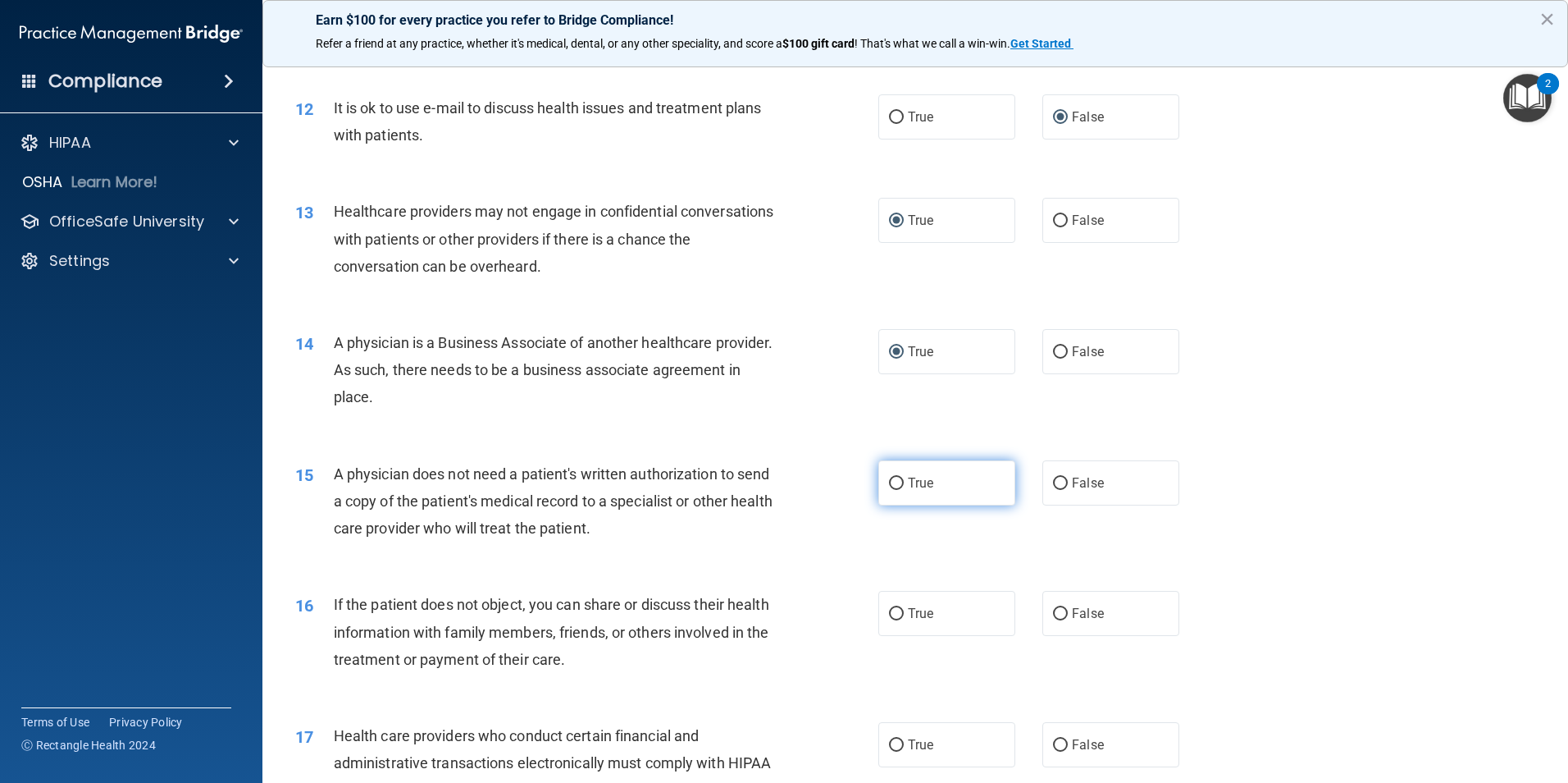
click at [889, 477] on input "True" at bounding box center [896, 483] width 15 height 12
radio input "true"
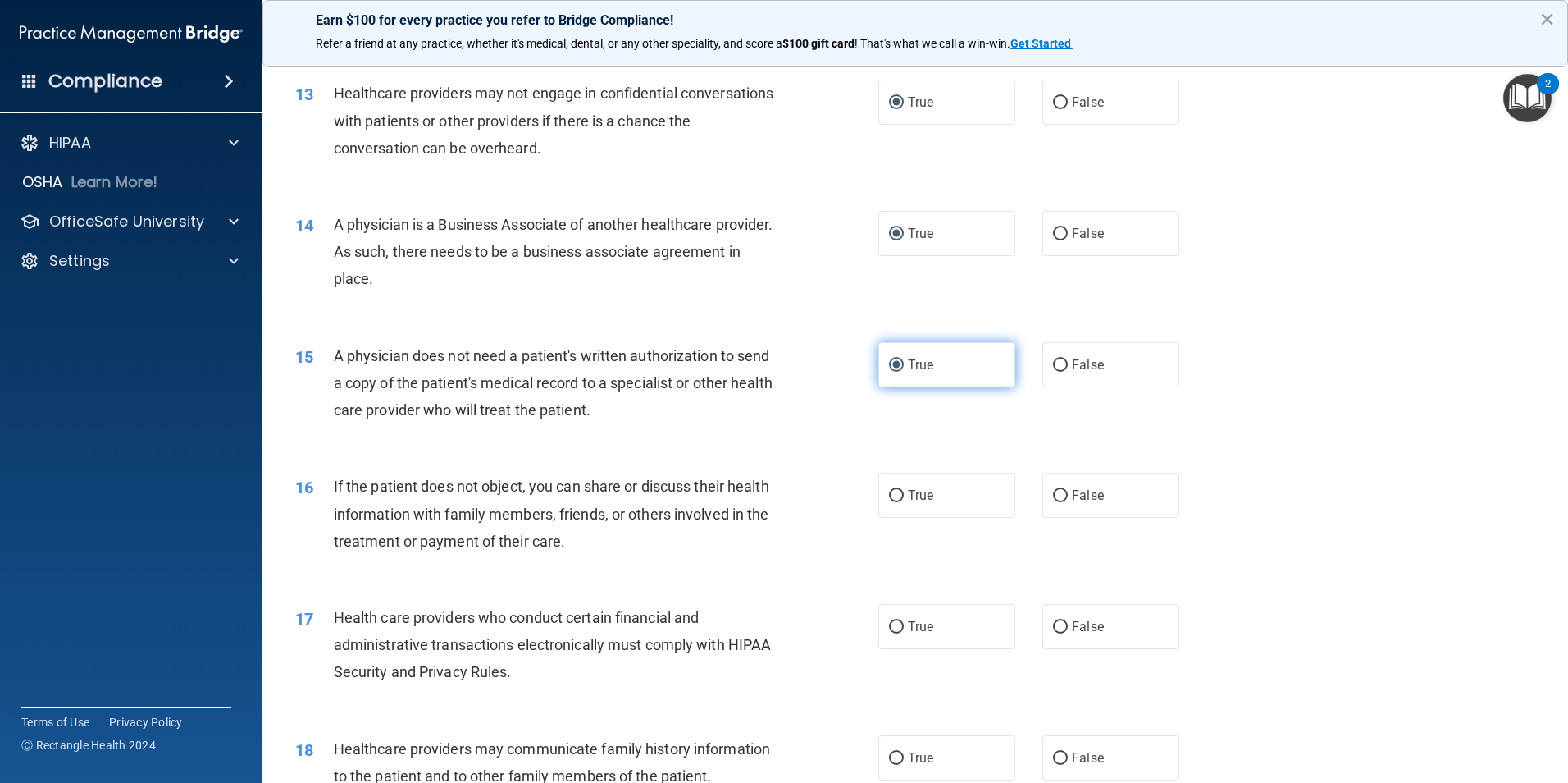
scroll to position [1559, 0]
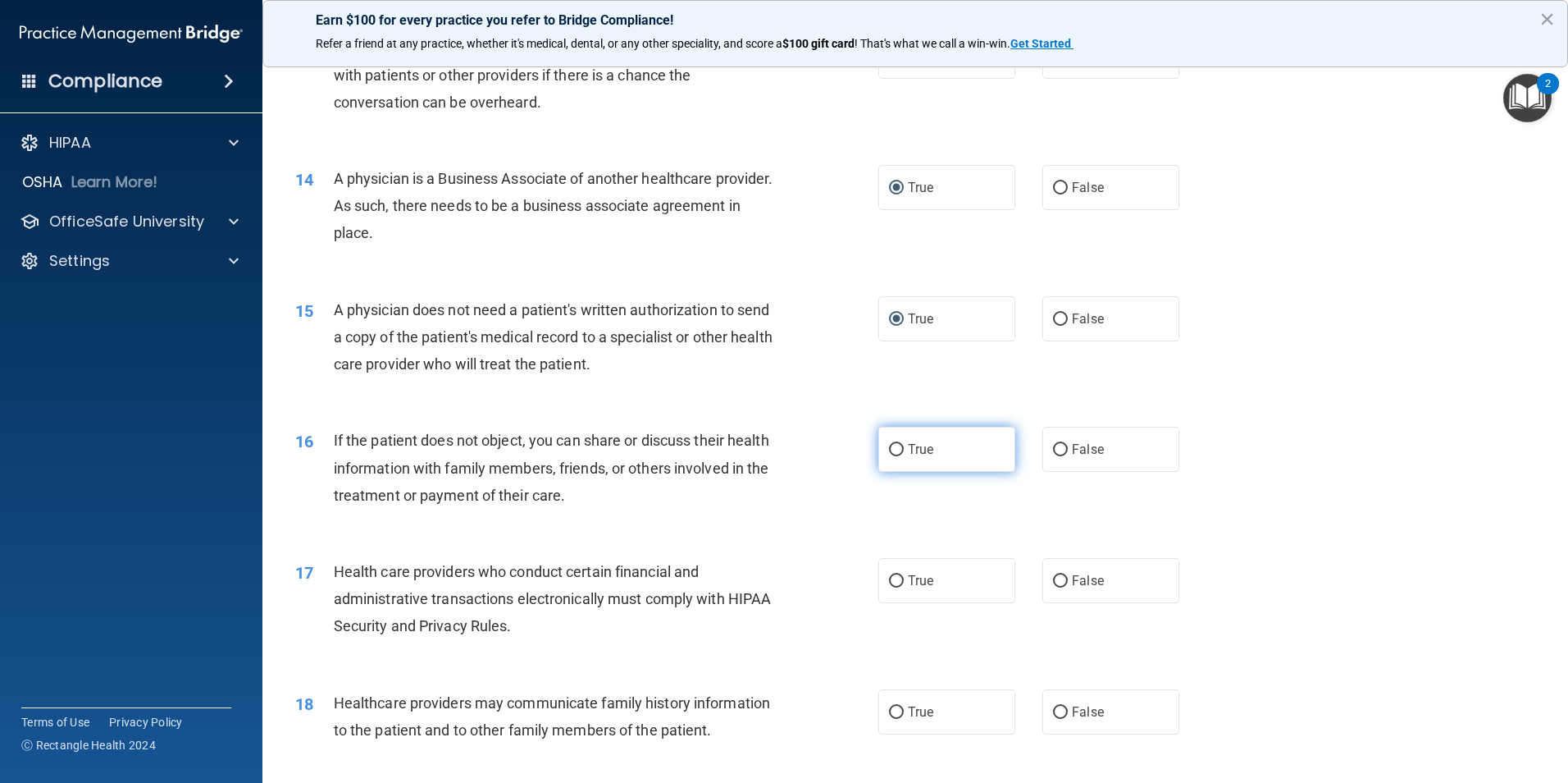
click at [884, 441] on label "True" at bounding box center [946, 449] width 137 height 45
click at [889, 444] on input "True" at bounding box center [896, 450] width 15 height 12
radio input "true"
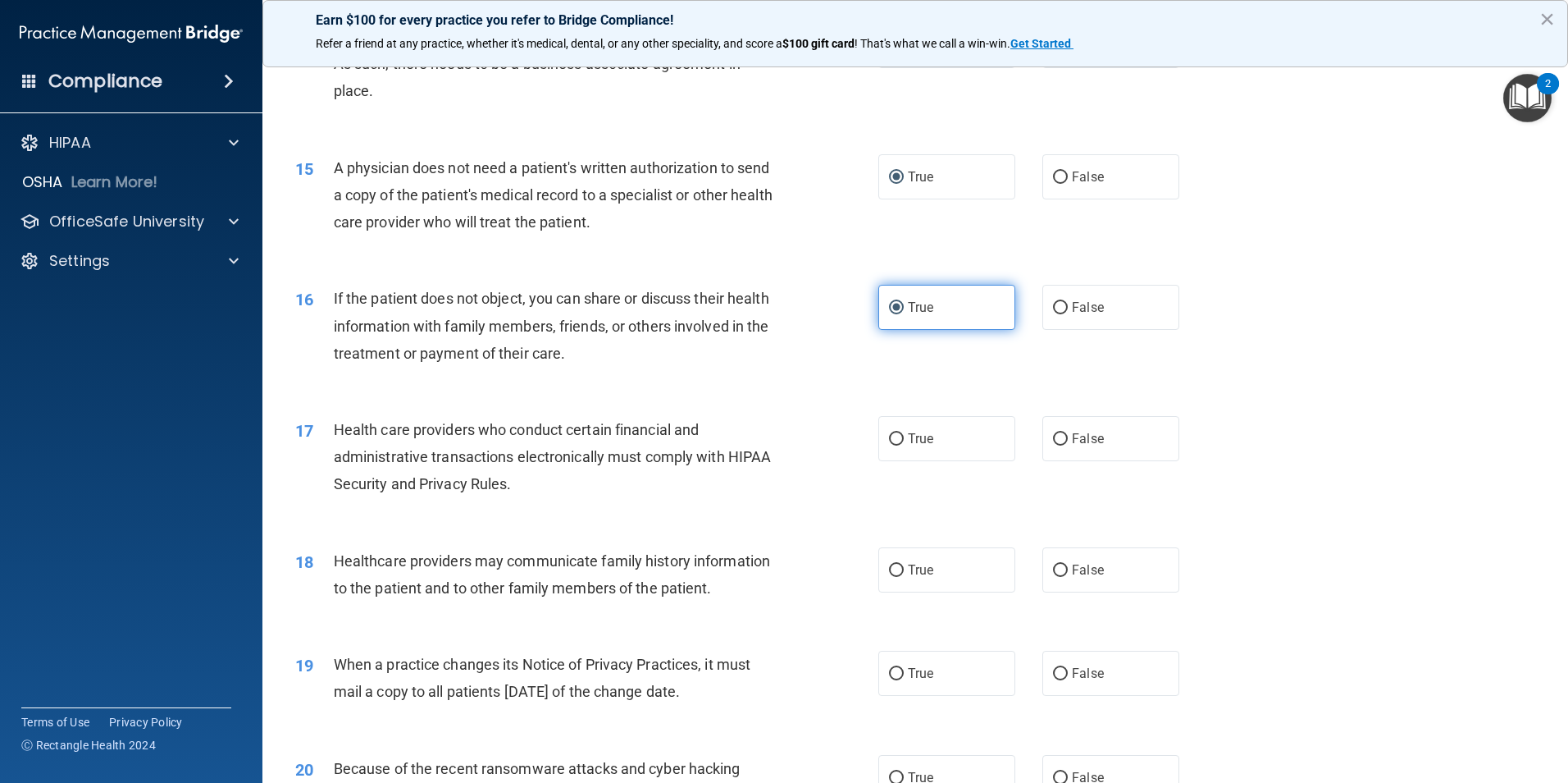
scroll to position [1723, 0]
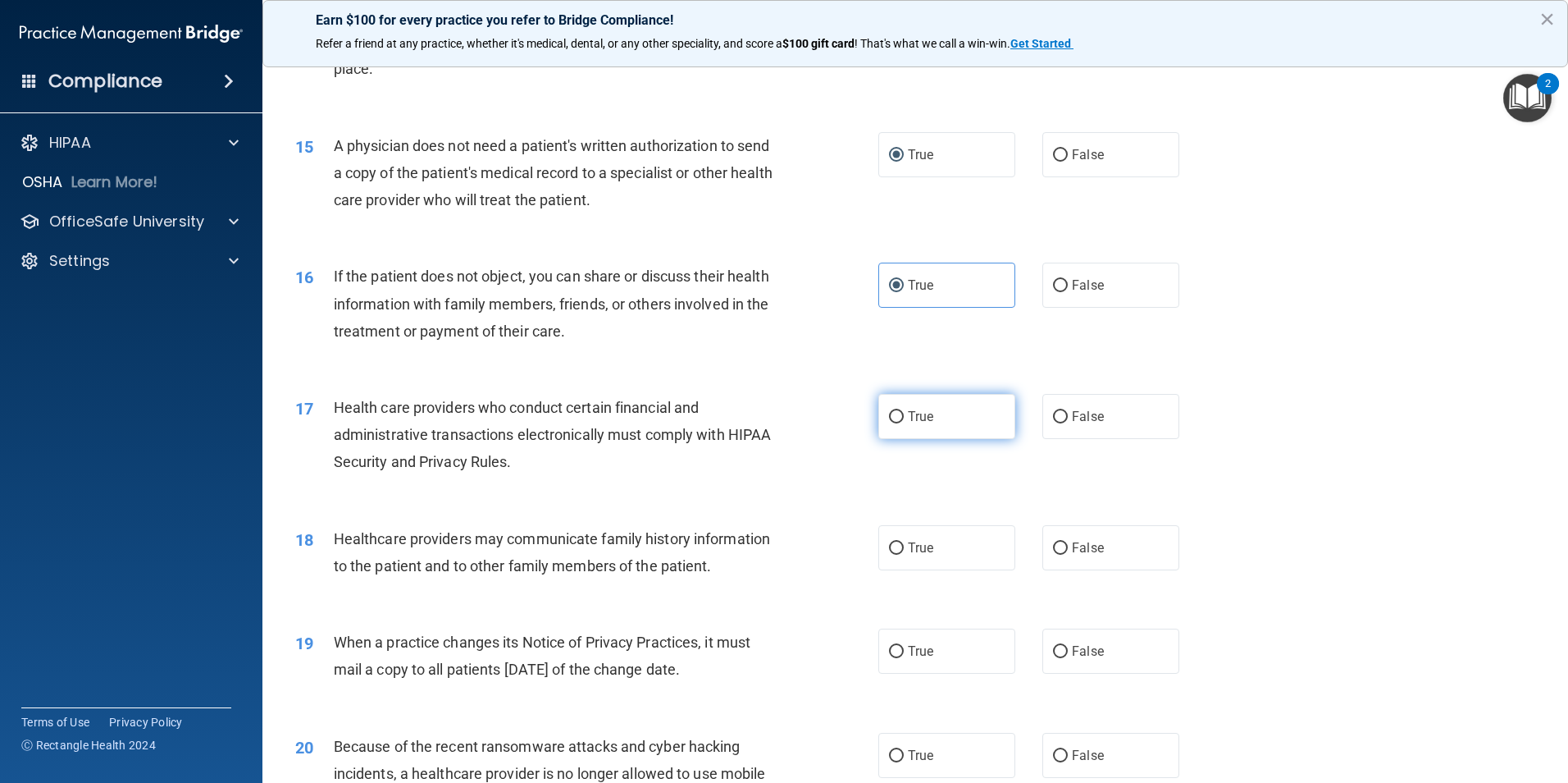
click at [881, 407] on label "True" at bounding box center [946, 416] width 137 height 45
click at [889, 411] on input "True" at bounding box center [896, 417] width 15 height 12
radio input "true"
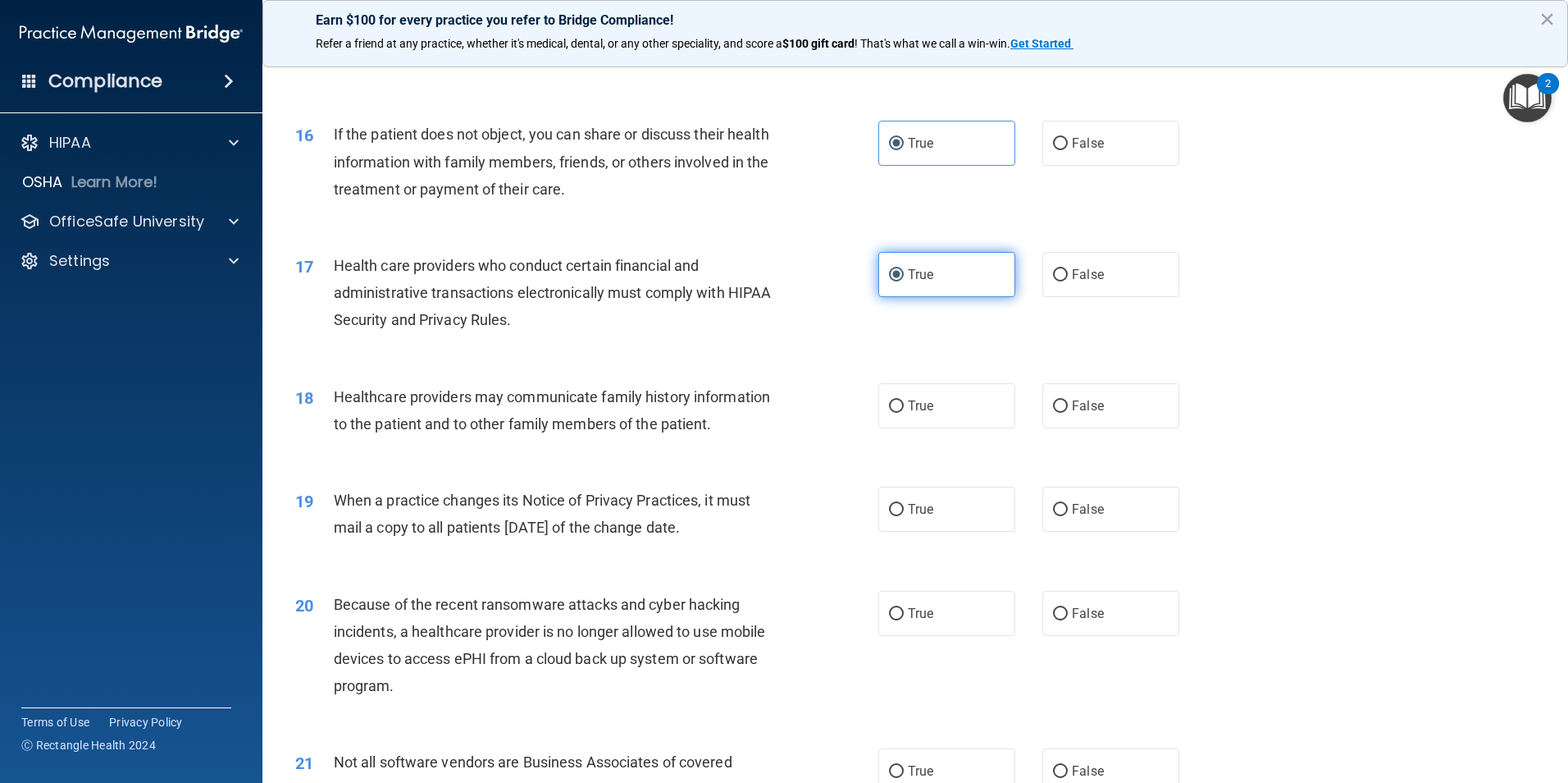
scroll to position [1887, 0]
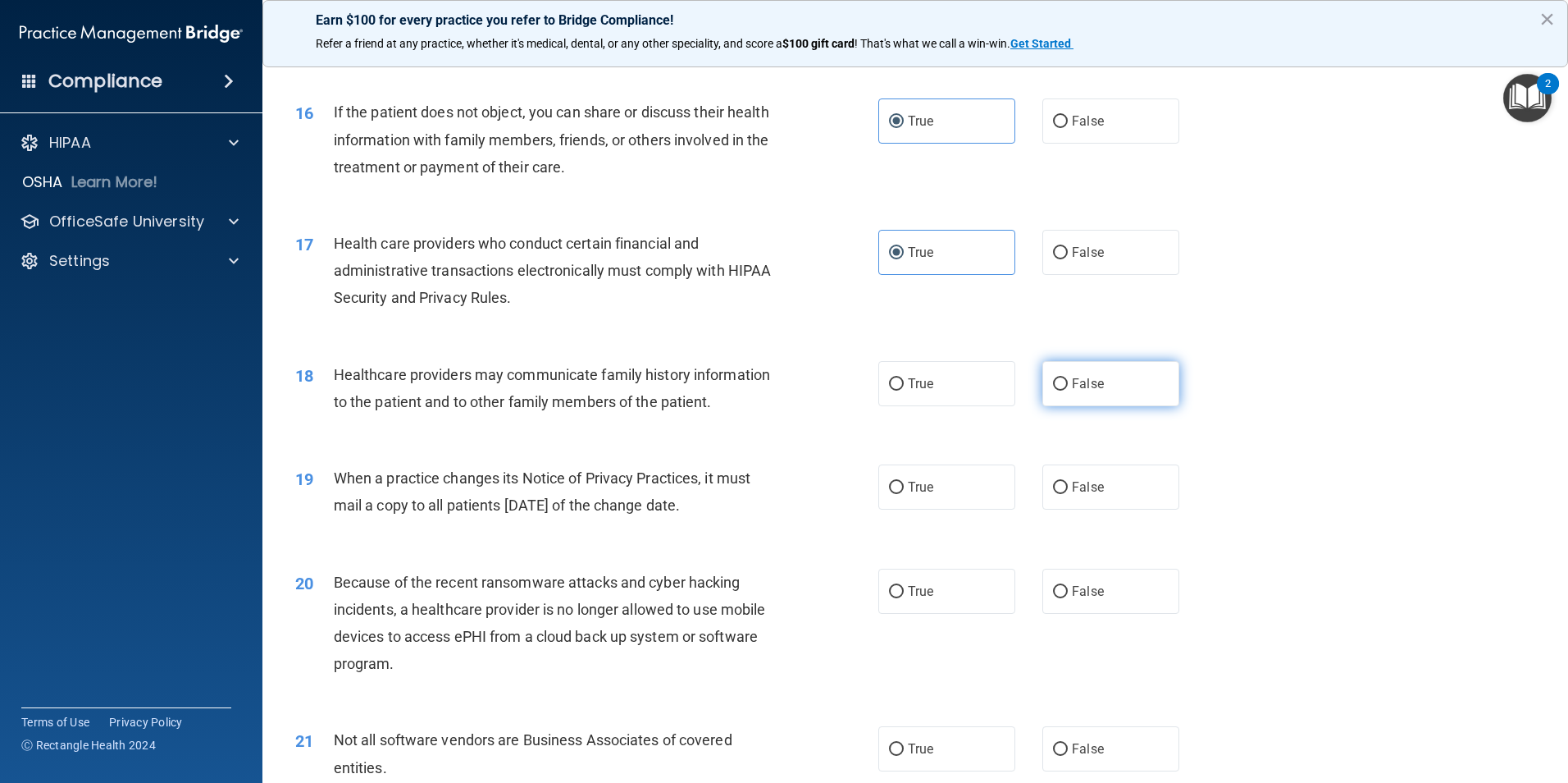
click at [1054, 378] on input "False" at bounding box center [1060, 384] width 15 height 12
radio input "true"
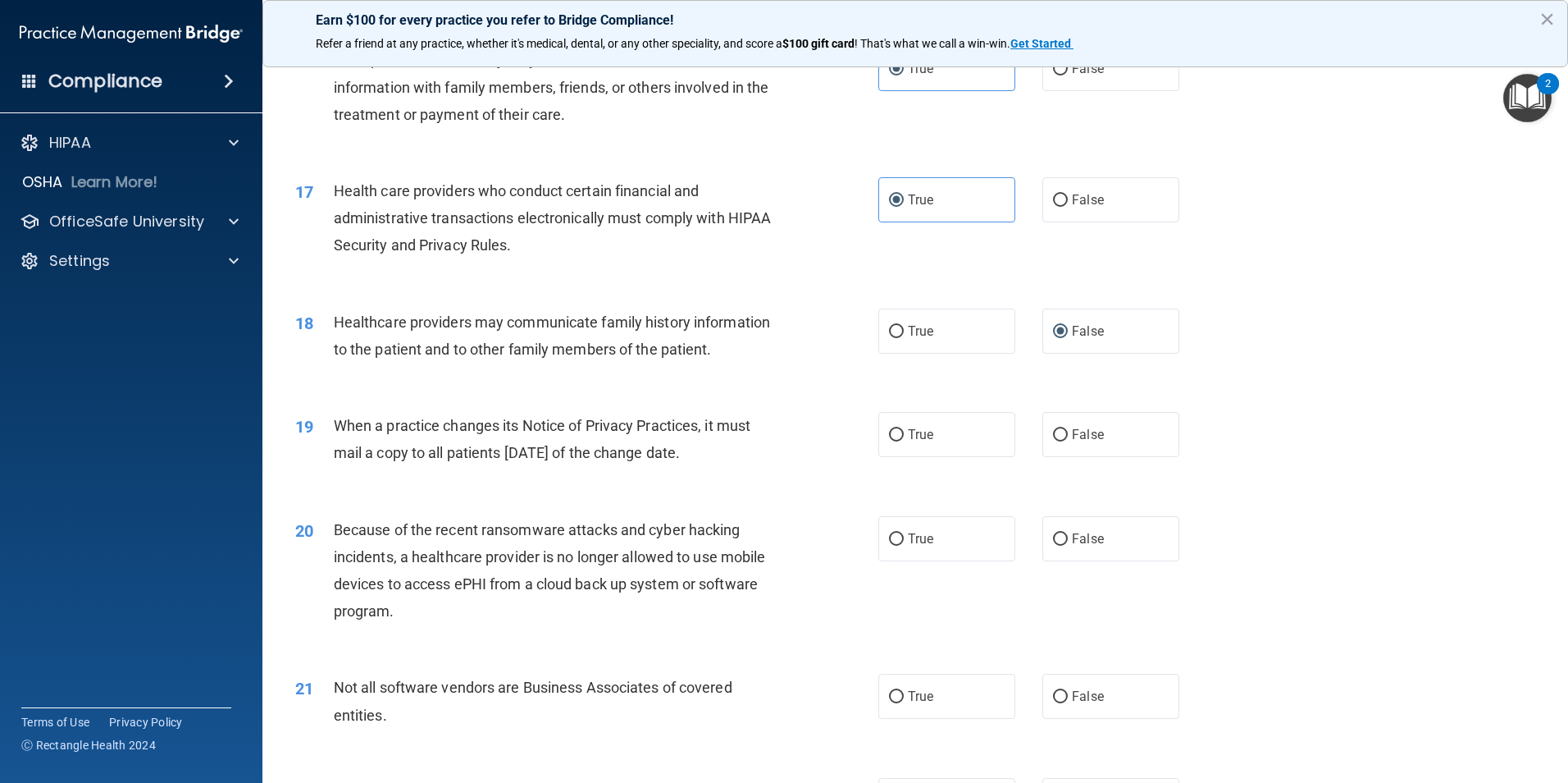
scroll to position [1969, 0]
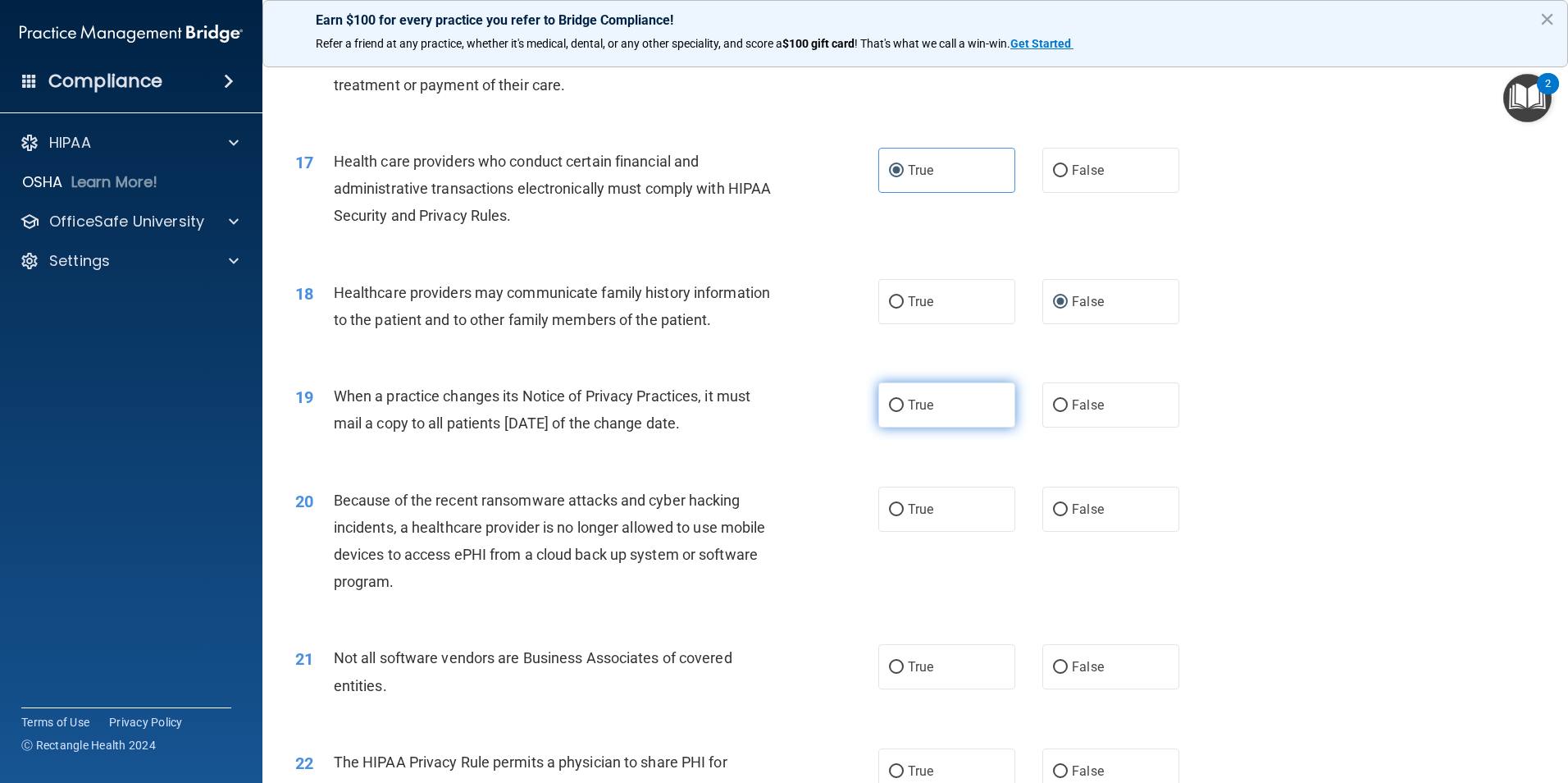
click at [891, 401] on input "True" at bounding box center [896, 405] width 15 height 12
radio input "true"
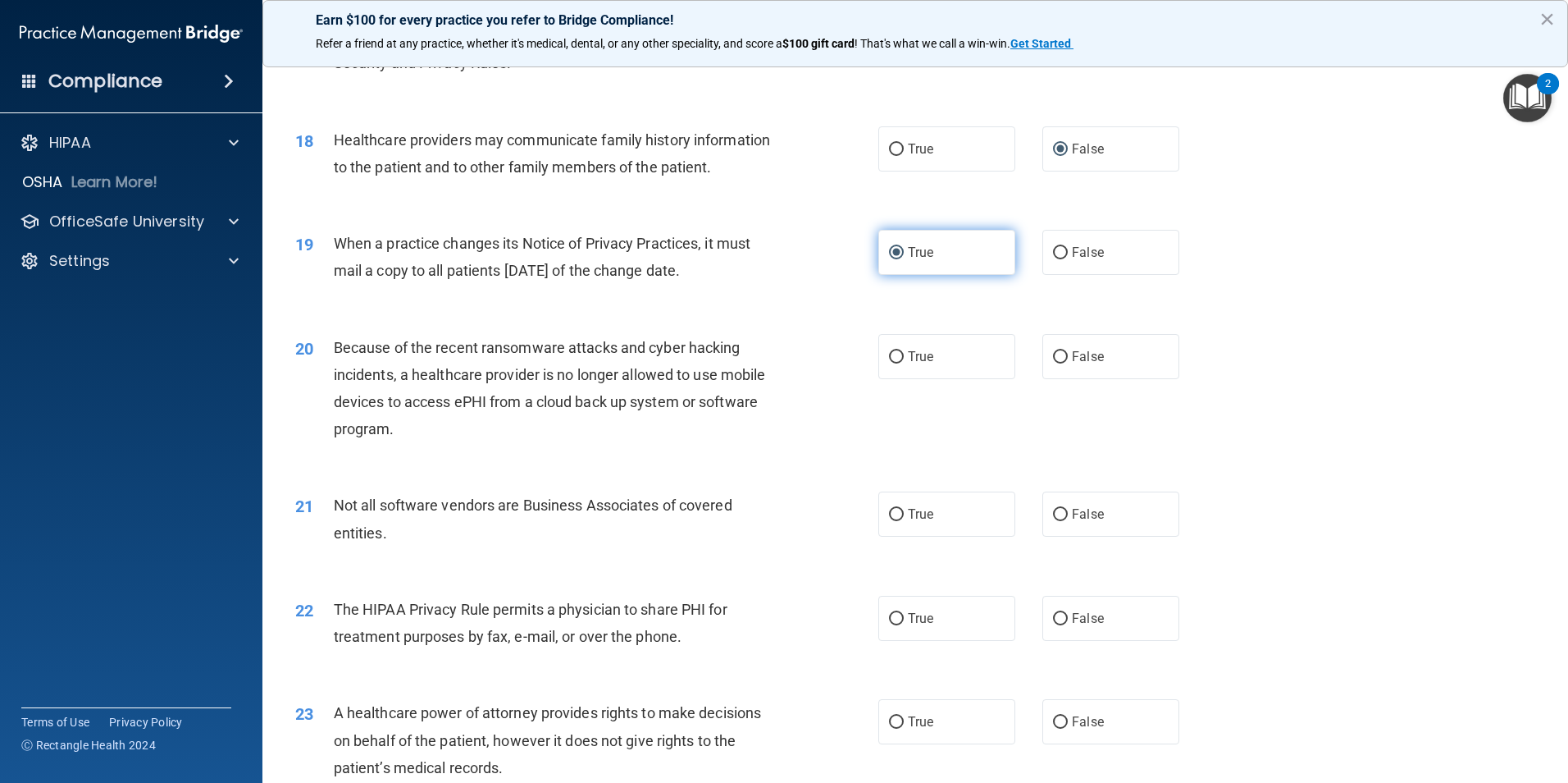
scroll to position [2133, 0]
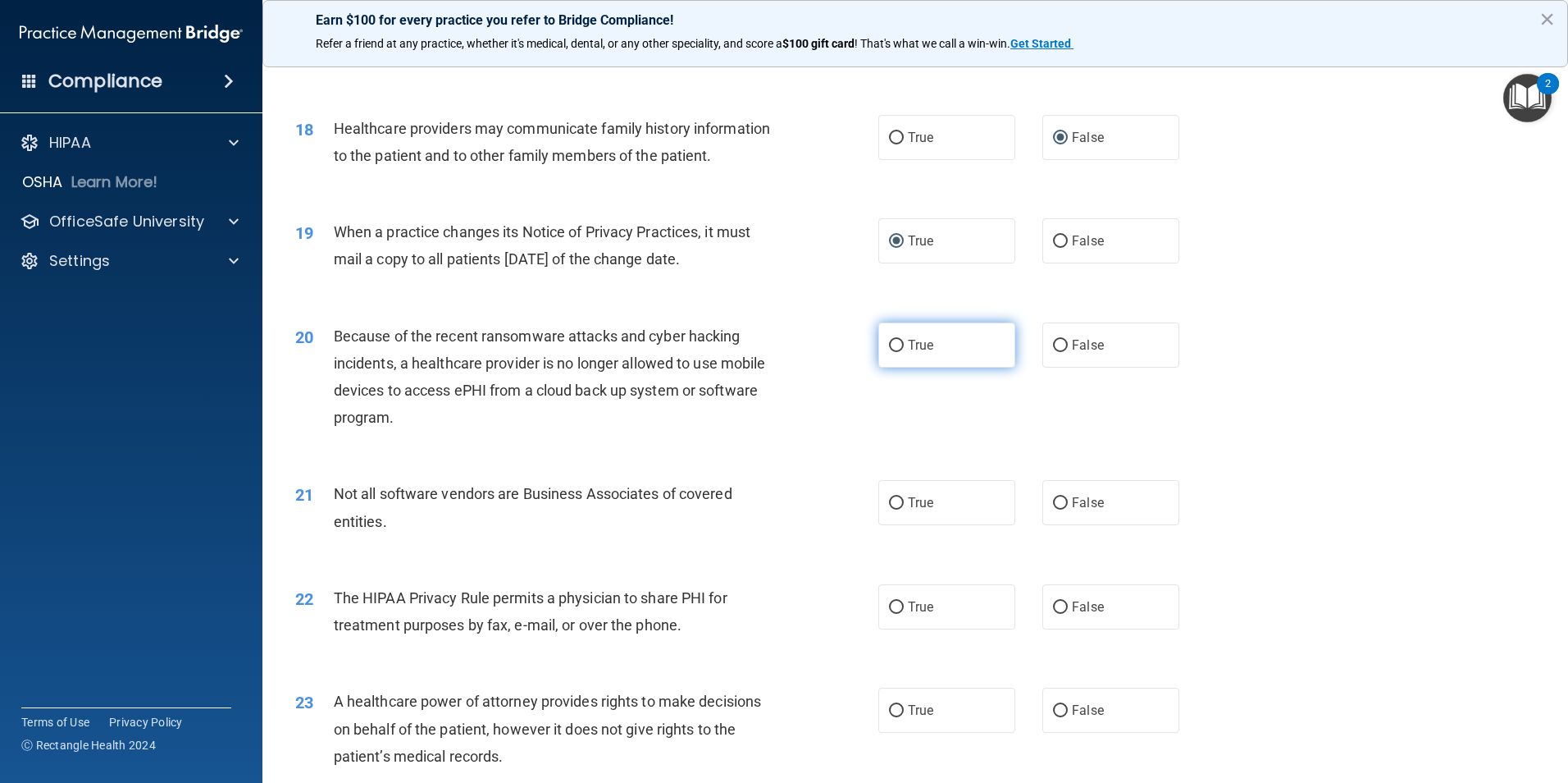
click at [889, 343] on input "True" at bounding box center [896, 345] width 15 height 12
radio input "true"
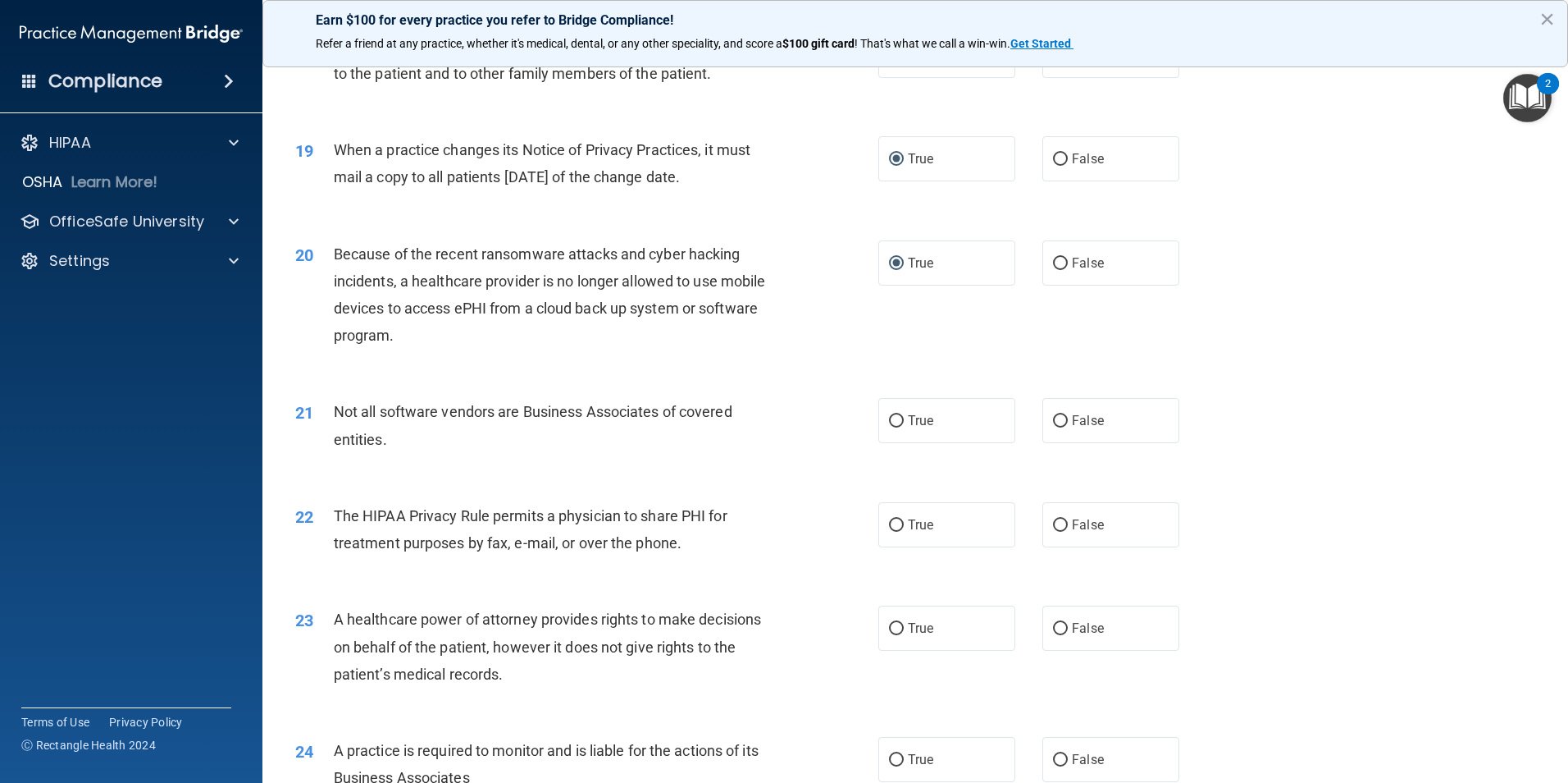
scroll to position [2297, 0]
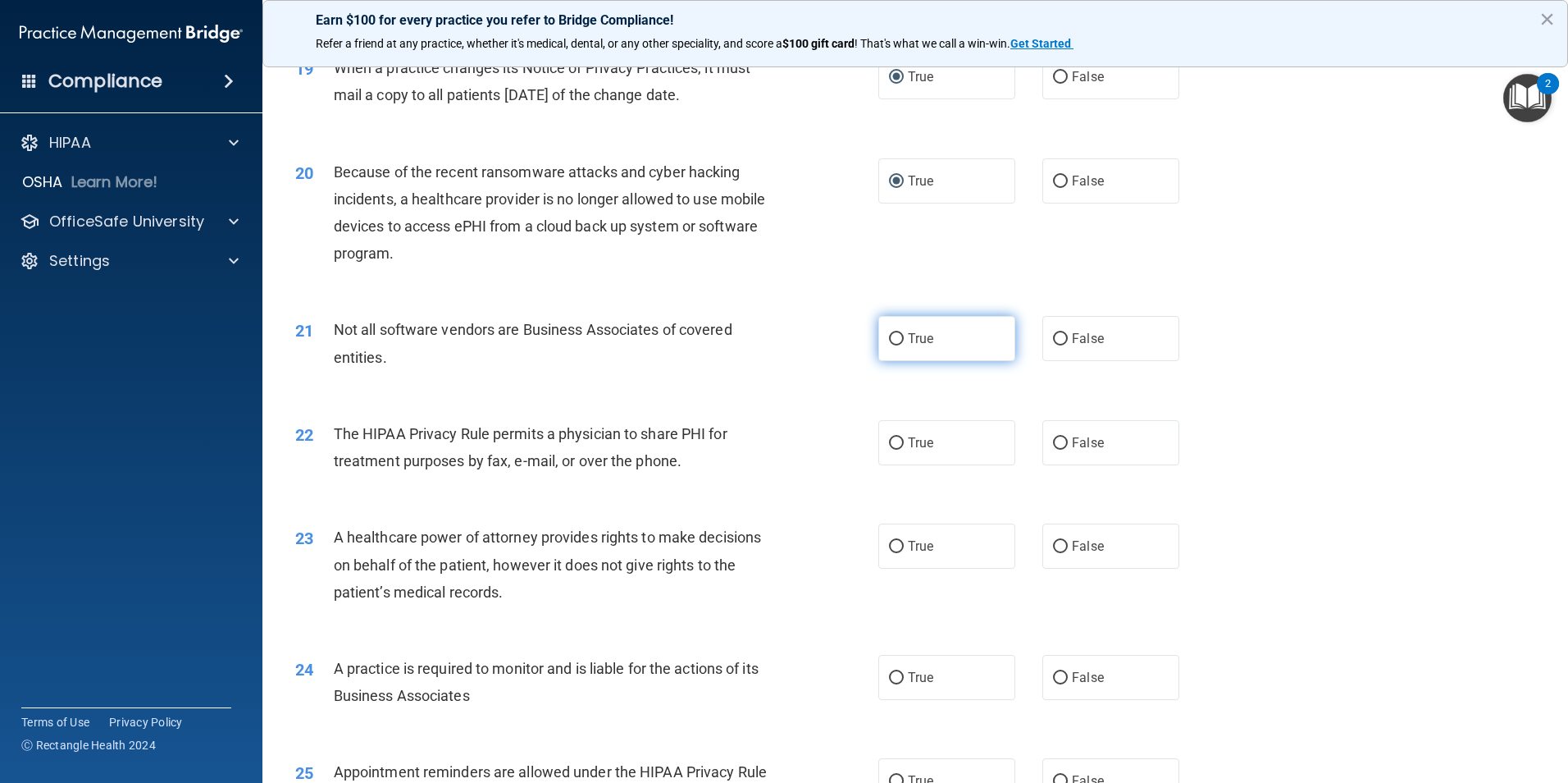
click at [889, 333] on input "True" at bounding box center [896, 339] width 15 height 12
radio input "true"
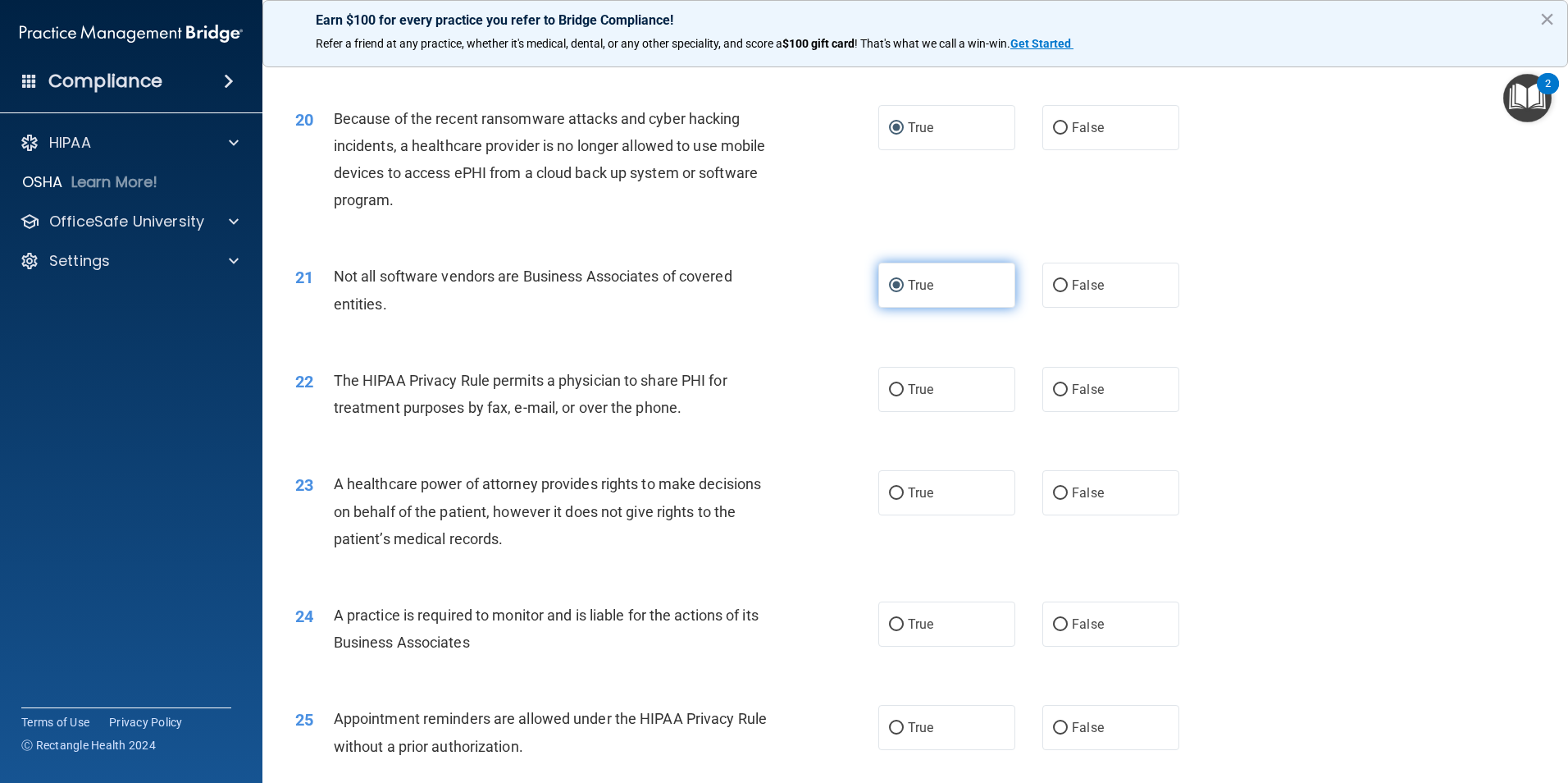
scroll to position [2379, 0]
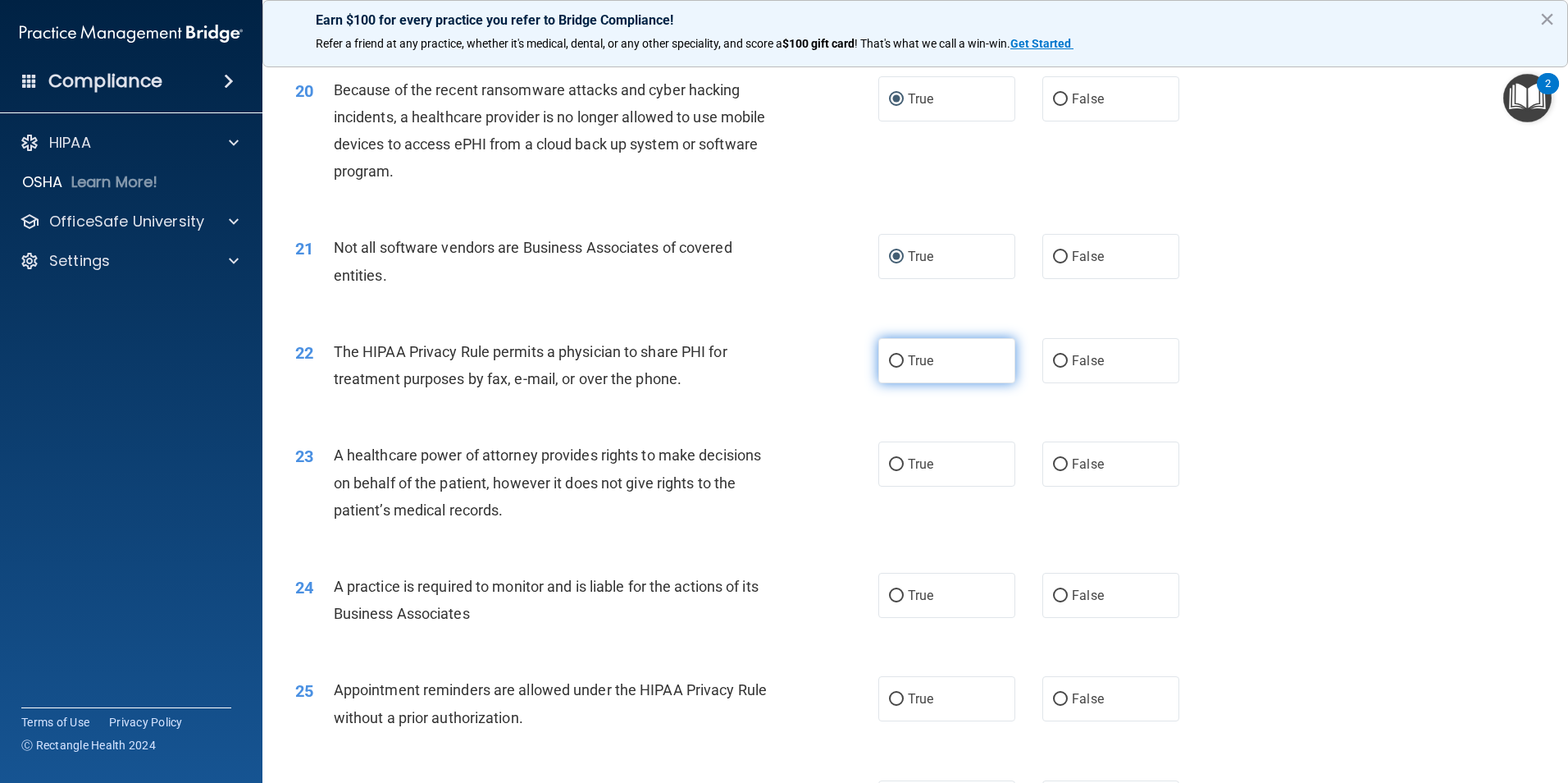
click at [889, 356] on input "True" at bounding box center [896, 361] width 15 height 12
radio input "true"
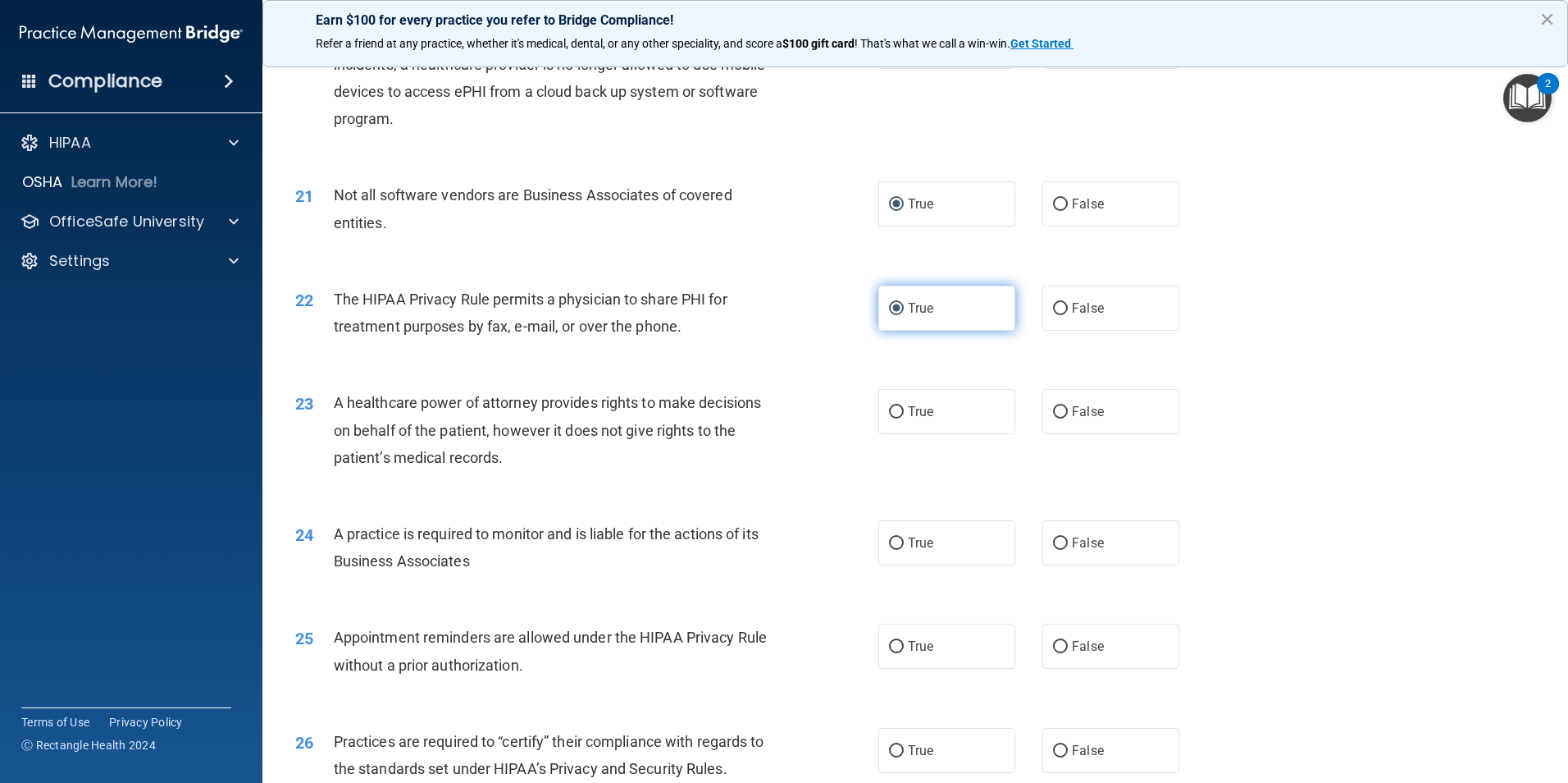
scroll to position [2461, 0]
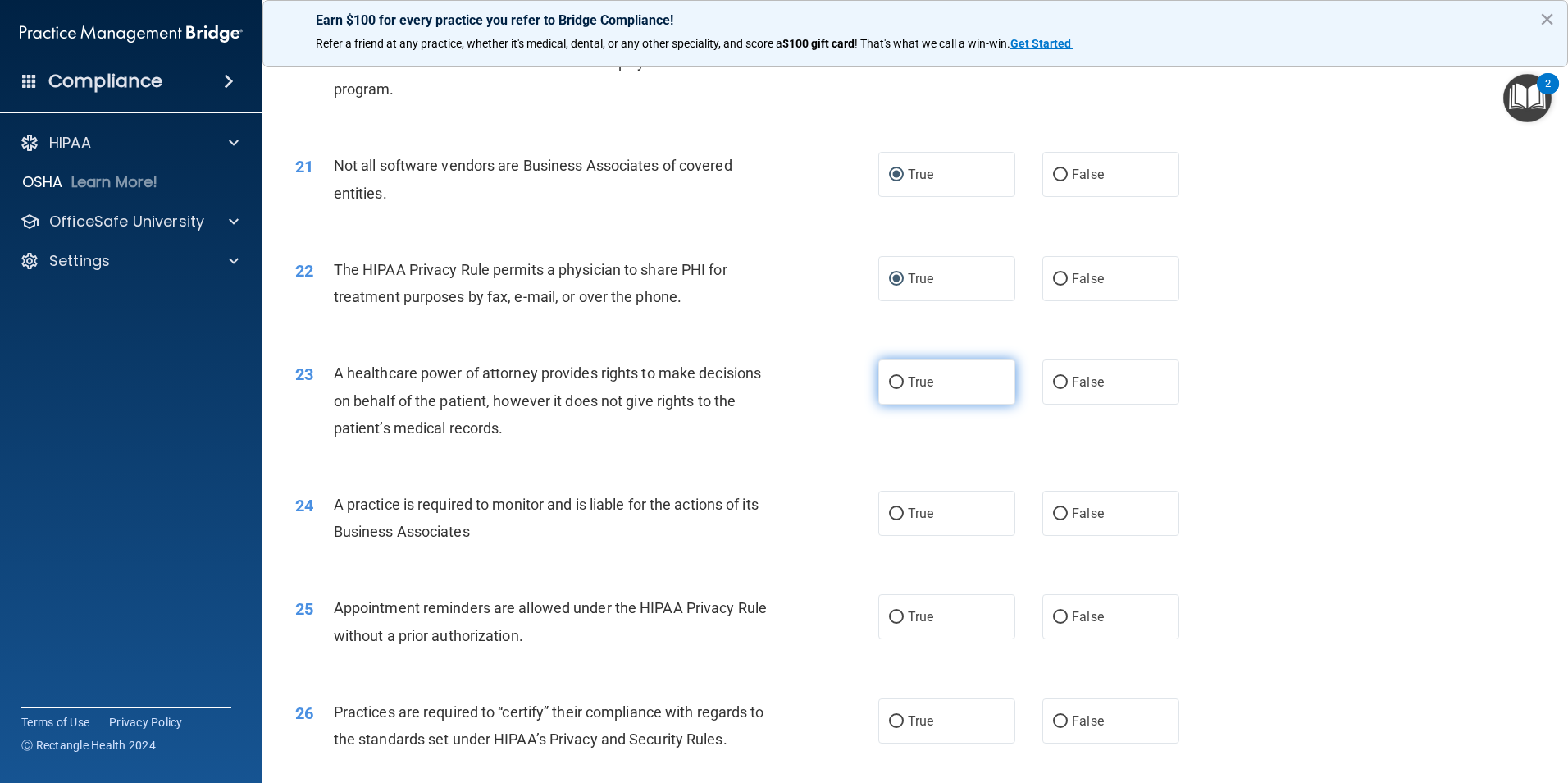
click at [880, 375] on label "True" at bounding box center [946, 381] width 137 height 45
click at [889, 376] on input "True" at bounding box center [896, 382] width 15 height 12
radio input "true"
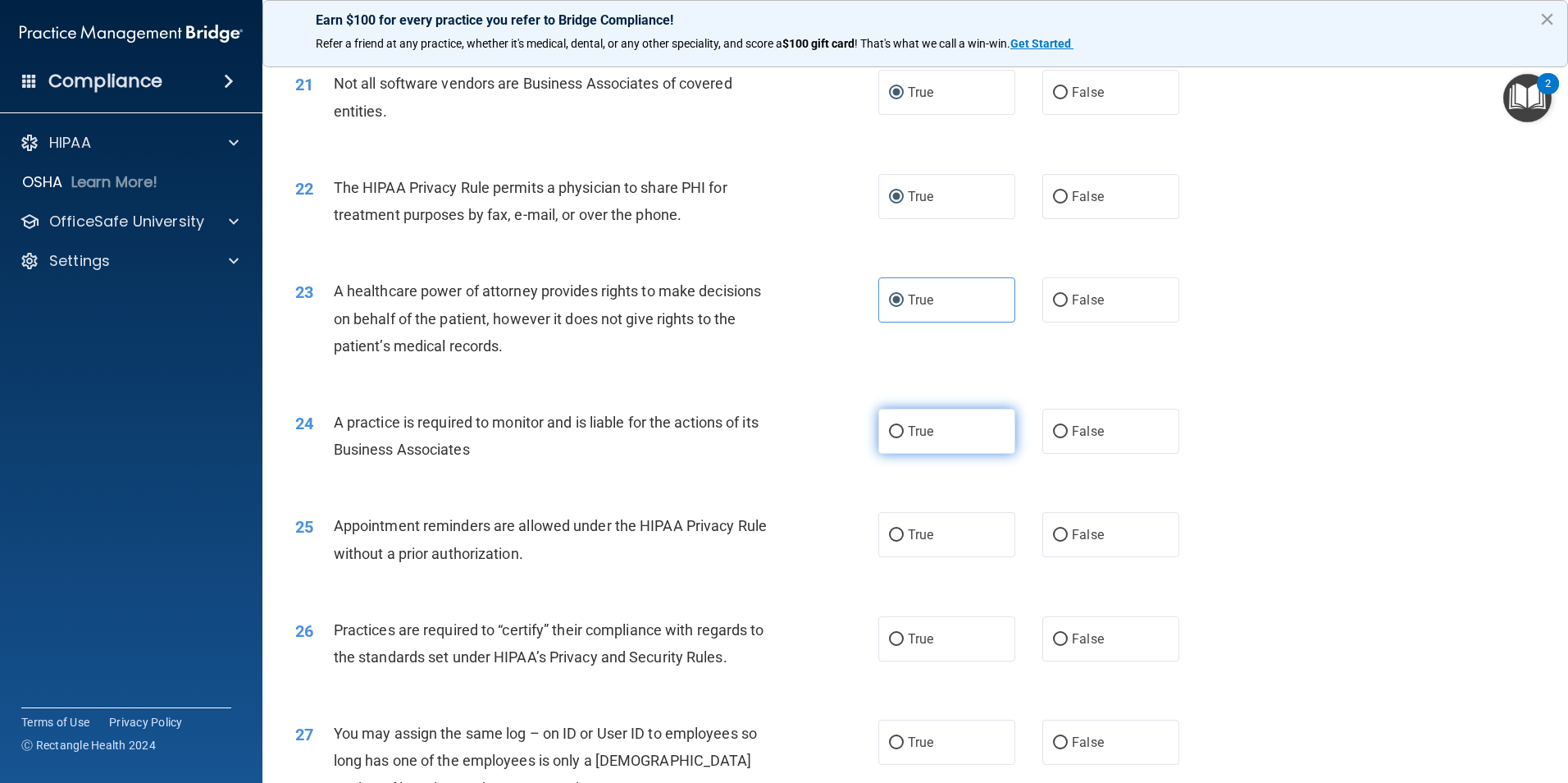
click at [884, 421] on label "True" at bounding box center [946, 430] width 137 height 45
click at [889, 426] on input "True" at bounding box center [896, 431] width 15 height 12
radio input "true"
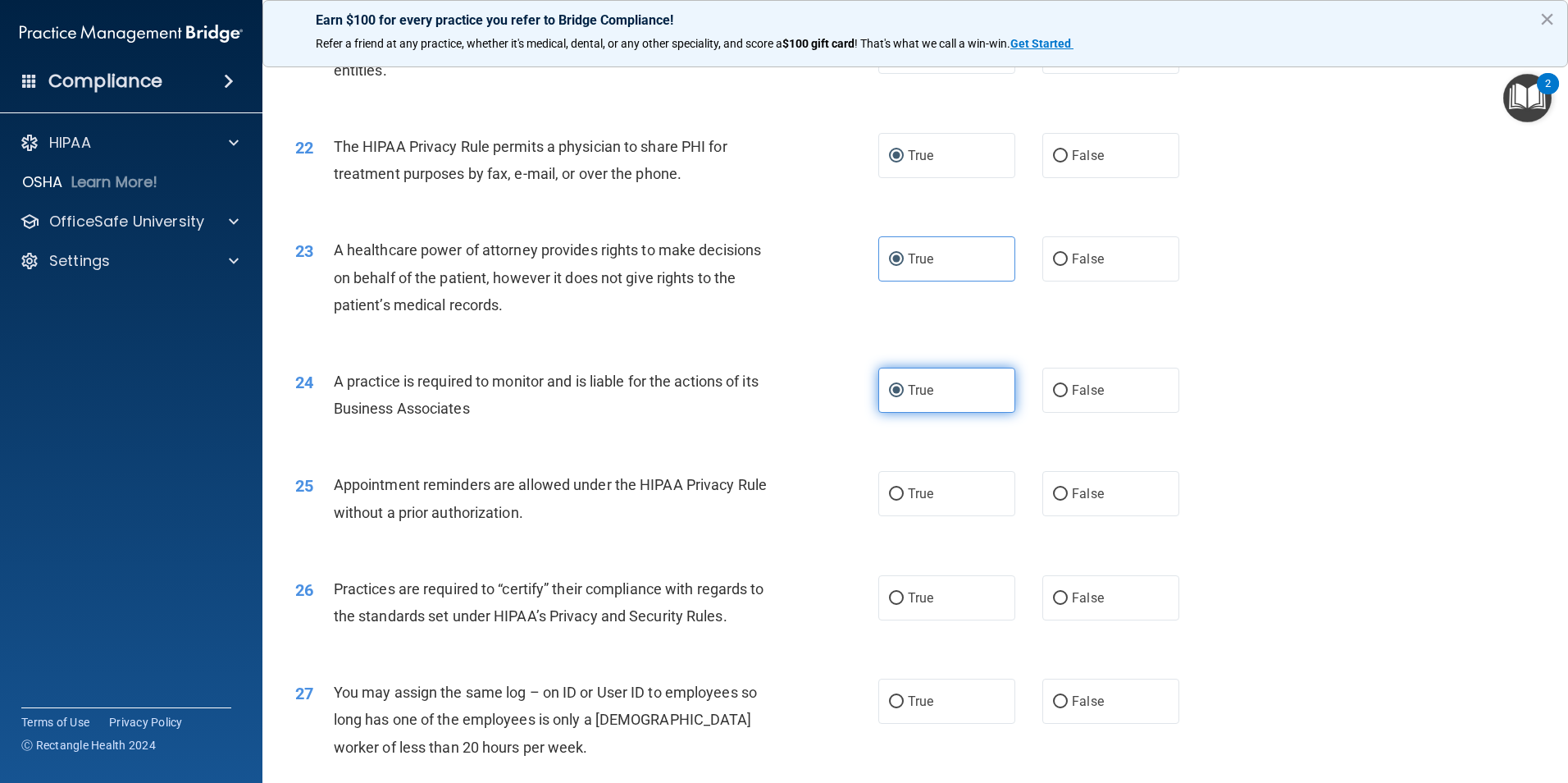
scroll to position [2625, 0]
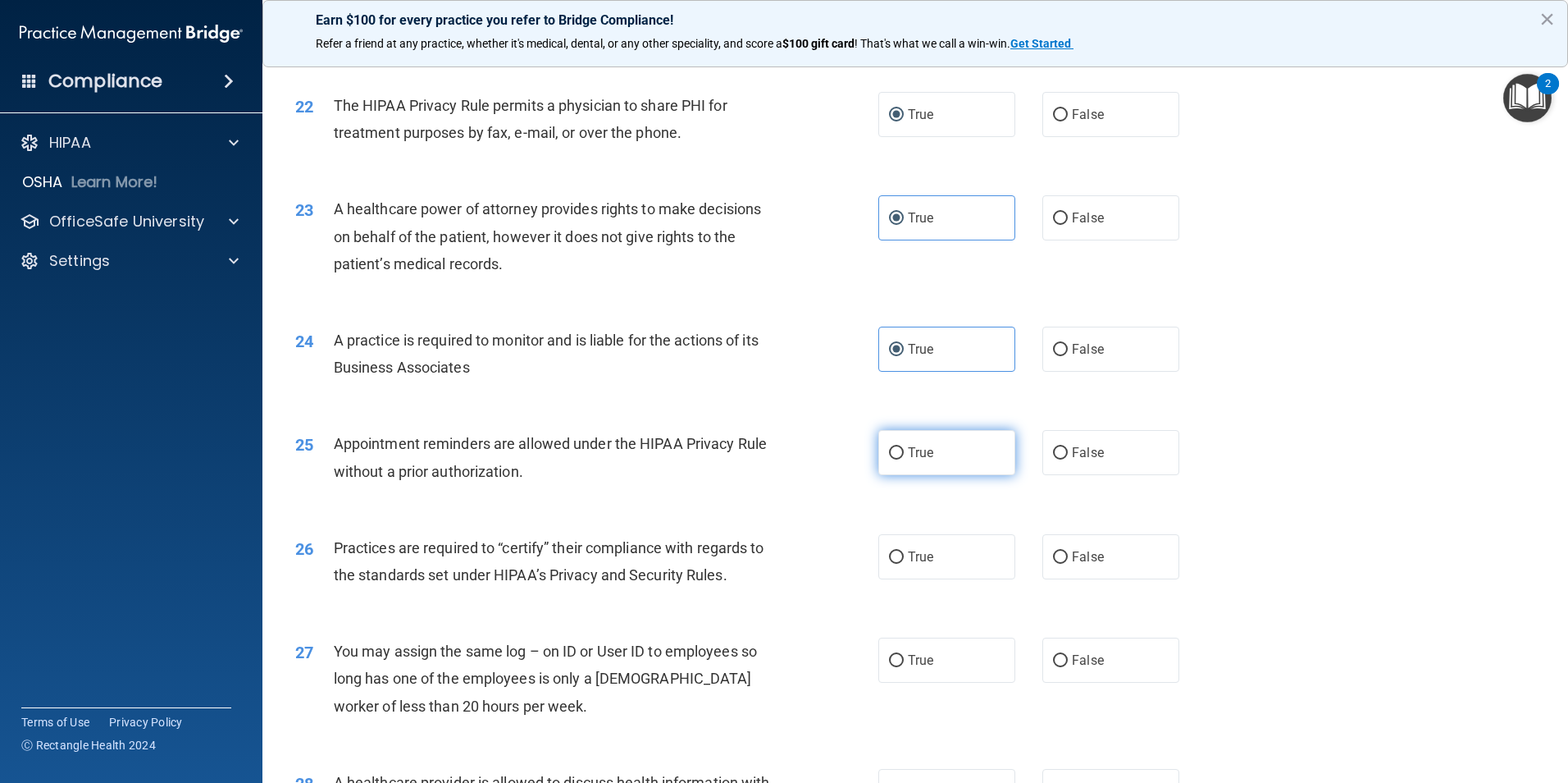
click at [889, 451] on input "True" at bounding box center [896, 452] width 15 height 12
radio input "true"
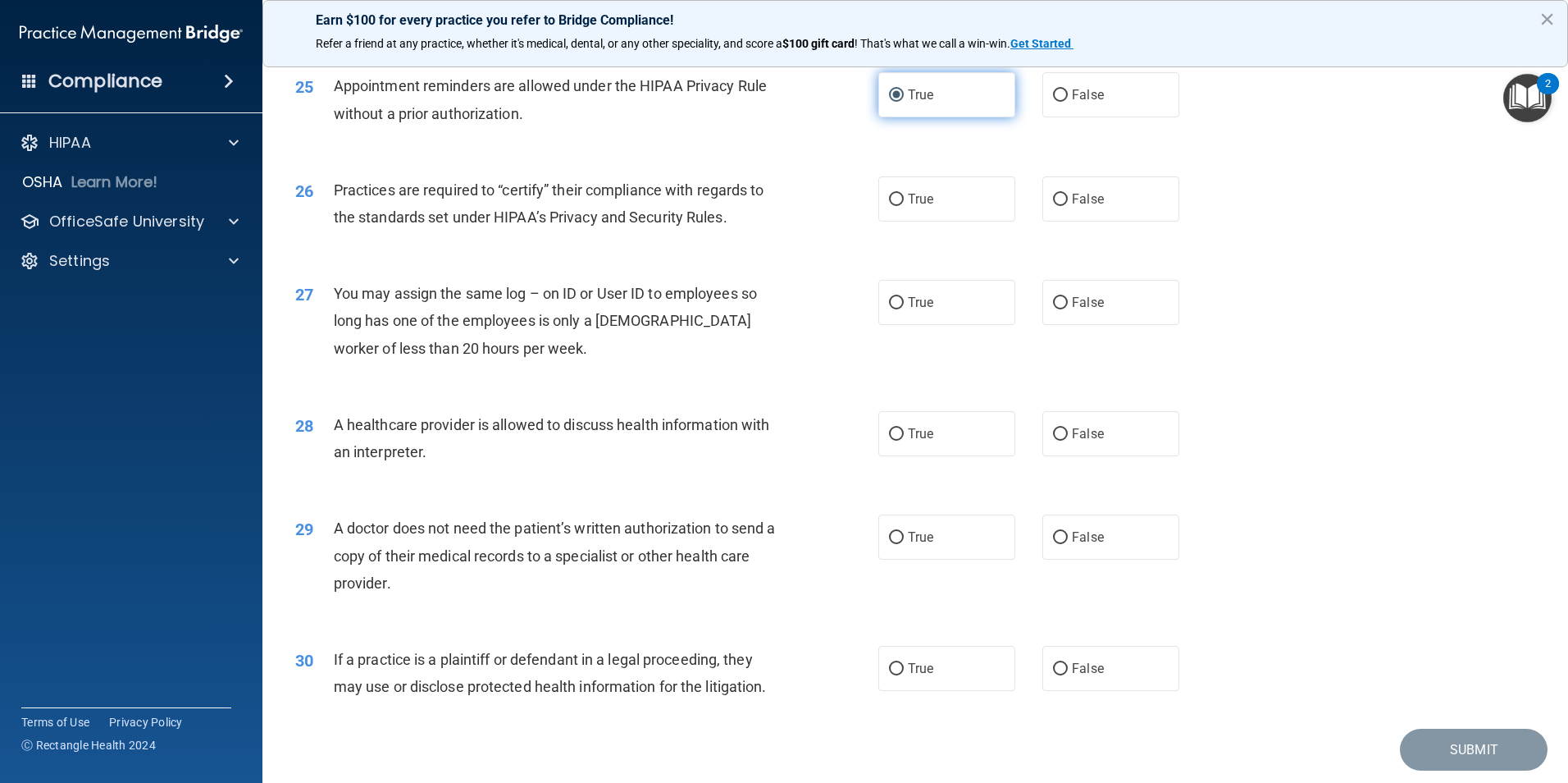
scroll to position [2953, 0]
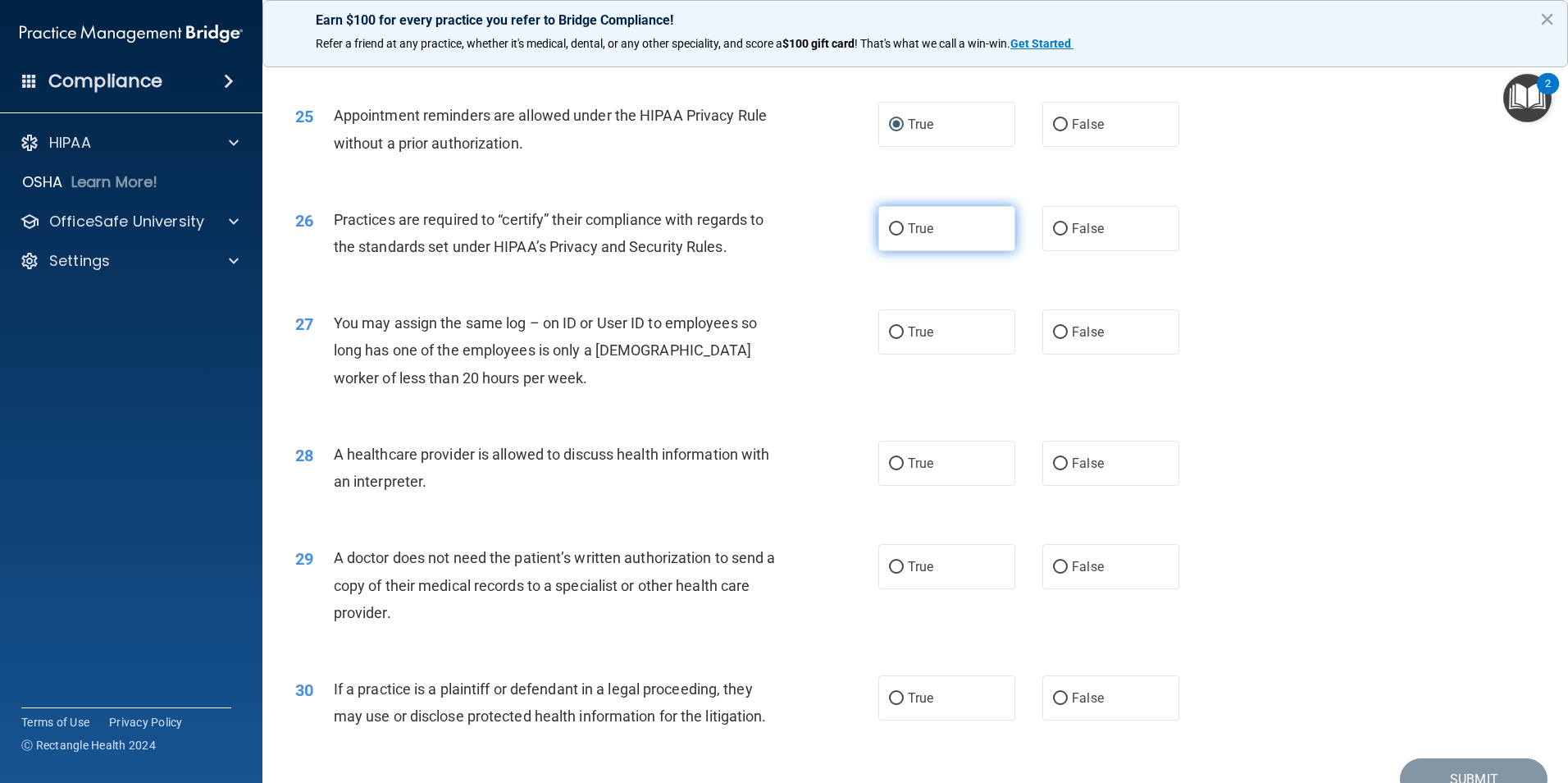
click at [891, 225] on input "True" at bounding box center [896, 229] width 15 height 12
radio input "true"
click at [1053, 327] on input "False" at bounding box center [1060, 332] width 15 height 12
radio input "true"
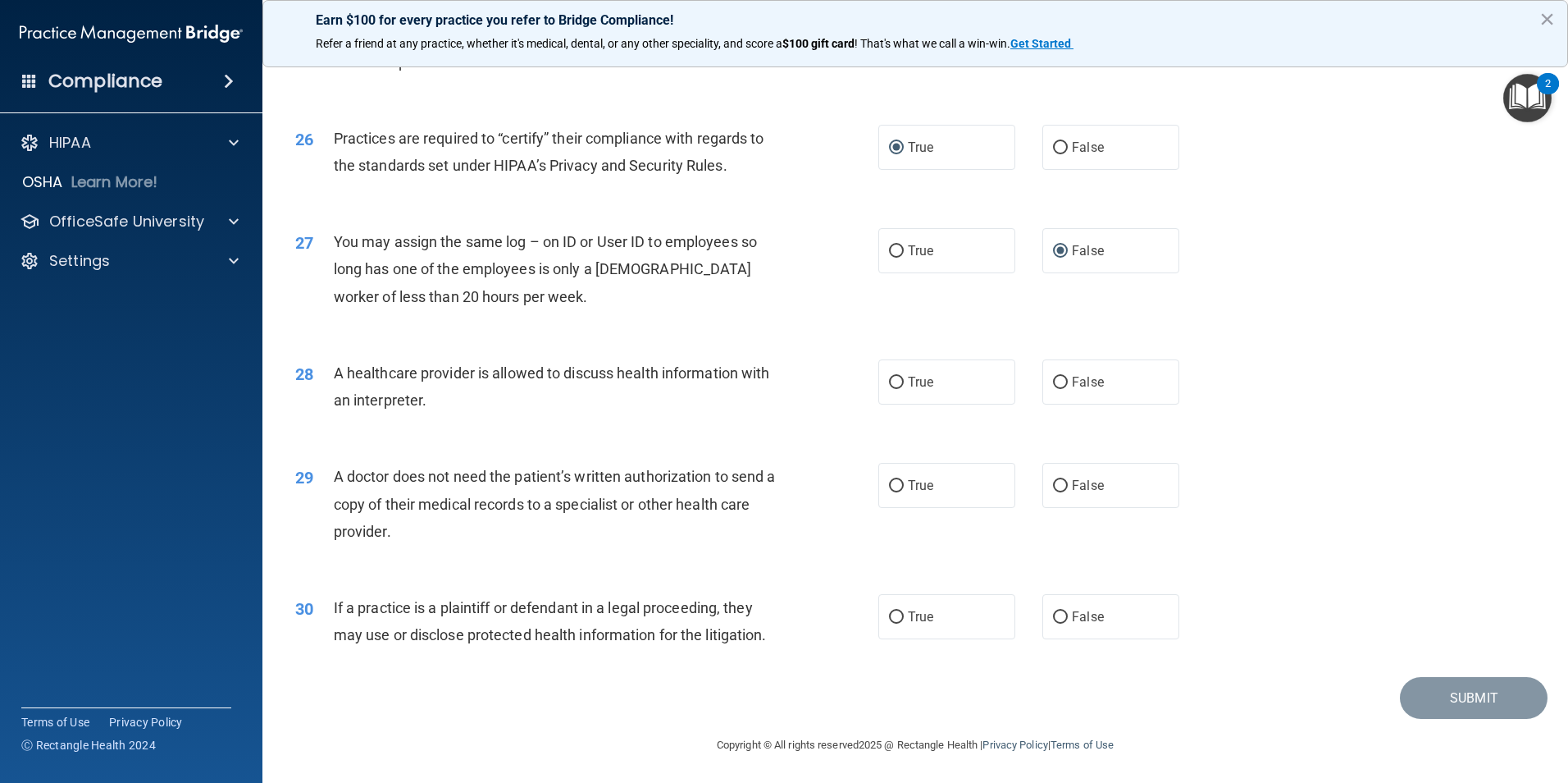
scroll to position [3035, 0]
click at [889, 378] on input "True" at bounding box center [896, 381] width 15 height 12
radio input "true"
click at [889, 478] on input "True" at bounding box center [896, 484] width 15 height 12
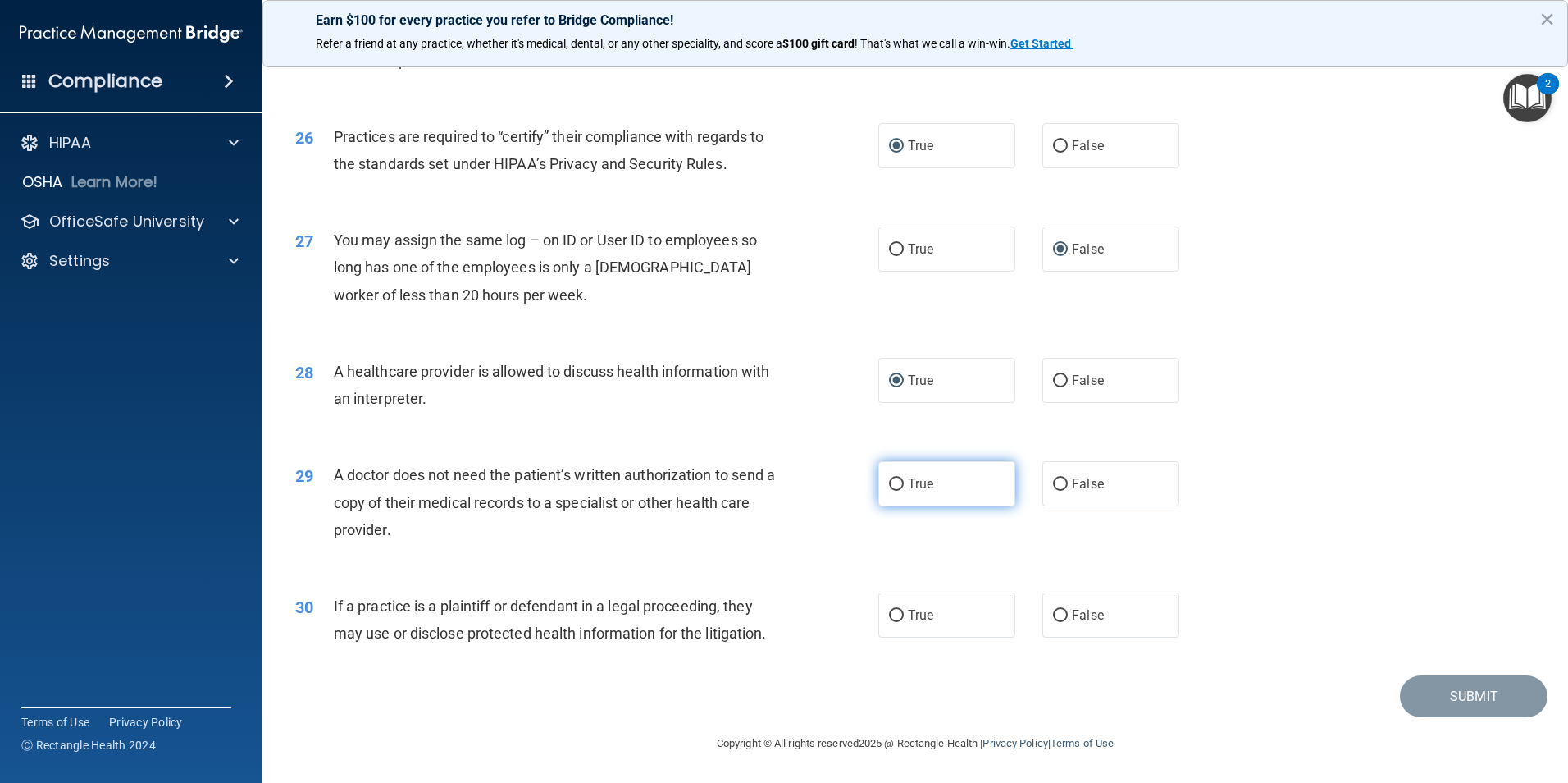
radio input "true"
drag, startPoint x: 885, startPoint y: 617, endPoint x: 1000, endPoint y: 620, distance: 115.0
click at [889, 615] on input "True" at bounding box center [896, 615] width 15 height 12
radio input "true"
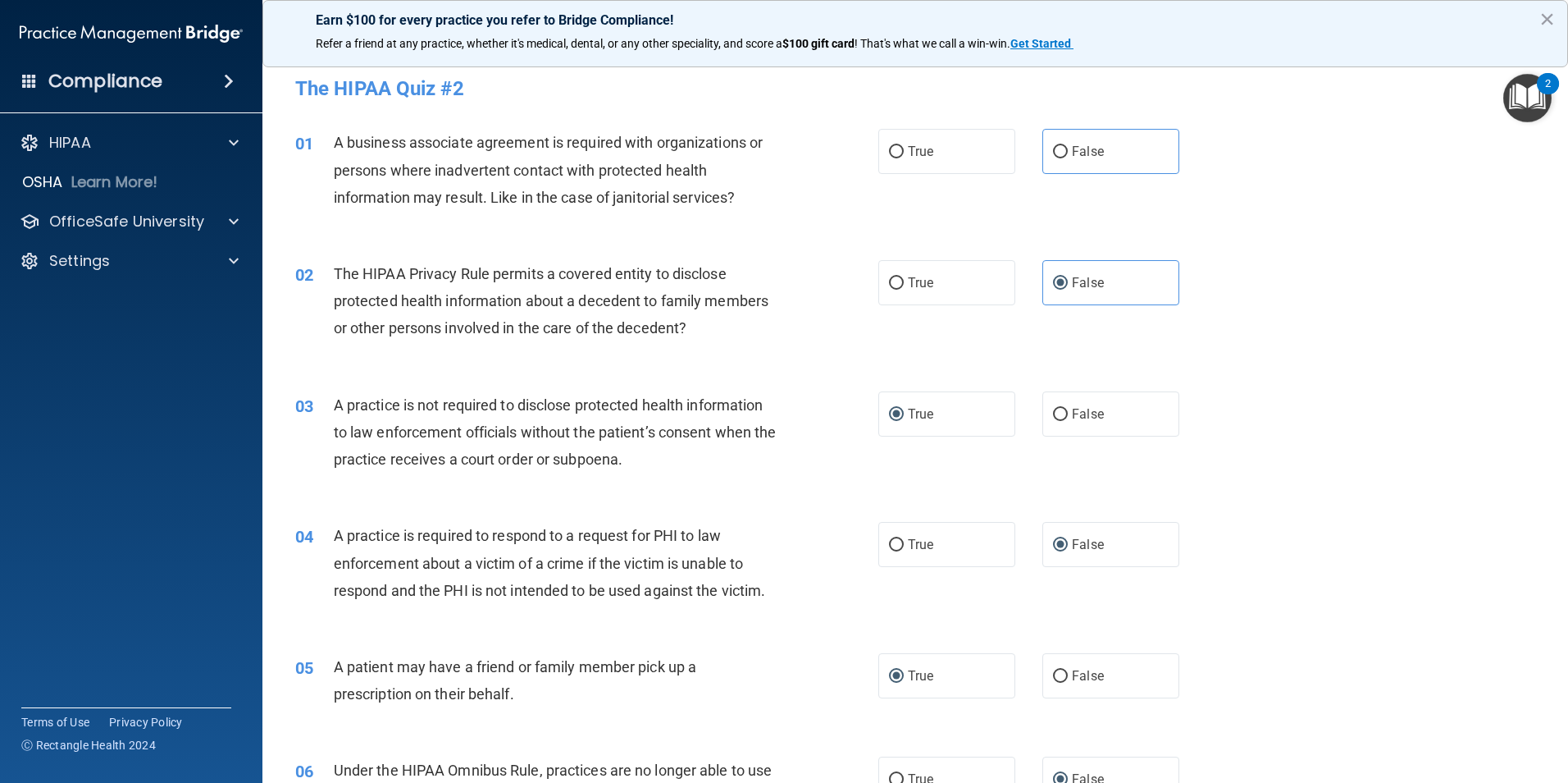
scroll to position [0, 0]
click at [892, 154] on input "True" at bounding box center [896, 152] width 15 height 12
radio input "true"
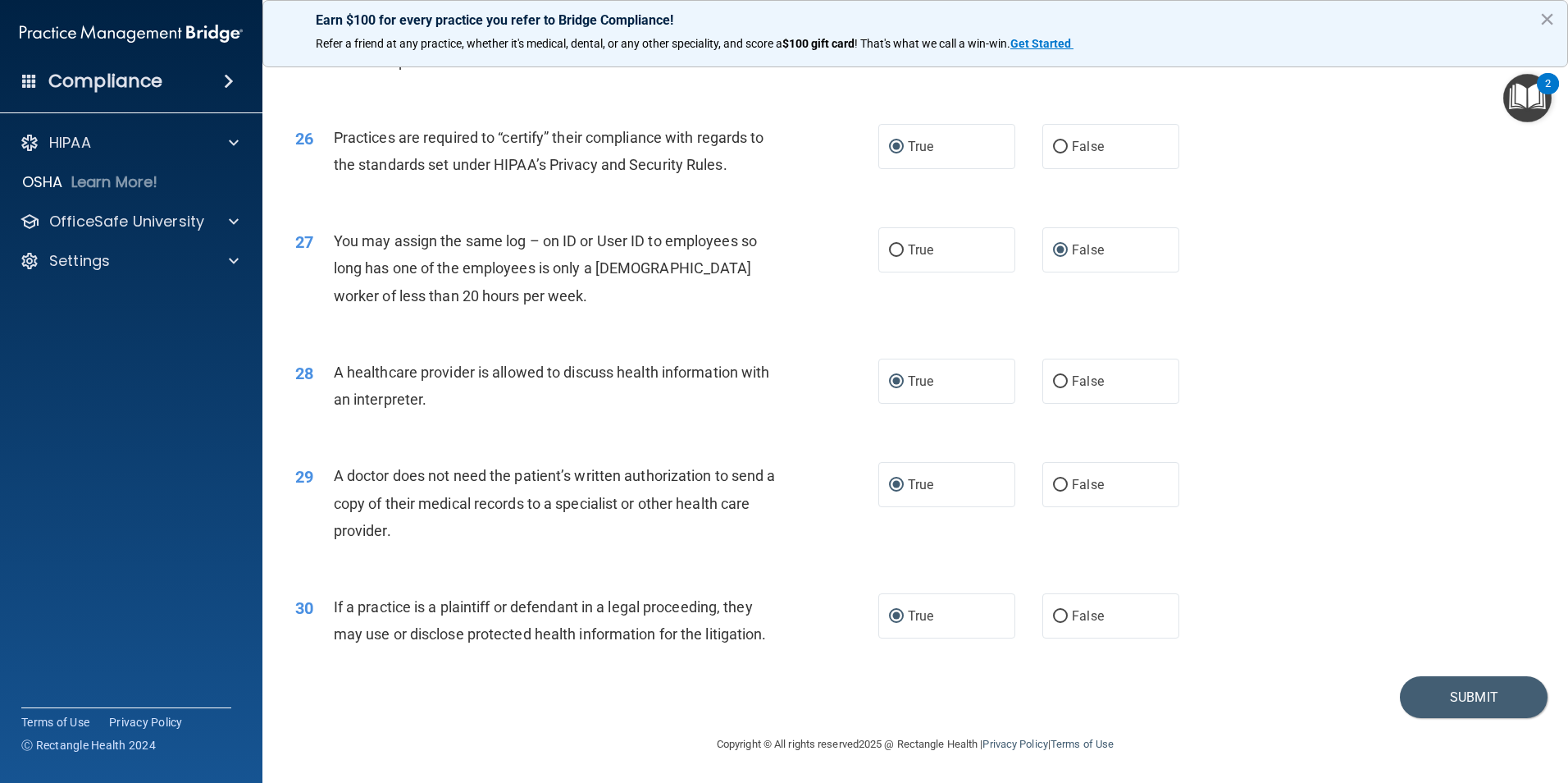
scroll to position [3036, 0]
click at [1409, 696] on button "Submit" at bounding box center [1473, 696] width 147 height 42
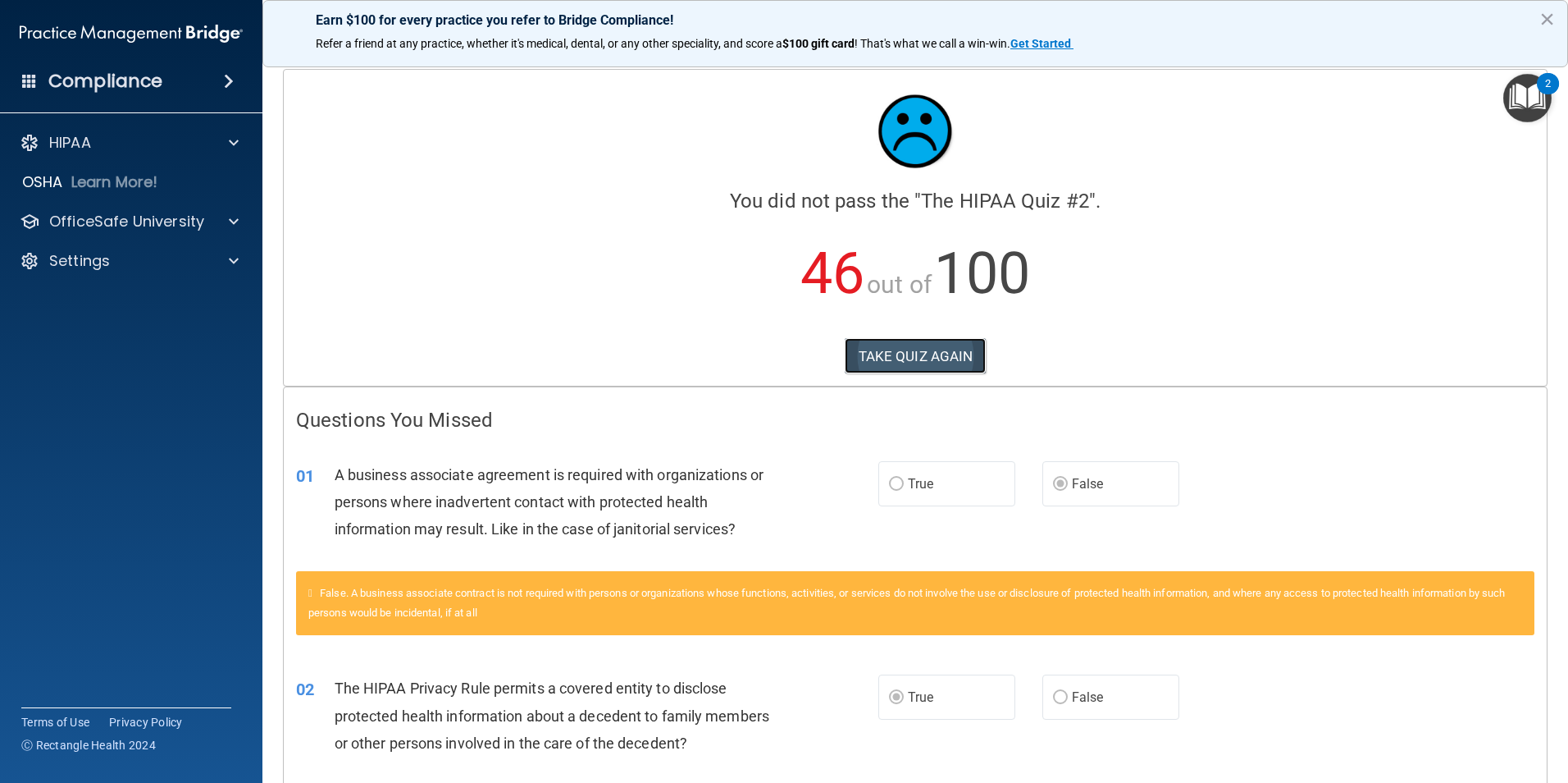
click at [879, 359] on button "TAKE QUIZ AGAIN" at bounding box center [915, 355] width 142 height 36
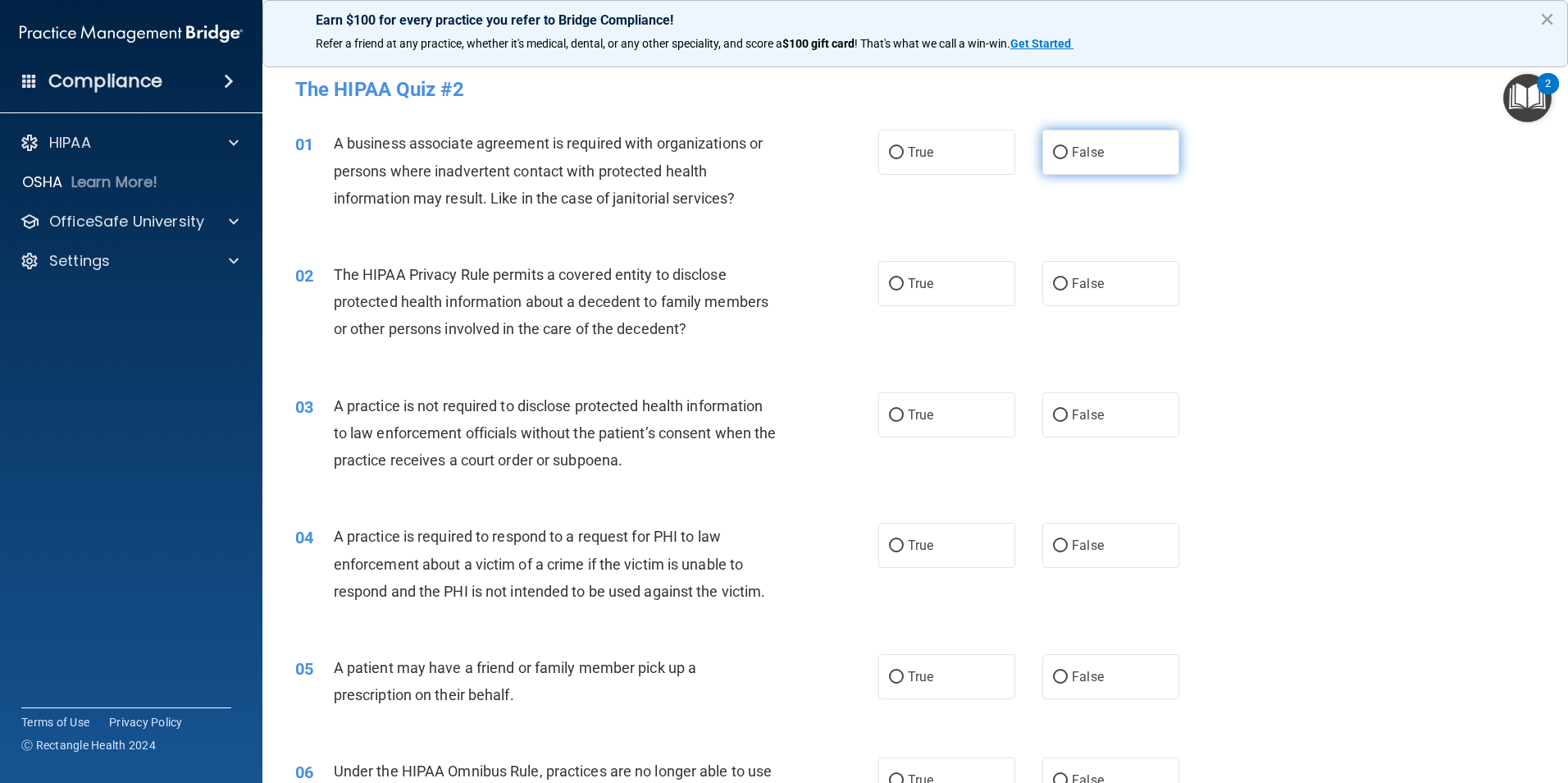
click at [1054, 148] on input "False" at bounding box center [1060, 152] width 15 height 12
radio input "true"
click at [883, 267] on label "True" at bounding box center [946, 283] width 137 height 45
click at [889, 278] on input "True" at bounding box center [896, 284] width 15 height 12
radio input "true"
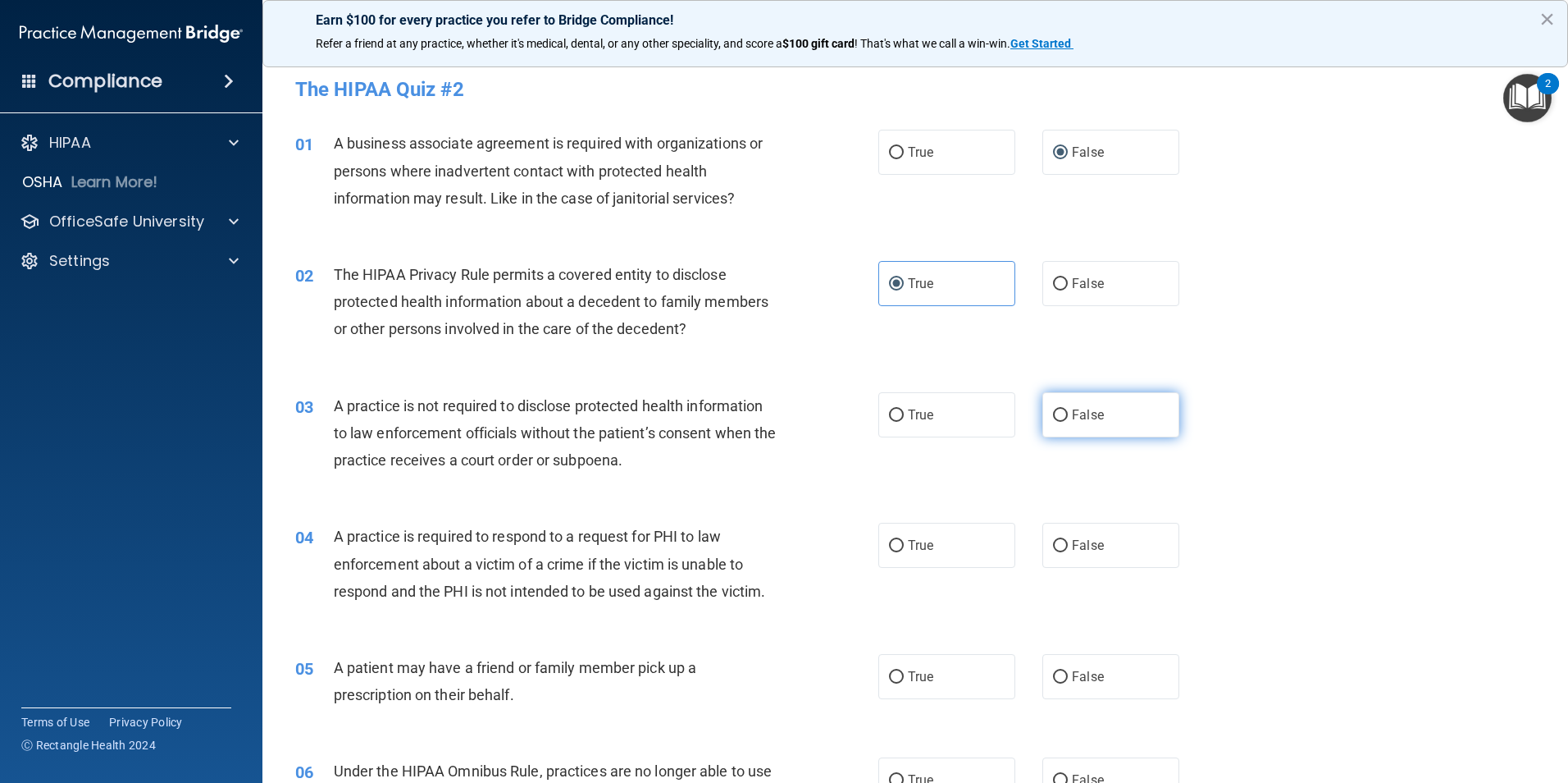
click at [1053, 420] on input "False" at bounding box center [1060, 415] width 15 height 12
radio input "true"
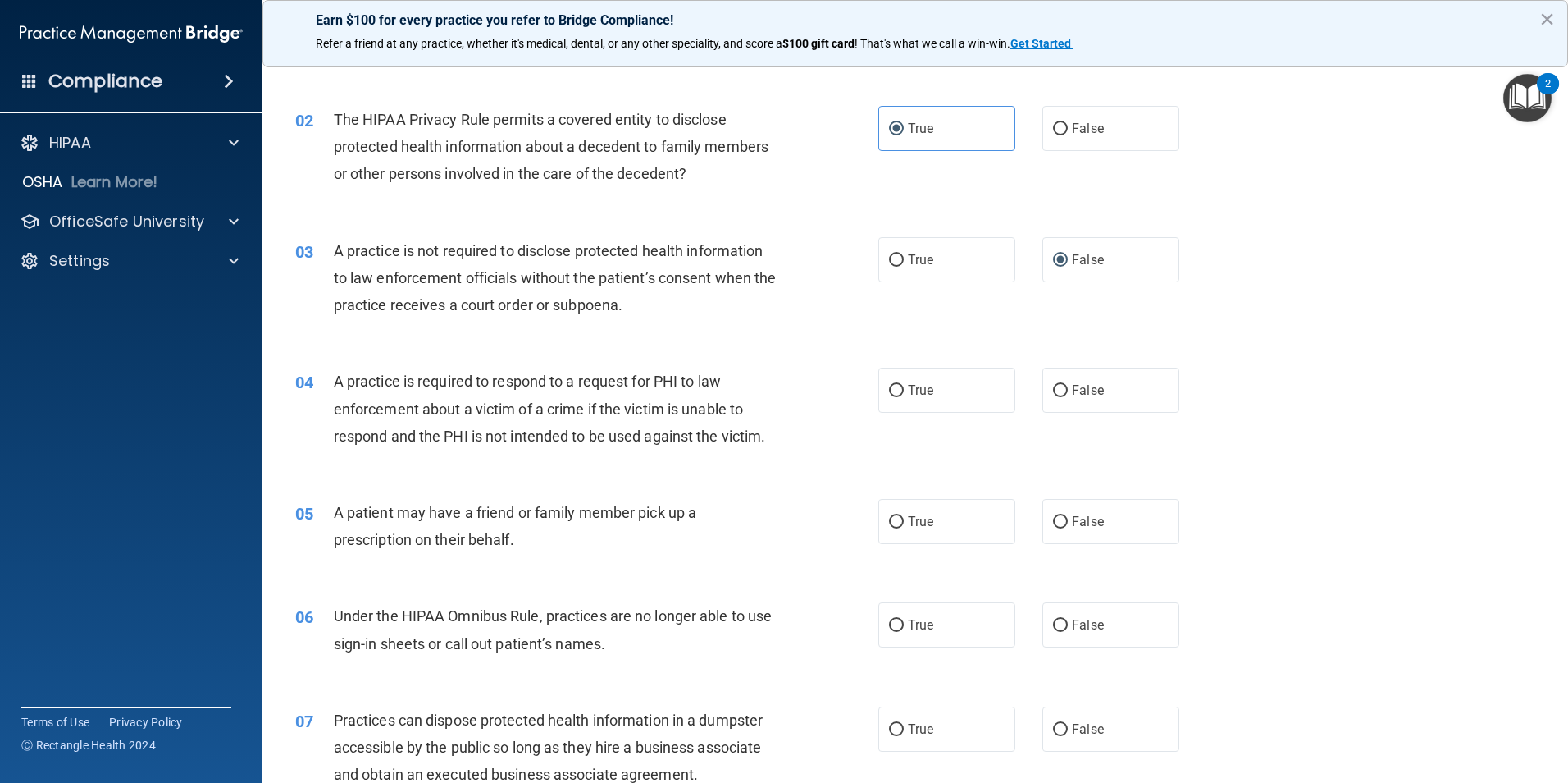
scroll to position [164, 0]
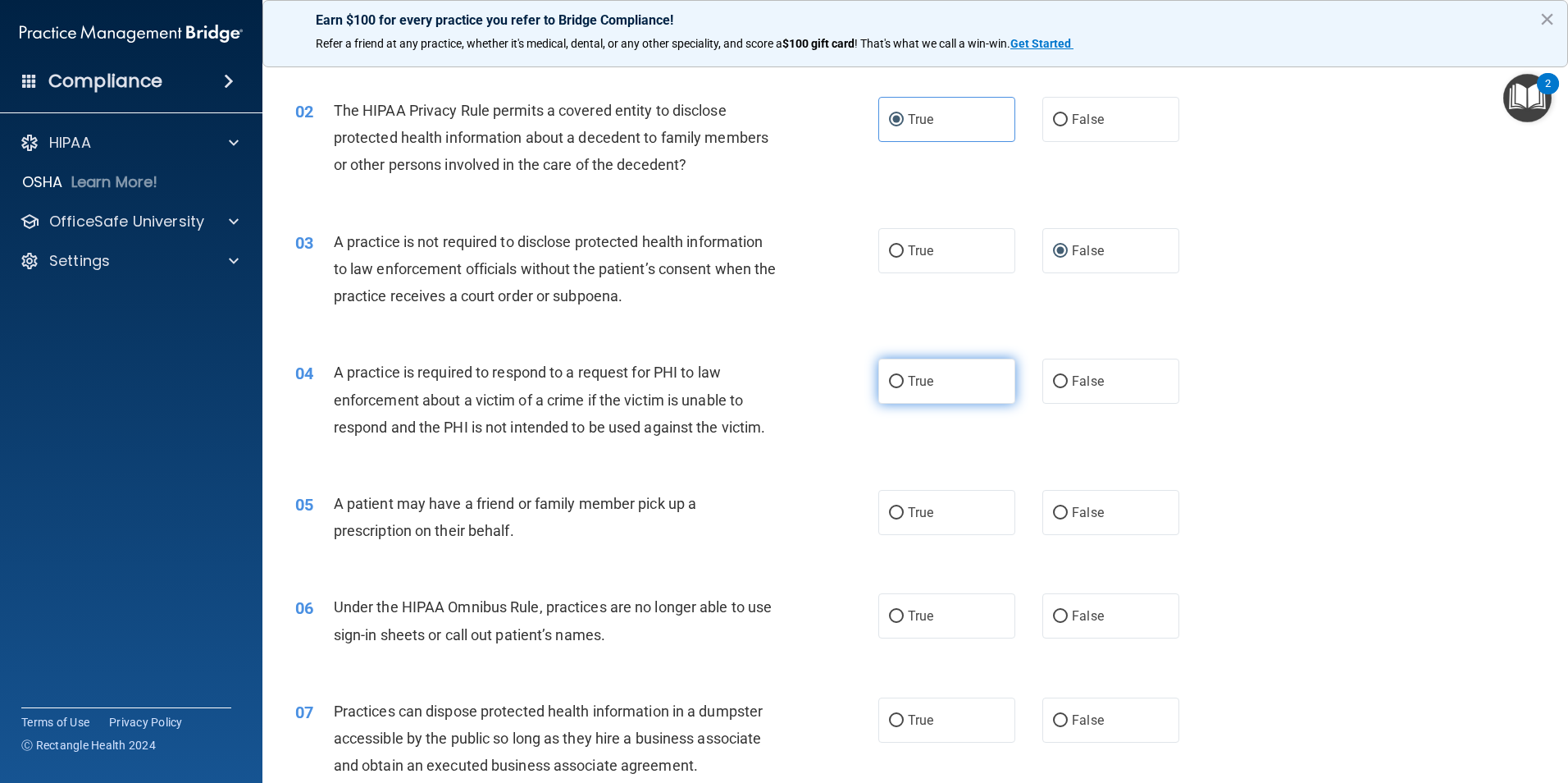
click at [889, 386] on input "True" at bounding box center [896, 381] width 15 height 12
radio input "true"
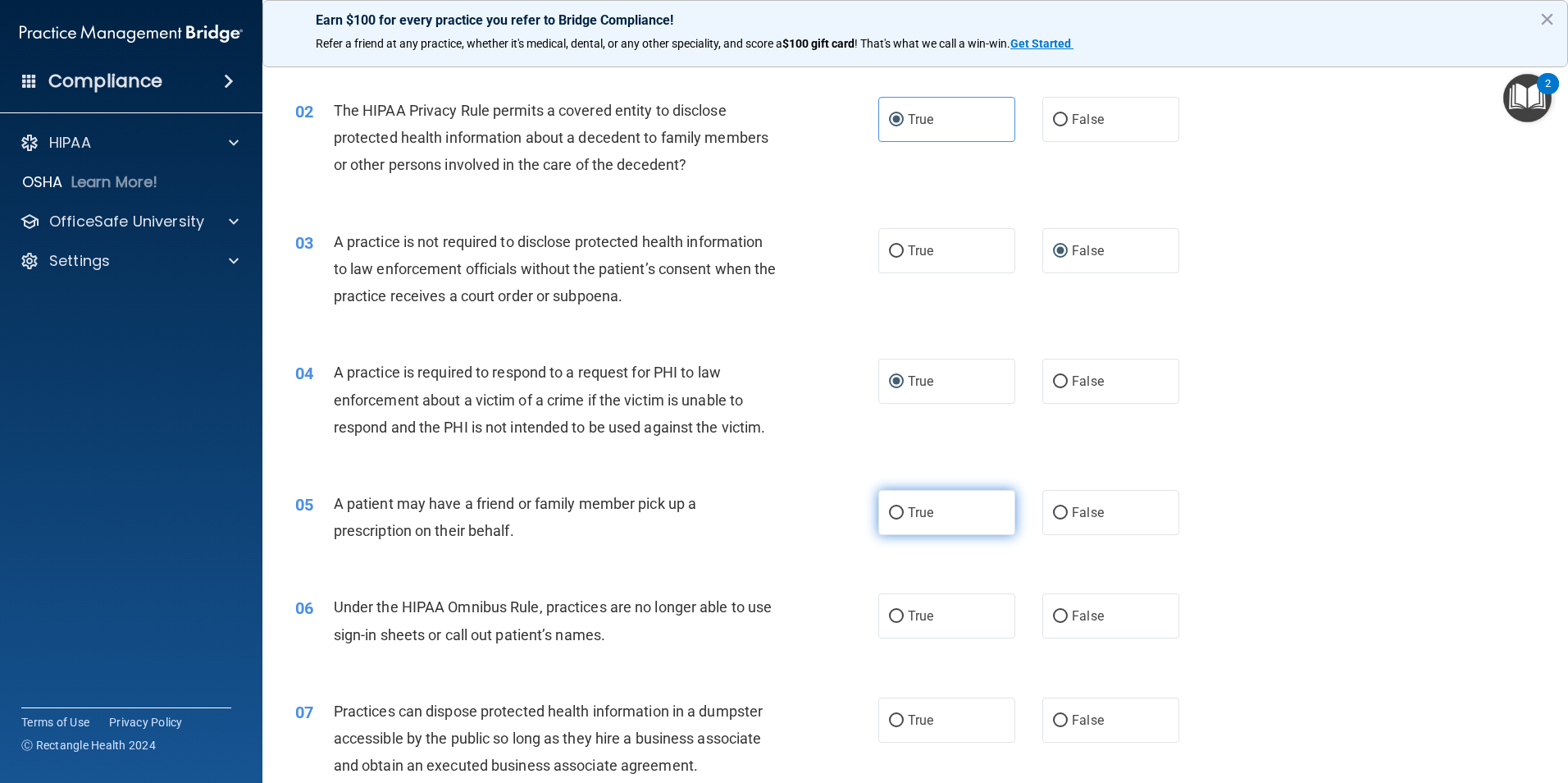
click at [889, 507] on input "True" at bounding box center [896, 513] width 15 height 12
radio input "true"
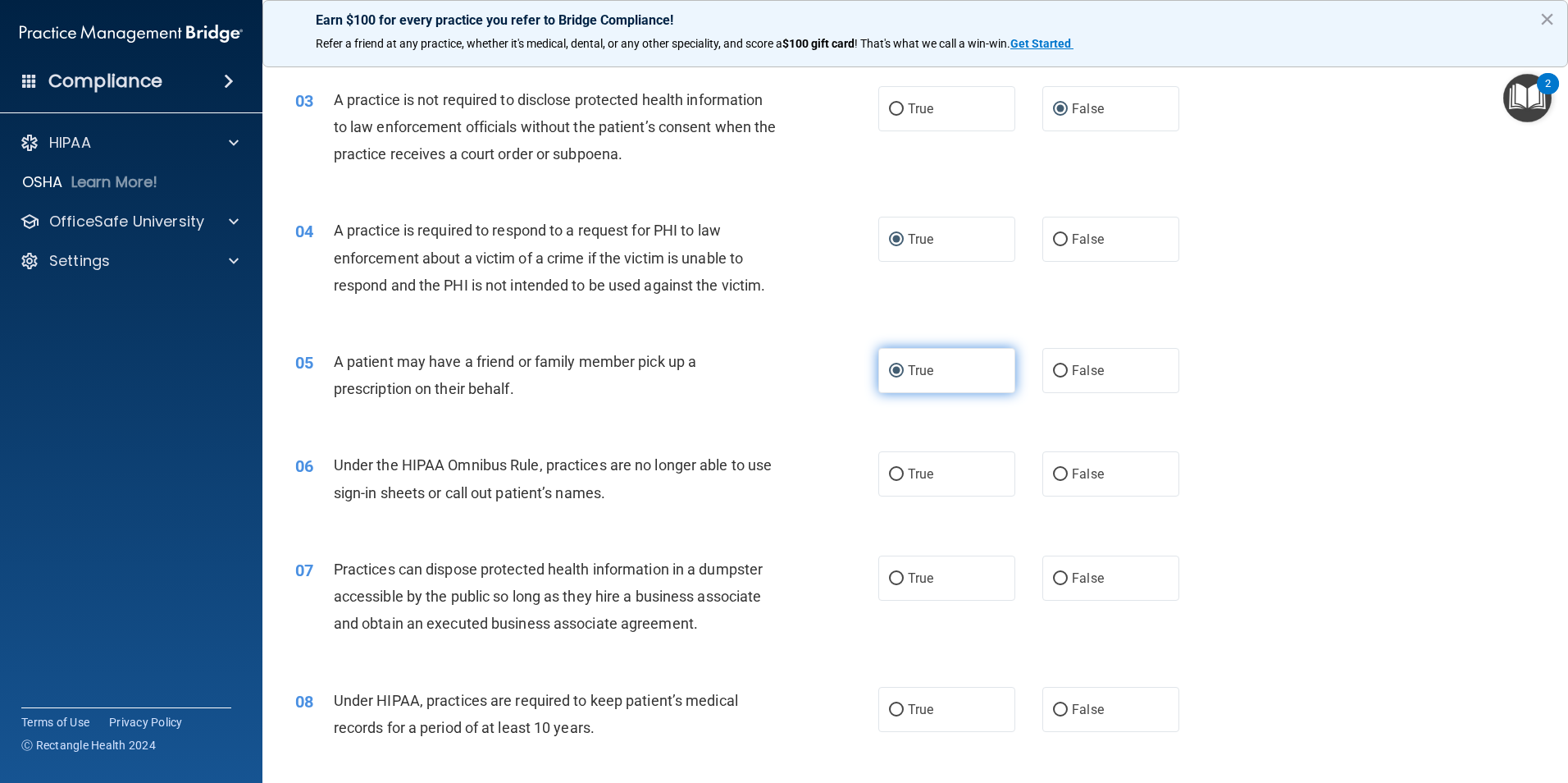
scroll to position [328, 0]
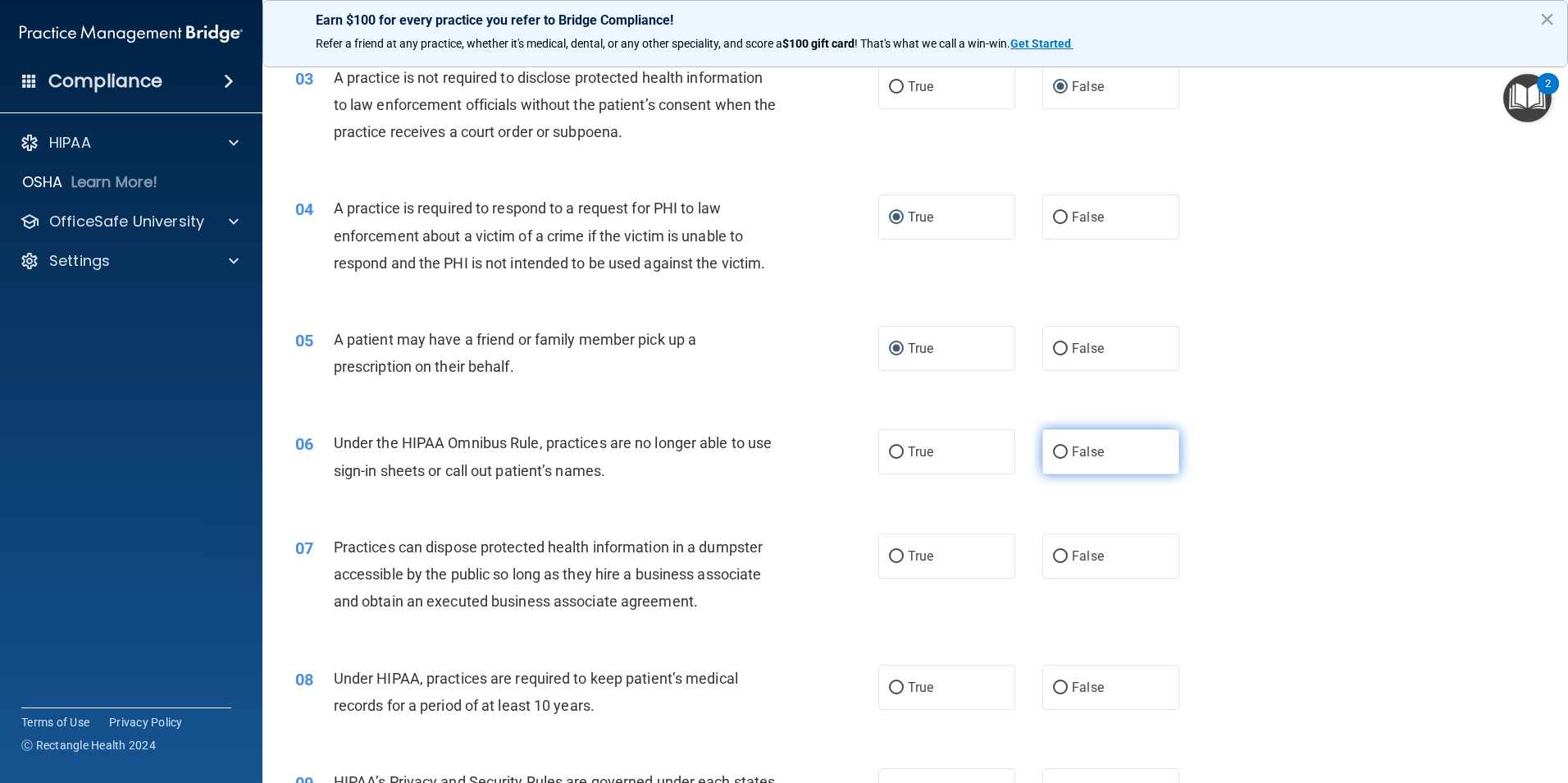
click at [1053, 453] on input "False" at bounding box center [1060, 451] width 15 height 12
radio input "true"
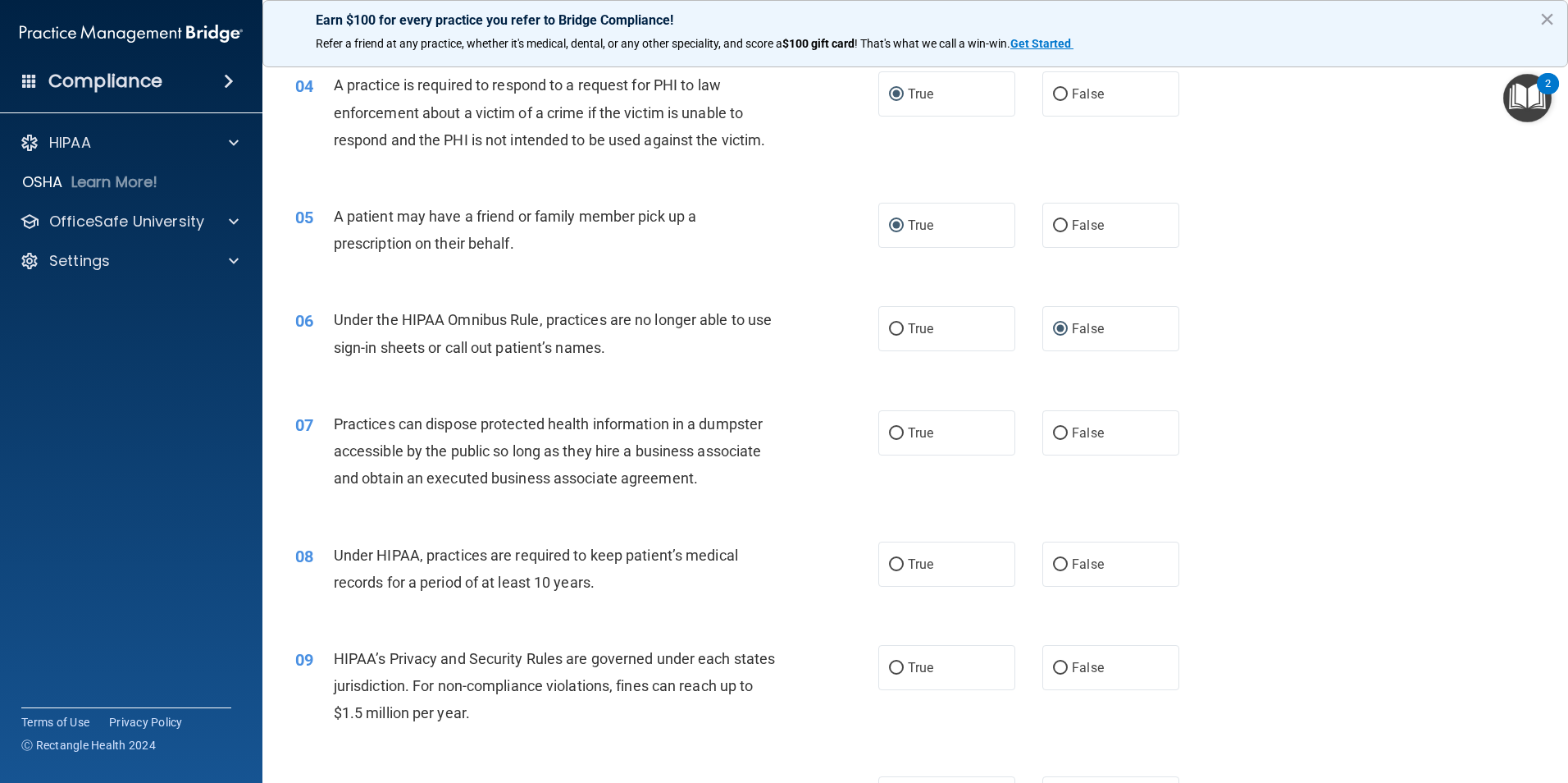
scroll to position [492, 0]
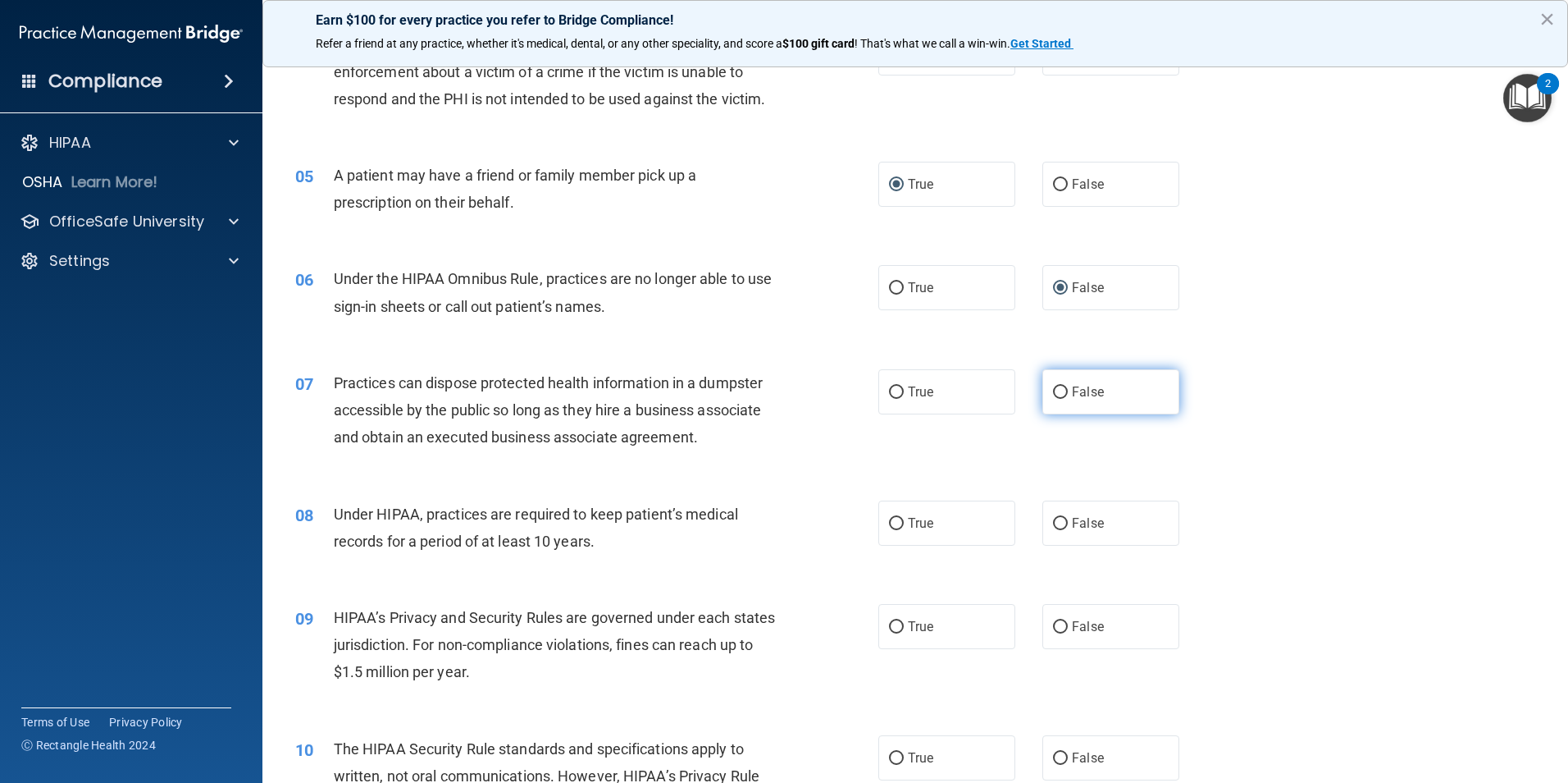
click at [1053, 391] on input "False" at bounding box center [1060, 392] width 15 height 12
radio input "true"
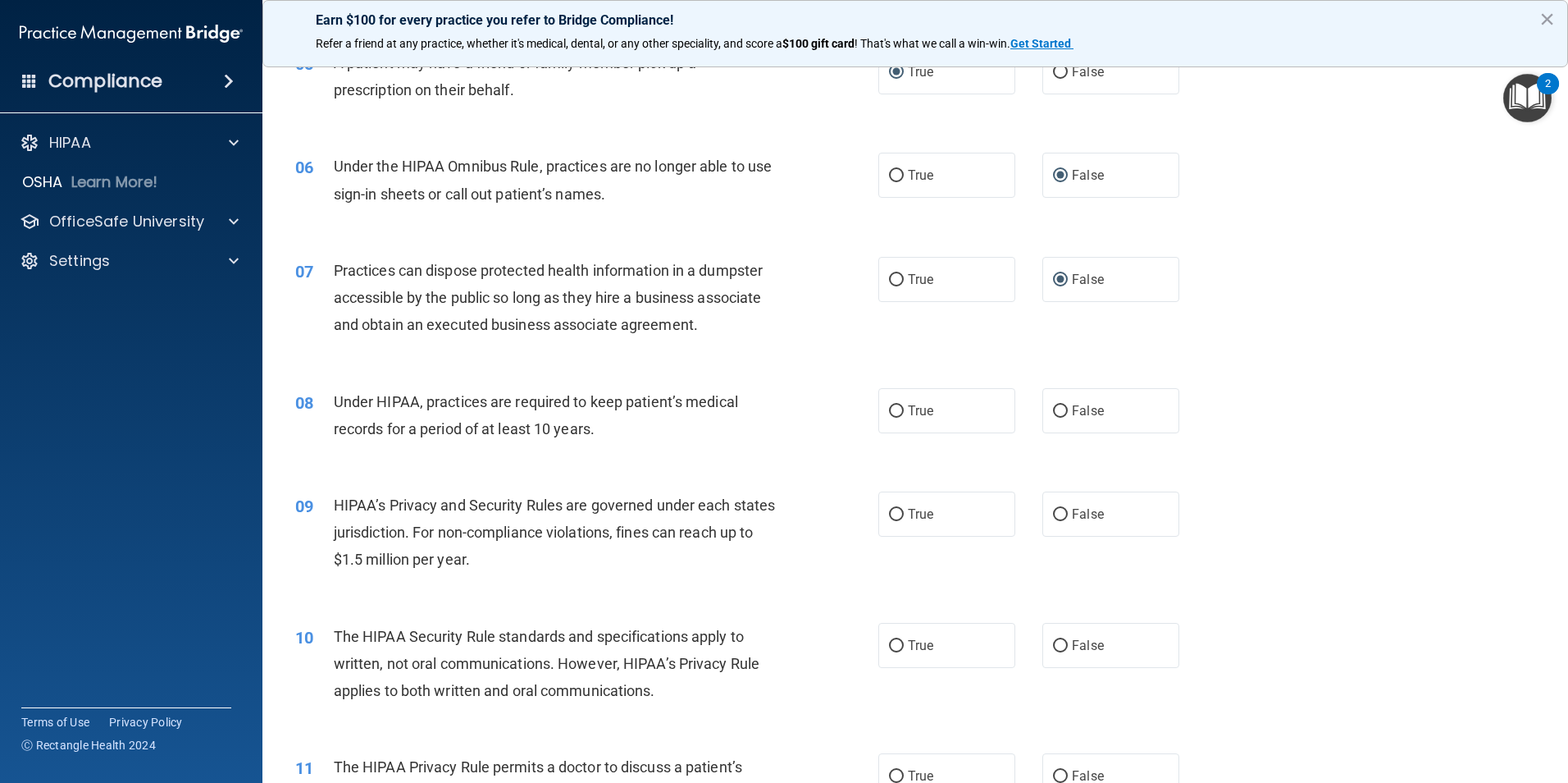
scroll to position [657, 0]
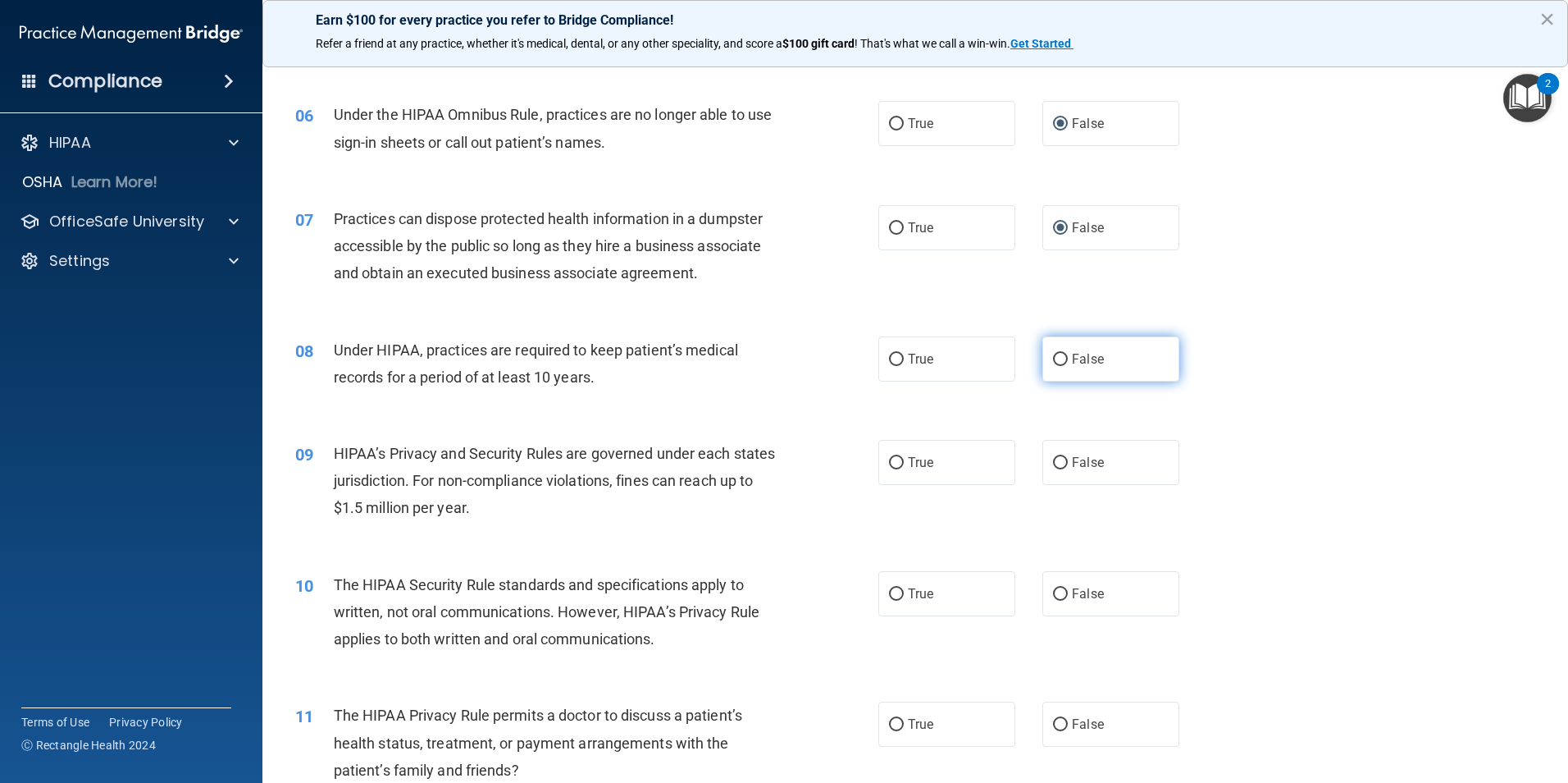
click at [1056, 360] on input "False" at bounding box center [1060, 359] width 15 height 12
radio input "true"
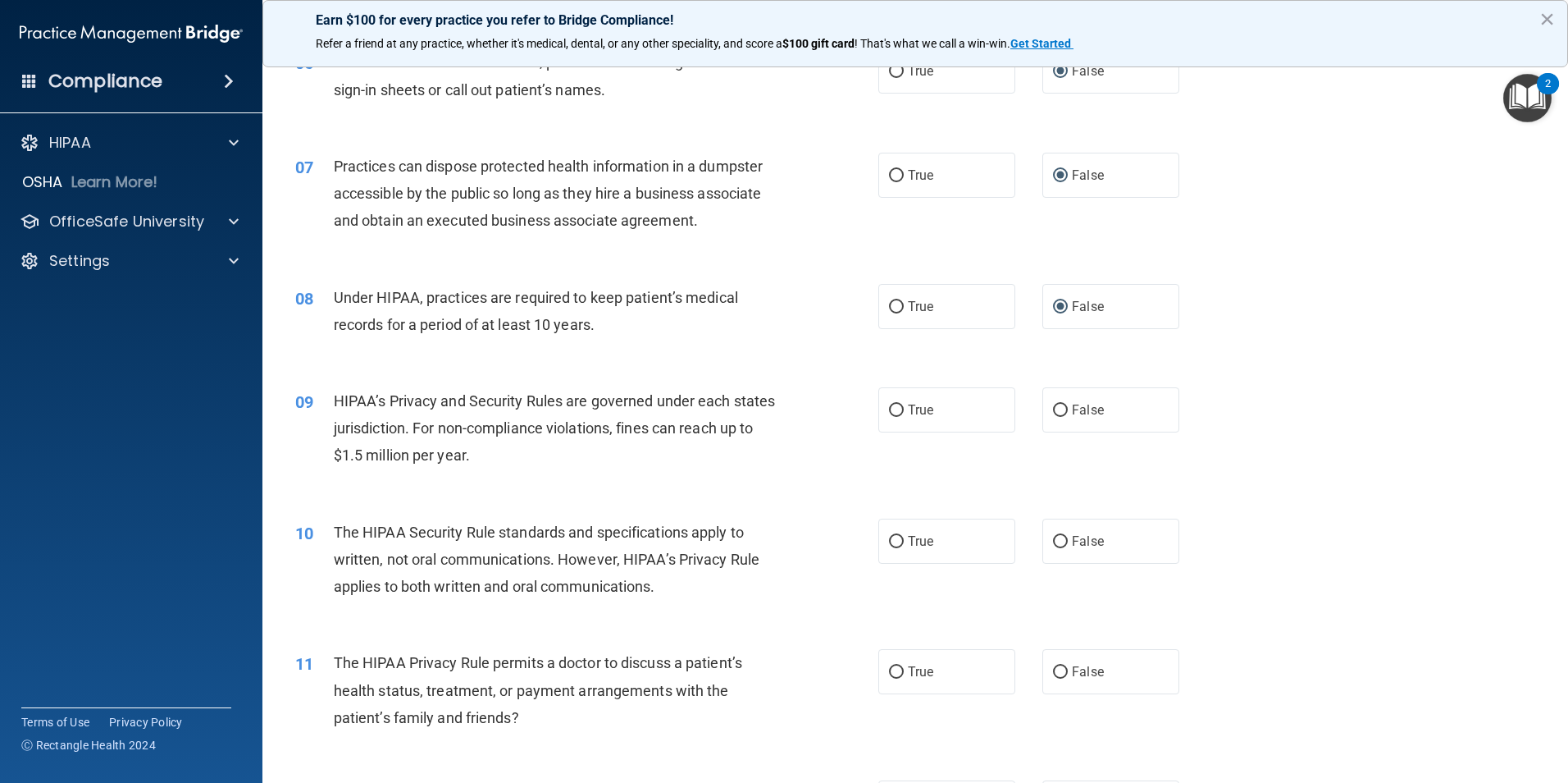
scroll to position [738, 0]
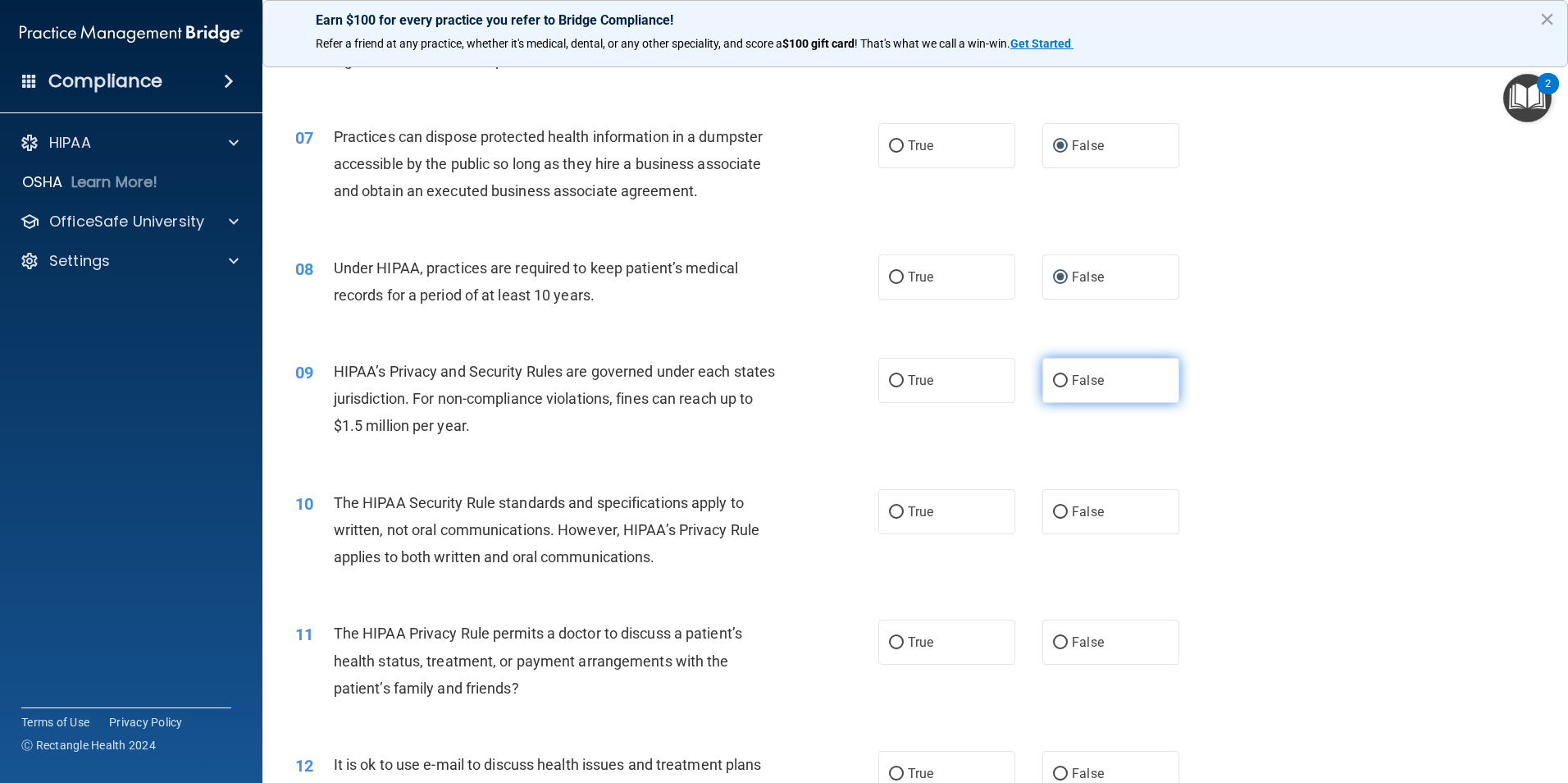
click at [1056, 375] on input "False" at bounding box center [1060, 380] width 15 height 12
radio input "true"
click at [893, 508] on input "True" at bounding box center [896, 512] width 15 height 12
radio input "true"
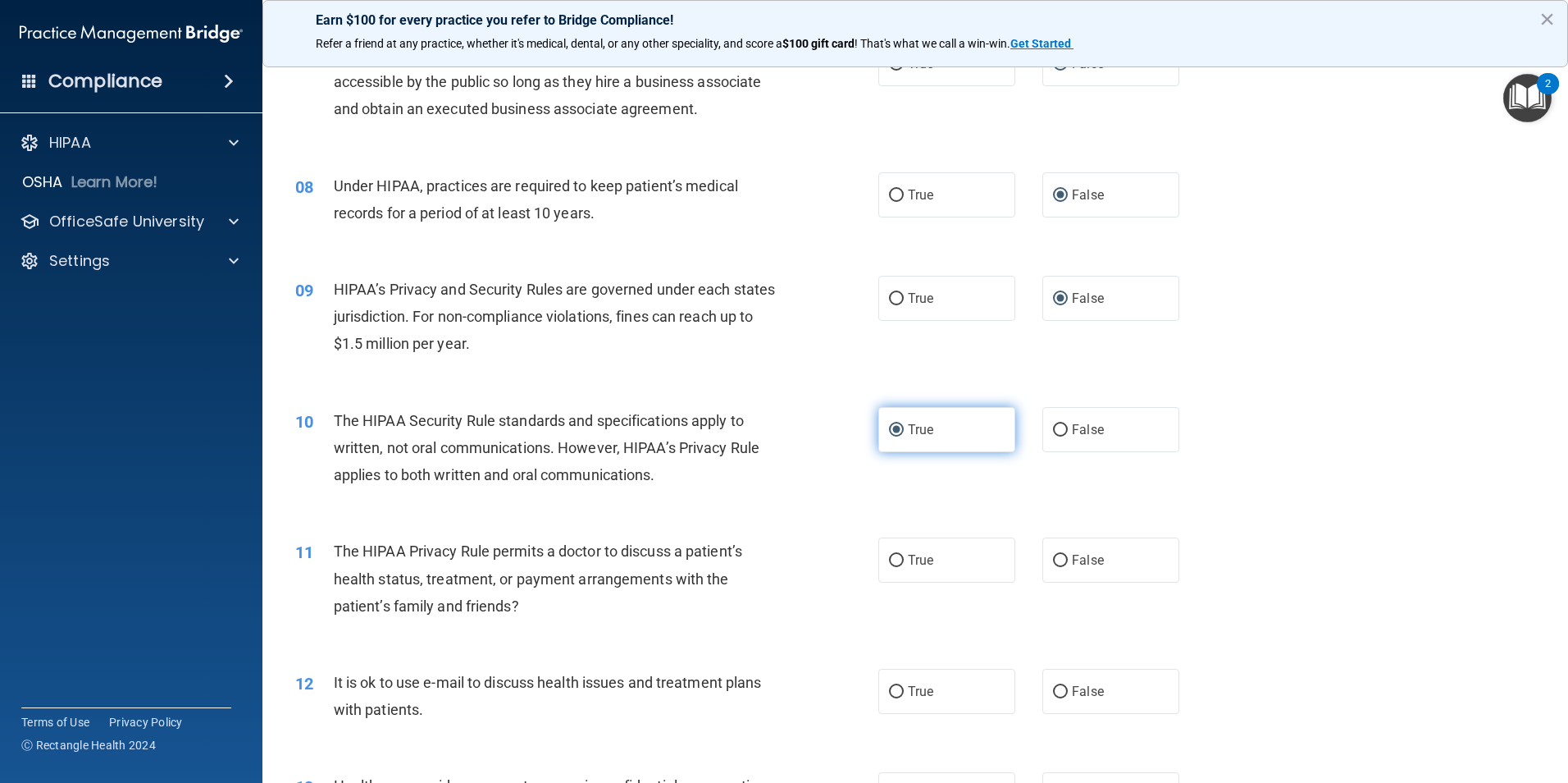
scroll to position [902, 0]
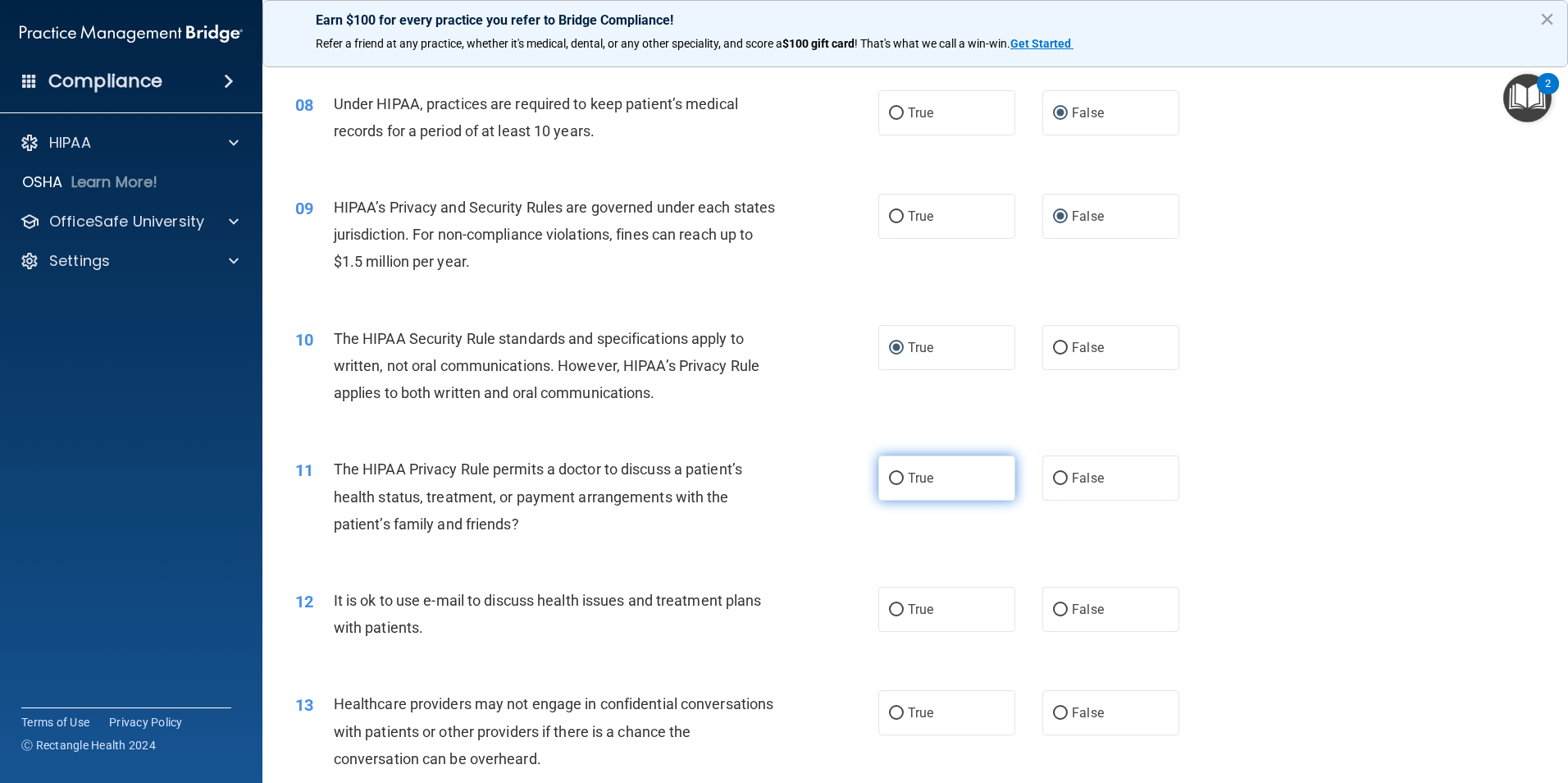
click at [889, 476] on input "True" at bounding box center [896, 478] width 15 height 12
radio input "true"
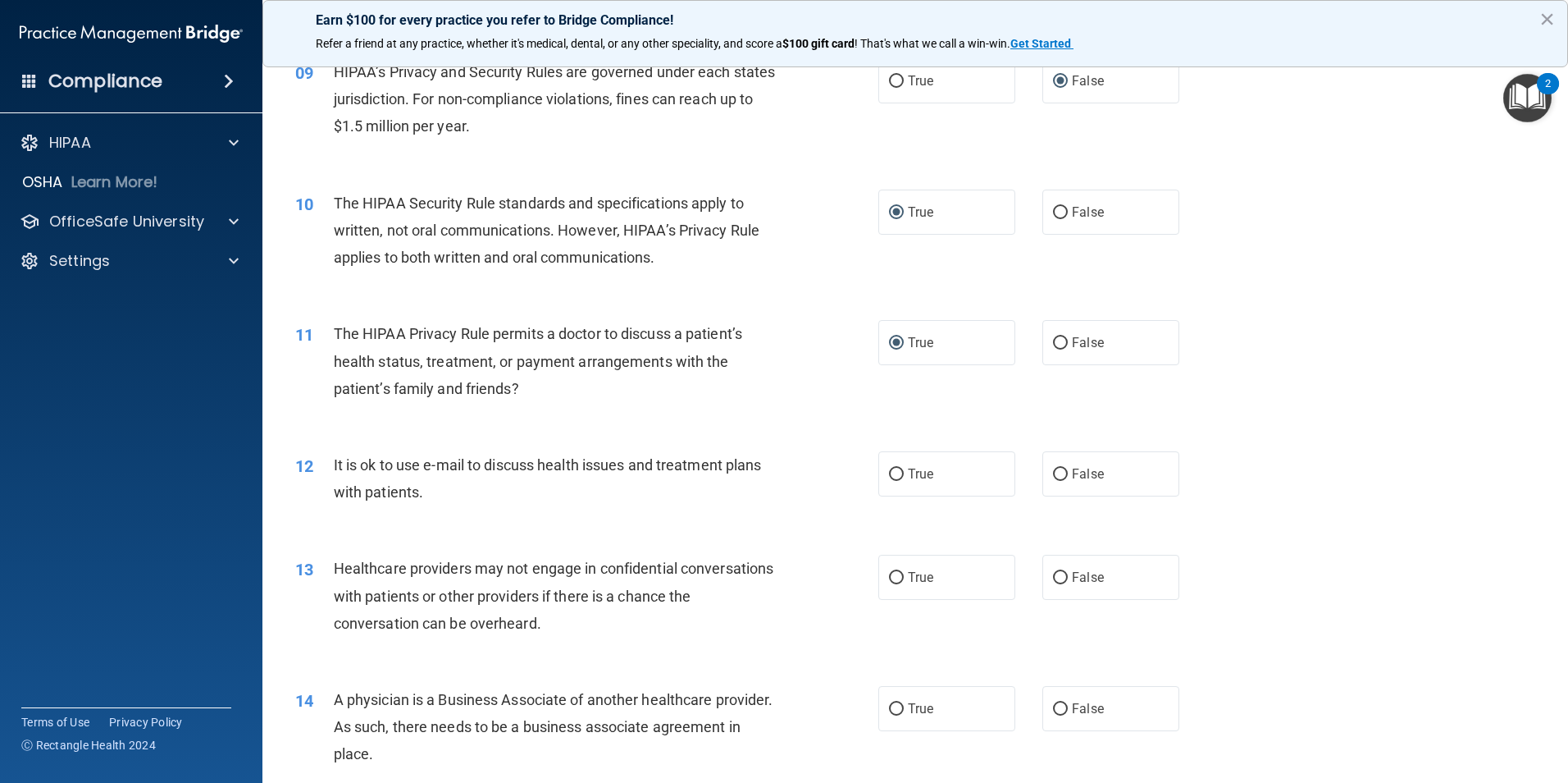
scroll to position [1066, 0]
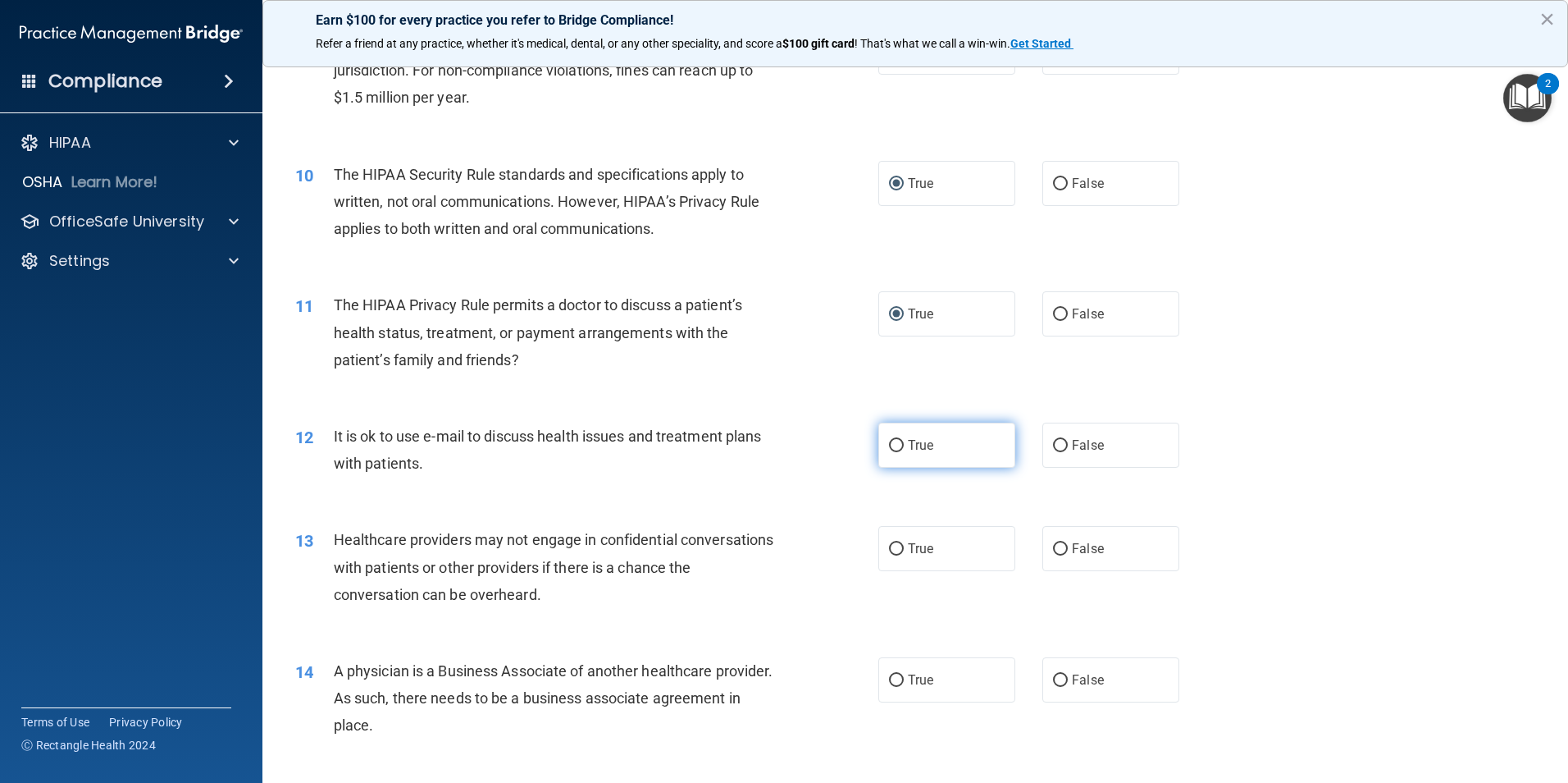
click at [889, 441] on input "True" at bounding box center [896, 445] width 15 height 12
radio input "true"
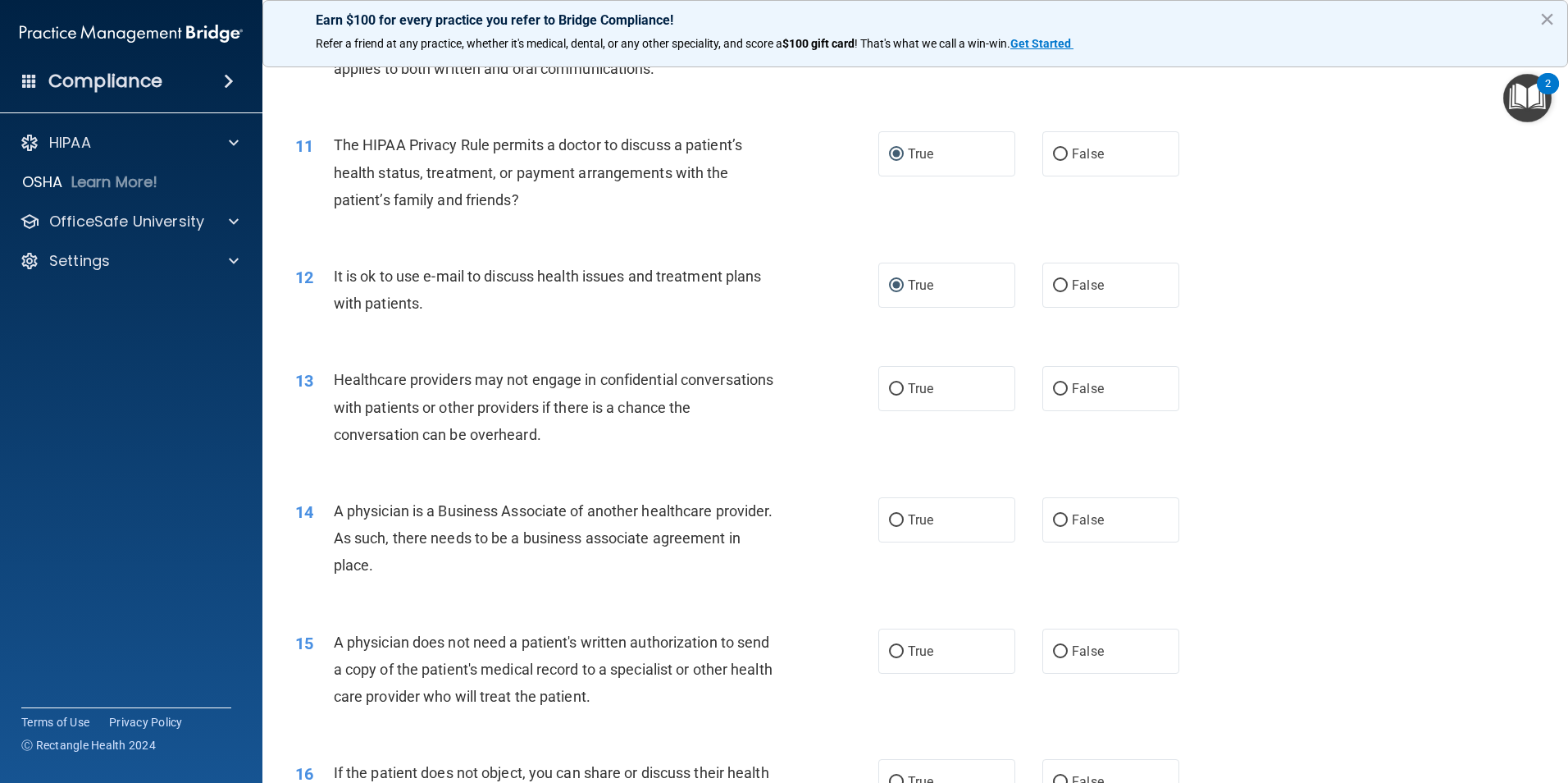
scroll to position [1231, 0]
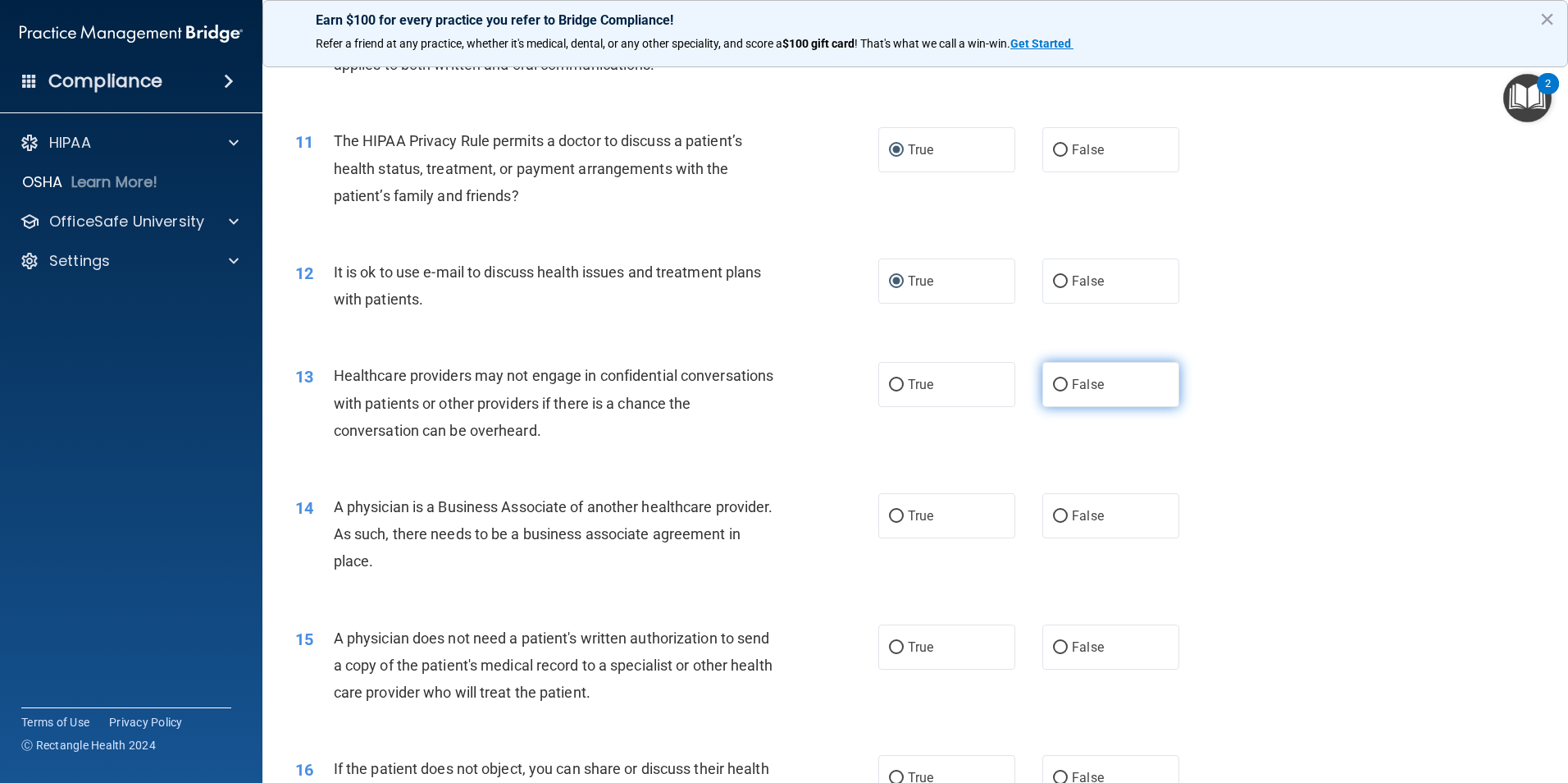
click at [1053, 379] on input "False" at bounding box center [1060, 385] width 15 height 12
radio input "true"
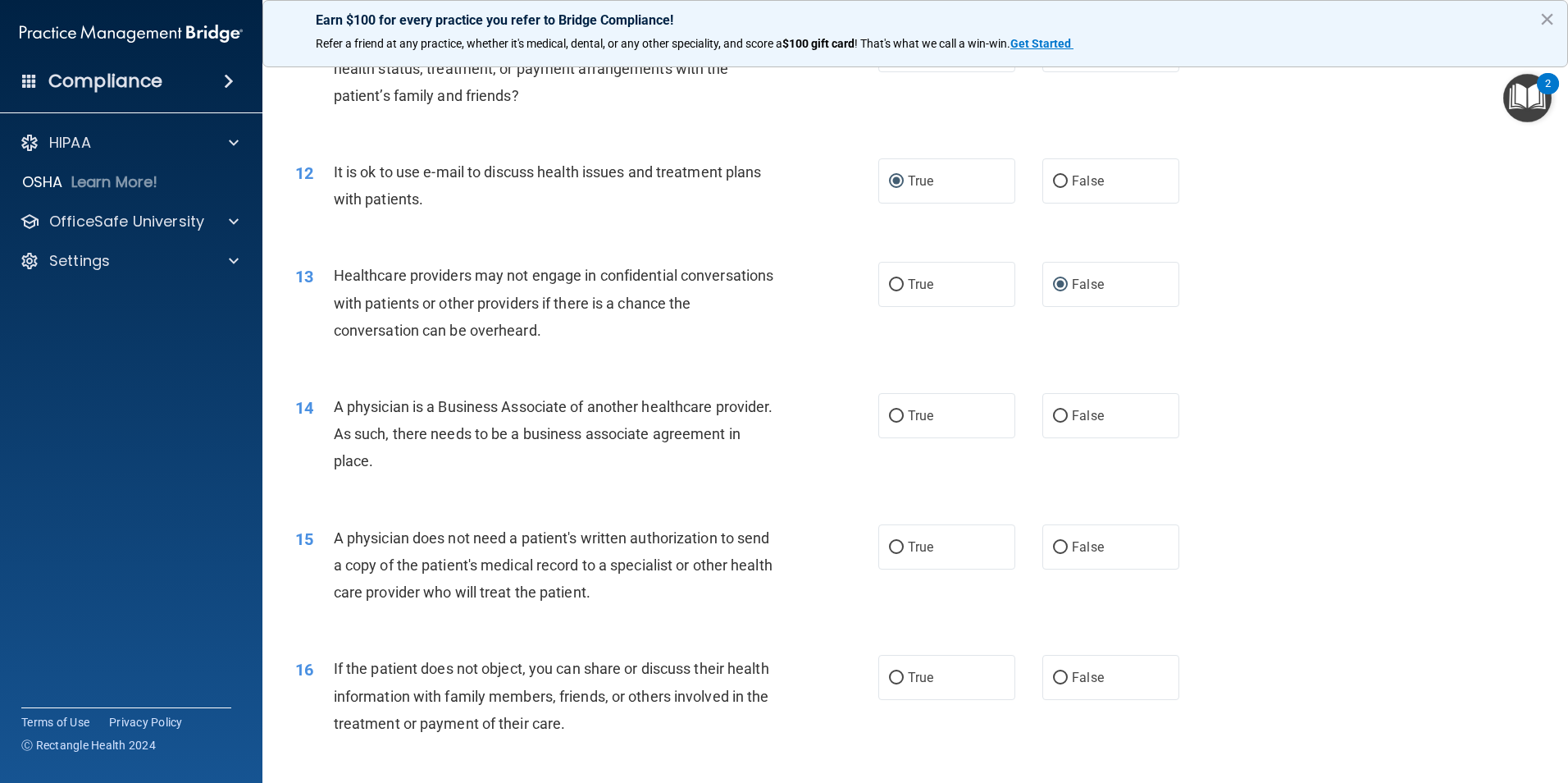
scroll to position [1395, 0]
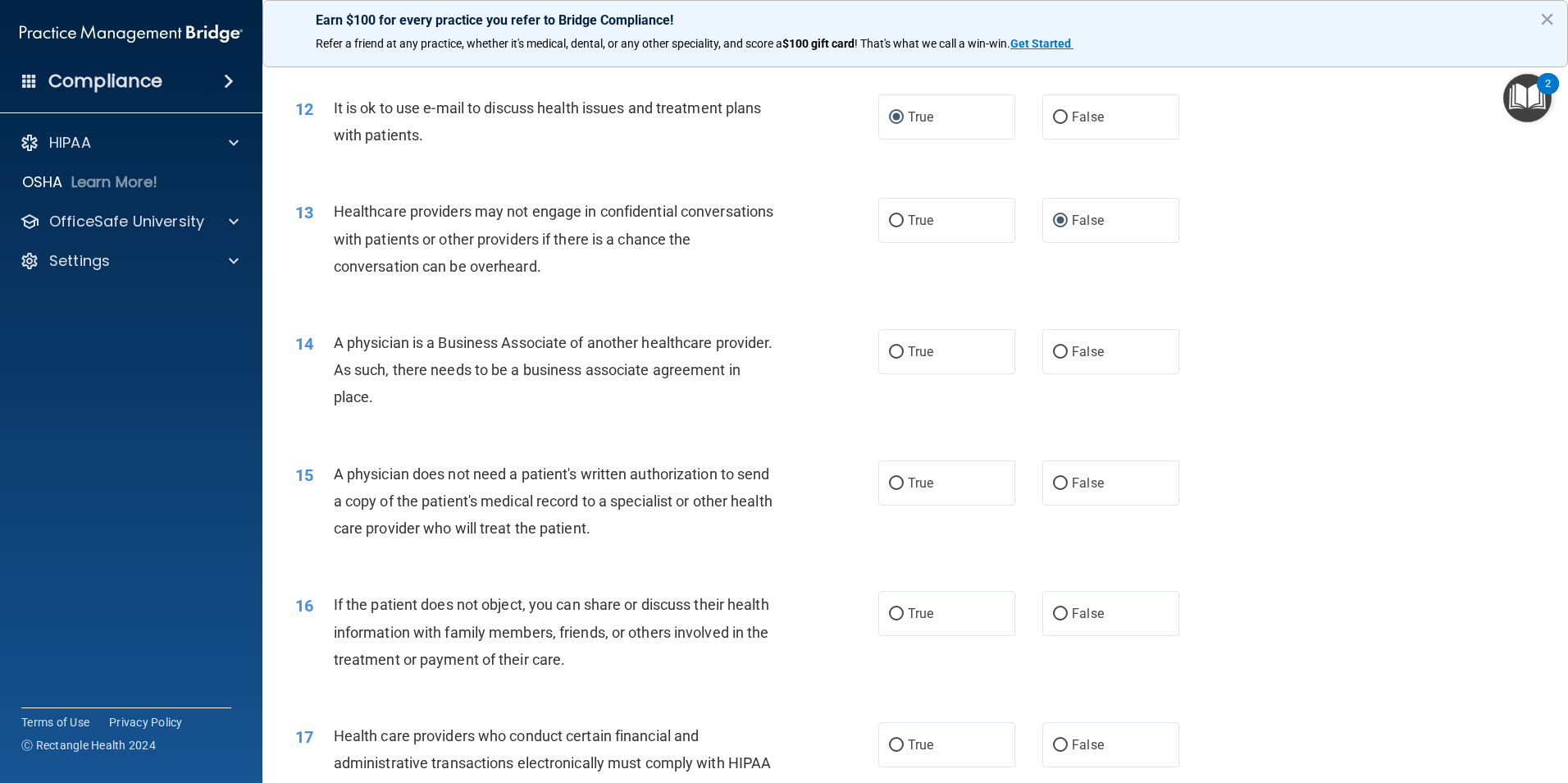
drag, startPoint x: 1051, startPoint y: 349, endPoint x: 1021, endPoint y: 375, distance: 39.7
click at [1053, 352] on input "False" at bounding box center [1060, 352] width 15 height 12
radio input "true"
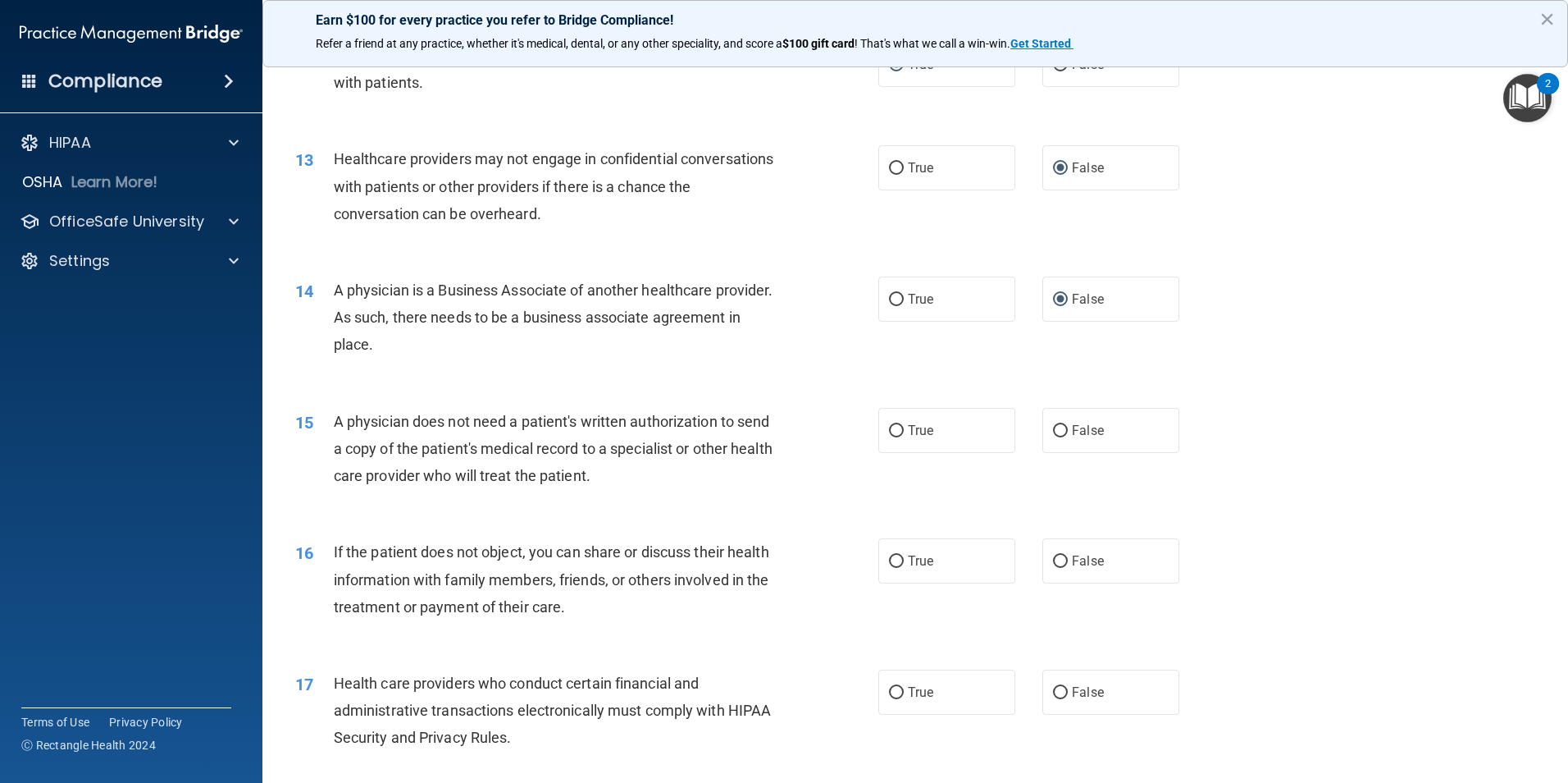
scroll to position [1476, 0]
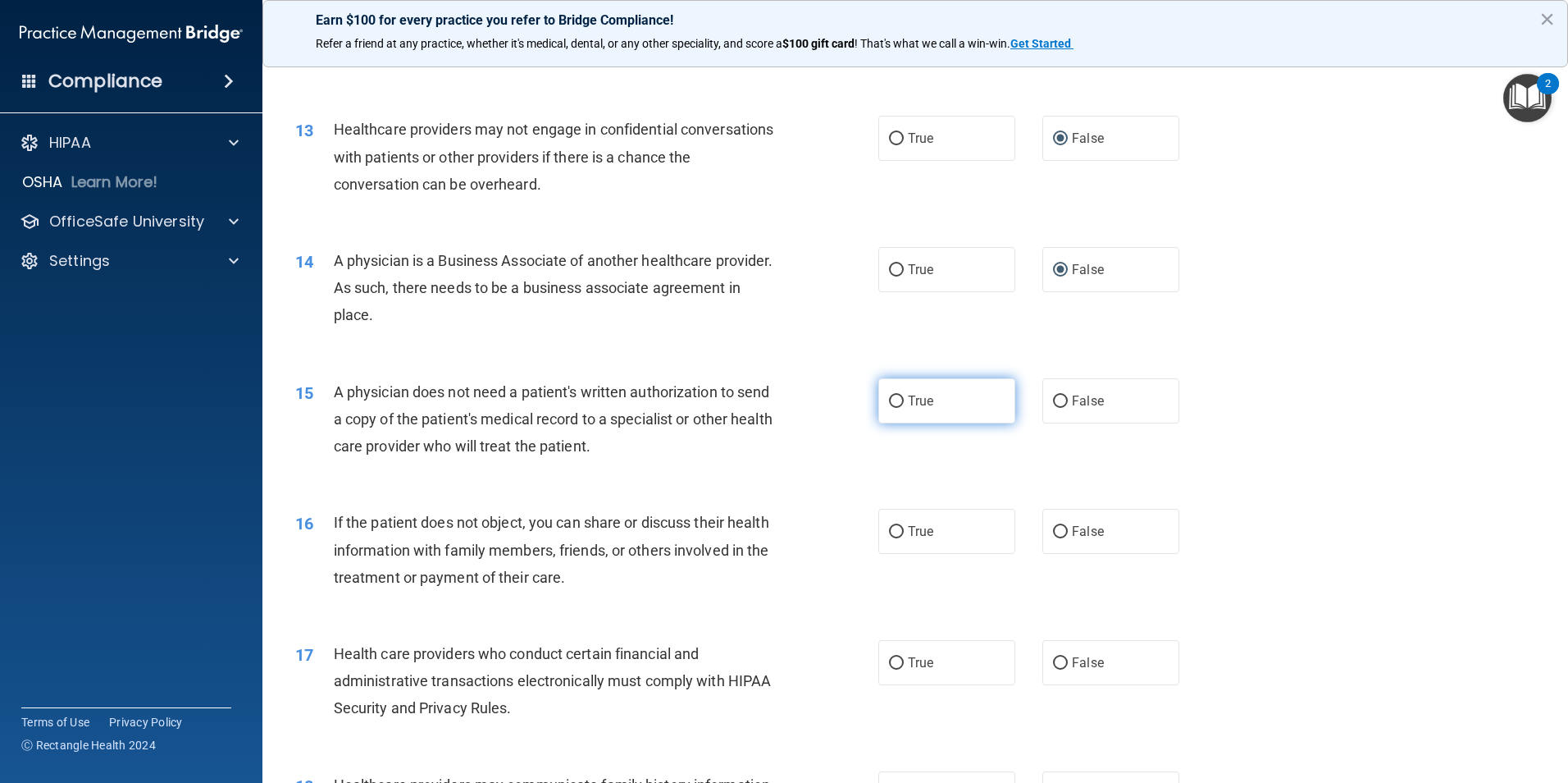
click at [889, 397] on input "True" at bounding box center [896, 401] width 15 height 12
radio input "true"
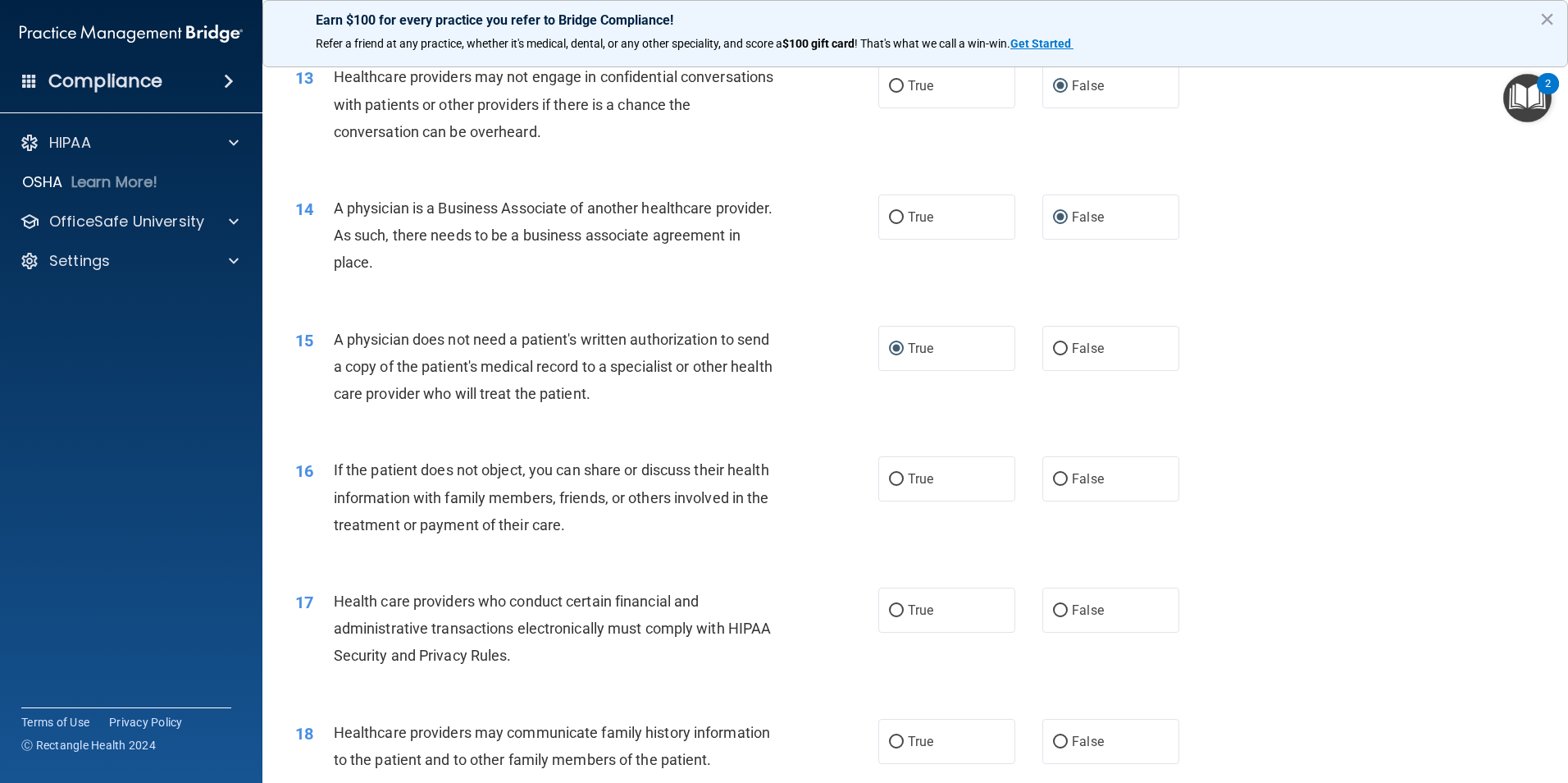
scroll to position [1559, 0]
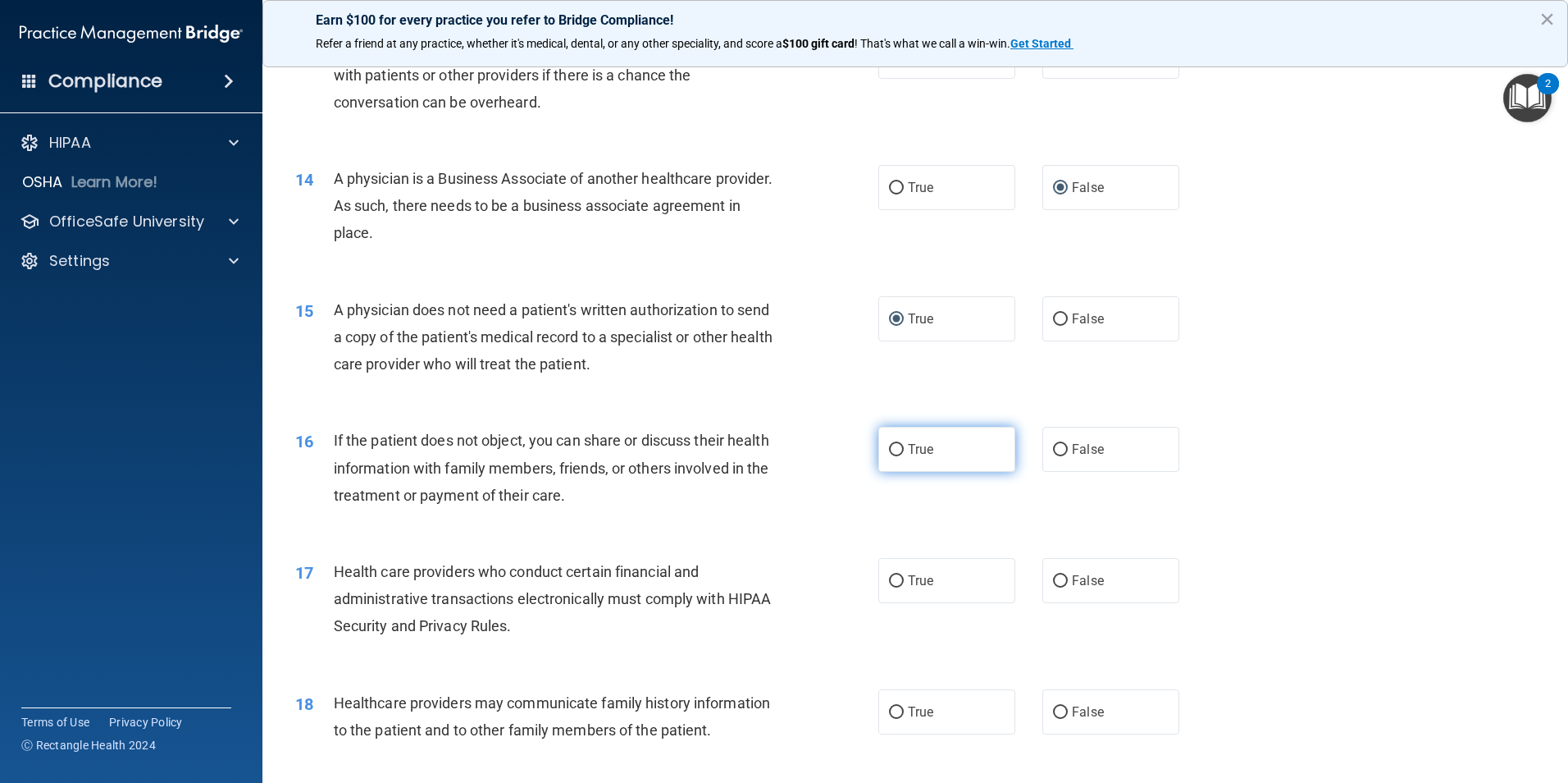
click at [892, 445] on input "True" at bounding box center [896, 450] width 15 height 12
radio input "true"
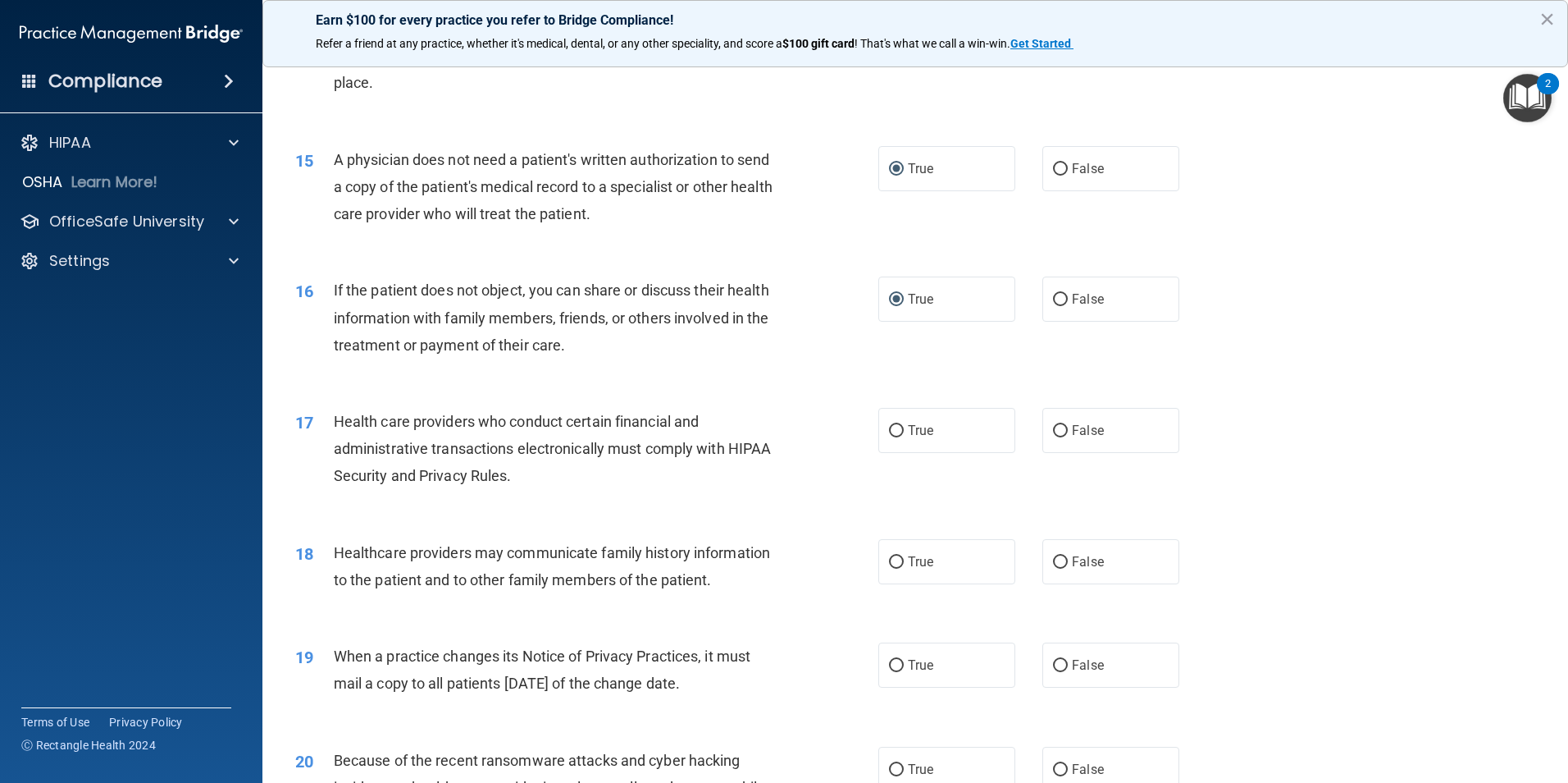
scroll to position [1723, 0]
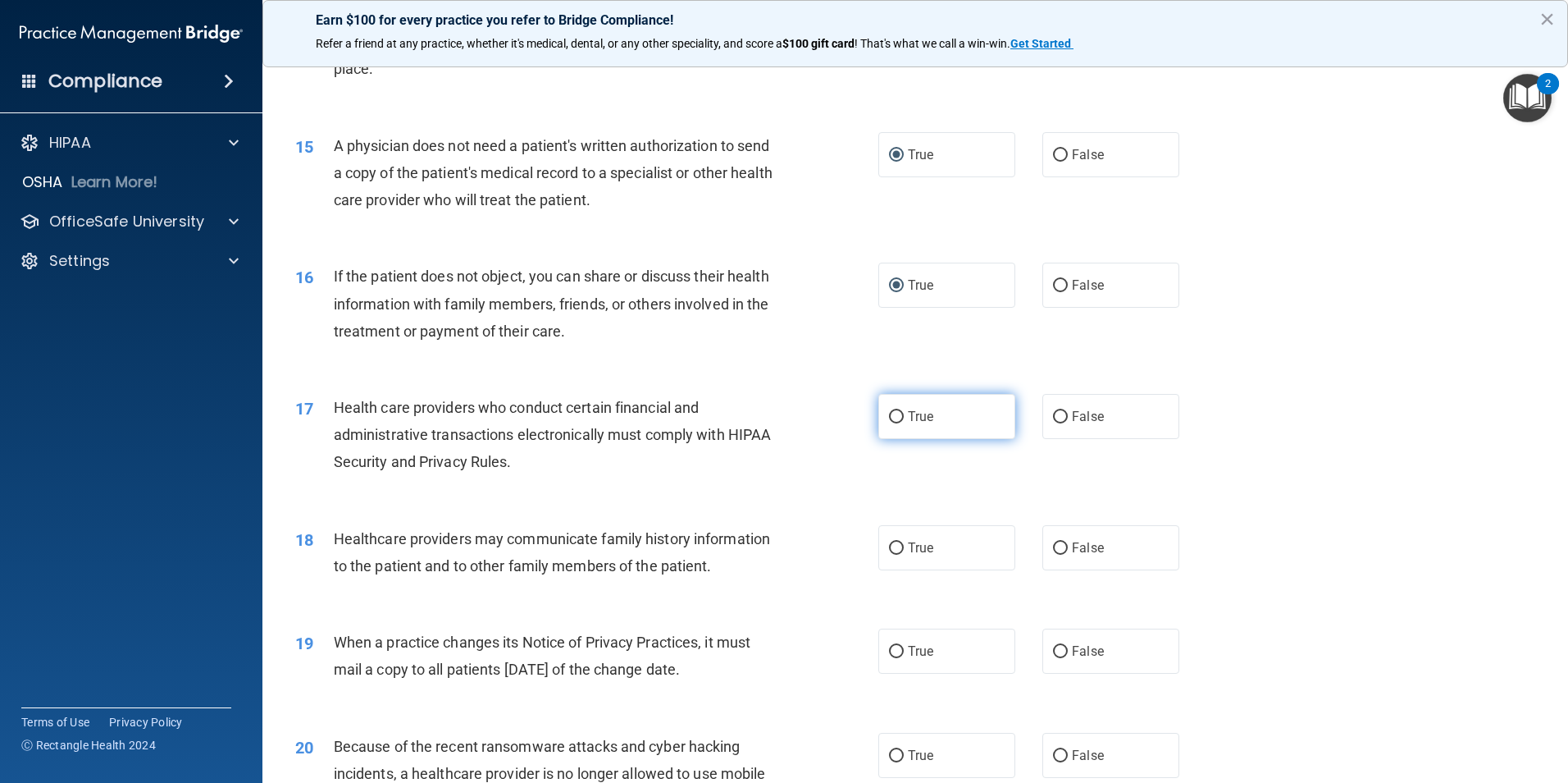
click at [889, 413] on input "True" at bounding box center [896, 417] width 15 height 12
radio input "true"
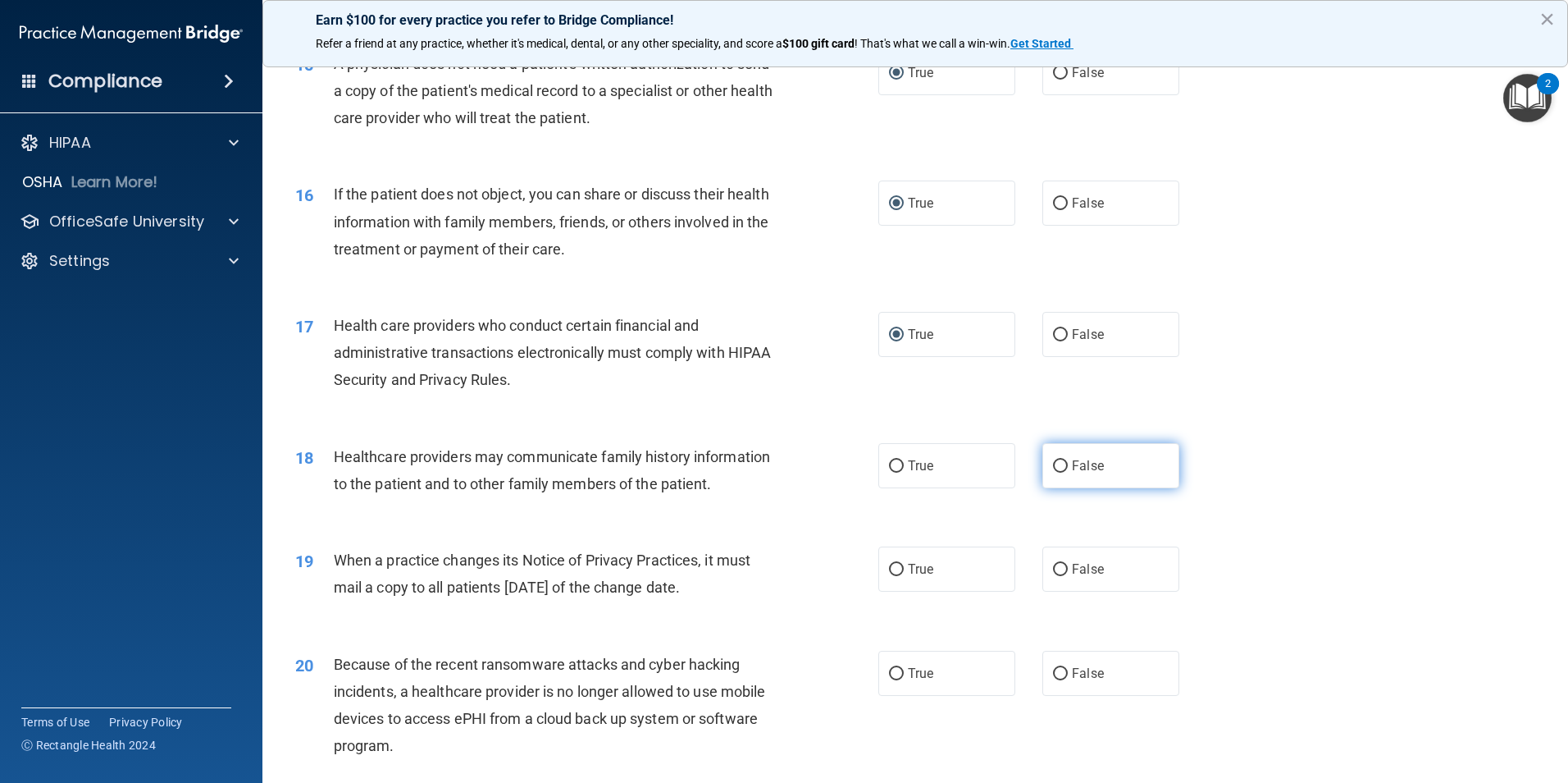
click at [1054, 457] on label "False" at bounding box center [1110, 465] width 137 height 45
click at [1054, 461] on input "False" at bounding box center [1060, 466] width 15 height 12
radio input "true"
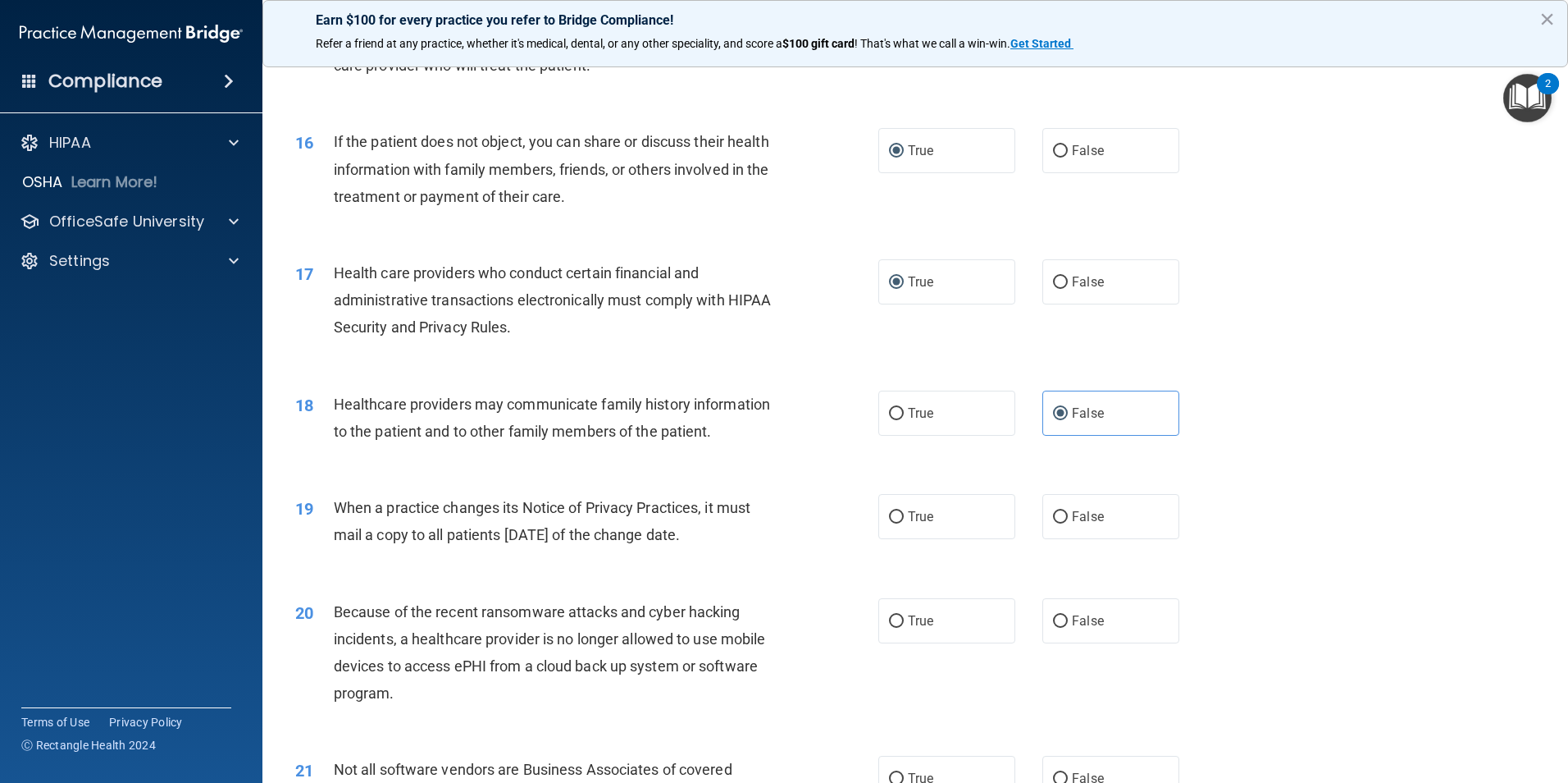
scroll to position [1887, 0]
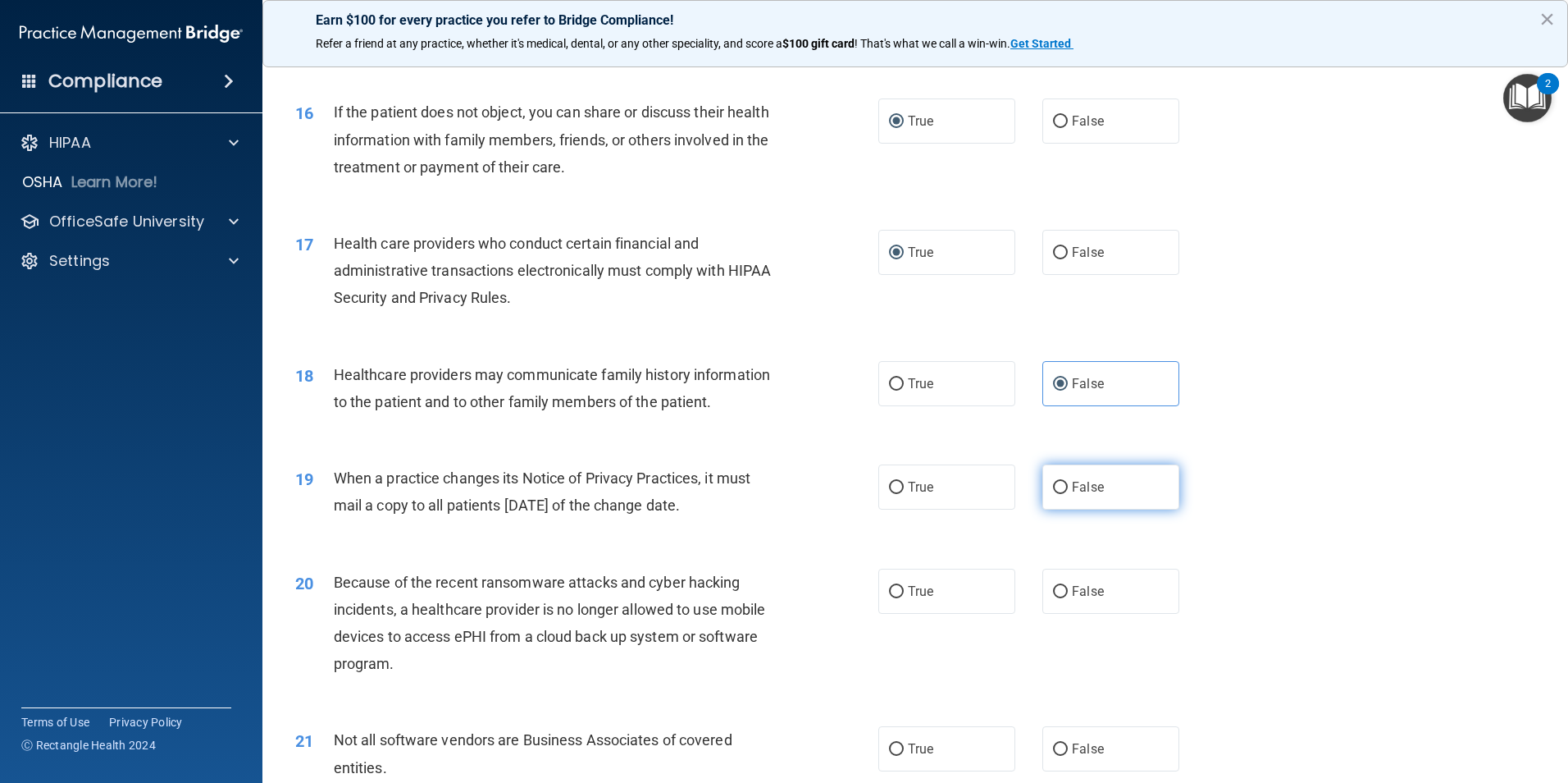
click at [1053, 484] on input "False" at bounding box center [1060, 487] width 15 height 12
radio input "true"
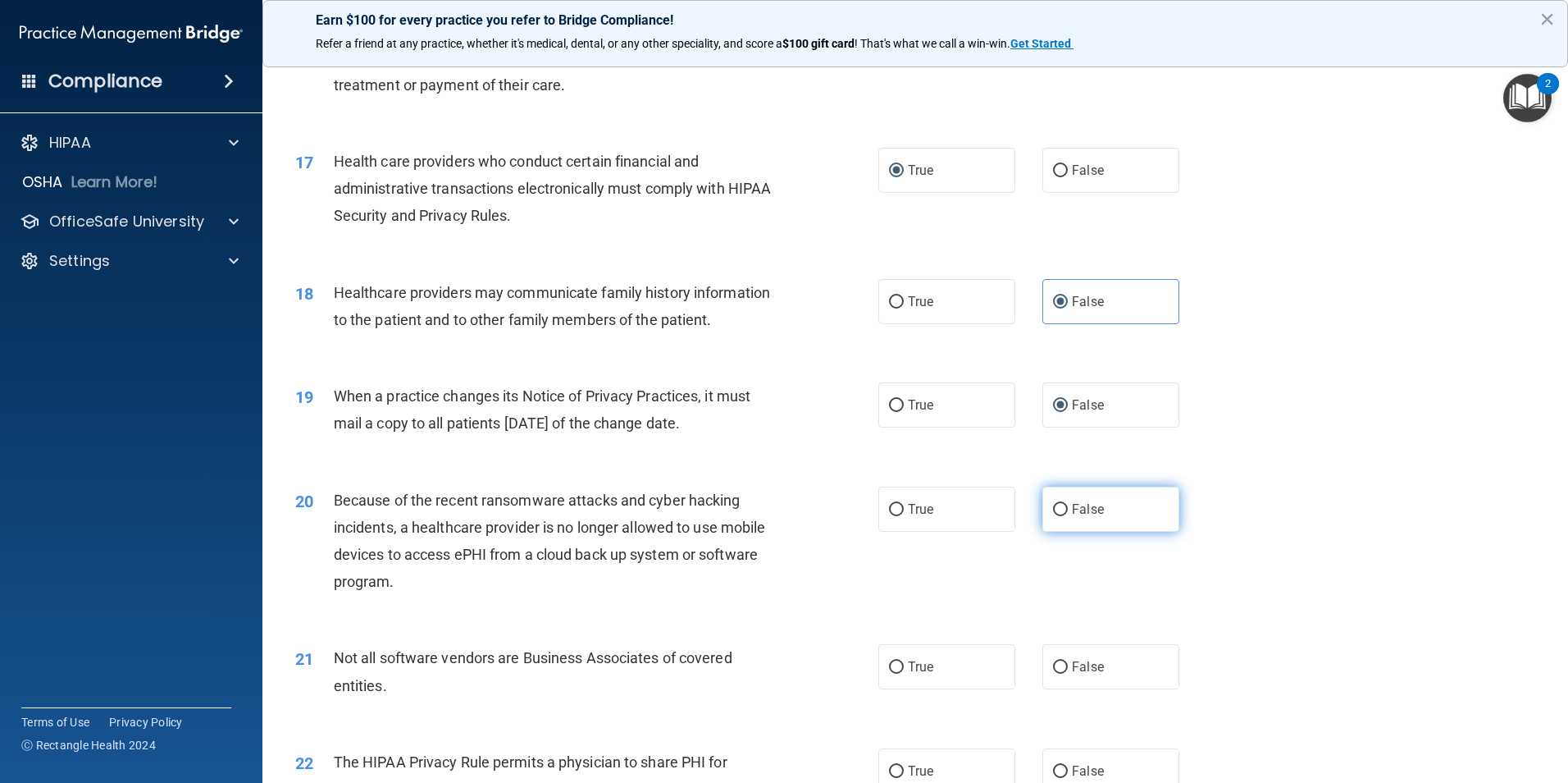
drag, startPoint x: 1053, startPoint y: 506, endPoint x: 1044, endPoint y: 517, distance: 14.2
click at [1053, 509] on input "False" at bounding box center [1060, 509] width 15 height 12
radio input "true"
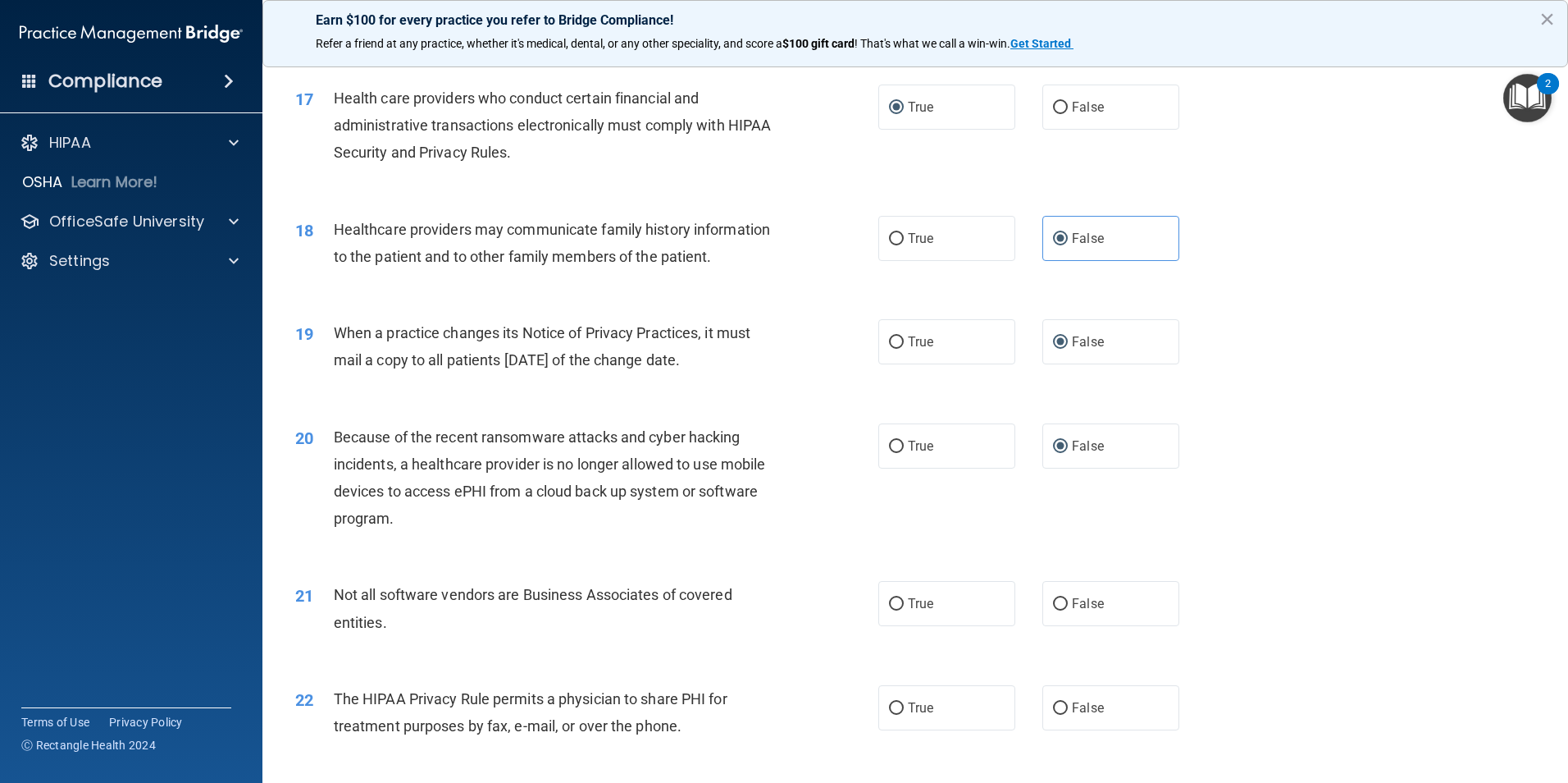
scroll to position [2050, 0]
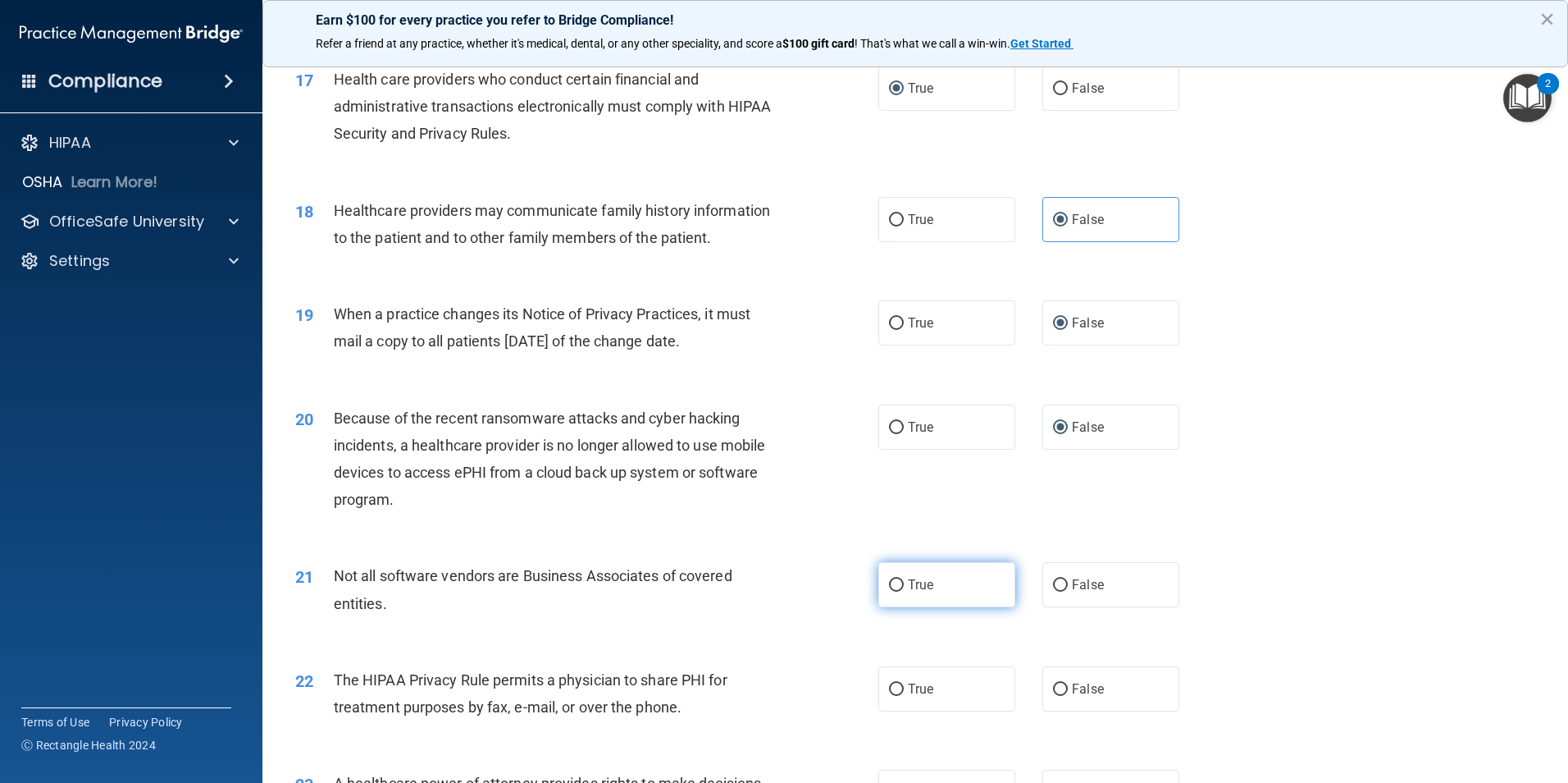
click at [892, 584] on input "True" at bounding box center [896, 584] width 15 height 12
radio input "true"
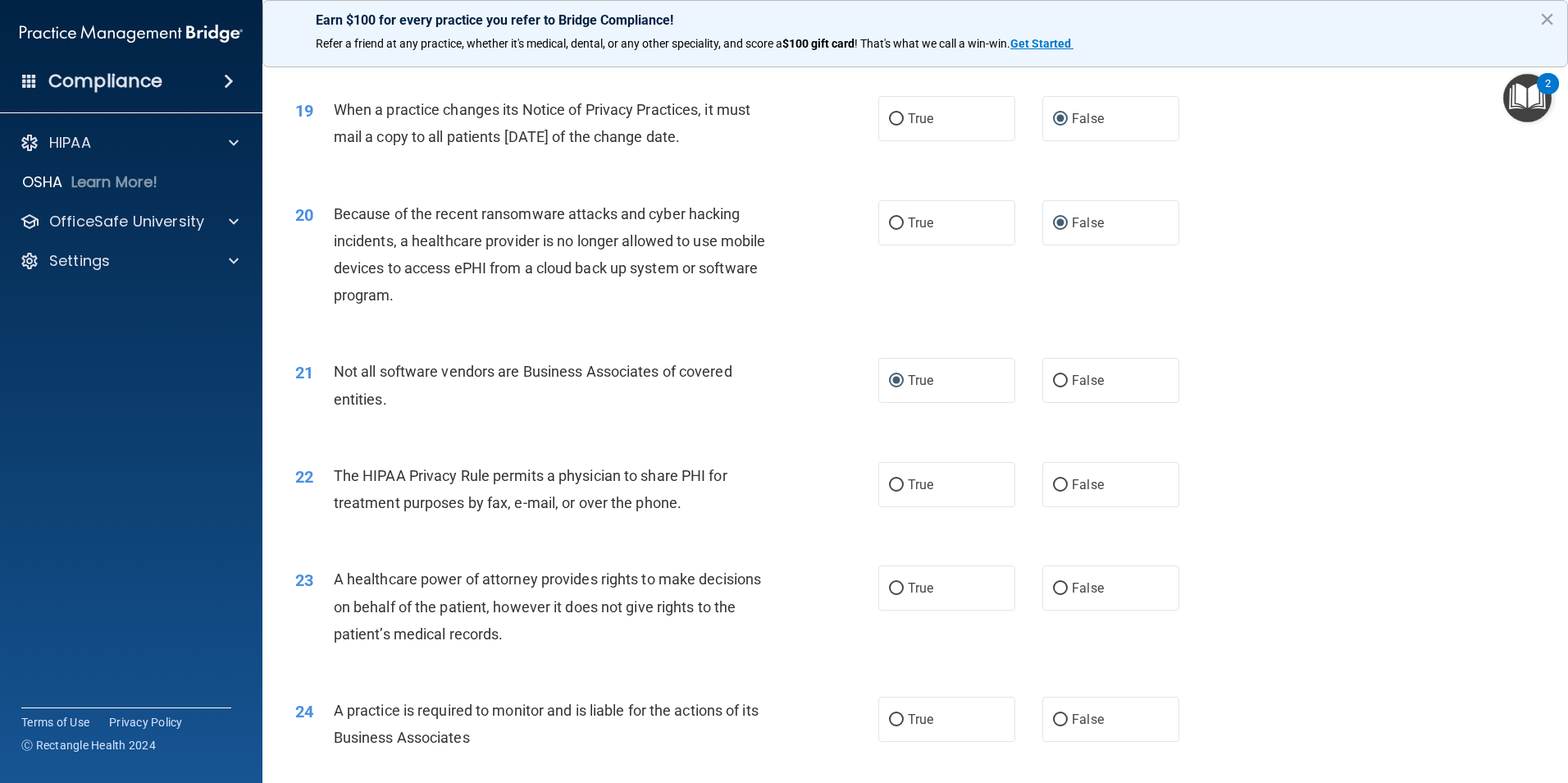
scroll to position [2297, 0]
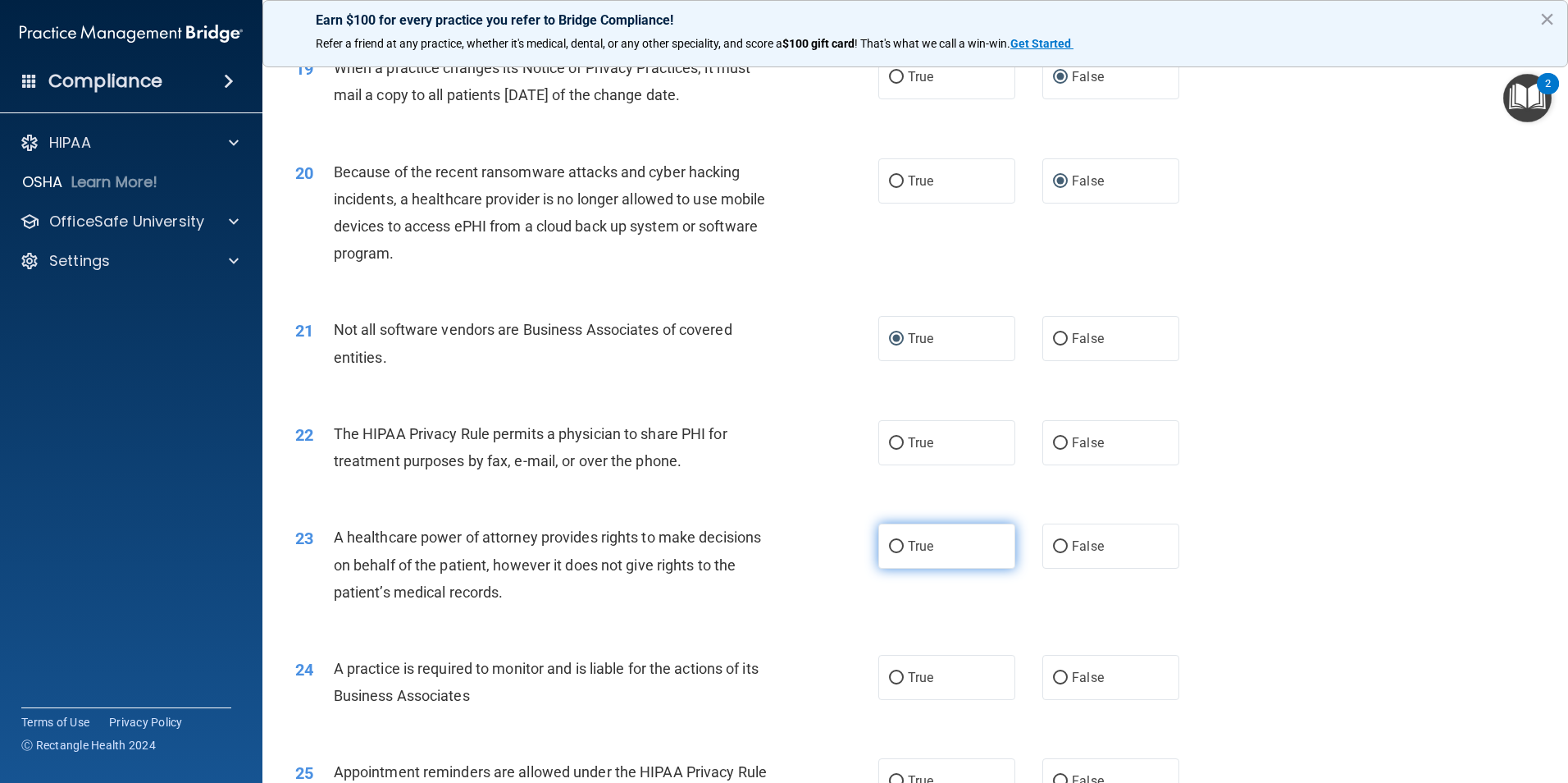
click at [892, 543] on input "True" at bounding box center [896, 546] width 15 height 12
radio input "true"
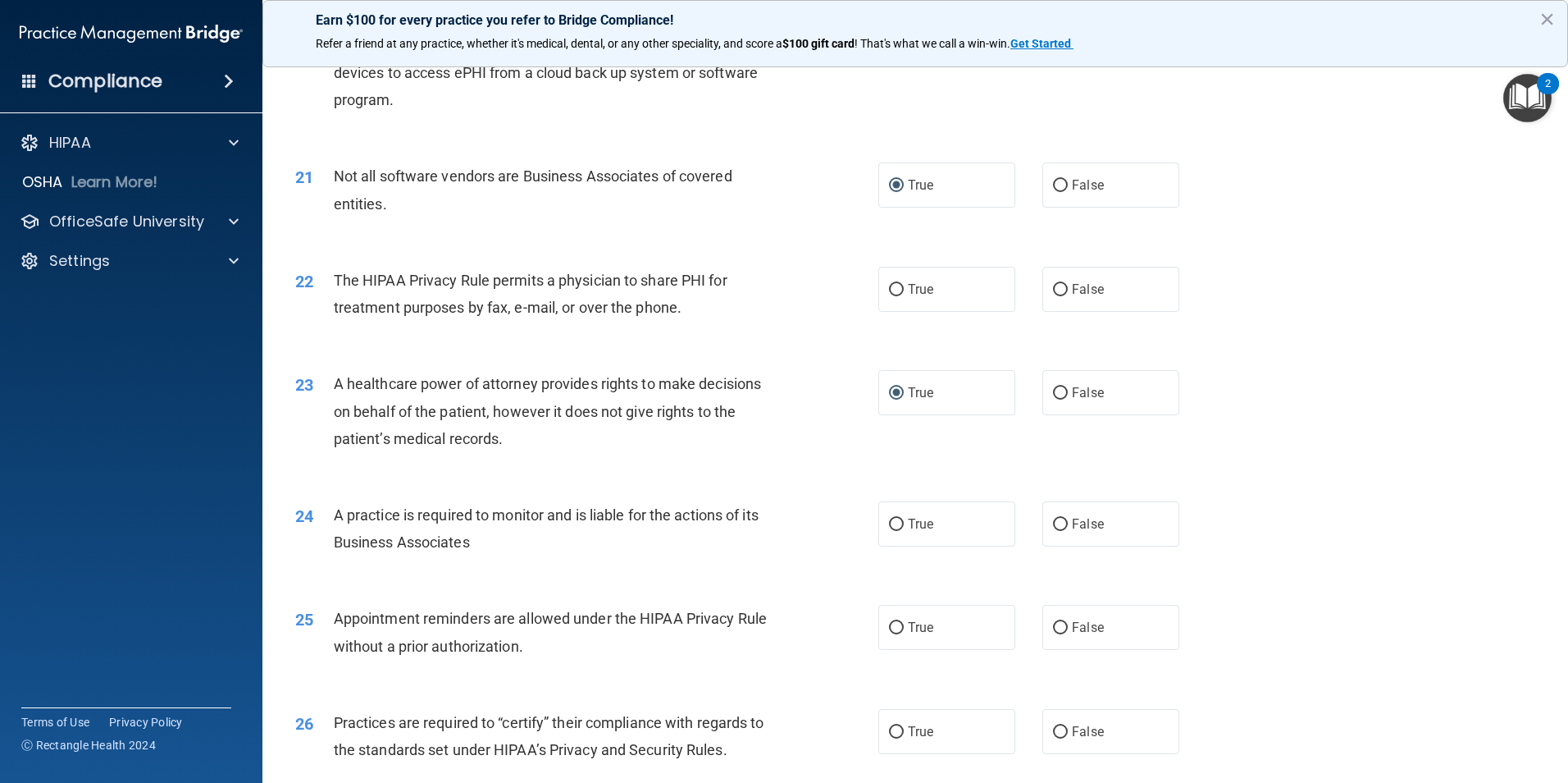
scroll to position [2461, 0]
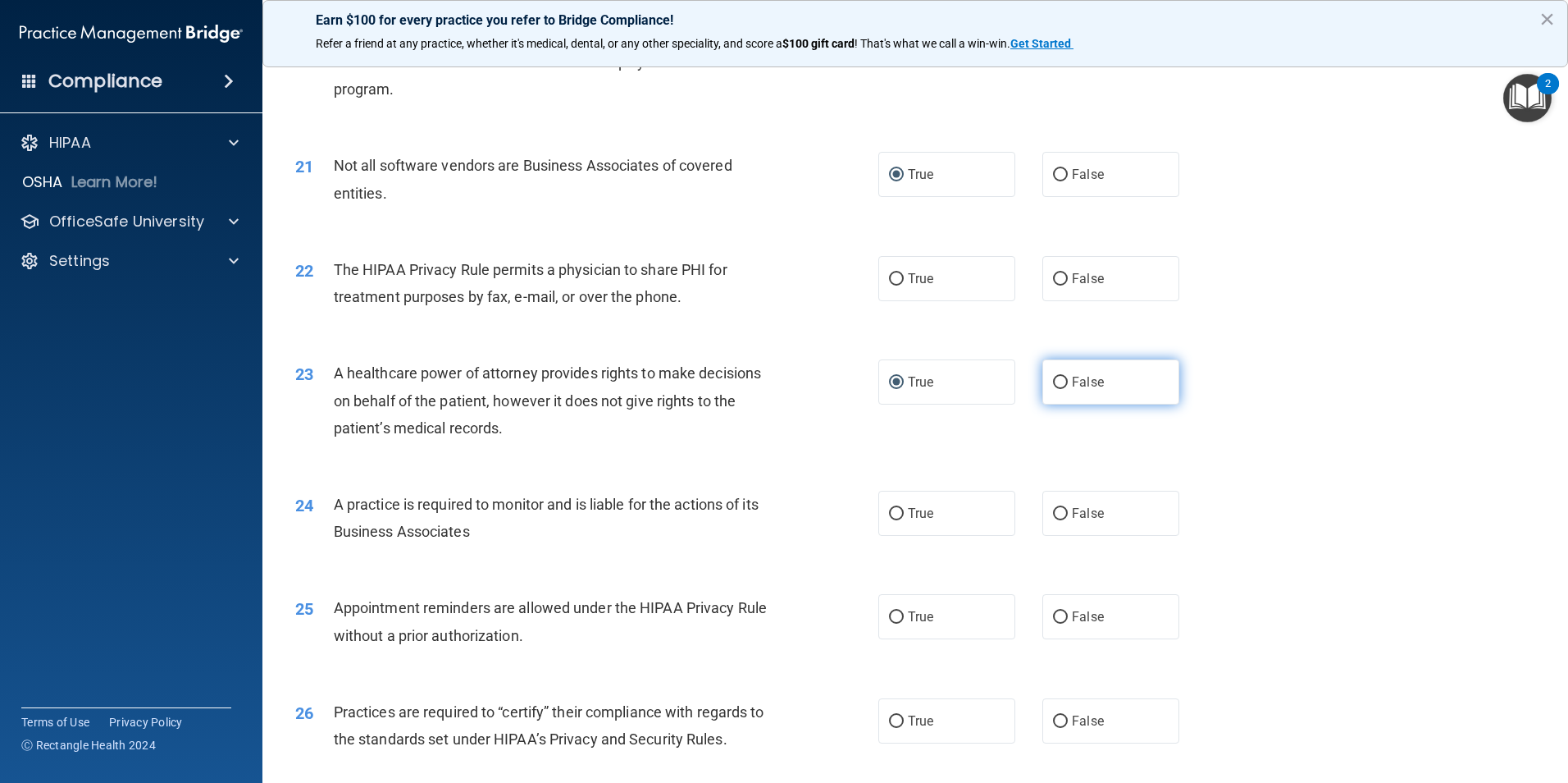
click at [1053, 376] on input "False" at bounding box center [1060, 382] width 15 height 12
radio input "true"
radio input "false"
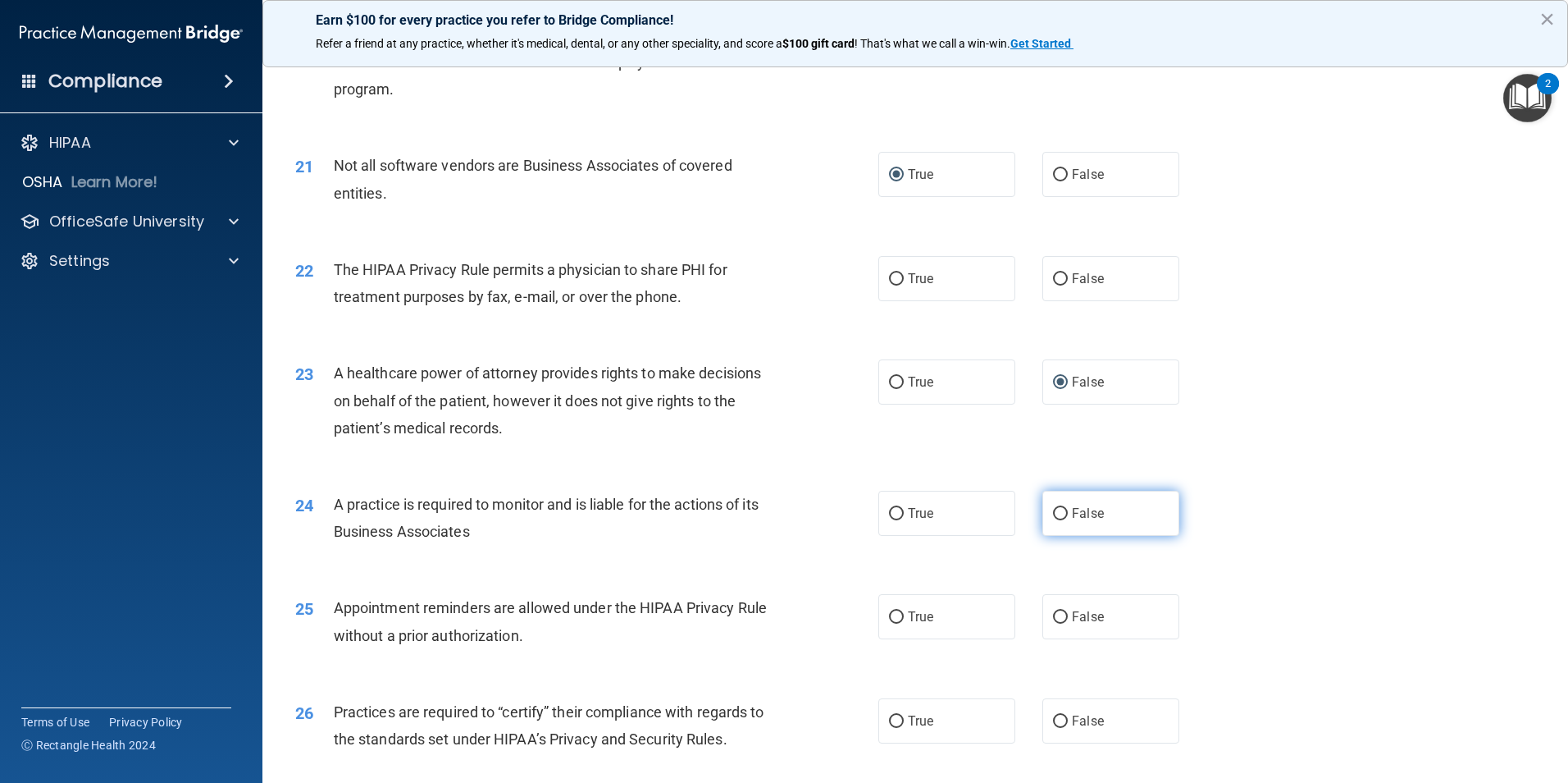
click at [1053, 507] on input "False" at bounding box center [1060, 513] width 15 height 12
radio input "true"
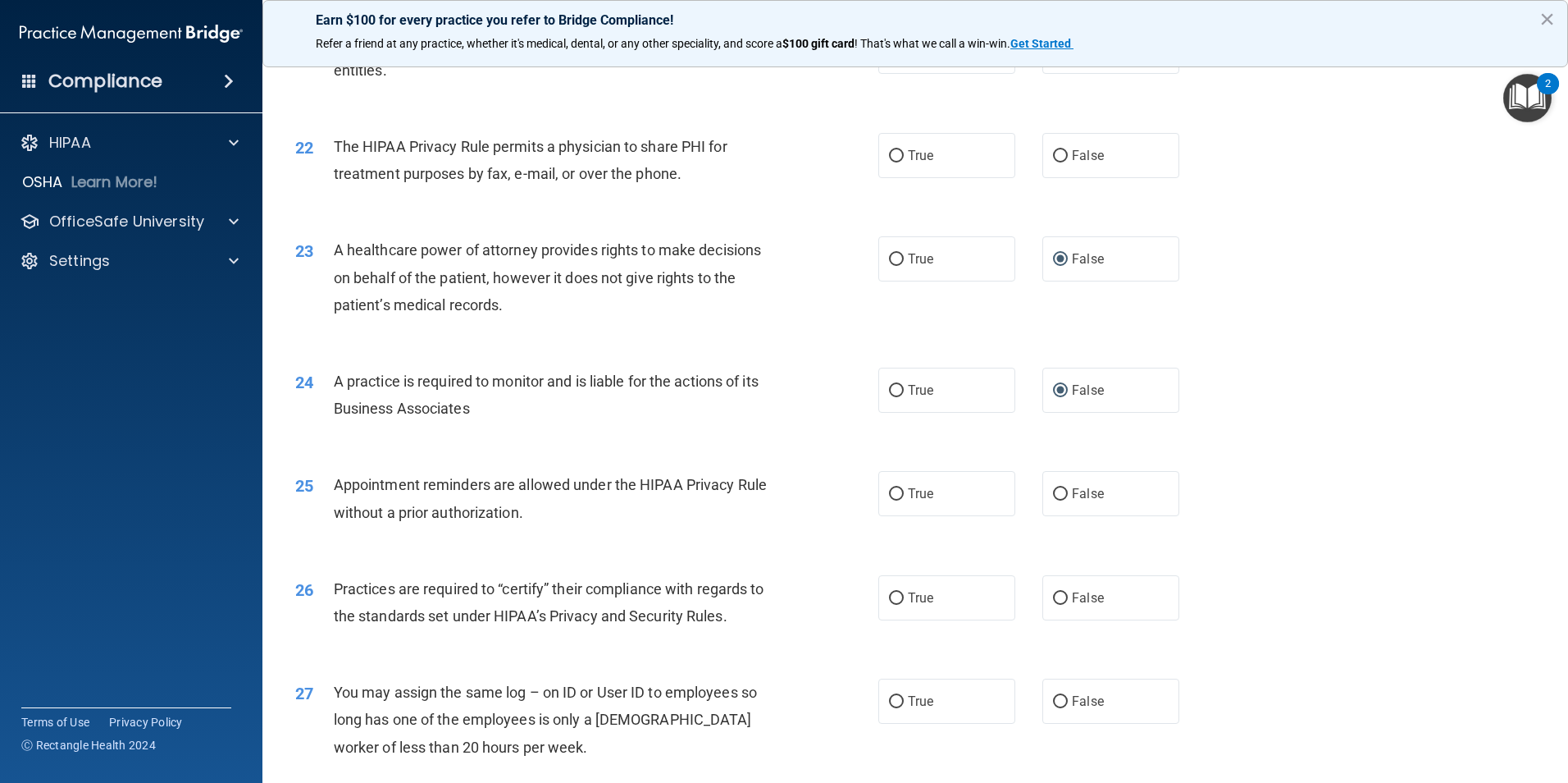
scroll to position [2625, 0]
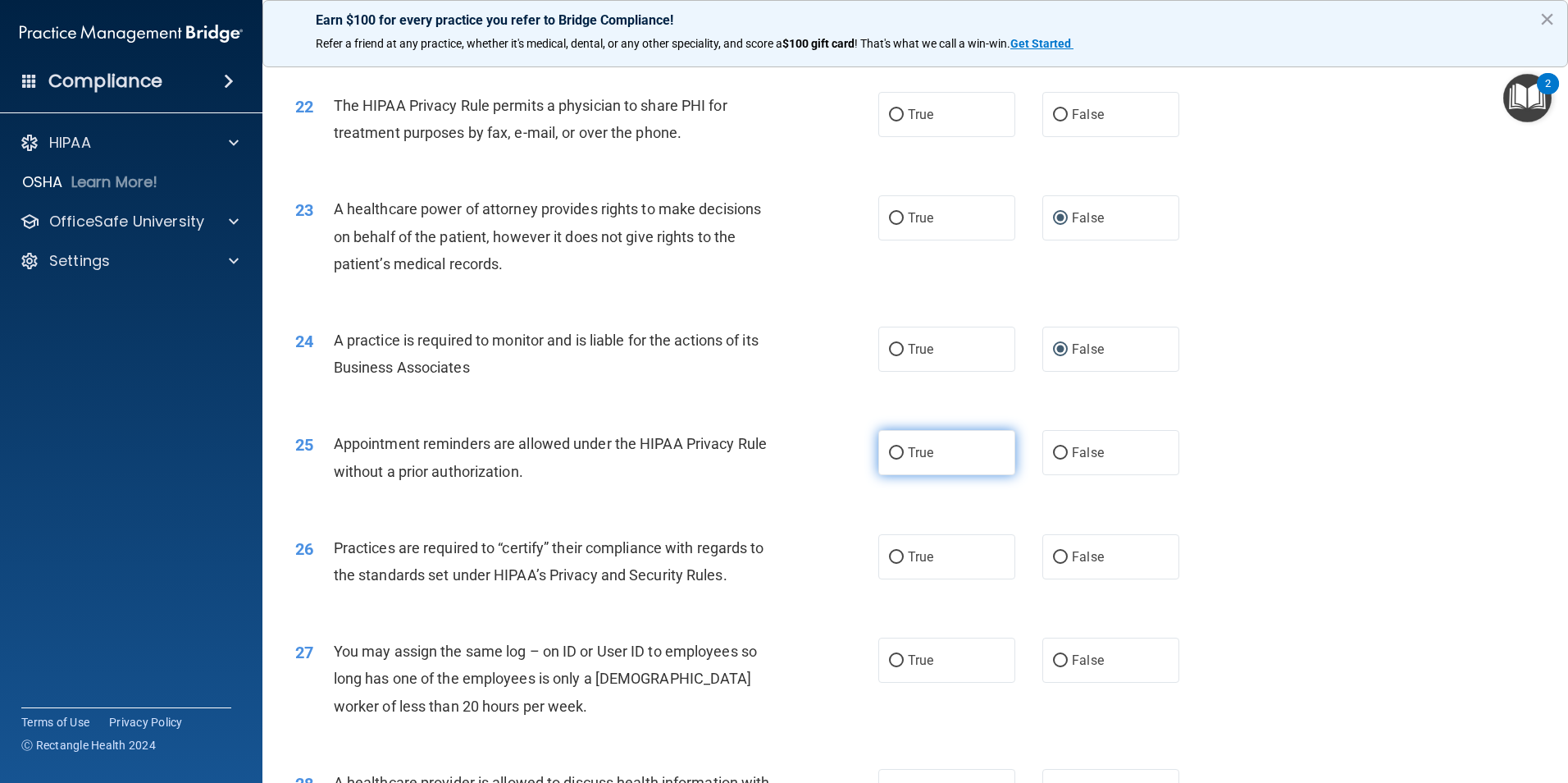
click at [889, 451] on input "True" at bounding box center [896, 452] width 15 height 12
radio input "true"
drag, startPoint x: 1056, startPoint y: 551, endPoint x: 1034, endPoint y: 560, distance: 23.8
click at [1056, 552] on input "False" at bounding box center [1060, 557] width 15 height 12
radio input "true"
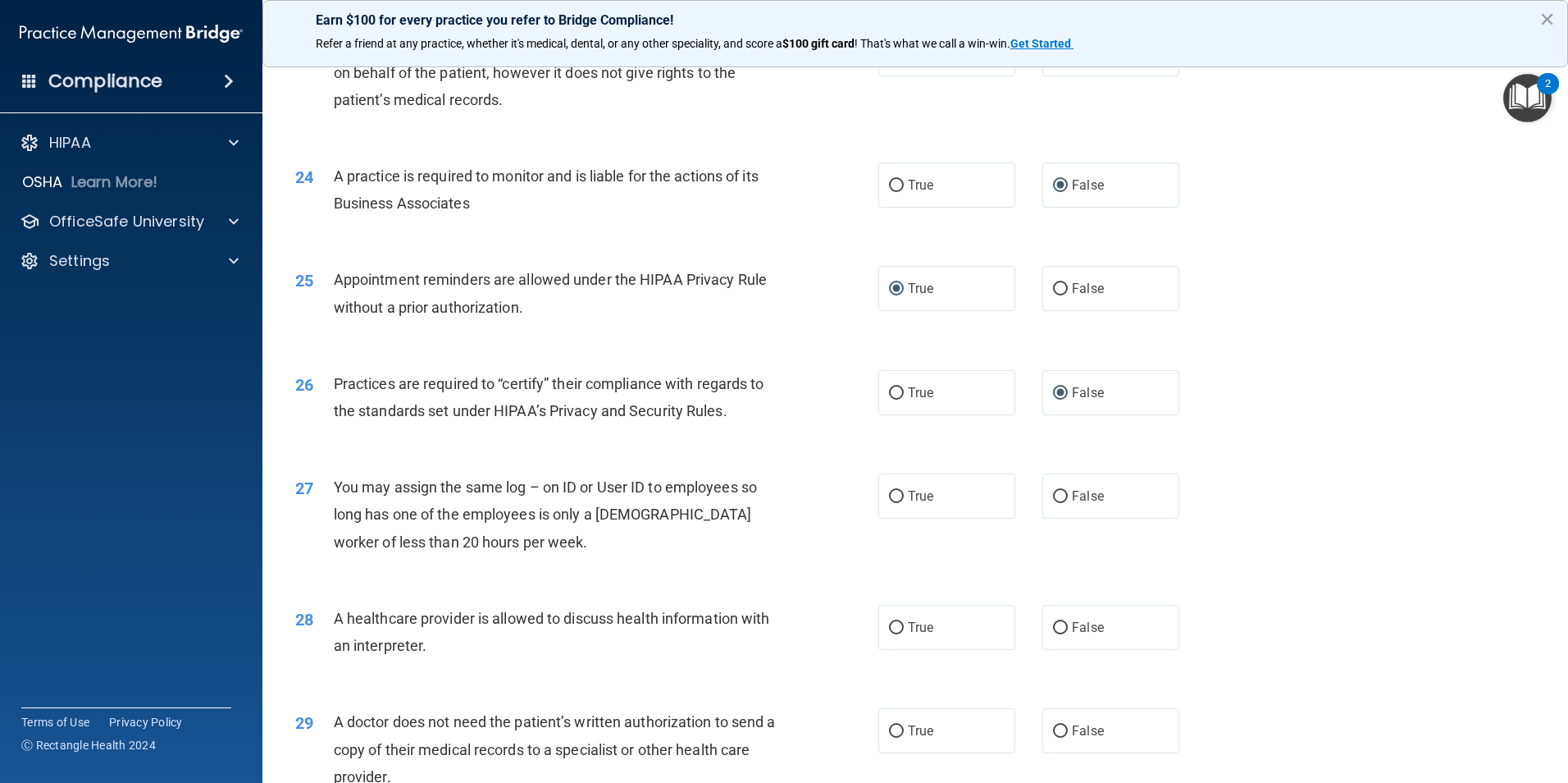
scroll to position [2871, 0]
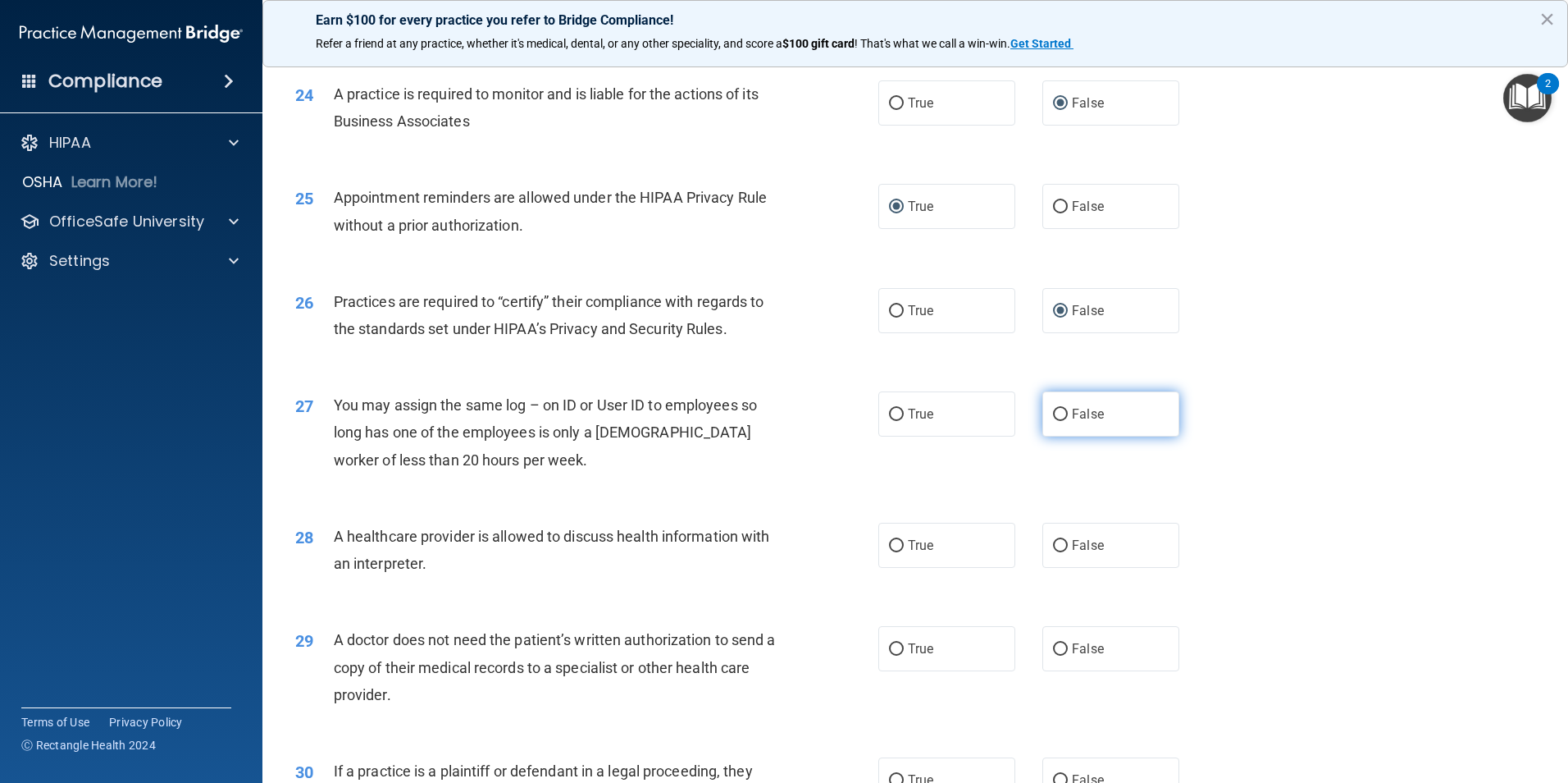
drag, startPoint x: 1050, startPoint y: 411, endPoint x: 1042, endPoint y: 419, distance: 11.3
click at [1053, 415] on input "False" at bounding box center [1060, 414] width 15 height 12
radio input "true"
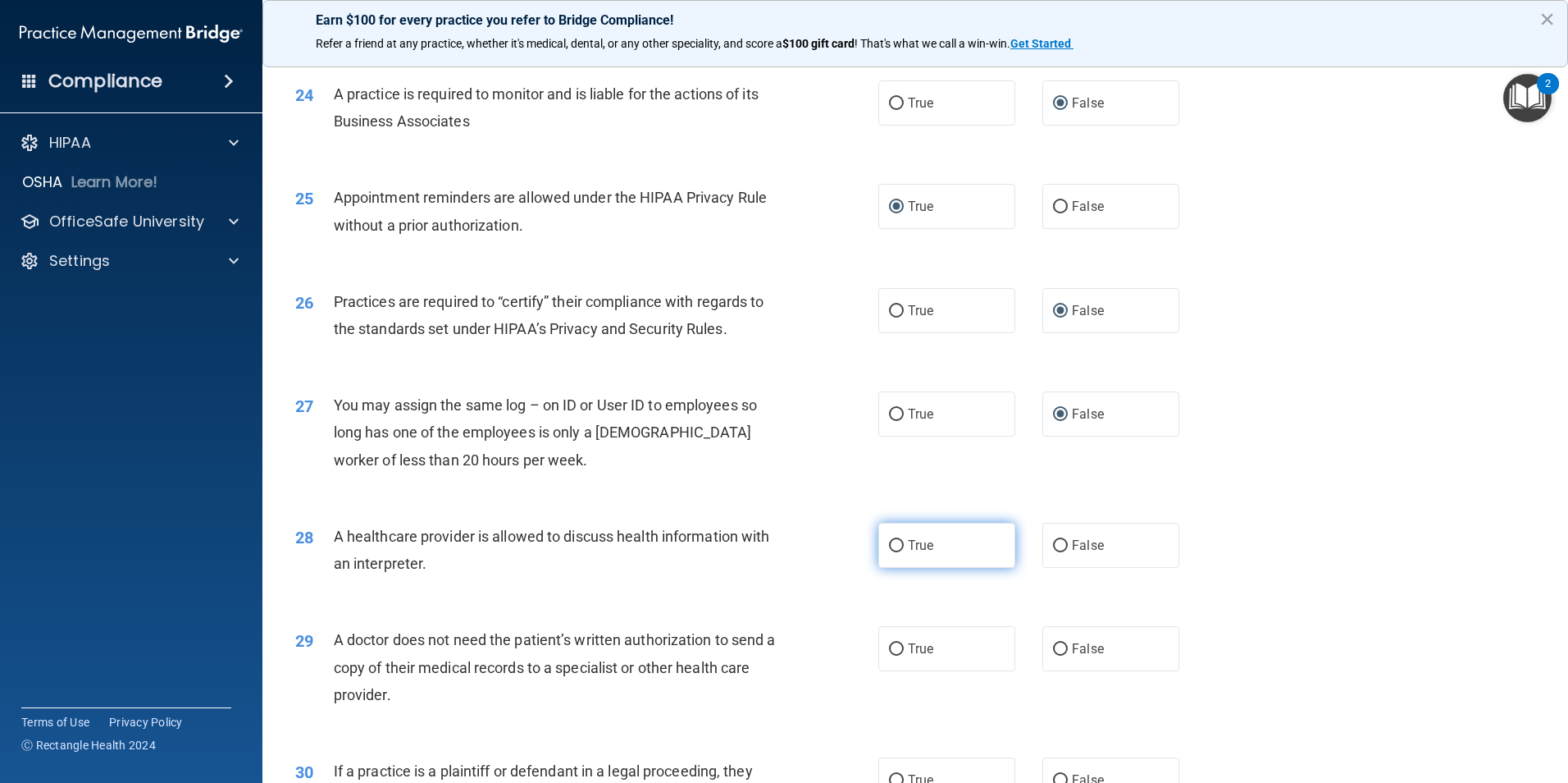
scroll to position [2953, 0]
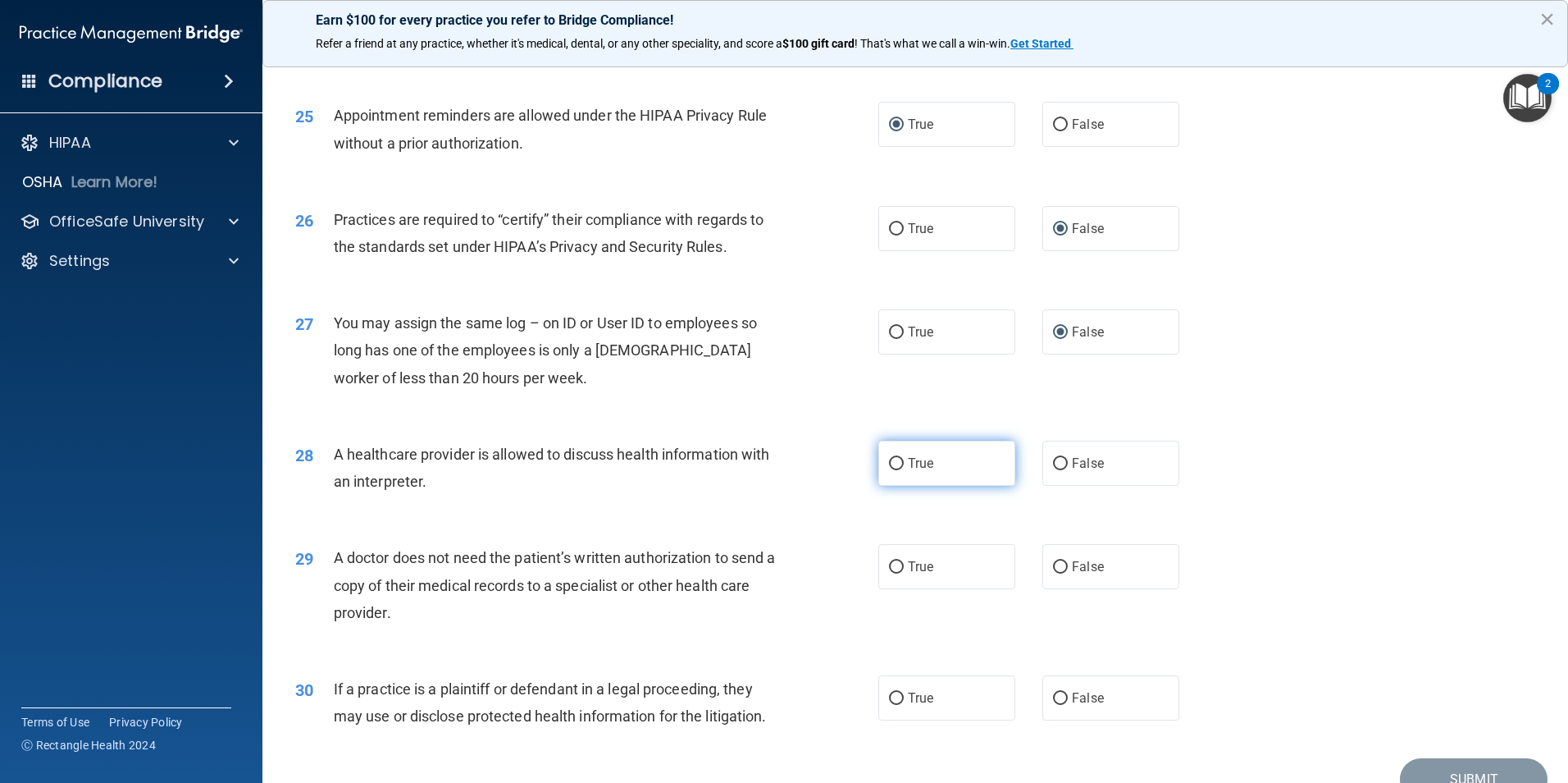
click at [889, 461] on input "True" at bounding box center [896, 463] width 15 height 12
radio input "true"
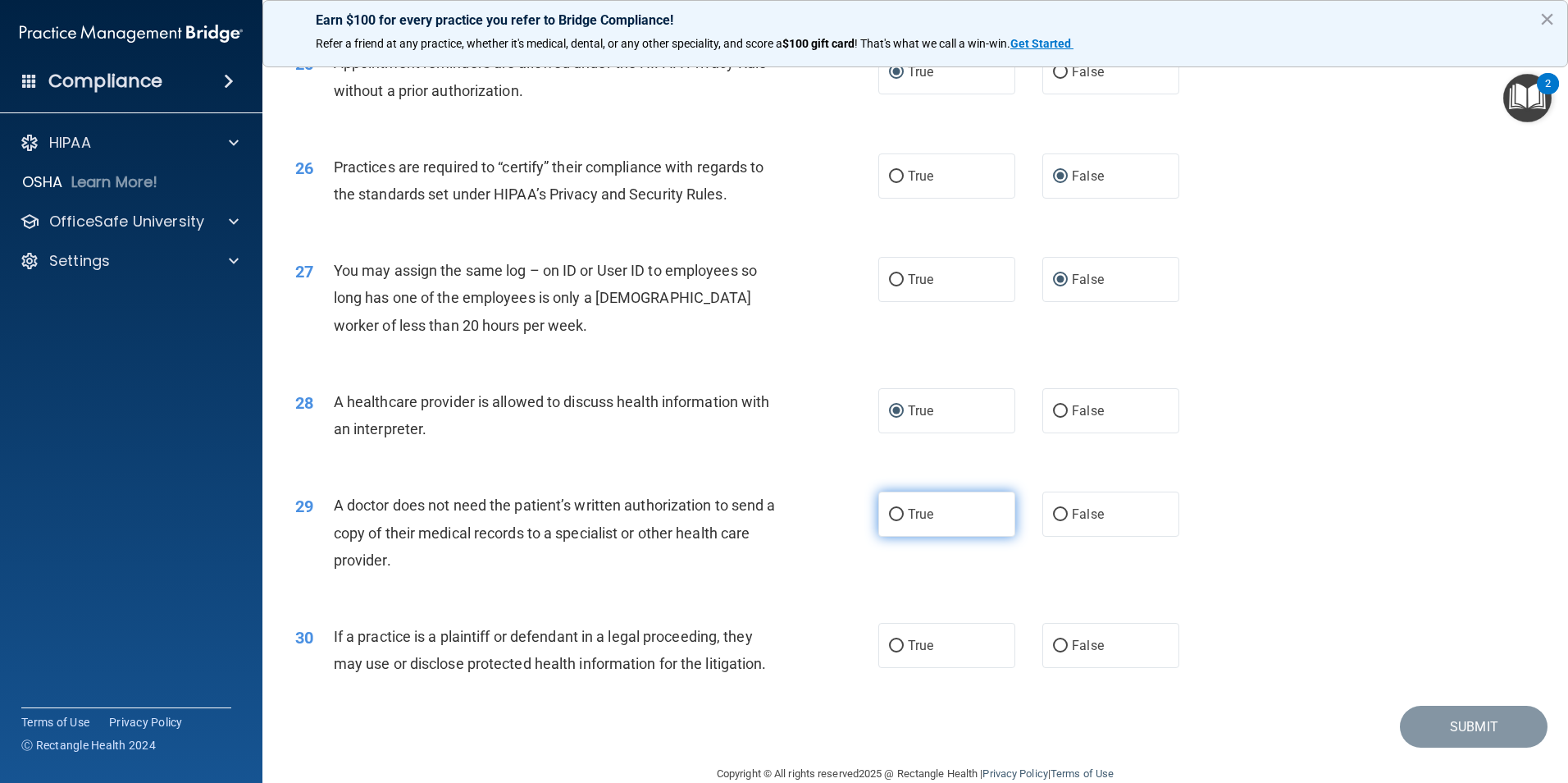
scroll to position [3035, 0]
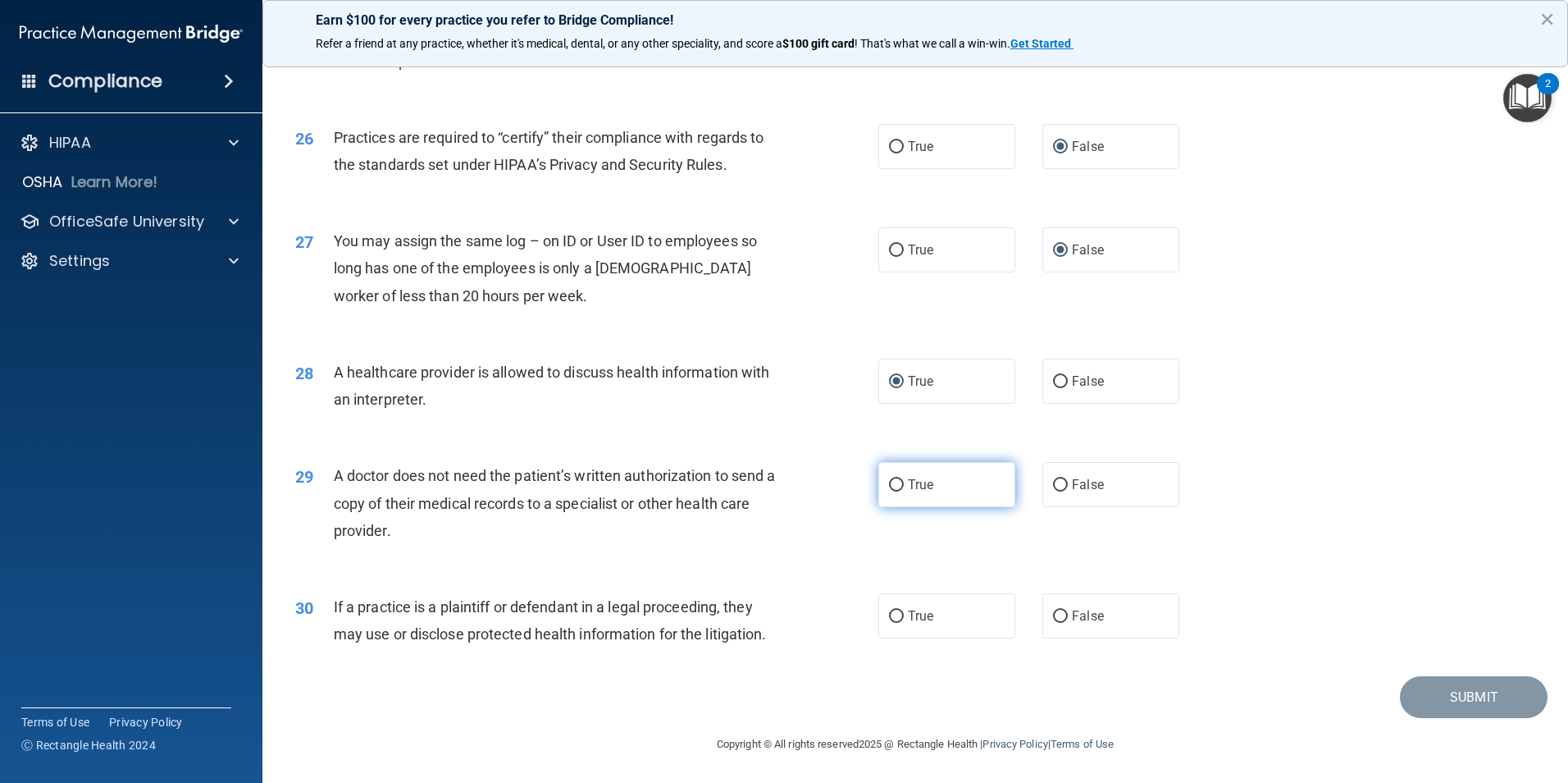
click at [889, 482] on input "True" at bounding box center [896, 484] width 15 height 12
radio input "true"
click at [1053, 614] on input "False" at bounding box center [1060, 615] width 15 height 12
radio input "true"
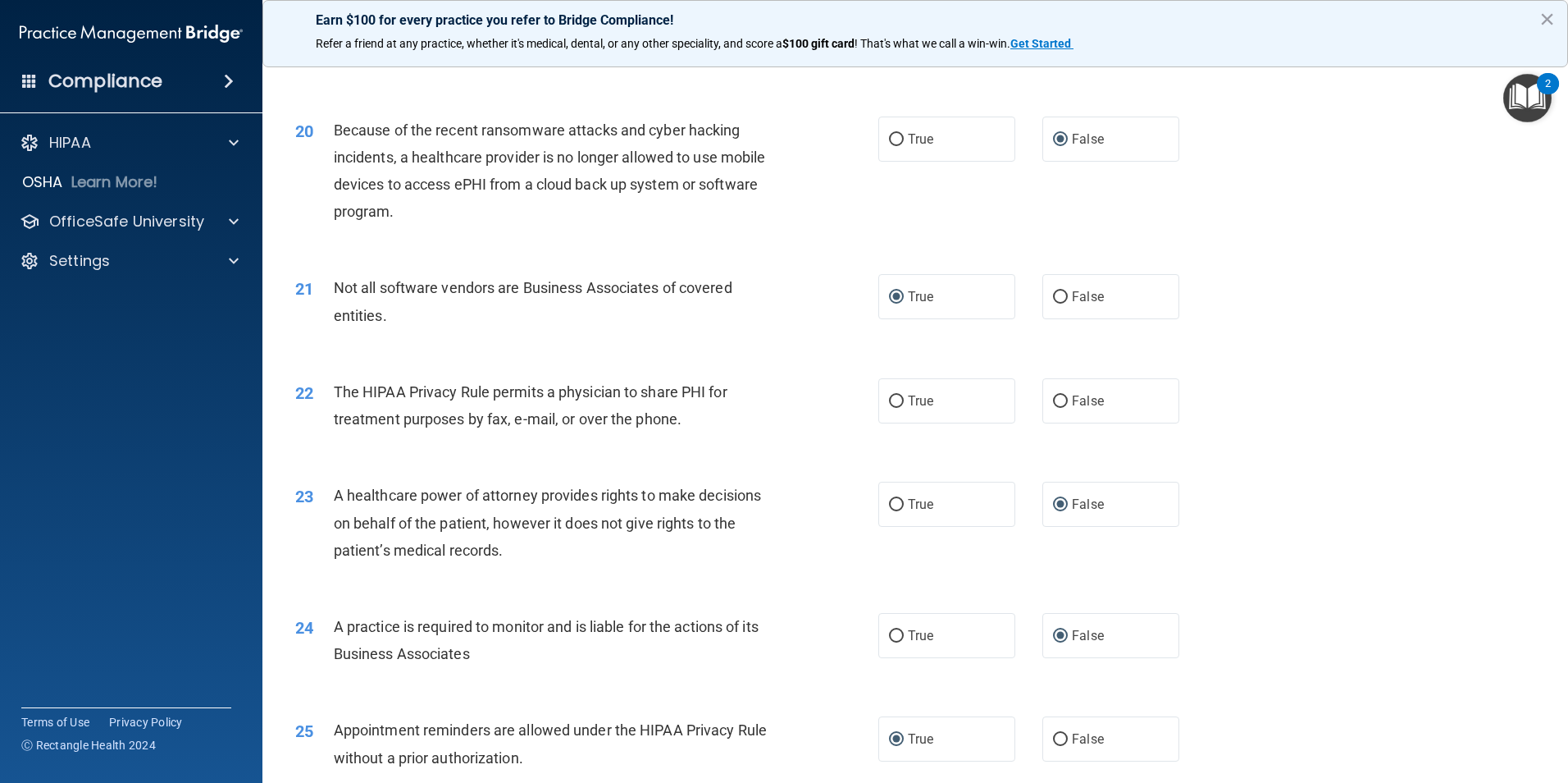
scroll to position [2298, 0]
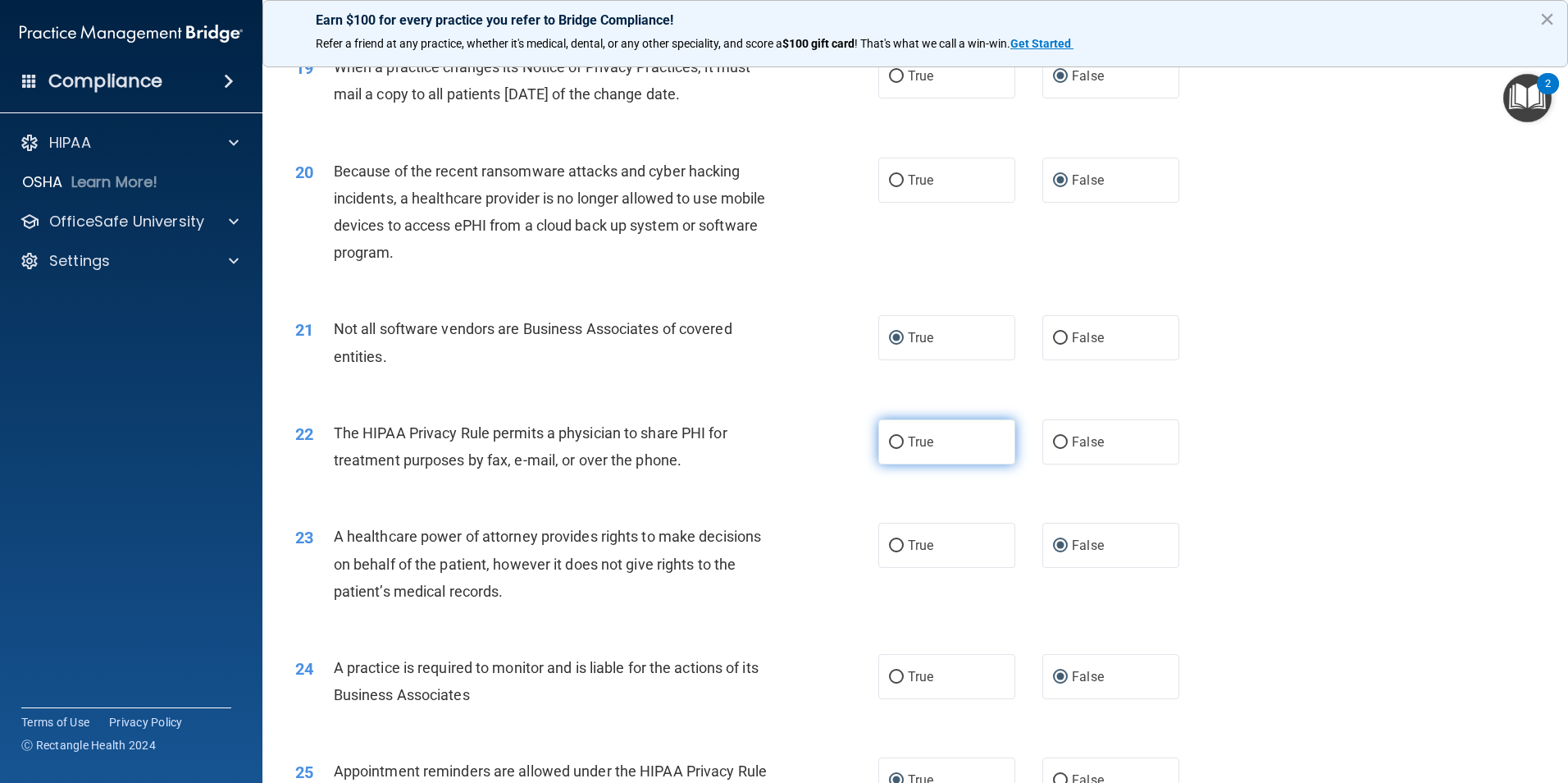
click at [895, 448] on input "True" at bounding box center [896, 442] width 15 height 12
radio input "true"
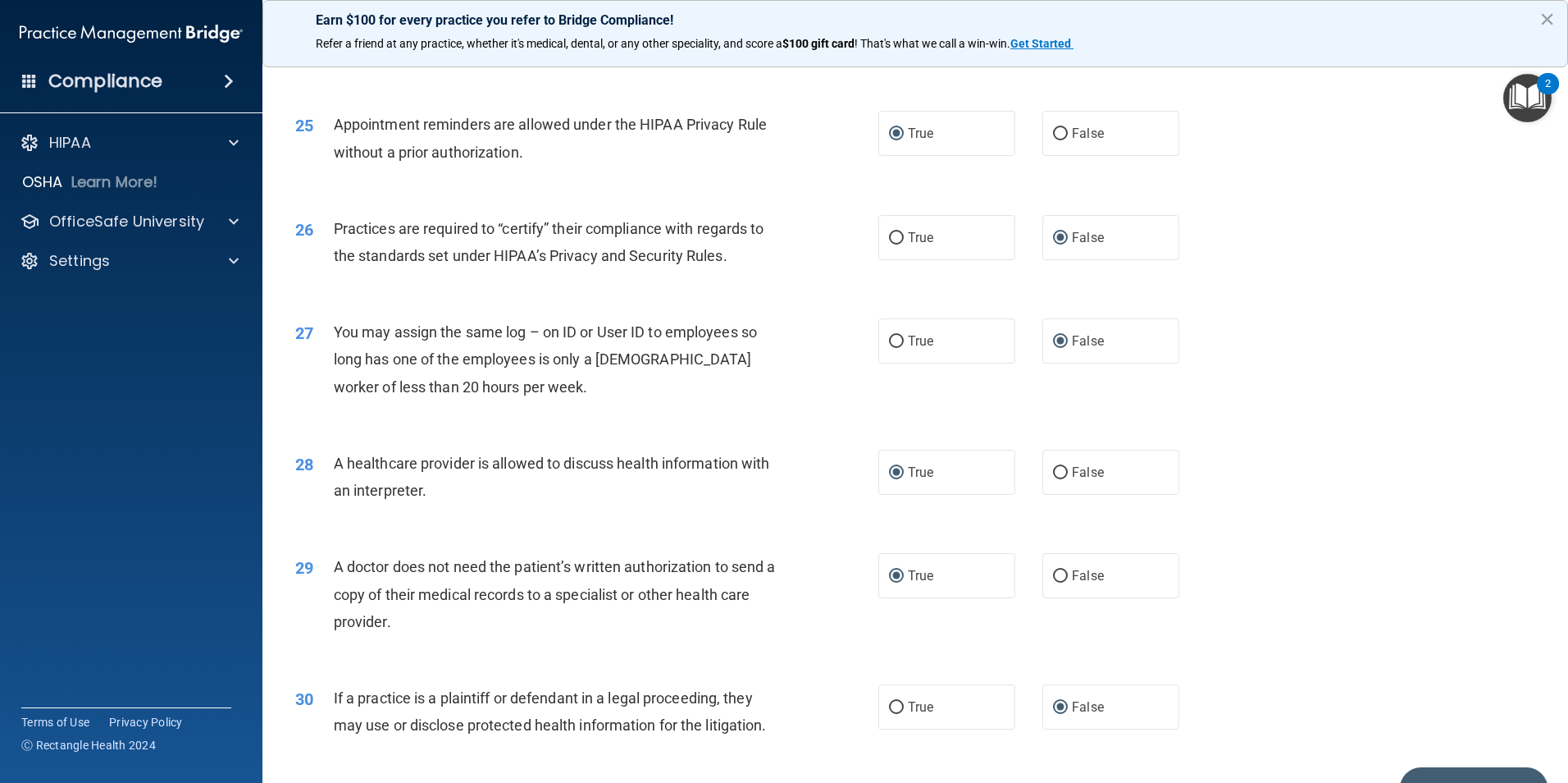
scroll to position [3036, 0]
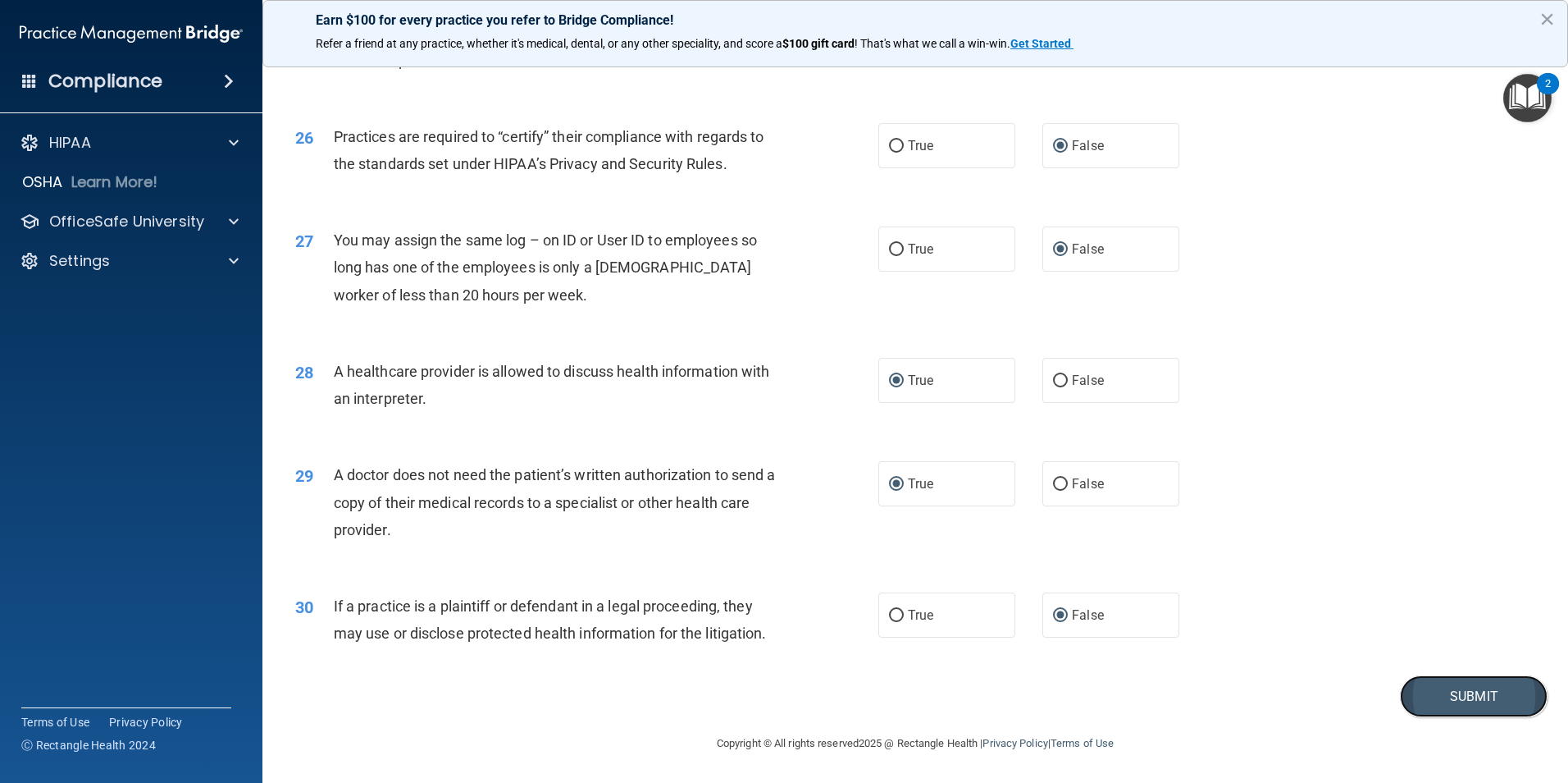
click at [1415, 697] on button "Submit" at bounding box center [1473, 696] width 147 height 42
click at [1439, 694] on button "Submit" at bounding box center [1473, 696] width 147 height 42
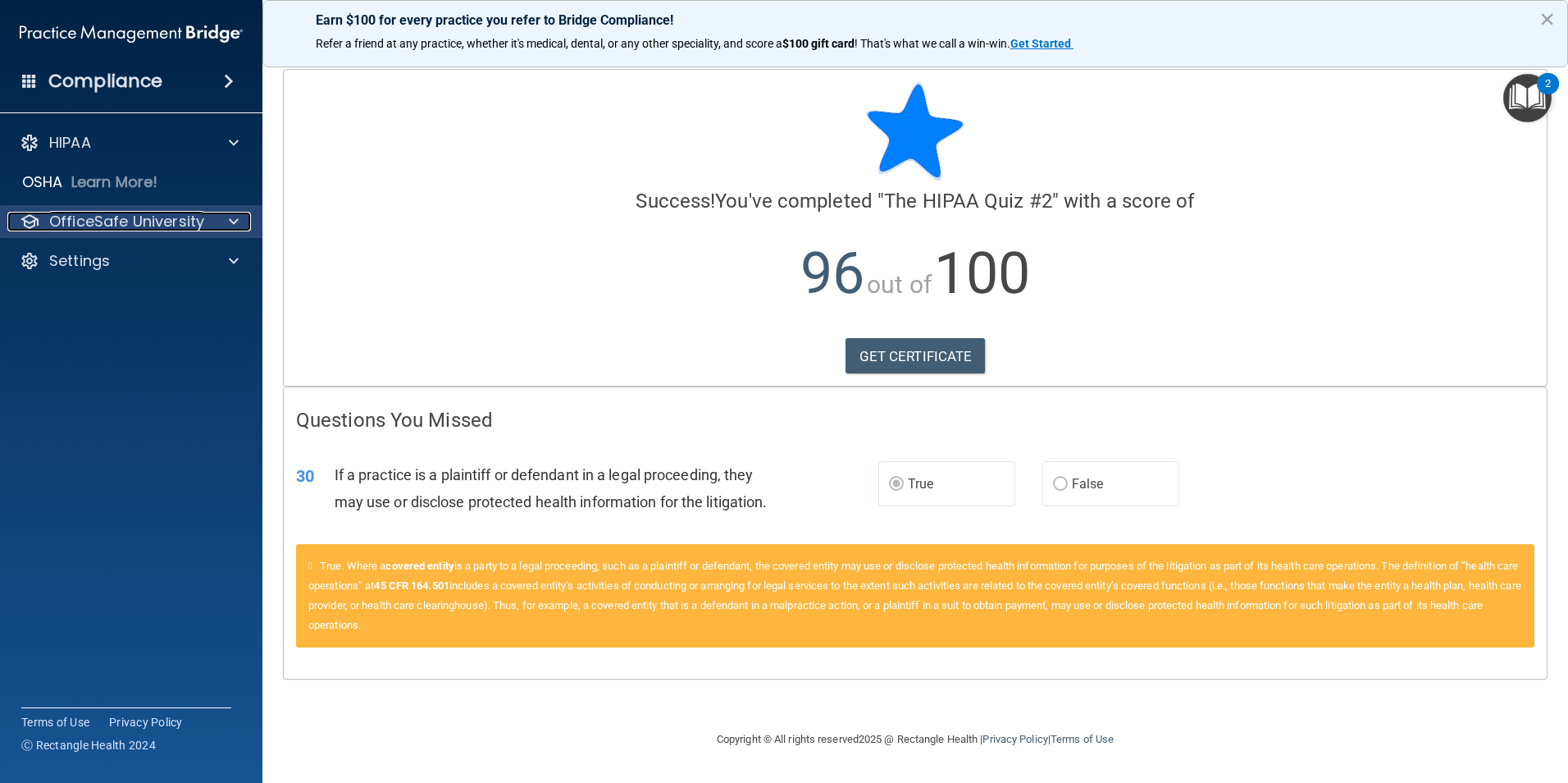
click at [126, 217] on p "OfficeSafe University" at bounding box center [126, 221] width 155 height 19
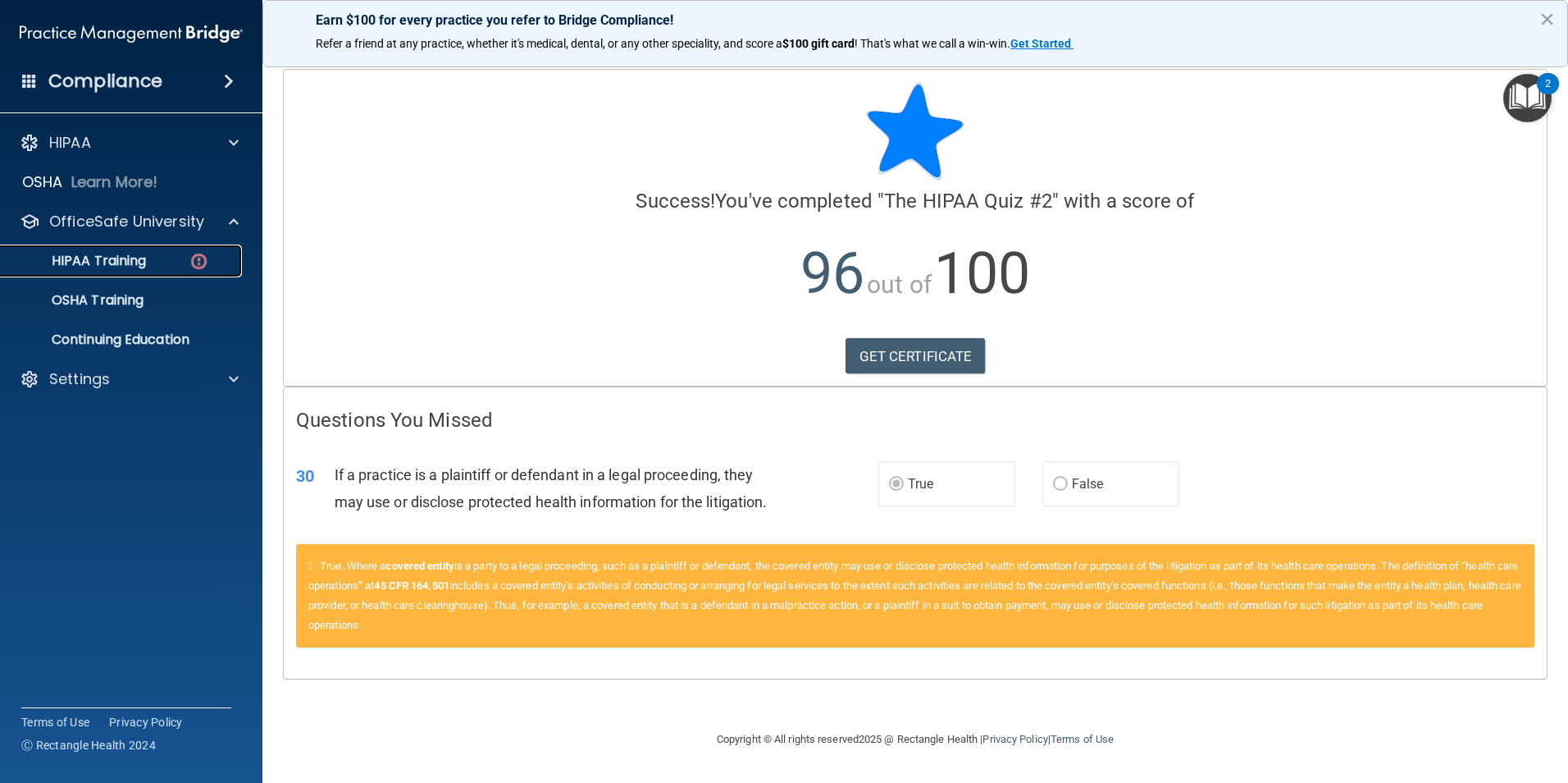
click at [135, 263] on p "HIPAA Training" at bounding box center [79, 261] width 135 height 16
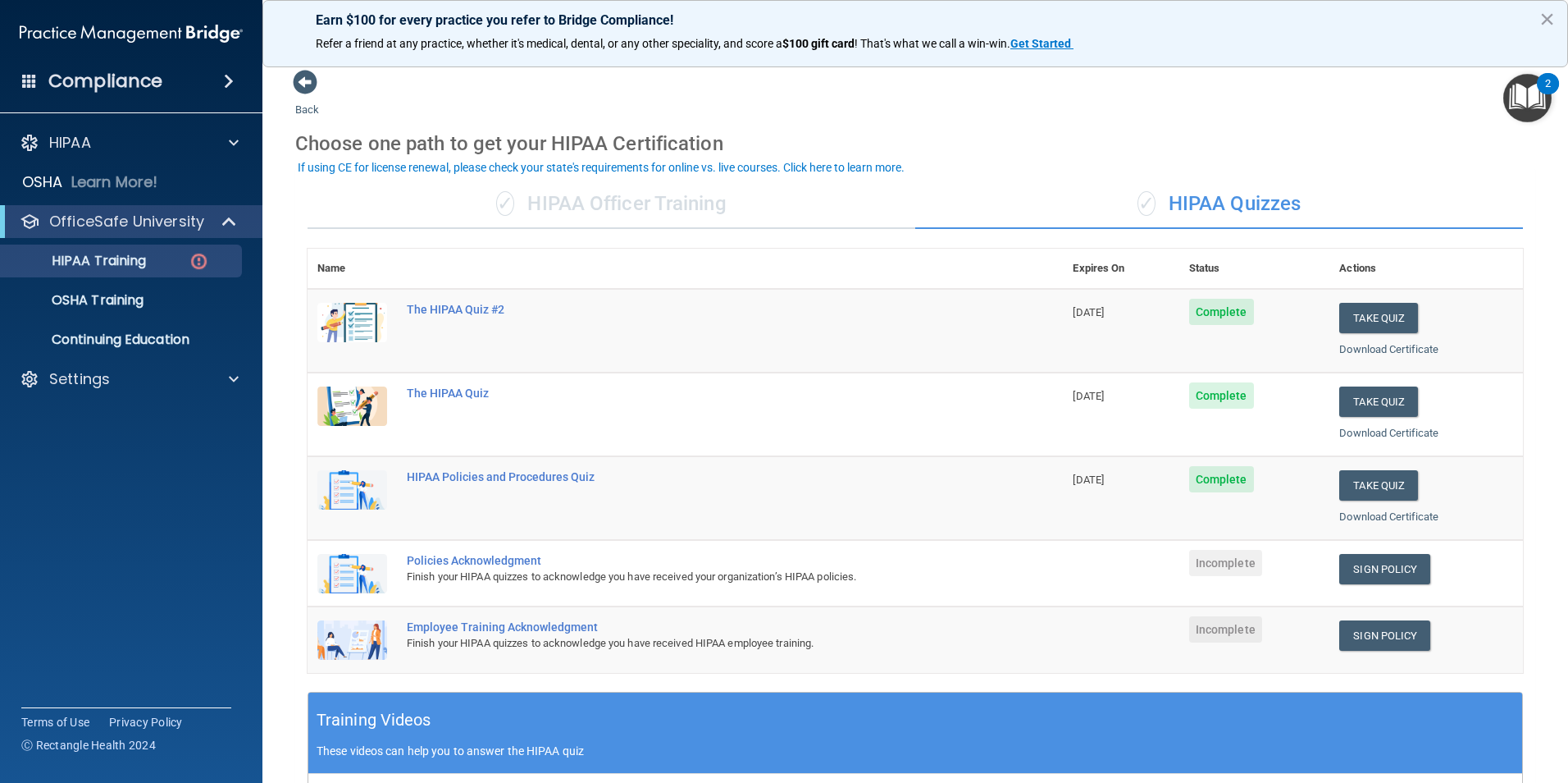
click at [1362, 552] on td "Sign Policy Sign Policy Download Policy" at bounding box center [1425, 572] width 193 height 67
click at [1370, 567] on link "Sign Policy" at bounding box center [1384, 569] width 91 height 30
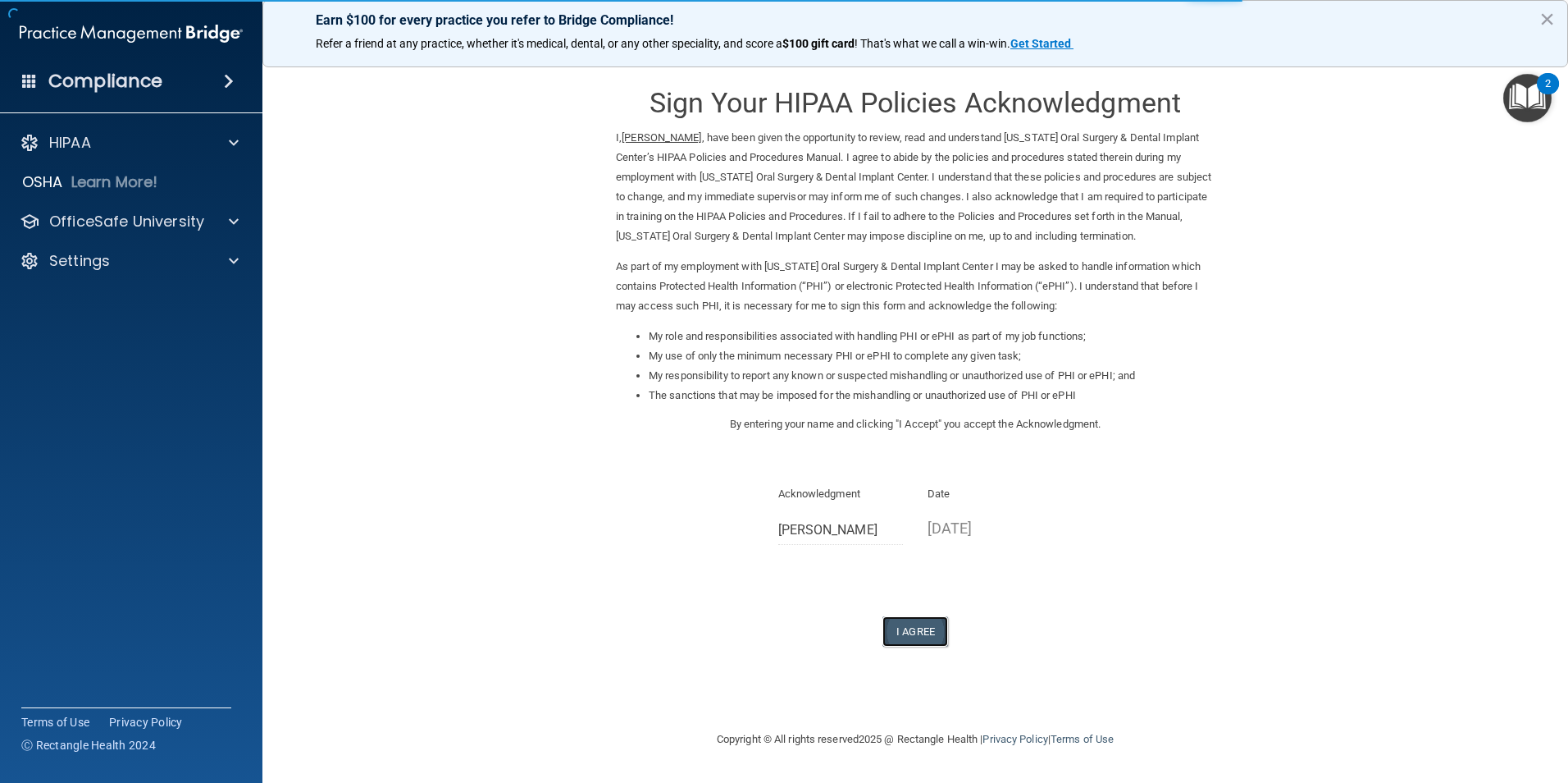
click at [900, 647] on button "I Agree" at bounding box center [915, 631] width 66 height 30
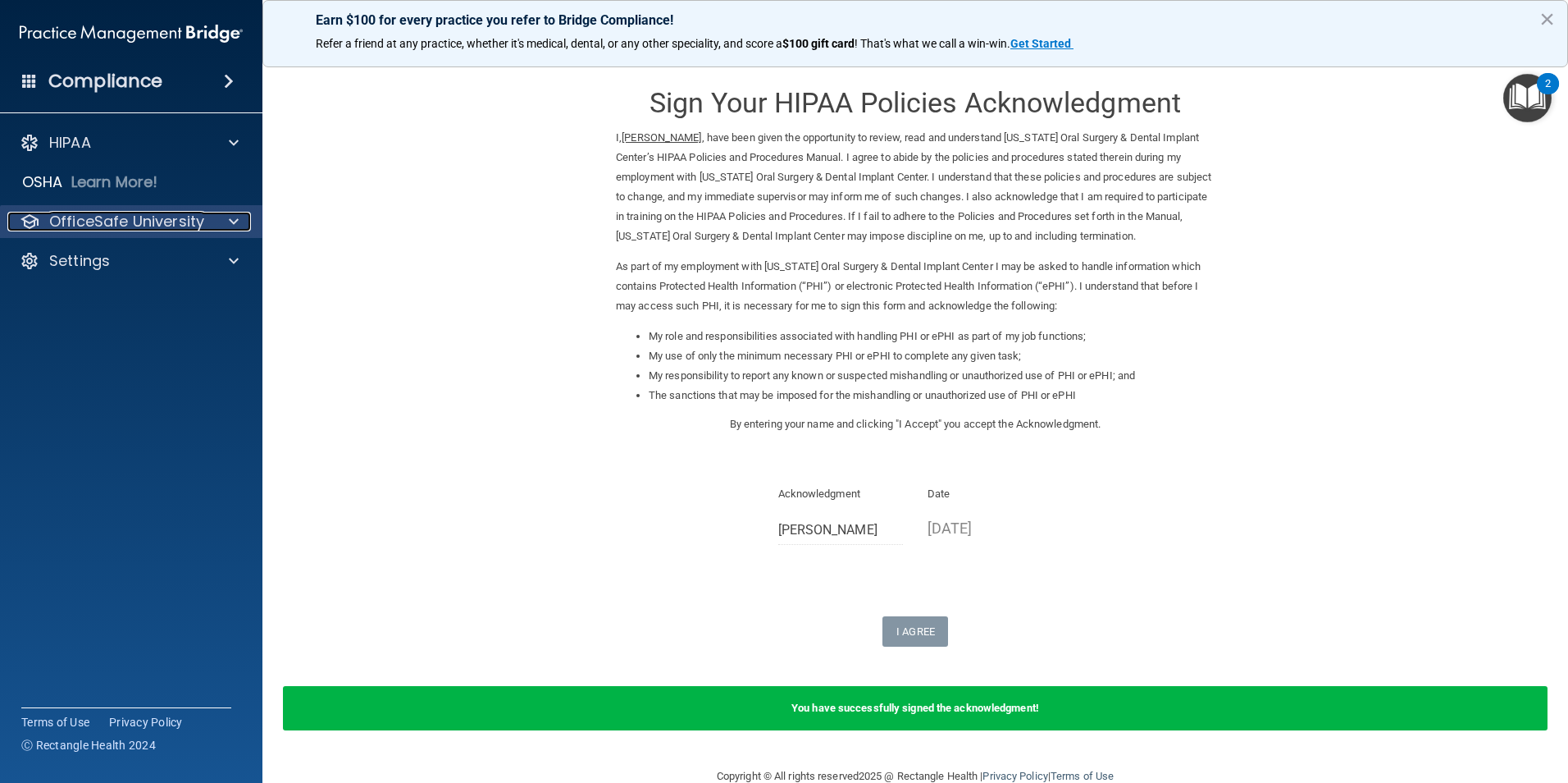
click at [118, 212] on p "OfficeSafe University" at bounding box center [126, 221] width 155 height 19
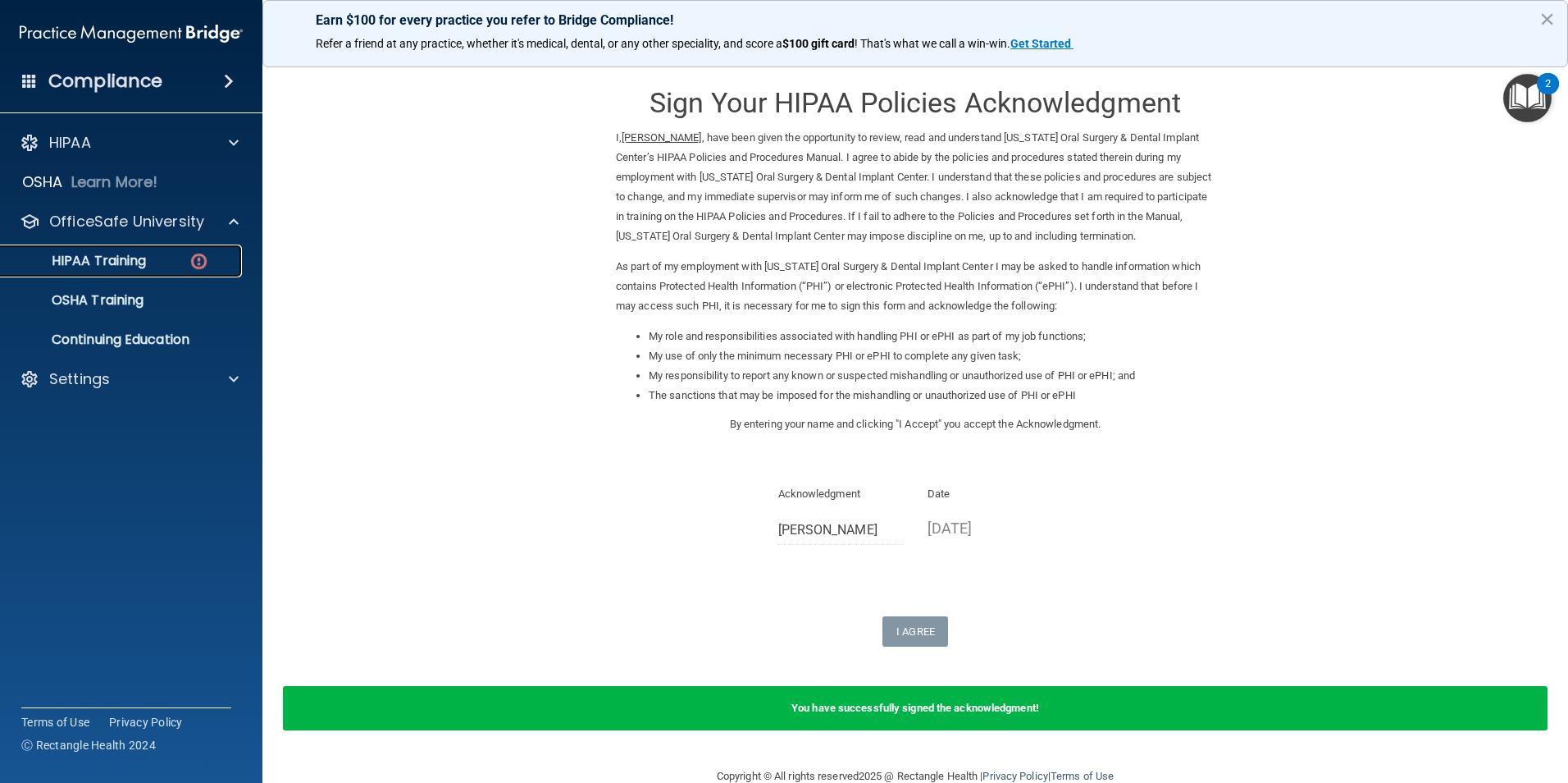
click at [130, 264] on p "HIPAA Training" at bounding box center [79, 261] width 135 height 16
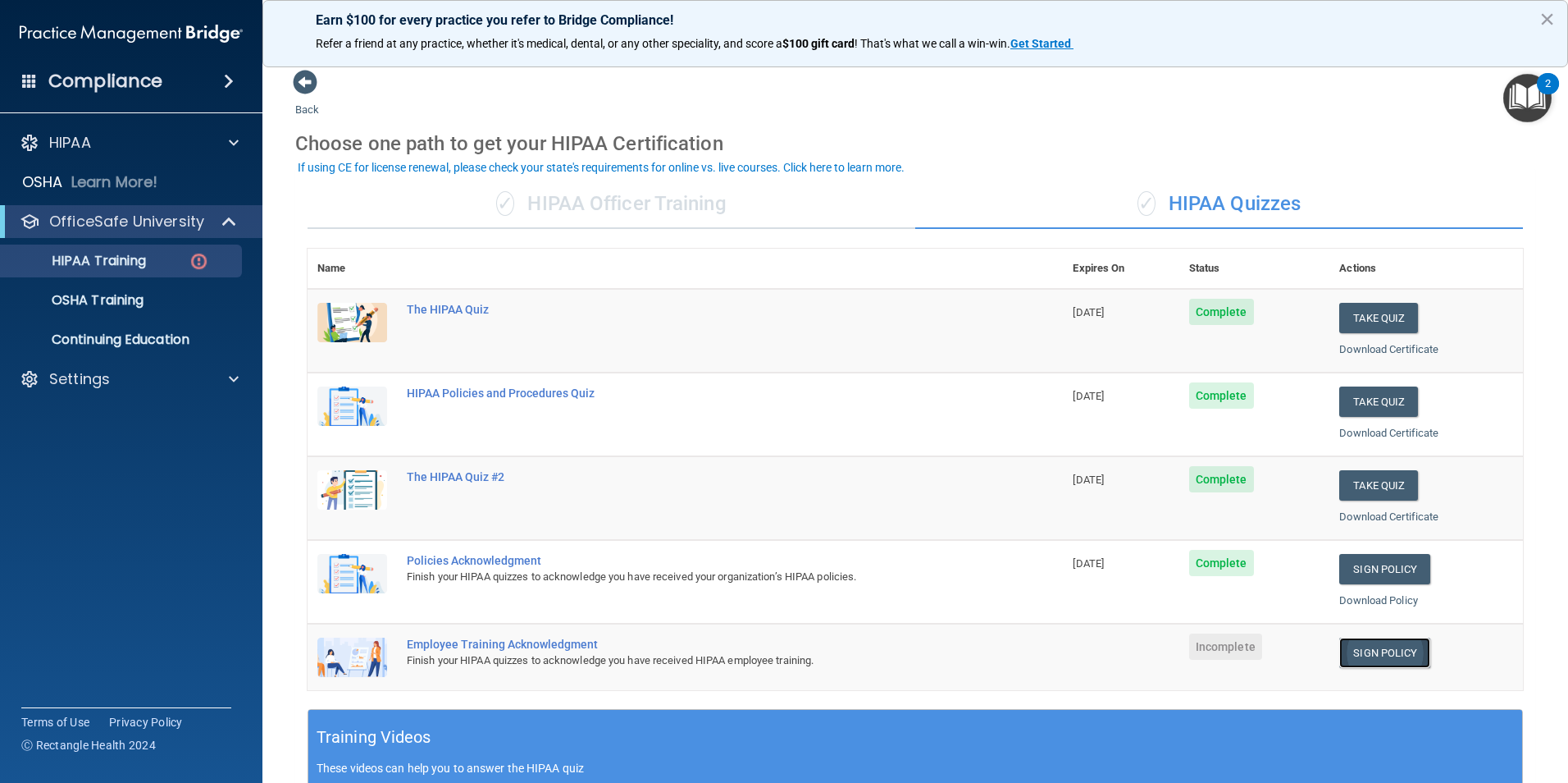
click at [1364, 650] on link "Sign Policy" at bounding box center [1384, 652] width 91 height 30
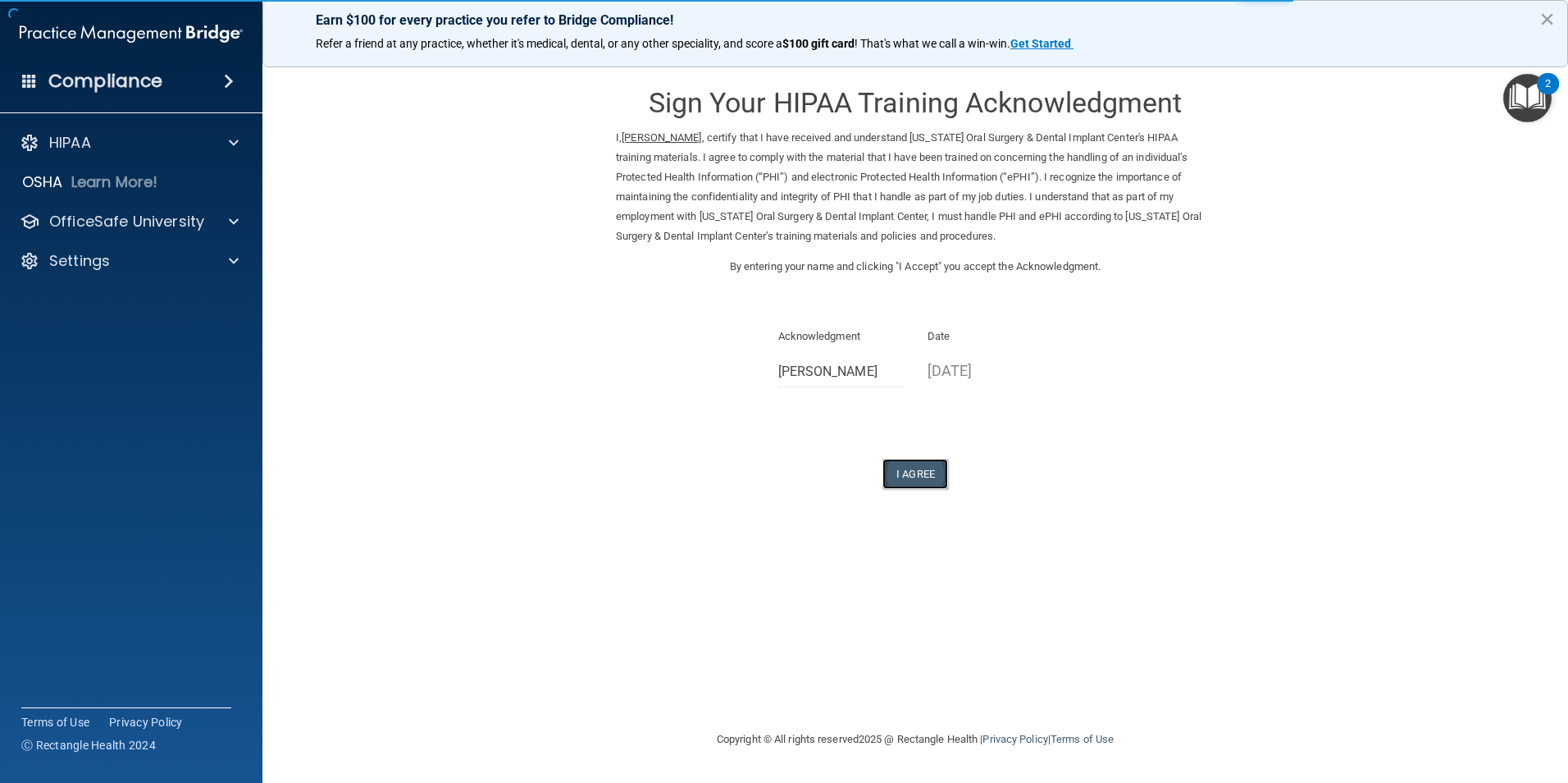
click at [908, 479] on button "I Agree" at bounding box center [915, 473] width 66 height 30
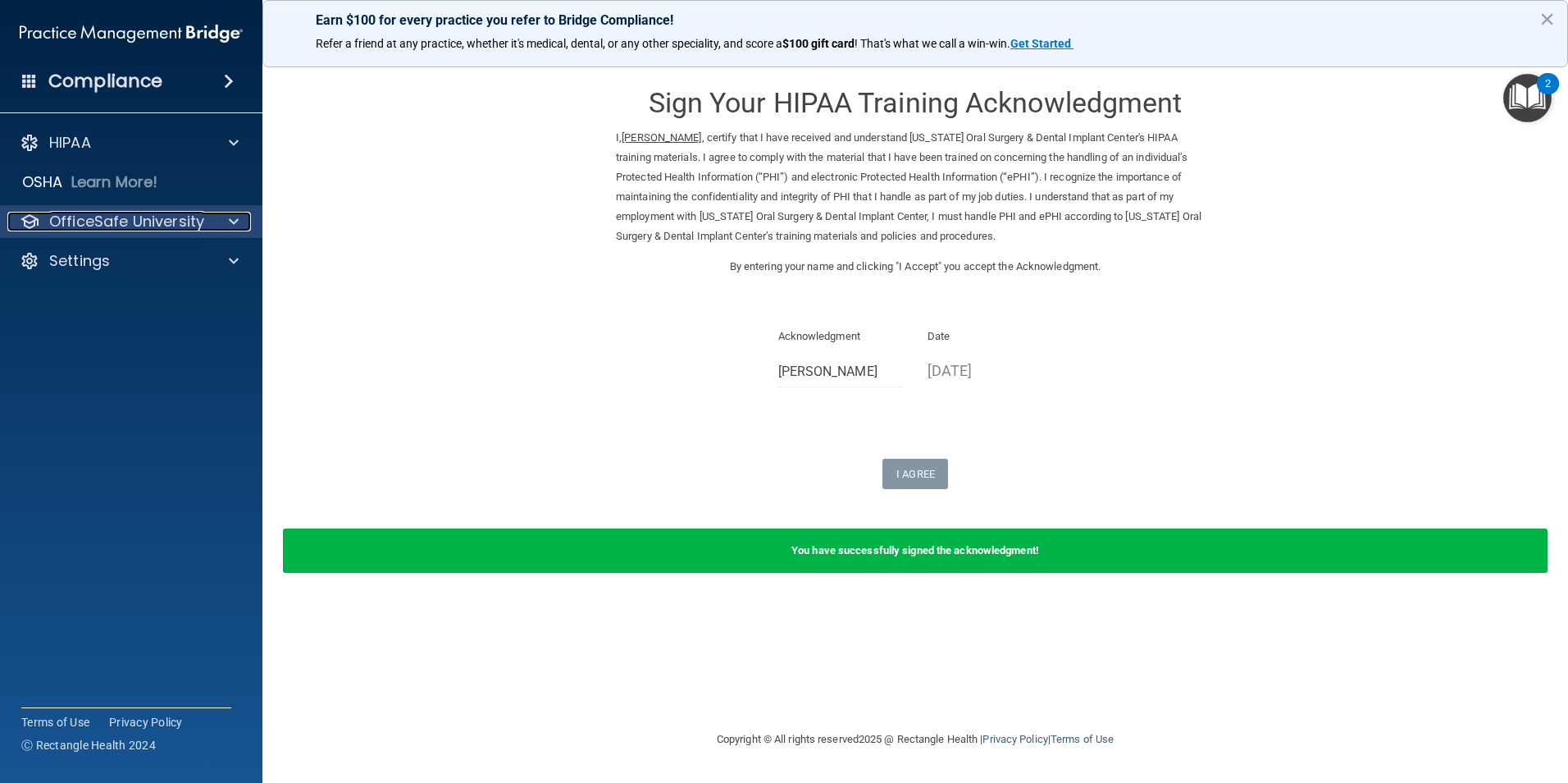
click at [155, 219] on p "OfficeSafe University" at bounding box center [126, 221] width 155 height 19
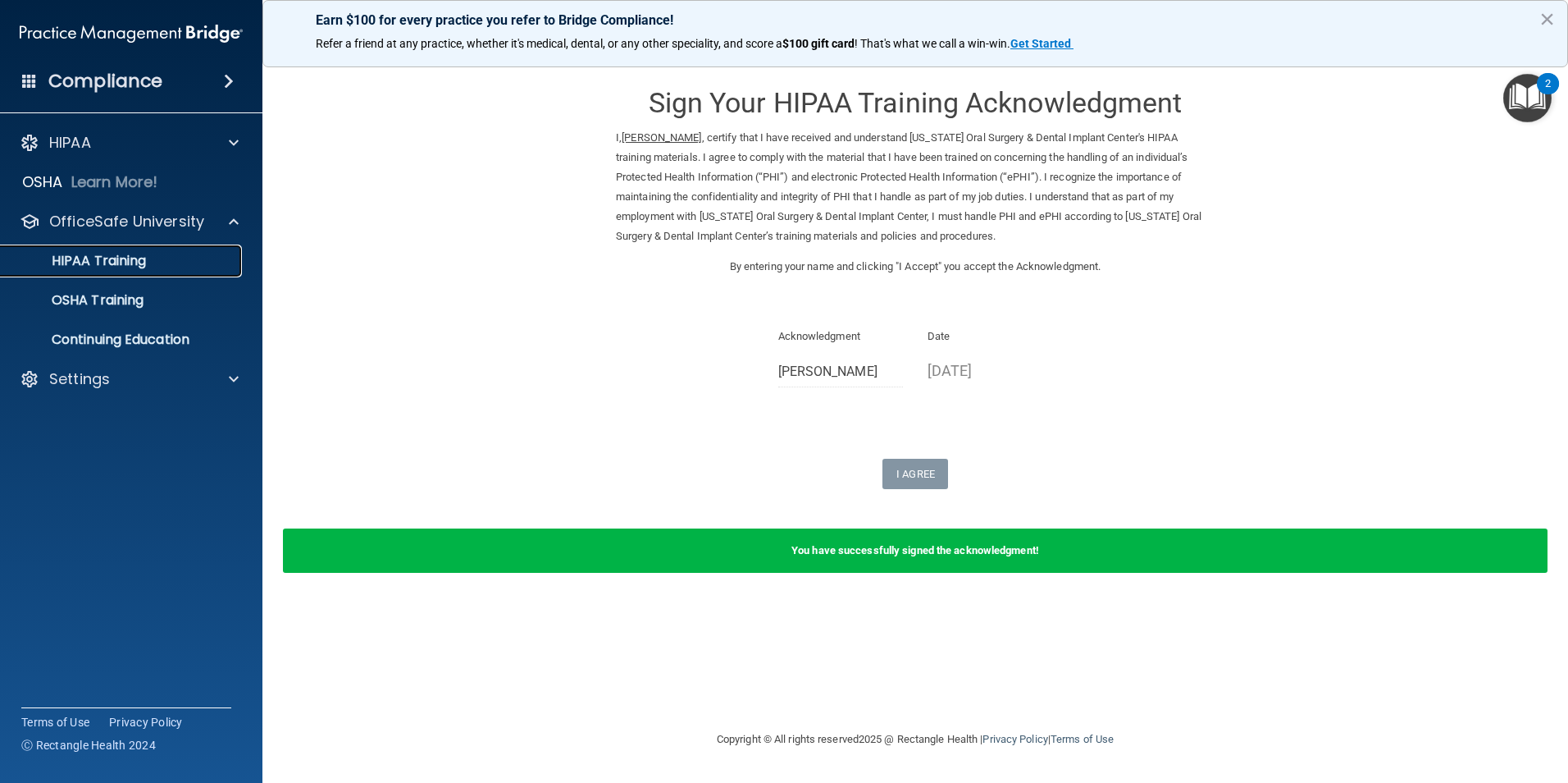
drag, startPoint x: 138, startPoint y: 256, endPoint x: 146, endPoint y: 252, distance: 8.9
click at [139, 256] on p "HIPAA Training" at bounding box center [79, 261] width 135 height 16
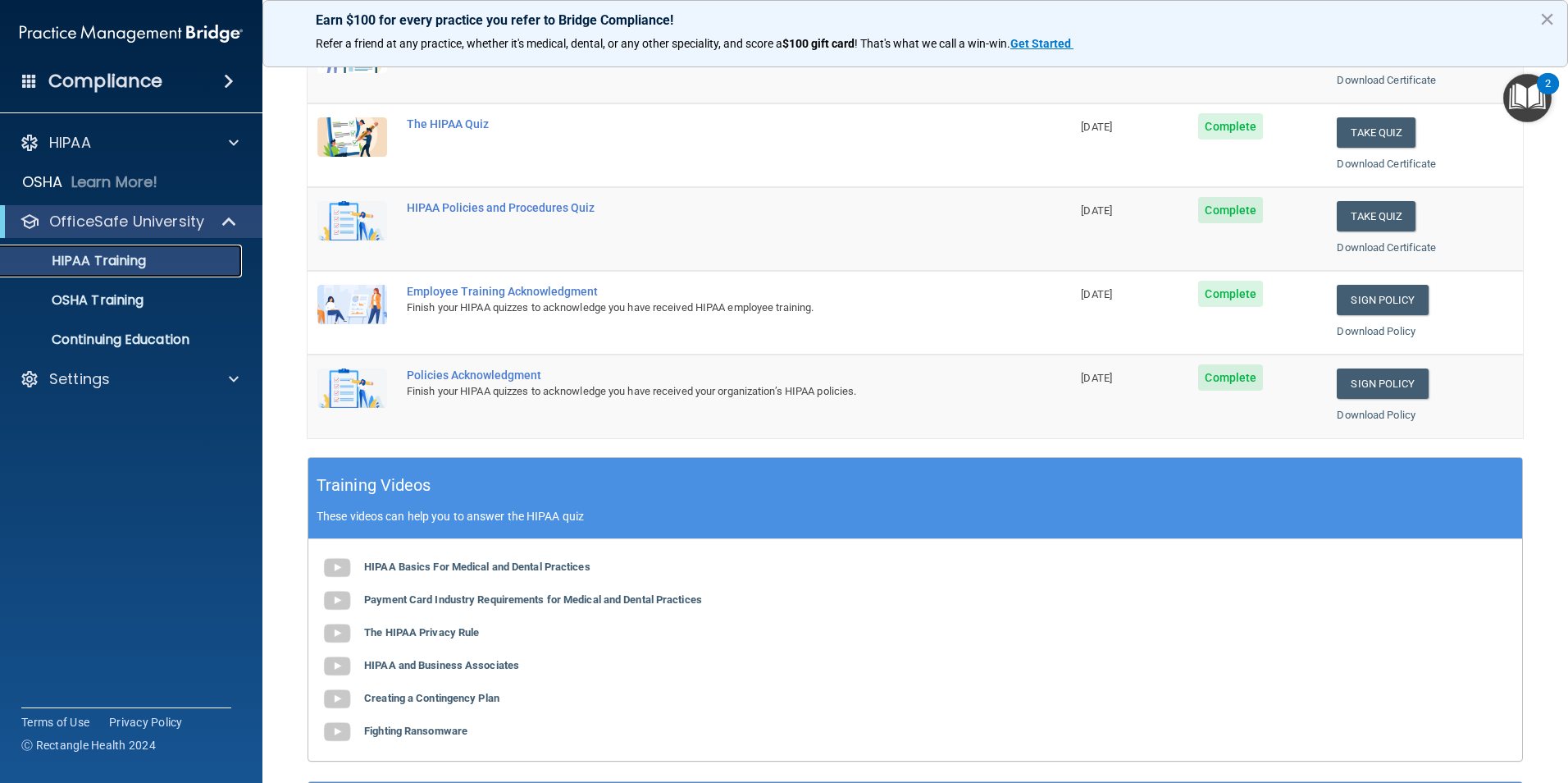
scroll to position [410, 0]
